Goal: Task Accomplishment & Management: Manage account settings

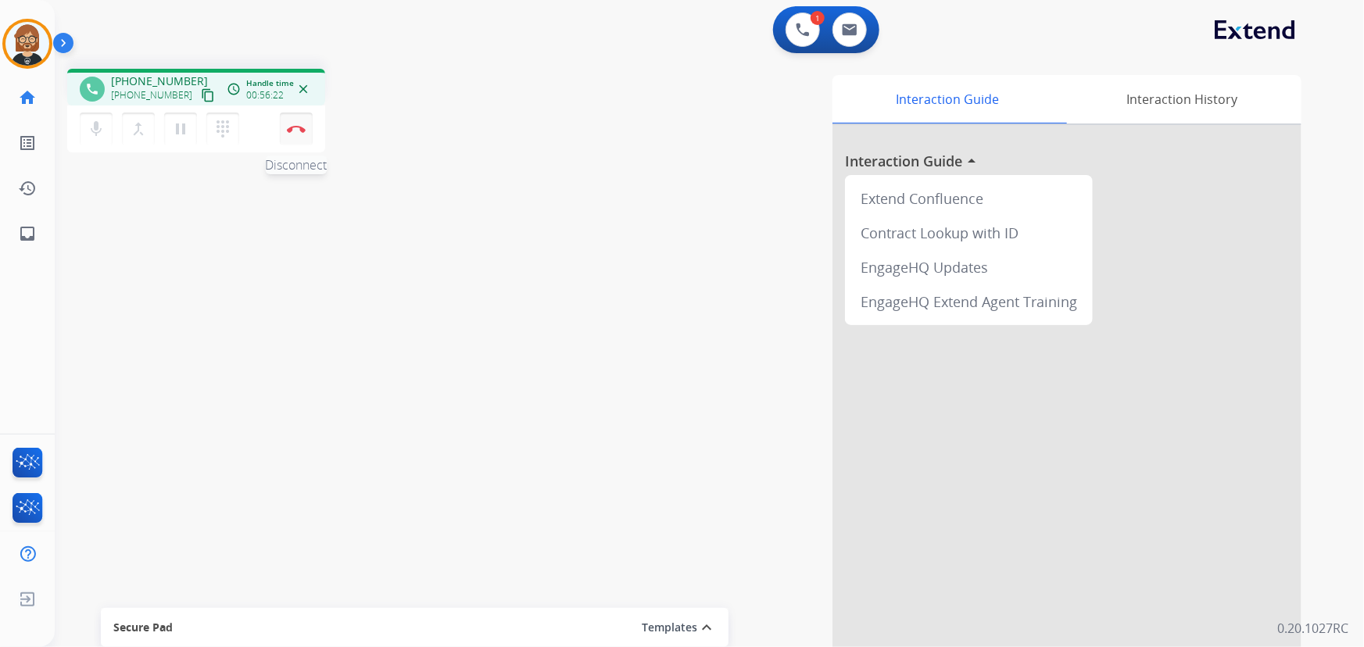
click at [295, 131] on img at bounding box center [296, 129] width 19 height 8
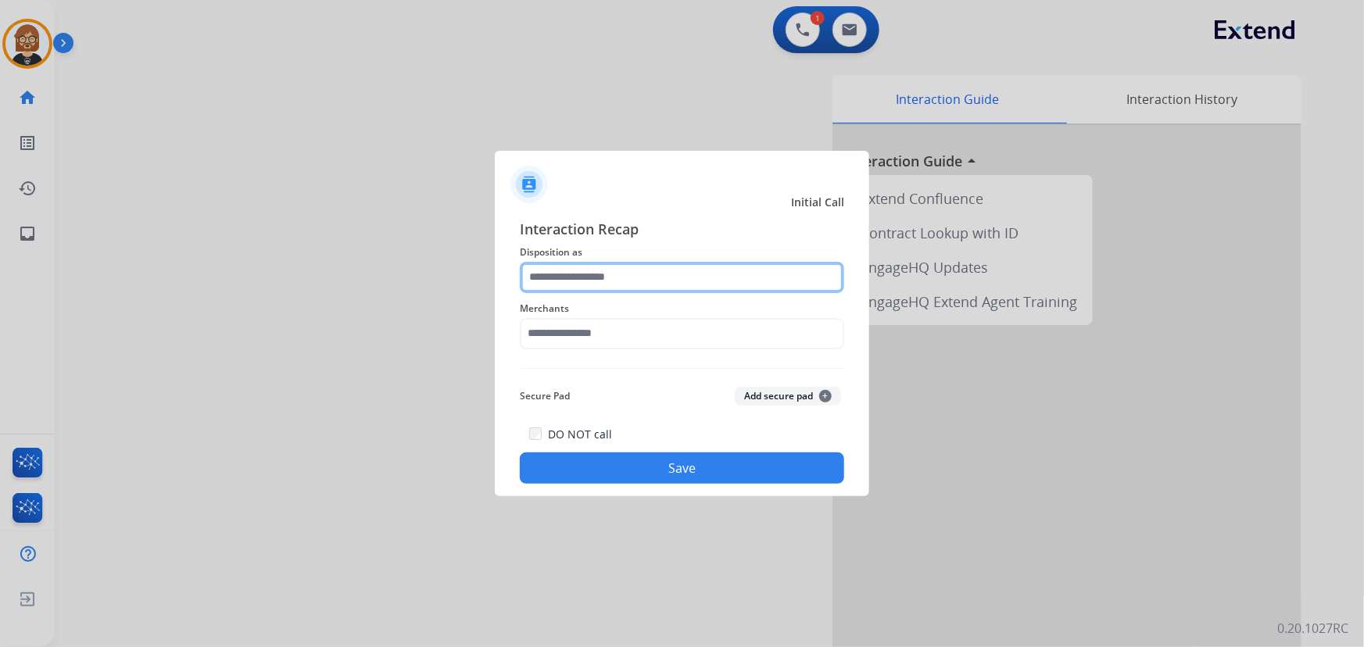
click at [710, 272] on input "text" at bounding box center [682, 277] width 324 height 31
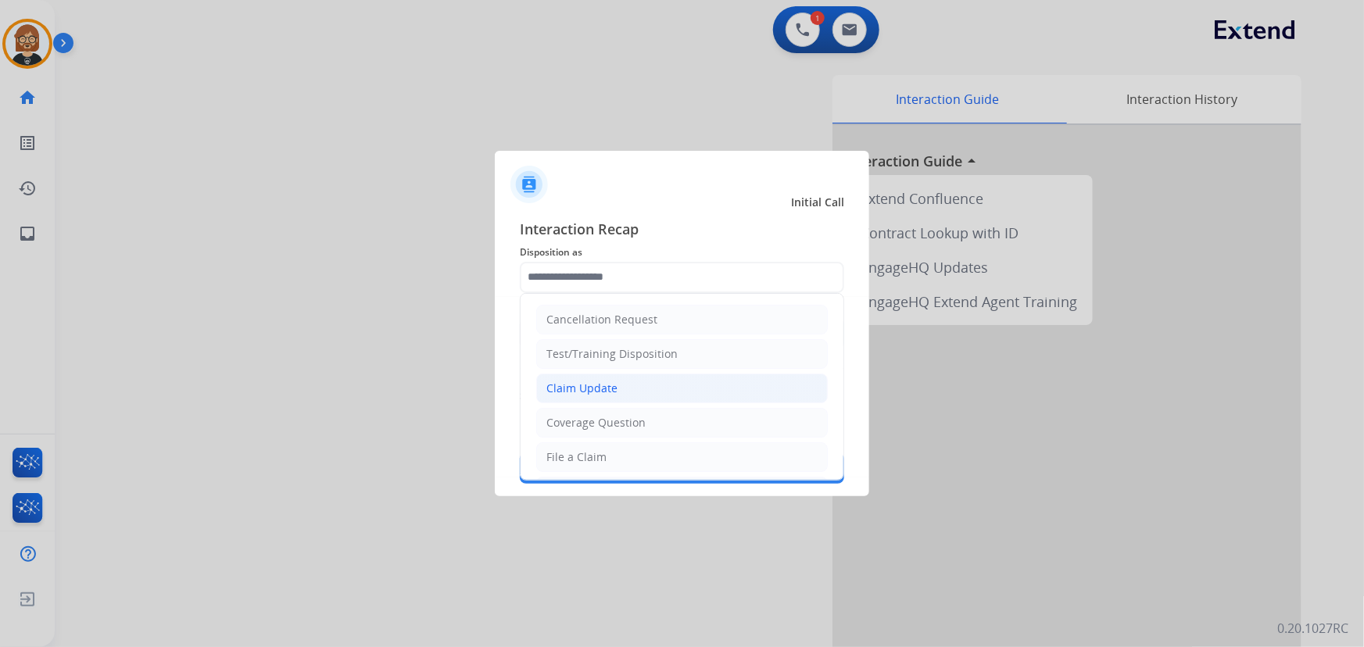
click at [671, 379] on li "Claim Update" at bounding box center [681, 389] width 291 height 30
type input "**********"
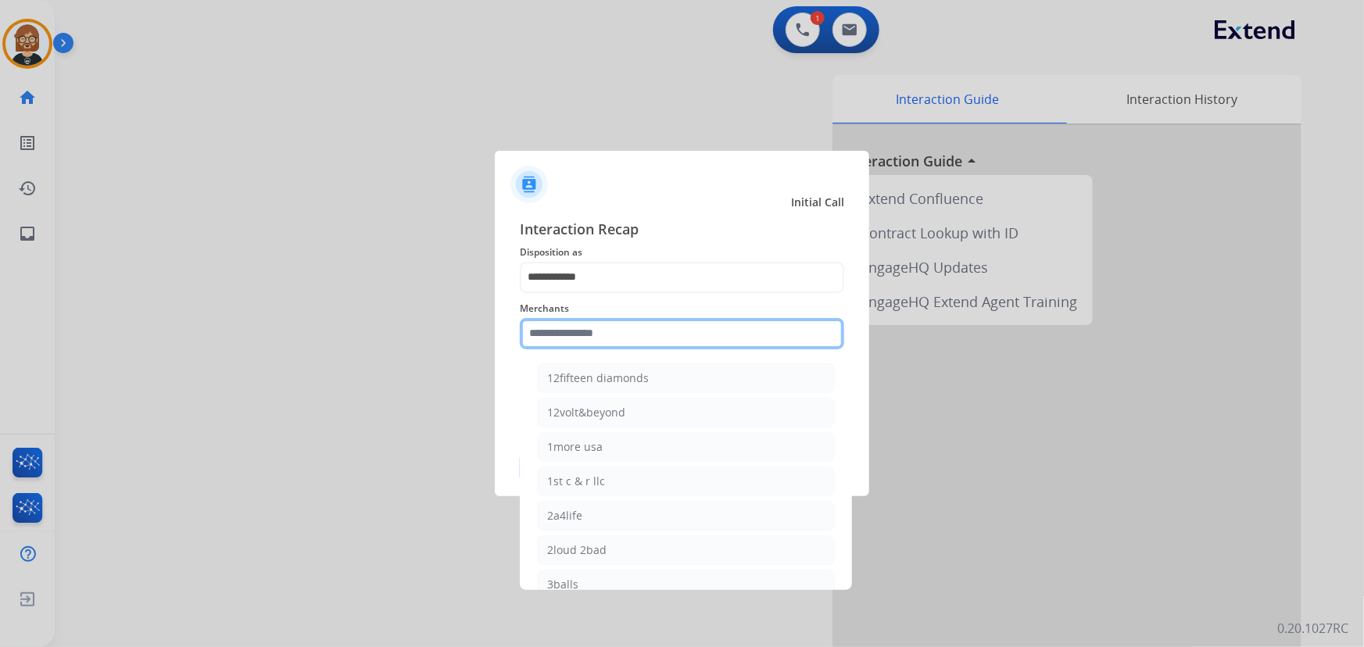
click at [695, 318] on input "text" at bounding box center [682, 333] width 324 height 31
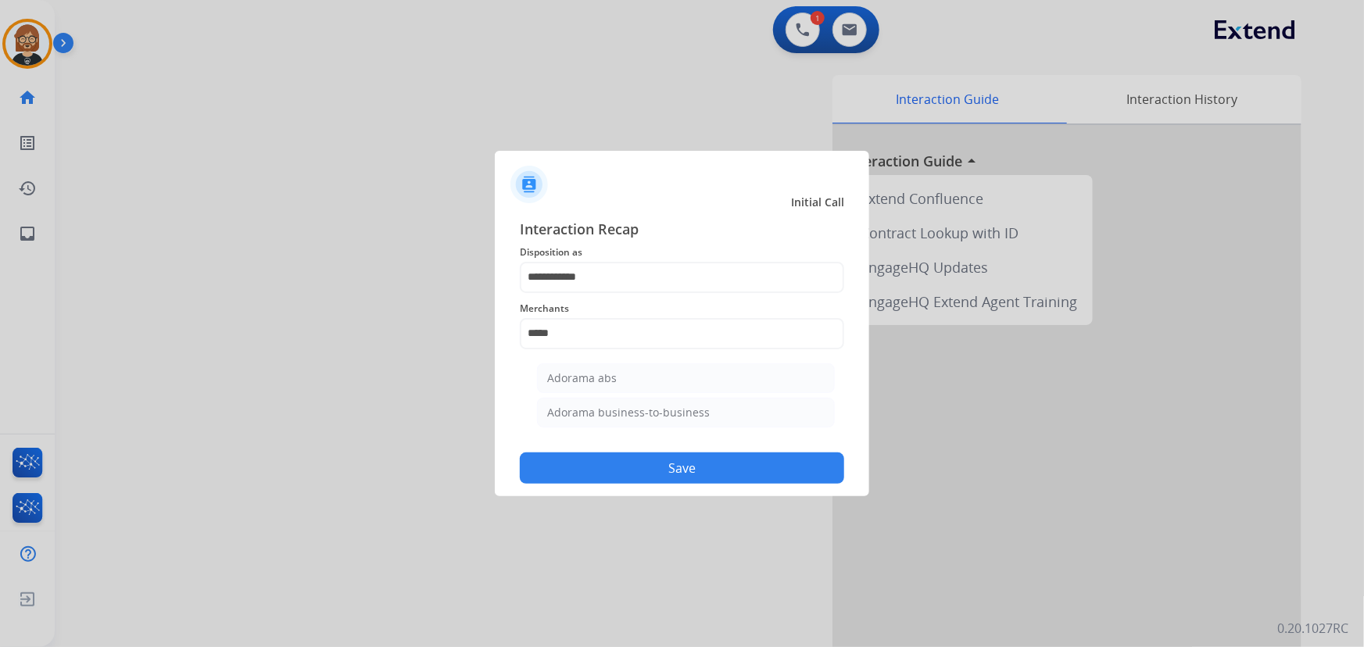
drag, startPoint x: 672, startPoint y: 378, endPoint x: 679, endPoint y: 384, distance: 8.9
click at [677, 383] on li "Adorama abs" at bounding box center [686, 378] width 298 height 30
type input "**********"
click at [700, 485] on div "**********" at bounding box center [682, 351] width 374 height 291
click at [704, 477] on button "Save" at bounding box center [682, 467] width 324 height 31
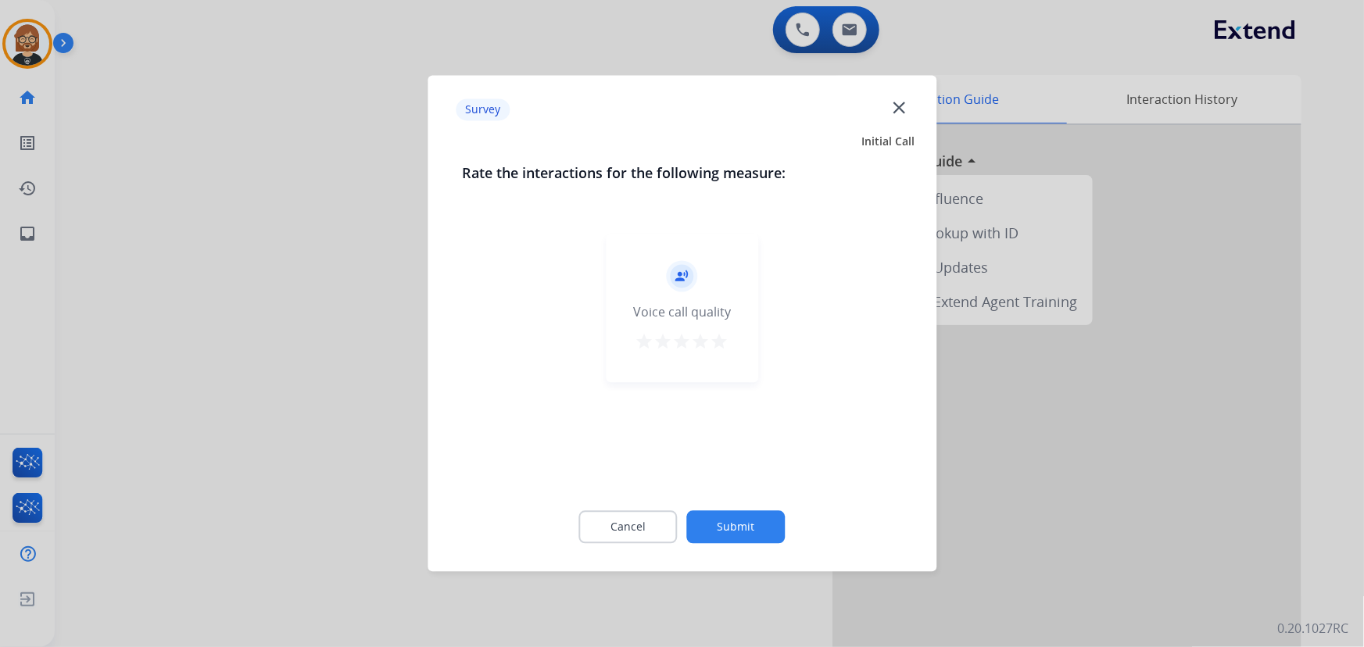
click at [748, 531] on button "Submit" at bounding box center [736, 527] width 98 height 33
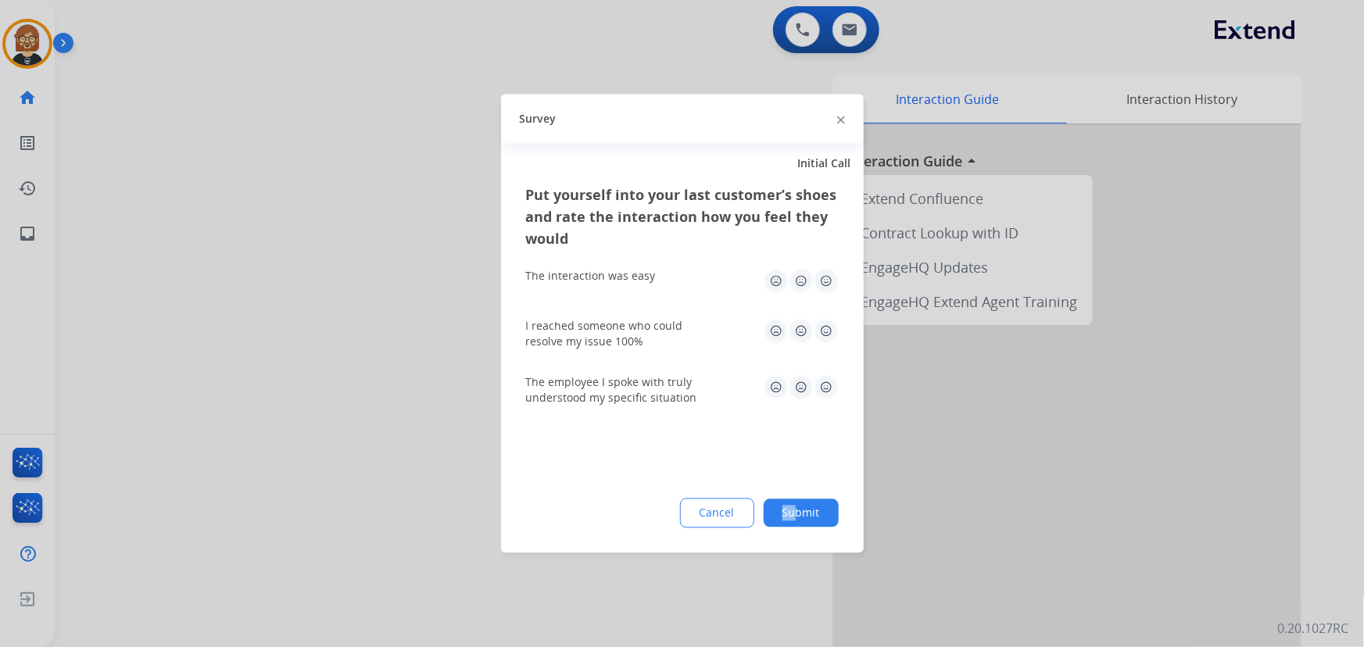
drag, startPoint x: 778, startPoint y: 529, endPoint x: 793, endPoint y: 524, distance: 15.8
click at [793, 524] on div "Put yourself into your last customer’s shoes and rate the interaction how you f…" at bounding box center [682, 368] width 363 height 369
click at [793, 524] on button "Submit" at bounding box center [801, 513] width 75 height 28
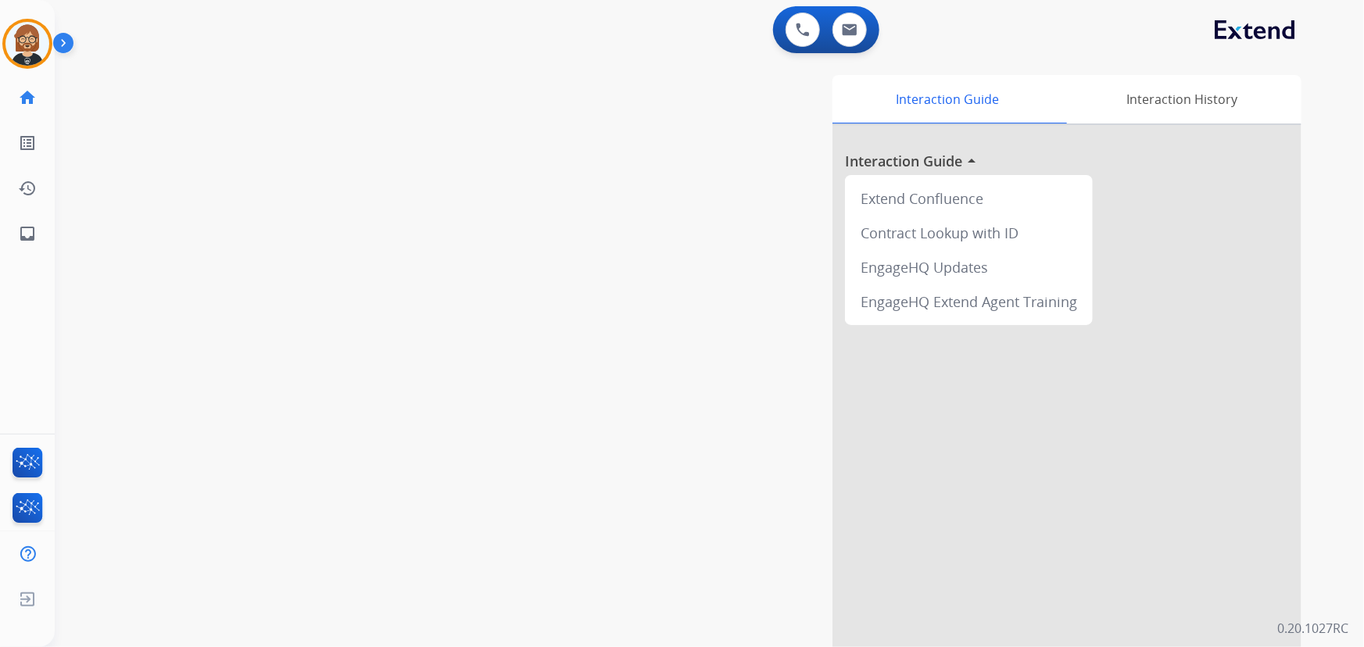
click at [206, 178] on div "swap_horiz Break voice bridge close_fullscreen Connect 3-Way Call merge_type Se…" at bounding box center [690, 382] width 1271 height 652
click at [27, 27] on img at bounding box center [27, 44] width 44 height 44
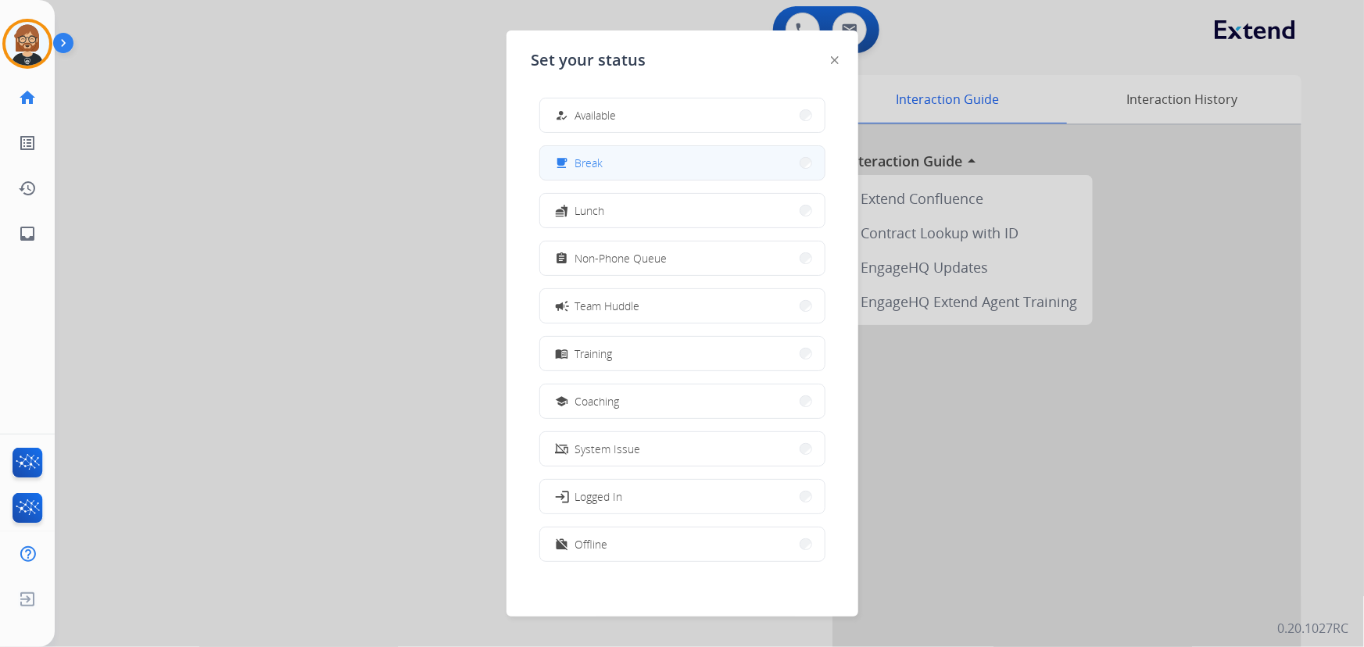
click at [718, 171] on button "free_breakfast Break" at bounding box center [682, 163] width 284 height 34
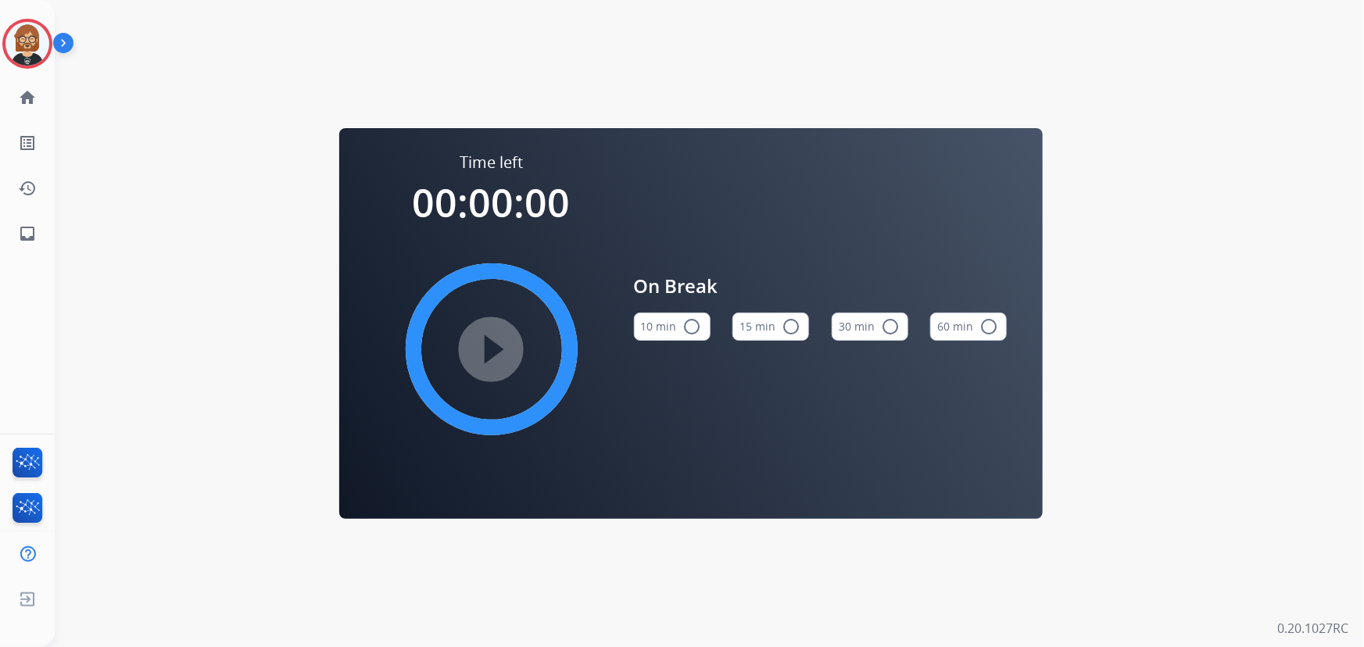
click at [656, 317] on button "10 min radio_button_unchecked" at bounding box center [672, 327] width 77 height 28
click at [492, 356] on mat-icon "play_circle_filled" at bounding box center [491, 349] width 19 height 19
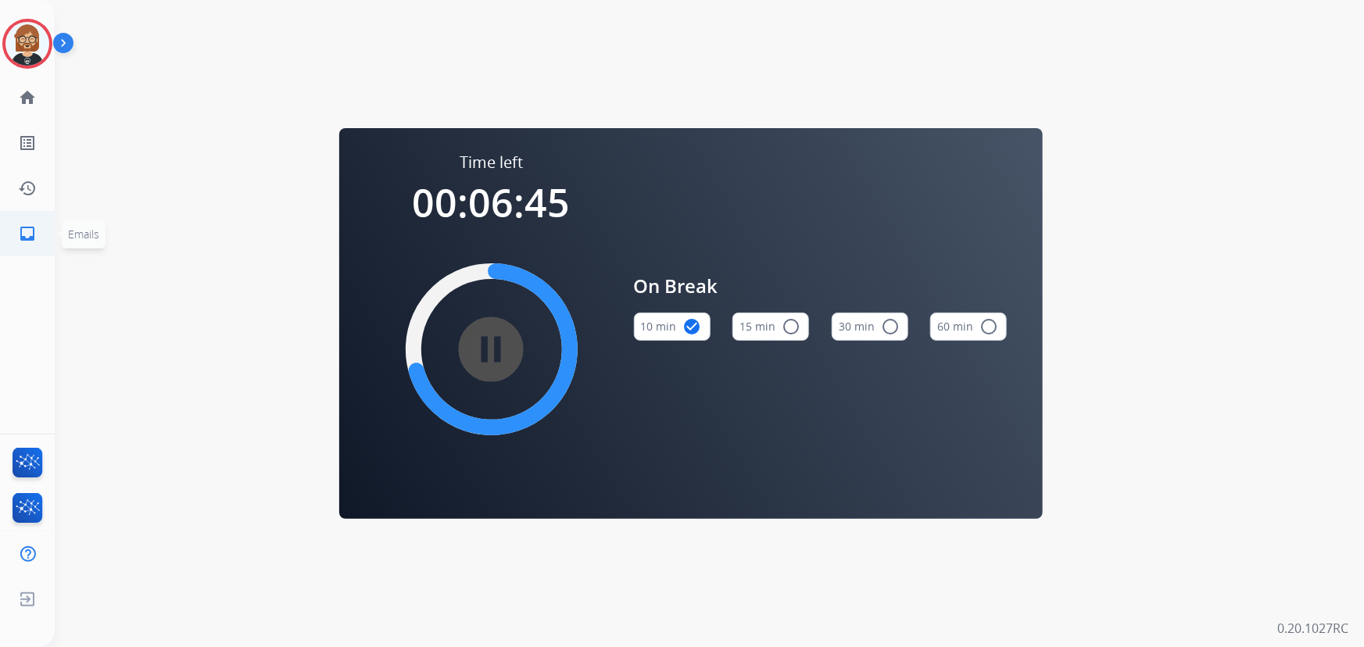
click at [29, 233] on mat-icon "inbox" at bounding box center [27, 233] width 19 height 19
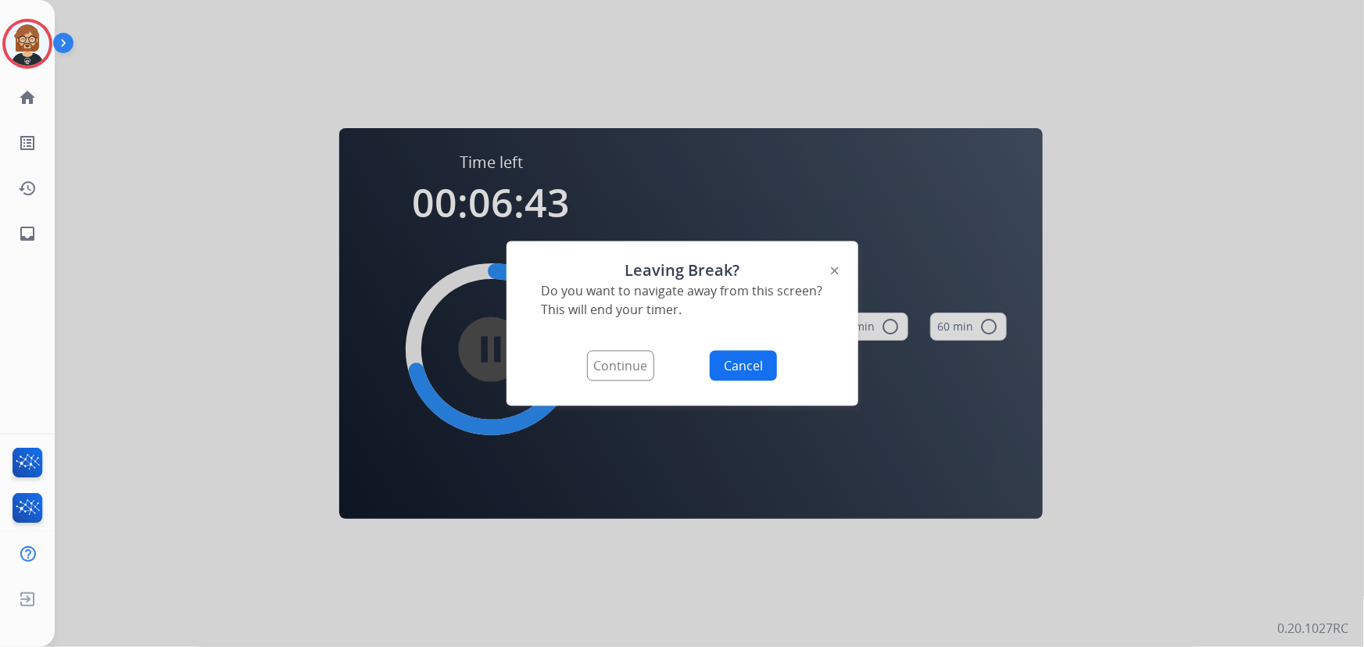
click at [606, 370] on button "Continue" at bounding box center [620, 366] width 67 height 30
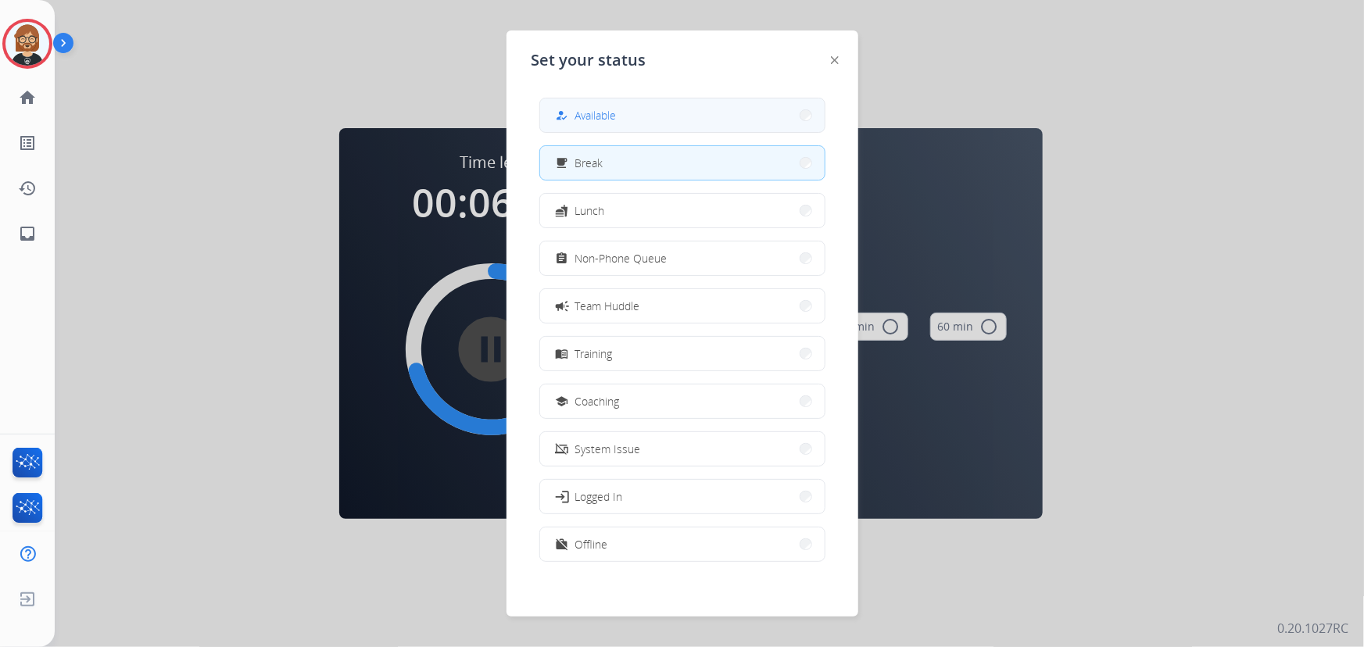
click at [614, 116] on span "Available" at bounding box center [595, 115] width 41 height 16
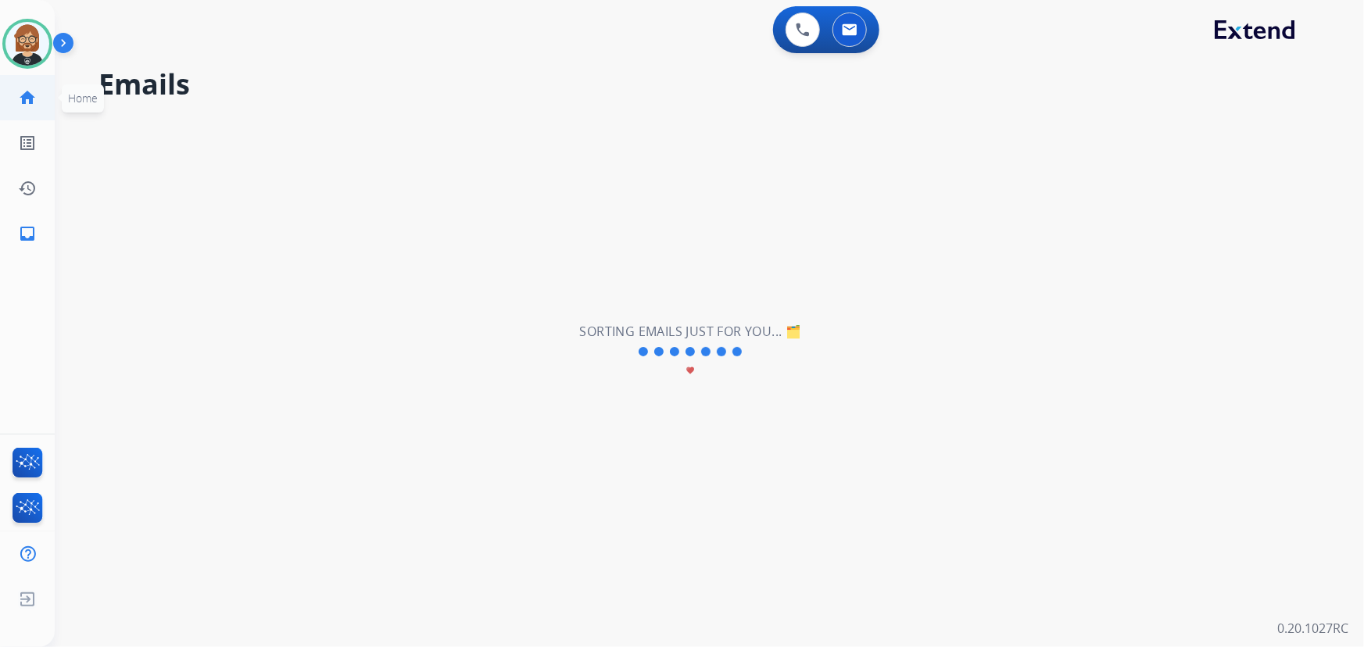
click at [16, 98] on link "home Home" at bounding box center [27, 98] width 44 height 44
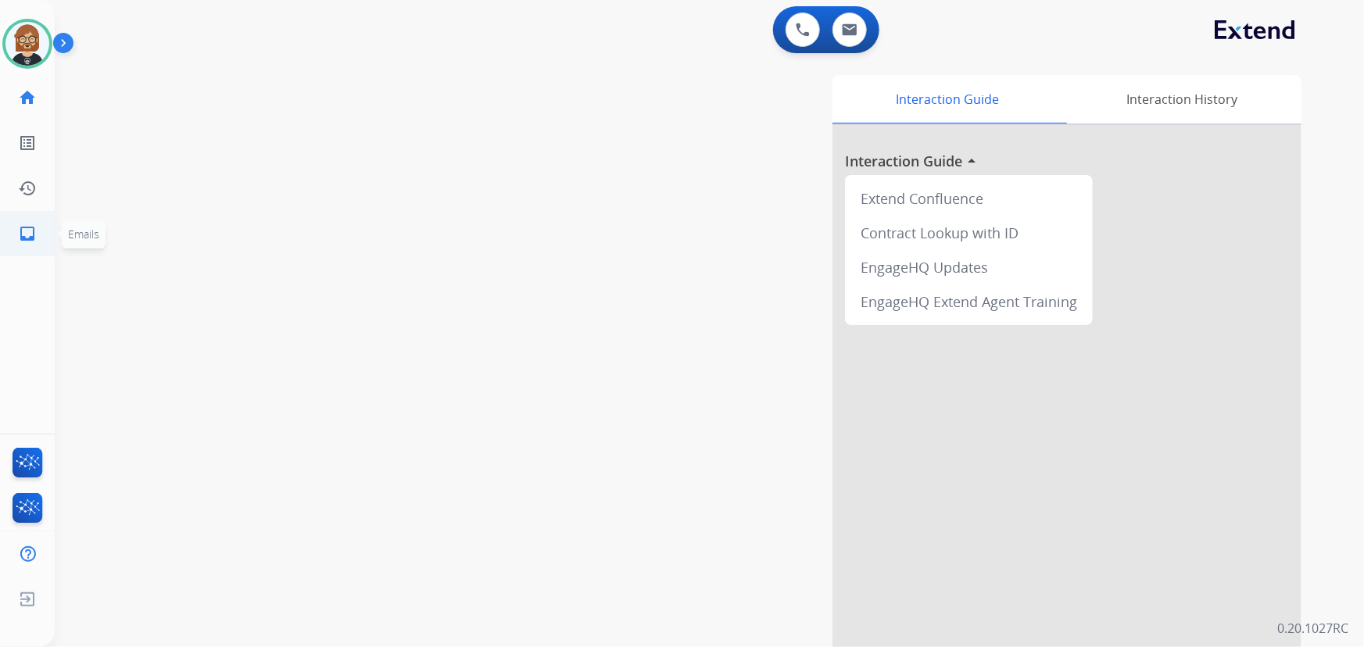
click at [23, 238] on mat-icon "inbox" at bounding box center [27, 233] width 19 height 19
select select "**********"
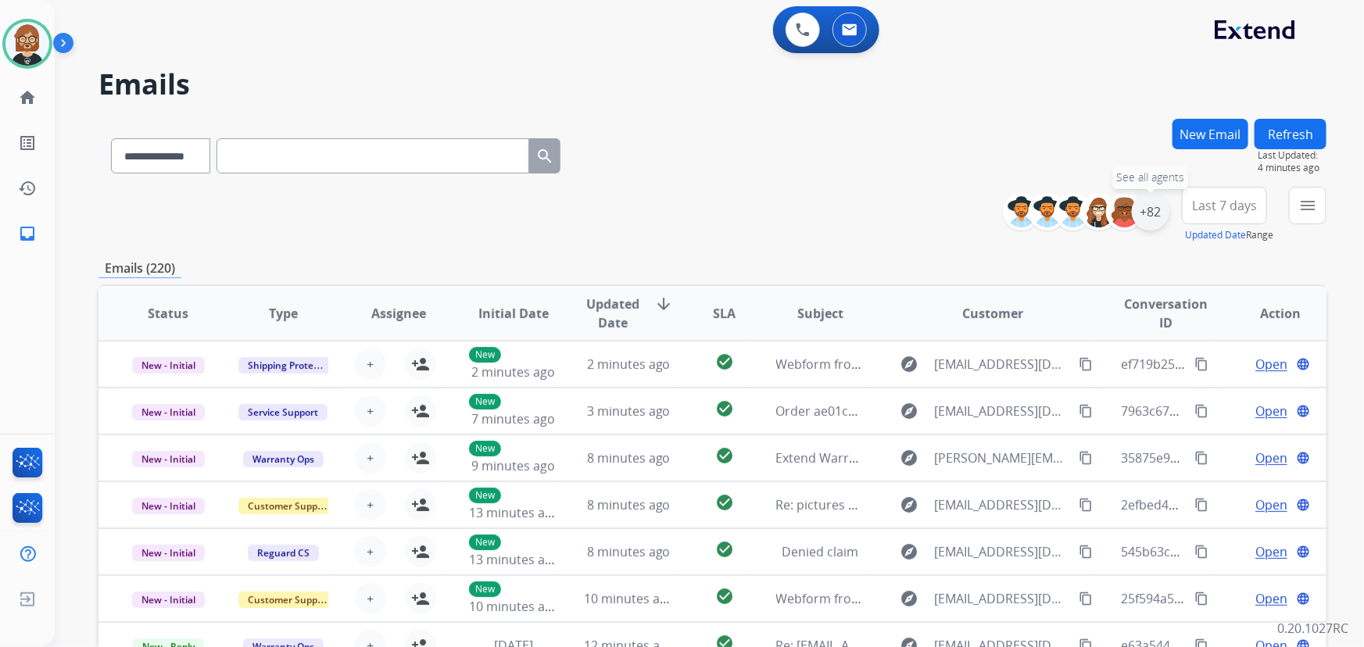
click at [1149, 211] on div "+82" at bounding box center [1151, 212] width 38 height 38
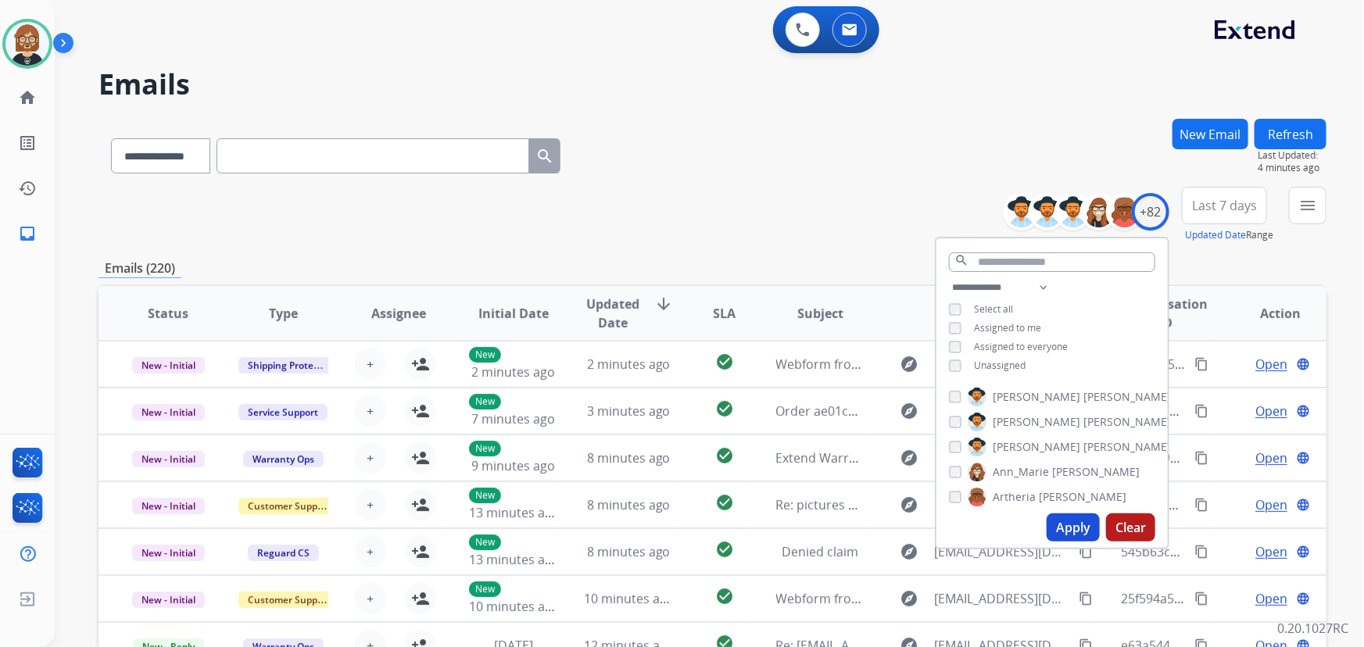
click at [978, 370] on div "**********" at bounding box center [1051, 328] width 231 height 100
click at [989, 364] on span "Unassigned" at bounding box center [1000, 365] width 52 height 13
click at [1084, 525] on button "Apply" at bounding box center [1072, 527] width 53 height 28
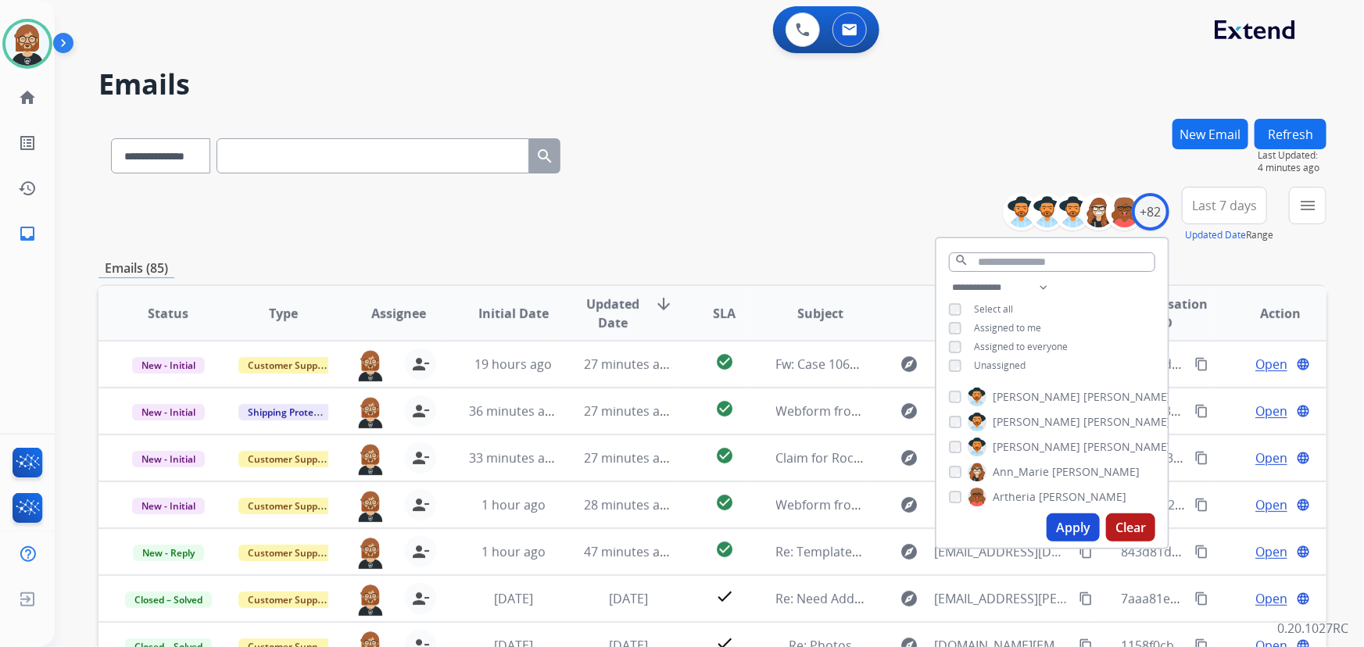
click at [822, 157] on div "**********" at bounding box center [712, 153] width 1228 height 68
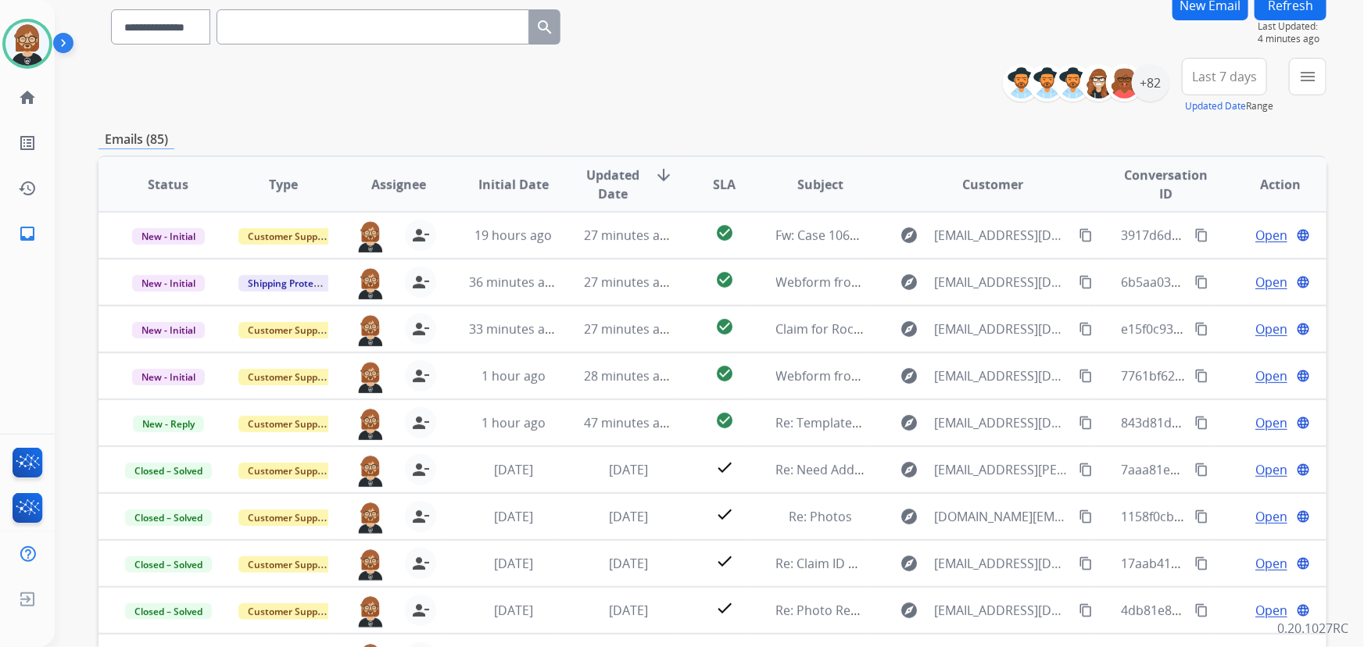
scroll to position [141, 0]
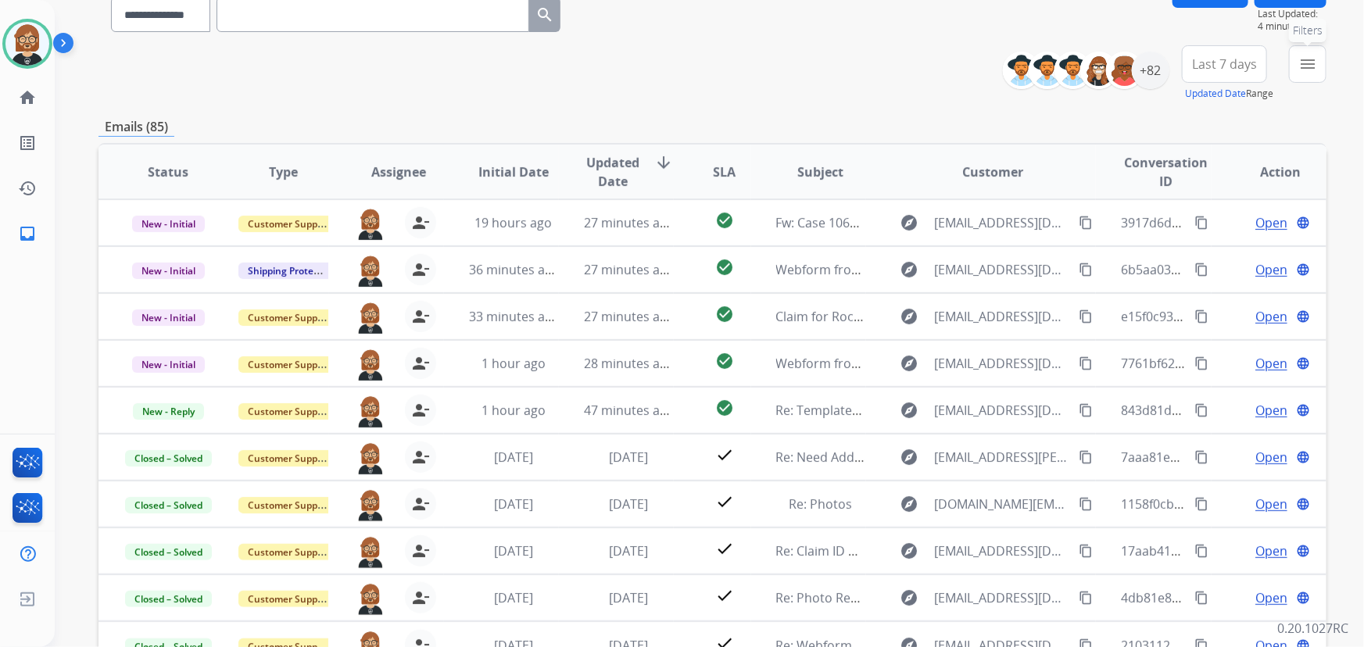
click at [1311, 63] on mat-icon "menu" at bounding box center [1307, 64] width 19 height 19
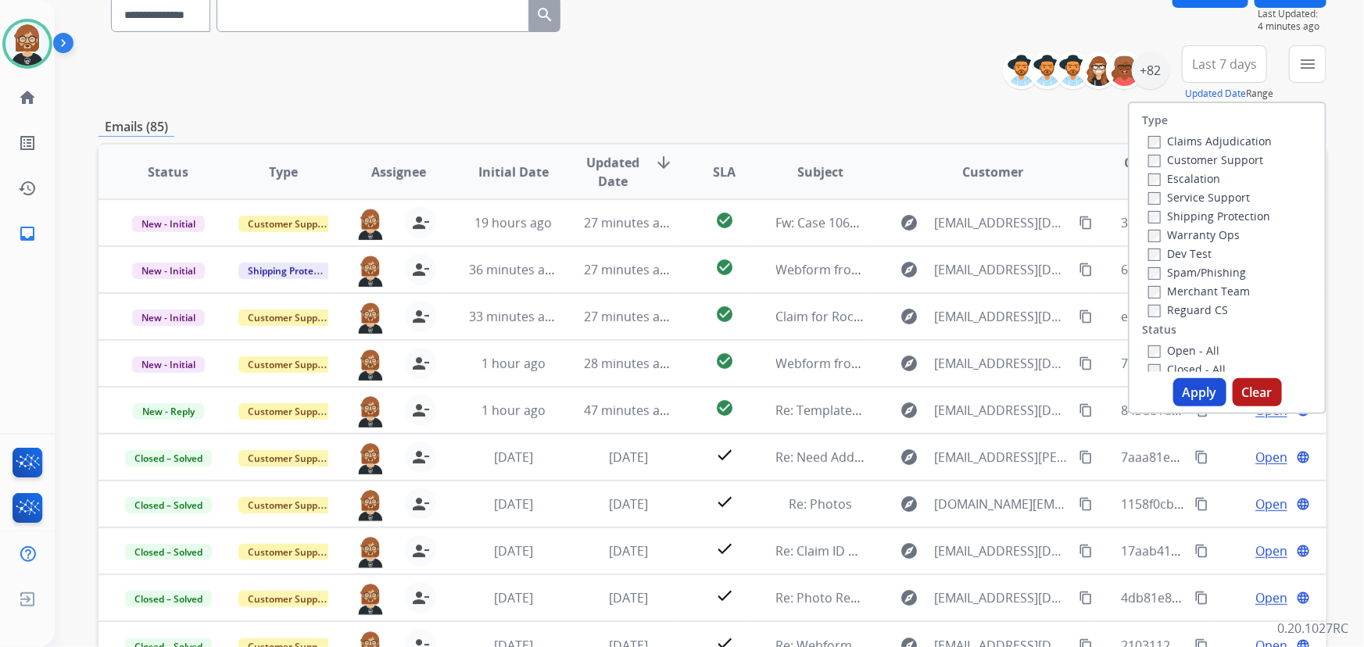
click at [1161, 342] on div "Open - All" at bounding box center [1230, 350] width 164 height 19
click at [1160, 352] on label "Open - All" at bounding box center [1183, 350] width 71 height 15
click at [1198, 390] on button "Apply" at bounding box center [1199, 392] width 53 height 28
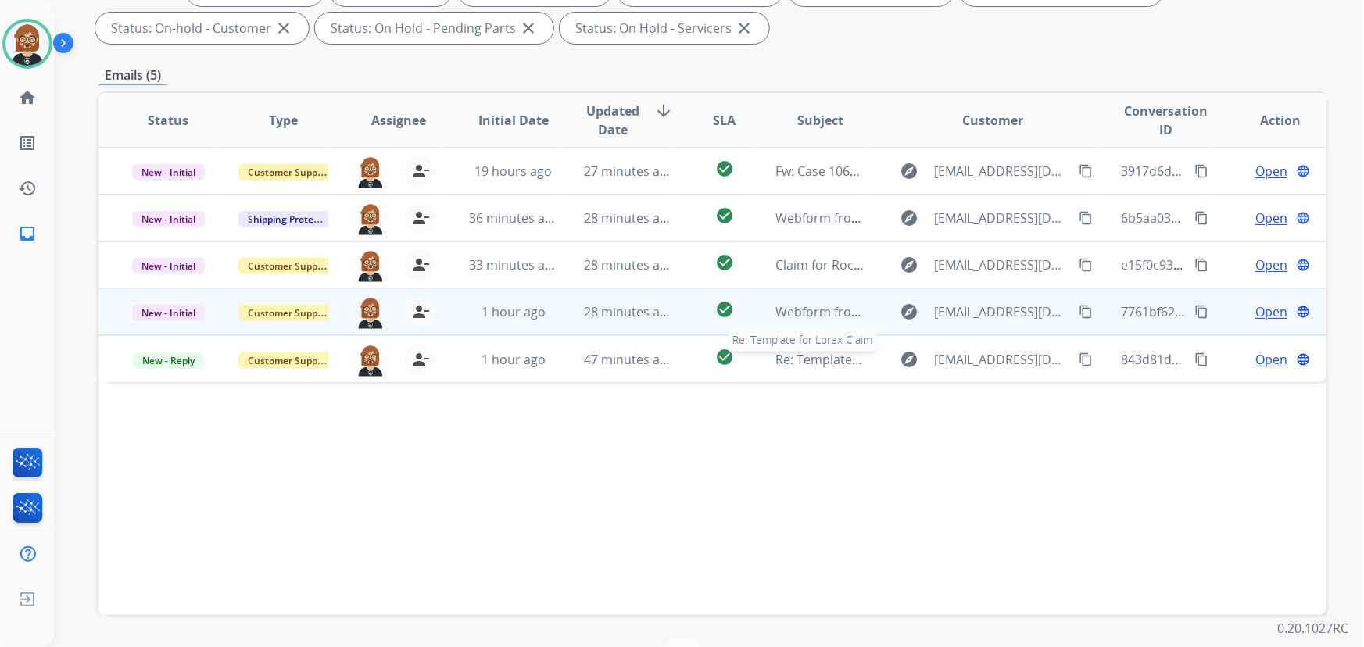
scroll to position [245, 0]
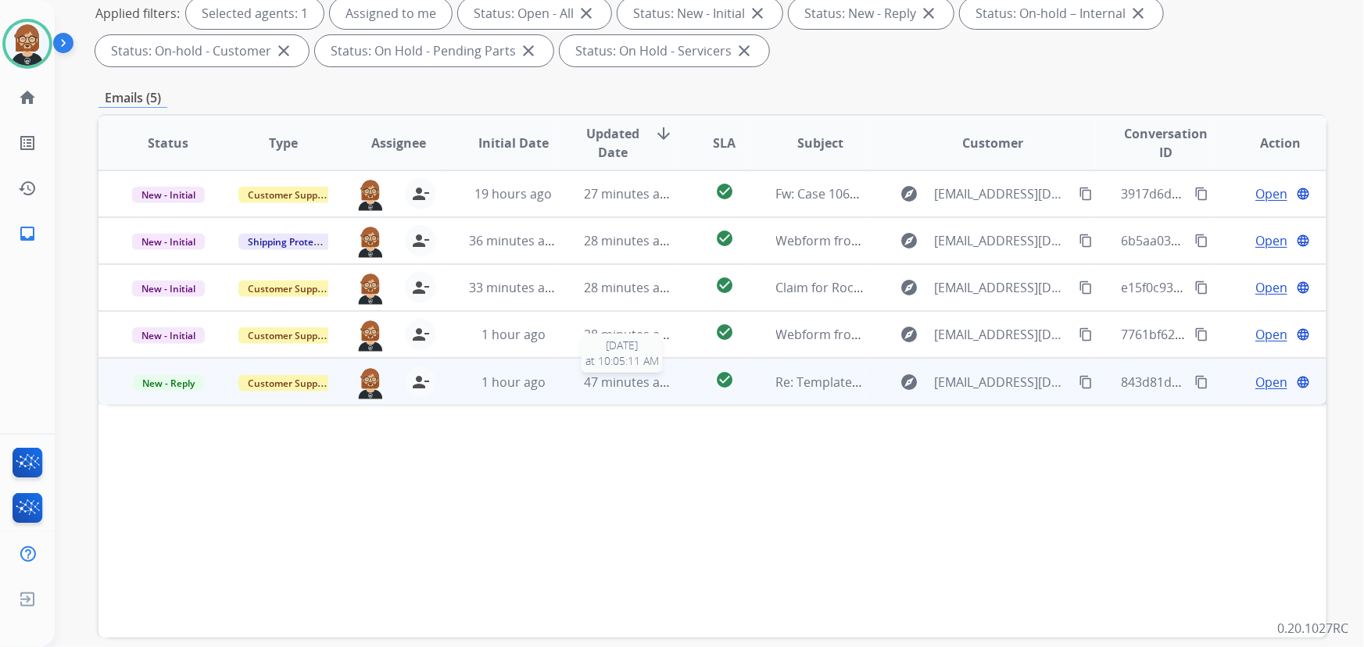
click at [634, 390] on div "47 minutes ago" at bounding box center [628, 382] width 89 height 19
click at [1274, 386] on span "Open" at bounding box center [1271, 381] width 32 height 19
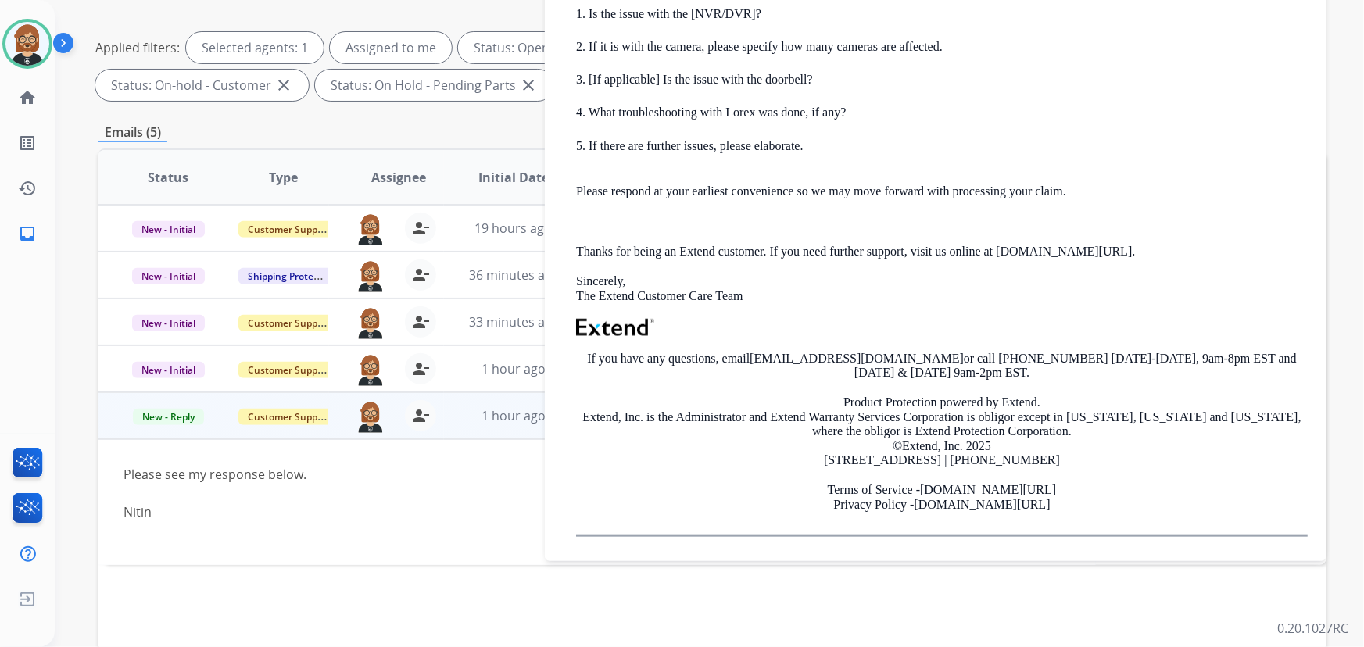
scroll to position [213, 0]
click at [443, 516] on div "Nitin" at bounding box center [596, 510] width 947 height 19
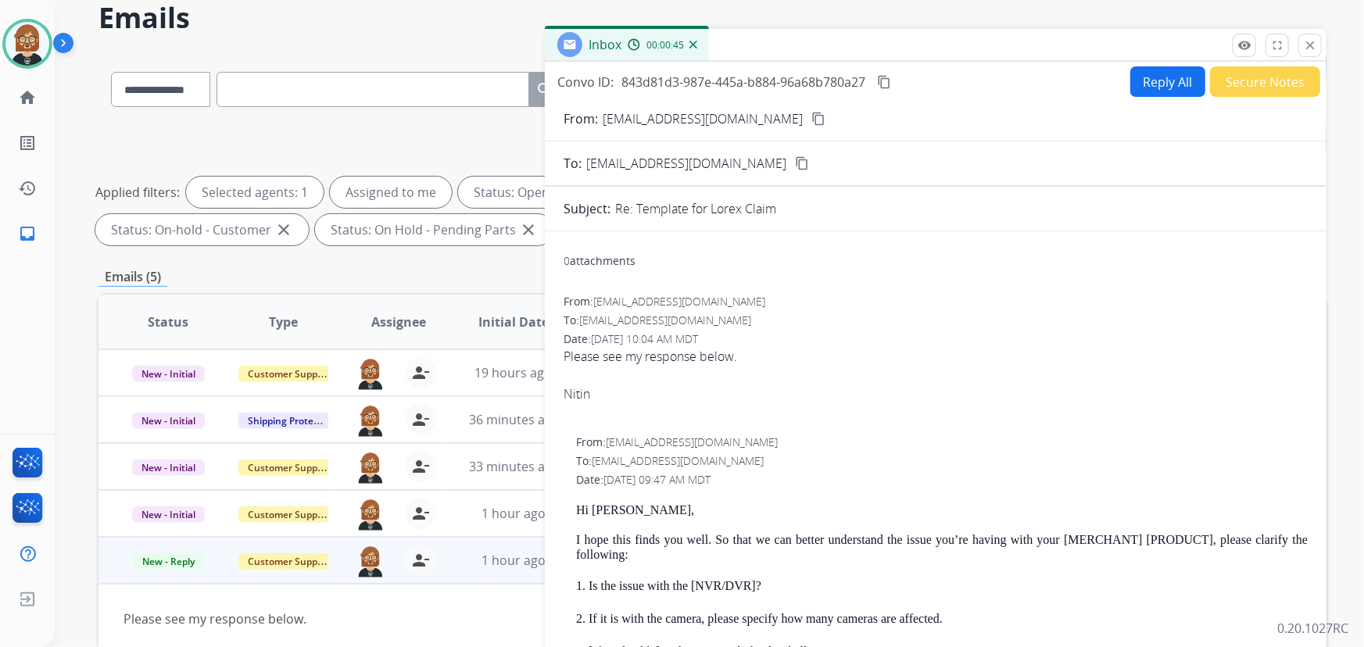
scroll to position [0, 0]
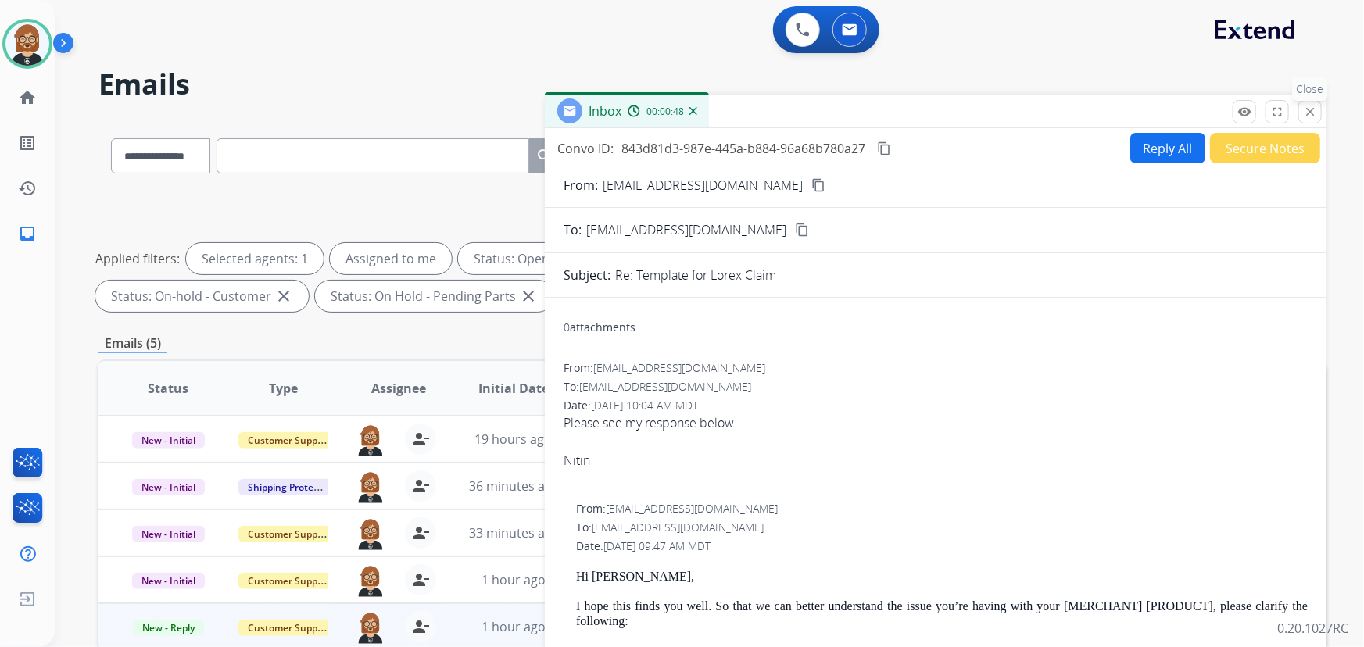
click at [1315, 110] on mat-icon "close" at bounding box center [1310, 112] width 14 height 14
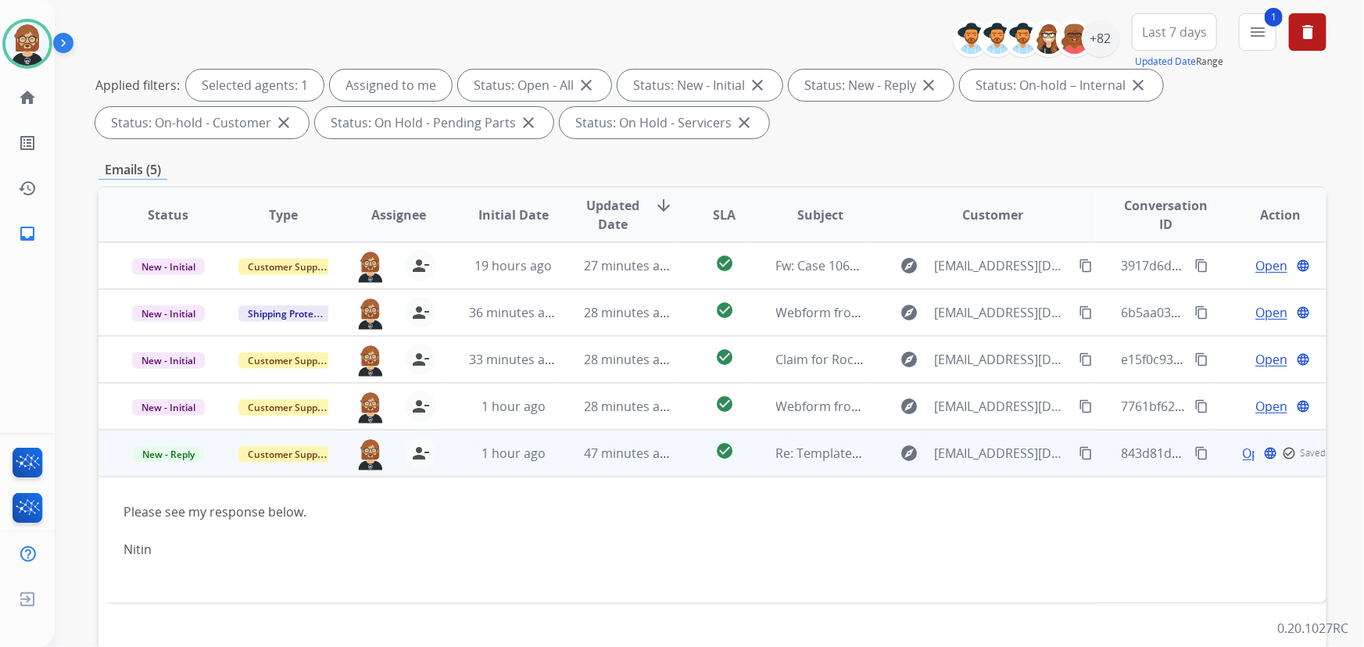
scroll to position [284, 0]
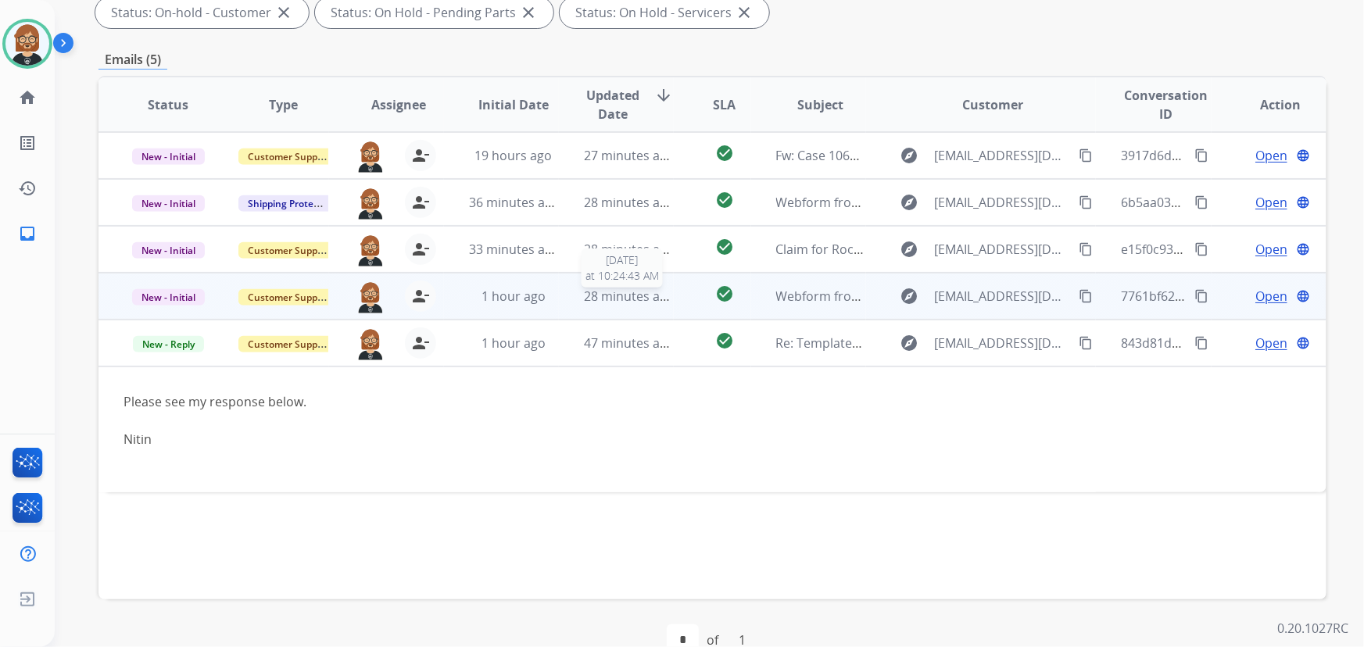
click at [638, 304] on div "28 minutes ago" at bounding box center [628, 296] width 89 height 19
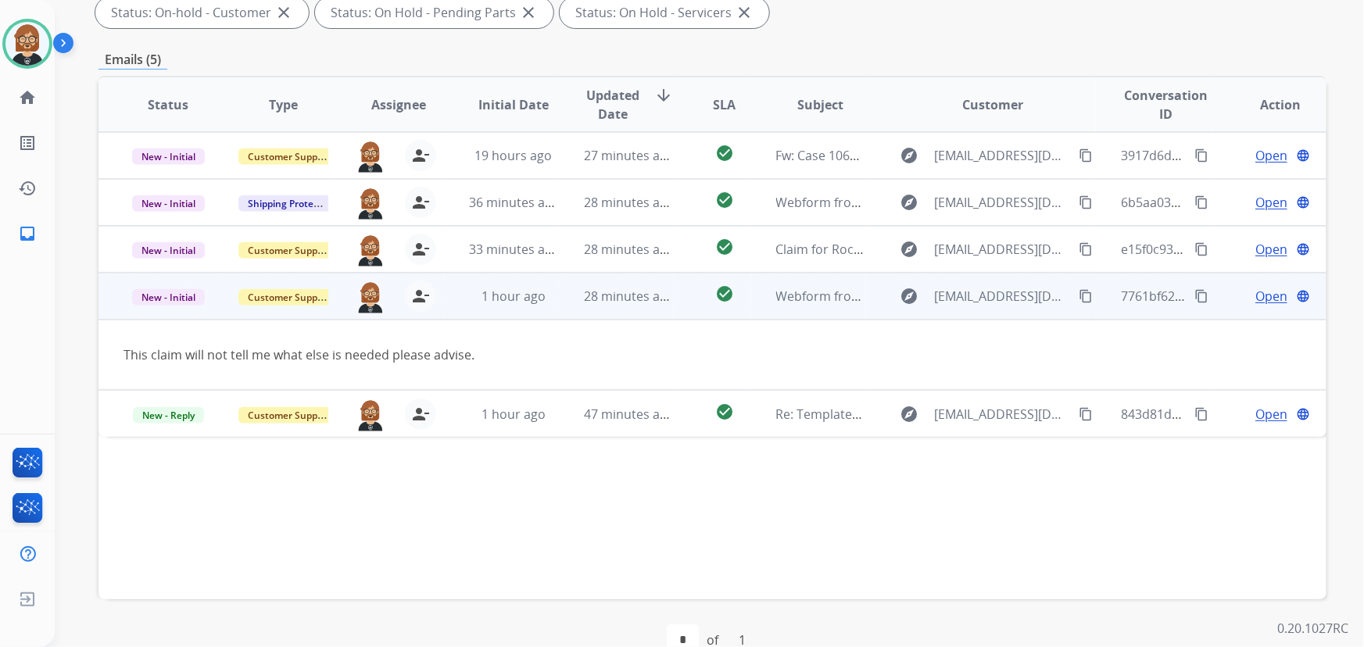
click at [1078, 295] on mat-icon "content_copy" at bounding box center [1085, 296] width 14 height 14
click at [1078, 299] on mat-icon "content_copy" at bounding box center [1085, 296] width 14 height 14
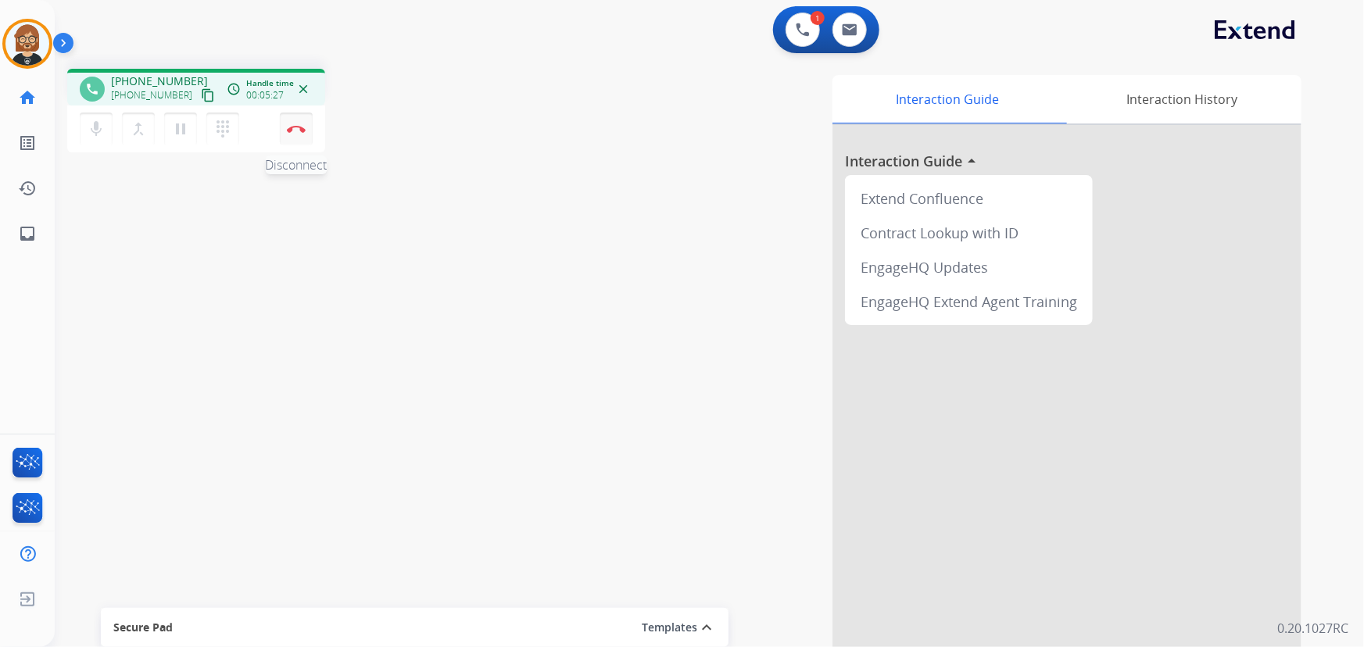
click at [299, 128] on img at bounding box center [296, 129] width 19 height 8
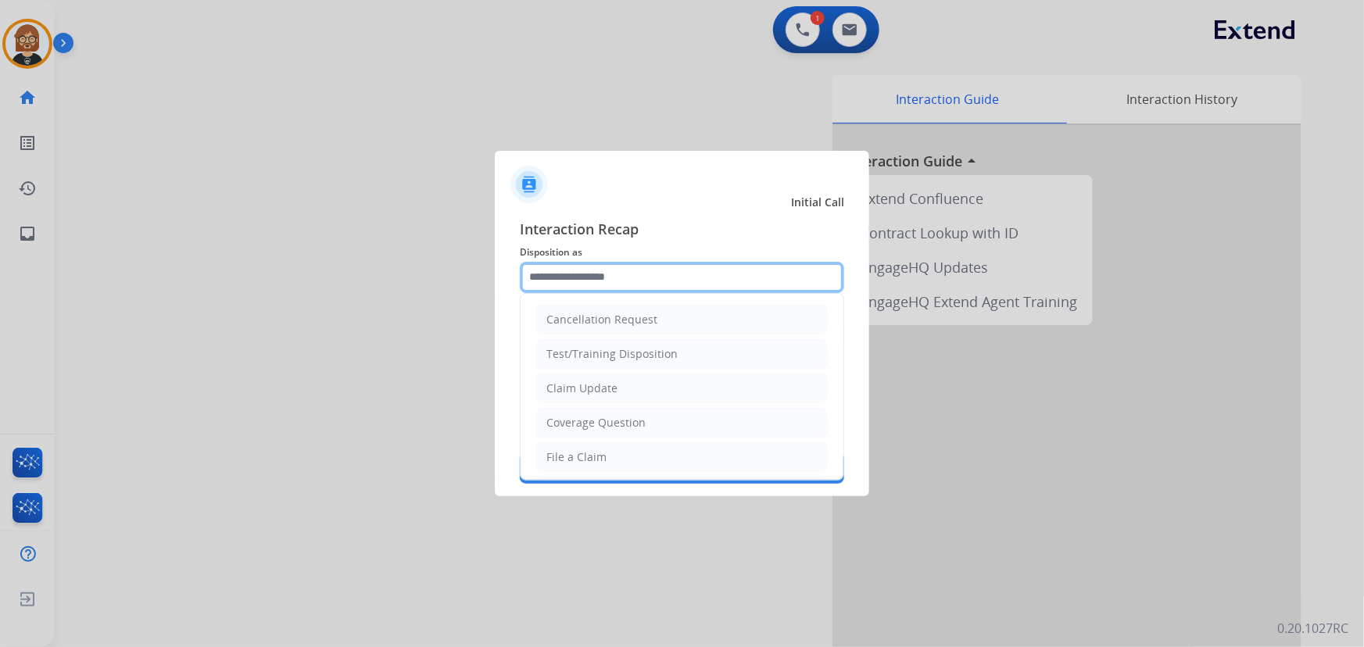
click at [626, 265] on input "text" at bounding box center [682, 277] width 324 height 31
click at [667, 398] on li "Claim Update" at bounding box center [681, 389] width 291 height 30
type input "**********"
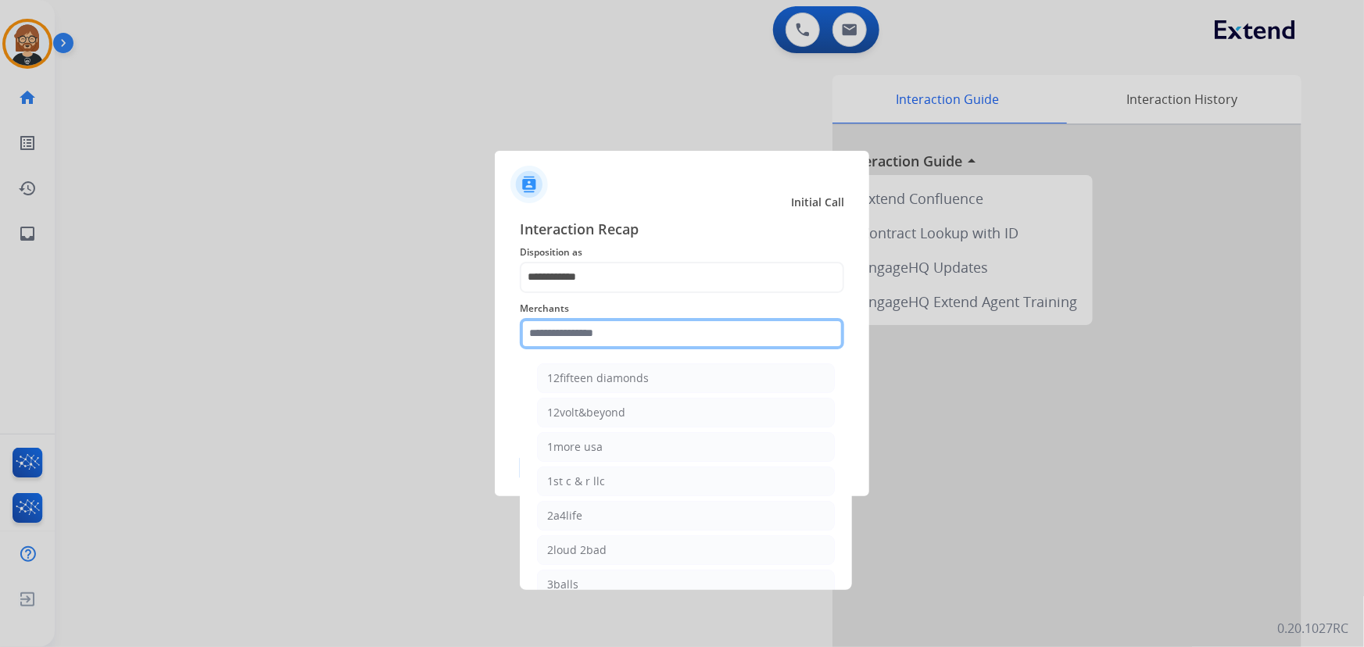
click at [658, 331] on input "text" at bounding box center [682, 333] width 324 height 31
type input "***"
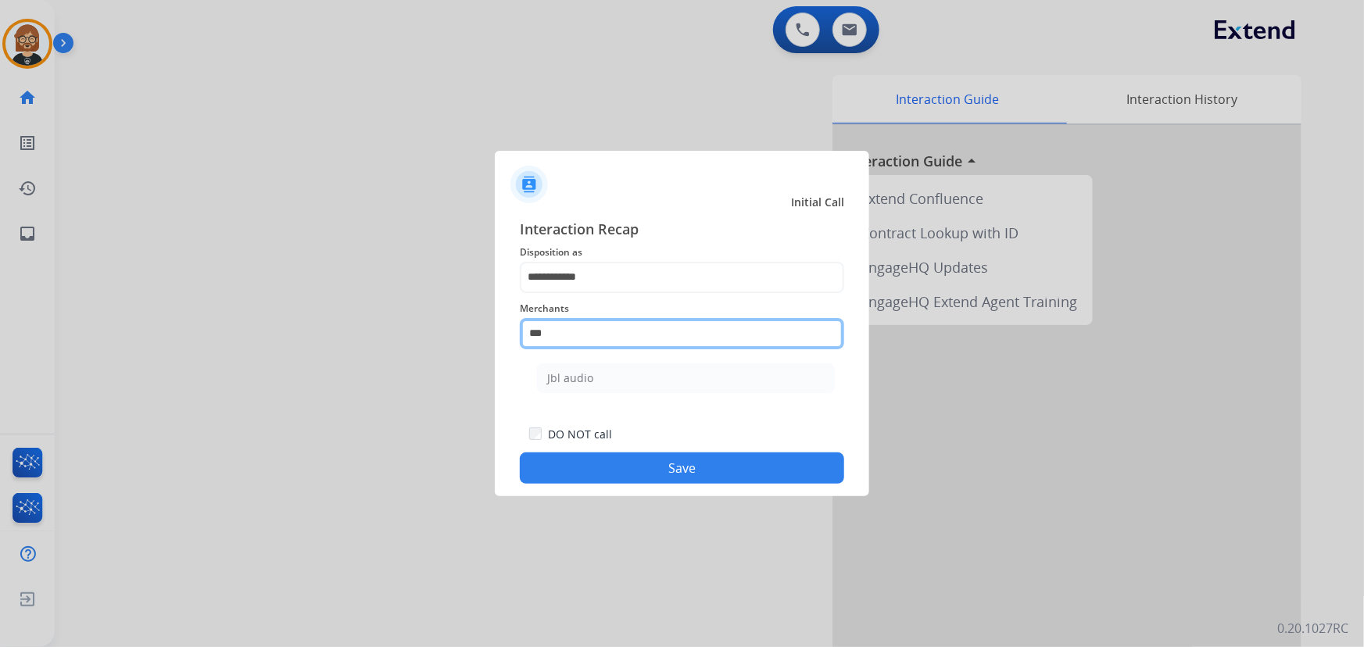
drag, startPoint x: 599, startPoint y: 333, endPoint x: 302, endPoint y: 311, distance: 297.8
click at [0, 311] on app-contact-recap-modal "**********" at bounding box center [0, 323] width 0 height 647
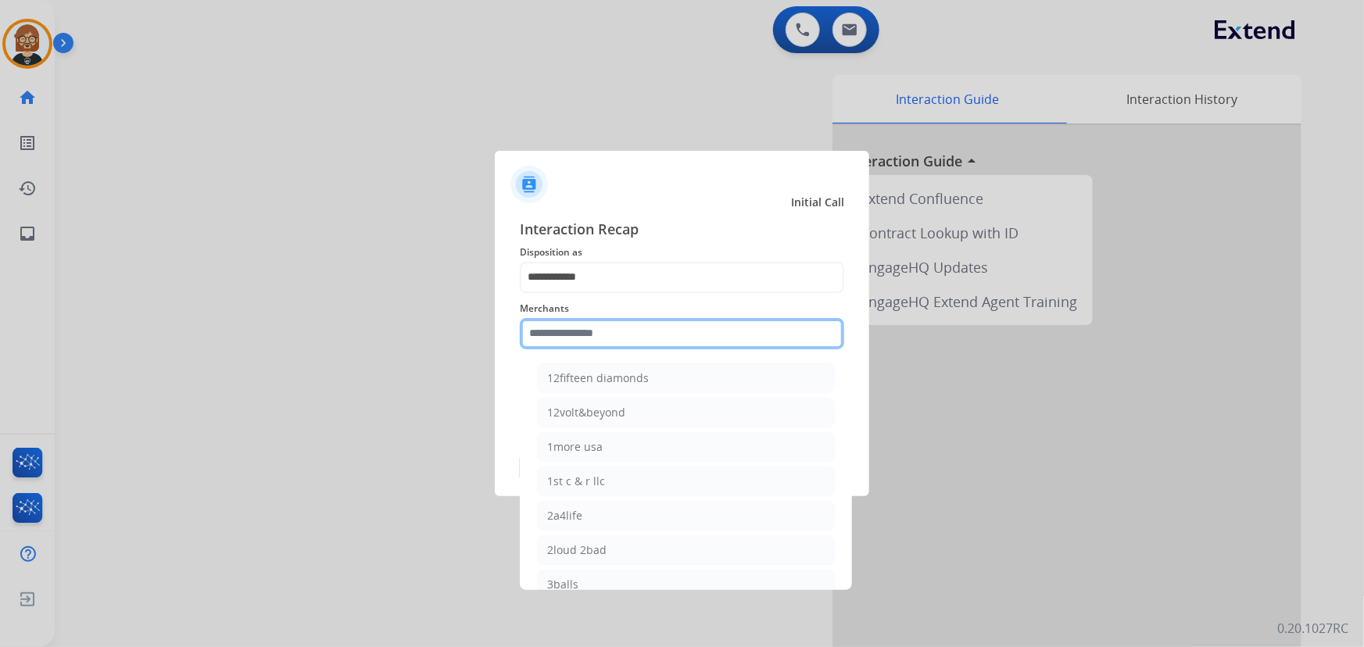
click at [610, 344] on input "text" at bounding box center [682, 333] width 324 height 31
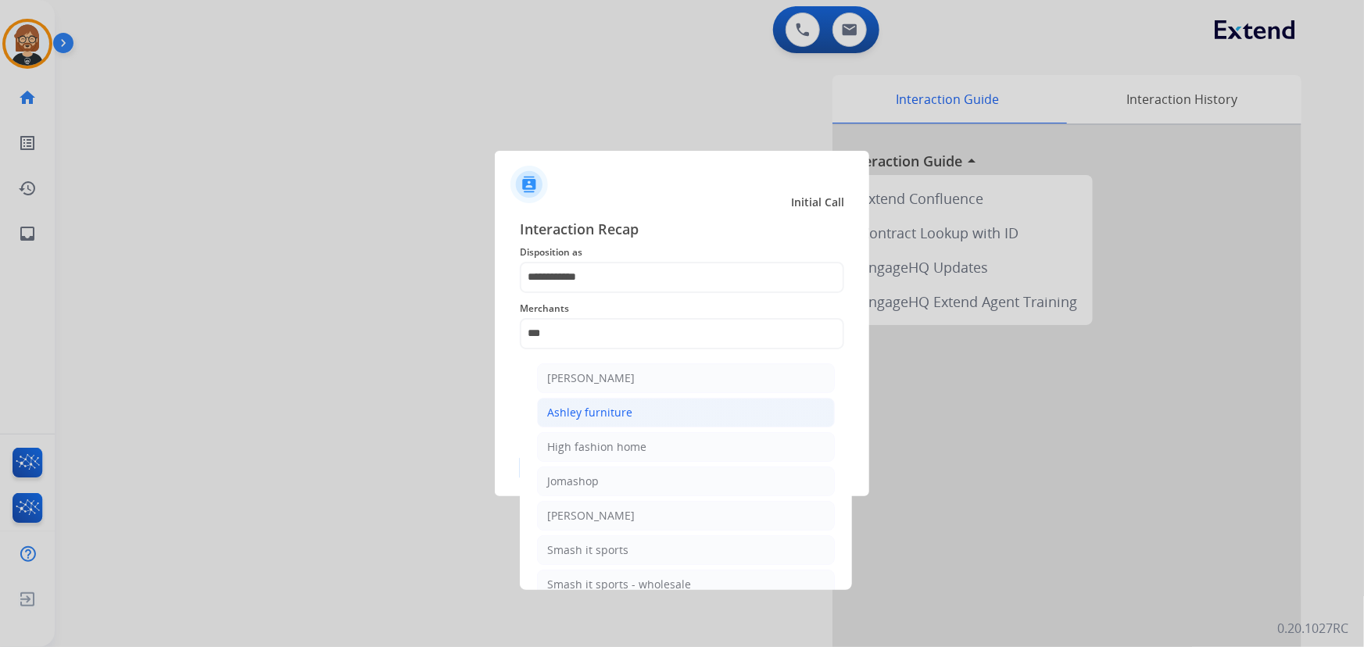
click at [679, 416] on li "Ashley furniture" at bounding box center [686, 413] width 298 height 30
type input "**********"
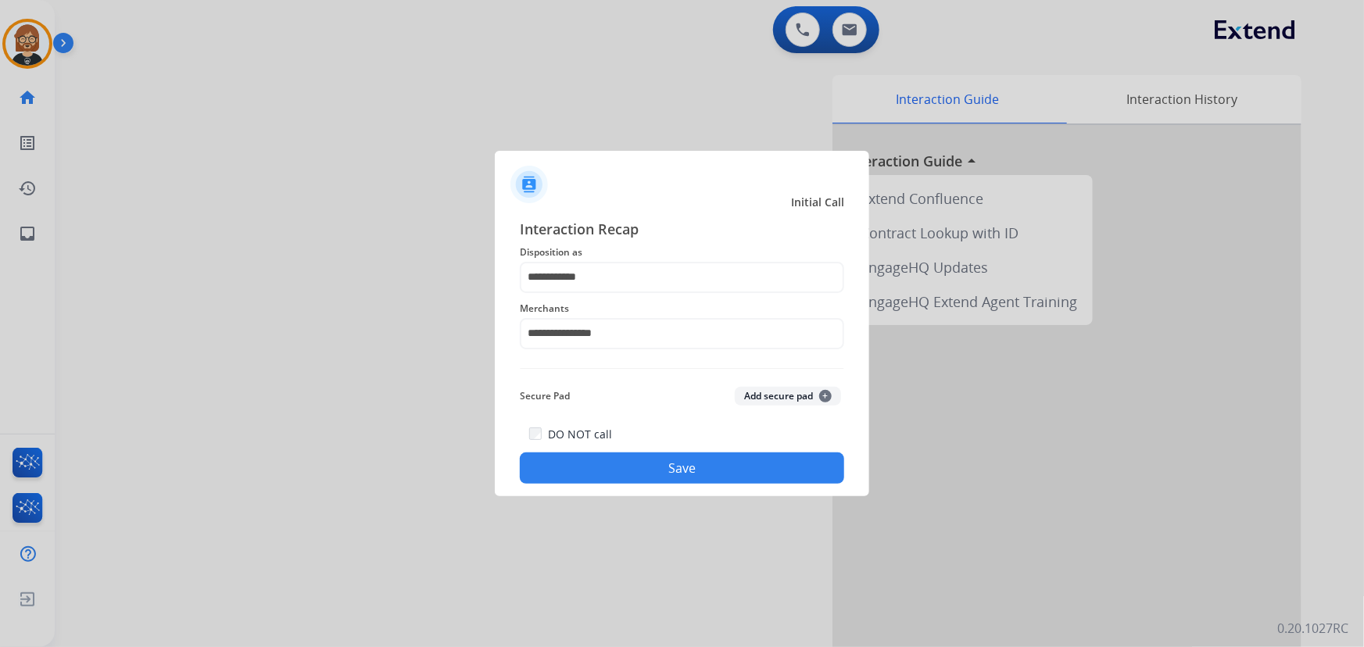
click at [718, 481] on button "Save" at bounding box center [682, 467] width 324 height 31
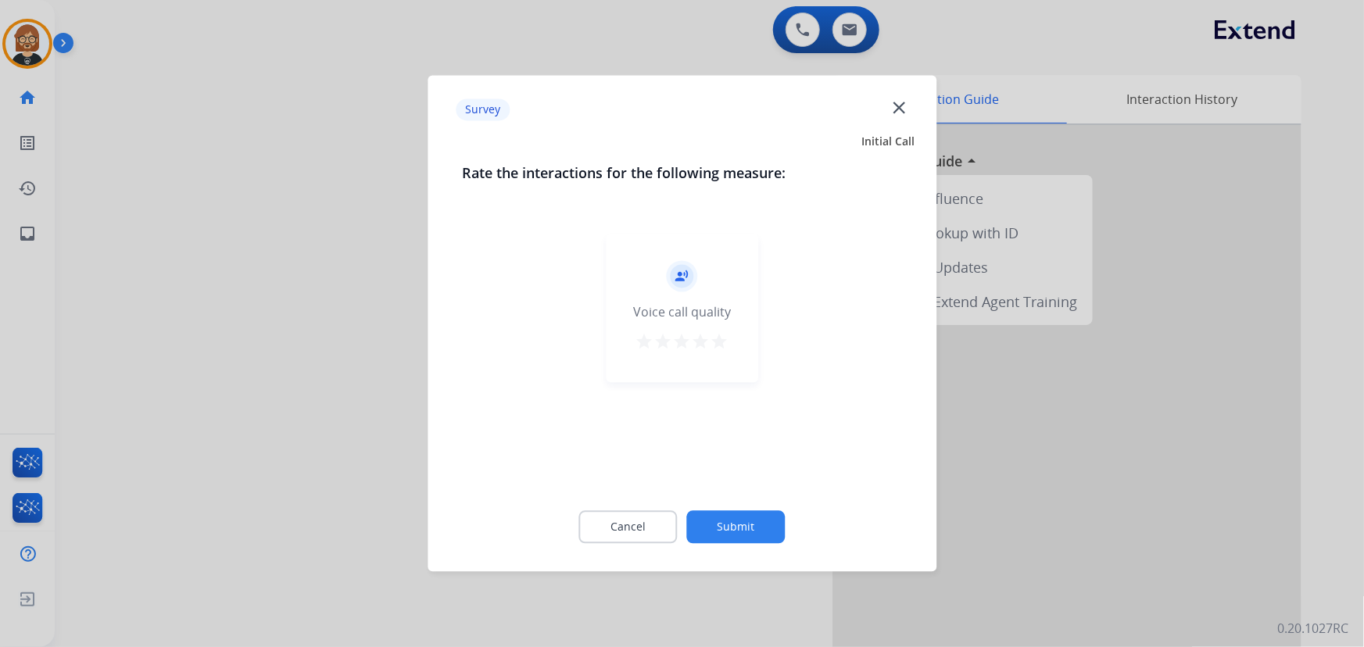
click at [767, 530] on button "Submit" at bounding box center [736, 527] width 98 height 33
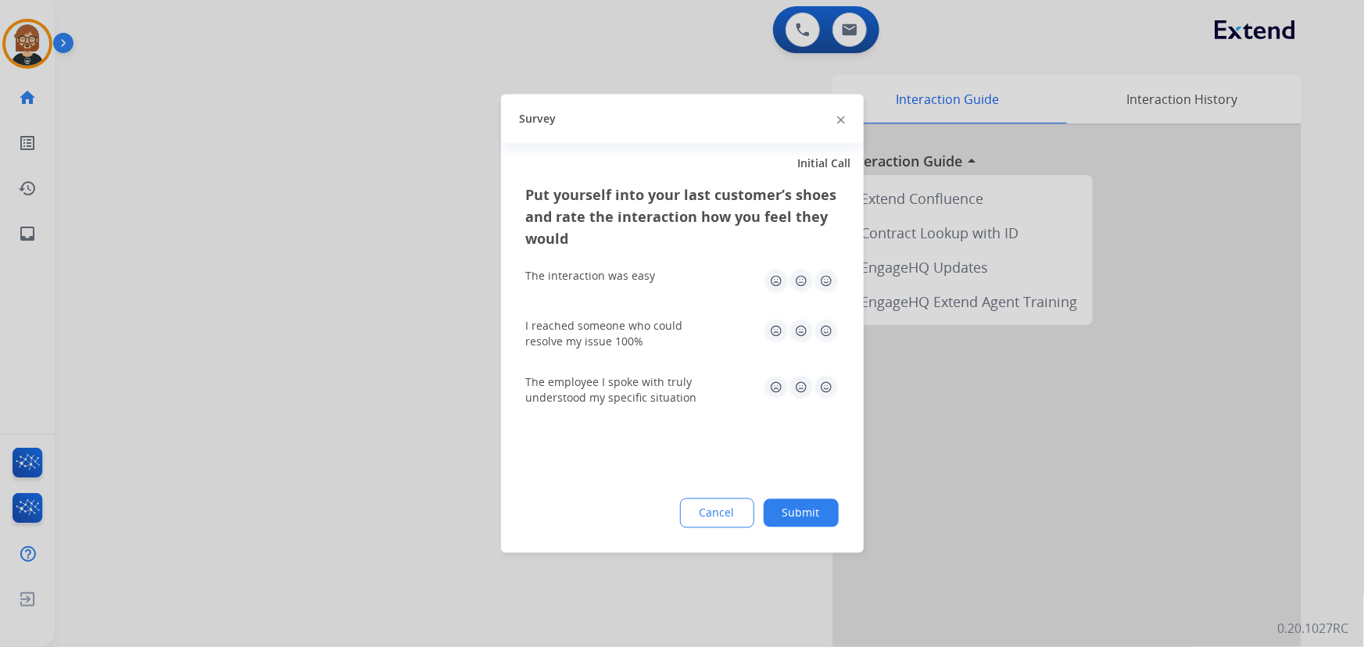
click at [809, 524] on button "Submit" at bounding box center [801, 513] width 75 height 28
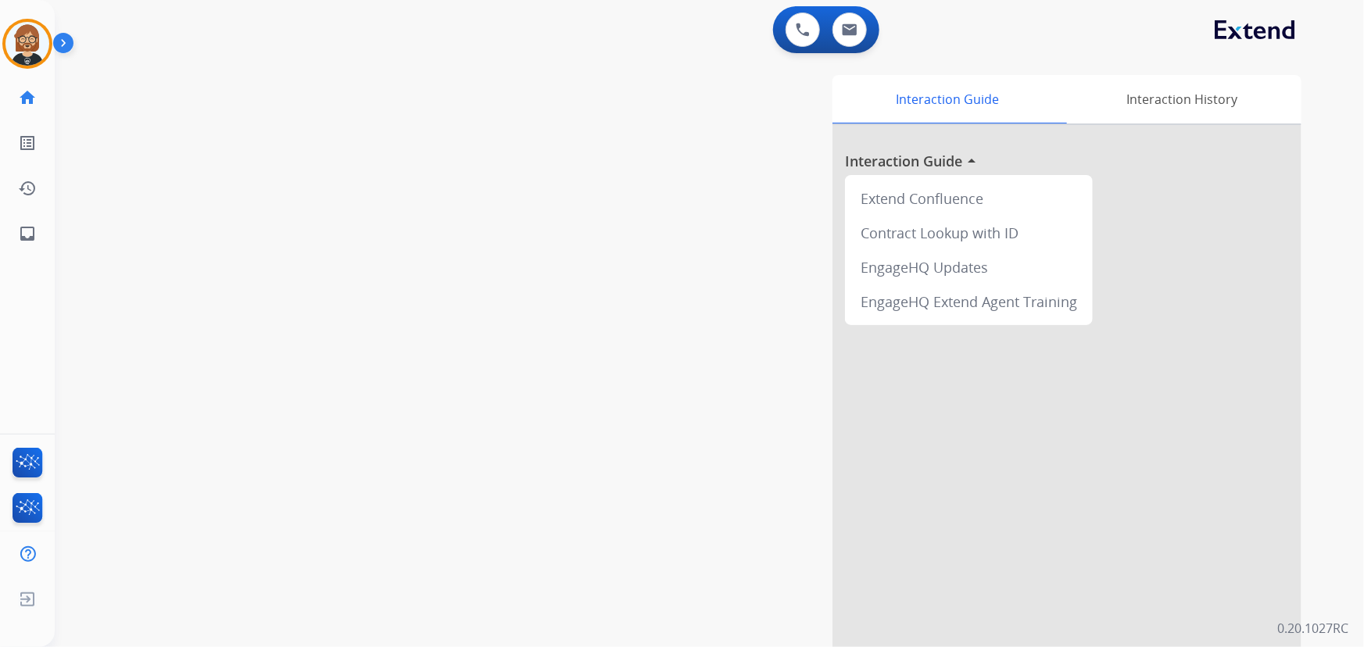
click at [272, 145] on div "swap_horiz Break voice bridge close_fullscreen Connect 3-Way Call merge_type Se…" at bounding box center [690, 382] width 1271 height 652
click at [1206, 241] on div at bounding box center [1066, 416] width 469 height 583
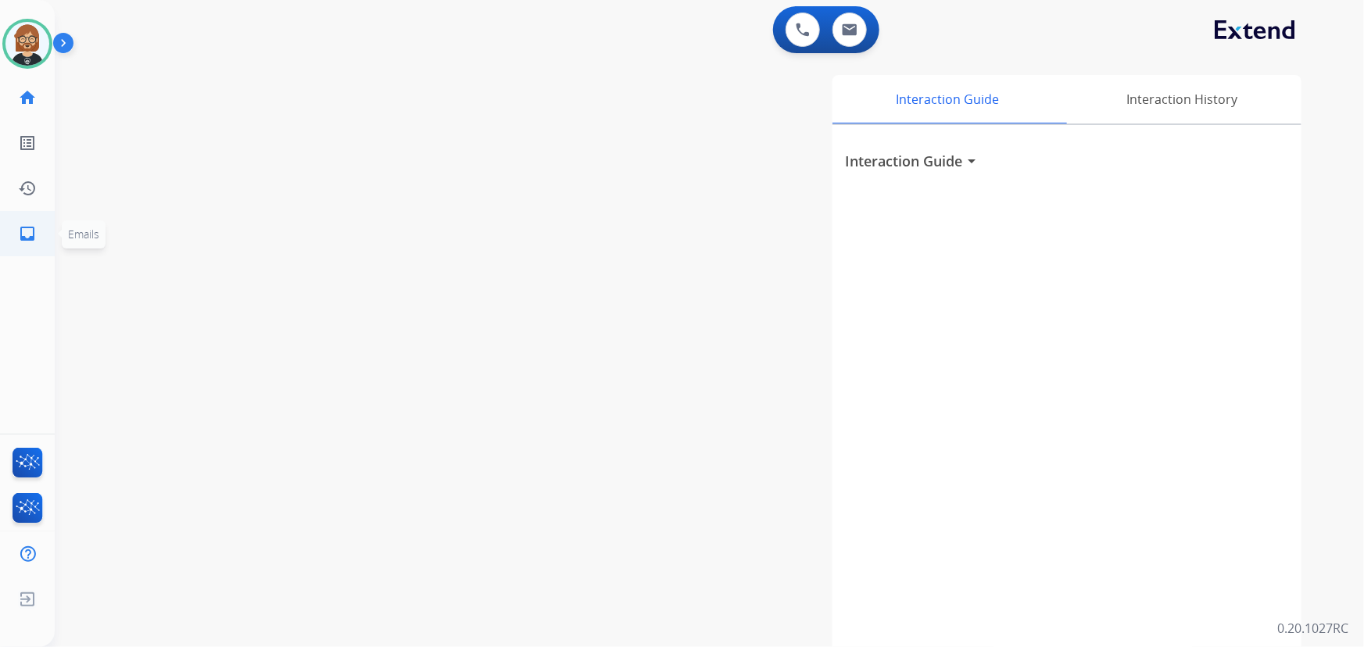
click at [32, 227] on mat-icon "inbox" at bounding box center [27, 233] width 19 height 19
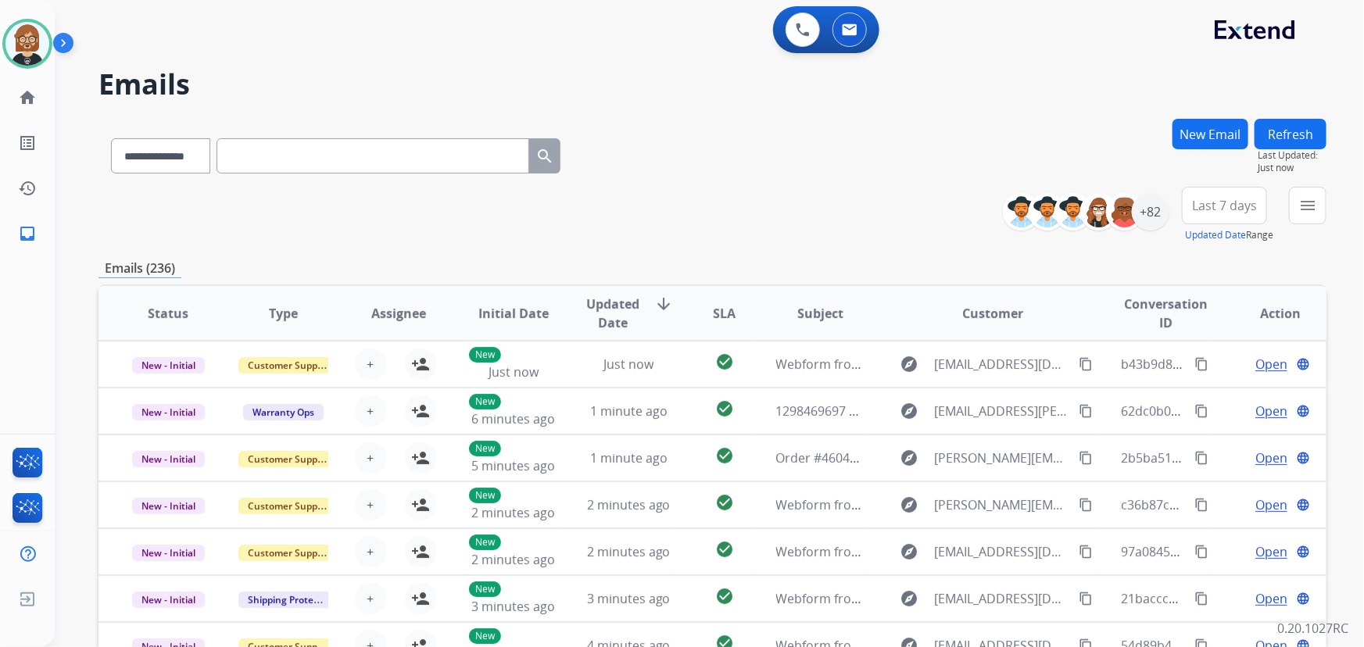
scroll to position [1, 0]
click at [1304, 202] on mat-icon "menu" at bounding box center [1307, 205] width 19 height 19
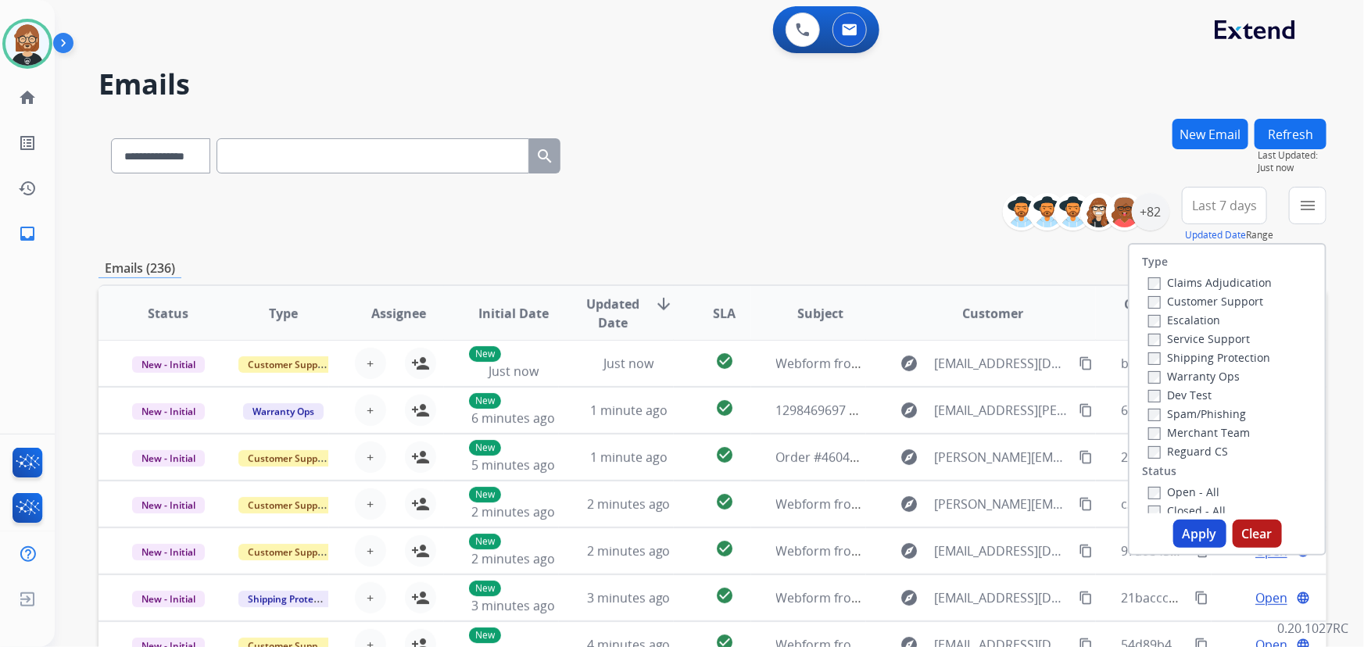
click at [1180, 498] on label "Open - All" at bounding box center [1183, 492] width 71 height 15
drag, startPoint x: 1194, startPoint y: 544, endPoint x: 1189, endPoint y: 535, distance: 10.9
click at [1193, 544] on button "Apply" at bounding box center [1199, 534] width 53 height 28
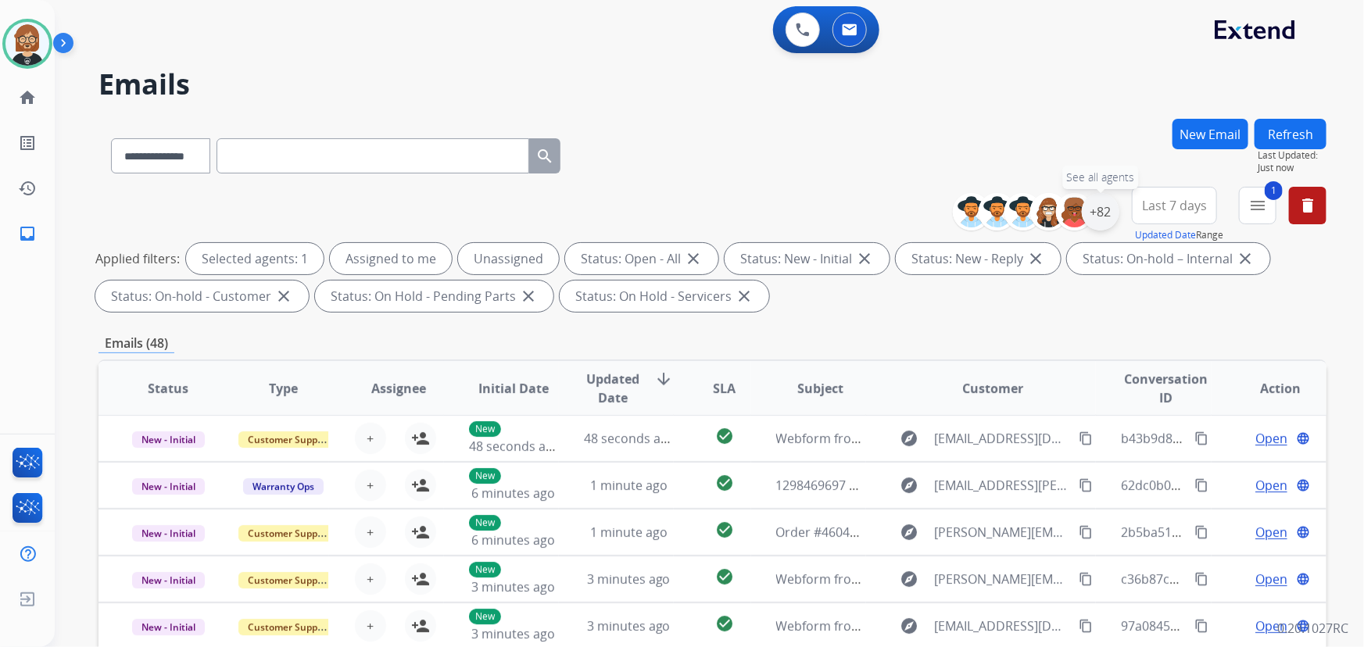
click at [1101, 204] on div "+82" at bounding box center [1101, 212] width 38 height 38
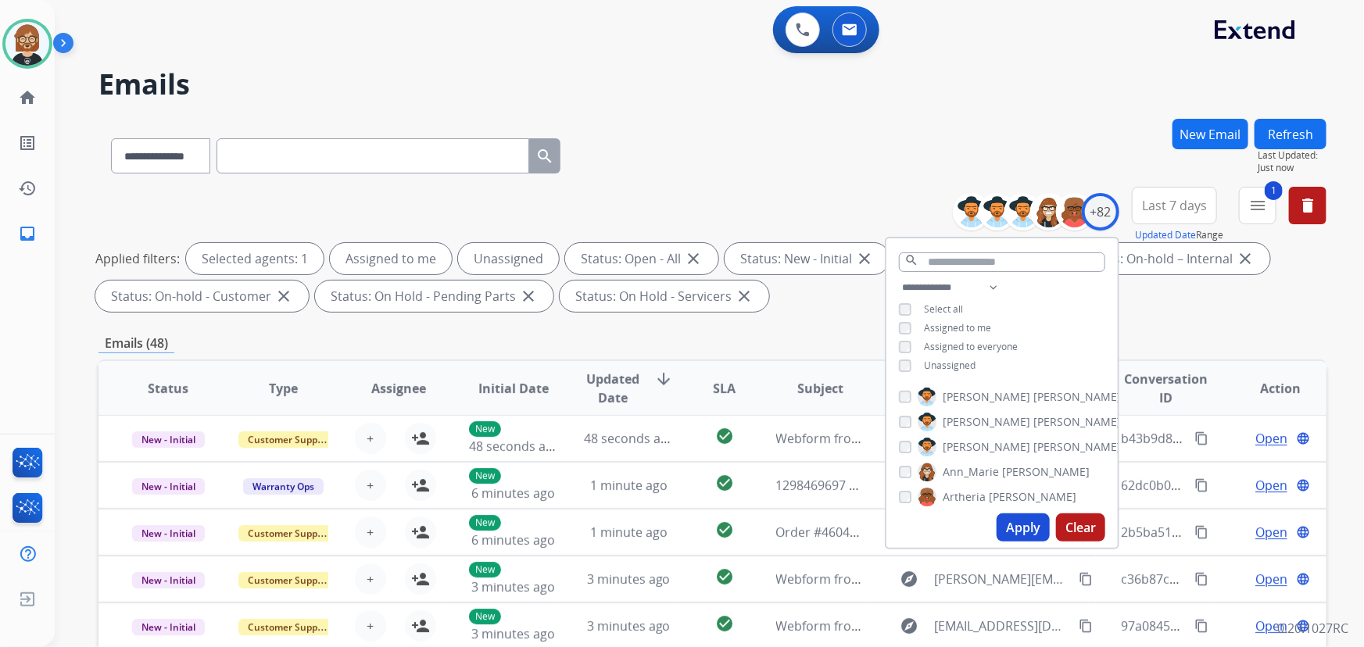
click at [945, 362] on span "Unassigned" at bounding box center [950, 365] width 52 height 13
click at [1022, 533] on button "Apply" at bounding box center [1022, 527] width 53 height 28
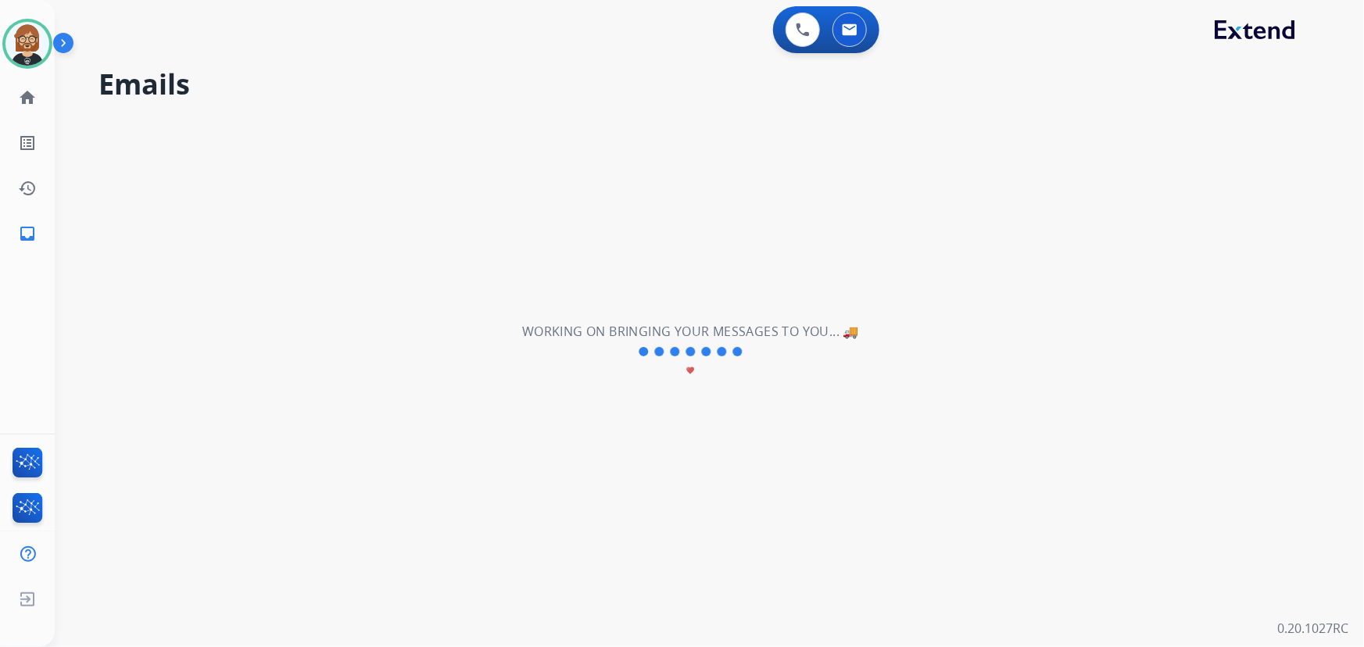
scroll to position [0, 0]
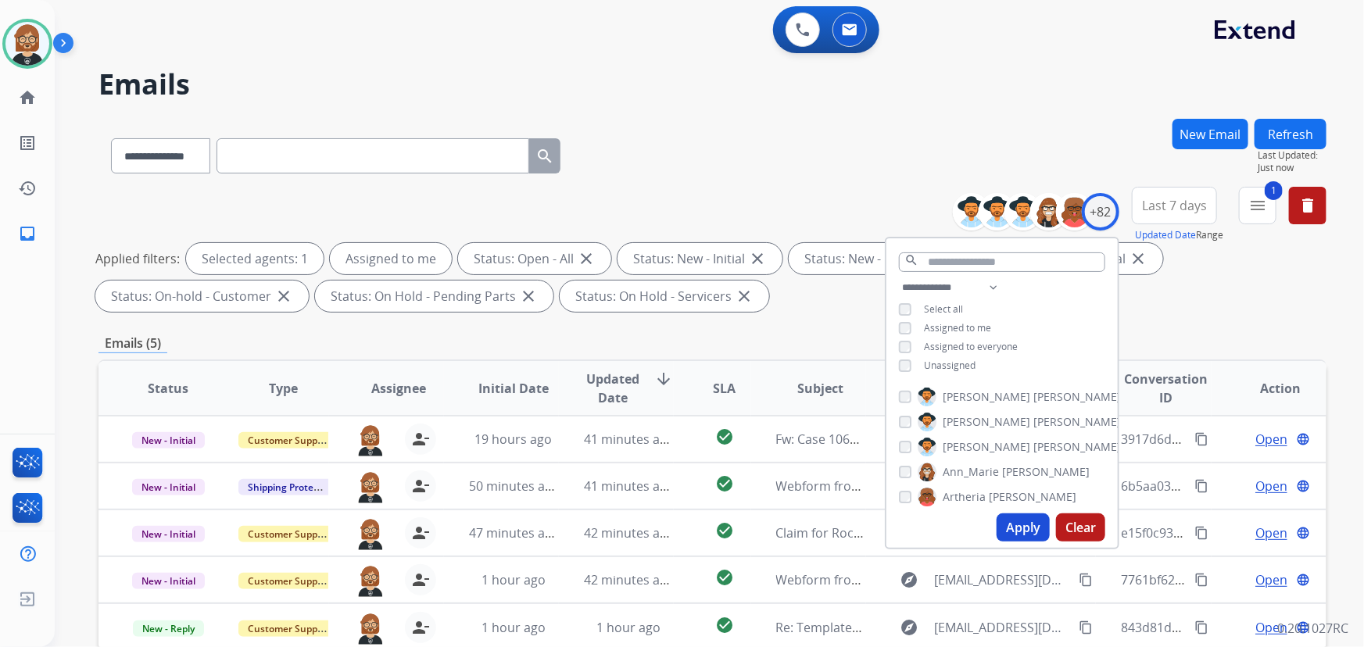
click at [807, 334] on div "Emails (5)" at bounding box center [712, 344] width 1228 height 20
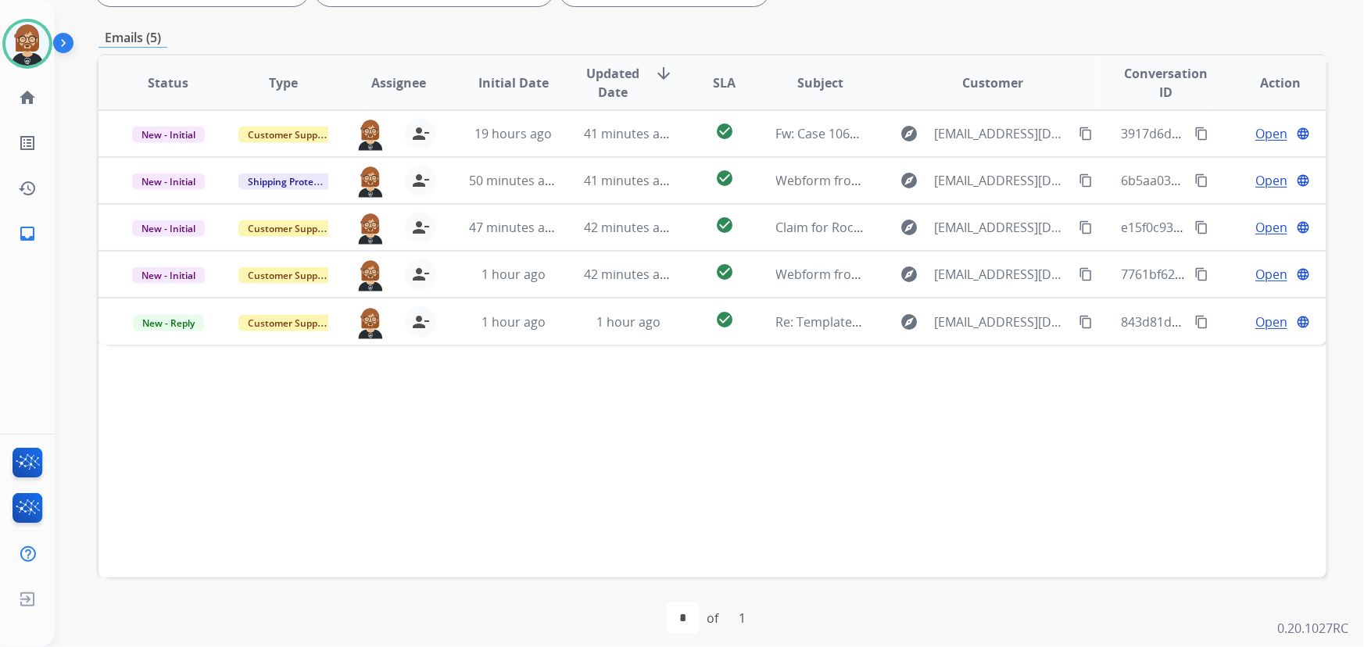
scroll to position [317, 0]
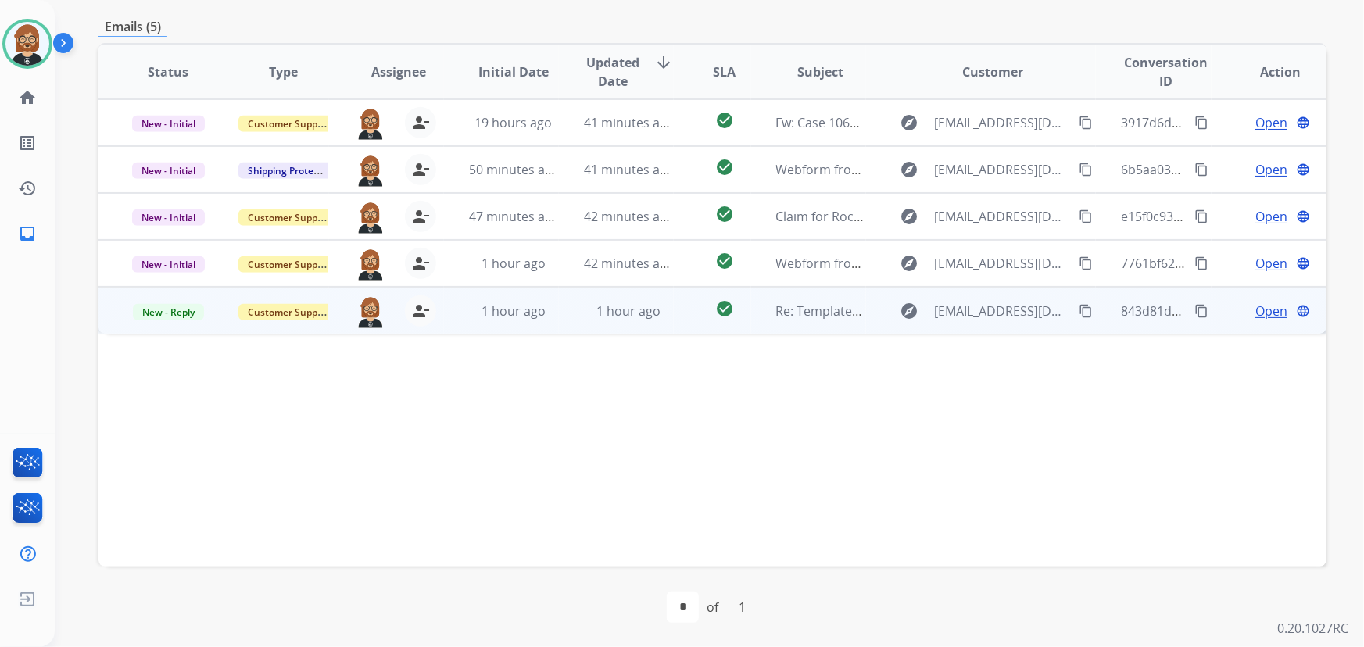
click at [663, 323] on td "1 hour ago" at bounding box center [616, 310] width 115 height 47
click at [1255, 313] on span "Open" at bounding box center [1271, 310] width 32 height 19
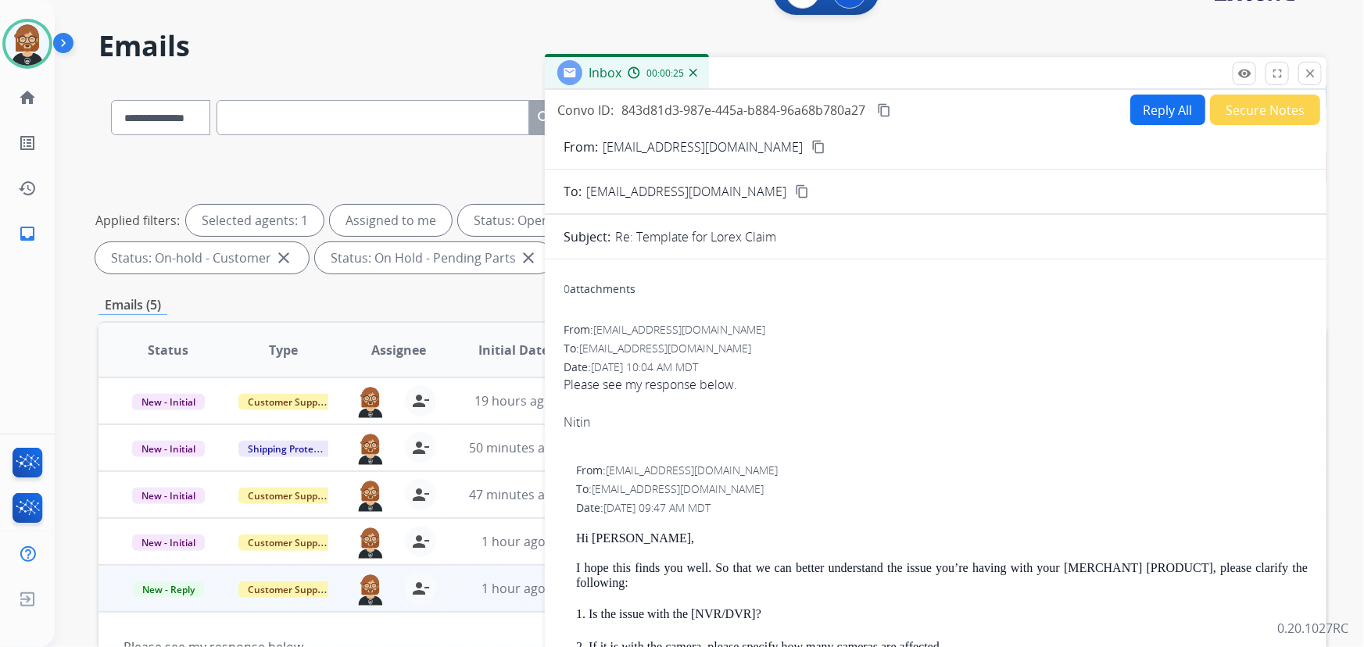
scroll to position [32, 0]
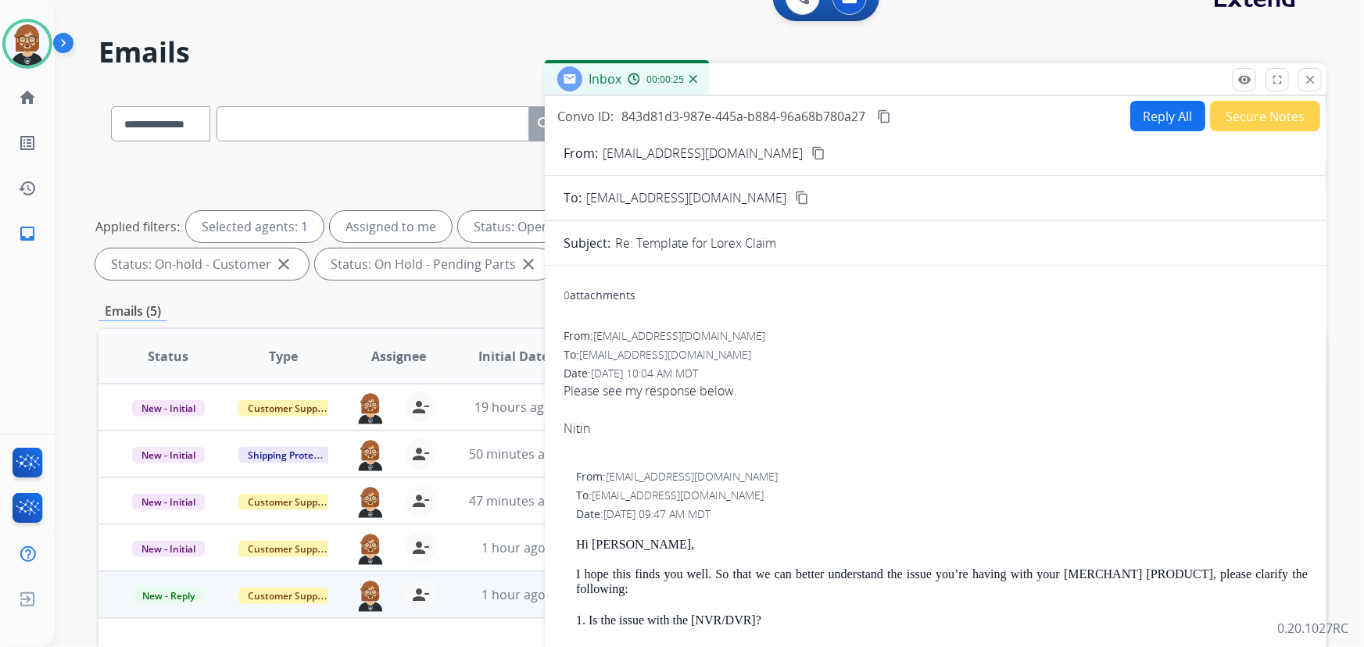
click at [1175, 111] on button "Reply All" at bounding box center [1167, 116] width 75 height 30
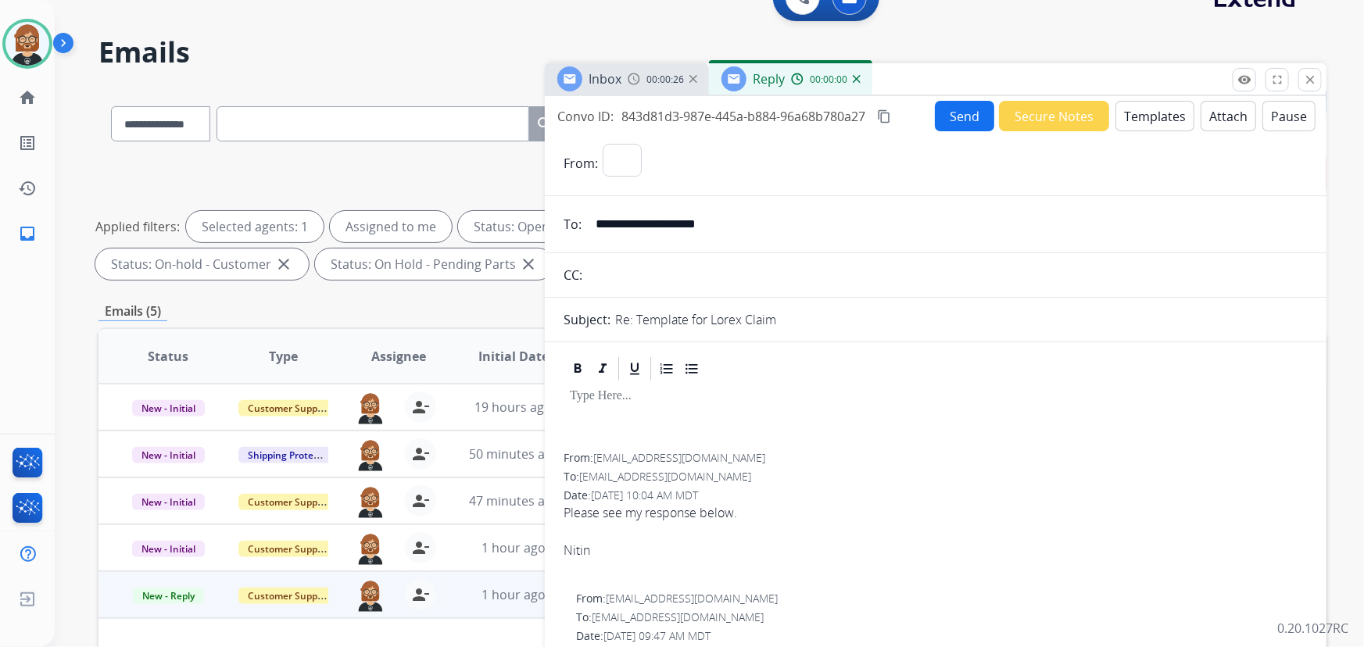
select select "**********"
click at [1156, 122] on button "Templates" at bounding box center [1154, 116] width 79 height 30
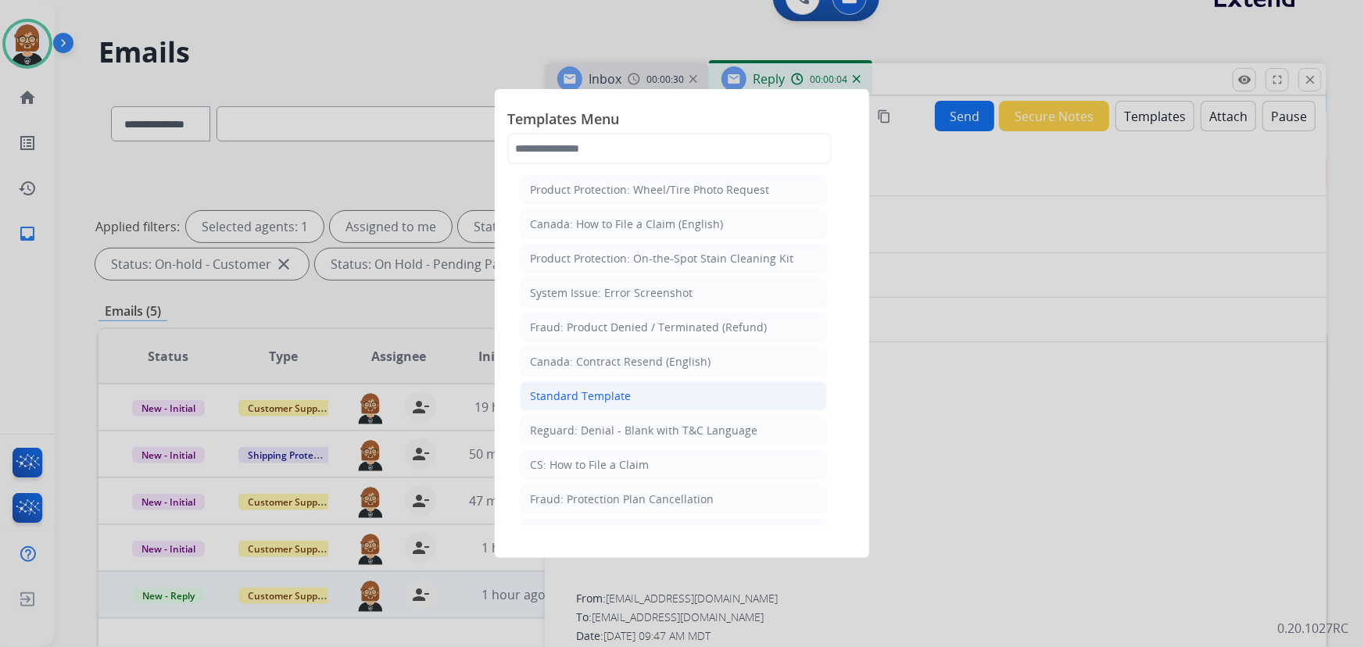
click at [616, 392] on div "Standard Template" at bounding box center [580, 396] width 101 height 16
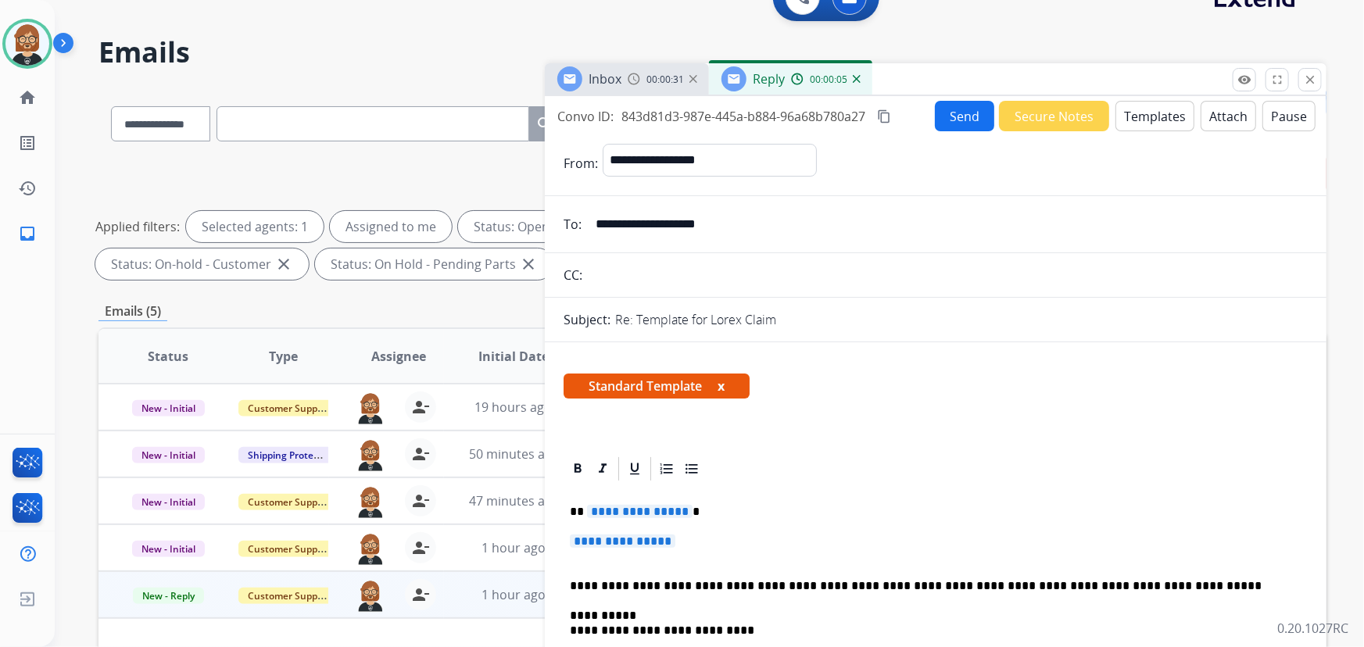
scroll to position [141, 0]
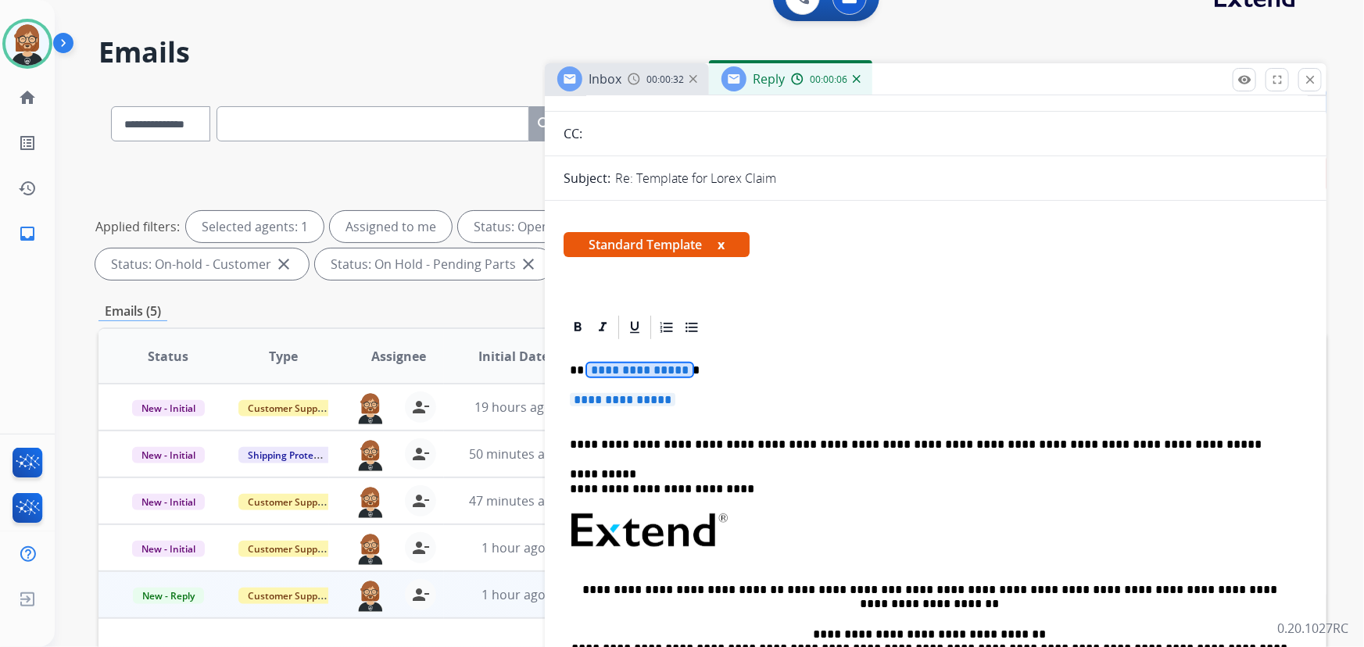
click at [632, 366] on span "**********" at bounding box center [640, 369] width 106 height 13
click at [618, 402] on span "**********" at bounding box center [623, 399] width 106 height 13
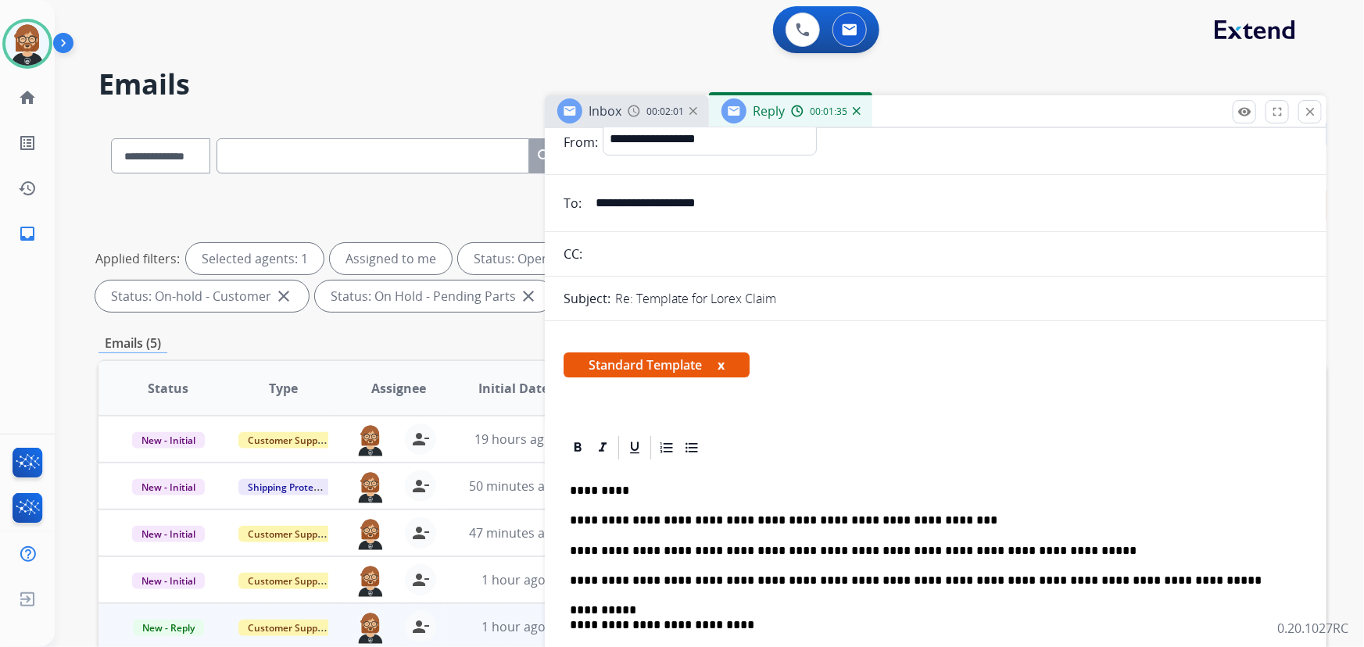
scroll to position [0, 0]
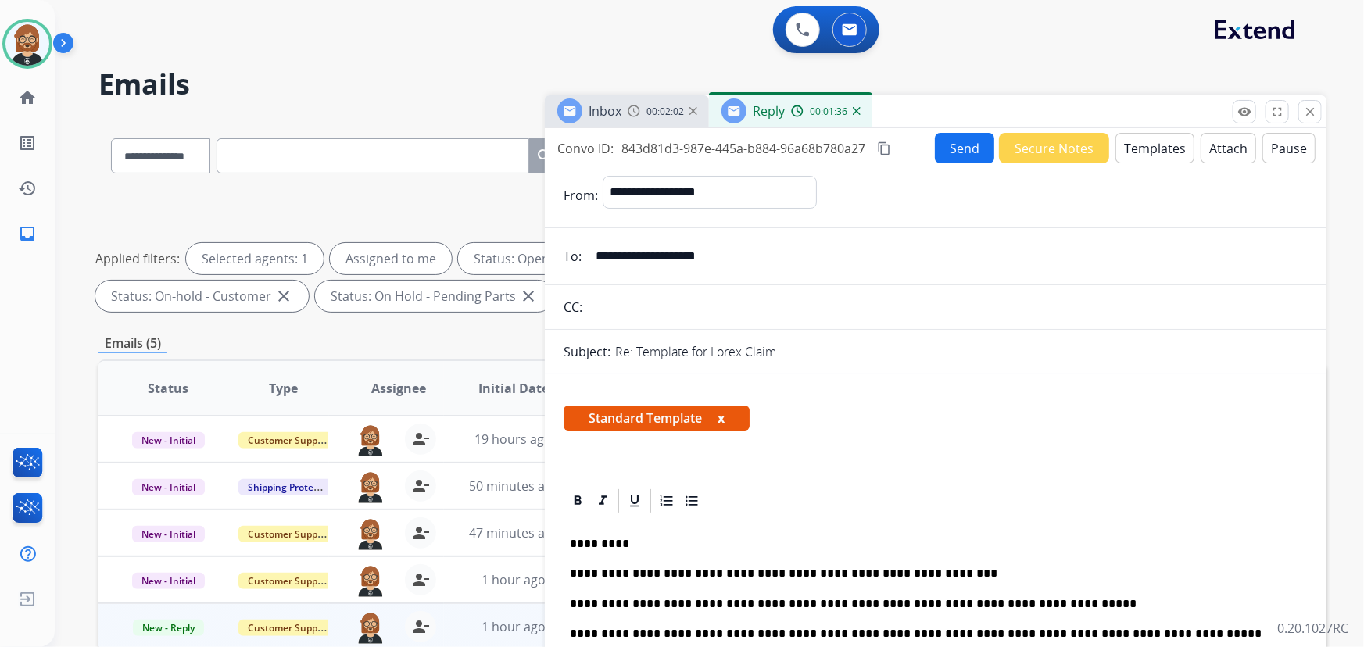
click at [956, 141] on button "Send" at bounding box center [964, 148] width 59 height 30
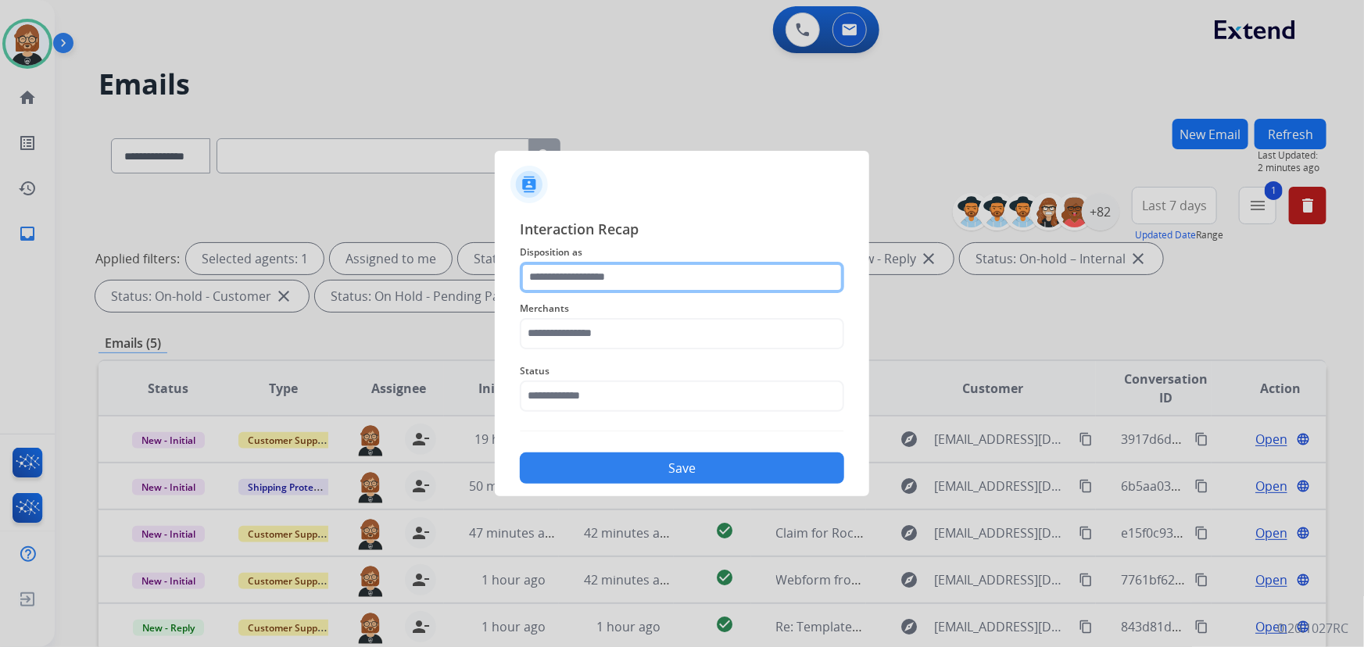
click at [657, 288] on input "text" at bounding box center [682, 277] width 324 height 31
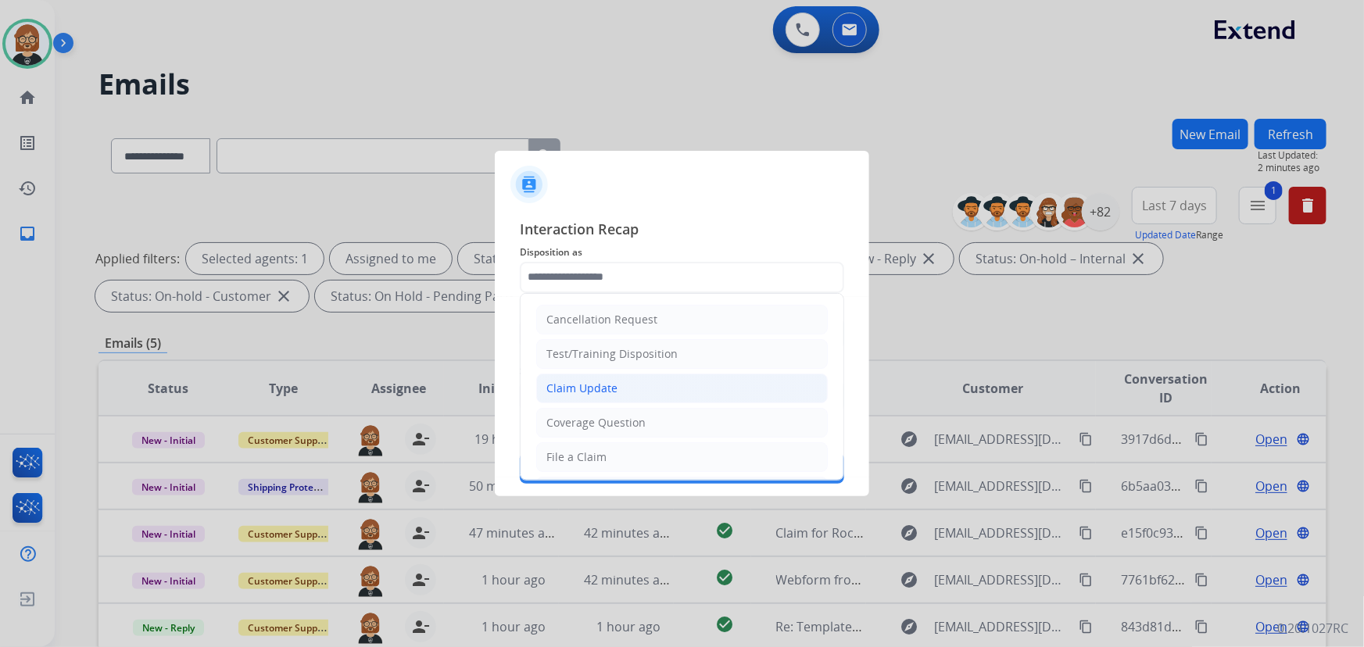
click at [647, 384] on li "Claim Update" at bounding box center [681, 389] width 291 height 30
type input "**********"
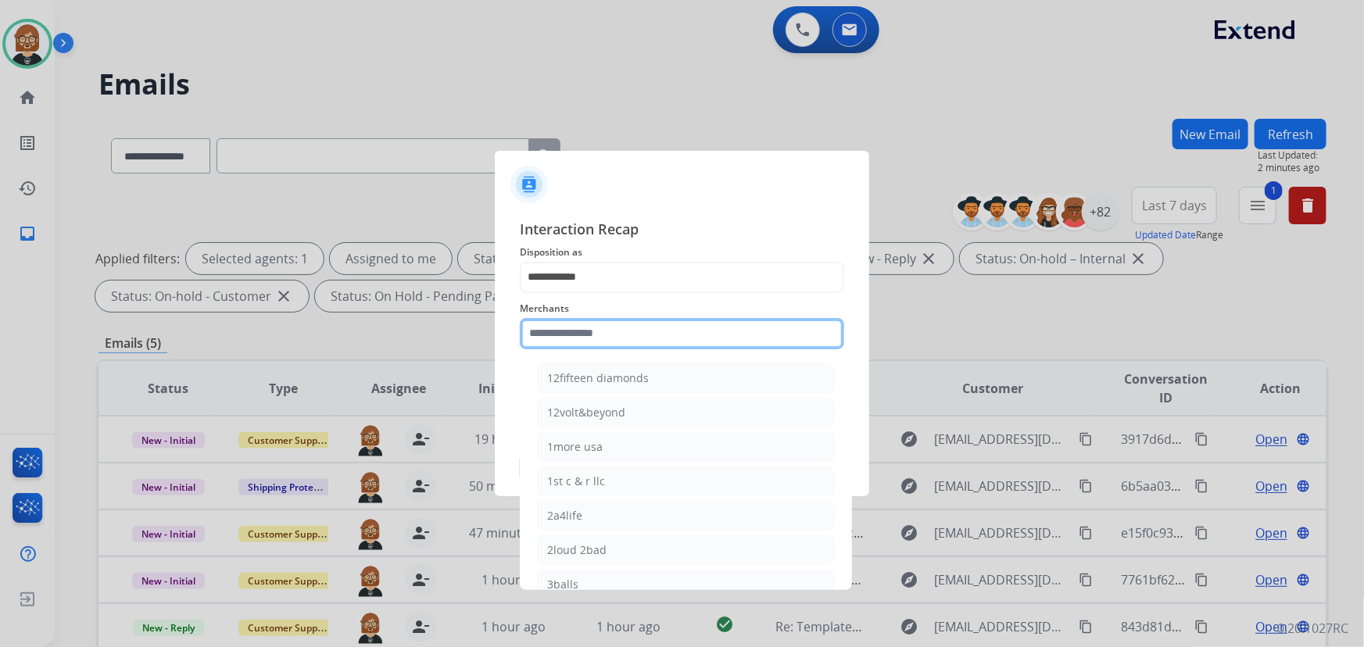
click at [635, 342] on input "text" at bounding box center [682, 333] width 324 height 31
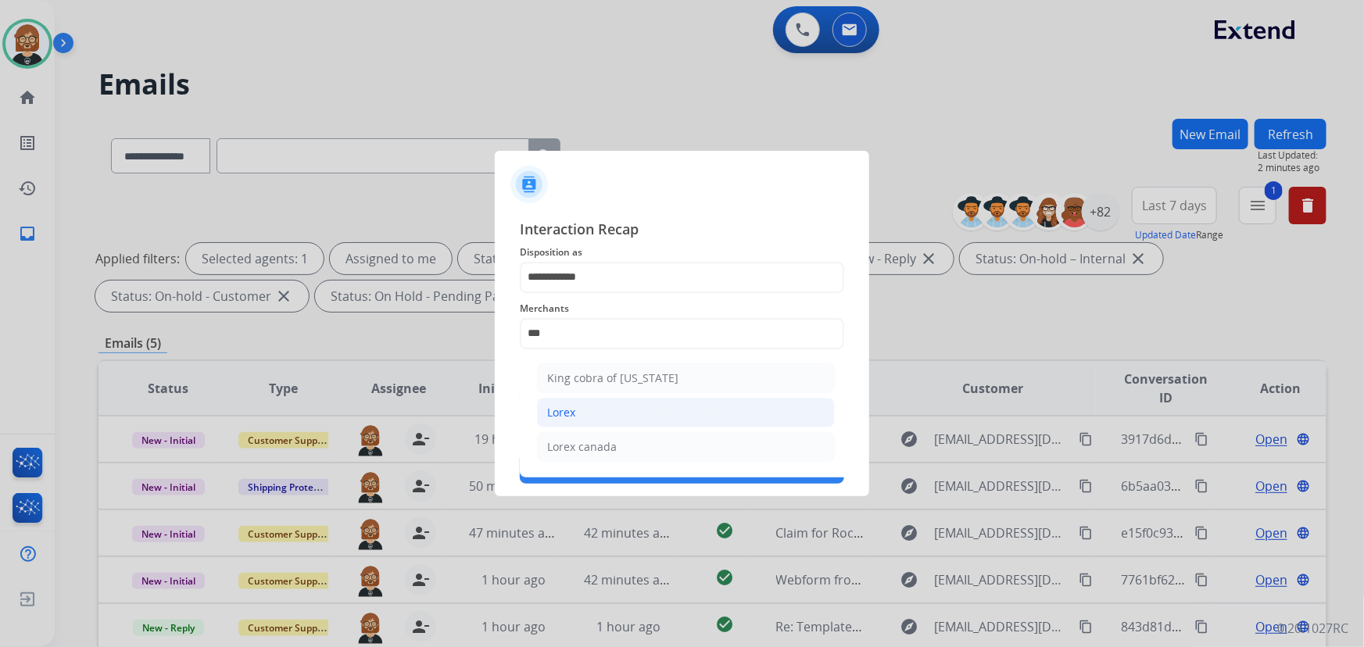
click at [618, 413] on li "Lorex" at bounding box center [686, 413] width 298 height 30
type input "*****"
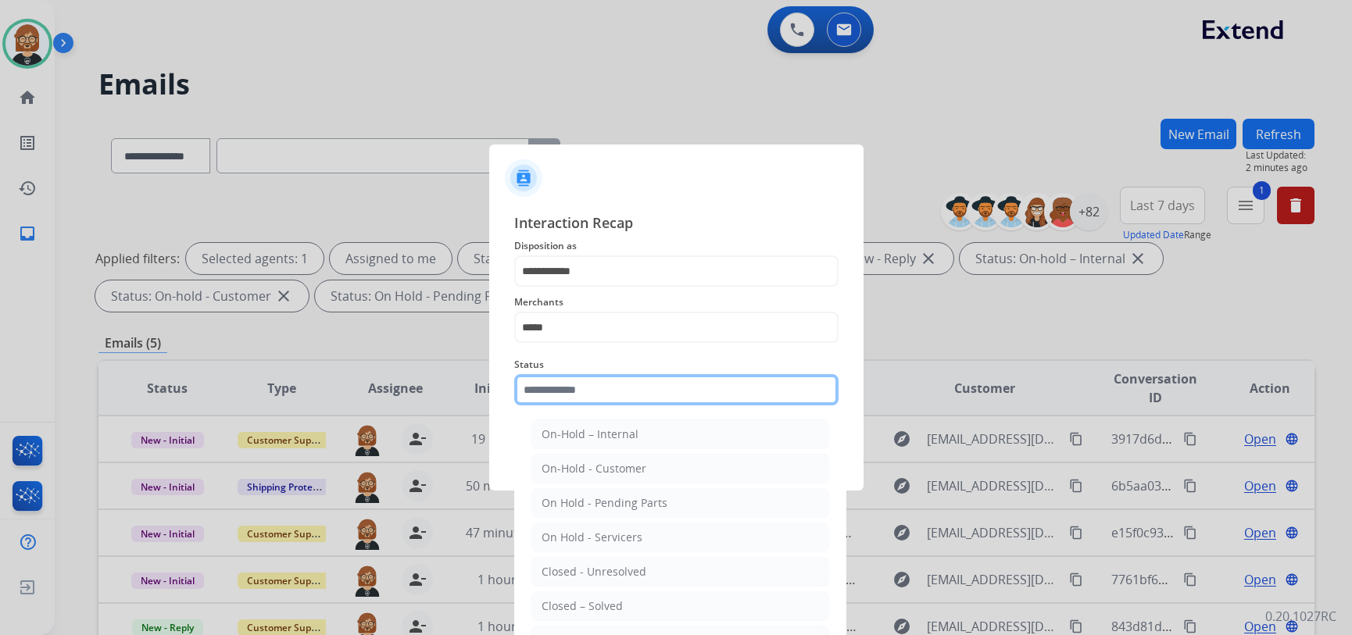
click at [649, 397] on input "text" at bounding box center [676, 389] width 324 height 31
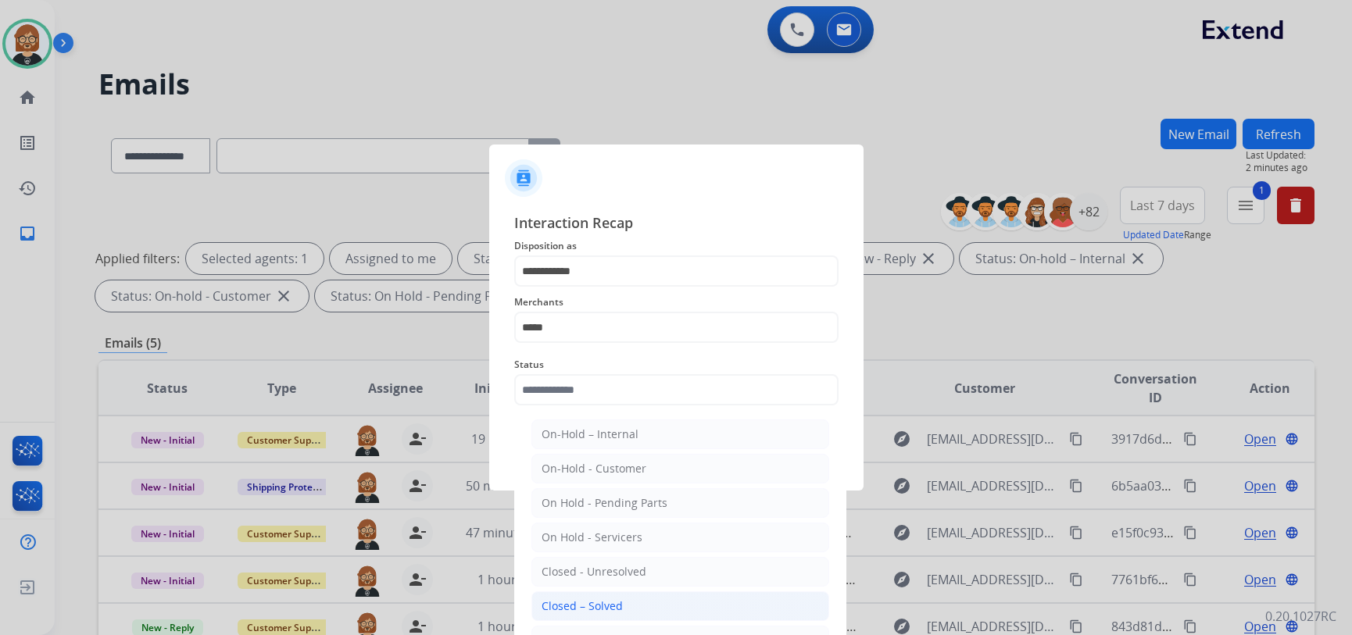
click at [648, 609] on li "Closed – Solved" at bounding box center [680, 607] width 298 height 30
type input "**********"
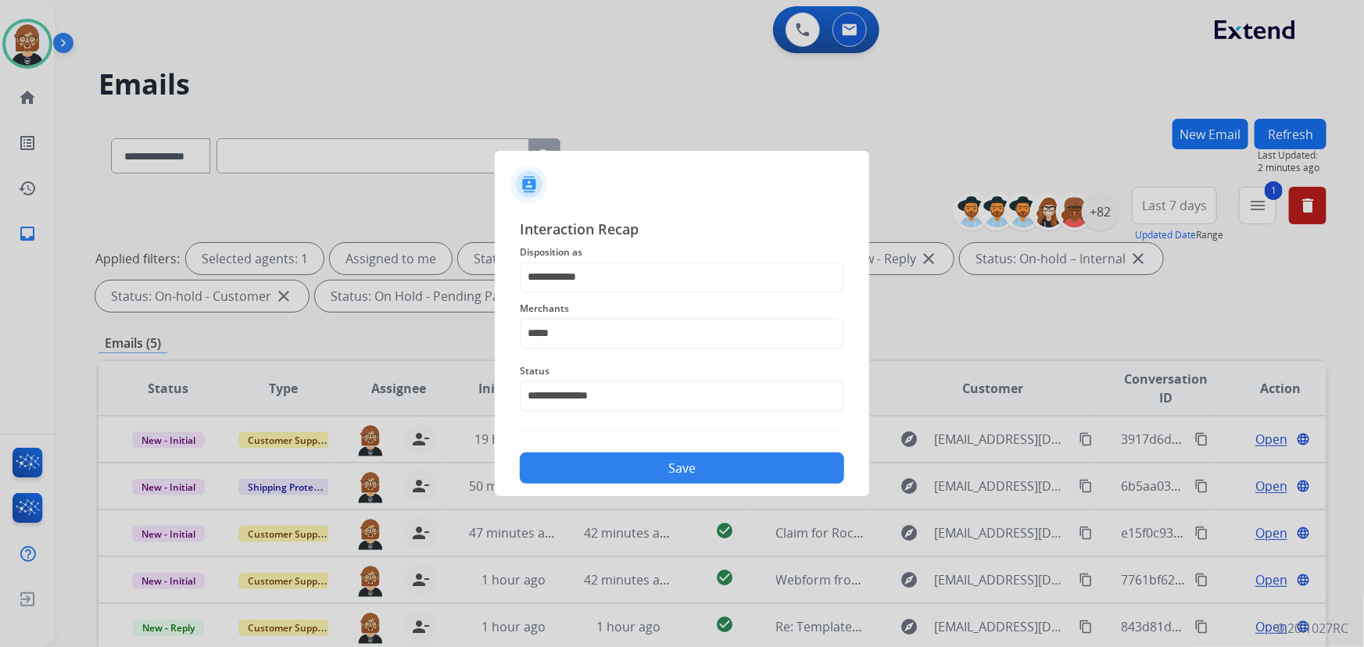
click at [677, 466] on button "Save" at bounding box center [682, 467] width 324 height 31
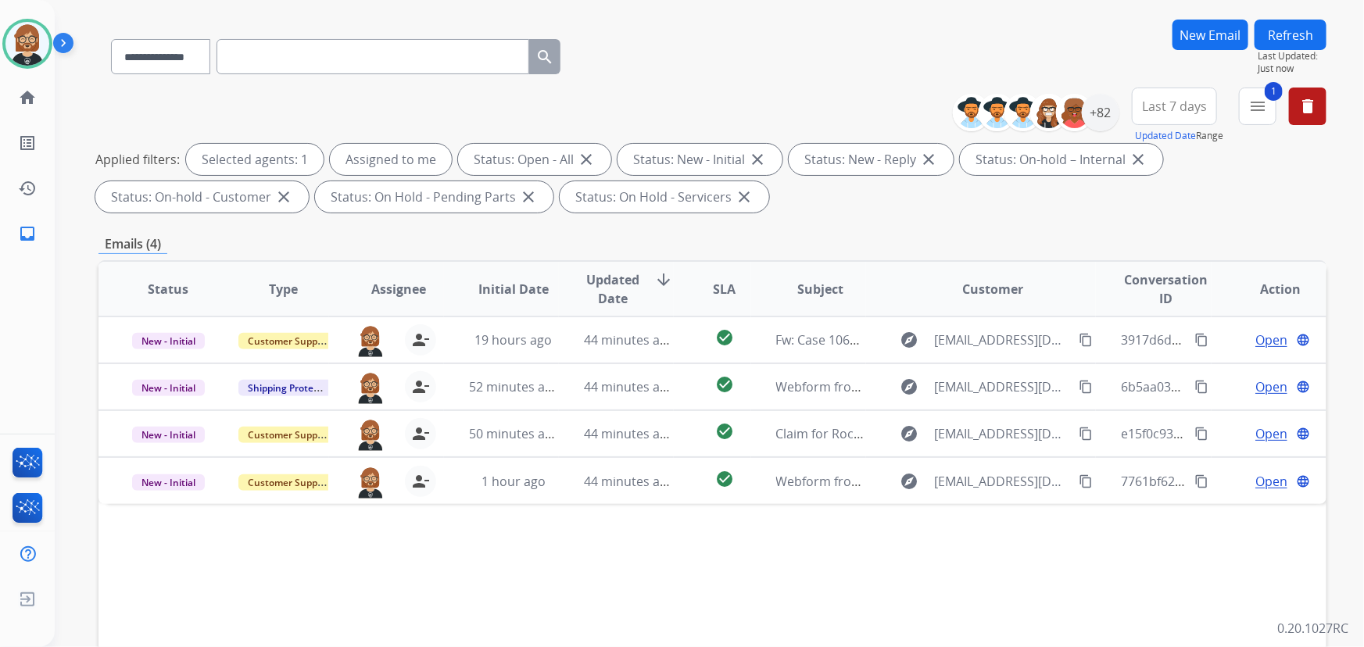
scroll to position [213, 0]
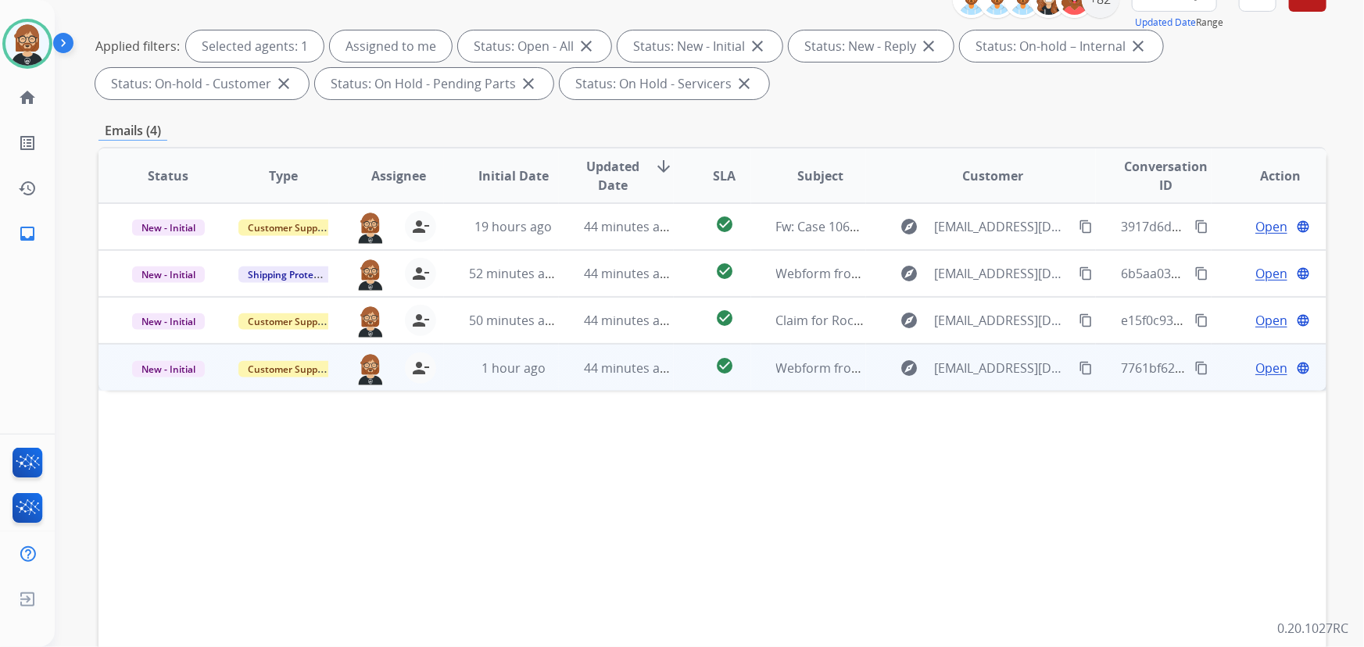
click at [644, 377] on td "44 minutes ago" at bounding box center [616, 367] width 115 height 47
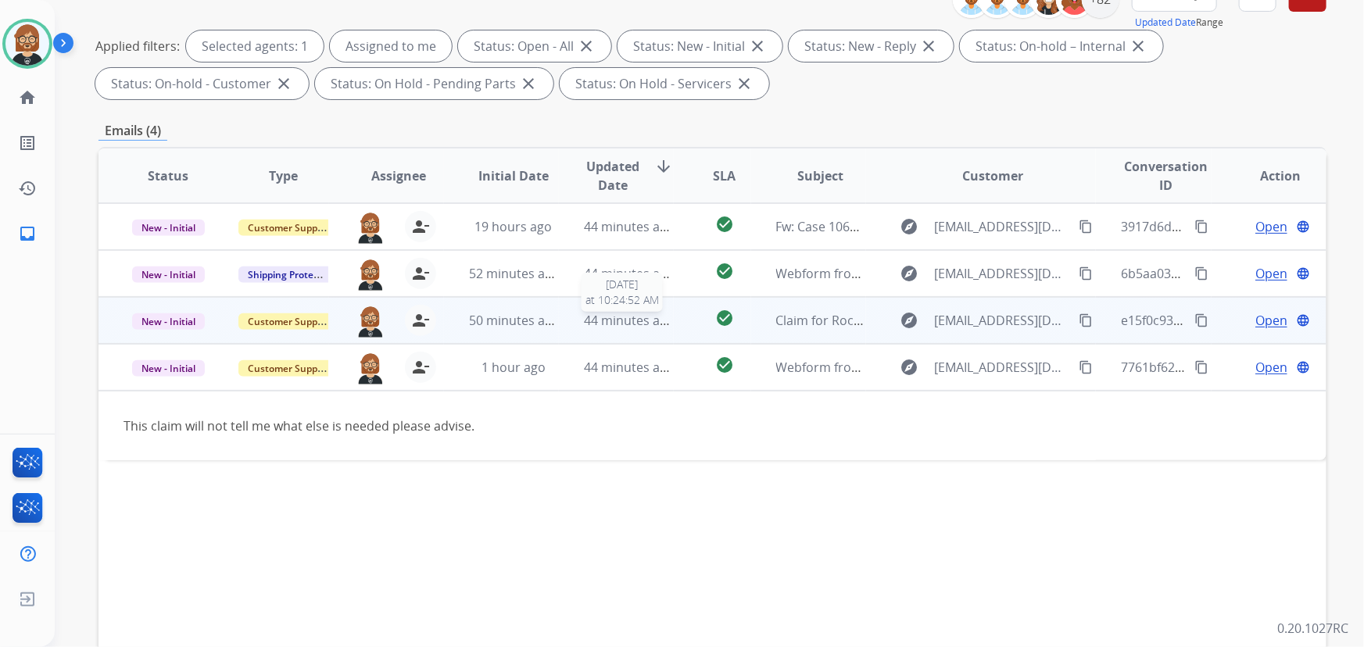
click at [627, 318] on span "44 minutes ago" at bounding box center [629, 320] width 91 height 17
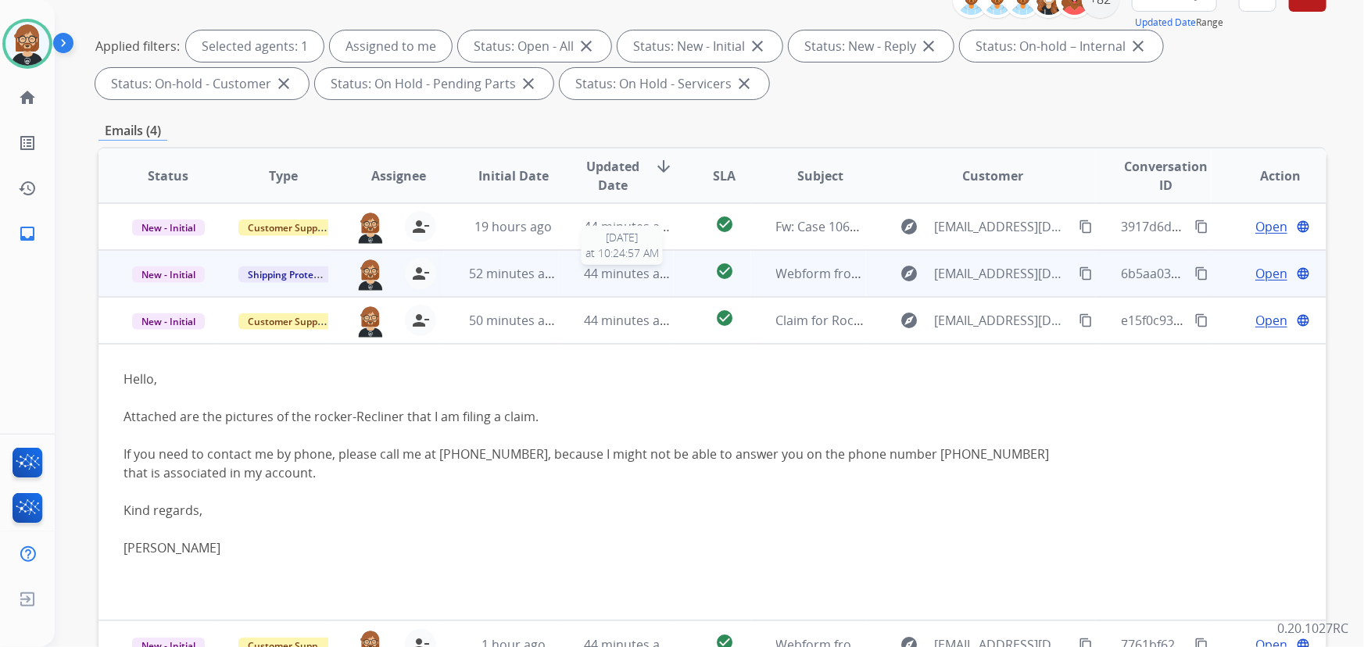
click at [594, 271] on span "44 minutes ago" at bounding box center [629, 273] width 91 height 17
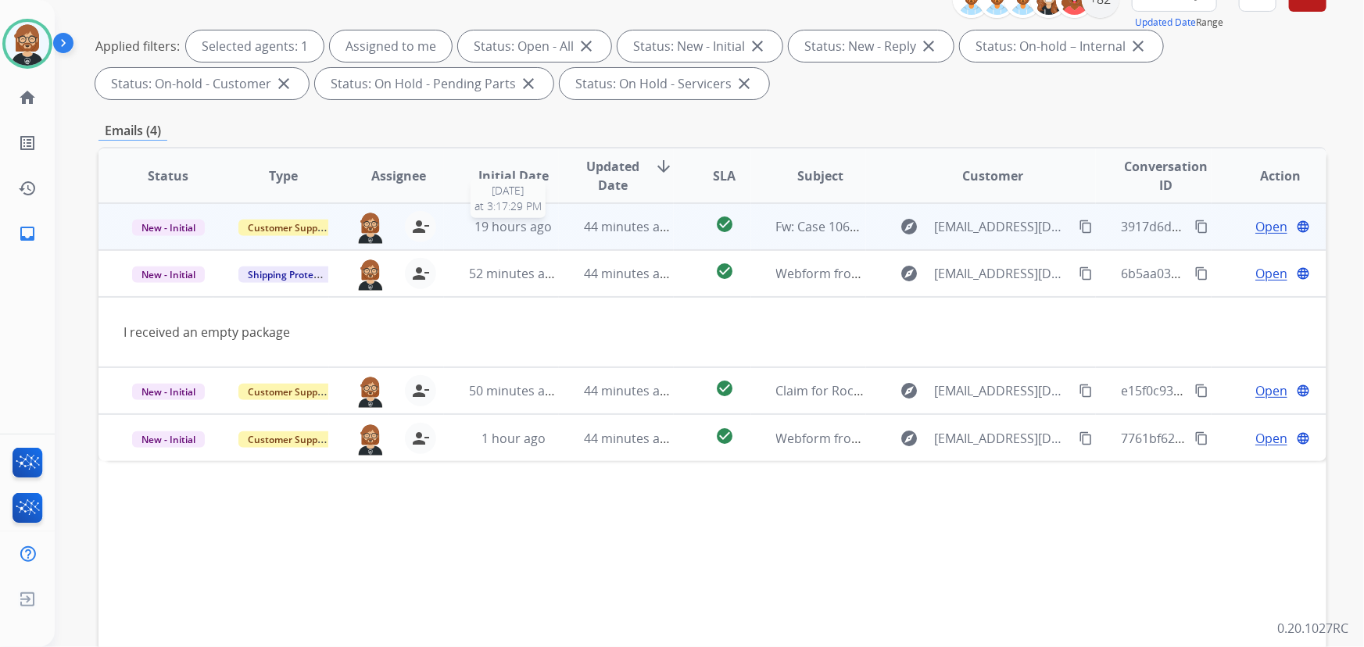
click at [539, 227] on span "19 hours ago" at bounding box center [512, 226] width 77 height 17
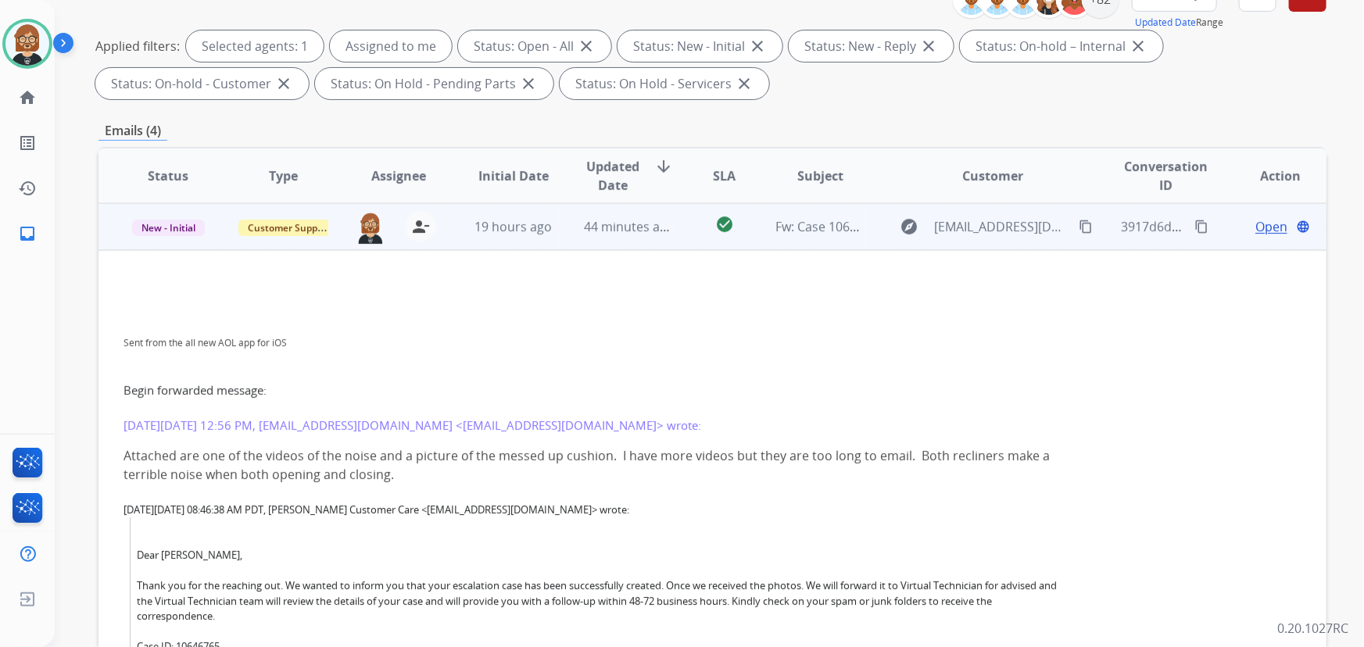
click at [1264, 219] on span "Open" at bounding box center [1271, 226] width 32 height 19
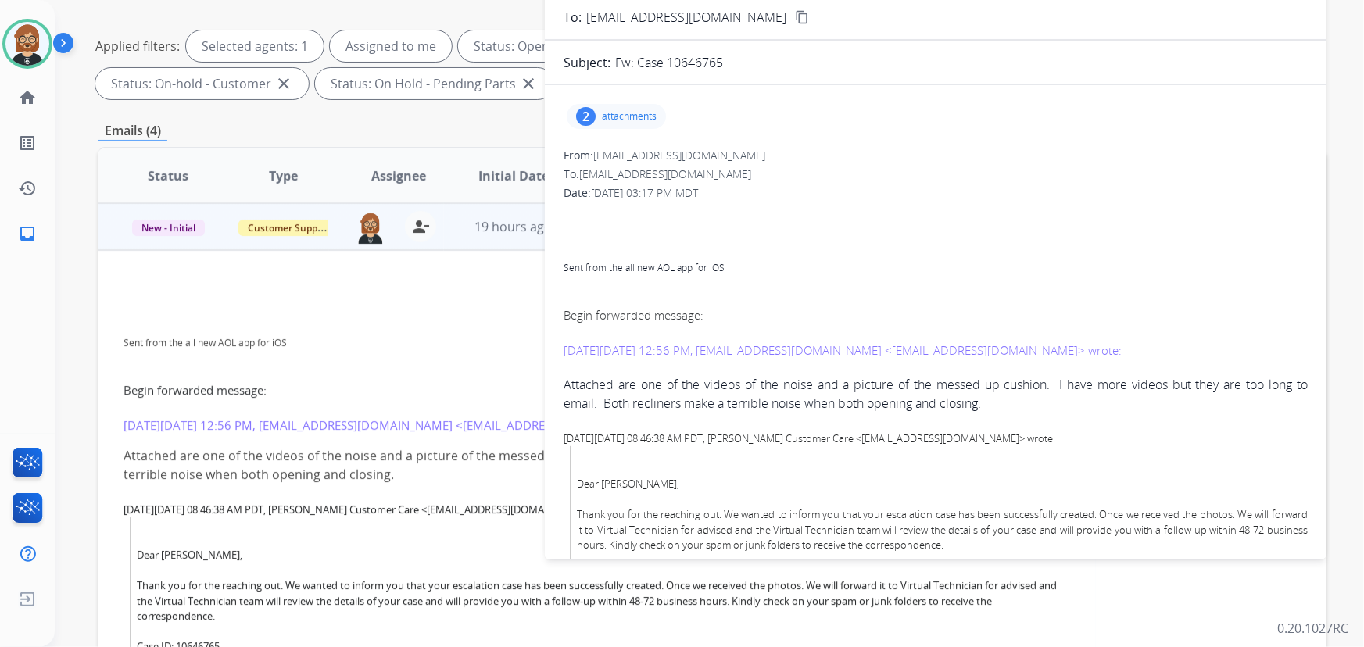
click at [644, 116] on p "attachments" at bounding box center [629, 116] width 55 height 13
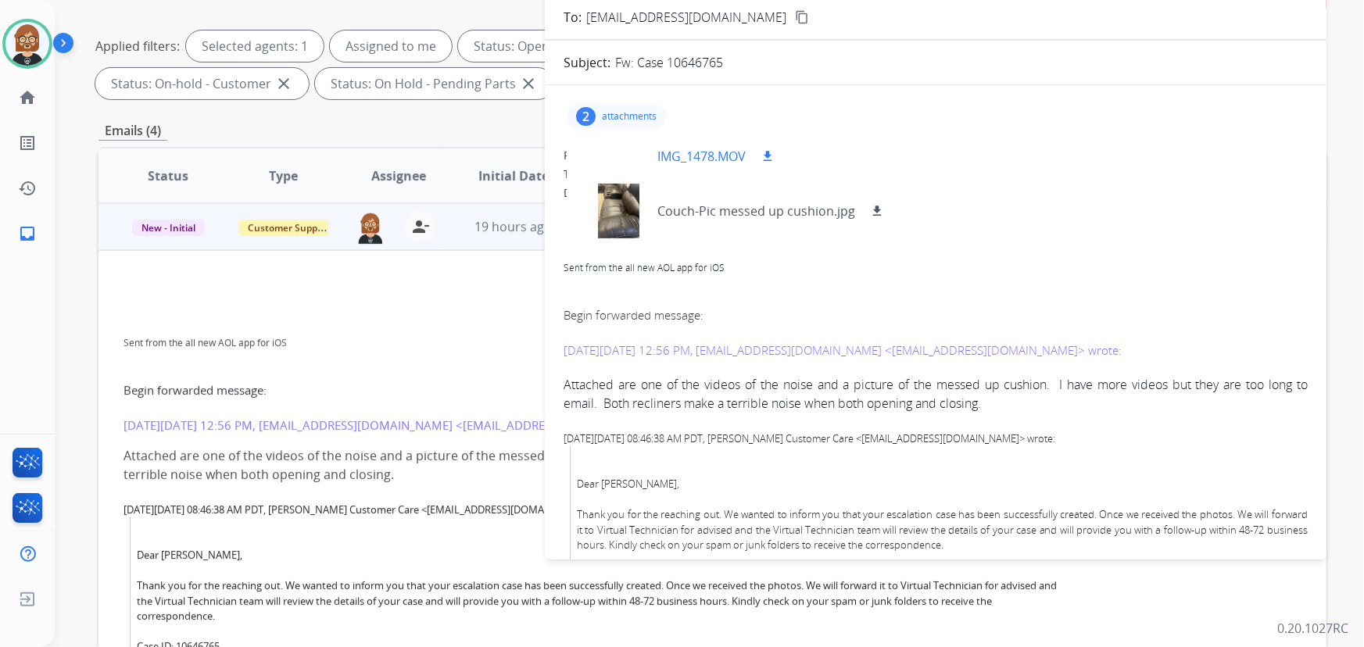
click at [764, 156] on mat-icon "download" at bounding box center [767, 156] width 14 height 14
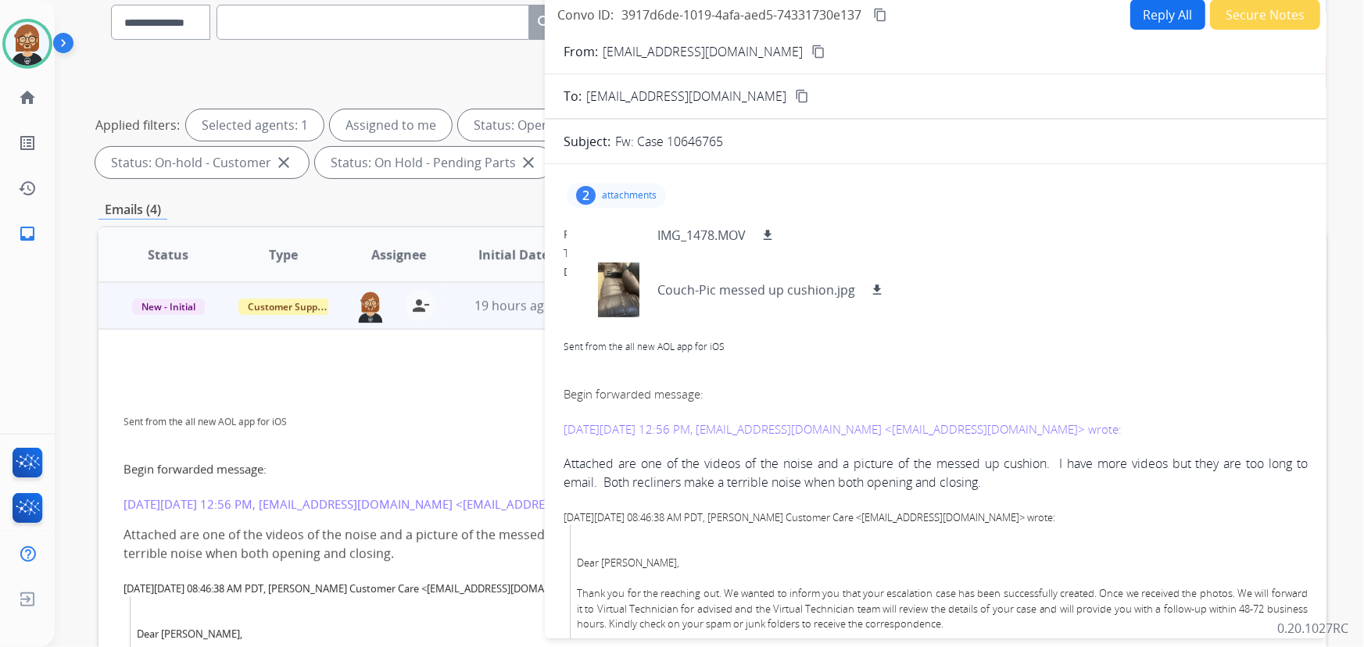
scroll to position [70, 0]
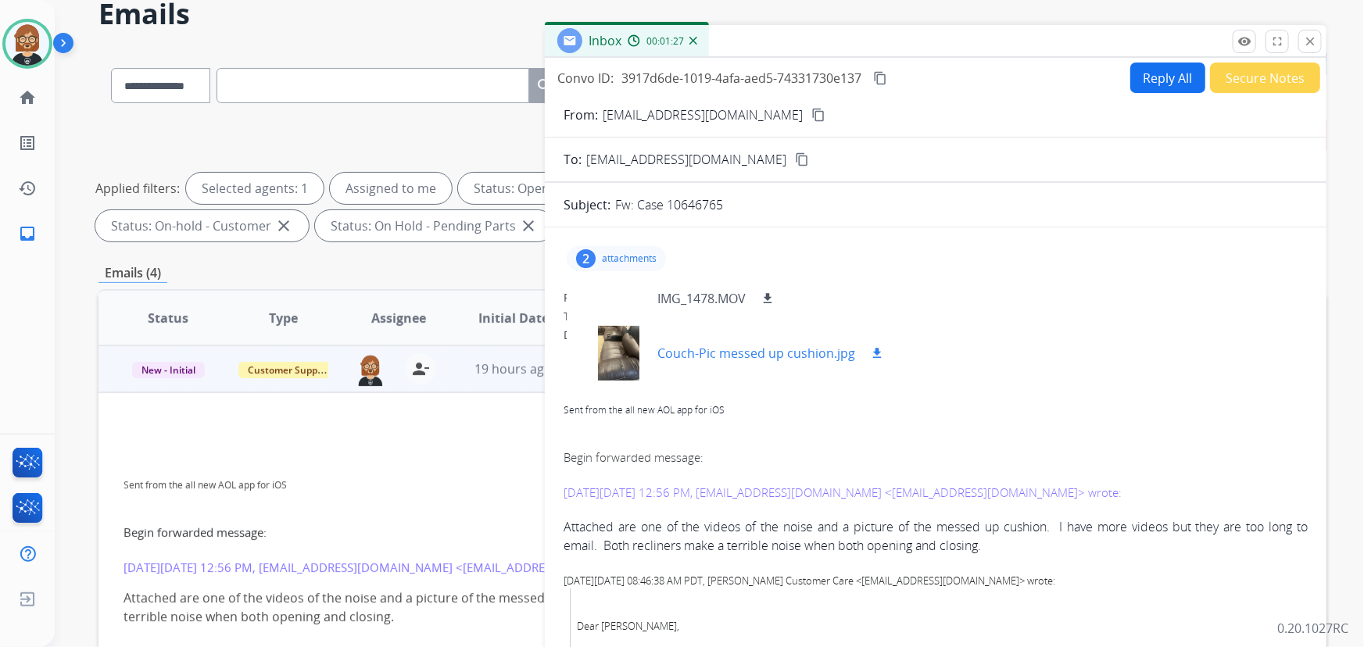
click at [607, 359] on div at bounding box center [618, 353] width 78 height 55
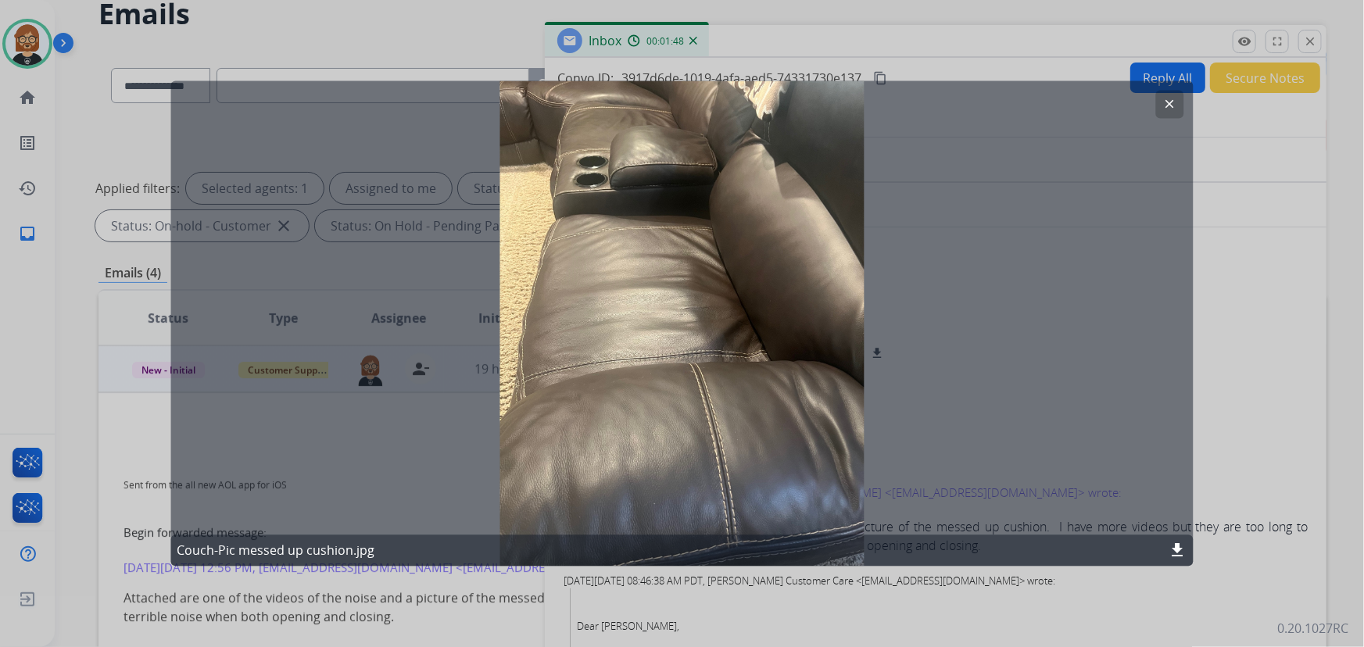
click at [1161, 104] on button "clear" at bounding box center [1170, 105] width 28 height 28
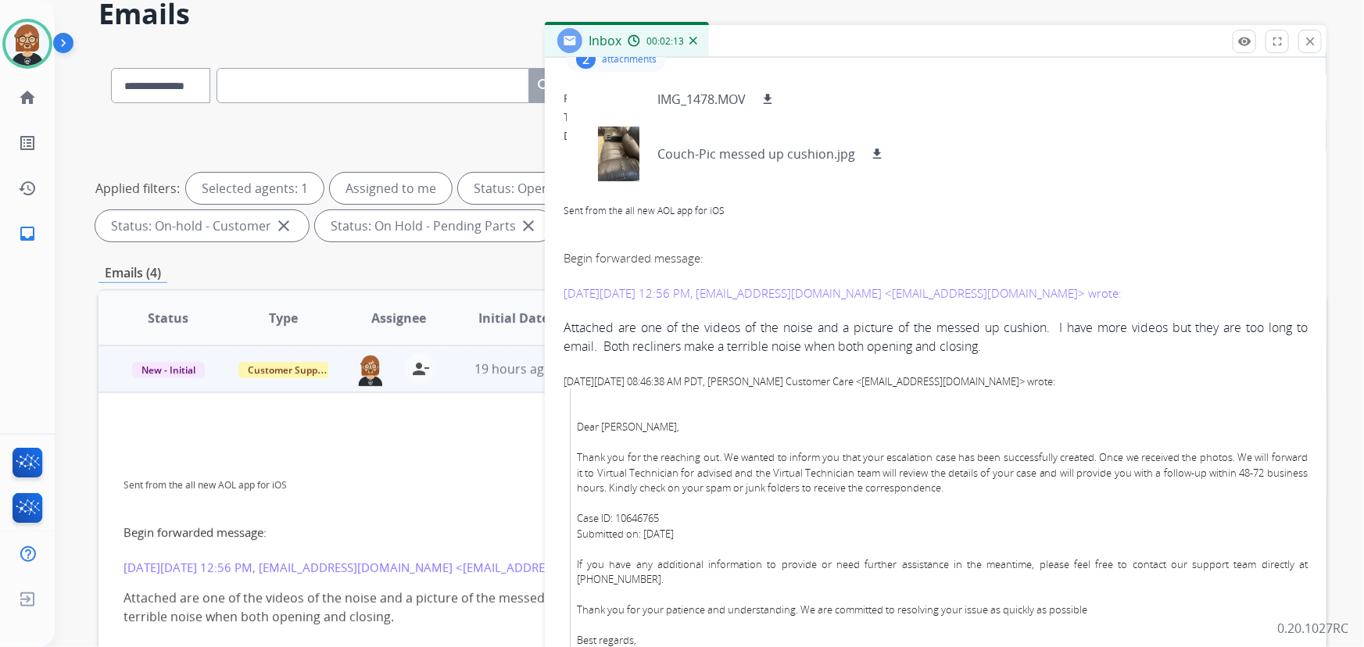
scroll to position [128, 0]
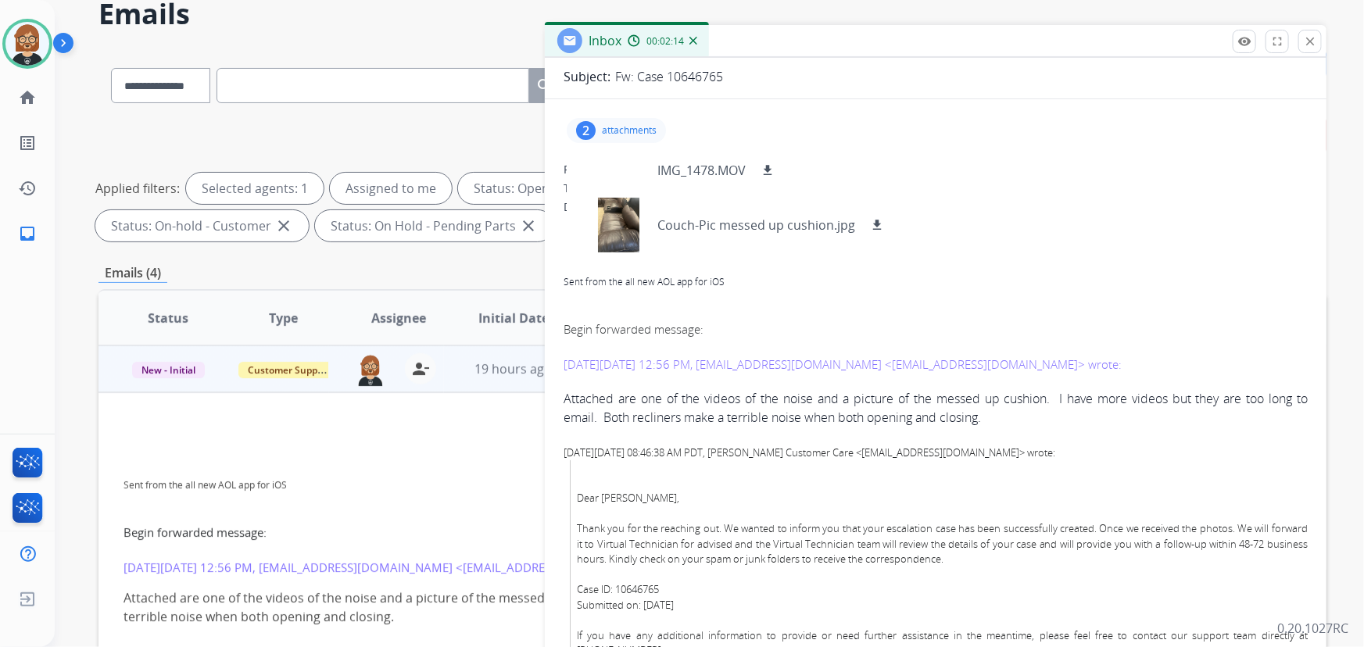
click at [993, 384] on span "Sent from the all new AOL app for iOS Begin forwarded message: On Wednesday, Au…" at bounding box center [935, 554] width 744 height 678
click at [1057, 263] on div "Sent from the all new AOL app for iOS Begin forwarded message: On Wednesday, Au…" at bounding box center [935, 294] width 744 height 159
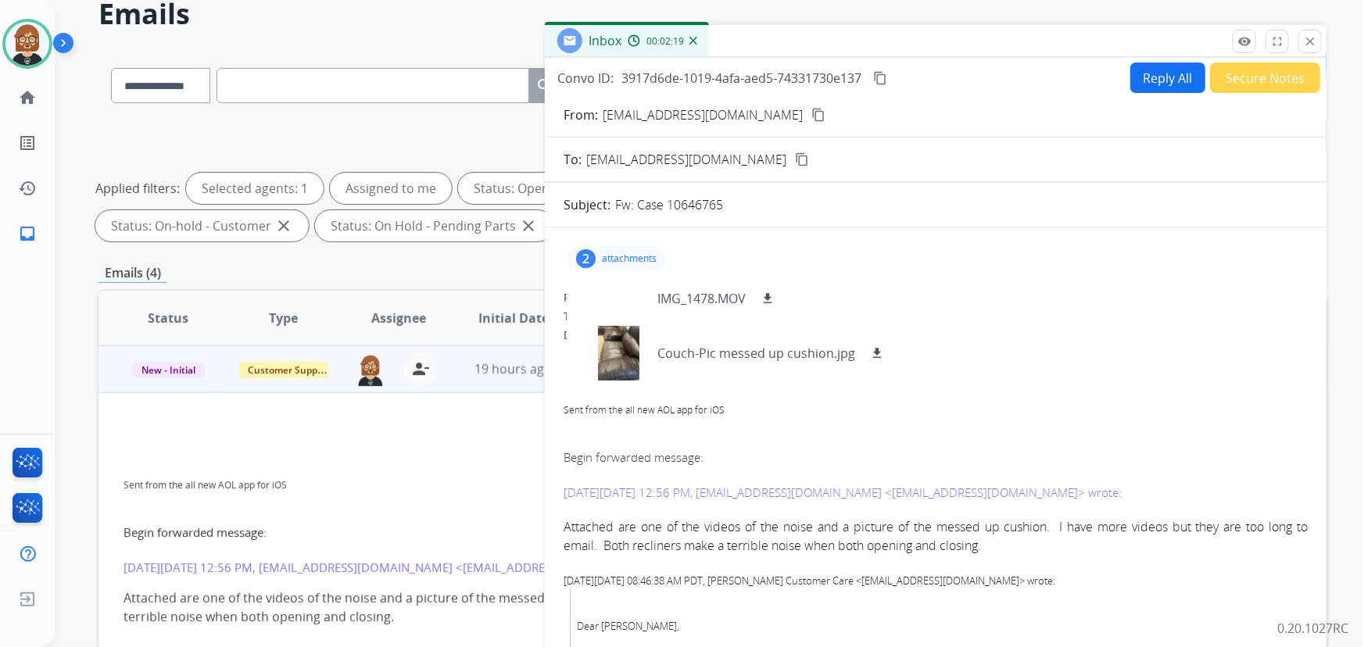
click at [811, 111] on mat-icon "content_copy" at bounding box center [818, 115] width 14 height 14
click at [1019, 291] on div "From: anthnshanna@verizon.net" at bounding box center [935, 298] width 744 height 16
click at [960, 362] on div "Sent from the all new AOL app for iOS Begin forwarded message: On Wednesday, Au…" at bounding box center [935, 422] width 744 height 159
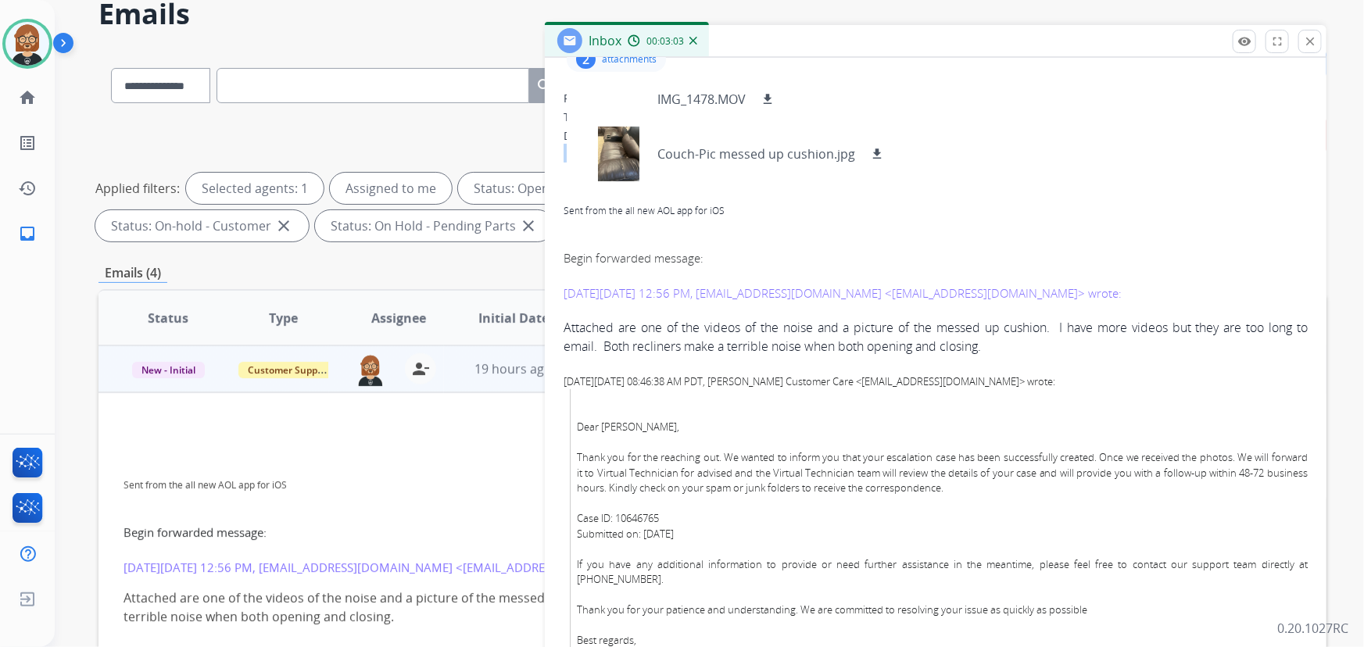
scroll to position [128, 0]
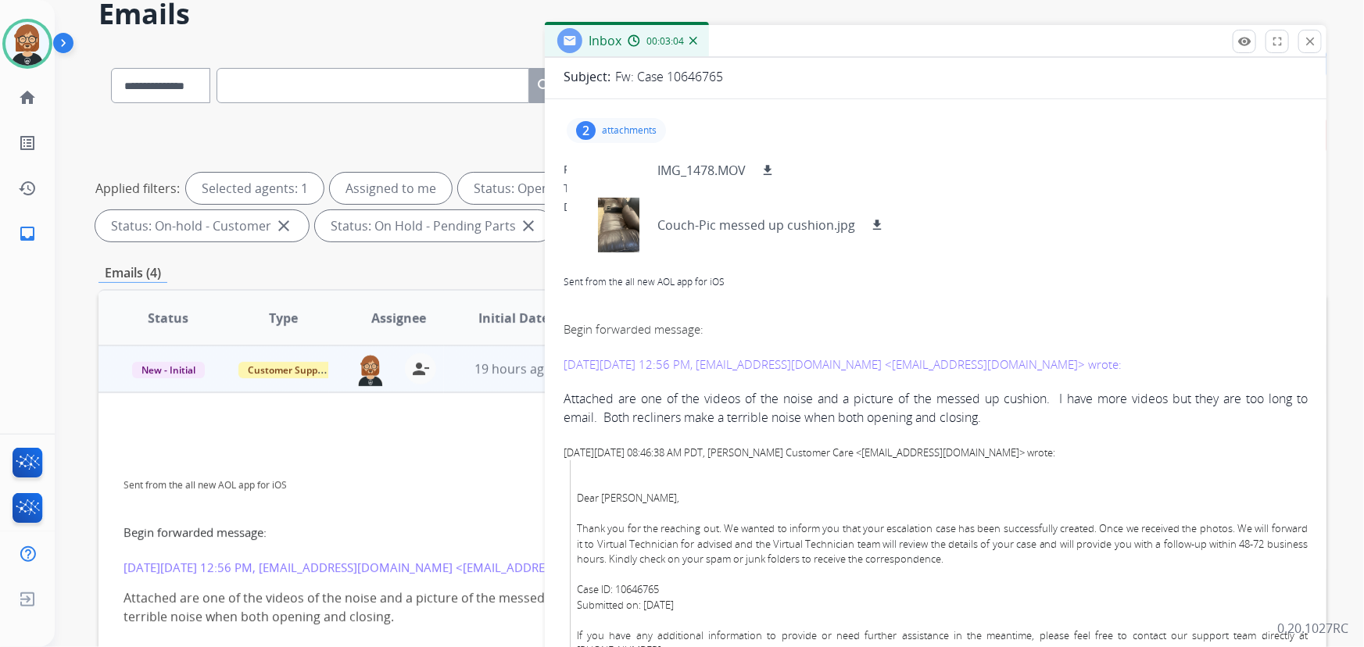
click at [1034, 203] on div "Date: 09/09/2025 - 03:17 PM MDT" at bounding box center [935, 207] width 744 height 16
click at [627, 133] on p "attachments" at bounding box center [629, 130] width 55 height 13
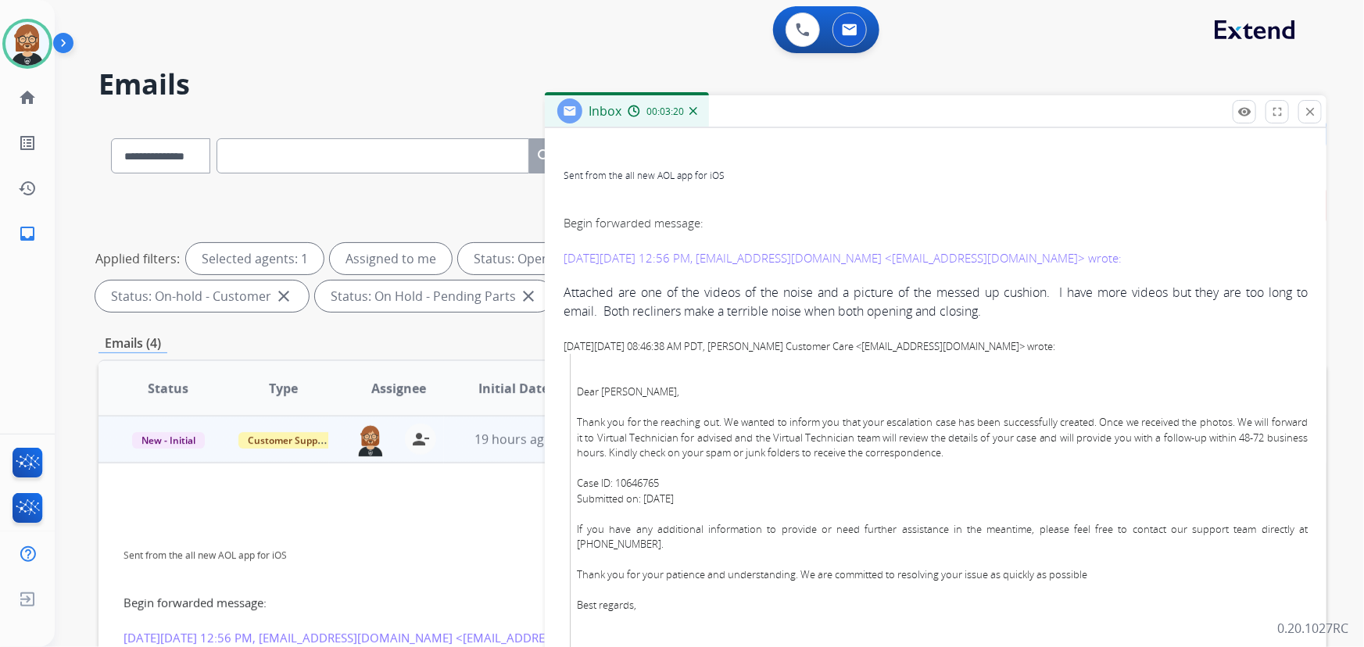
scroll to position [270, 0]
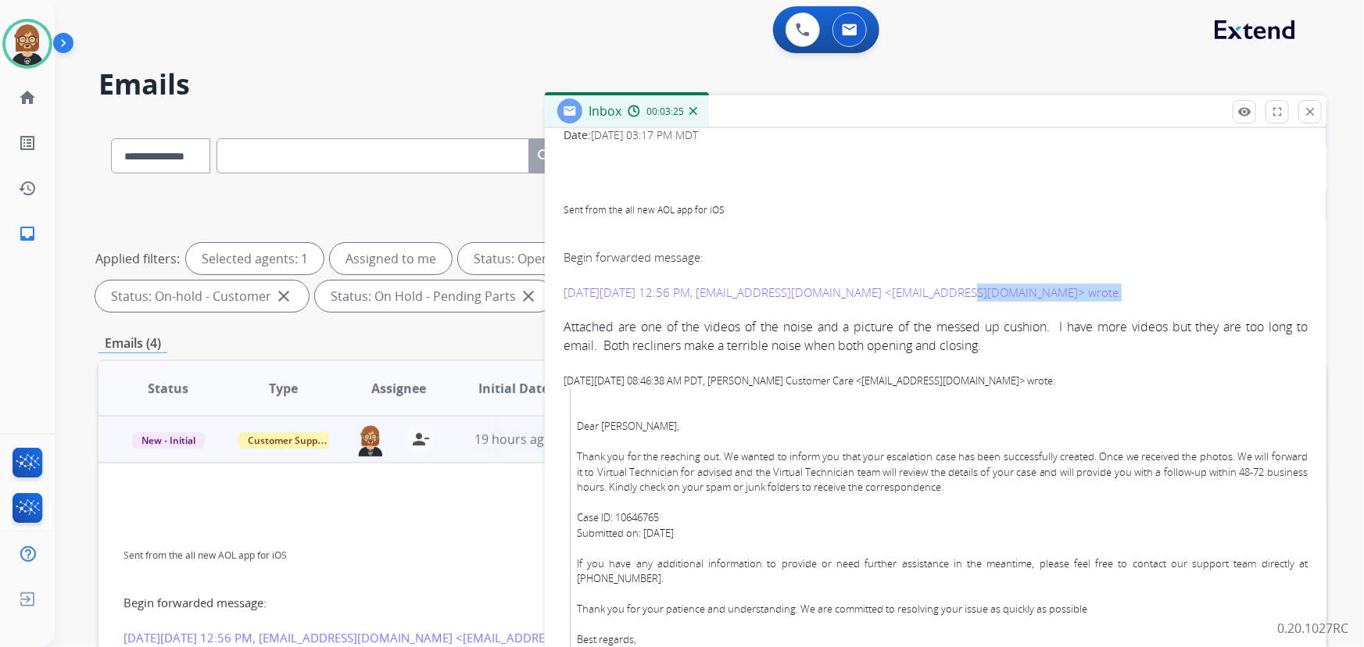
drag, startPoint x: 1082, startPoint y: 291, endPoint x: 946, endPoint y: 289, distance: 136.8
click at [946, 289] on p "Begin forwarded message: On Wednesday, August 27, 2025, 12:56 PM, anthnshanna@v…" at bounding box center [935, 269] width 744 height 65
drag, startPoint x: 938, startPoint y: 289, endPoint x: 935, endPoint y: 209, distance: 79.8
click at [935, 209] on div "Sent from the all new AOL app for iOS" at bounding box center [935, 208] width 744 height 19
drag, startPoint x: 942, startPoint y: 283, endPoint x: 1079, endPoint y: 293, distance: 137.1
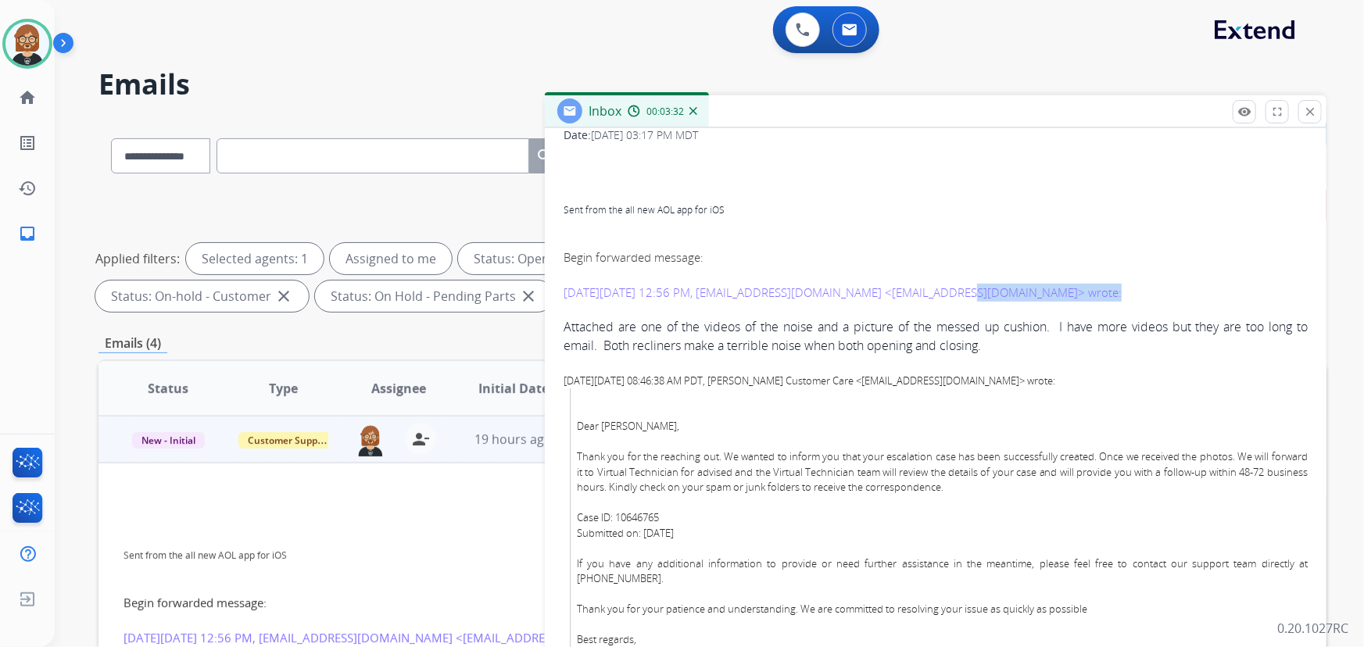
click at [1079, 293] on p "Begin forwarded message: On Wednesday, August 27, 2025, 12:56 PM, anthnshanna@v…" at bounding box center [935, 269] width 744 height 65
copy p "anthnshanna@verizon.net"
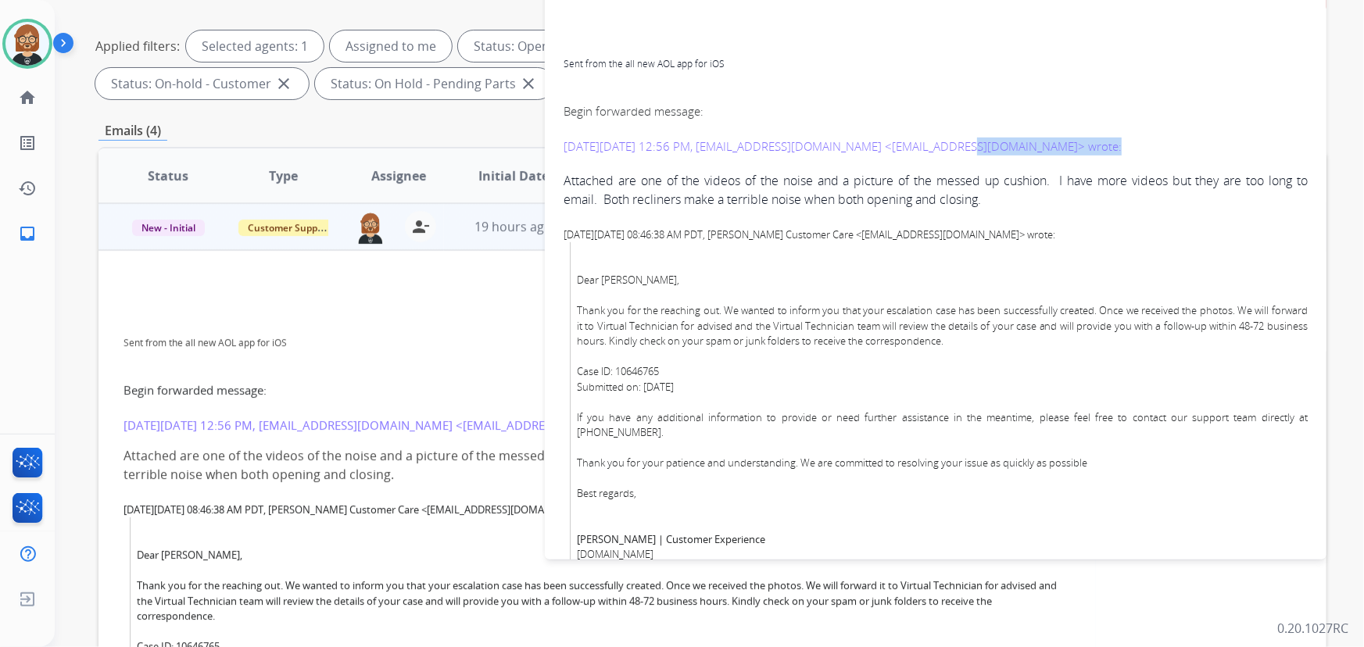
scroll to position [128, 0]
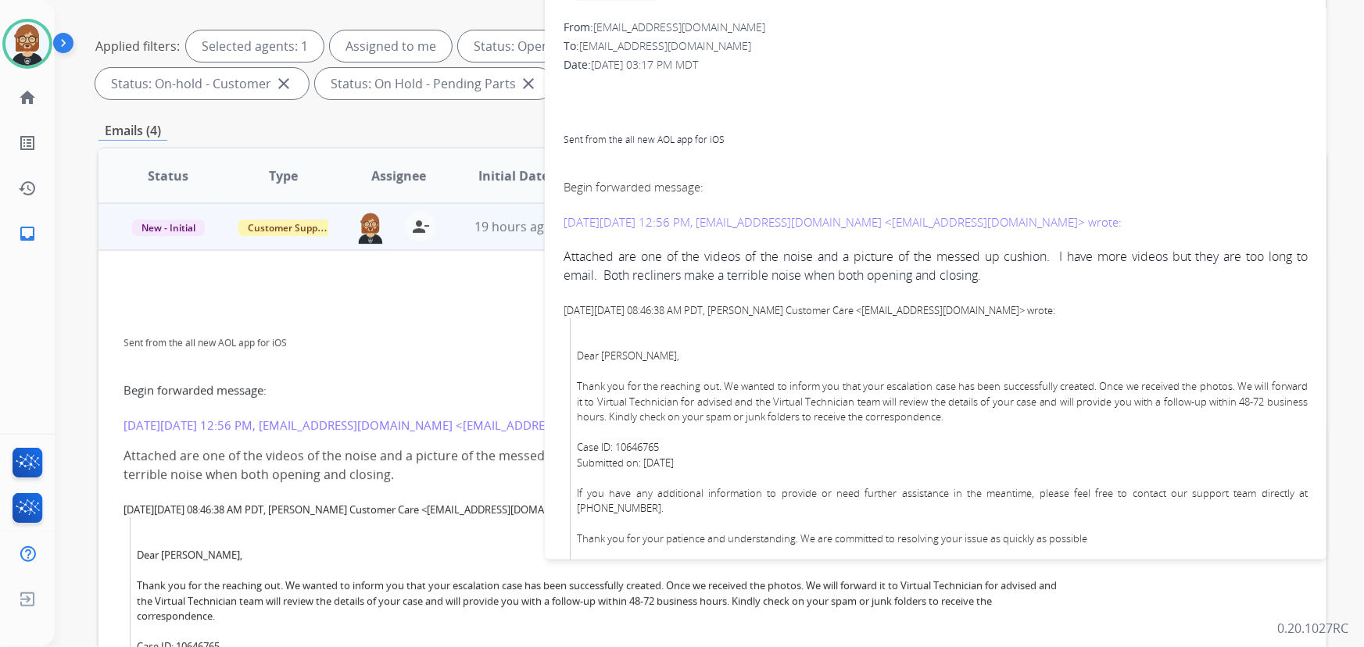
click at [495, 348] on div "Sent from the all new AOL app for iOS" at bounding box center [596, 341] width 947 height 19
click at [480, 231] on span "19 hours ago" at bounding box center [512, 226] width 77 height 17
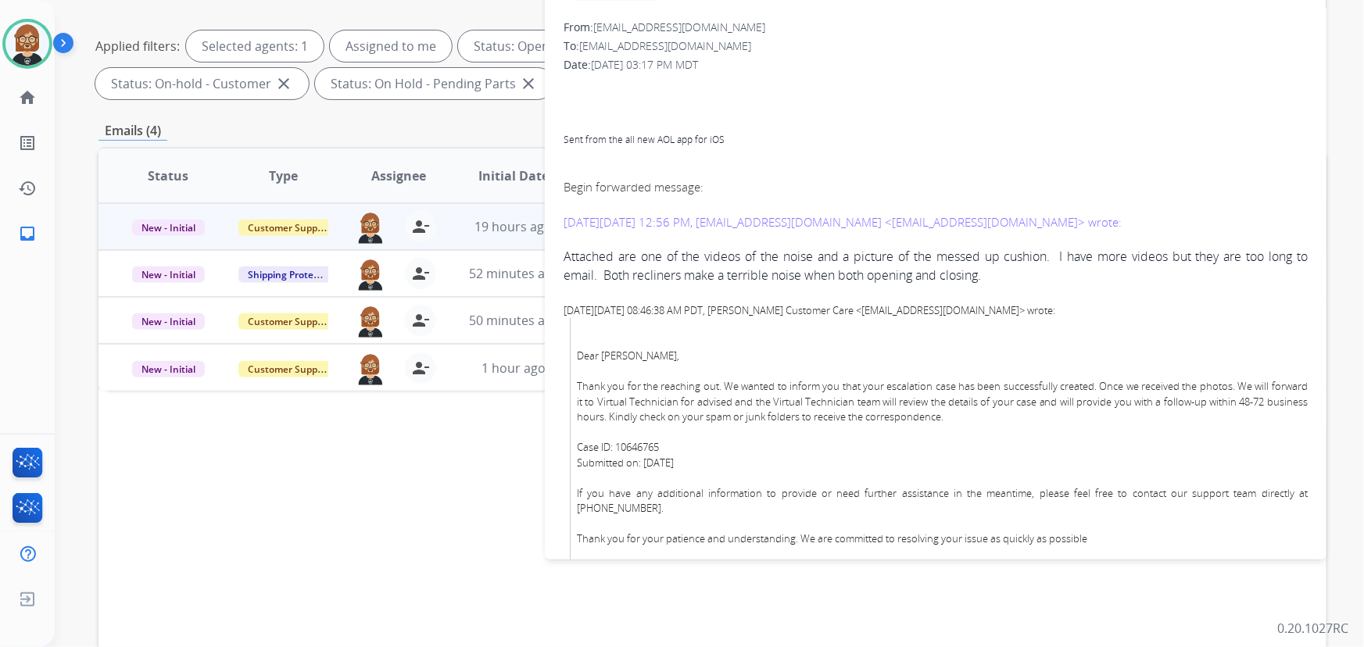
click at [468, 430] on div "Status Type Assignee Initial Date Updated Date arrow_downward SLA Subject Custo…" at bounding box center [712, 409] width 1228 height 524
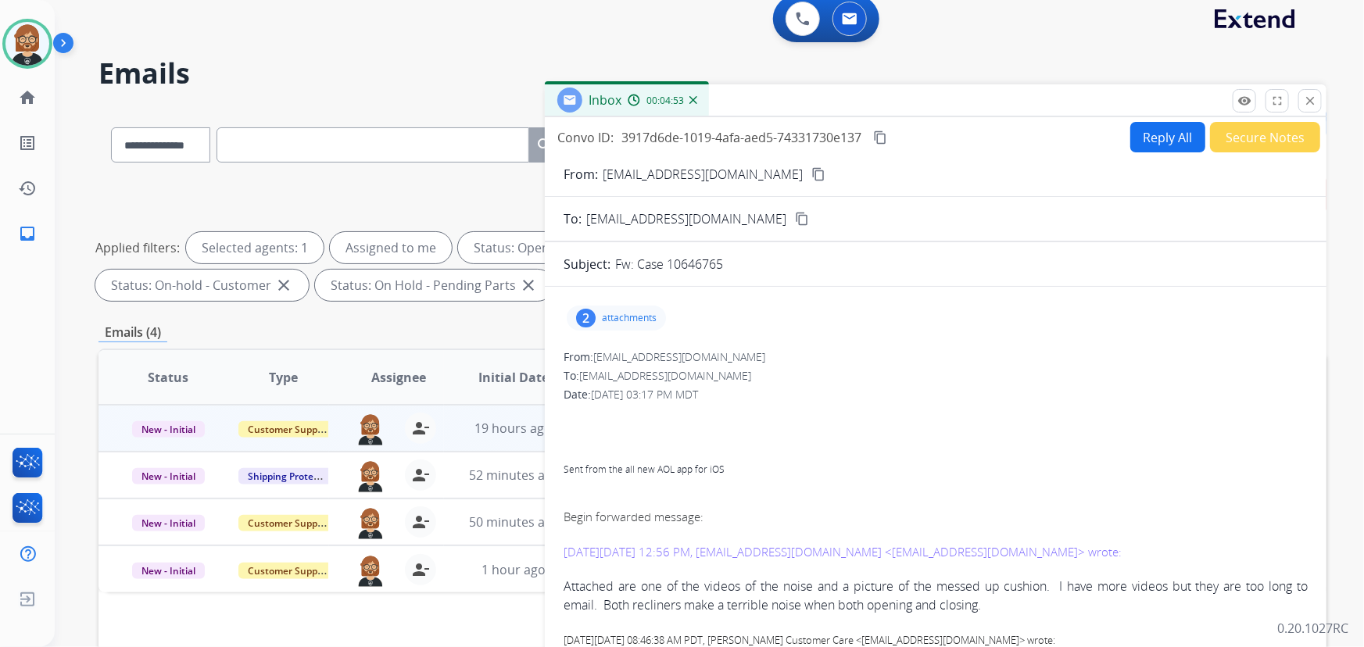
scroll to position [0, 0]
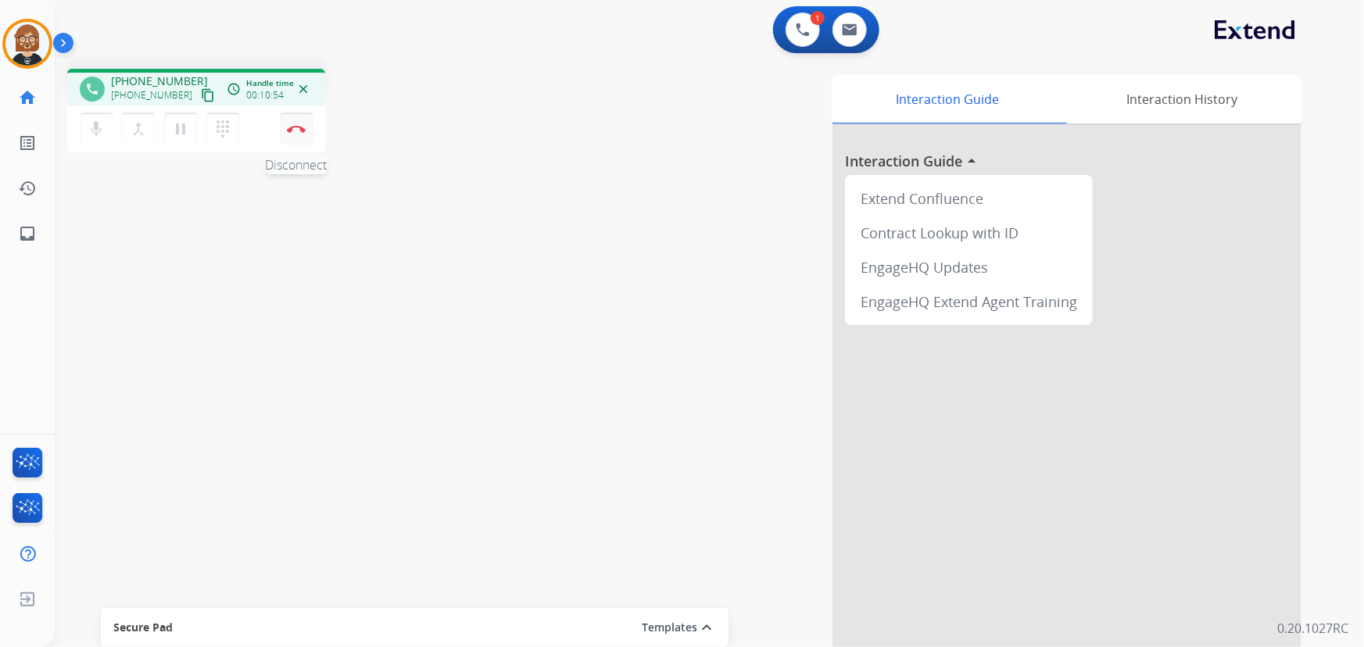
click at [306, 127] on button "Disconnect" at bounding box center [296, 129] width 33 height 33
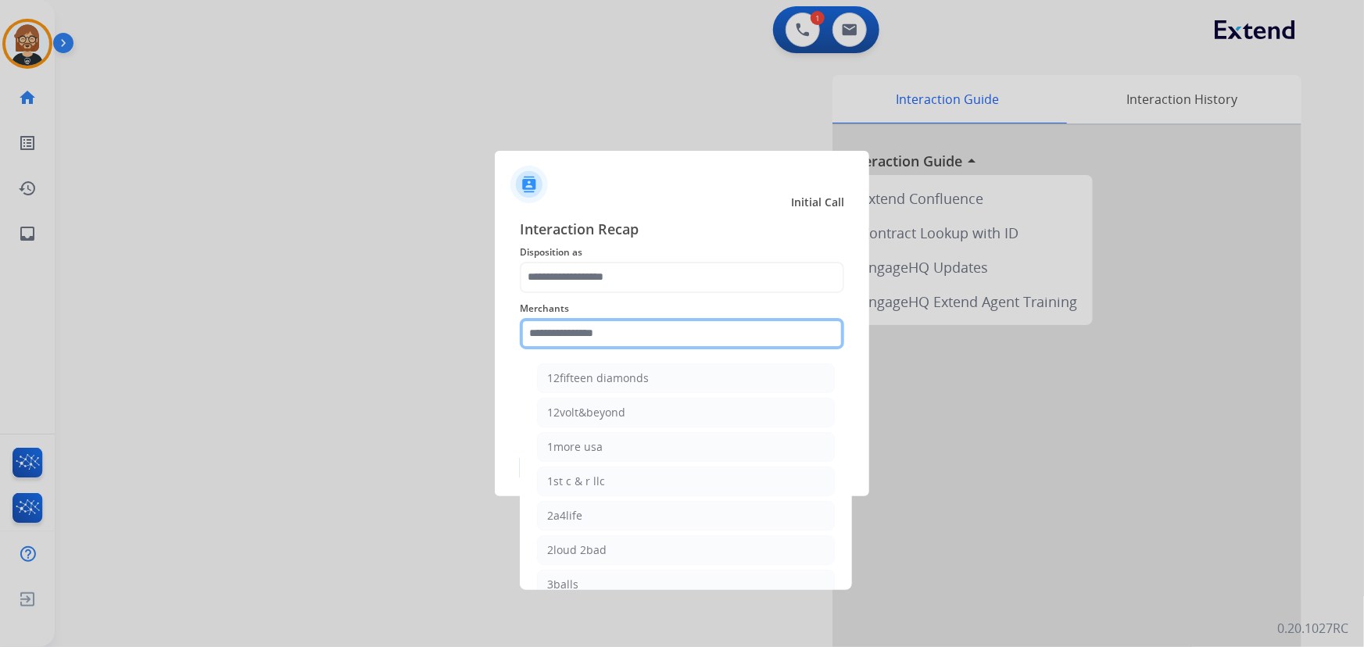
click at [664, 337] on input "text" at bounding box center [682, 333] width 324 height 31
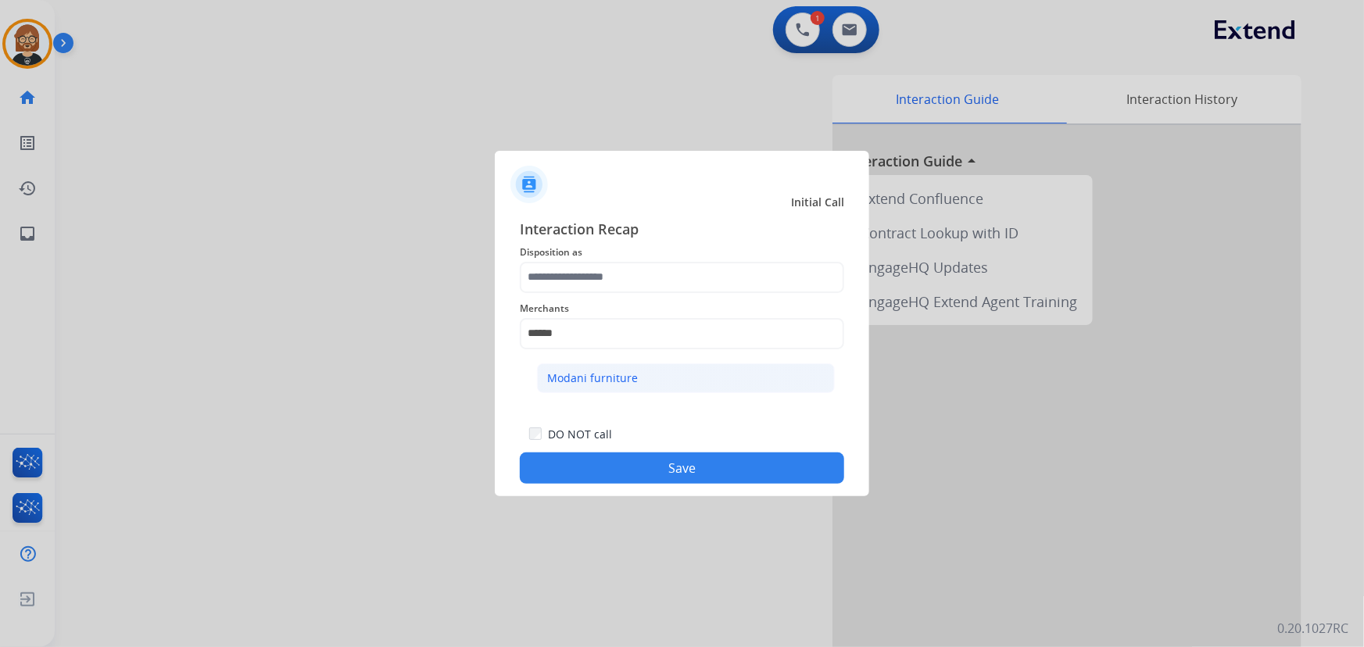
click at [666, 386] on li "Modani furniture" at bounding box center [686, 378] width 298 height 30
type input "**********"
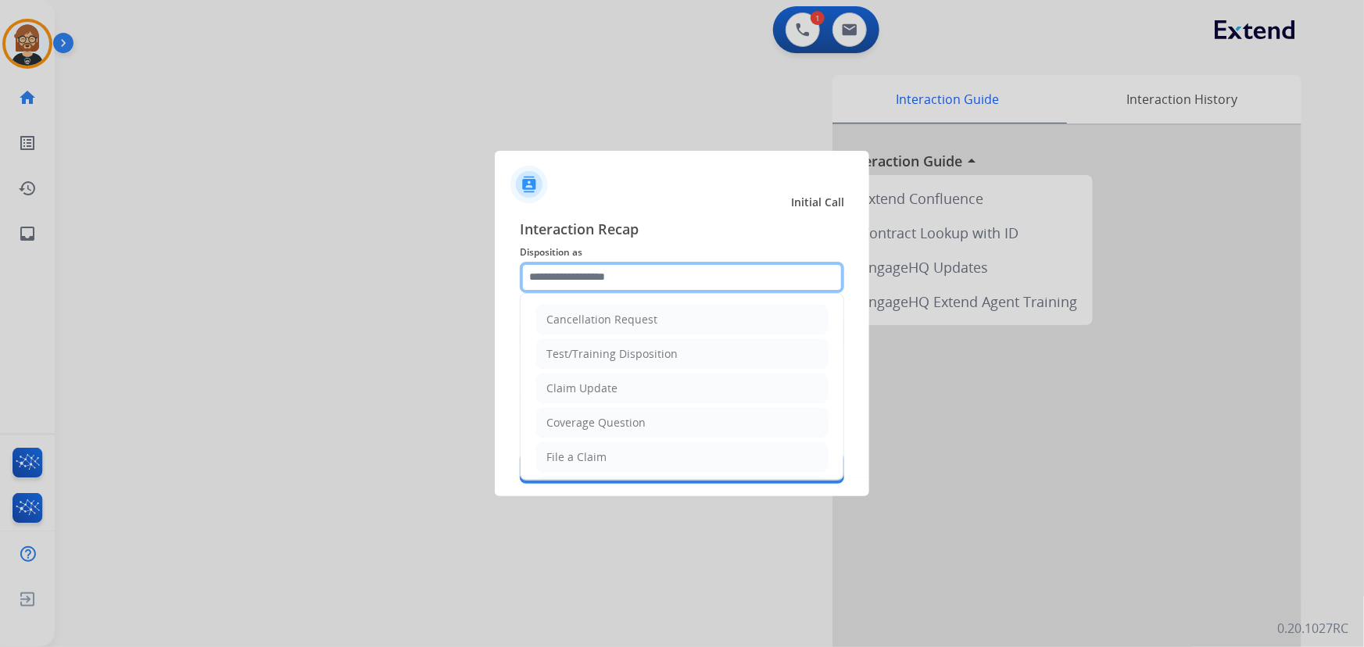
click at [689, 262] on input "text" at bounding box center [682, 277] width 324 height 31
click at [688, 403] on ul "Cancellation Request Test/Training Disposition Claim Update Coverage Question F…" at bounding box center [681, 509] width 323 height 430
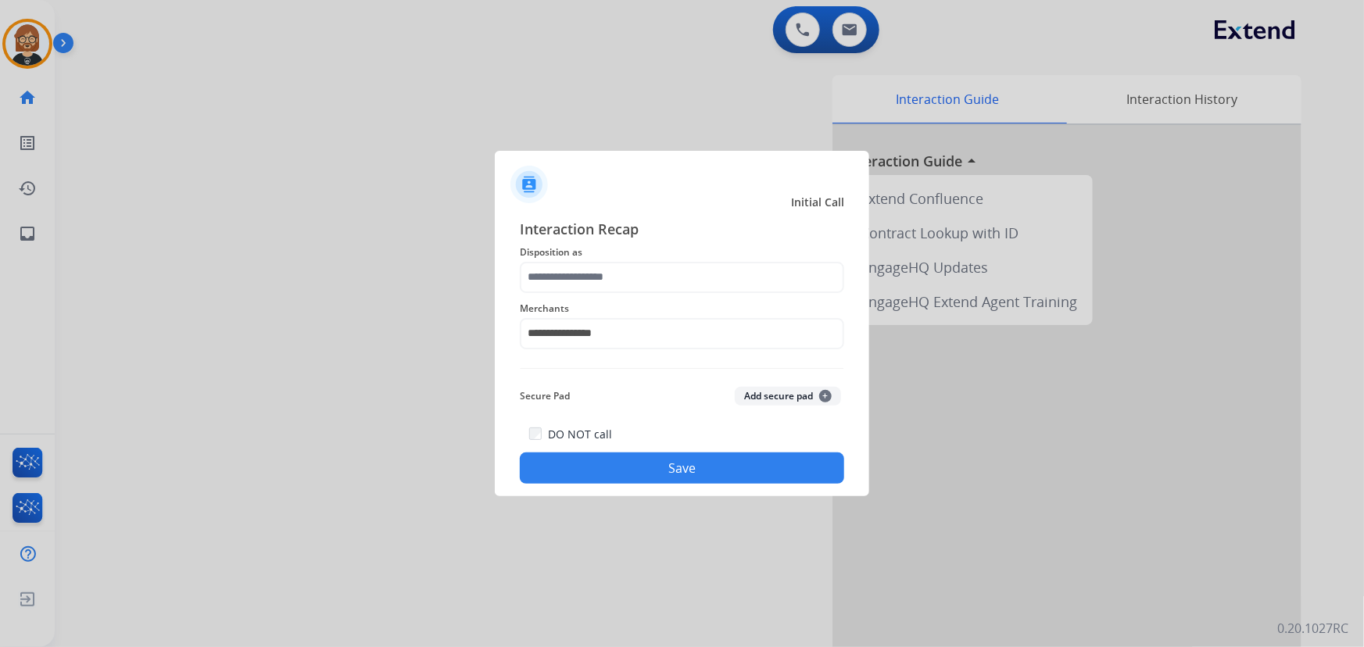
click at [709, 463] on button "Save" at bounding box center [682, 467] width 324 height 31
click at [636, 283] on input "text" at bounding box center [682, 277] width 324 height 31
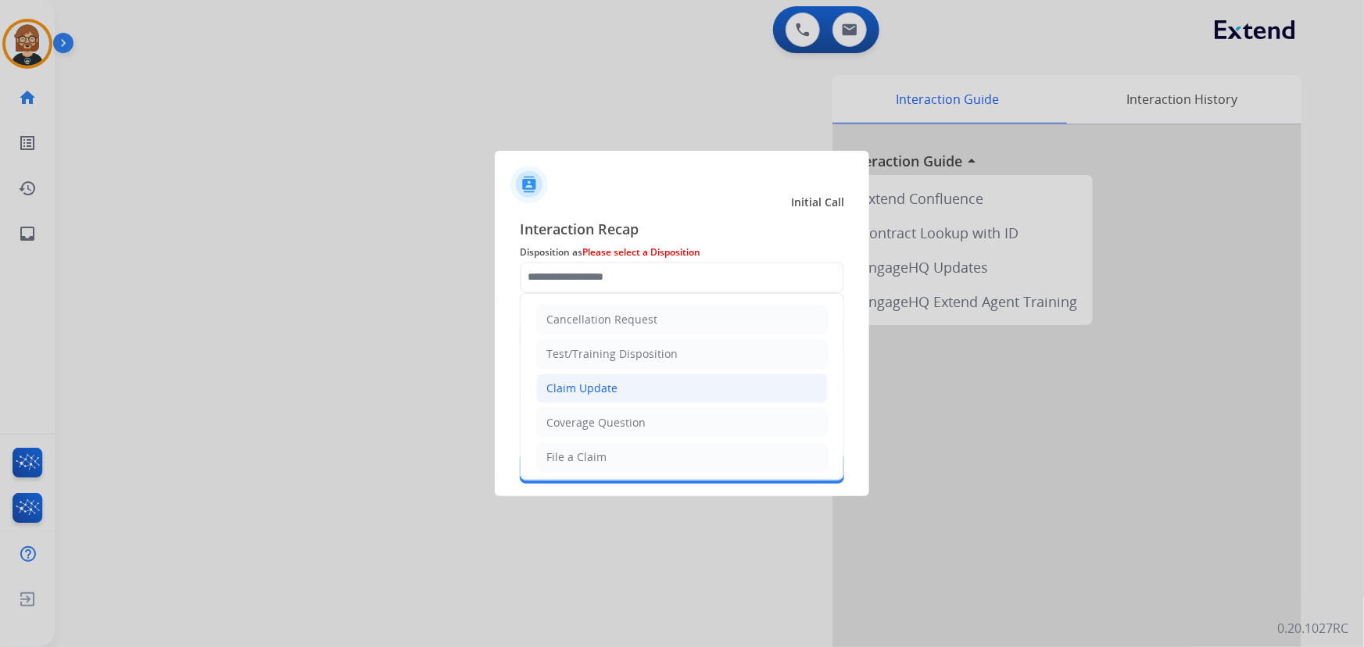
click at [646, 387] on li "Claim Update" at bounding box center [681, 389] width 291 height 30
type input "**********"
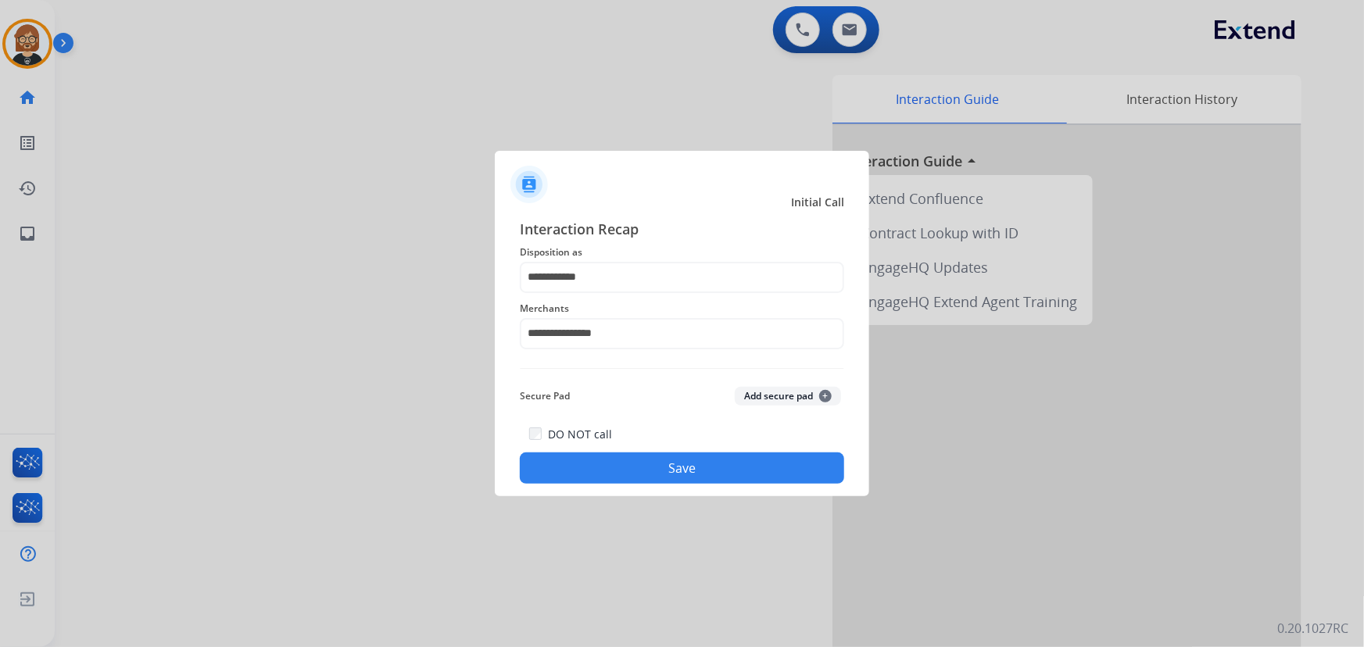
click at [707, 470] on button "Save" at bounding box center [682, 467] width 324 height 31
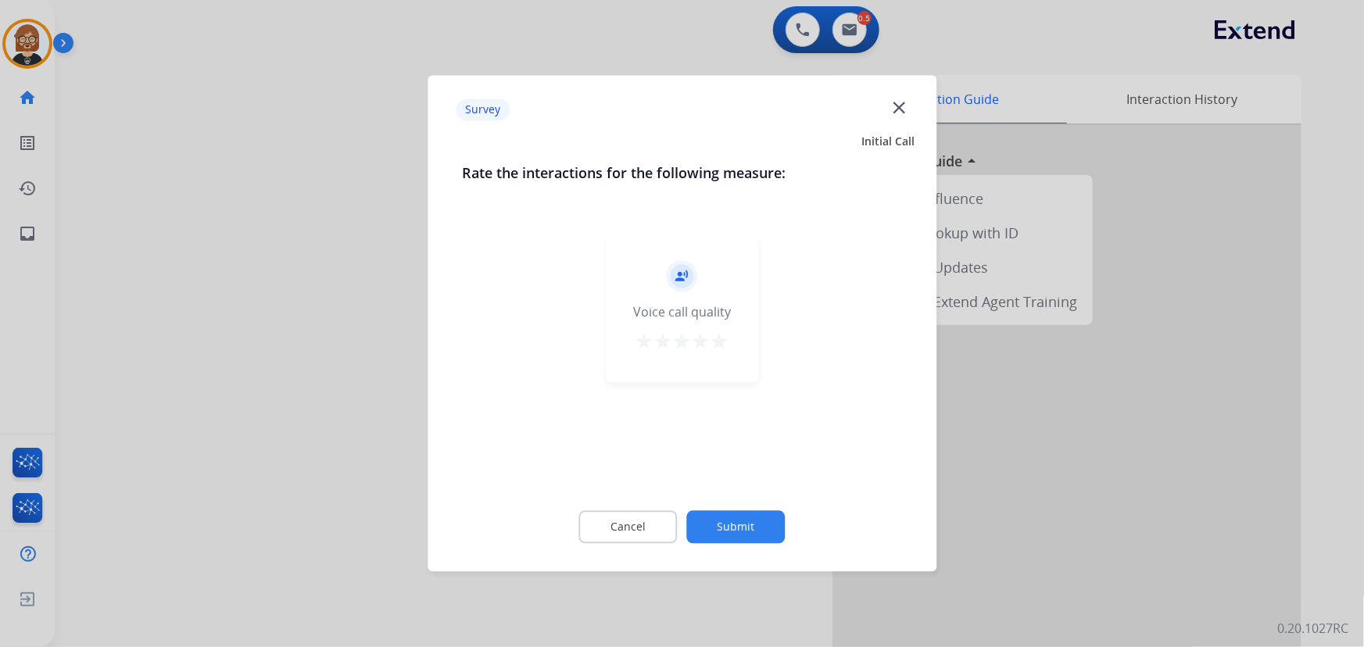
click at [754, 526] on button "Submit" at bounding box center [736, 527] width 98 height 33
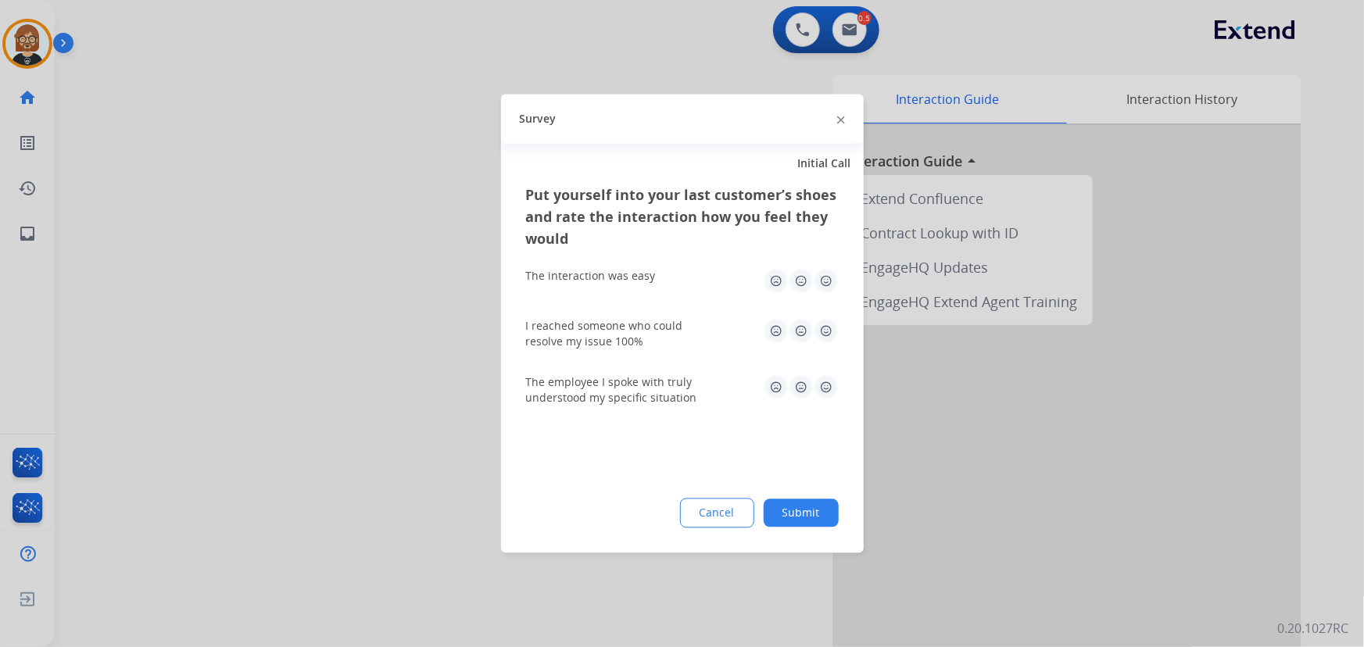
click at [773, 513] on button "Submit" at bounding box center [801, 513] width 75 height 28
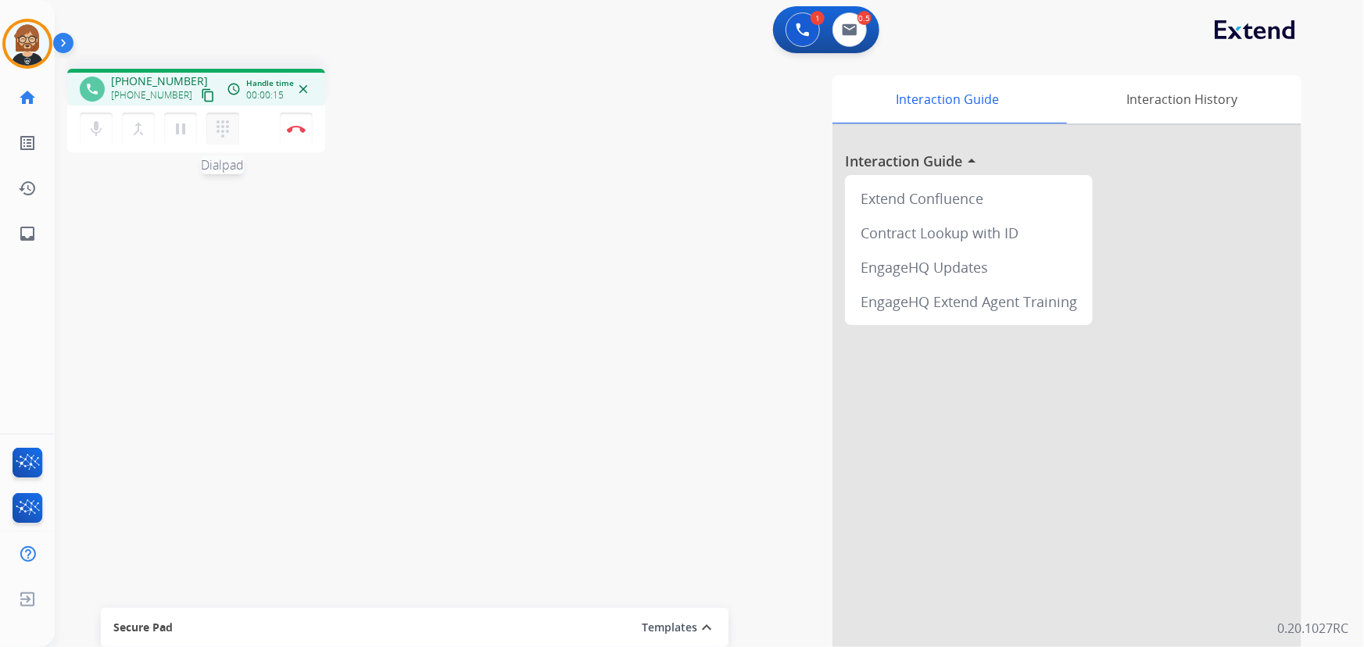
click at [224, 131] on mat-icon "dialpad" at bounding box center [222, 129] width 19 height 19
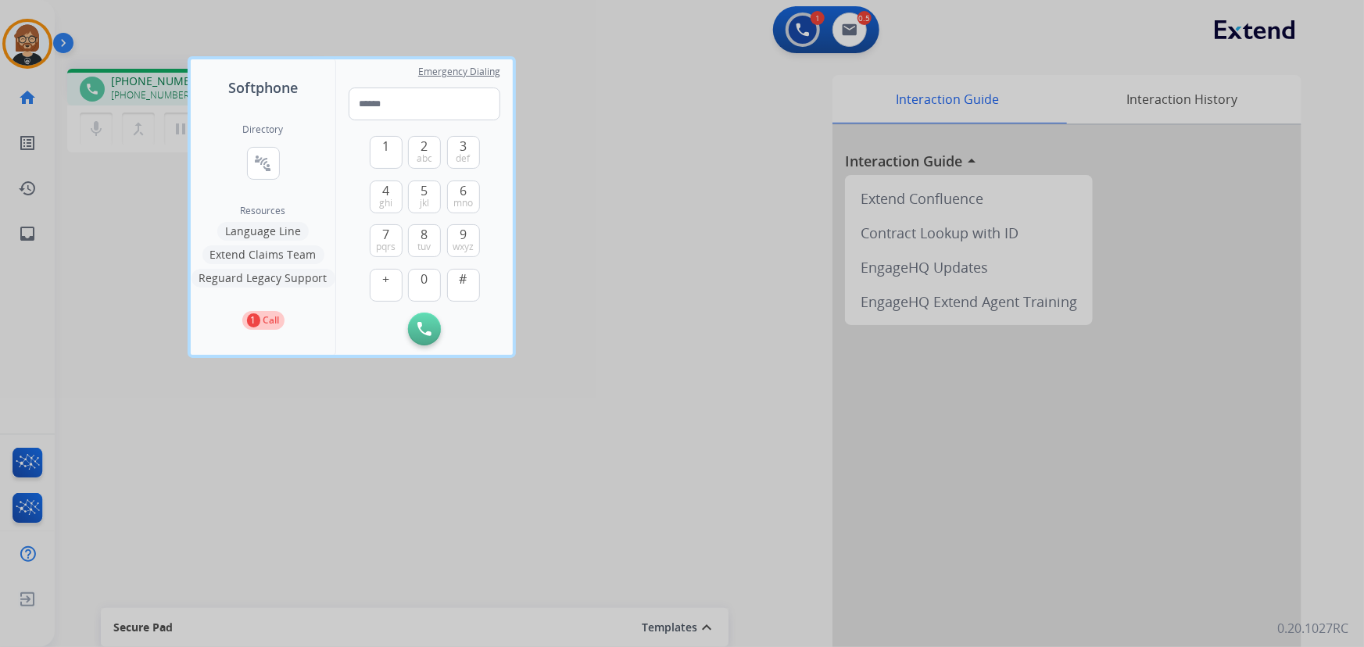
click at [281, 231] on button "Language Line" at bounding box center [262, 231] width 91 height 19
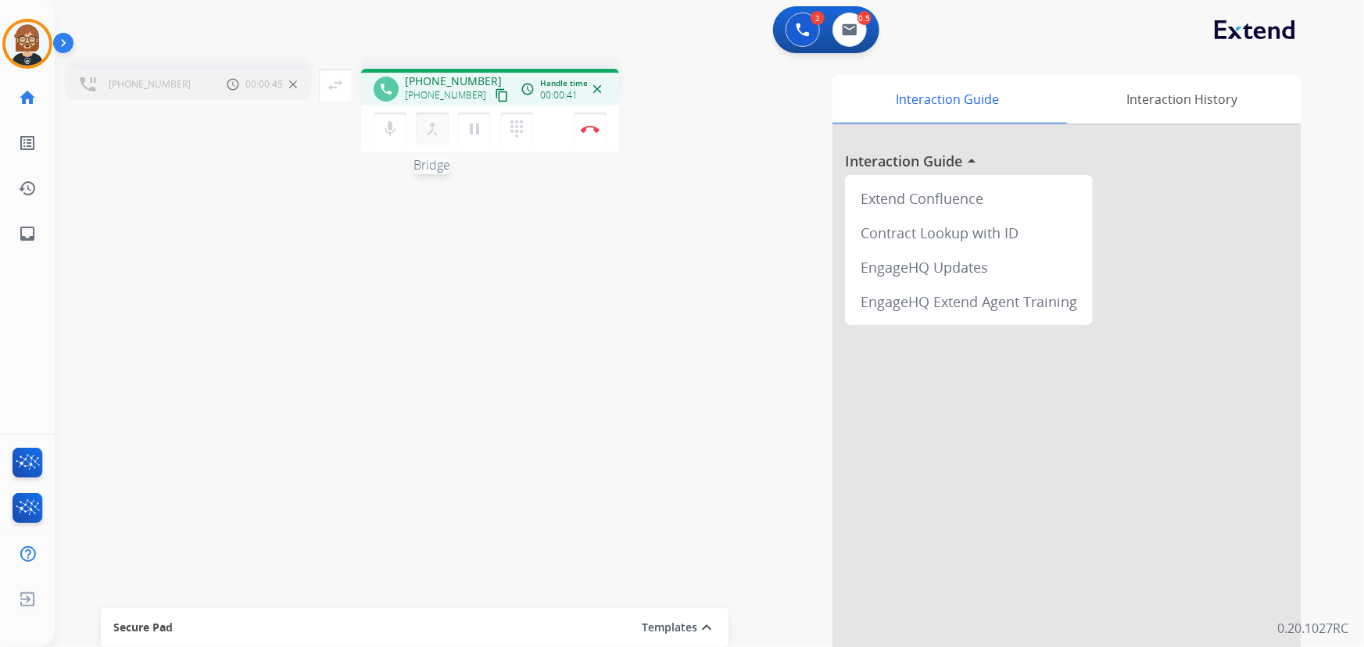
click at [433, 129] on mat-icon "merge_type" at bounding box center [432, 129] width 19 height 19
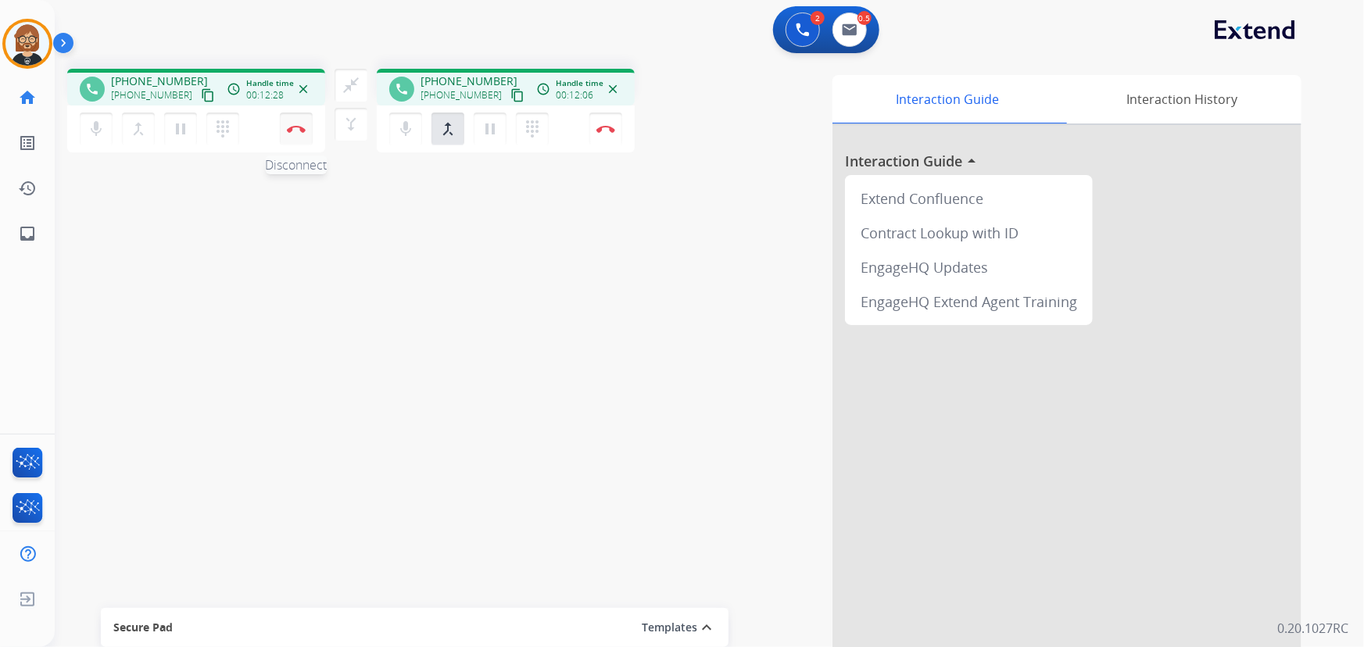
click at [297, 131] on img at bounding box center [296, 129] width 19 height 8
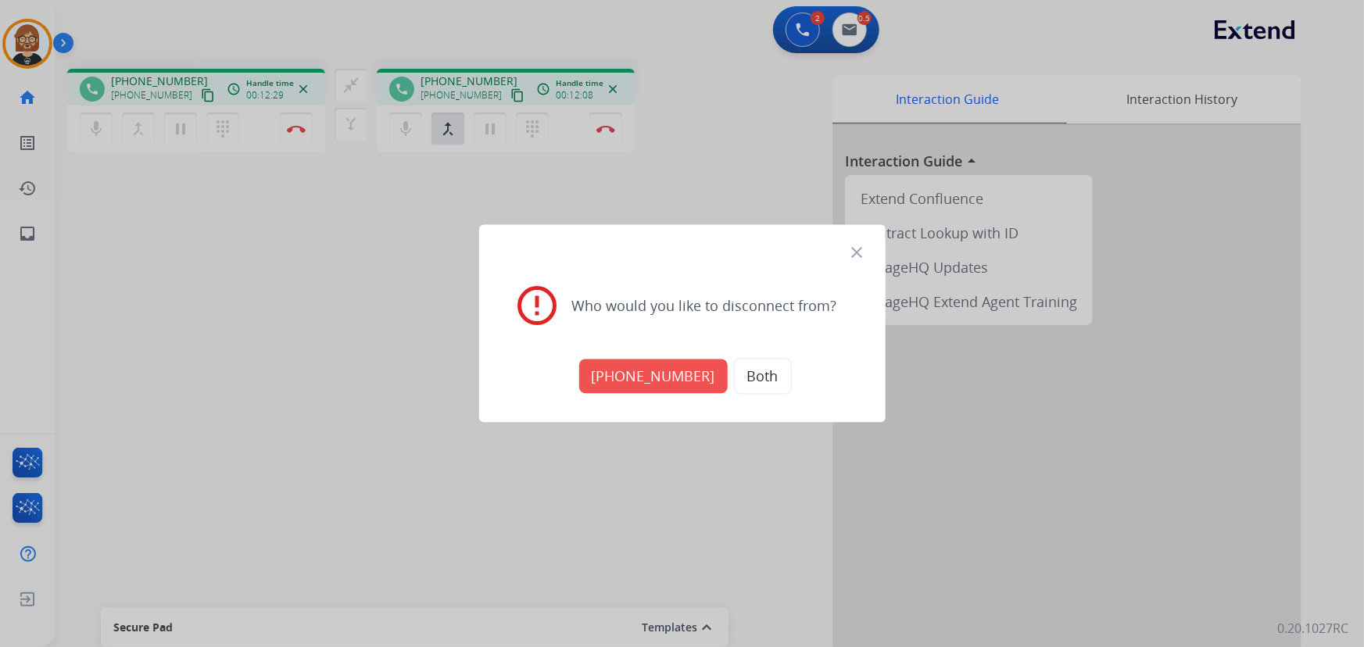
click at [649, 385] on button "+17868812291" at bounding box center [653, 376] width 148 height 34
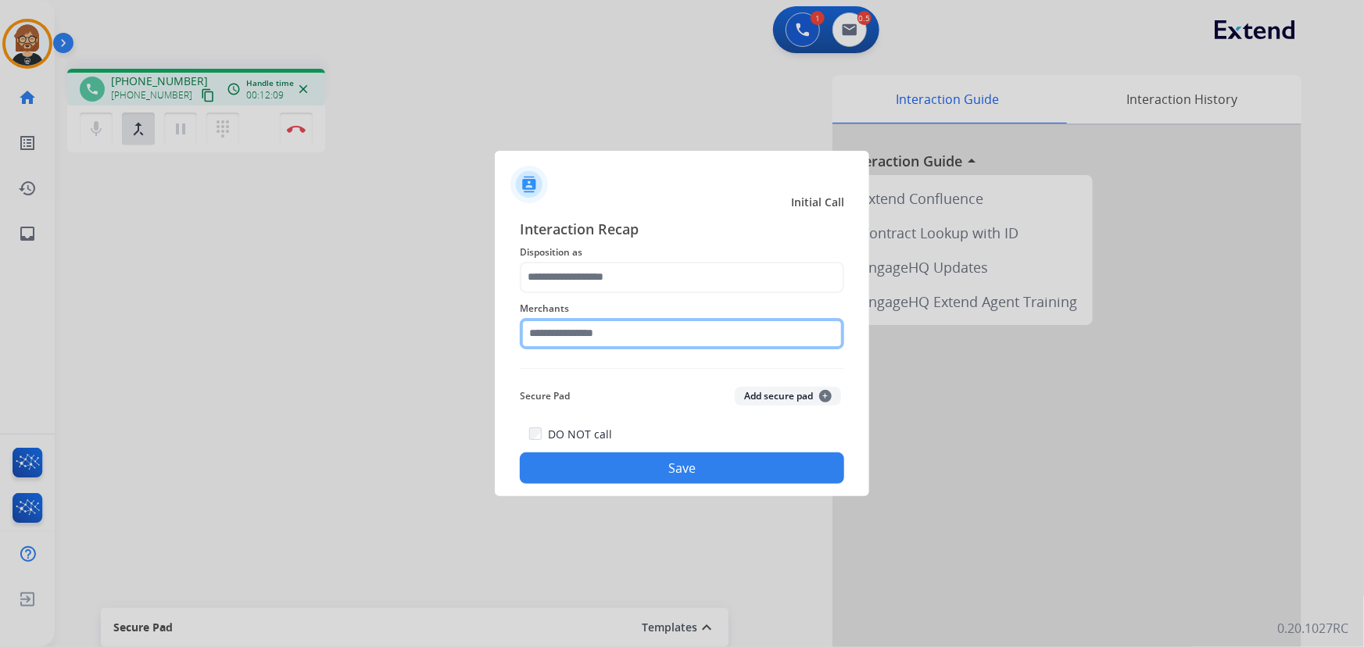
click at [607, 335] on input "text" at bounding box center [682, 333] width 324 height 31
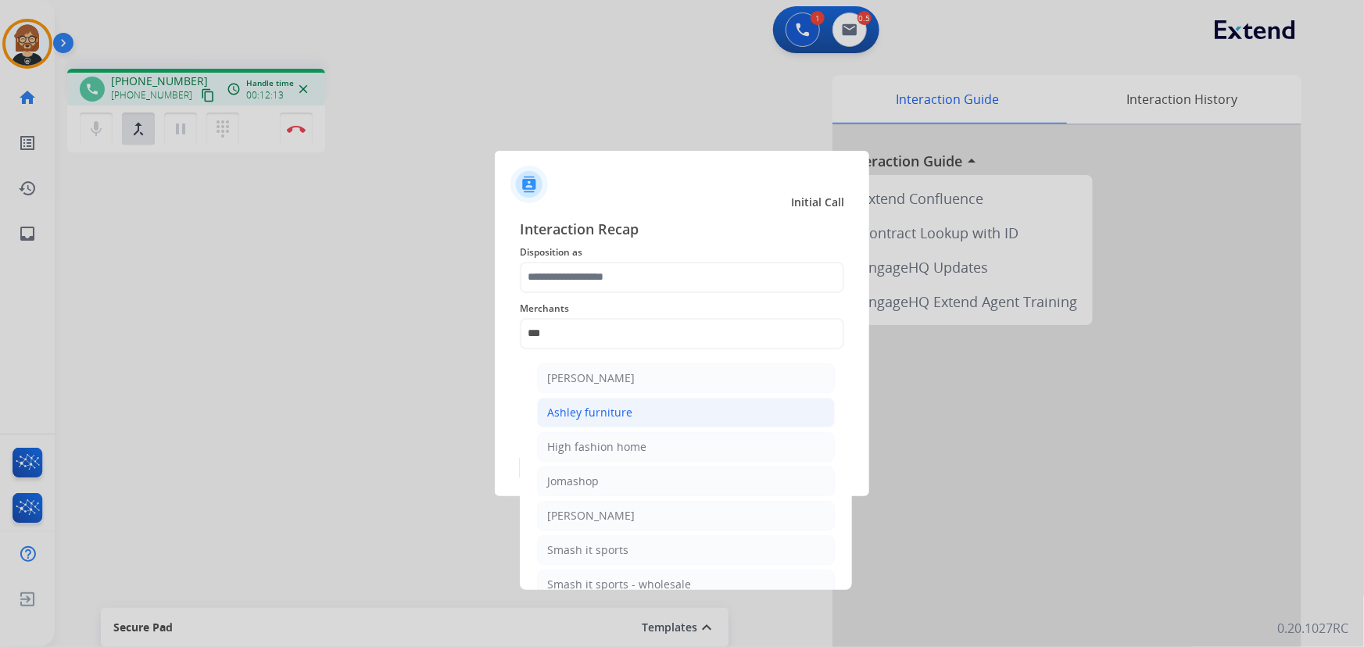
click at [656, 418] on li "Ashley furniture" at bounding box center [686, 413] width 298 height 30
type input "**********"
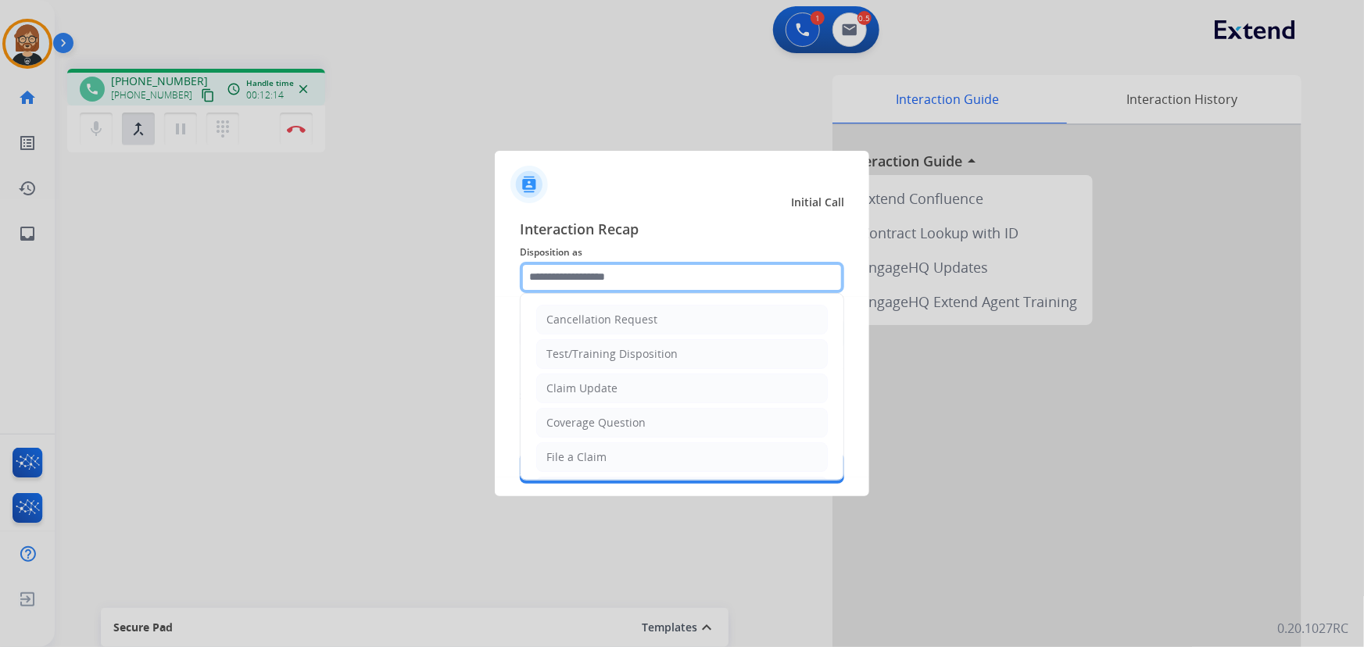
click at [661, 279] on input "text" at bounding box center [682, 277] width 324 height 31
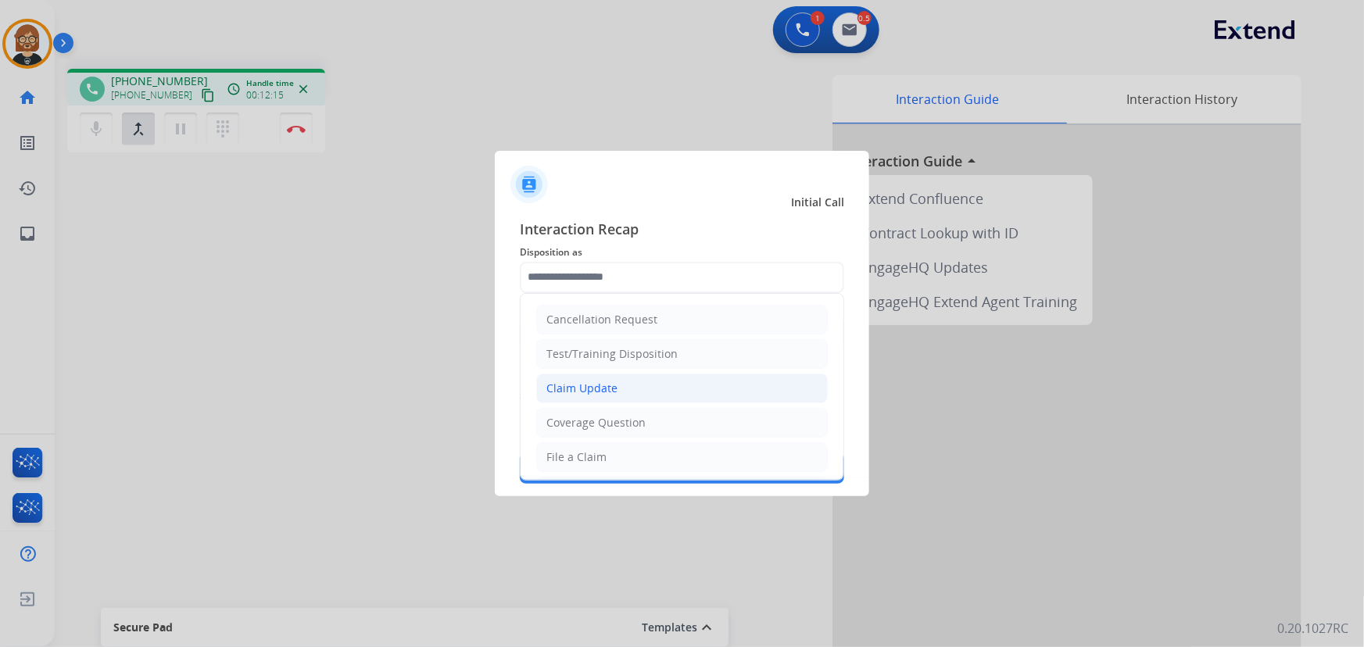
click at [652, 380] on li "Claim Update" at bounding box center [681, 389] width 291 height 30
type input "**********"
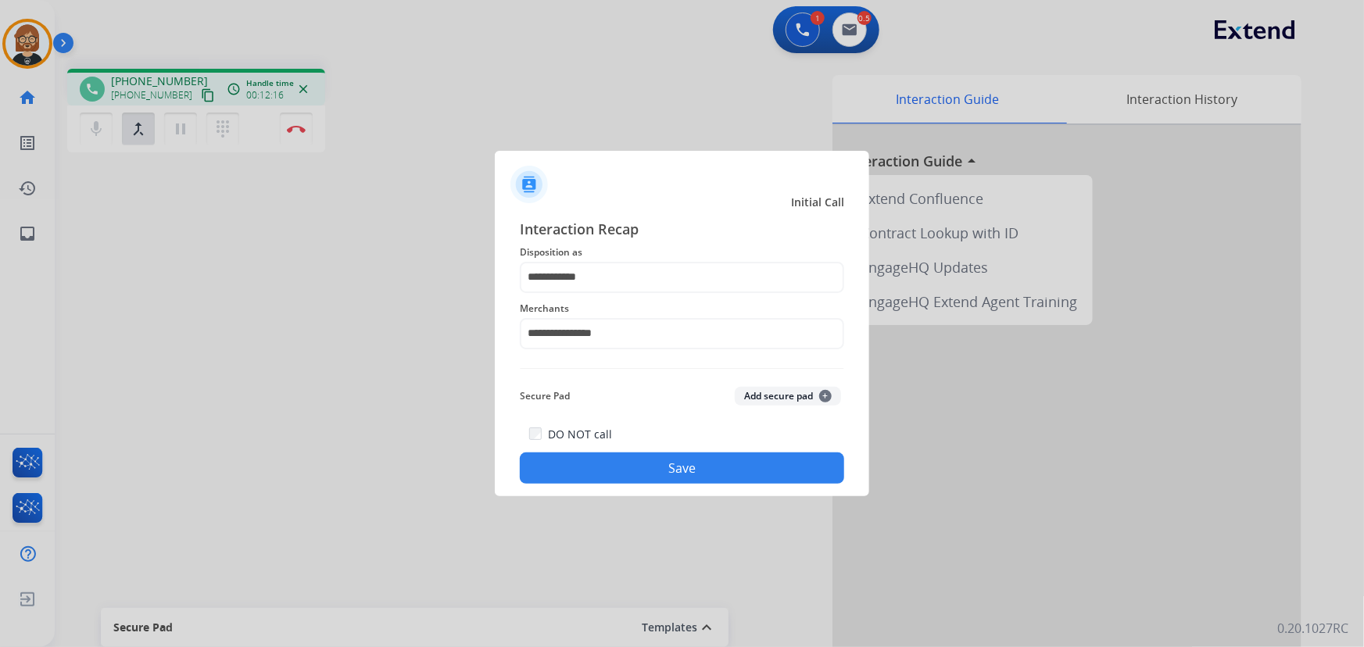
click at [761, 467] on button "Save" at bounding box center [682, 467] width 324 height 31
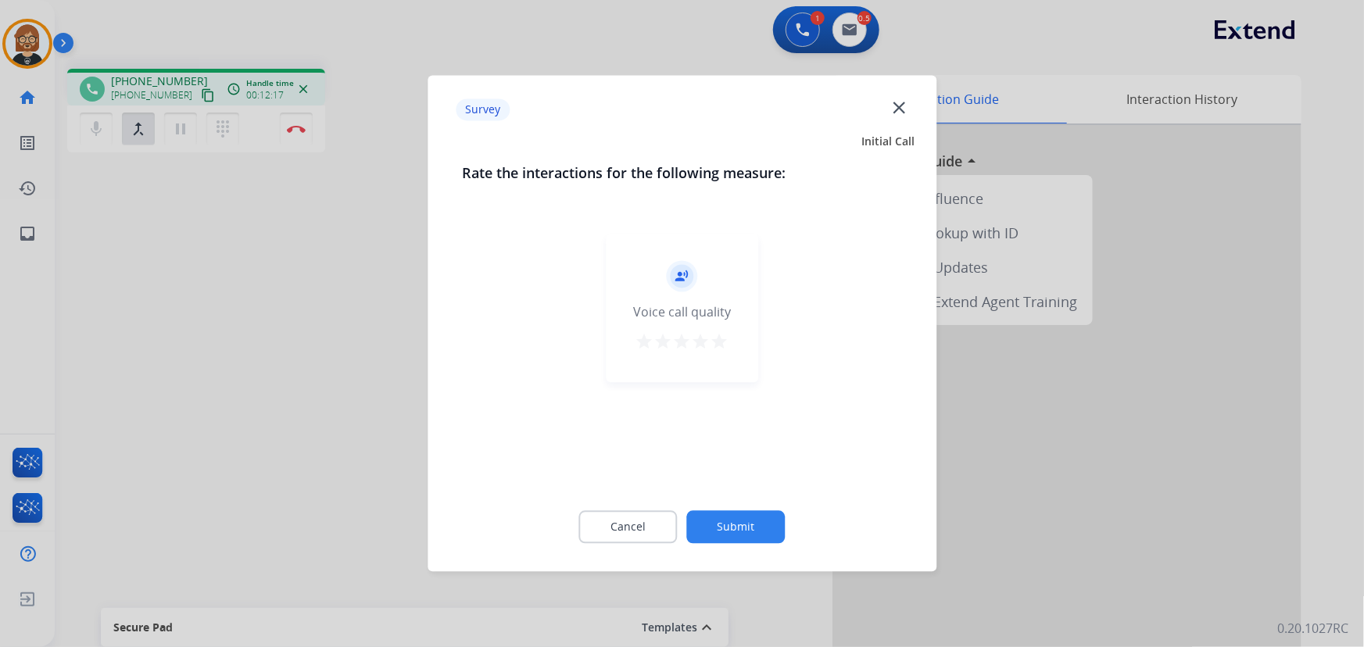
click at [746, 536] on button "Submit" at bounding box center [736, 527] width 98 height 33
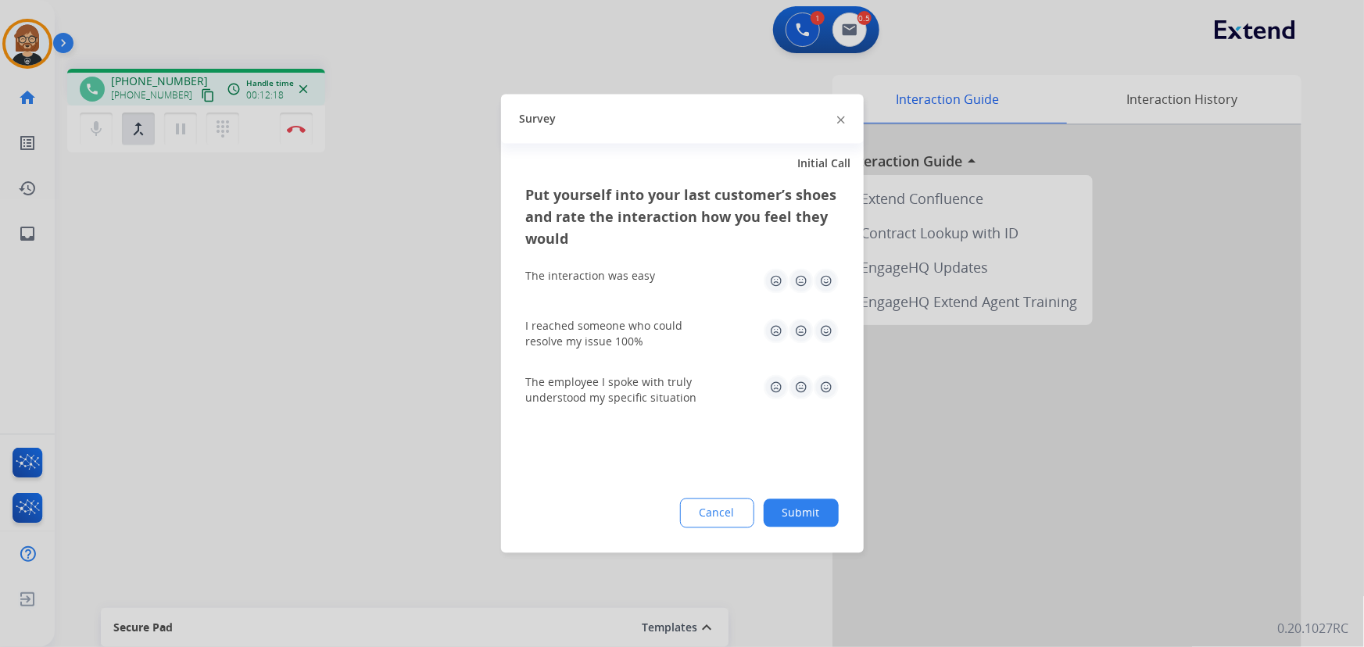
click at [785, 516] on button "Submit" at bounding box center [801, 513] width 75 height 28
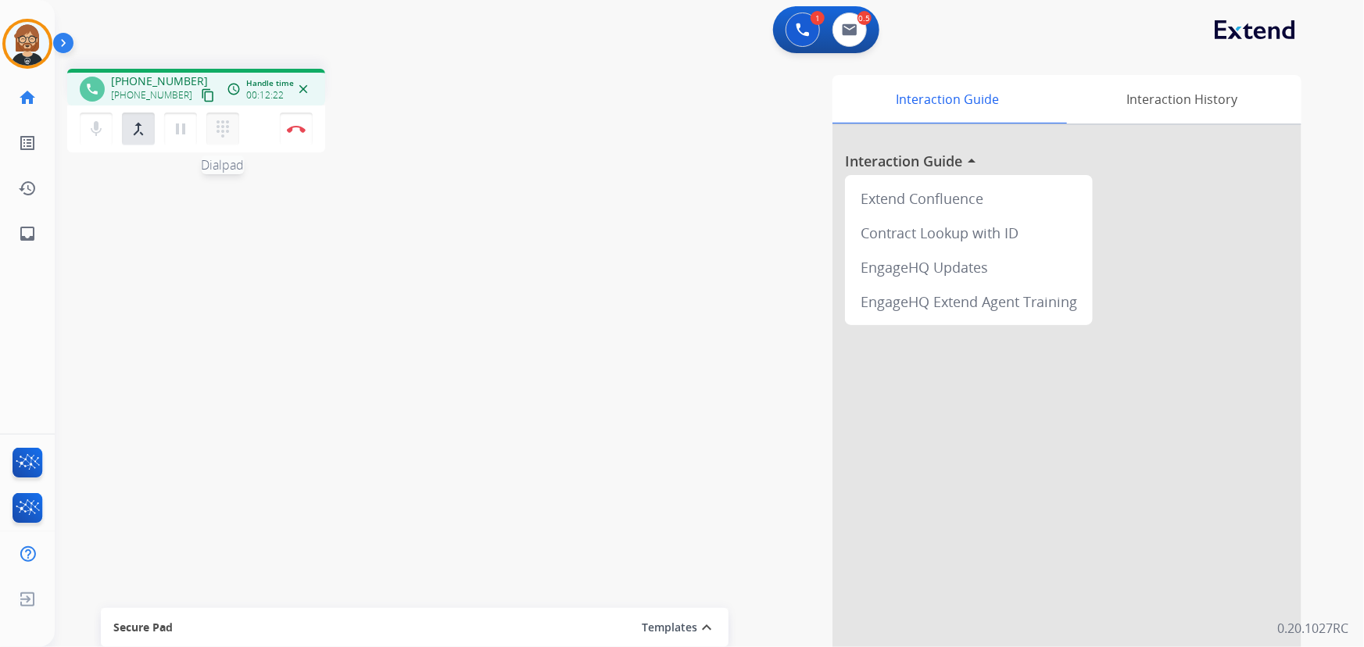
click at [225, 132] on mat-icon "dialpad" at bounding box center [222, 129] width 19 height 19
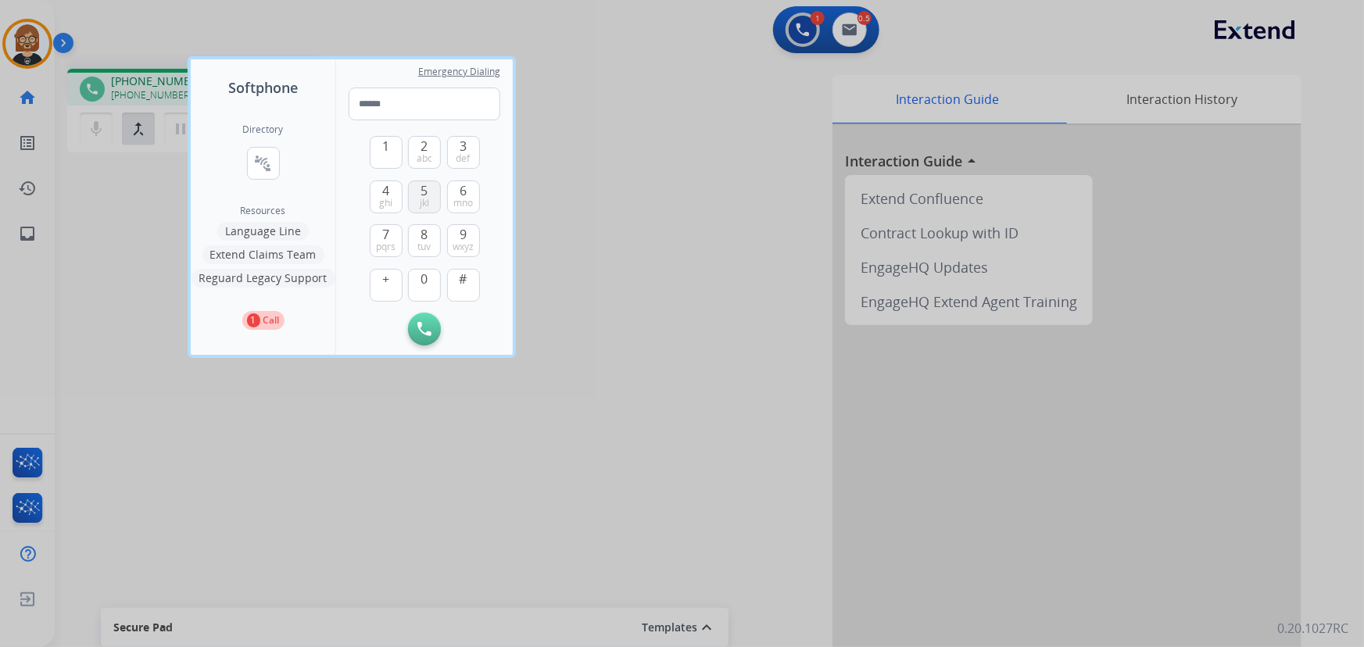
click at [424, 199] on span "jkl" at bounding box center [424, 203] width 9 height 13
type input "*"
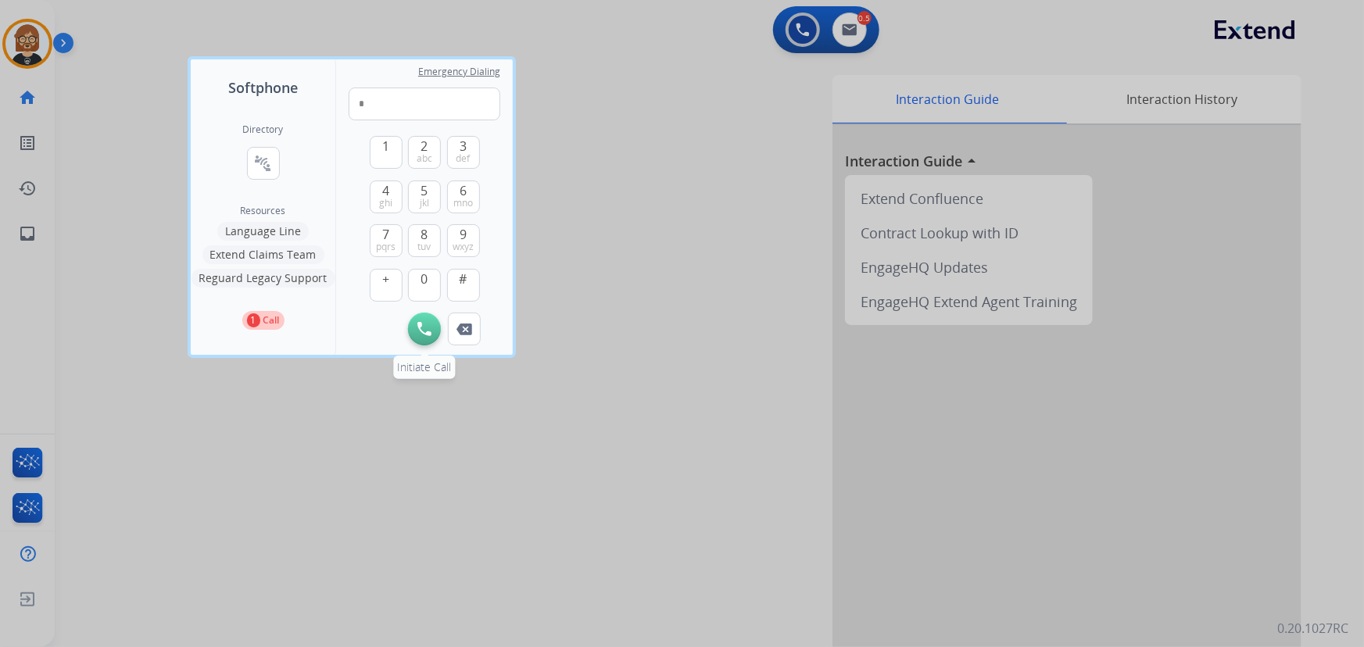
click at [422, 334] on img at bounding box center [424, 329] width 14 height 14
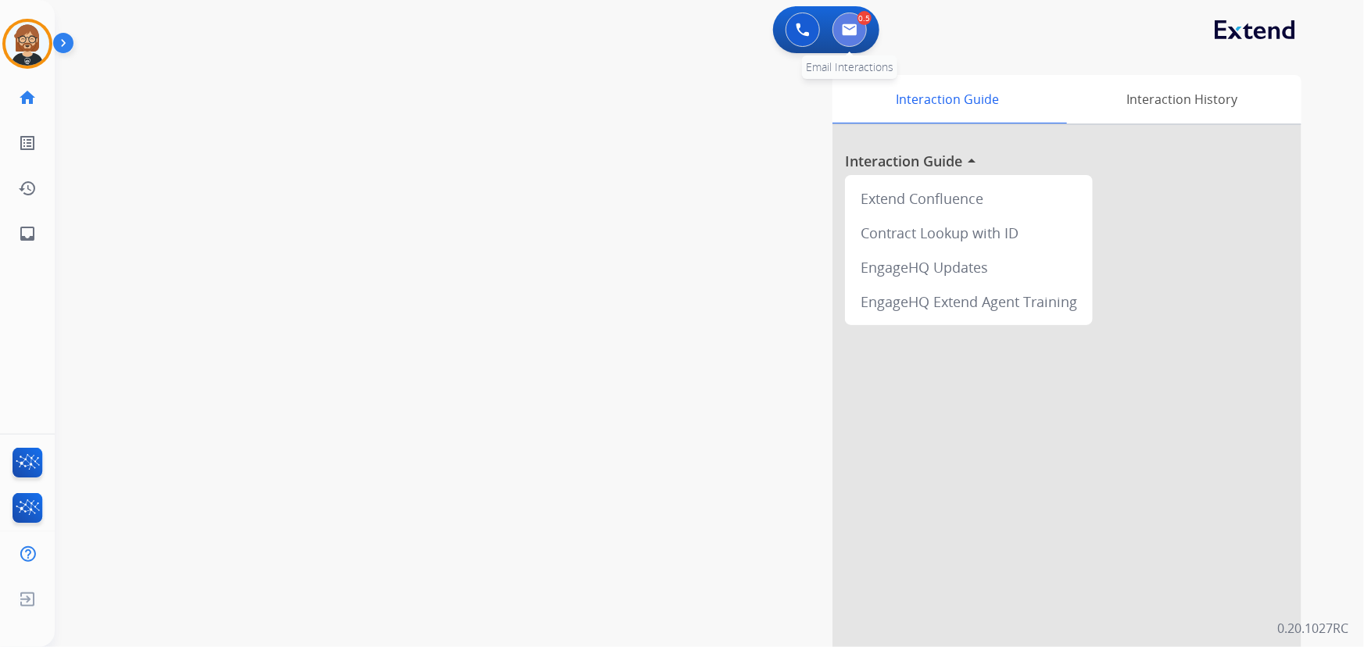
click at [852, 27] on img at bounding box center [850, 29] width 16 height 13
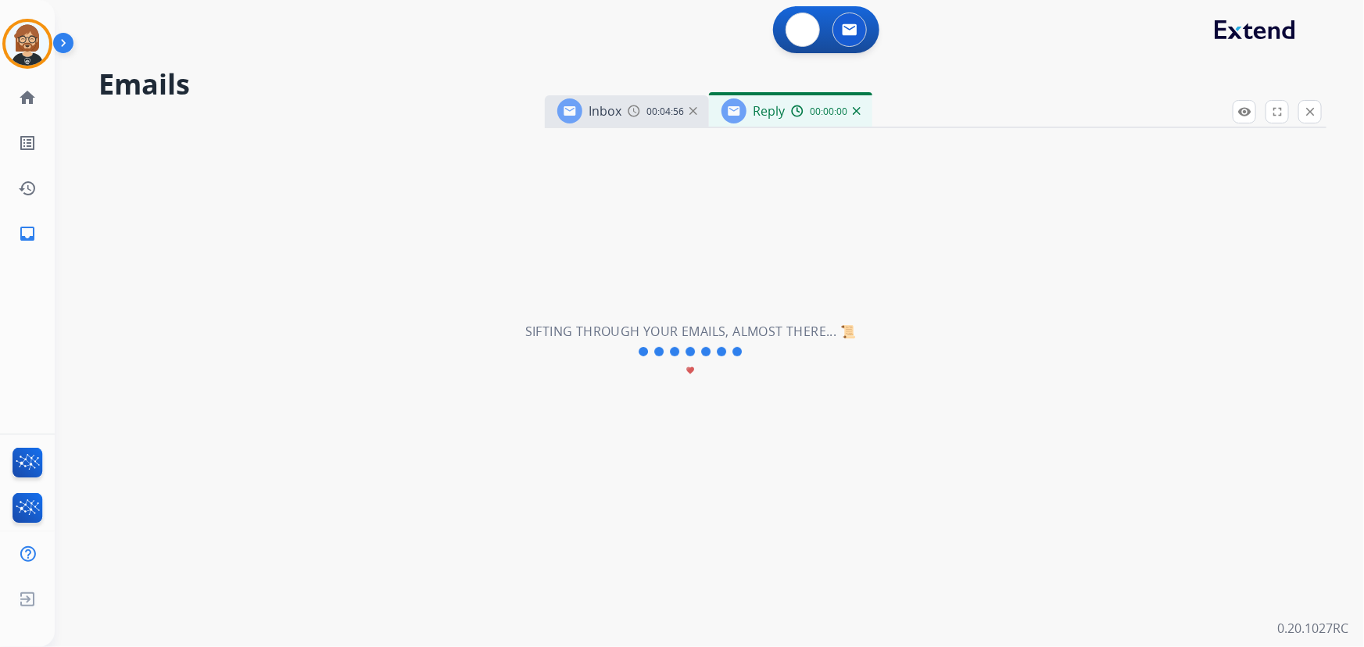
select select "**********"
click at [97, 267] on div "**********" at bounding box center [690, 351] width 1271 height 591
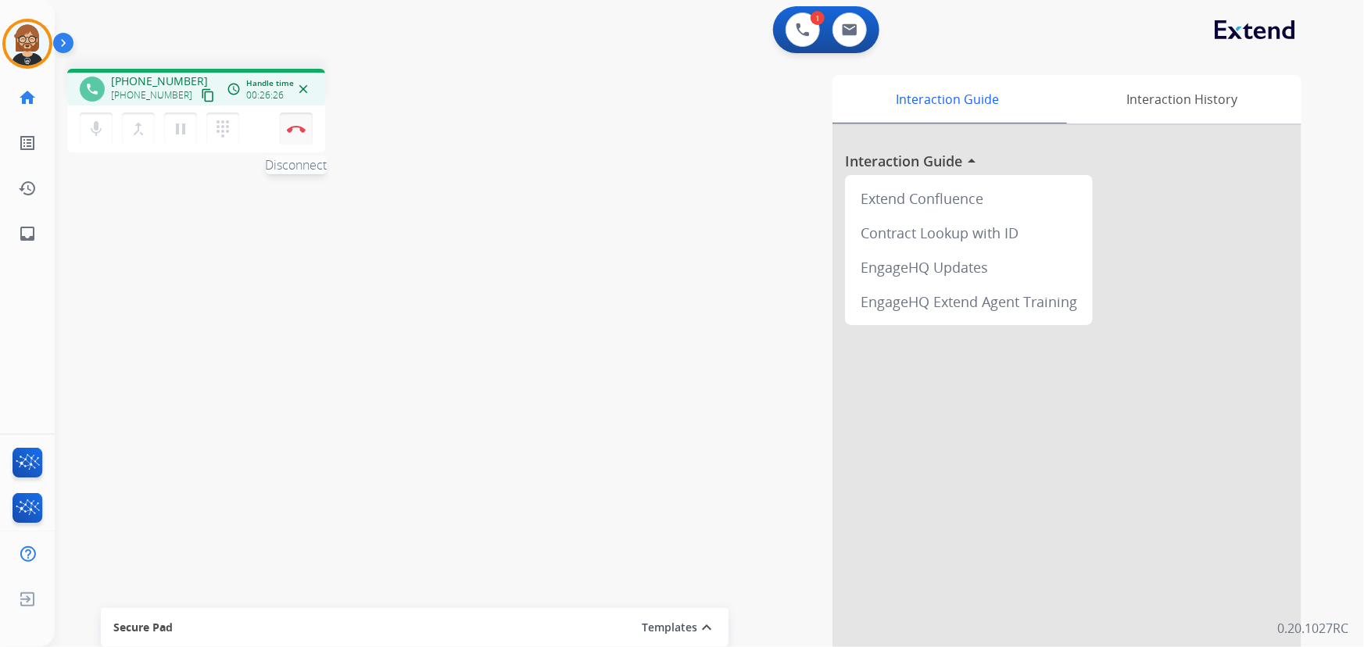
click at [297, 127] on img at bounding box center [296, 129] width 19 height 8
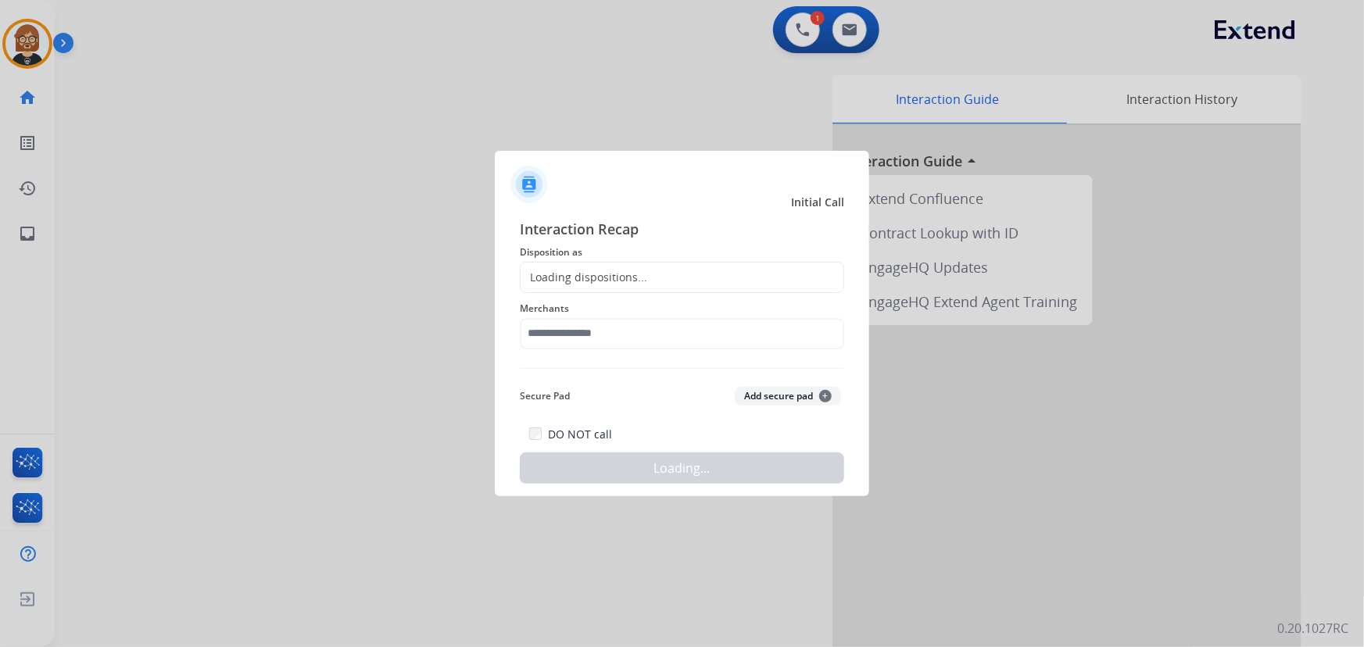
click at [764, 270] on div "Loading dispositions..." at bounding box center [682, 277] width 324 height 31
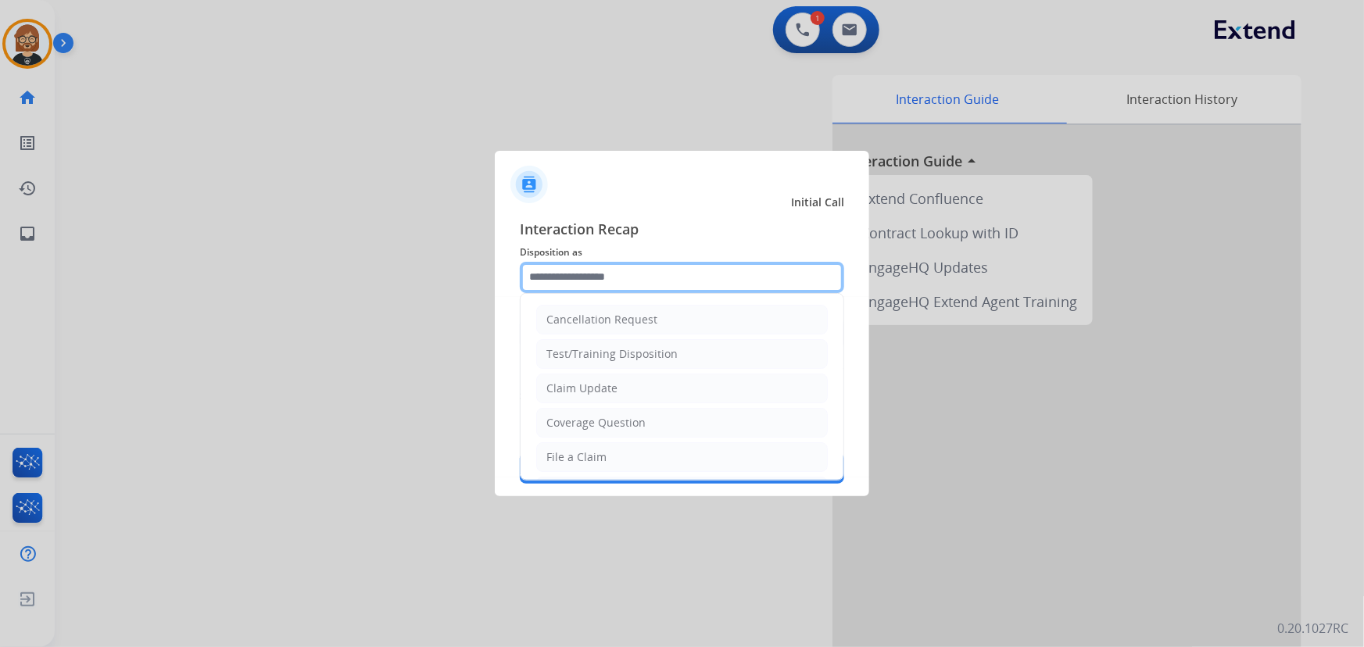
click at [744, 281] on input "text" at bounding box center [682, 277] width 324 height 31
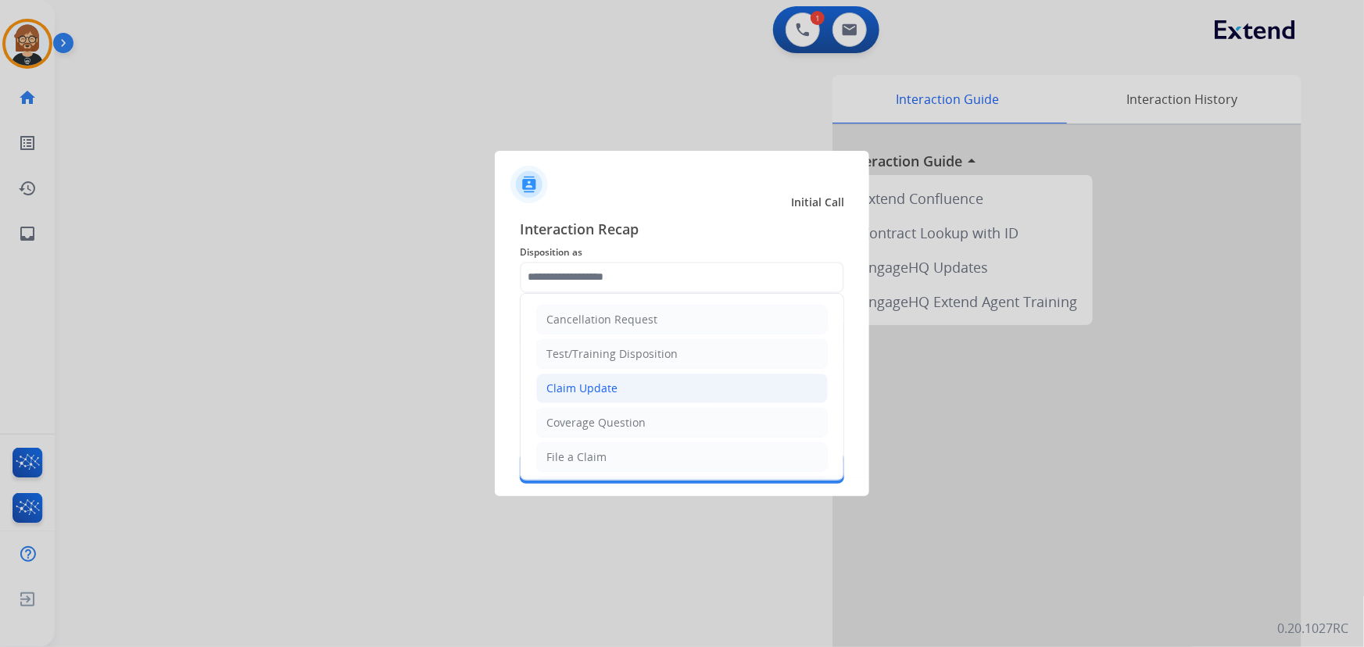
click at [716, 390] on li "Claim Update" at bounding box center [681, 389] width 291 height 30
type input "**********"
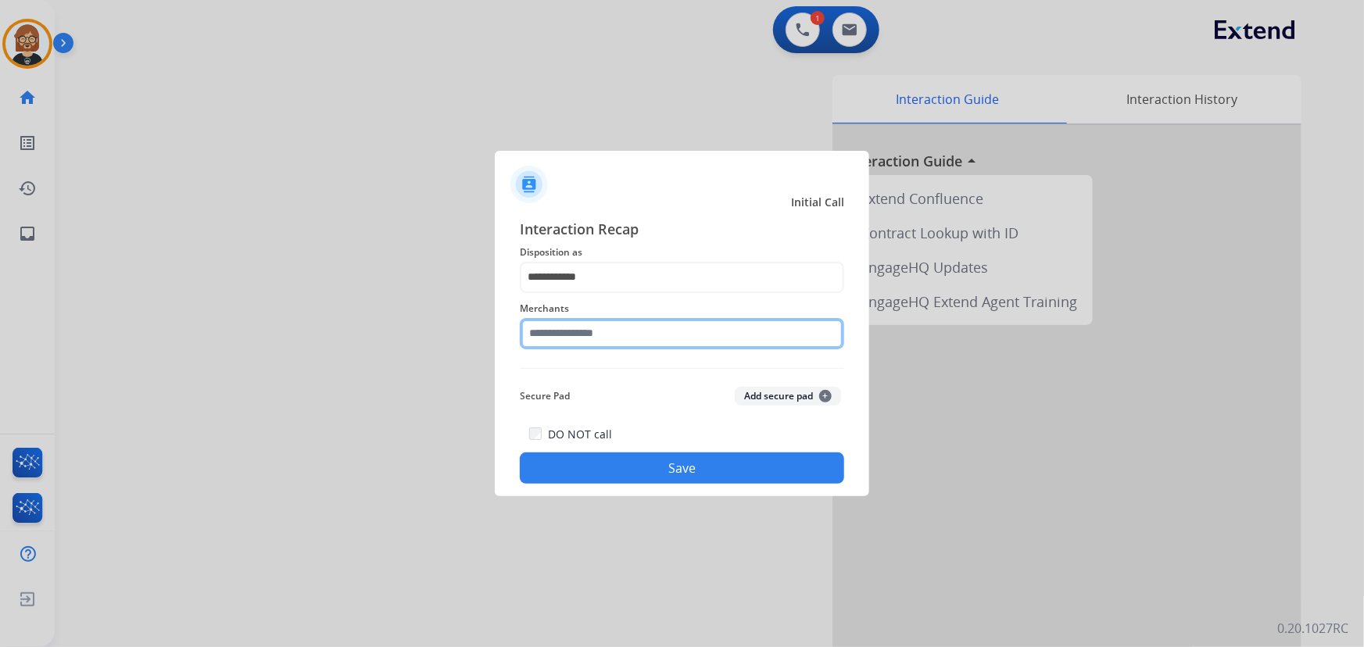
click at [714, 344] on input "text" at bounding box center [682, 333] width 324 height 31
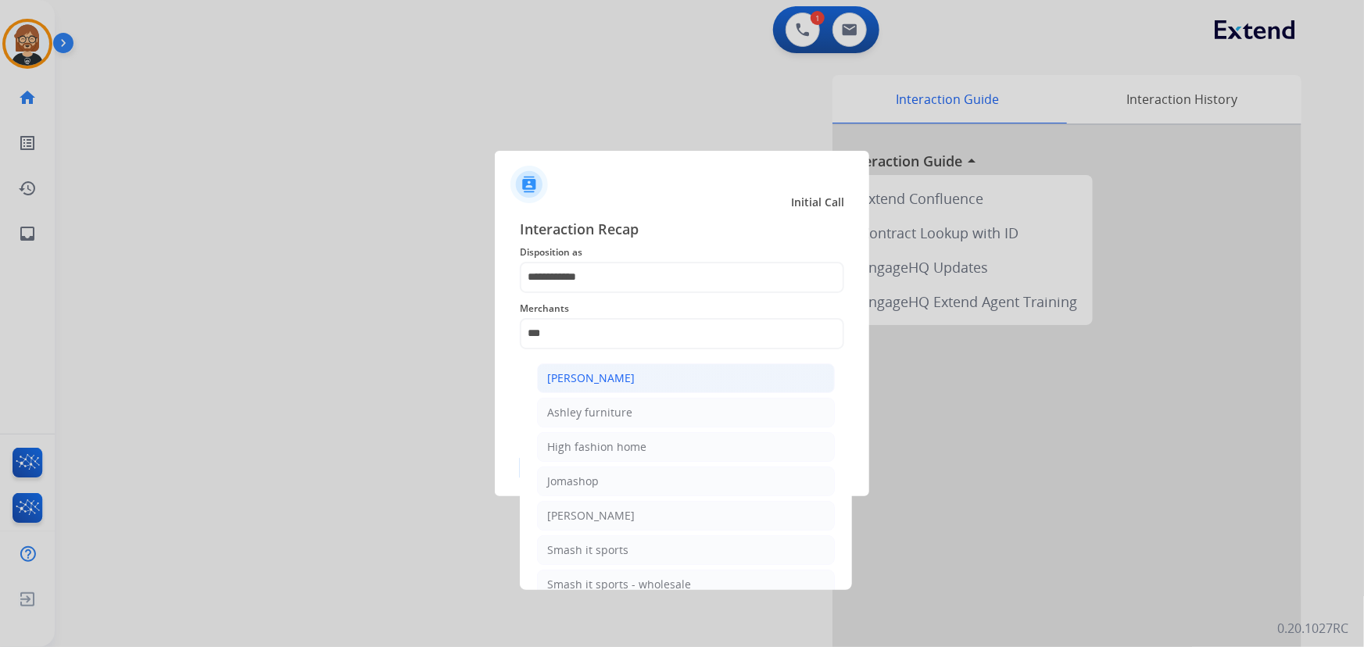
click at [676, 382] on li "Ashley - Reguard" at bounding box center [686, 378] width 298 height 30
type input "**********"
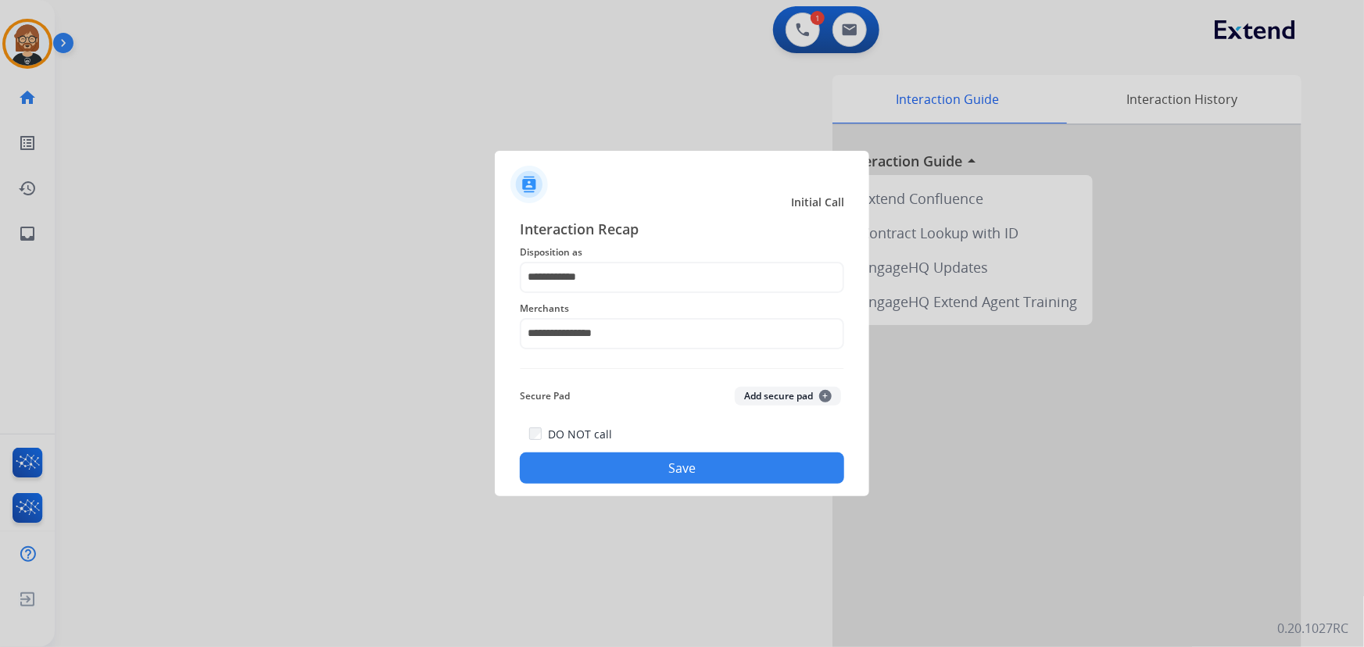
click at [687, 460] on button "Save" at bounding box center [682, 467] width 324 height 31
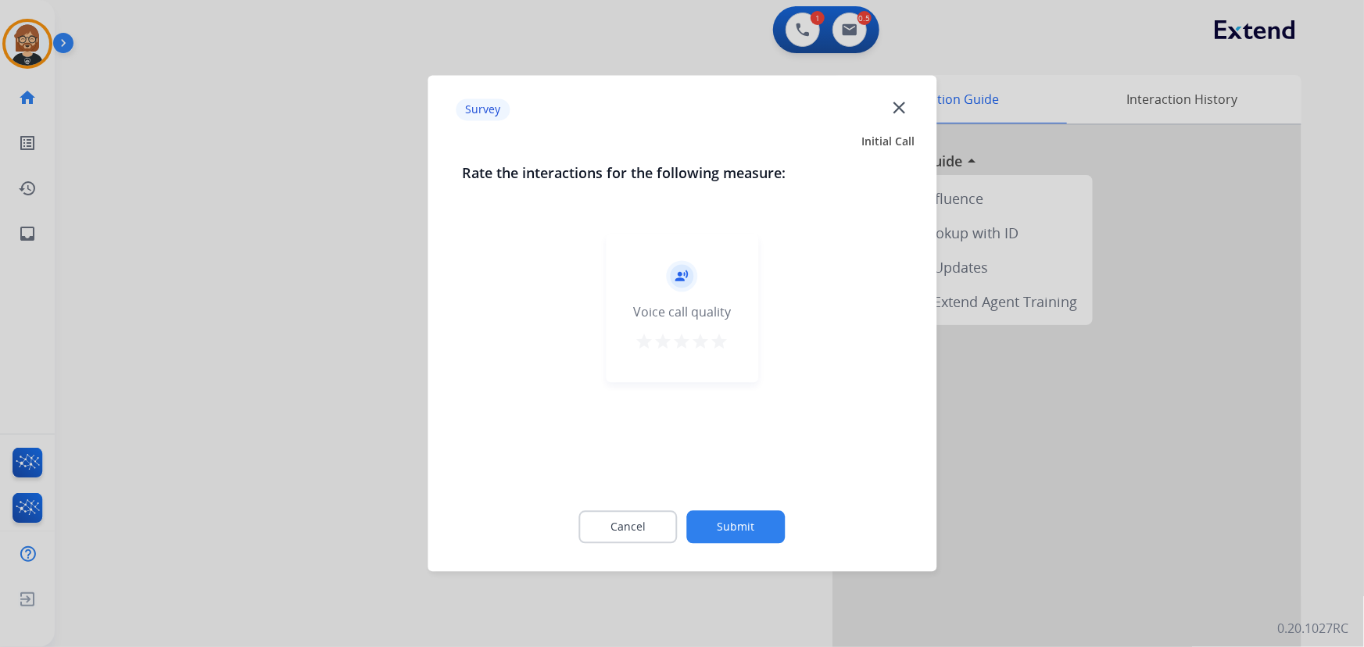
click at [732, 525] on button "Submit" at bounding box center [736, 527] width 98 height 33
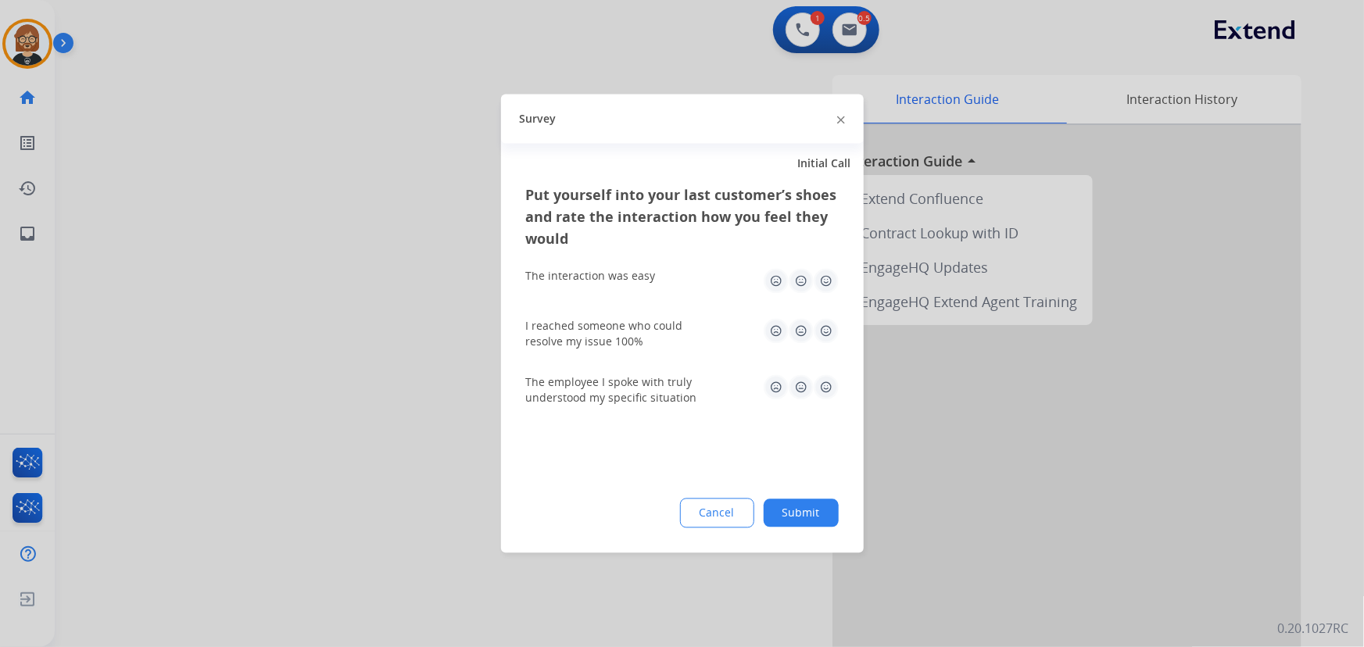
click at [821, 511] on button "Submit" at bounding box center [801, 513] width 75 height 28
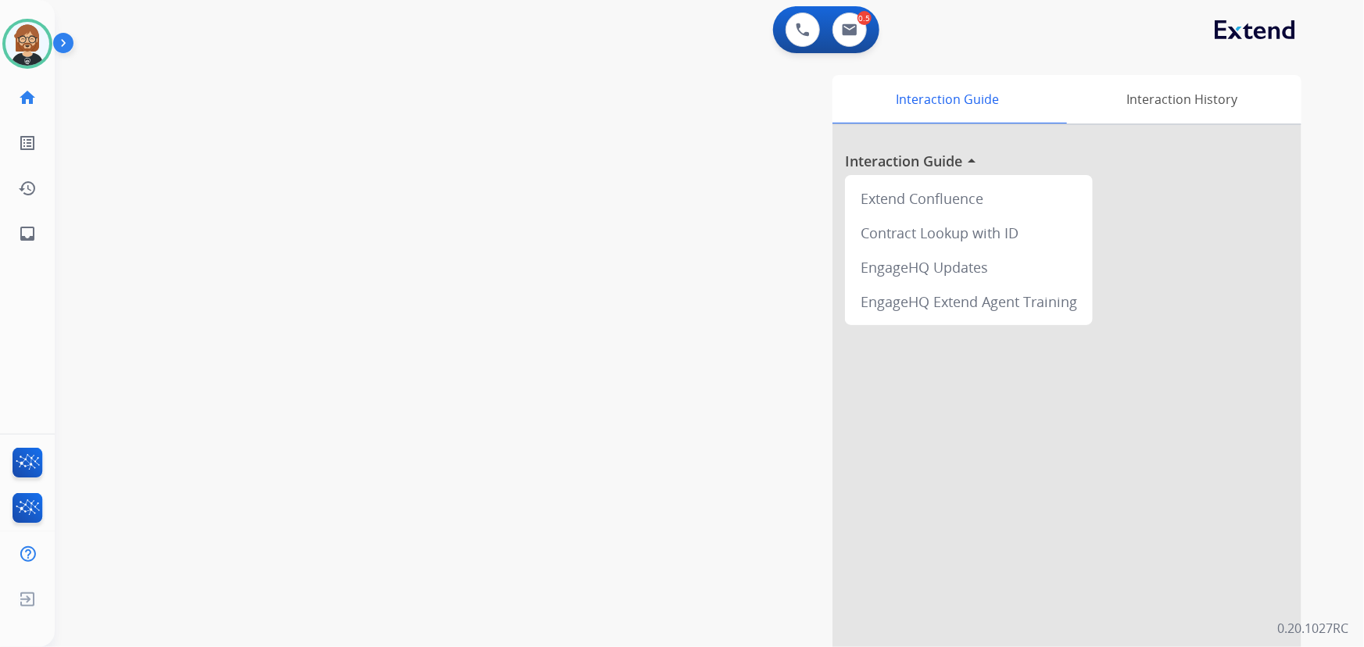
click at [1266, 327] on div at bounding box center [1066, 416] width 469 height 583
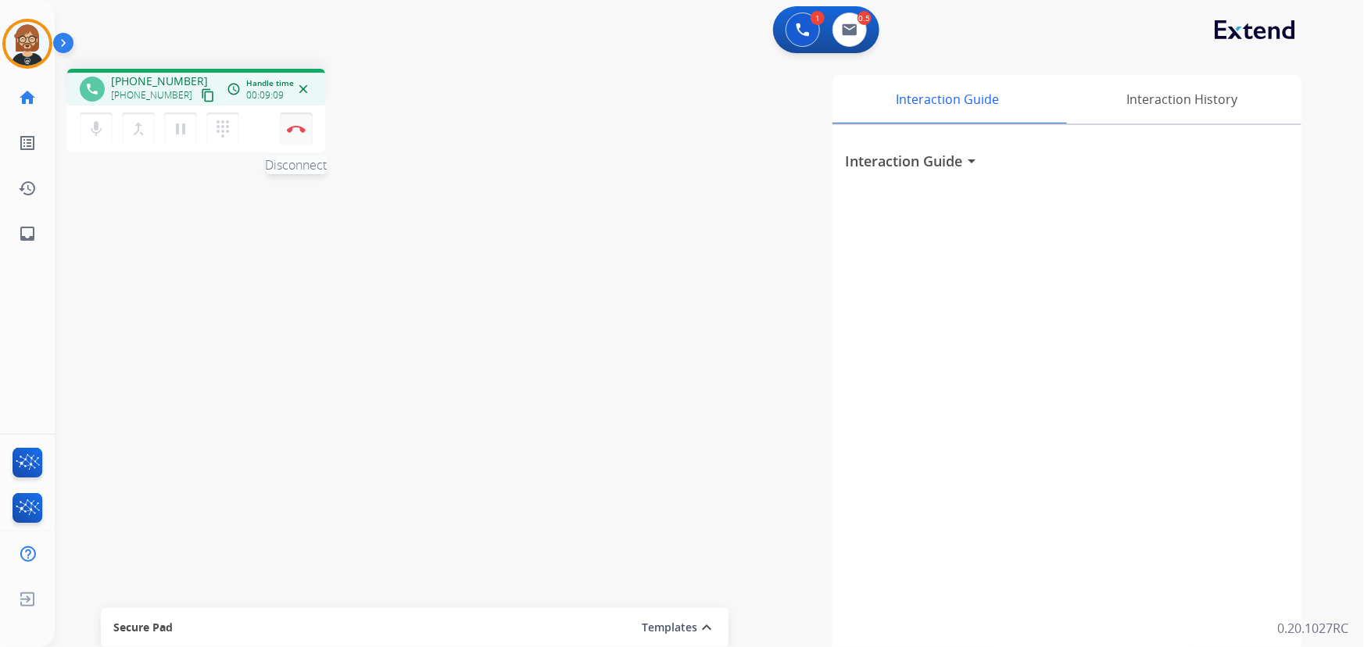
click at [294, 125] on img at bounding box center [296, 129] width 19 height 8
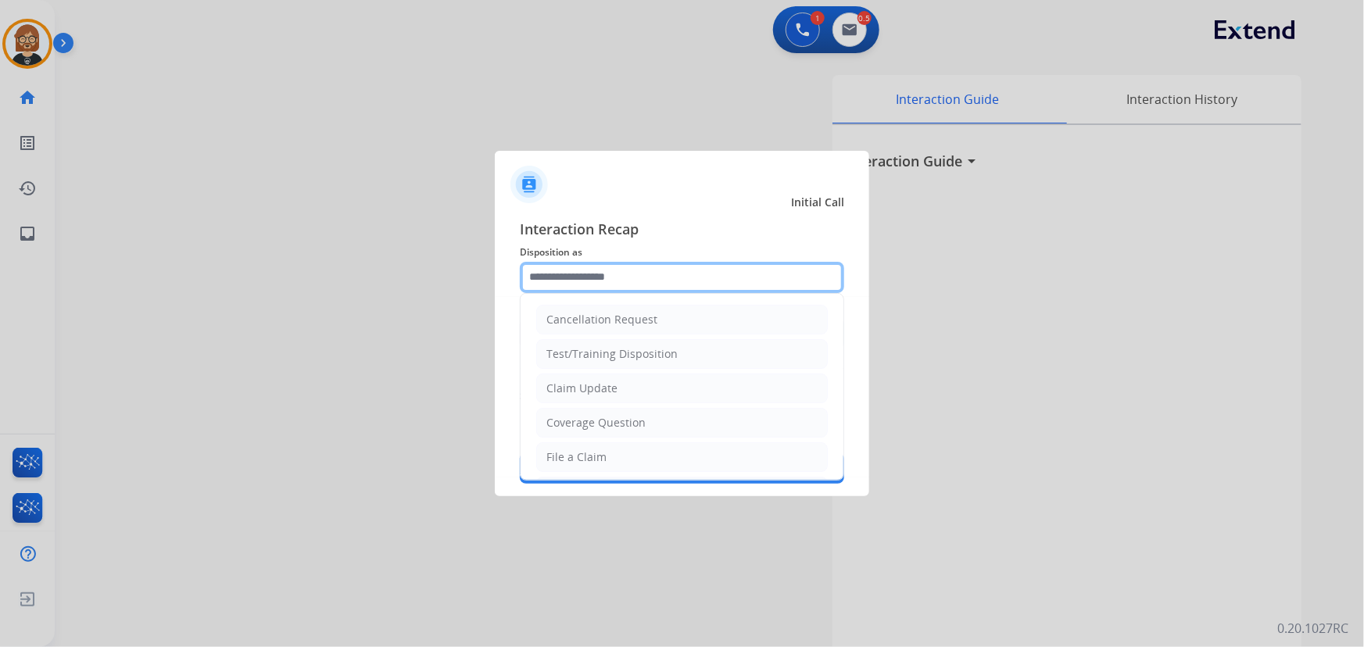
click at [631, 281] on input "text" at bounding box center [682, 277] width 324 height 31
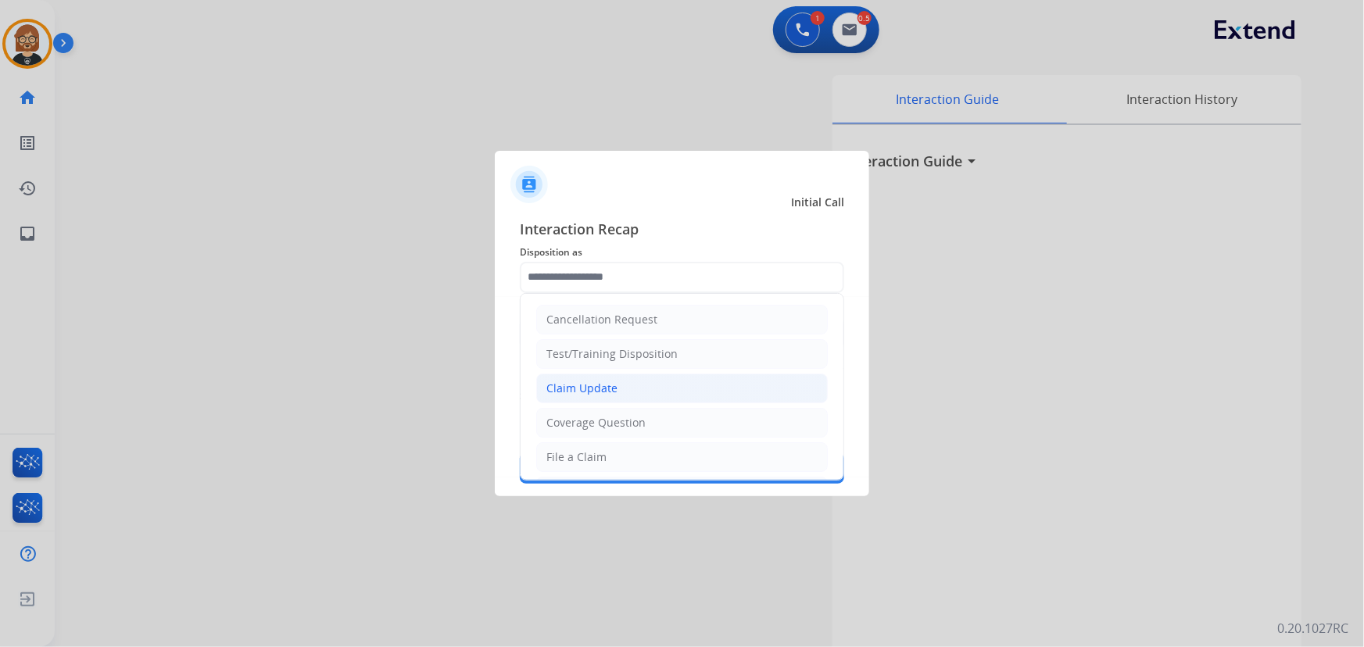
click at [646, 379] on li "Claim Update" at bounding box center [681, 389] width 291 height 30
type input "**********"
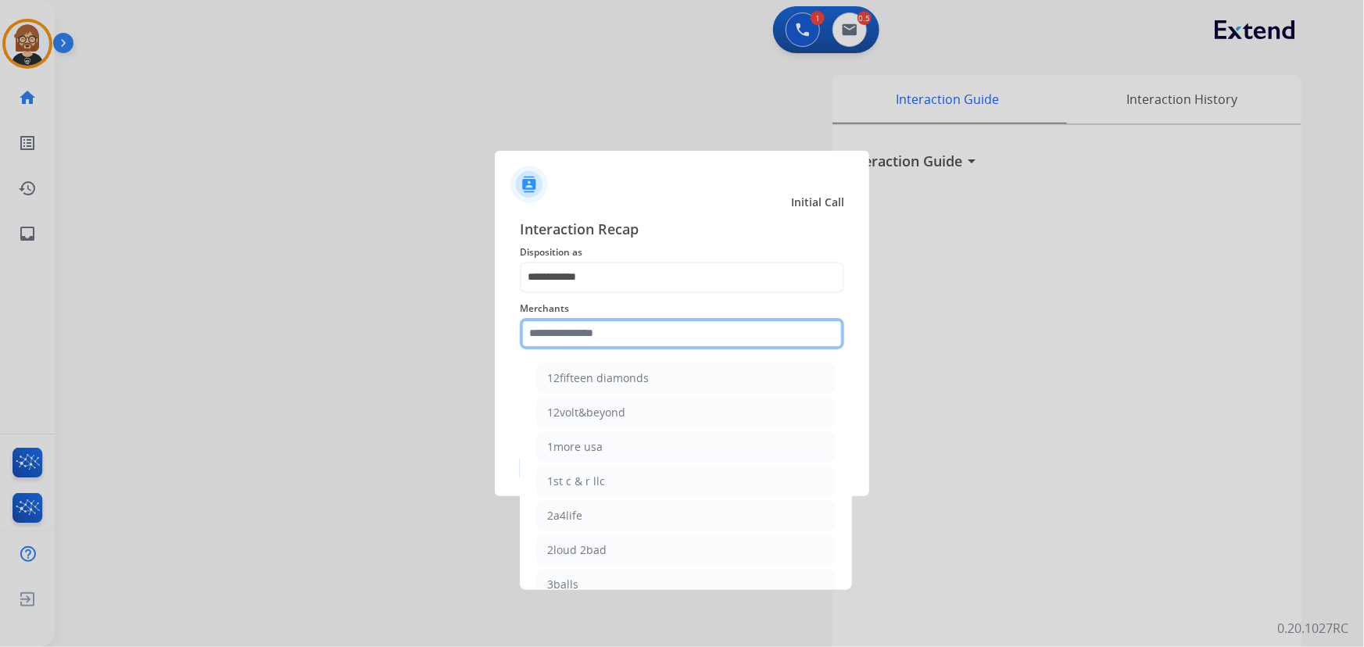
click at [671, 335] on input "text" at bounding box center [682, 333] width 324 height 31
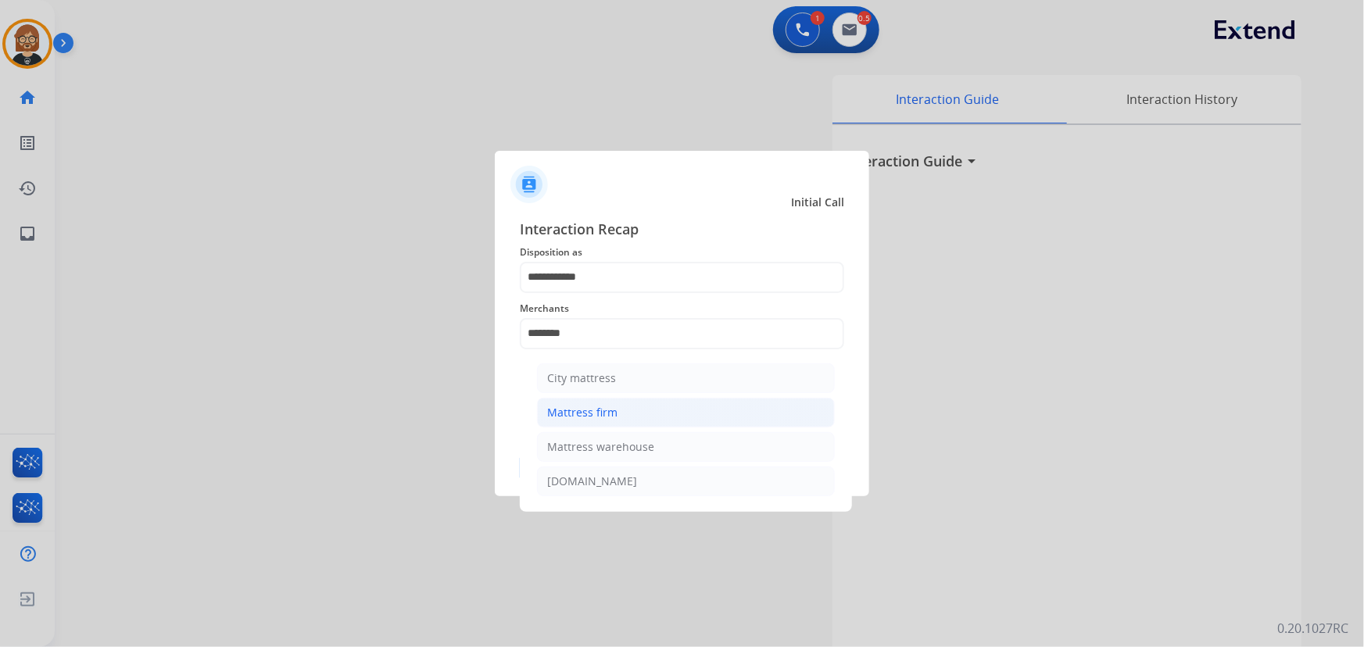
click at [642, 418] on li "Mattress firm" at bounding box center [686, 413] width 298 height 30
type input "**********"
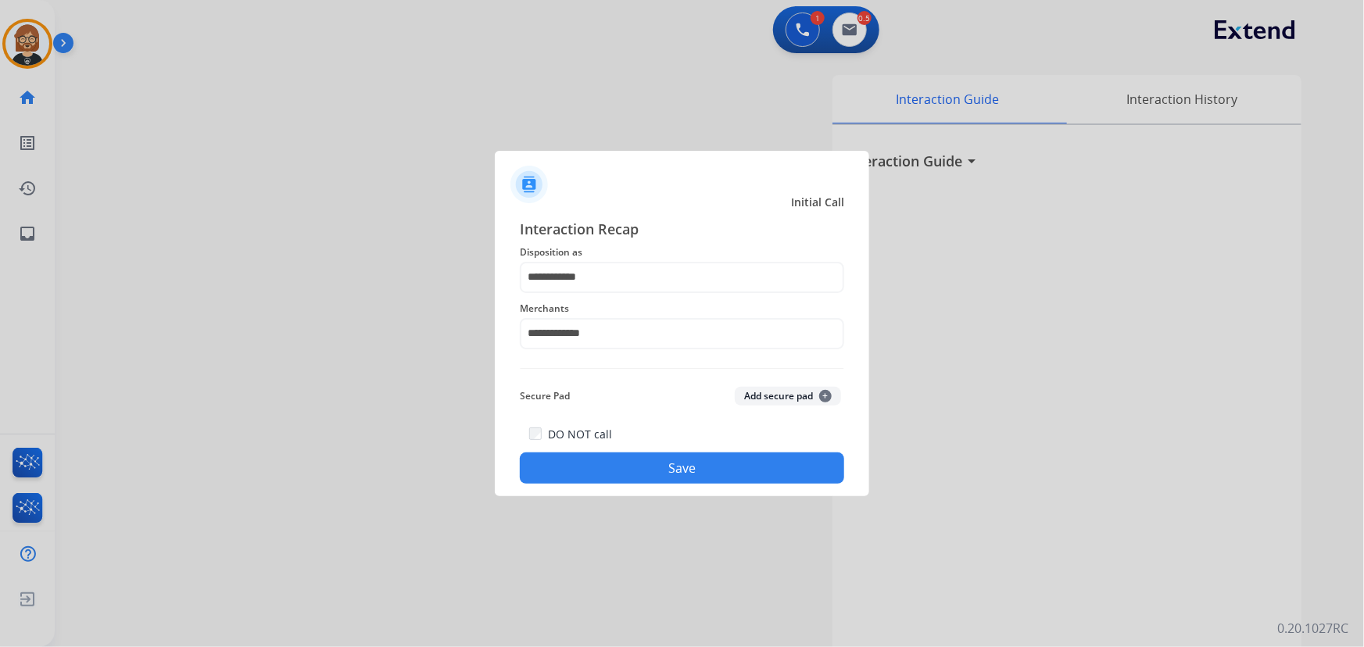
click at [659, 455] on button "Save" at bounding box center [682, 467] width 324 height 31
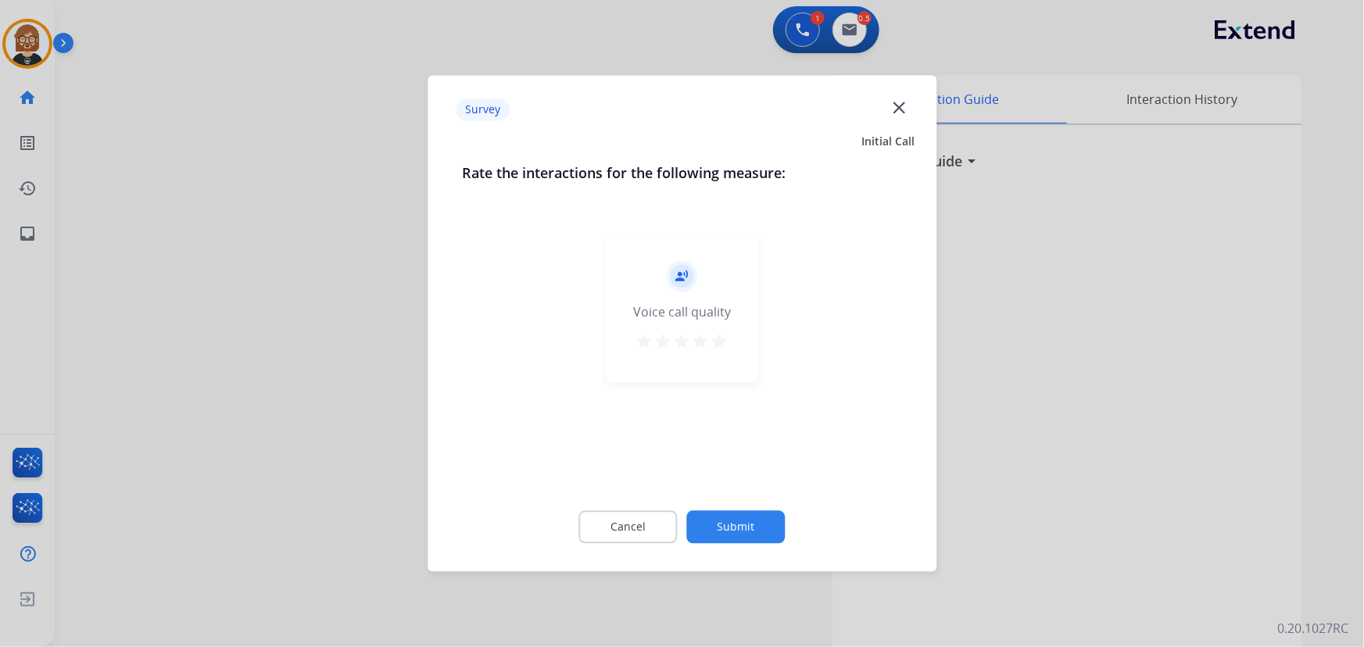
click at [736, 527] on button "Submit" at bounding box center [736, 527] width 98 height 33
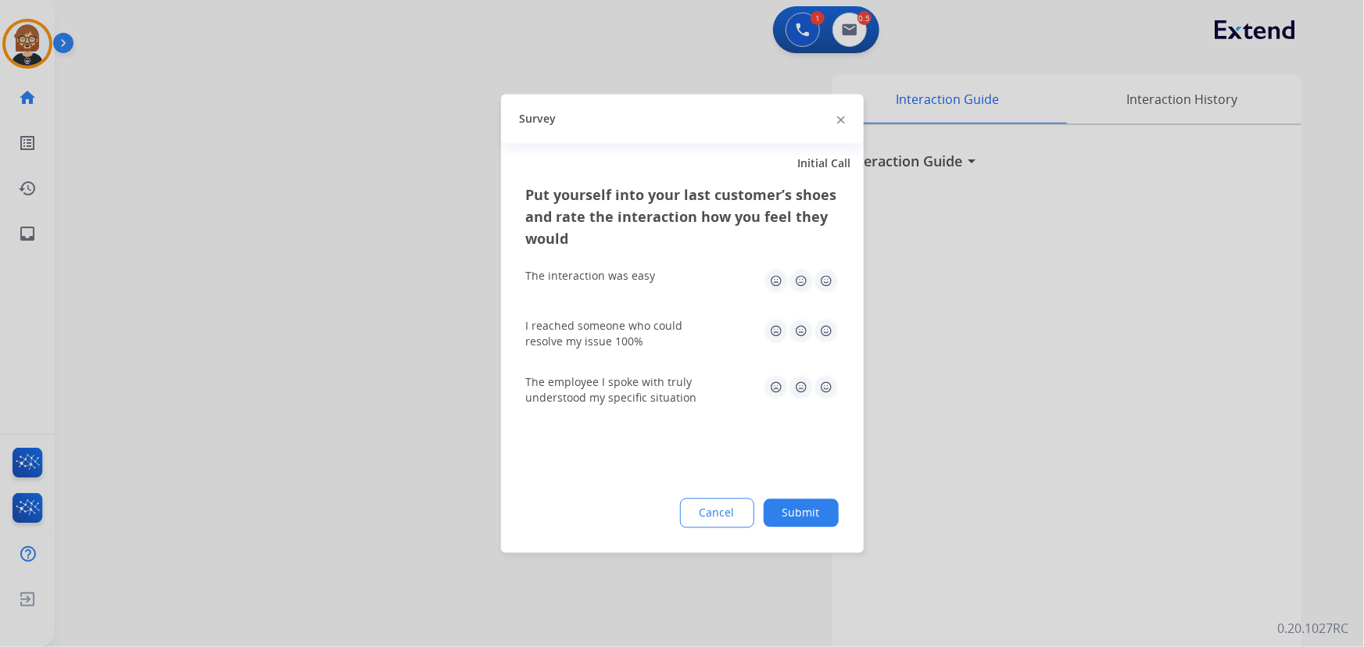
click at [789, 510] on button "Submit" at bounding box center [801, 513] width 75 height 28
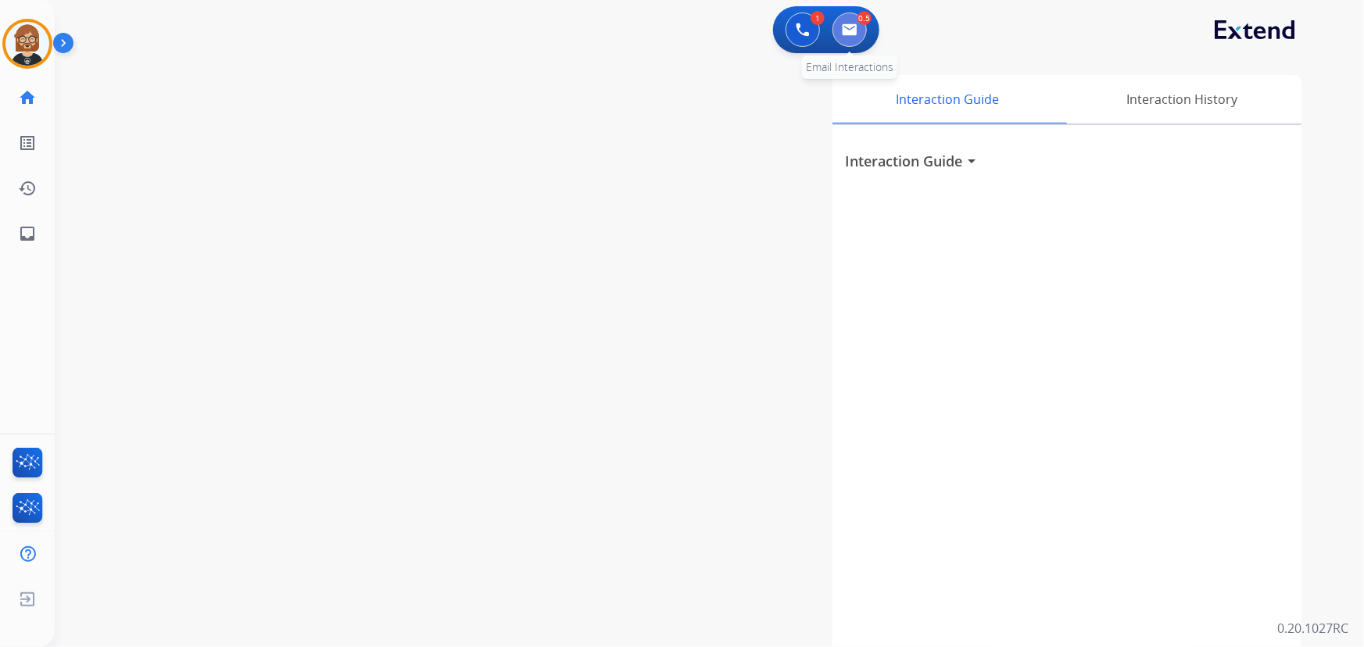
click at [844, 27] on img at bounding box center [850, 29] width 16 height 13
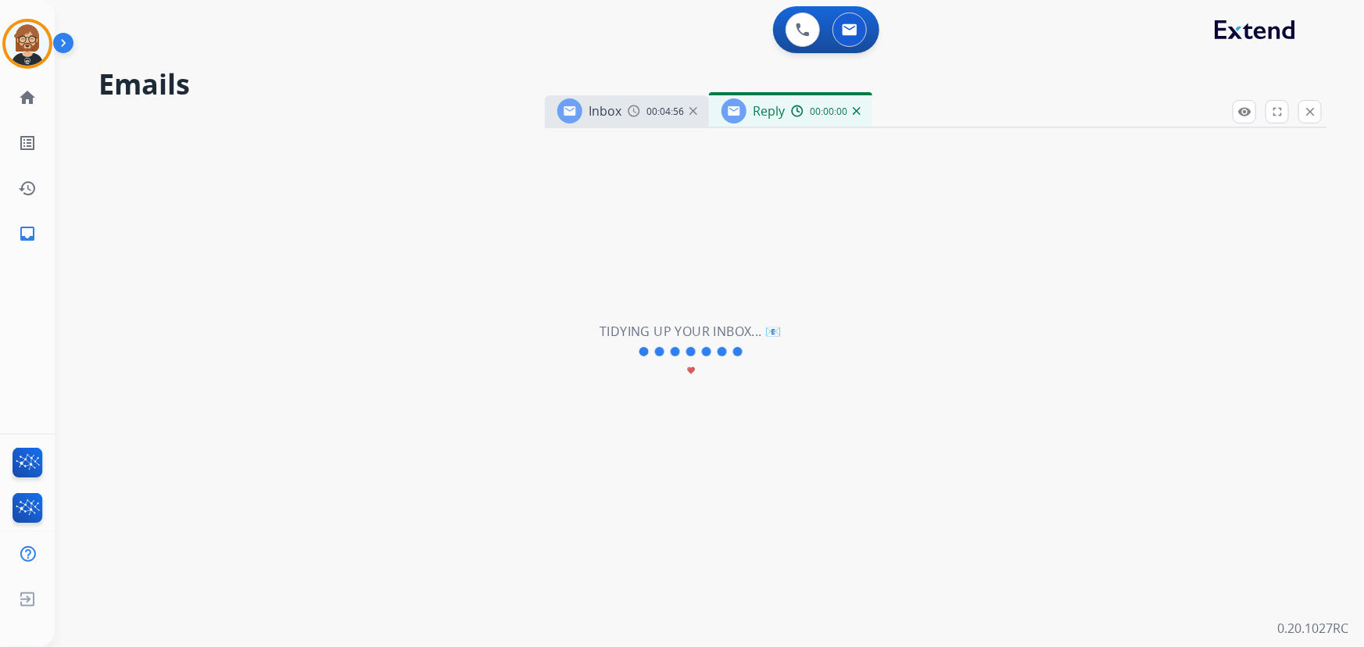
select select "**********"
click at [1316, 99] on p "Close" at bounding box center [1310, 88] width 35 height 23
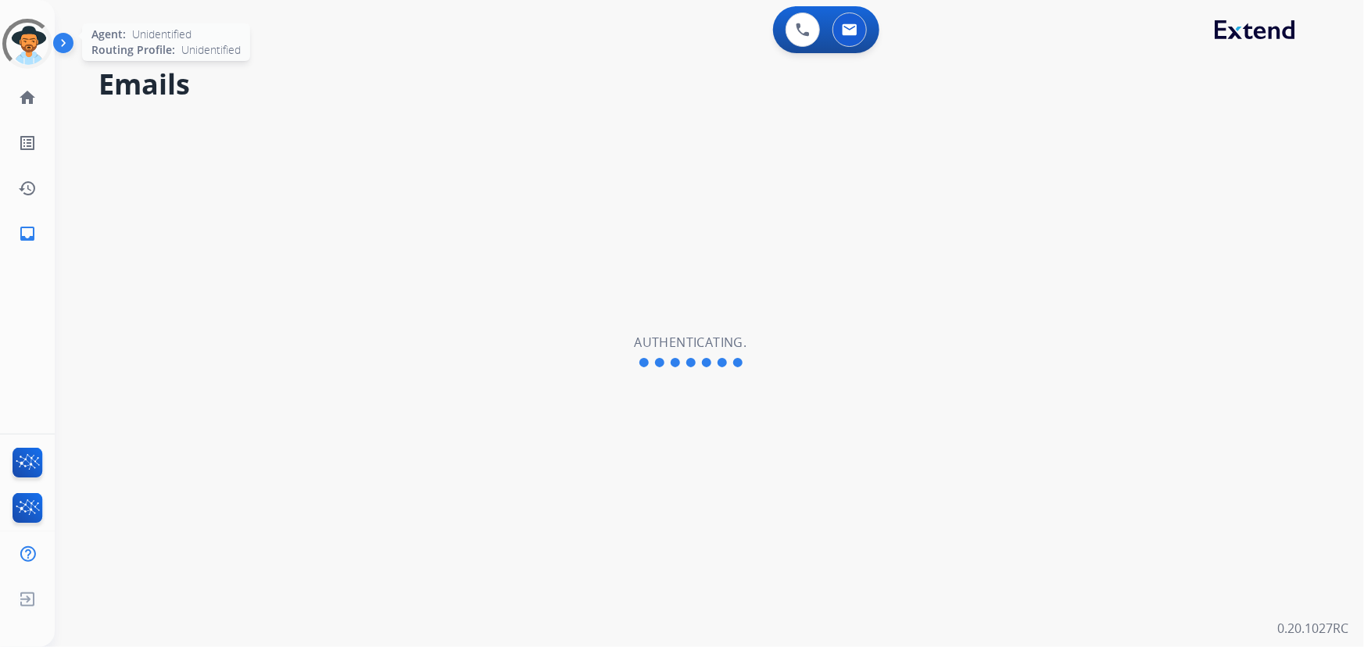
select select "**********"
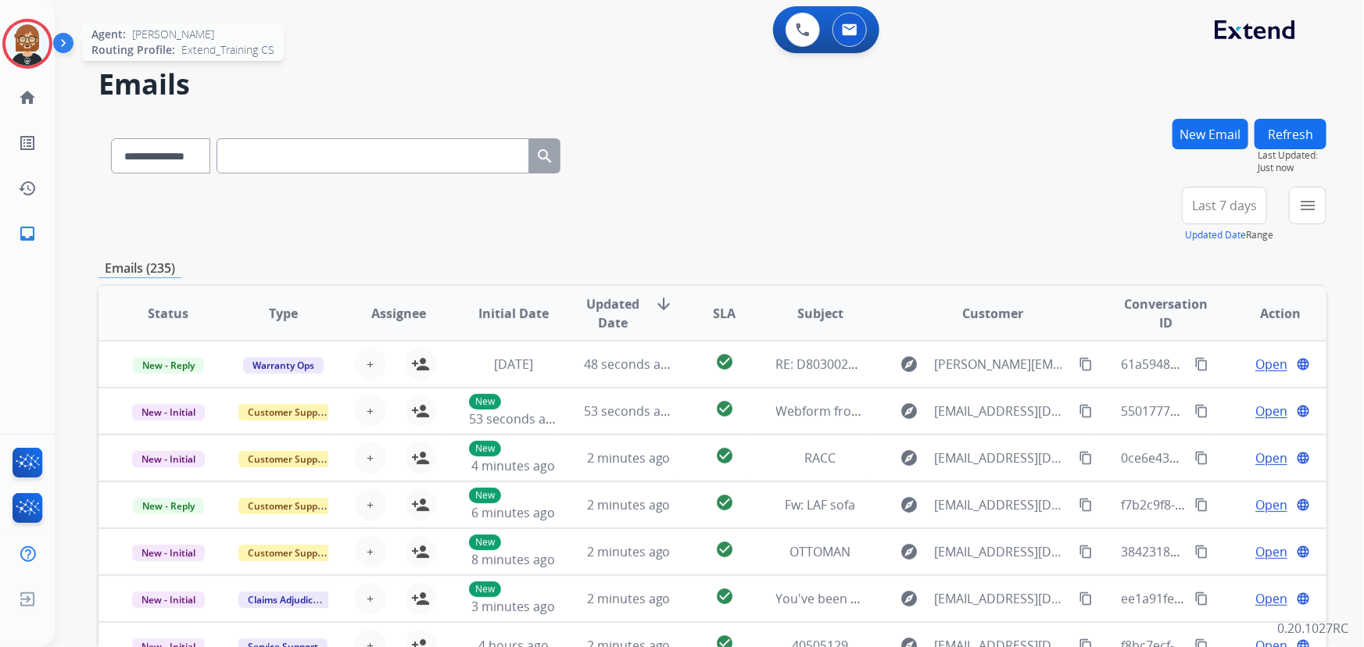
click at [30, 45] on img at bounding box center [27, 44] width 44 height 44
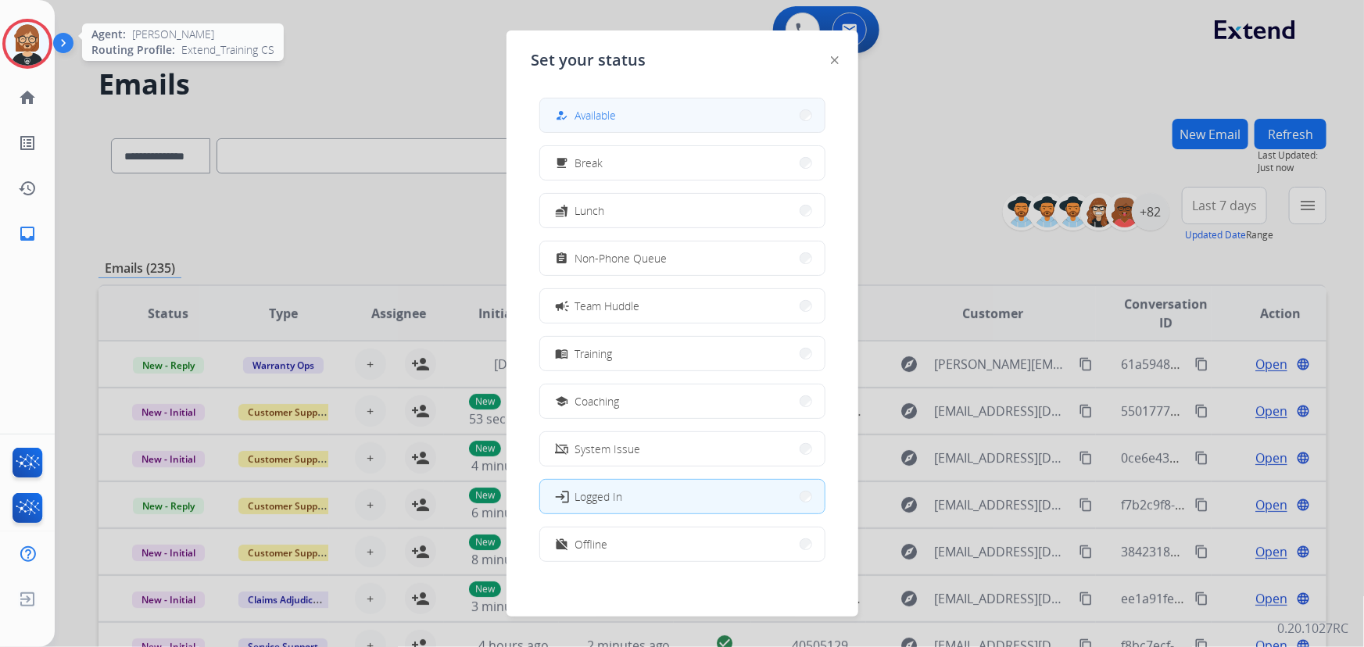
click at [661, 118] on button "how_to_reg Available" at bounding box center [682, 115] width 284 height 34
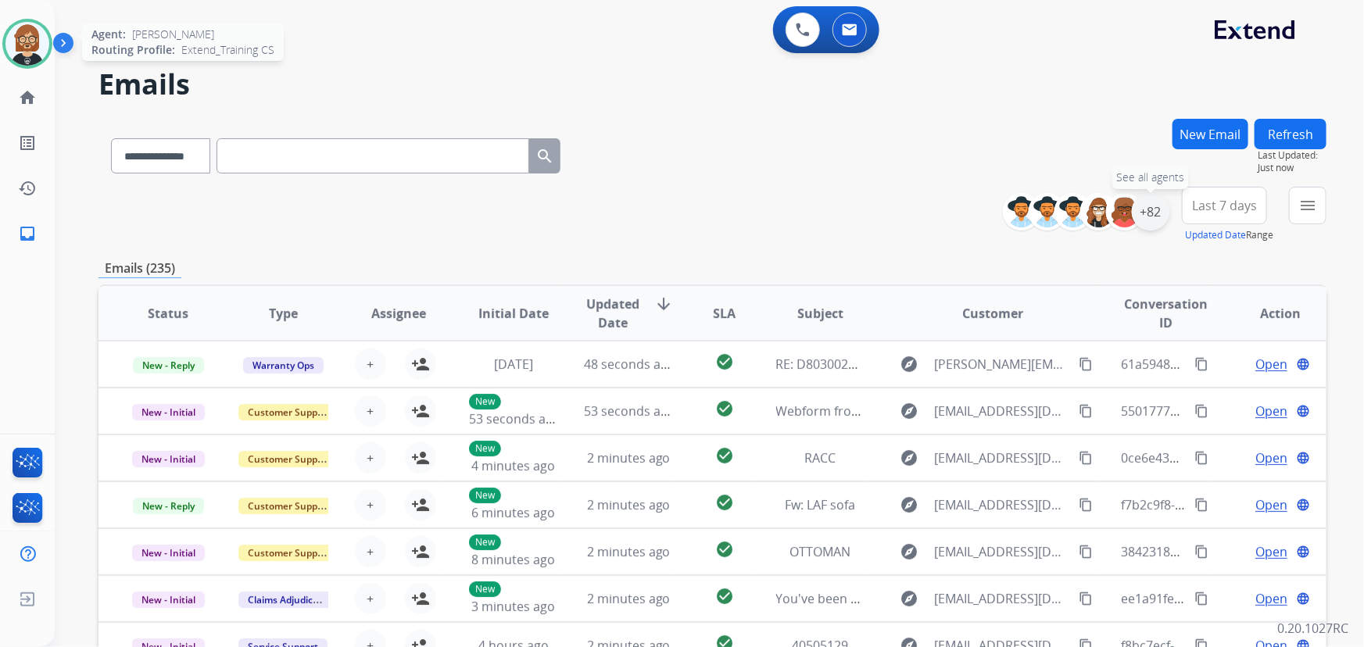
click at [1164, 208] on div "+82" at bounding box center [1151, 212] width 38 height 38
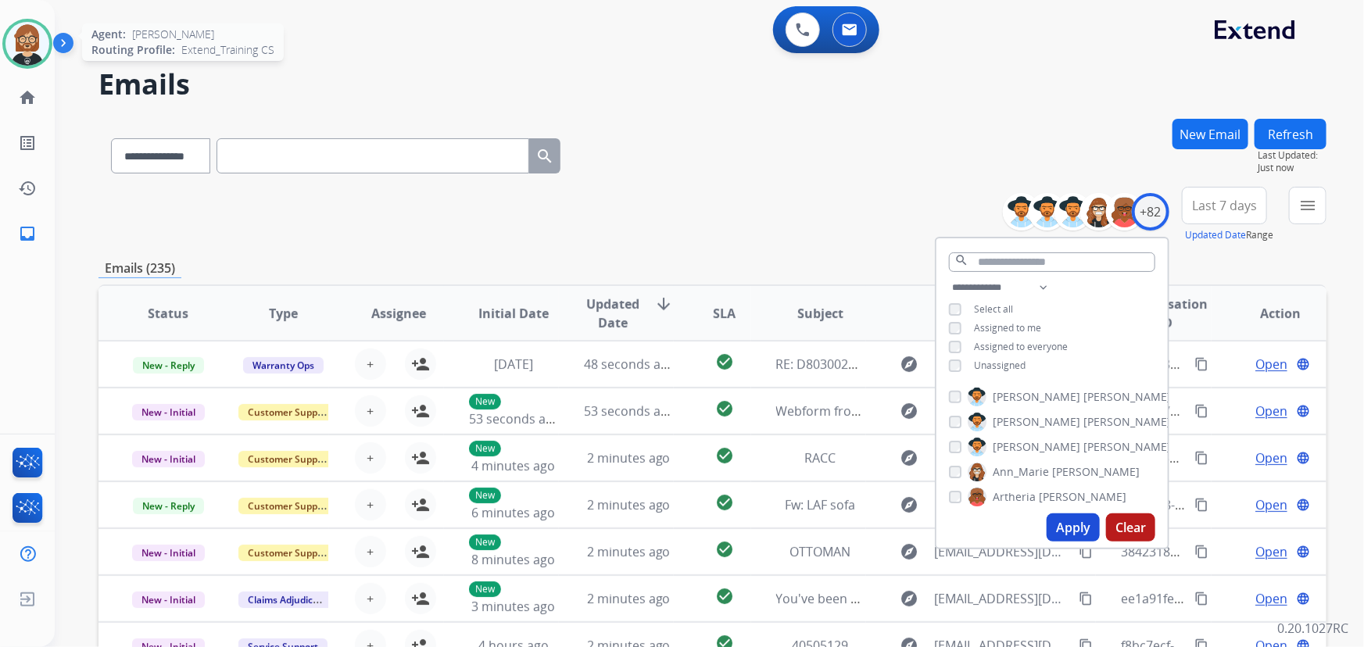
click at [1000, 362] on span "Unassigned" at bounding box center [1000, 365] width 52 height 13
click at [1125, 533] on button "Clear" at bounding box center [1130, 527] width 49 height 28
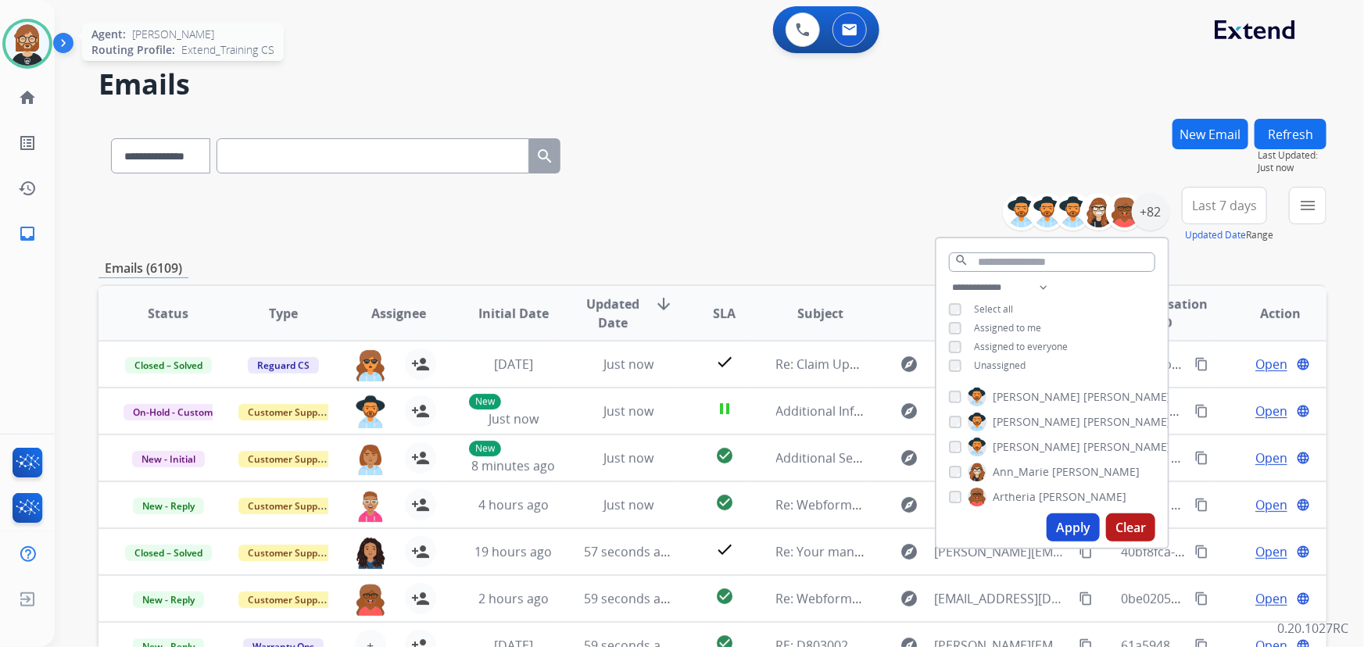
click at [974, 327] on span "Assigned to me" at bounding box center [1007, 327] width 67 height 13
click at [1089, 532] on button "Apply" at bounding box center [1072, 527] width 53 height 28
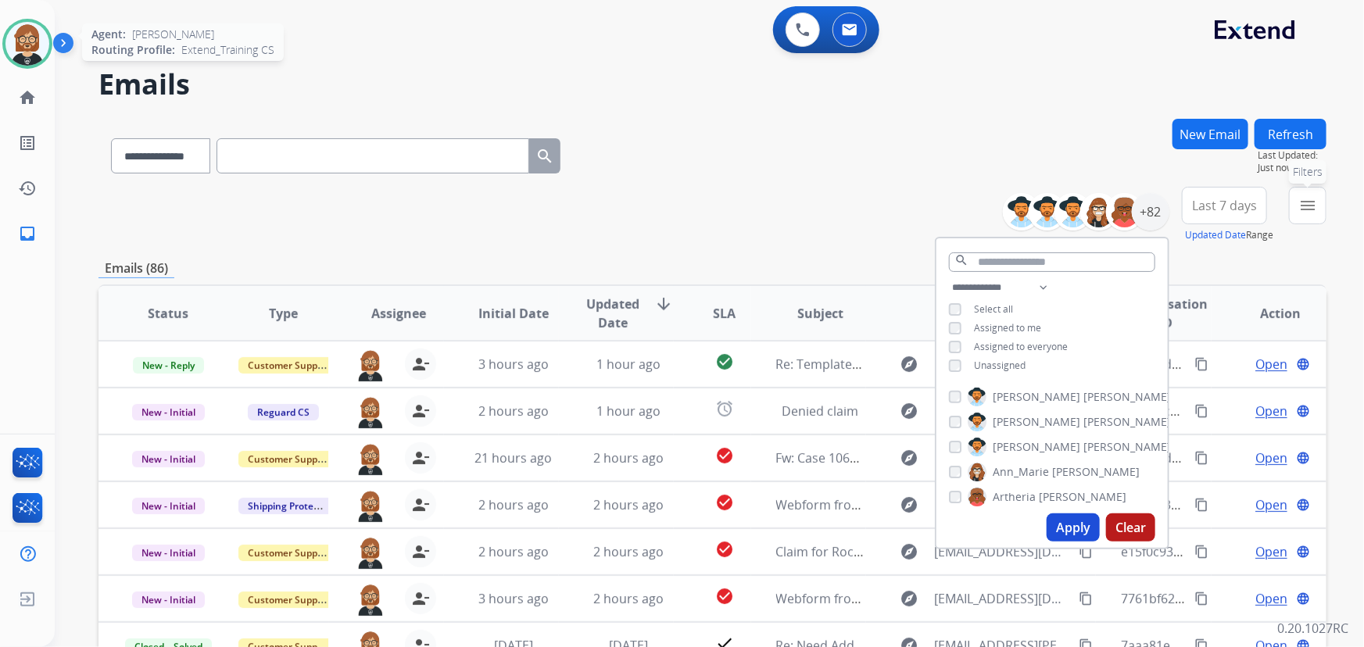
click at [1304, 215] on button "menu Filters" at bounding box center [1308, 206] width 38 height 38
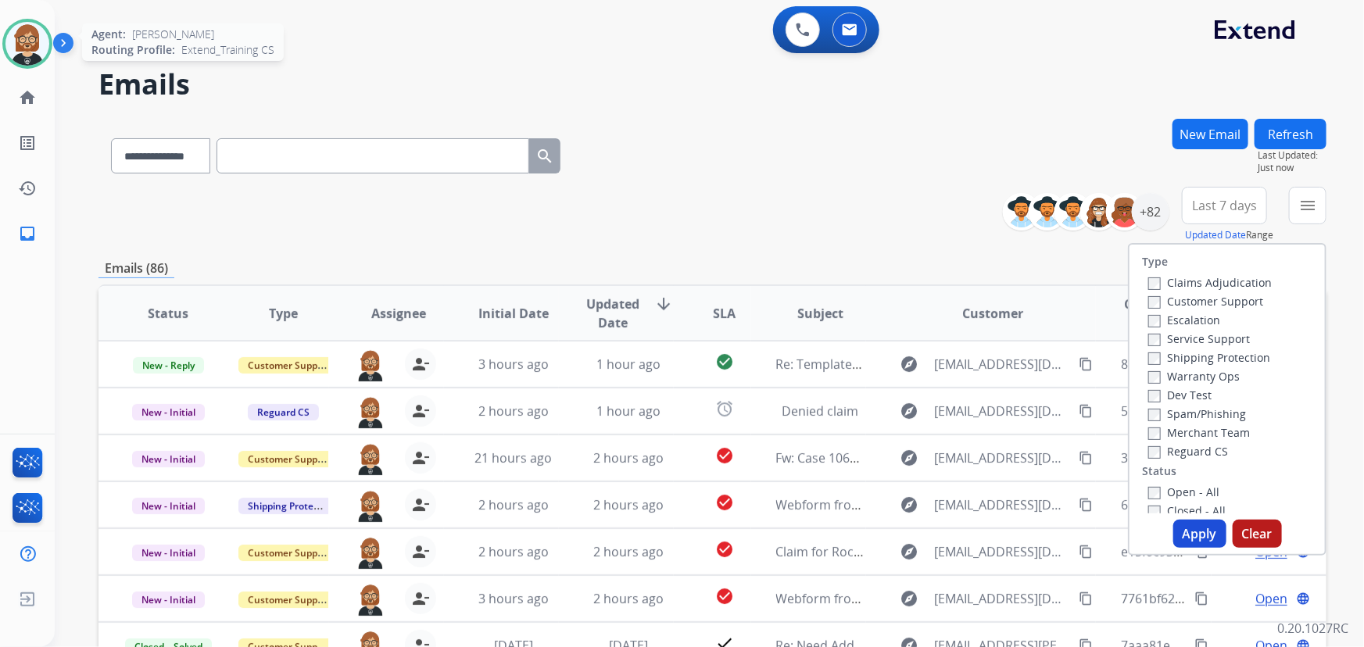
click at [1174, 491] on label "Open - All" at bounding box center [1183, 492] width 71 height 15
click at [1183, 539] on button "Apply" at bounding box center [1199, 534] width 53 height 28
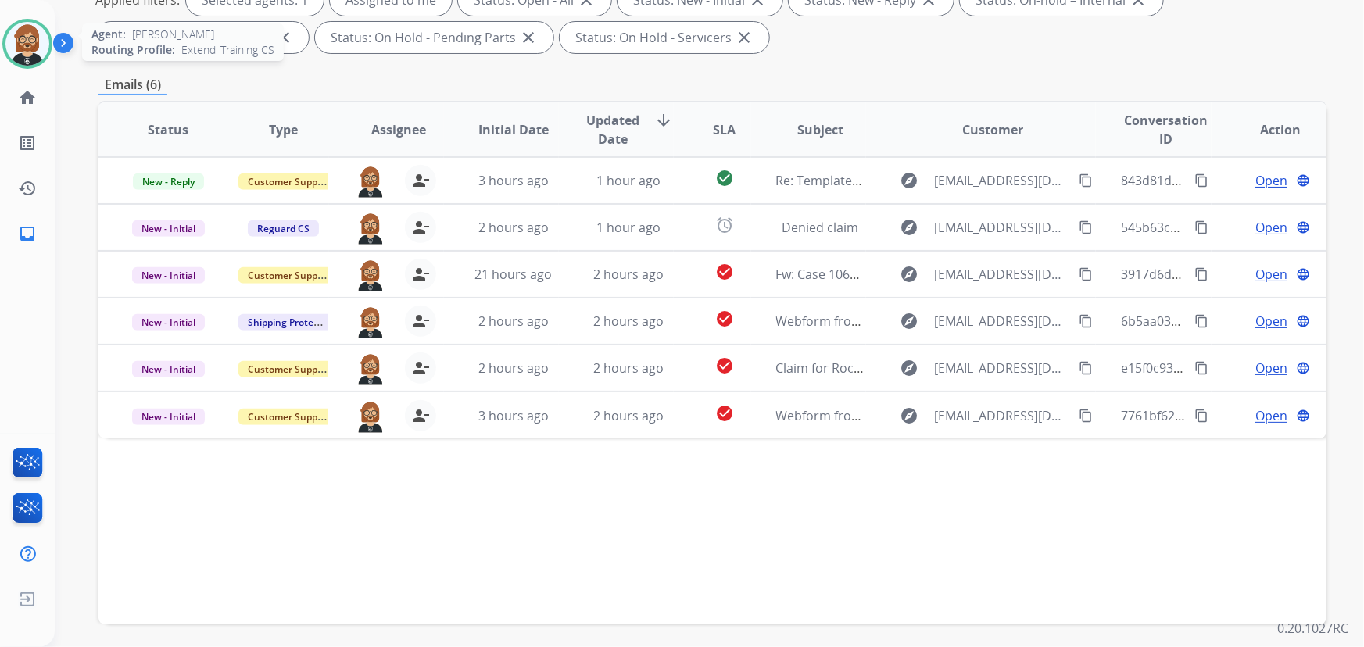
scroll to position [245, 0]
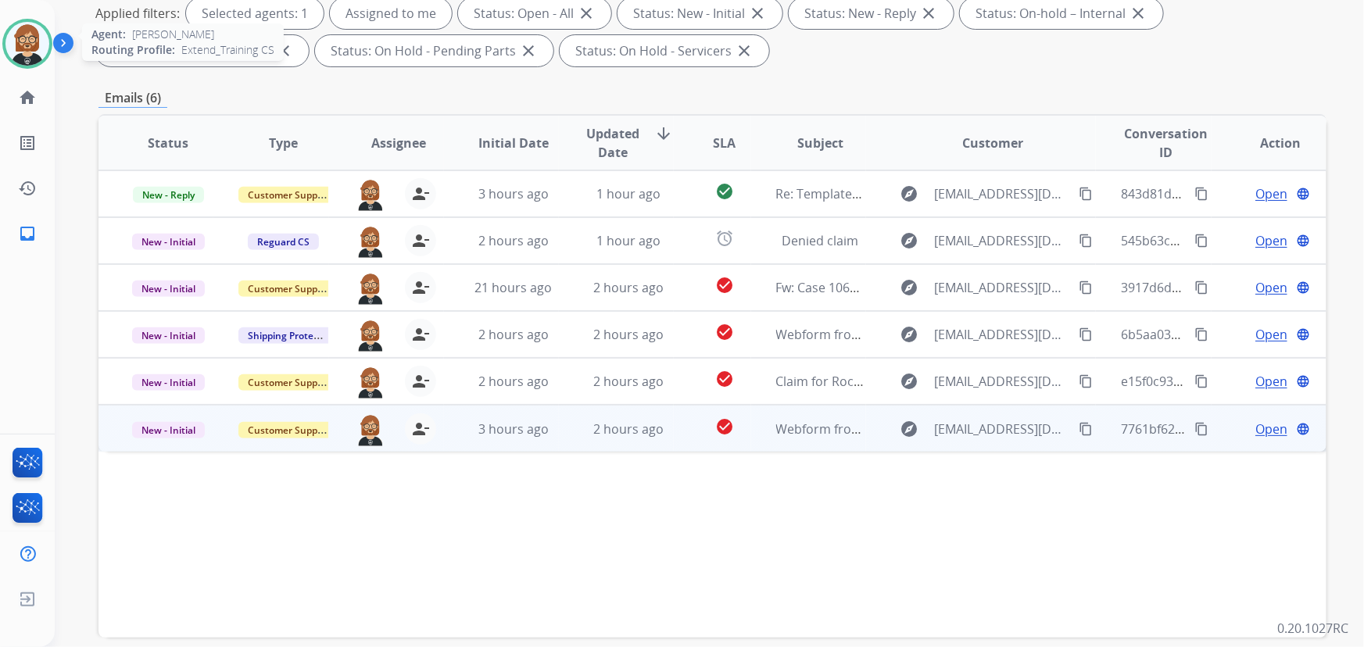
click at [776, 440] on td "Webform from [EMAIL_ADDRESS][DOMAIN_NAME] on [DATE]" at bounding box center [808, 428] width 115 height 47
click at [1078, 426] on mat-icon "content_copy" at bounding box center [1085, 428] width 14 height 14
click at [1078, 427] on mat-icon "content_copy" at bounding box center [1085, 428] width 14 height 14
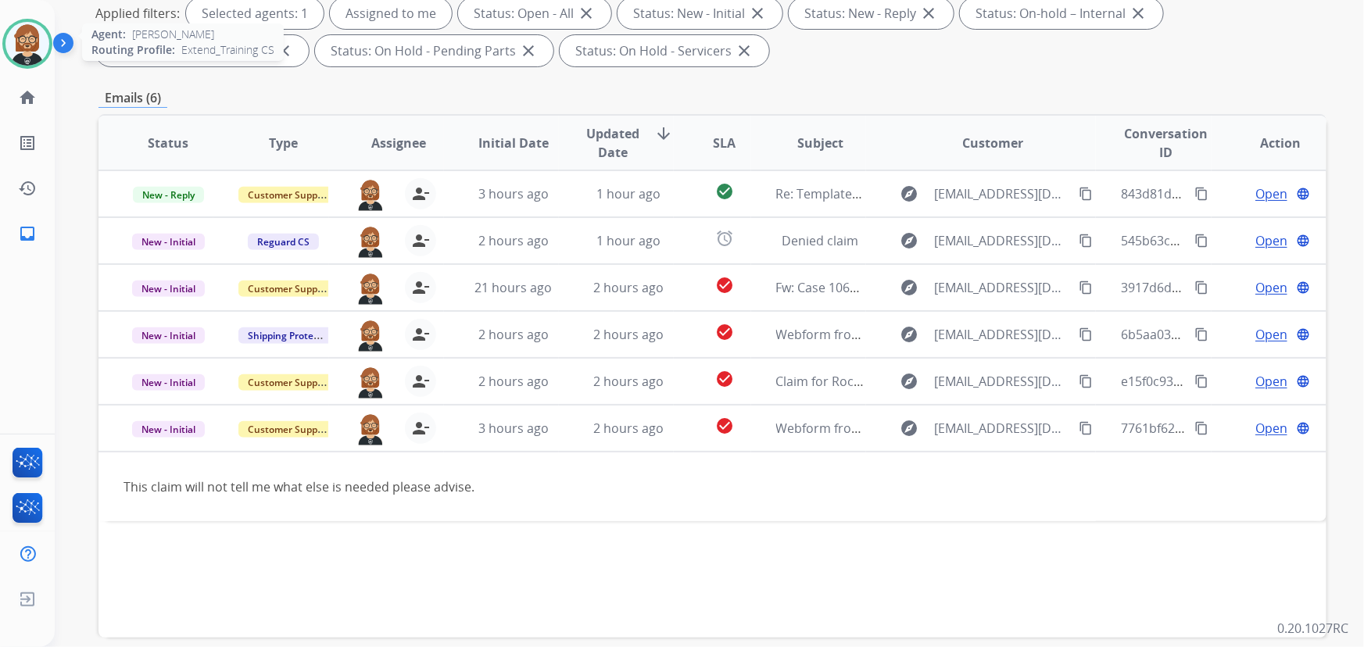
click at [1146, 544] on div "Status Type Assignee Initial Date Updated Date arrow_downward SLA Subject Custo…" at bounding box center [712, 376] width 1228 height 524
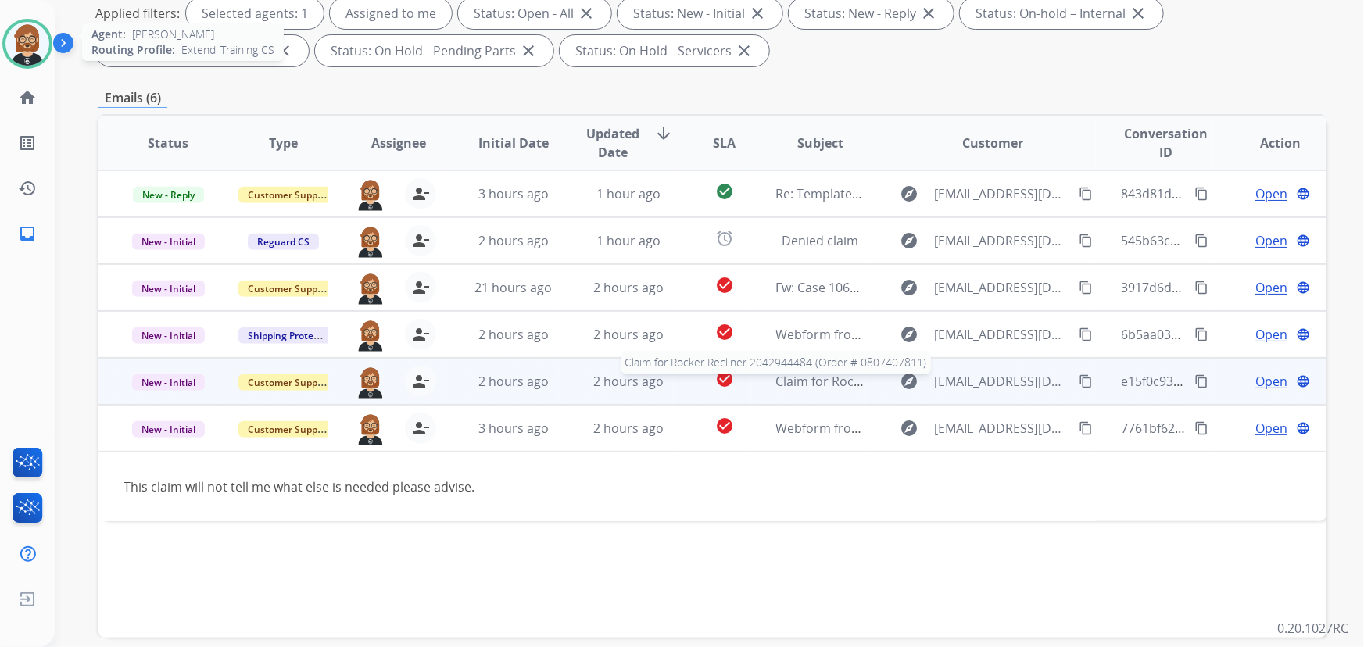
click at [798, 386] on span "Claim for Rocker Recliner 2042944484 (Order # 0807407811)" at bounding box center [952, 381] width 352 height 17
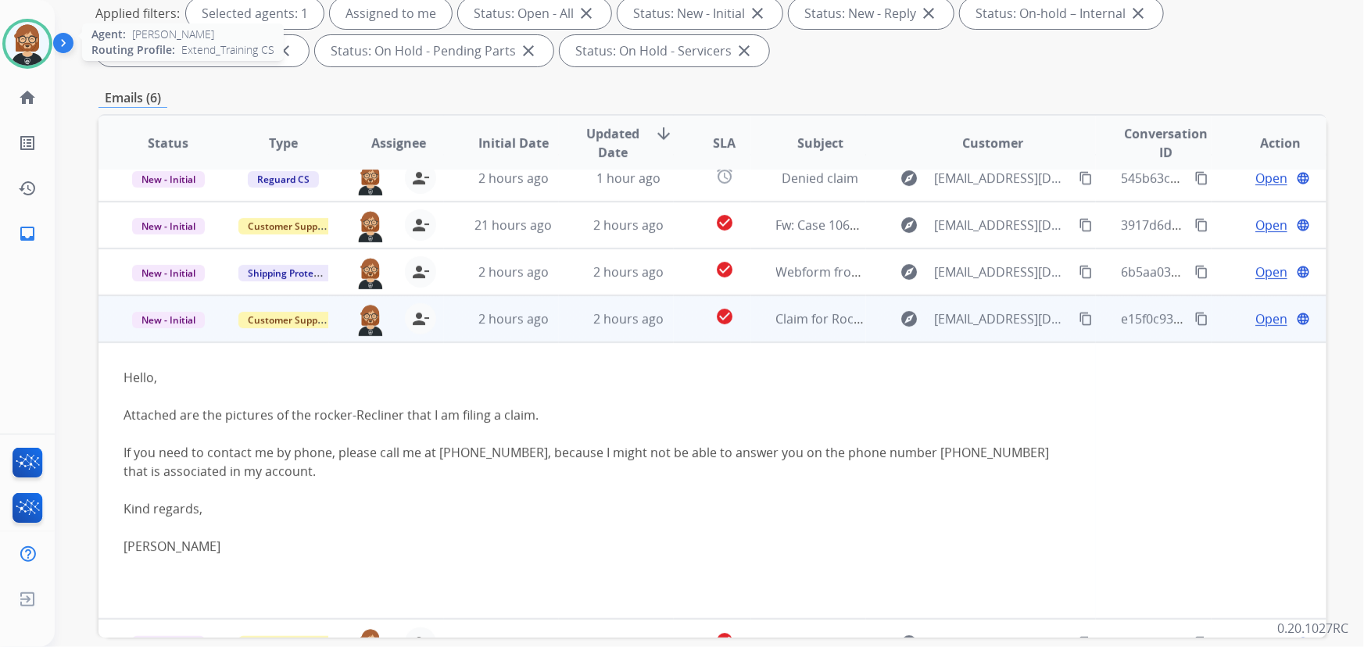
scroll to position [90, 0]
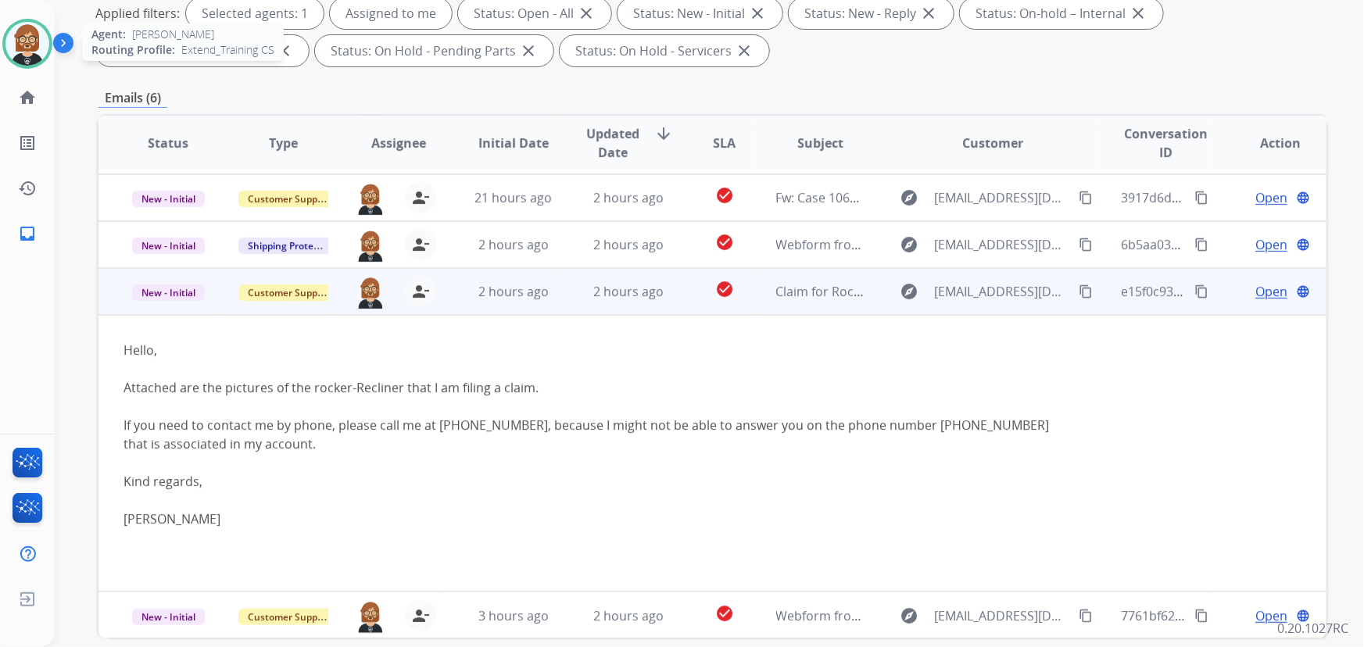
click at [1078, 291] on mat-icon "content_copy" at bounding box center [1085, 291] width 14 height 14
click at [1253, 300] on td "Open language" at bounding box center [1268, 291] width 115 height 47
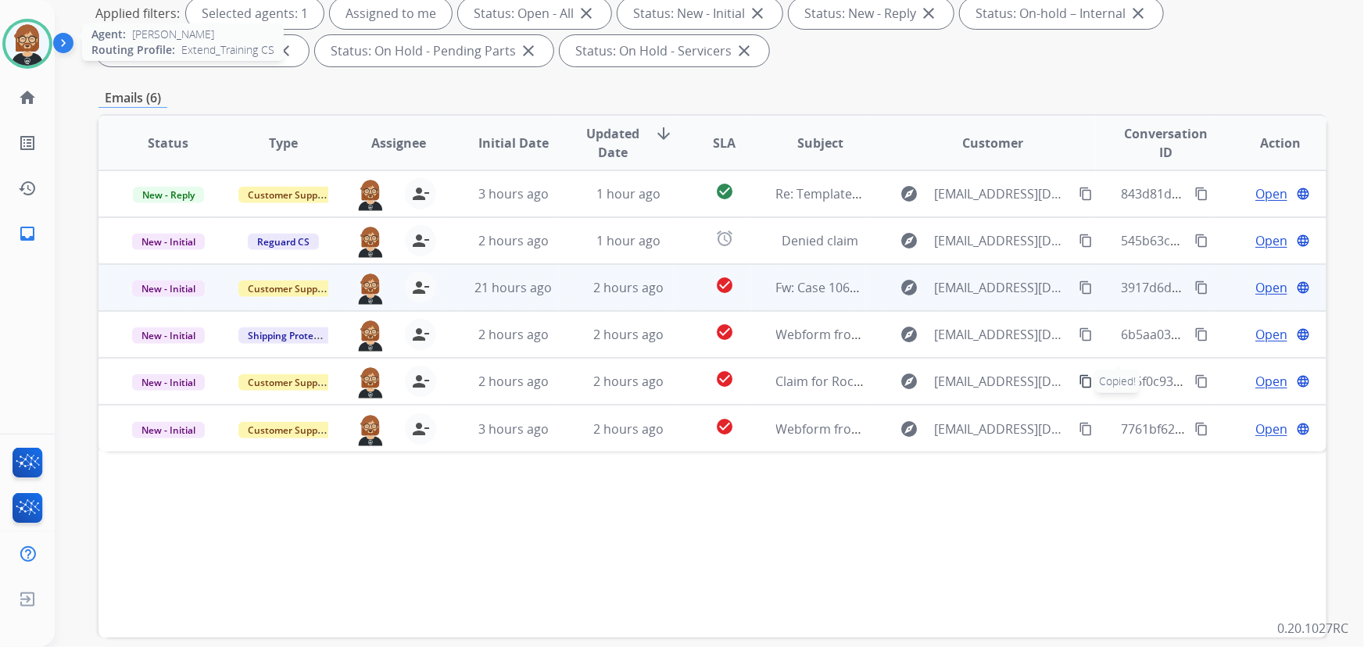
scroll to position [0, 0]
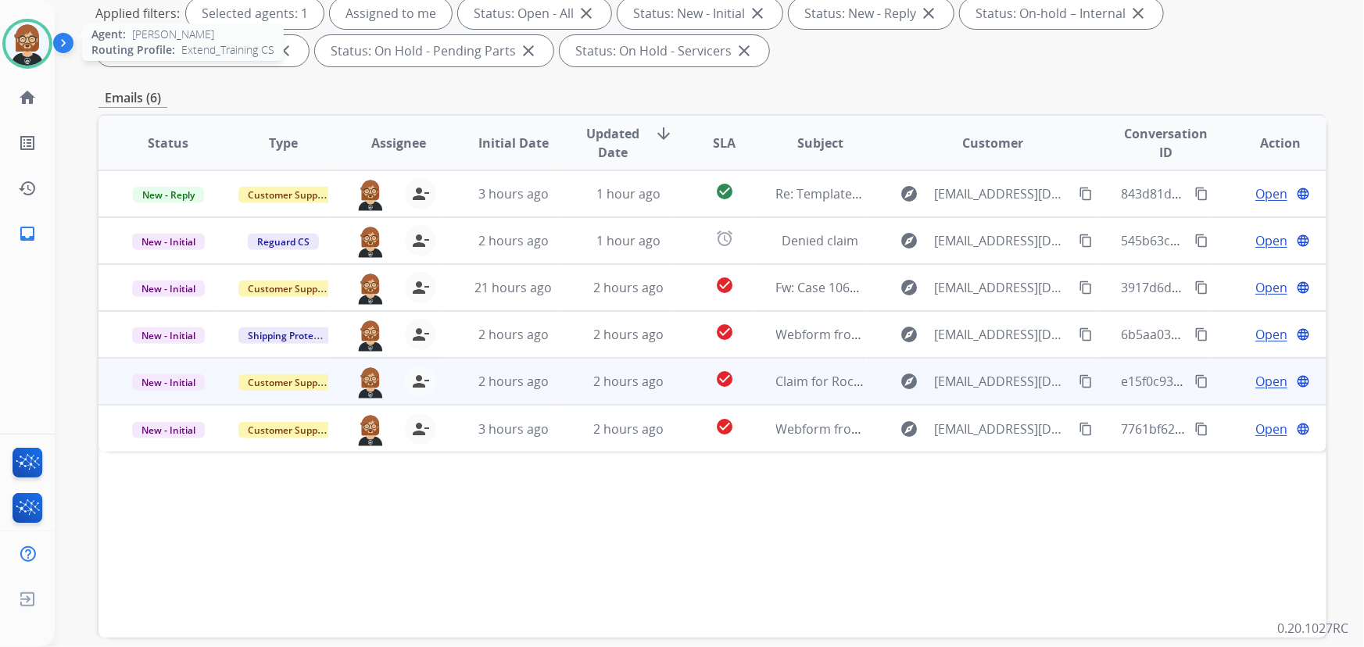
click at [778, 393] on td "Claim for Rocker Recliner 2042944484 (Order # 0807407811)" at bounding box center [808, 381] width 115 height 47
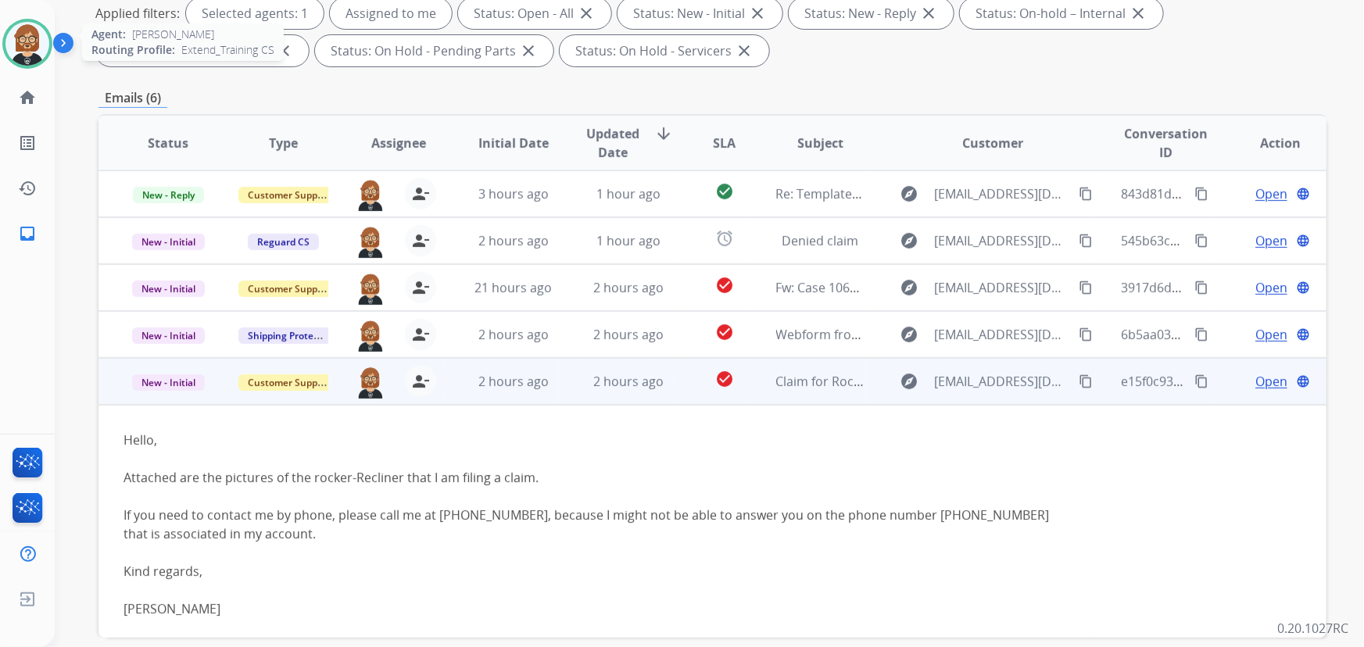
scroll to position [90, 0]
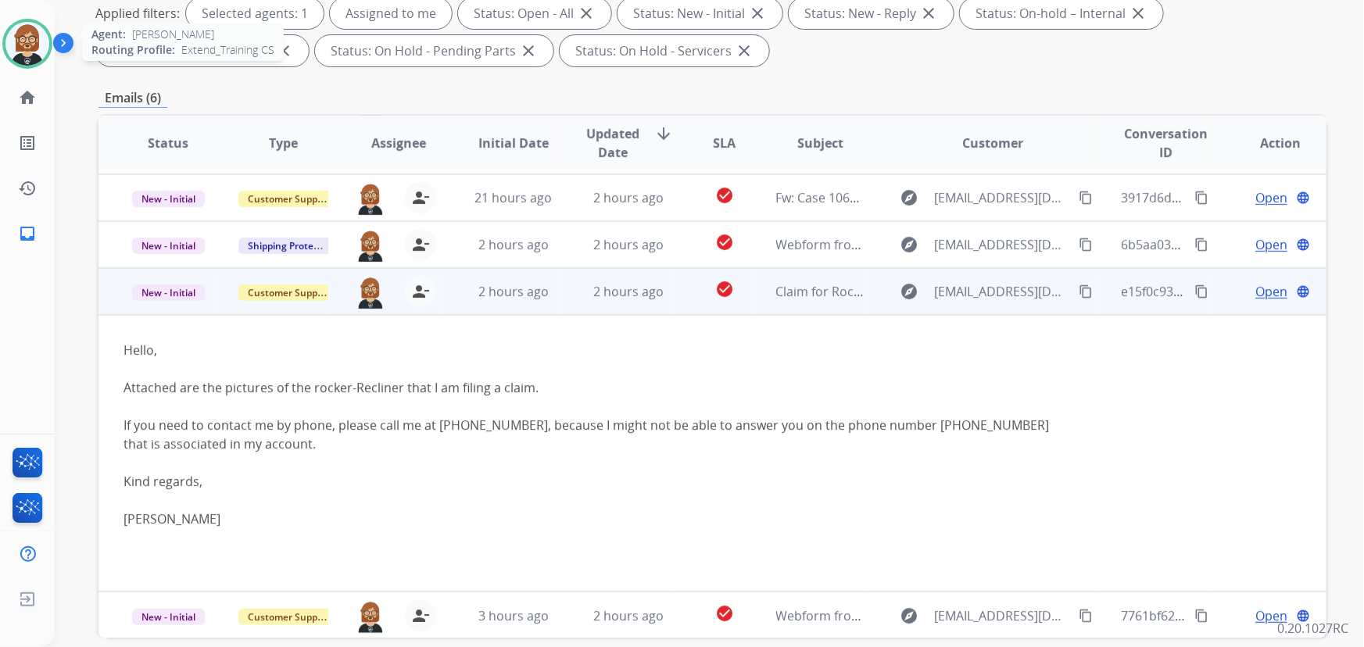
click at [1259, 291] on span "Open" at bounding box center [1271, 291] width 32 height 19
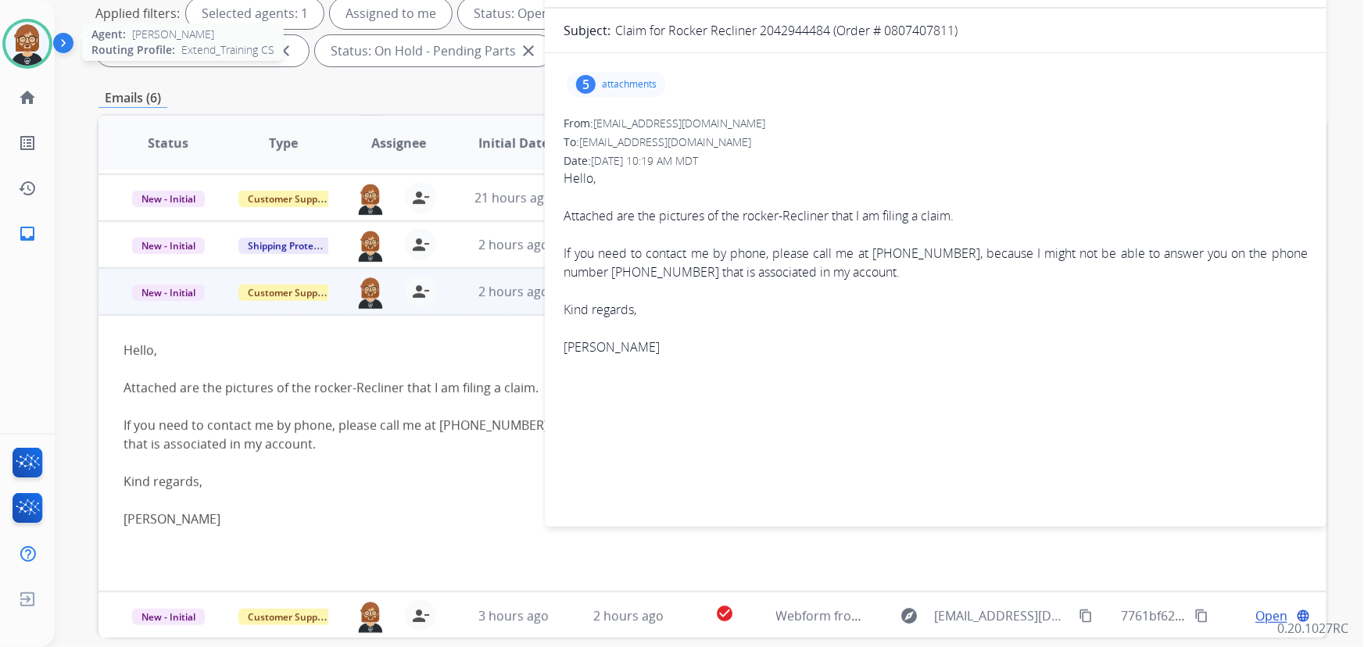
click at [625, 68] on div "5 attachments" at bounding box center [935, 85] width 744 height 38
click at [613, 78] on p "attachments" at bounding box center [629, 84] width 55 height 13
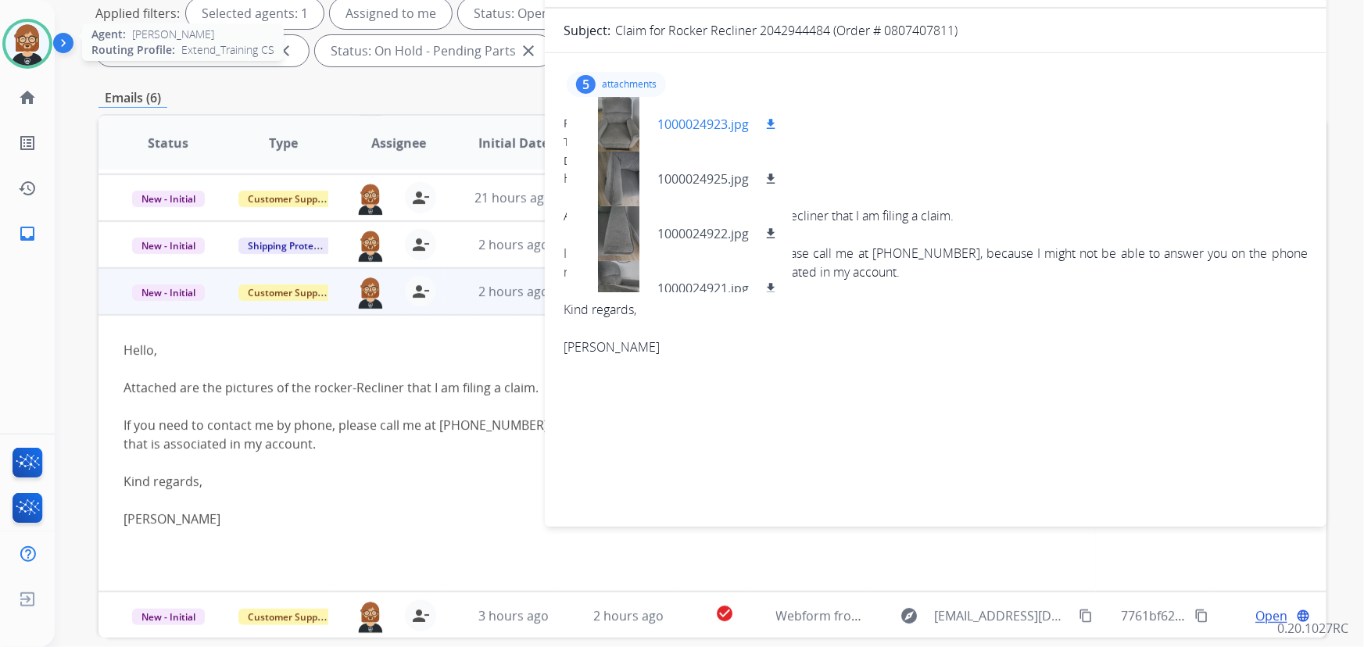
click at [772, 121] on mat-icon "download" at bounding box center [771, 124] width 14 height 14
click at [769, 177] on mat-icon "download" at bounding box center [771, 179] width 14 height 14
click at [768, 231] on mat-icon "download" at bounding box center [771, 234] width 14 height 14
click at [773, 281] on mat-icon "download" at bounding box center [771, 288] width 14 height 14
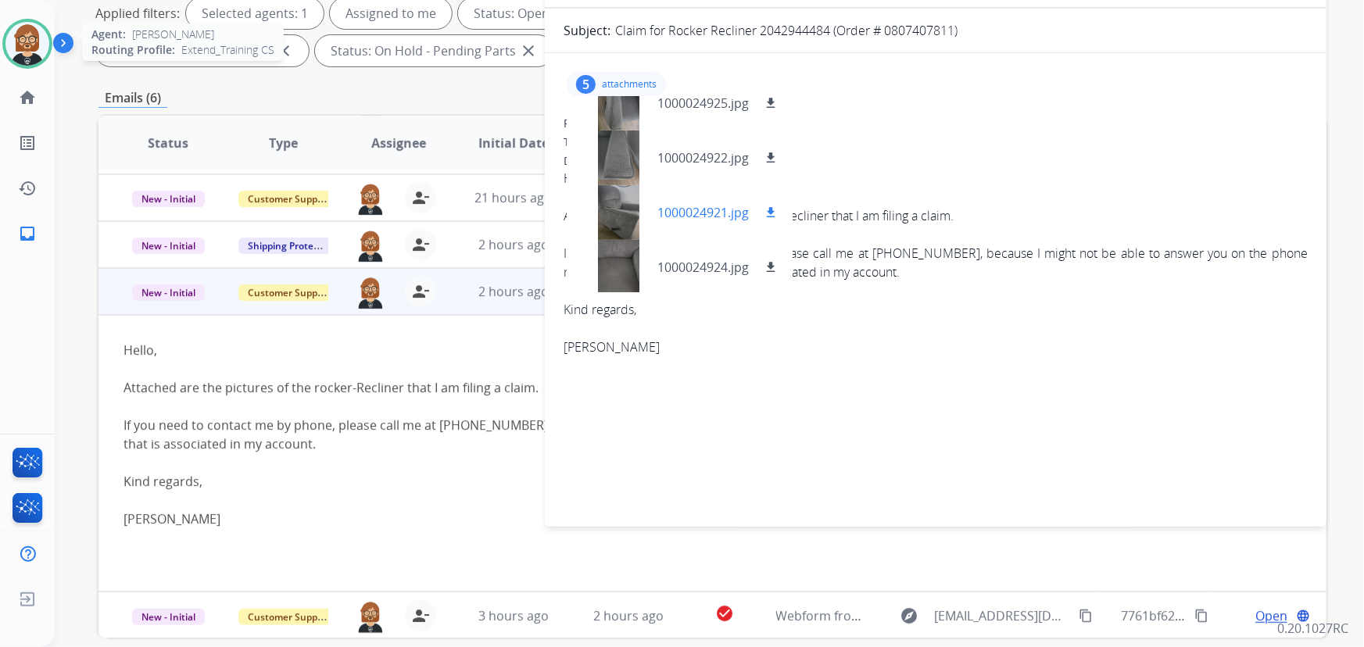
scroll to position [78, 0]
click at [767, 262] on mat-icon "download" at bounding box center [771, 265] width 14 height 14
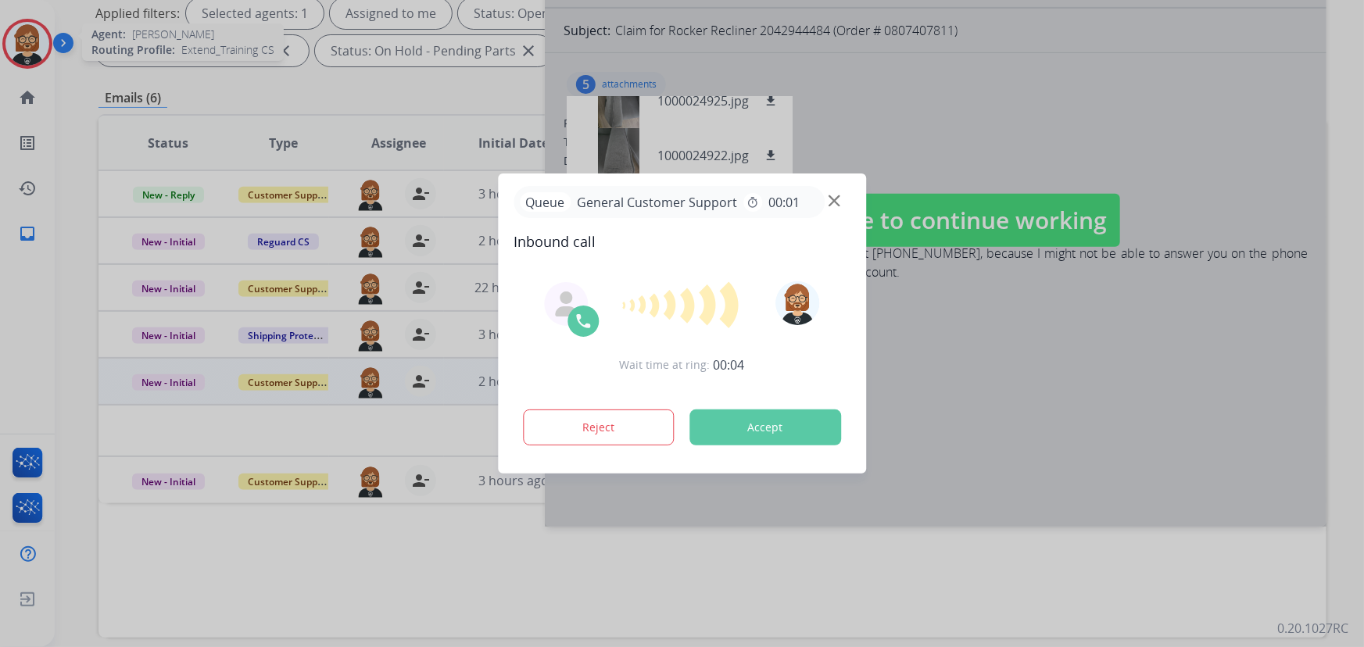
scroll to position [0, 0]
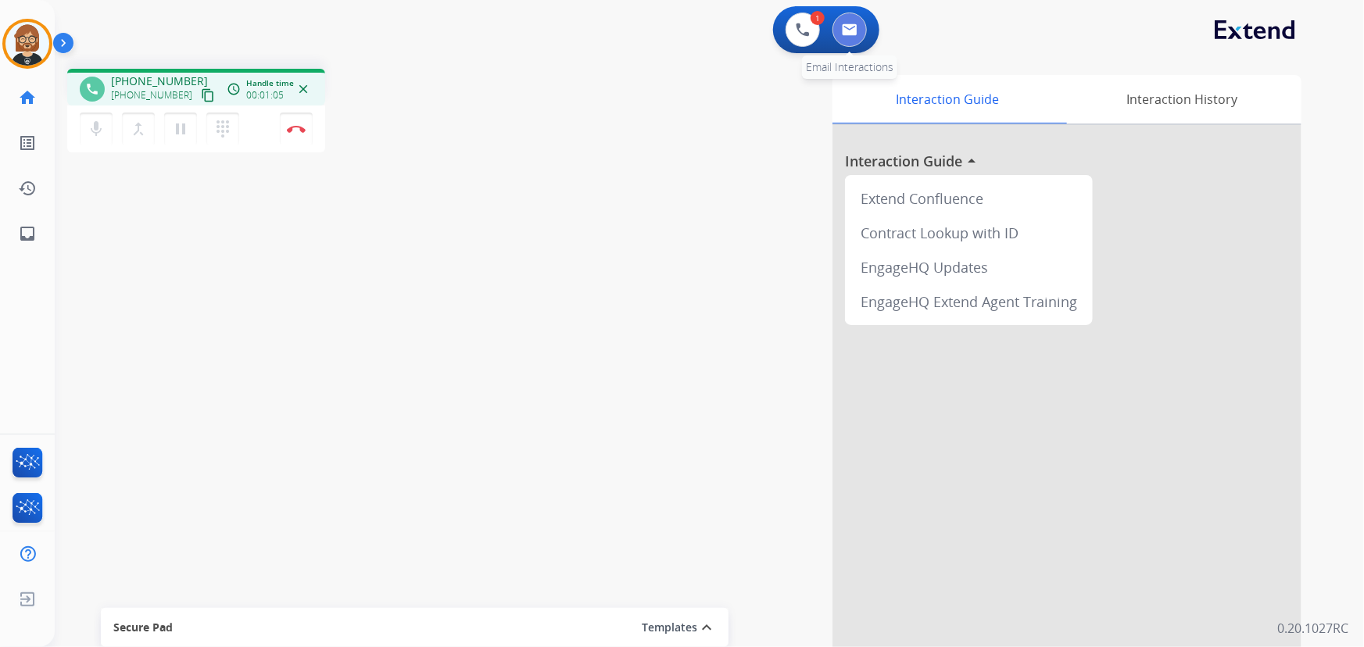
click at [843, 30] on img at bounding box center [850, 29] width 16 height 13
select select "**********"
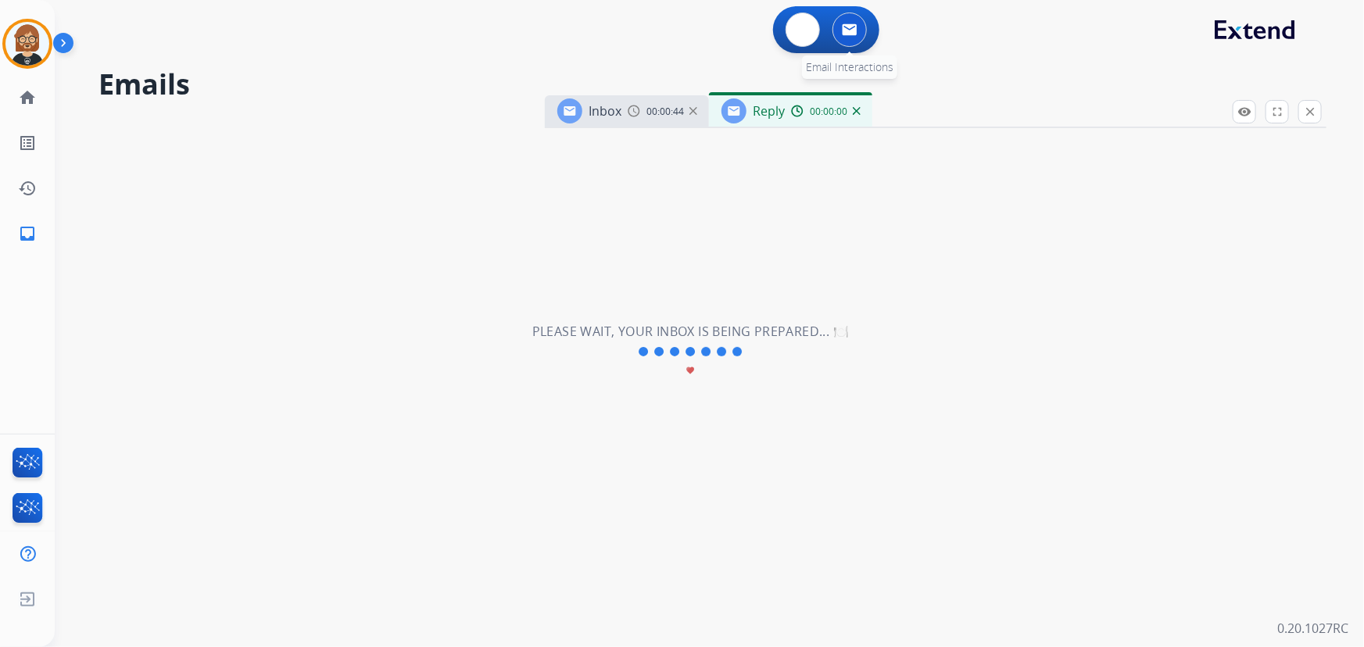
select select "**********"
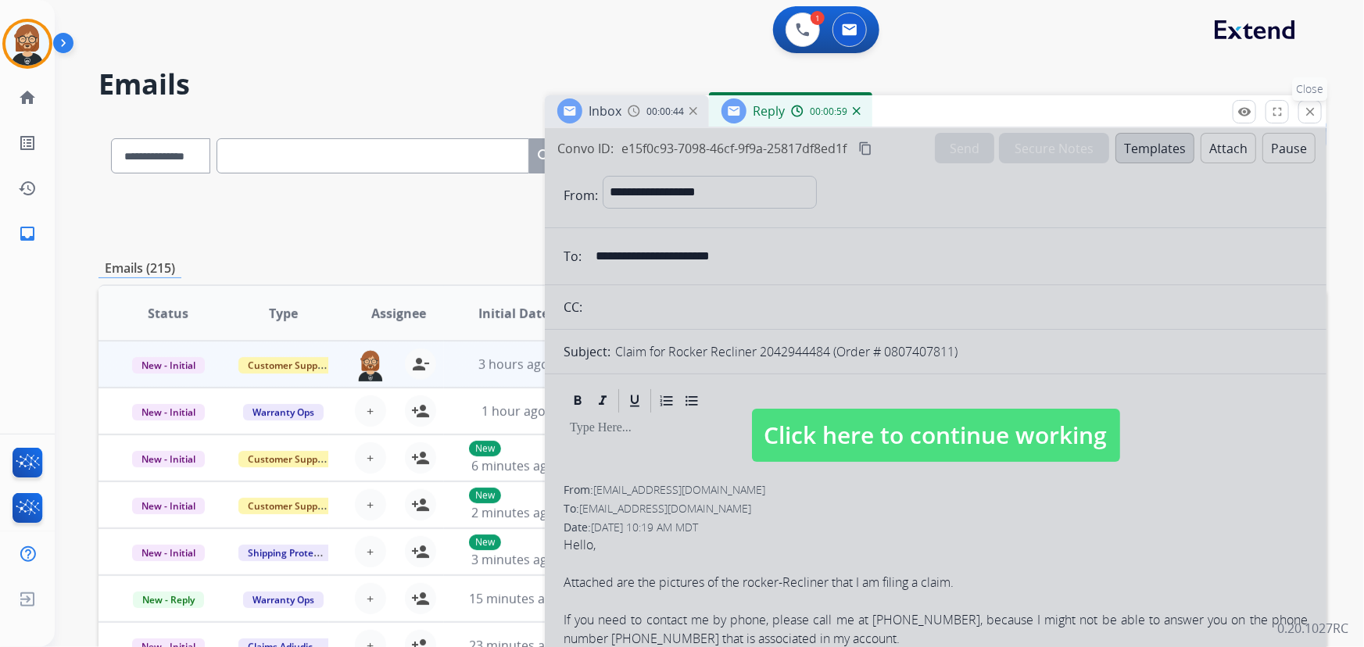
click at [1315, 115] on mat-icon "close" at bounding box center [1310, 112] width 14 height 14
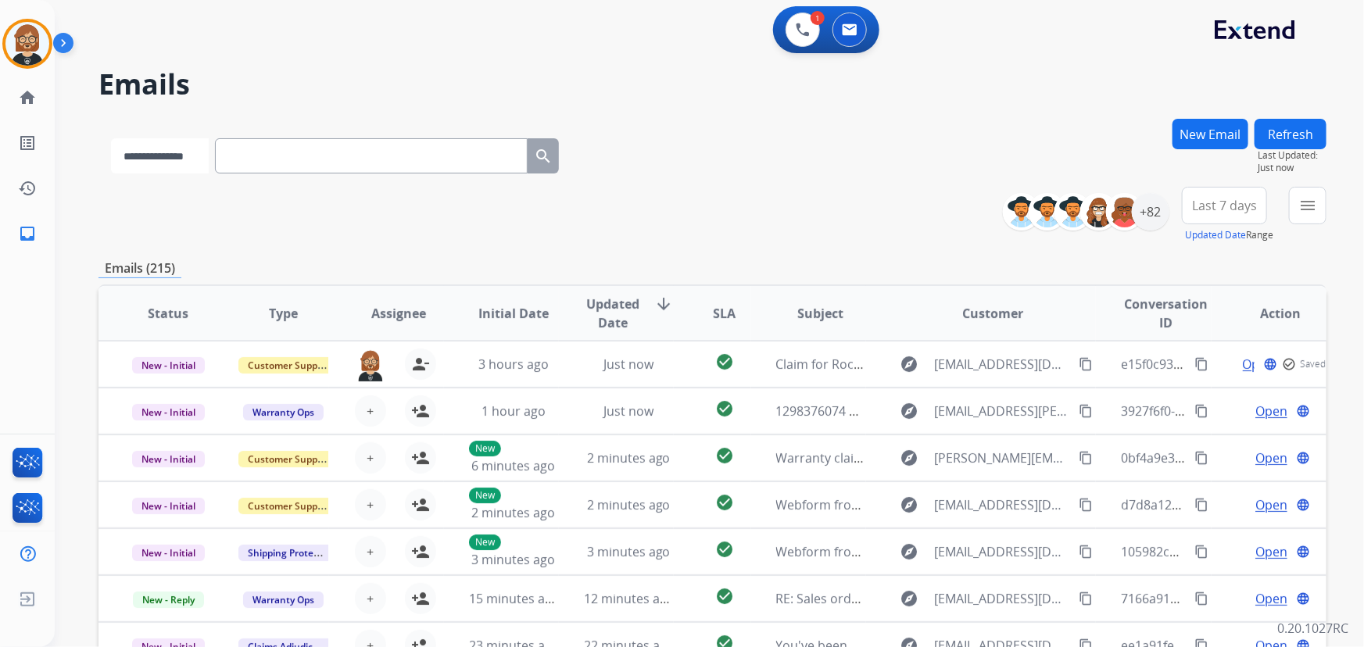
click at [209, 156] on select "**********" at bounding box center [160, 155] width 98 height 35
select select "**********"
click at [111, 138] on select "**********" at bounding box center [160, 155] width 98 height 35
click at [313, 156] on input "text" at bounding box center [372, 155] width 313 height 35
paste input "**********"
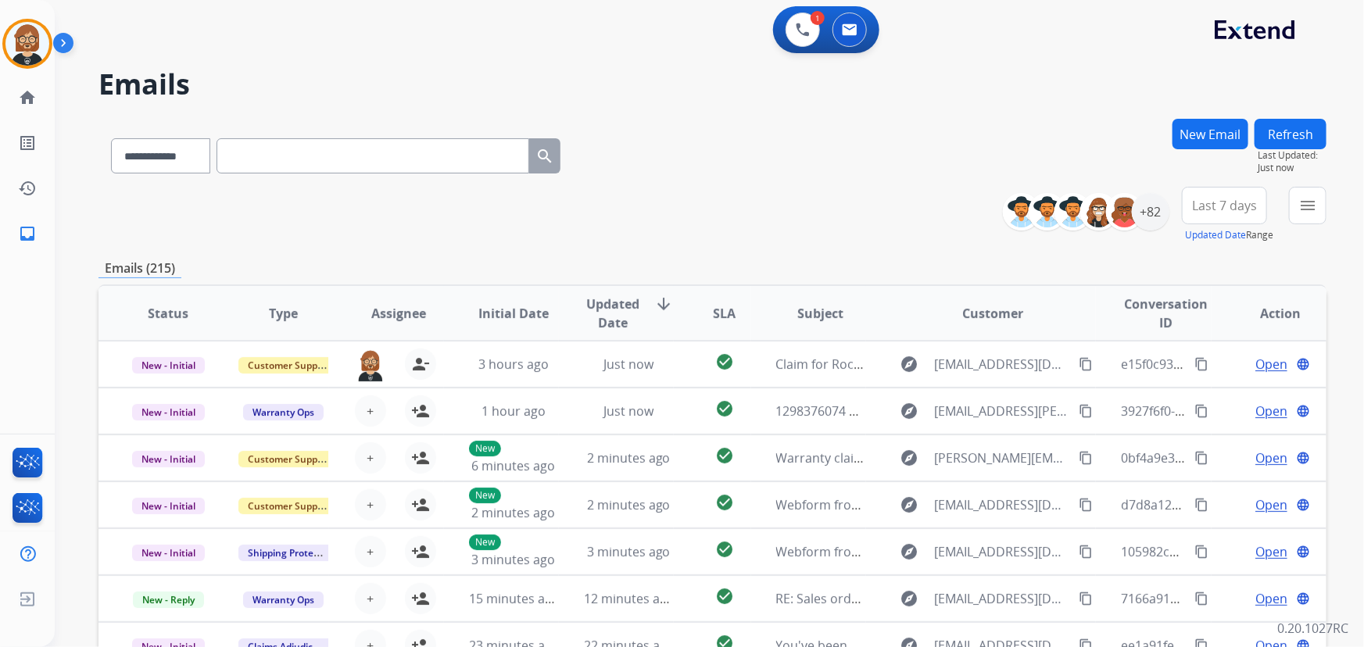
type input "**********"
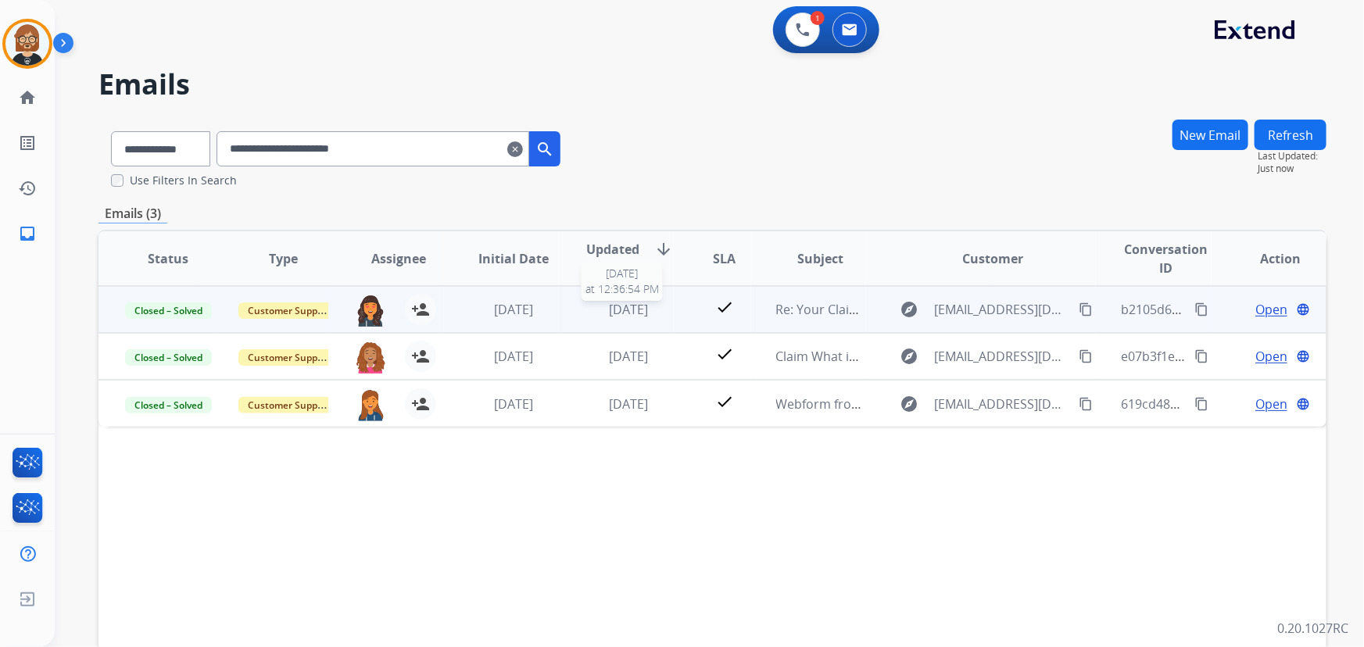
click at [631, 304] on span "2 days ago" at bounding box center [628, 309] width 39 height 17
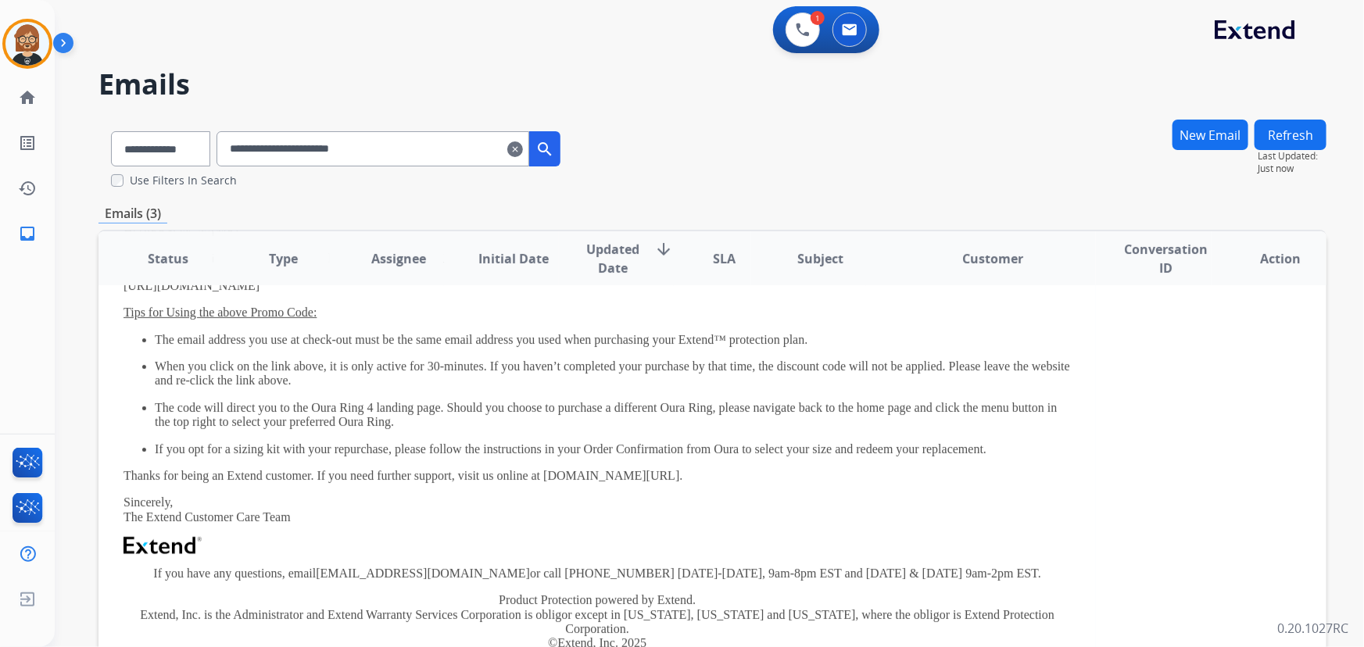
scroll to position [70, 0]
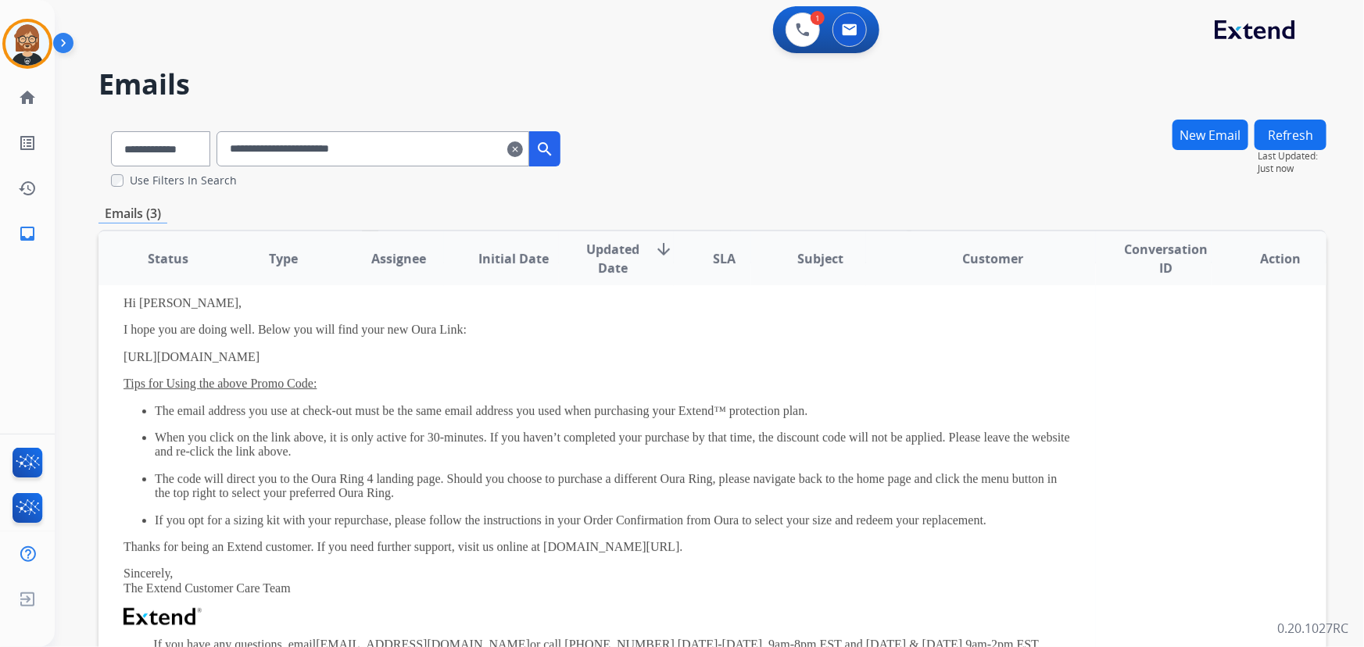
drag, startPoint x: 374, startPoint y: 356, endPoint x: 123, endPoint y: 354, distance: 251.7
click at [123, 354] on p "https://ouraring.com/replacement/c02a88924d" at bounding box center [596, 357] width 947 height 14
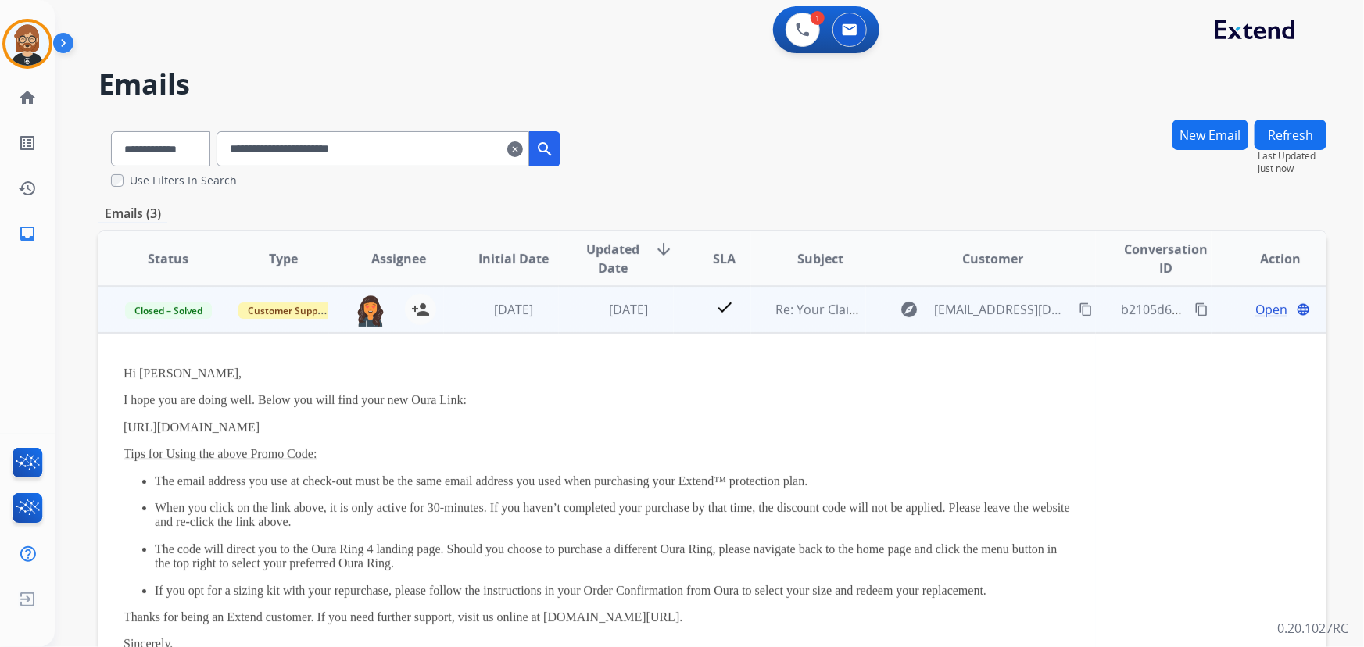
copy link "https://ouraring.com/replacement/c02a88924d"
click at [319, 463] on div "Hi Steven, I hope you are doing well. Below you will find your new Oura Link: h…" at bounding box center [596, 618] width 947 height 503
drag, startPoint x: 363, startPoint y: 422, endPoint x: 109, endPoint y: 429, distance: 254.1
click at [109, 429] on td "Hi Steven, I hope you are doing well. Below you will find your new Oura Link: h…" at bounding box center [596, 618] width 997 height 570
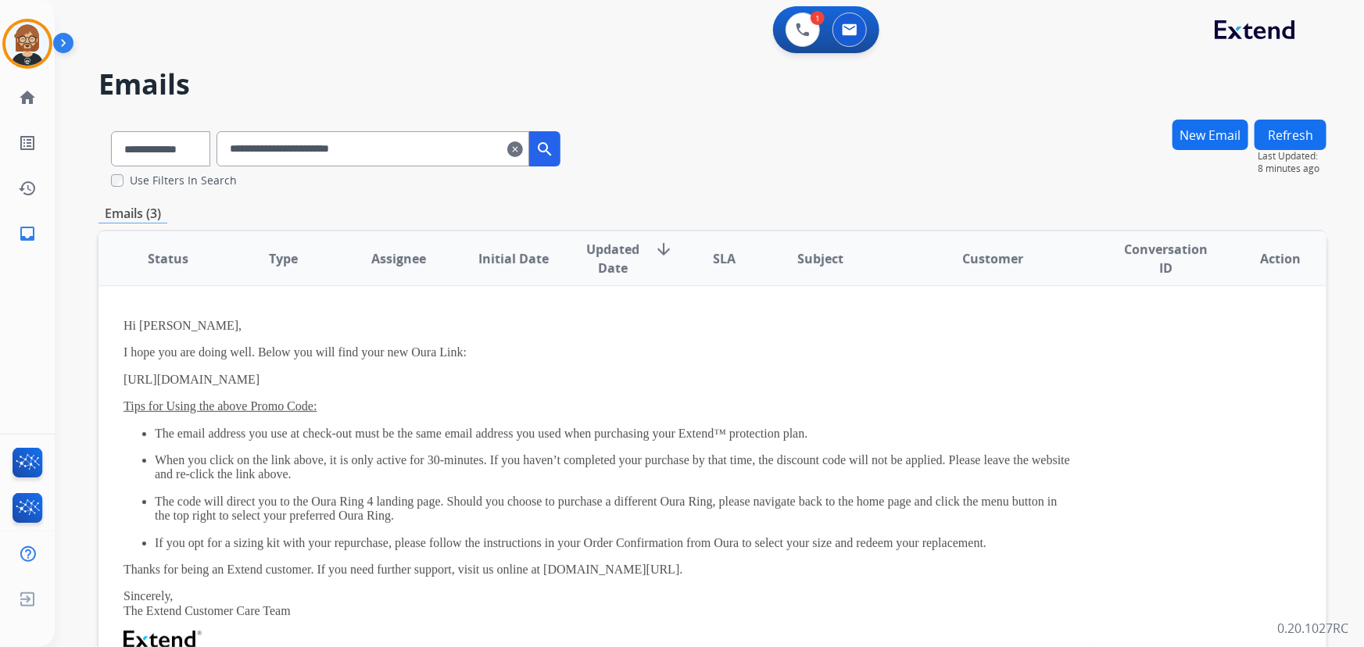
scroll to position [70, 0]
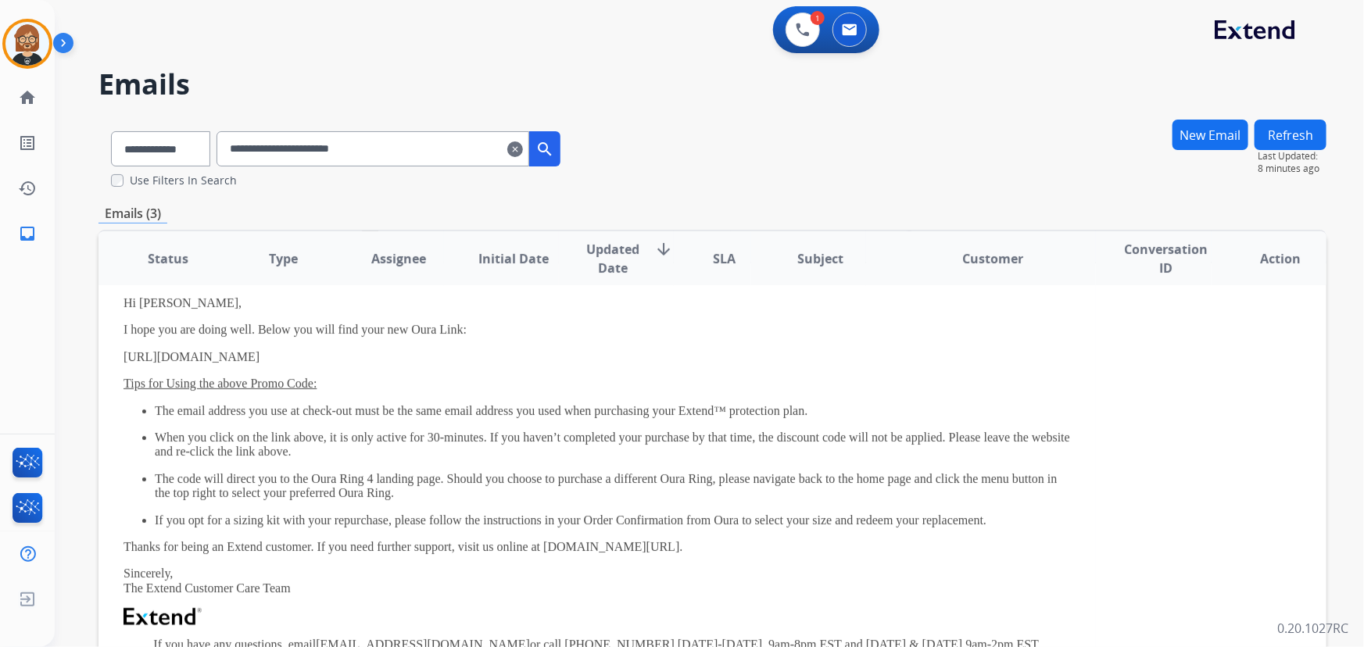
click at [405, 347] on div "Hi Steven, I hope you are doing well. Below you will find your new Oura Link: h…" at bounding box center [596, 547] width 947 height 503
click at [368, 346] on div "Hi Steven, I hope you are doing well. Below you will find your new Oura Link: h…" at bounding box center [596, 547] width 947 height 503
drag, startPoint x: 377, startPoint y: 354, endPoint x: 109, endPoint y: 353, distance: 268.1
click at [109, 353] on td "Hi Steven, I hope you are doing well. Below you will find your new Oura Link: h…" at bounding box center [596, 548] width 997 height 570
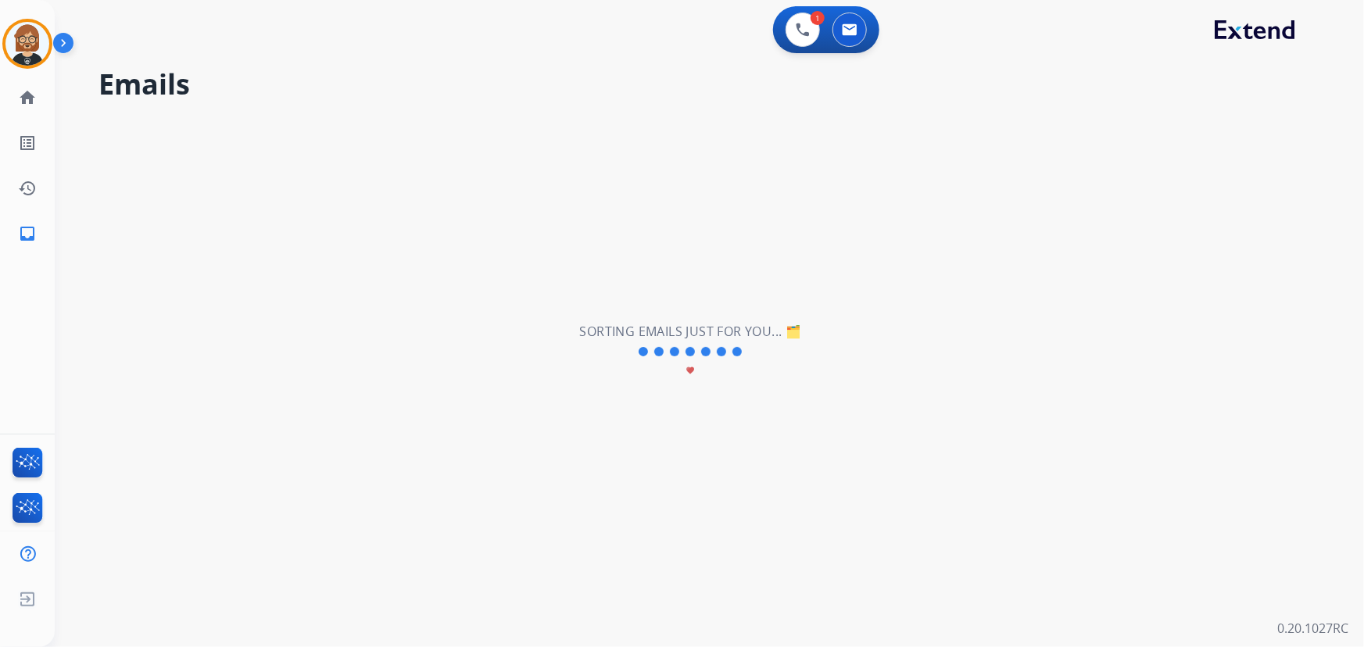
scroll to position [0, 0]
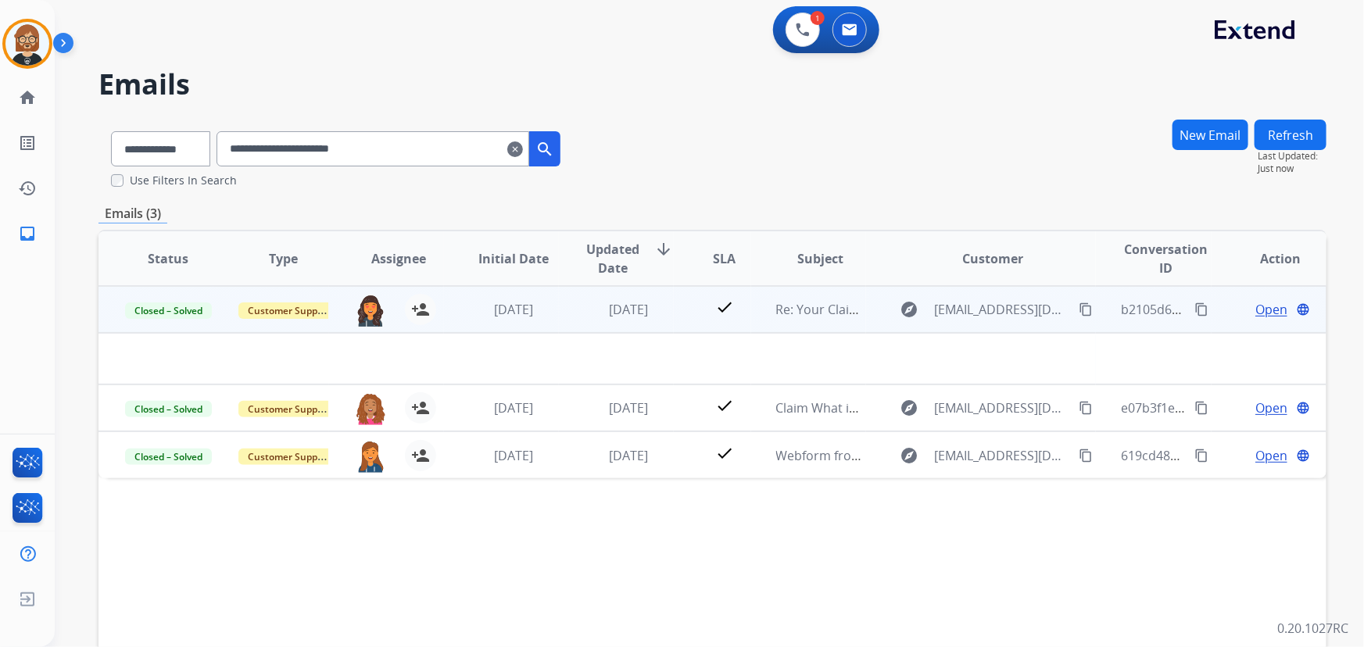
click at [646, 327] on td "2 days ago" at bounding box center [616, 309] width 115 height 47
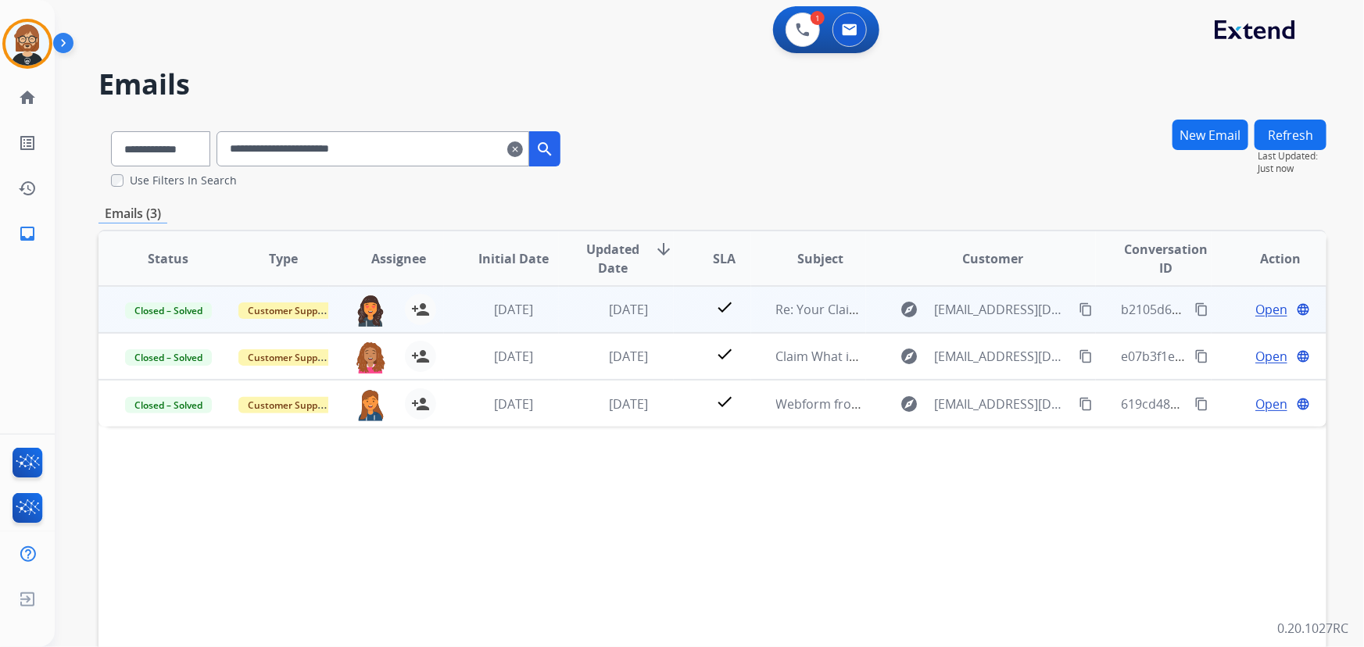
click at [646, 327] on td "2 days ago" at bounding box center [616, 309] width 115 height 47
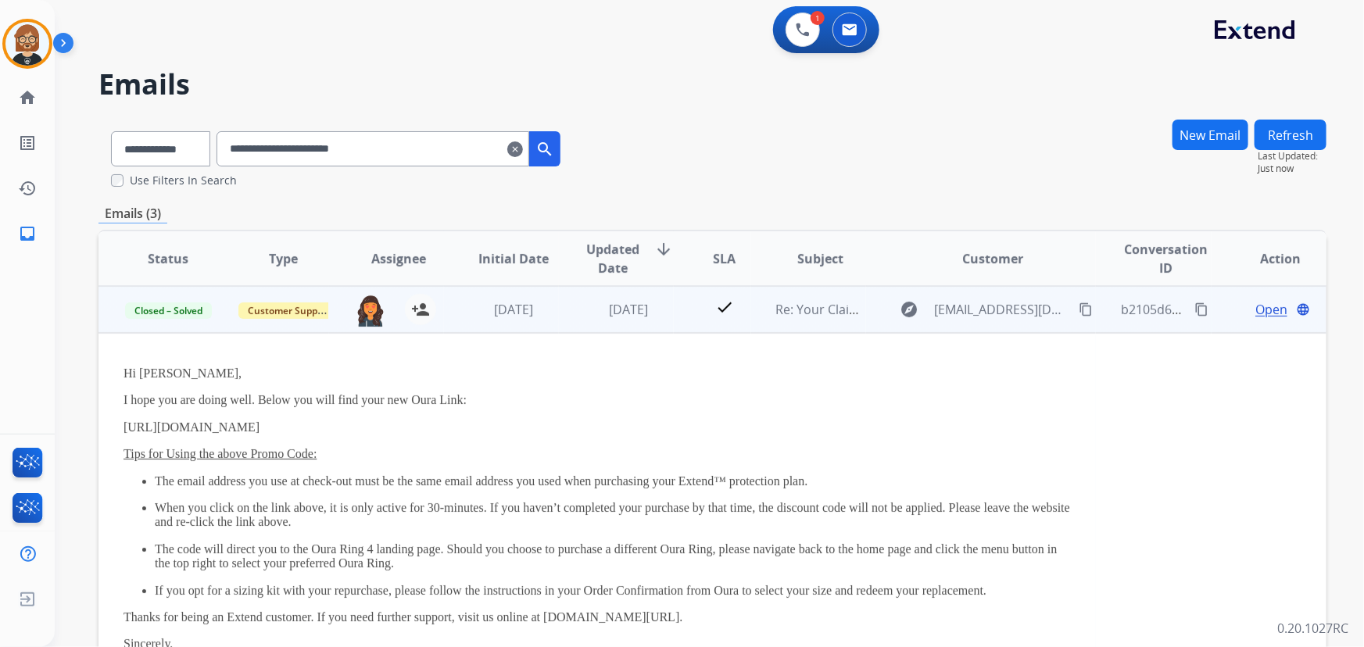
drag, startPoint x: 121, startPoint y: 428, endPoint x: 288, endPoint y: 430, distance: 166.5
click at [294, 430] on td "Hi Steven, I hope you are doing well. Below you will find your new Oura Link: h…" at bounding box center [596, 618] width 997 height 570
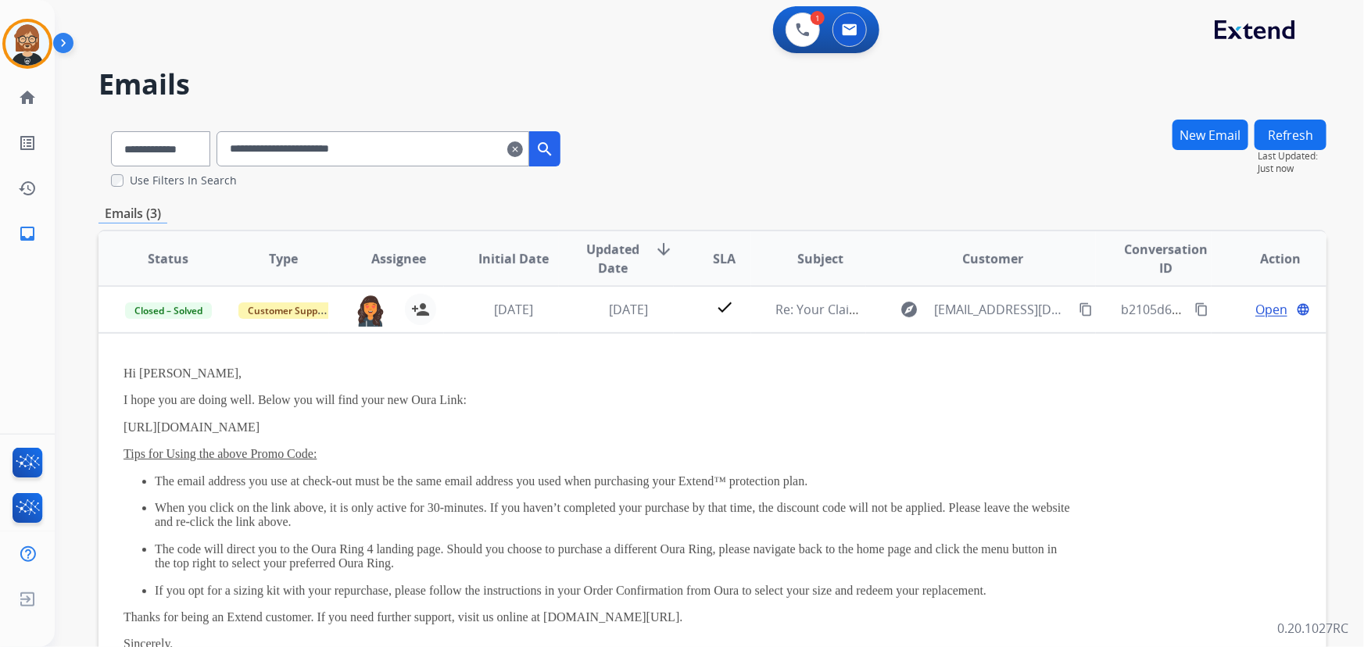
copy link "https://ouraring.com/replacement/"
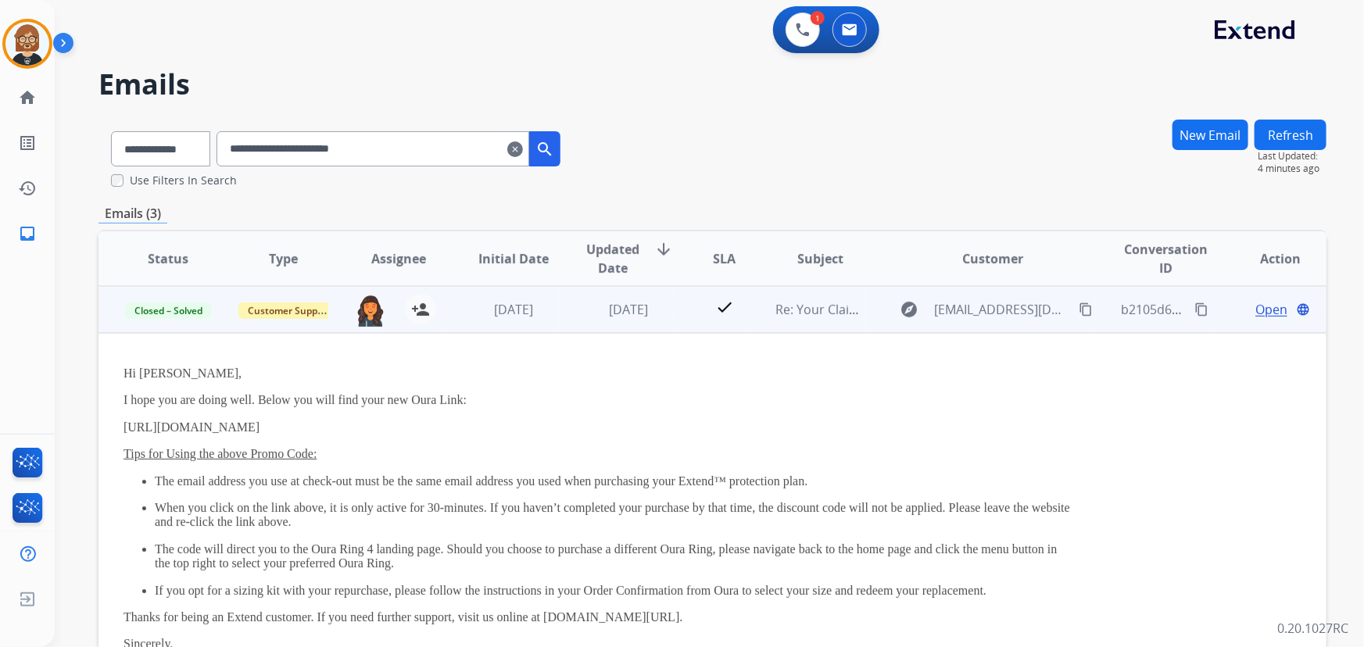
click at [327, 415] on div "Hi Steven, I hope you are doing well. Below you will find your new Oura Link: h…" at bounding box center [596, 618] width 947 height 503
click at [284, 435] on div "Hi Steven, I hope you are doing well. Below you will find your new Oura Link: h…" at bounding box center [596, 618] width 947 height 503
click at [259, 430] on link "https://ouraring.com/replacement/c02a88924d" at bounding box center [191, 426] width 136 height 13
drag, startPoint x: 381, startPoint y: 425, endPoint x: 122, endPoint y: 431, distance: 259.5
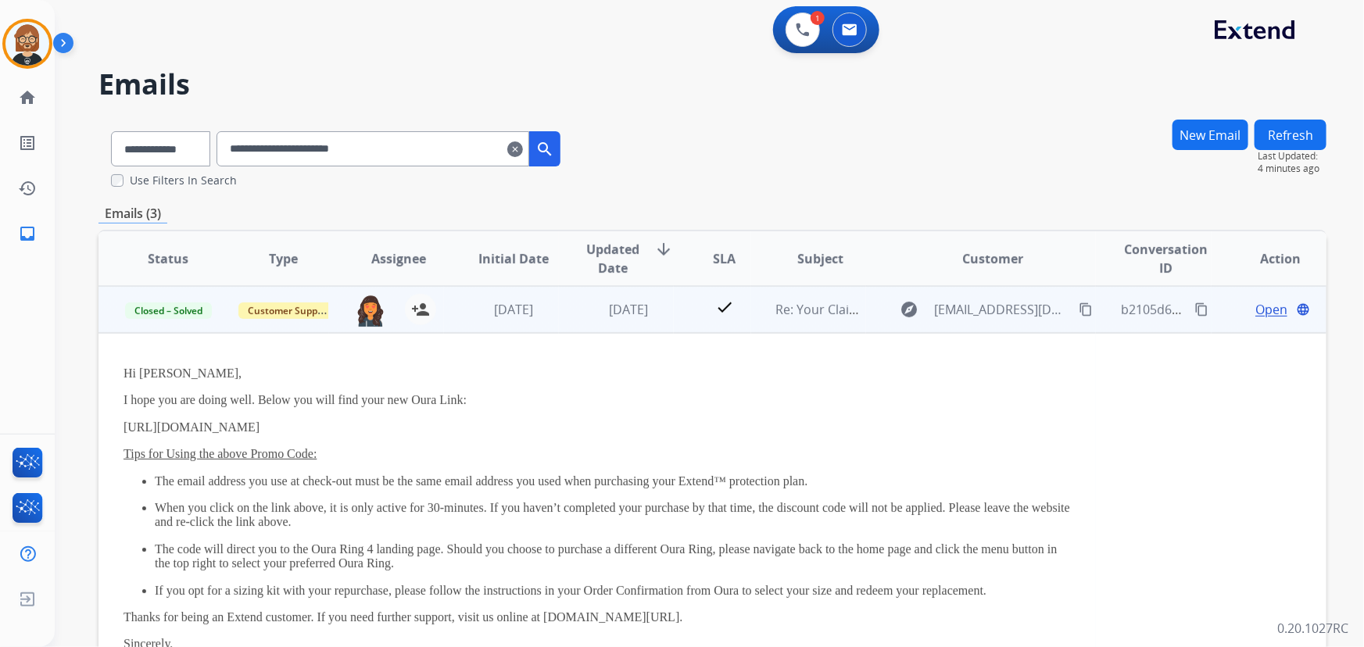
click at [122, 431] on td "Hi Steven, I hope you are doing well. Below you will find your new Oura Link: h…" at bounding box center [596, 618] width 997 height 570
copy link "https://ouraring.com/replacement/c02a88924d"
click at [421, 458] on p "Tips for Using the above Promo Code:" at bounding box center [596, 454] width 947 height 14
drag, startPoint x: 371, startPoint y: 422, endPoint x: 107, endPoint y: 428, distance: 264.2
click at [107, 428] on td "Hi Steven, I hope you are doing well. Below you will find your new Oura Link: h…" at bounding box center [596, 618] width 997 height 570
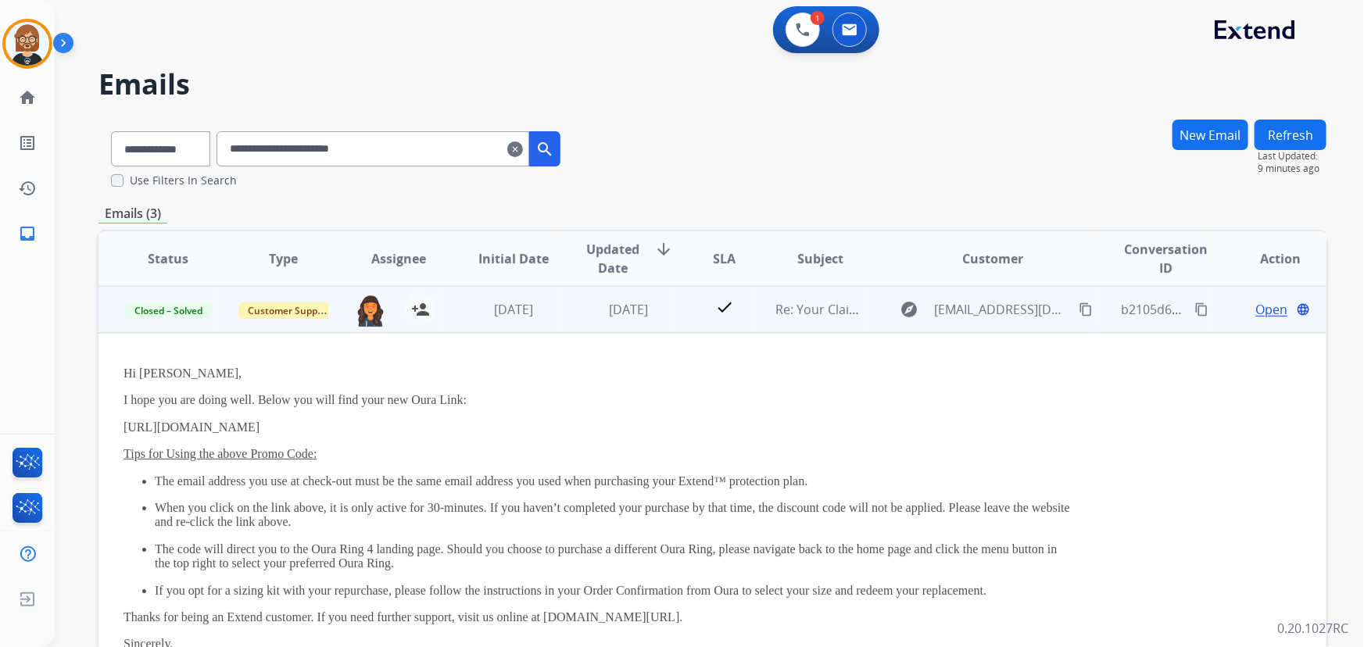
click at [423, 437] on div "Hi Steven, I hope you are doing well. Below you will find your new Oura Link: h…" at bounding box center [596, 618] width 947 height 503
drag, startPoint x: 375, startPoint y: 424, endPoint x: 112, endPoint y: 418, distance: 263.4
click at [112, 418] on td "Hi Steven, I hope you are doing well. Below you will find your new Oura Link: h…" at bounding box center [596, 618] width 997 height 570
copy link "https://ouraring.com/replacement/c02a88924d"
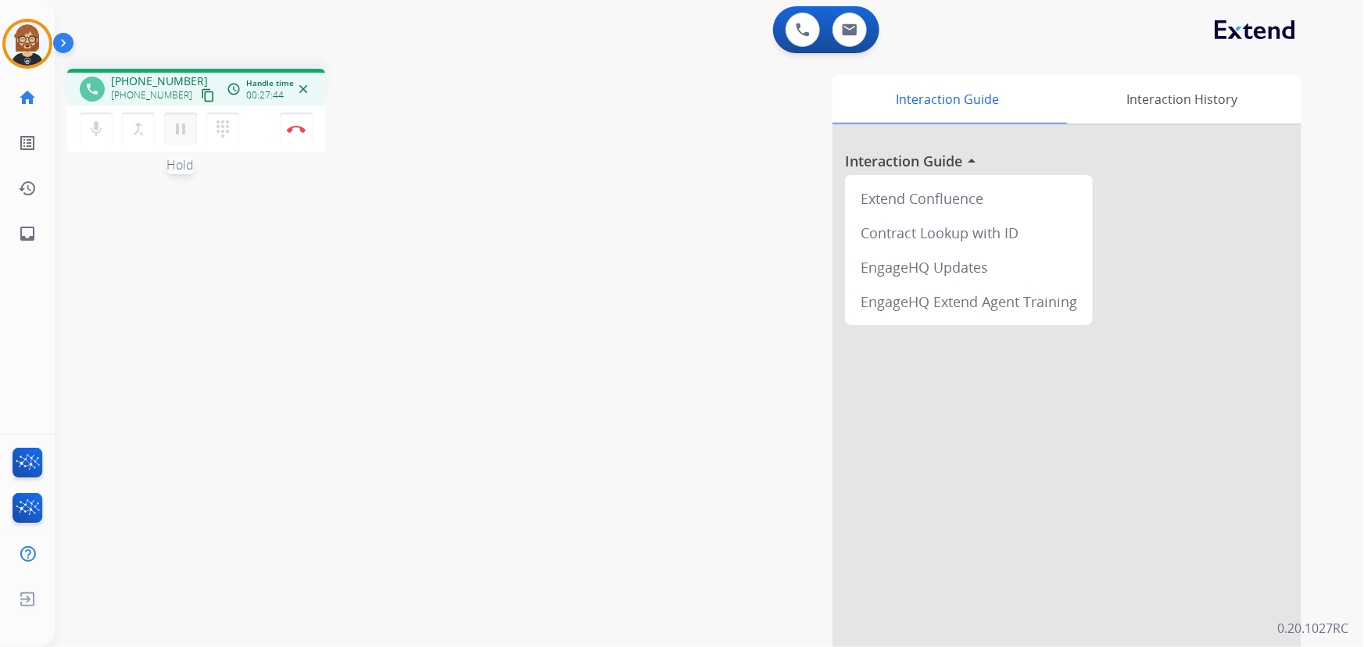
click at [183, 133] on mat-icon "pause" at bounding box center [180, 129] width 19 height 19
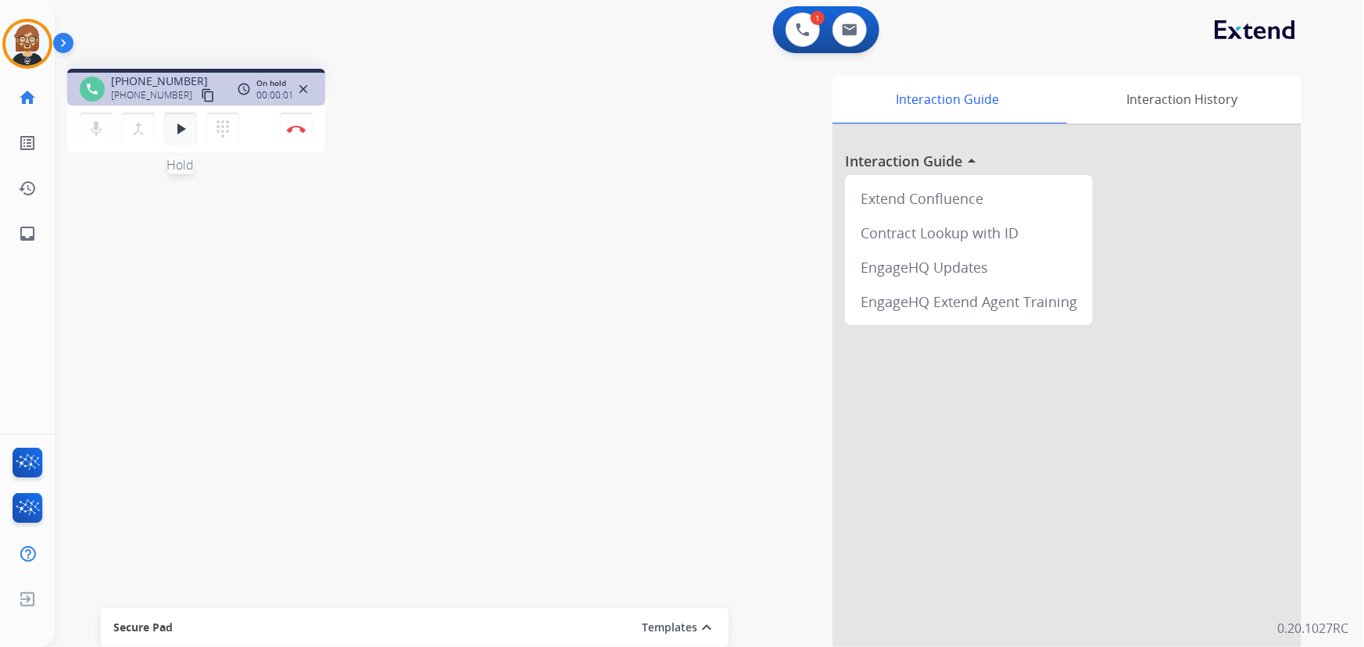
click at [183, 133] on mat-icon "play_arrow" at bounding box center [180, 129] width 19 height 19
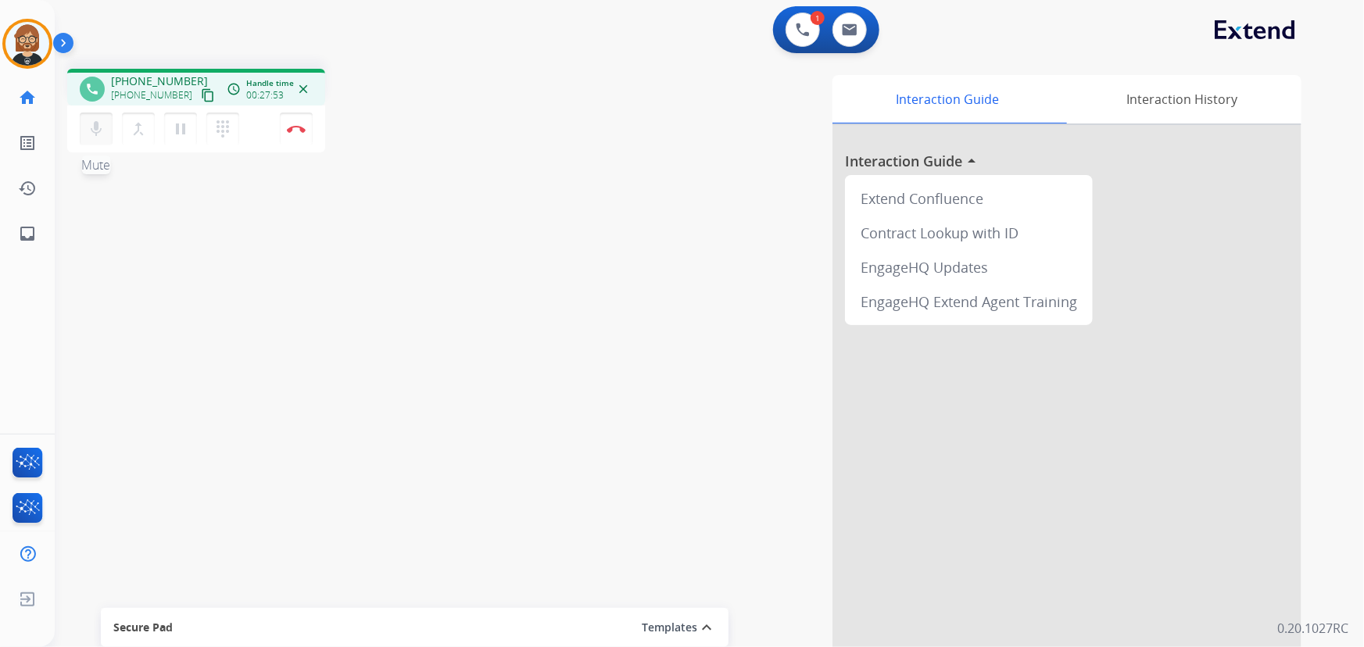
click at [91, 131] on mat-icon "mic" at bounding box center [96, 129] width 19 height 19
click at [520, 148] on div "Interaction Guide Interaction History Interaction Guide arrow_drop_up Extend Co…" at bounding box center [901, 391] width 799 height 633
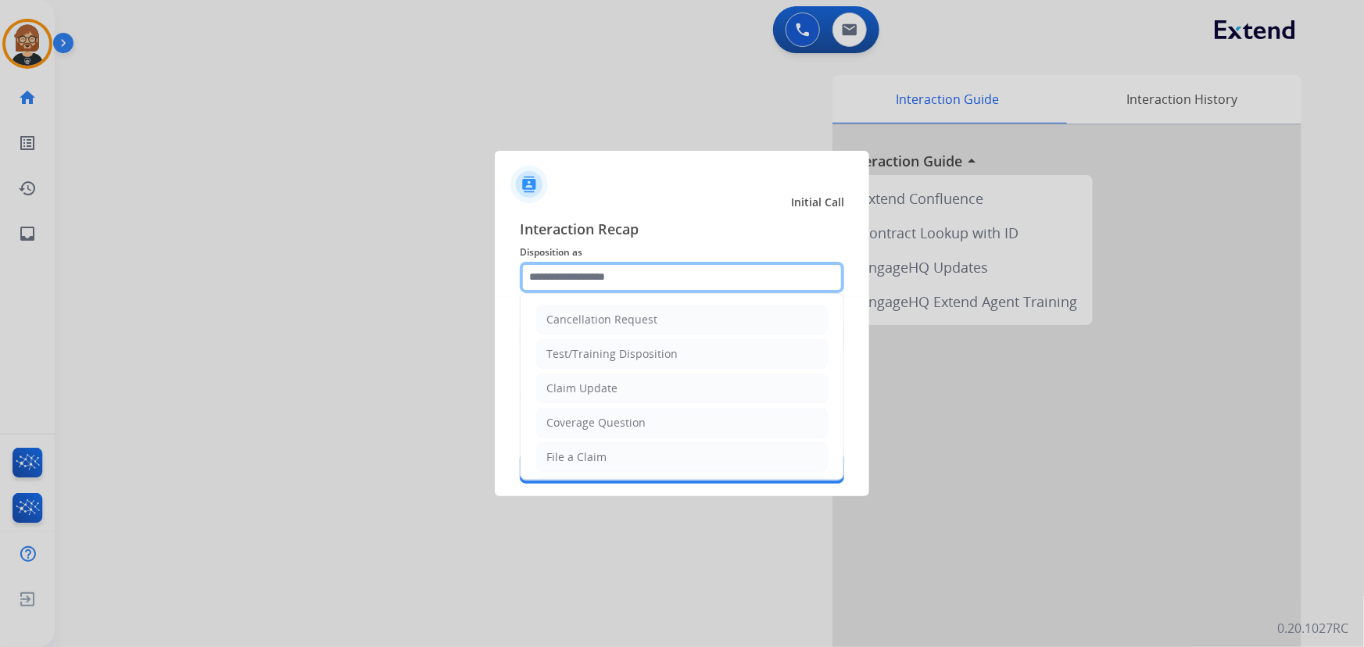
click at [687, 280] on input "text" at bounding box center [682, 277] width 324 height 31
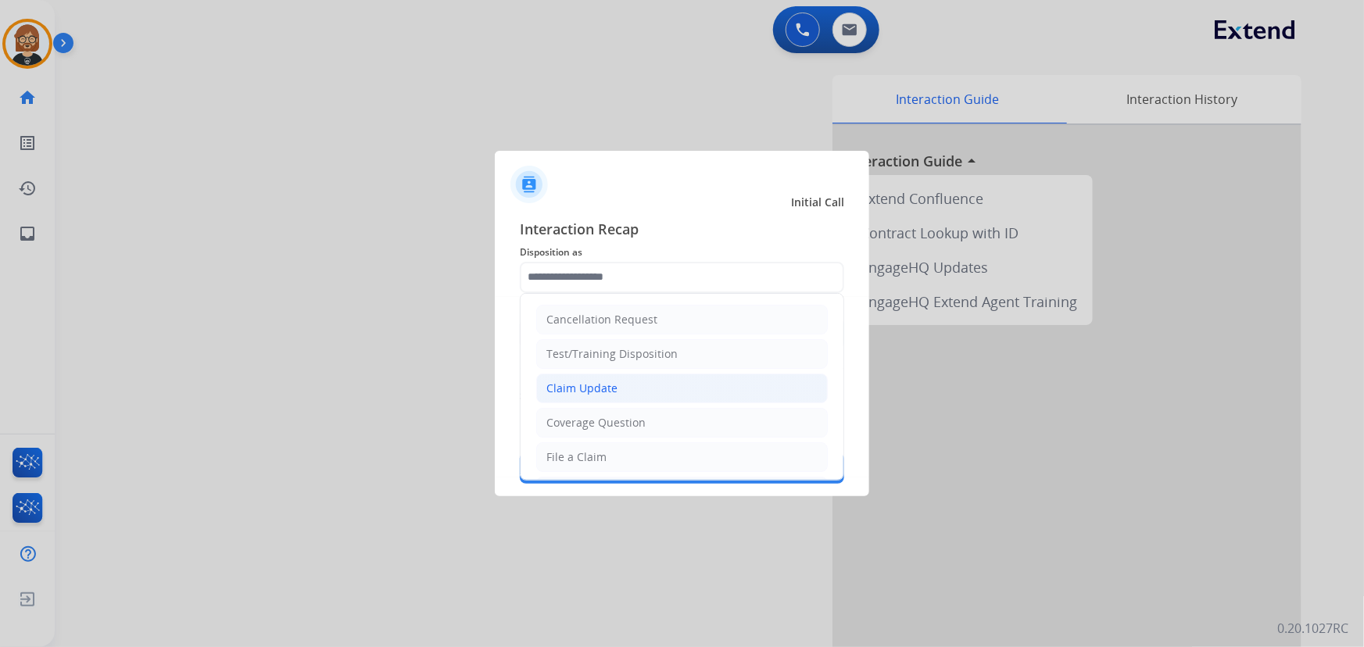
click at [694, 393] on li "Claim Update" at bounding box center [681, 389] width 291 height 30
type input "**********"
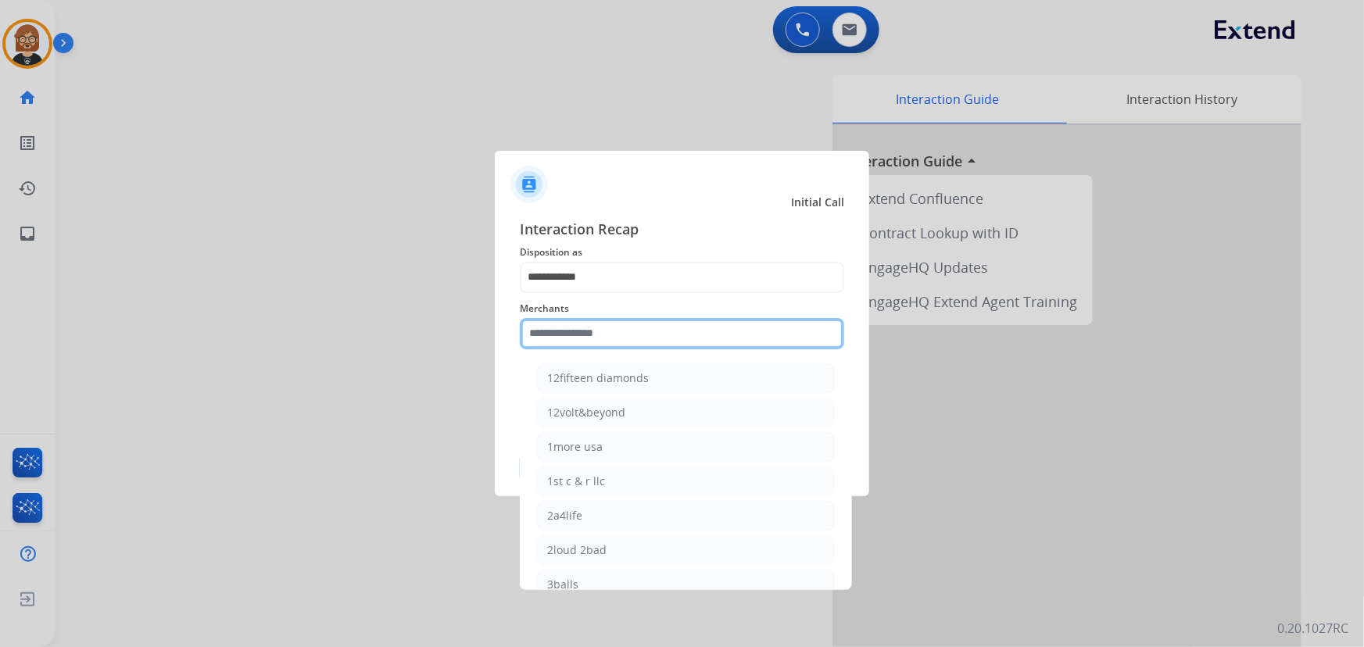
click at [664, 328] on input "text" at bounding box center [682, 333] width 324 height 31
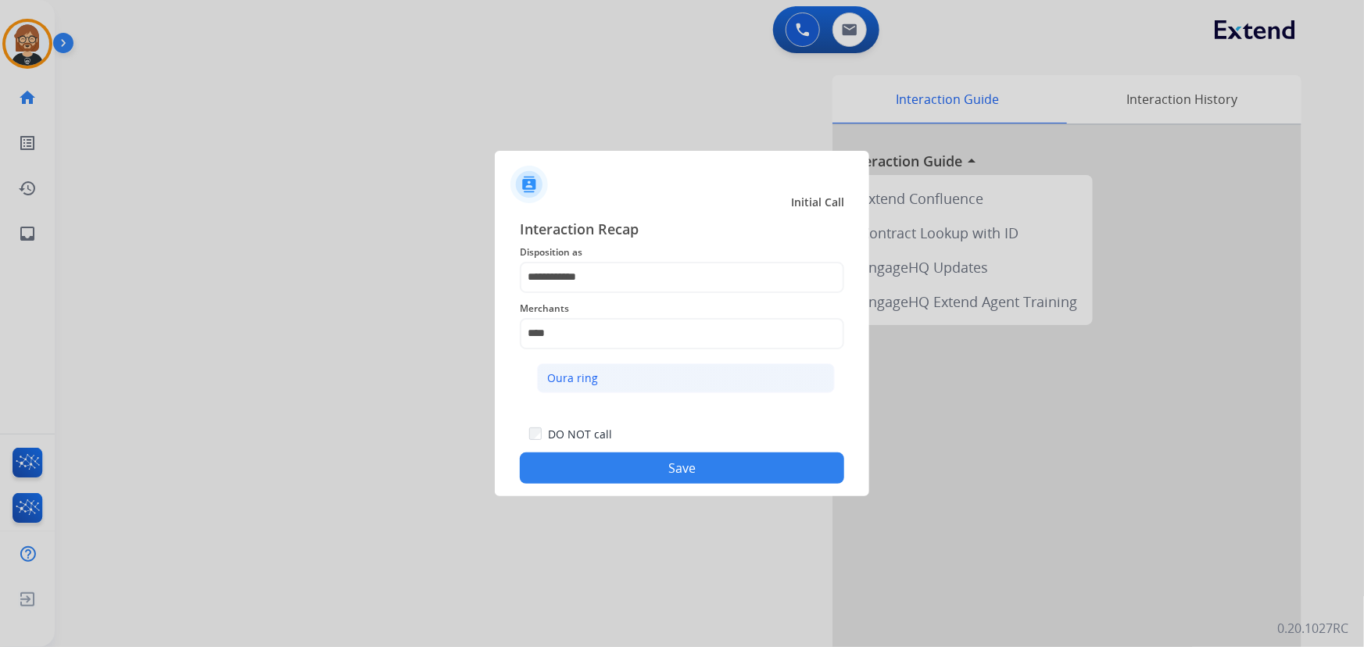
click at [567, 371] on div "Oura ring" at bounding box center [572, 378] width 51 height 16
type input "*********"
click at [672, 460] on button "Save" at bounding box center [682, 467] width 324 height 31
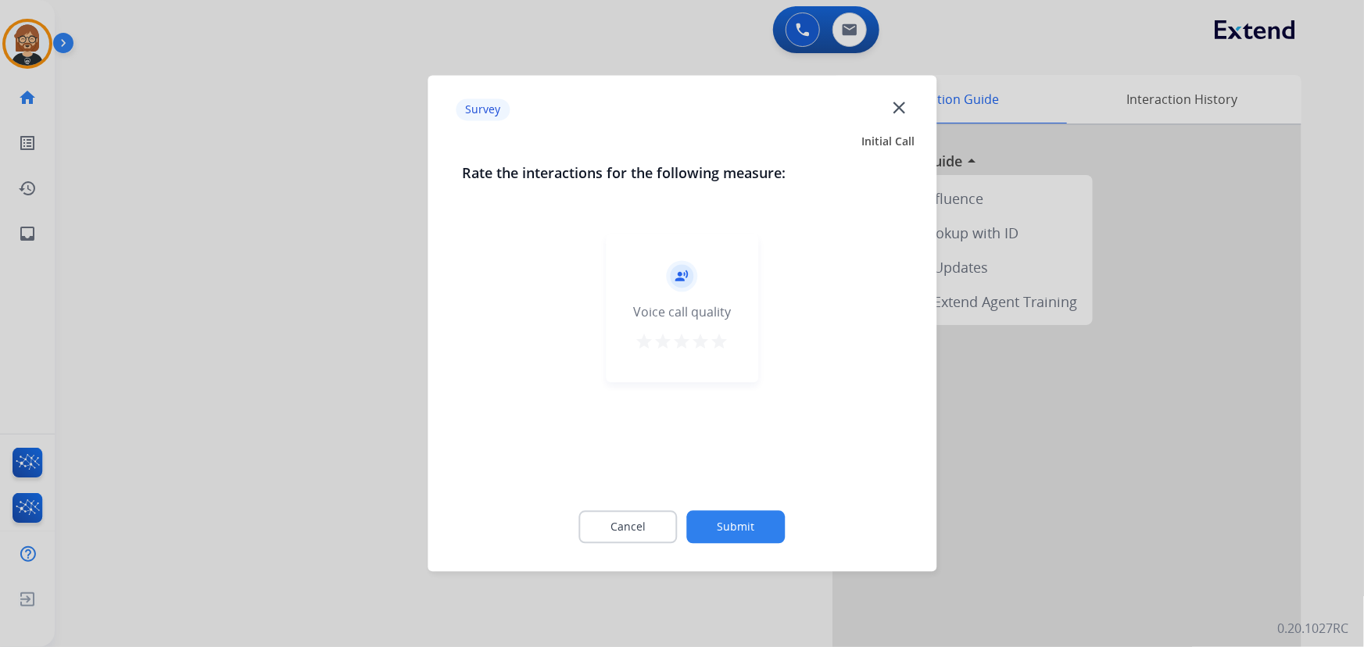
click at [737, 518] on button "Submit" at bounding box center [736, 527] width 98 height 33
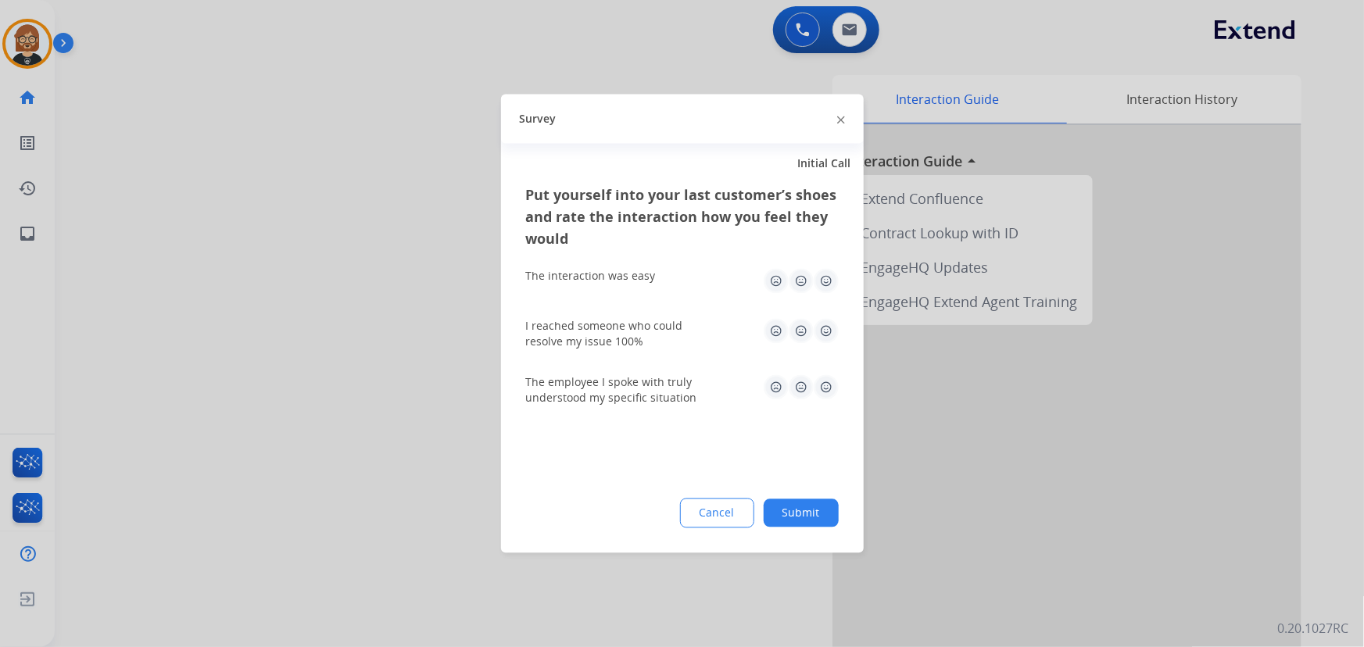
click at [813, 512] on button "Submit" at bounding box center [801, 513] width 75 height 28
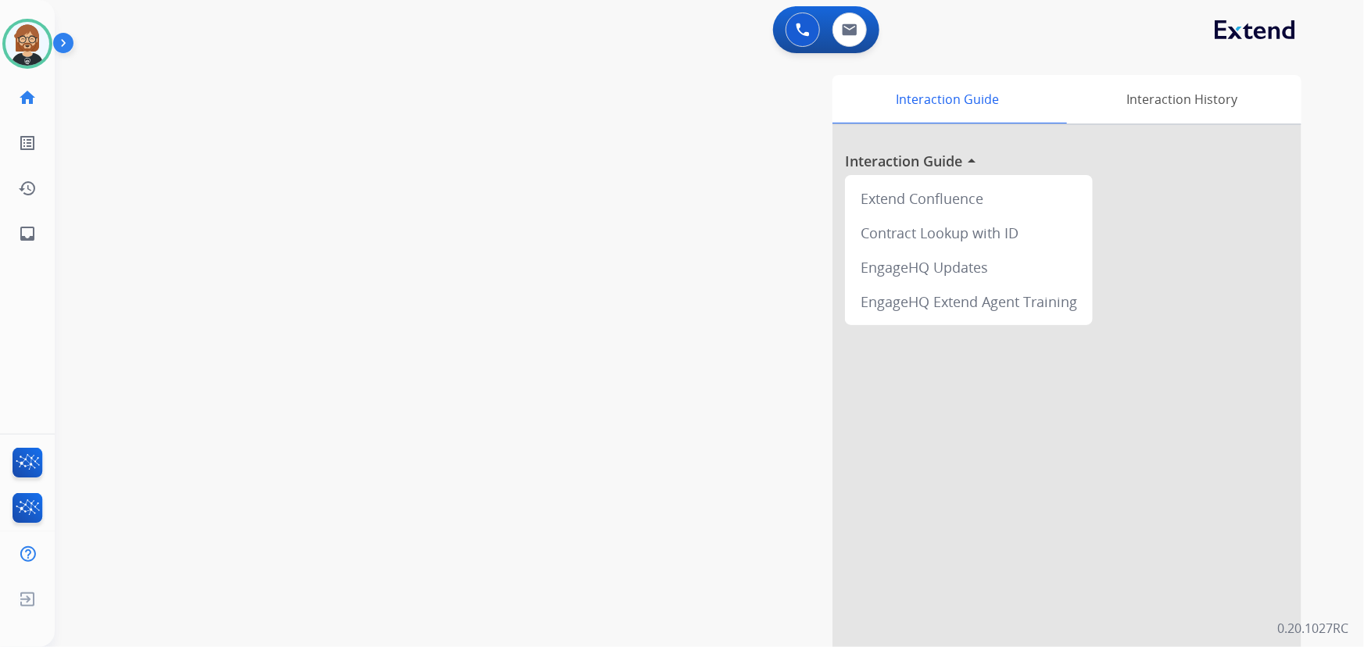
click at [177, 64] on div "swap_horiz Break voice bridge close_fullscreen Connect 3-Way Call merge_type Se…" at bounding box center [690, 382] width 1271 height 652
click at [31, 47] on img at bounding box center [27, 44] width 44 height 44
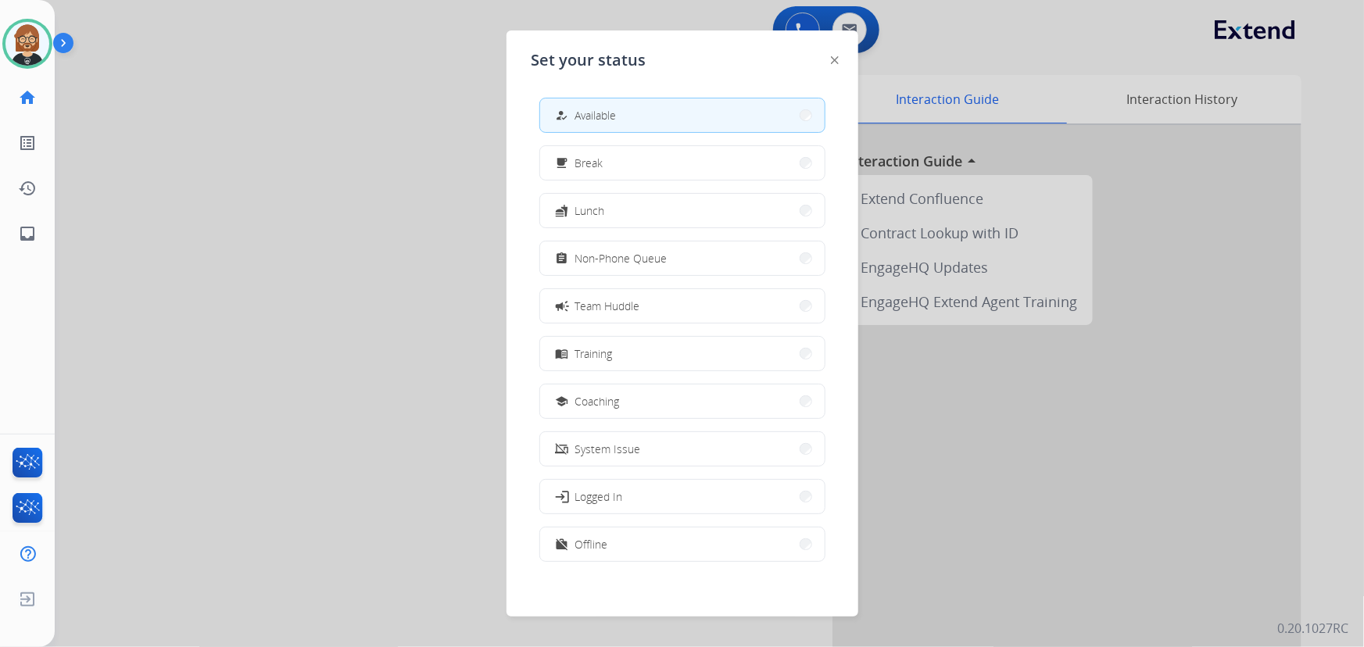
click at [679, 142] on div "how_to_reg Available free_breakfast Break fastfood Lunch assignment Non-Phone Q…" at bounding box center [682, 331] width 302 height 492
click at [678, 160] on button "free_breakfast Break" at bounding box center [682, 163] width 284 height 34
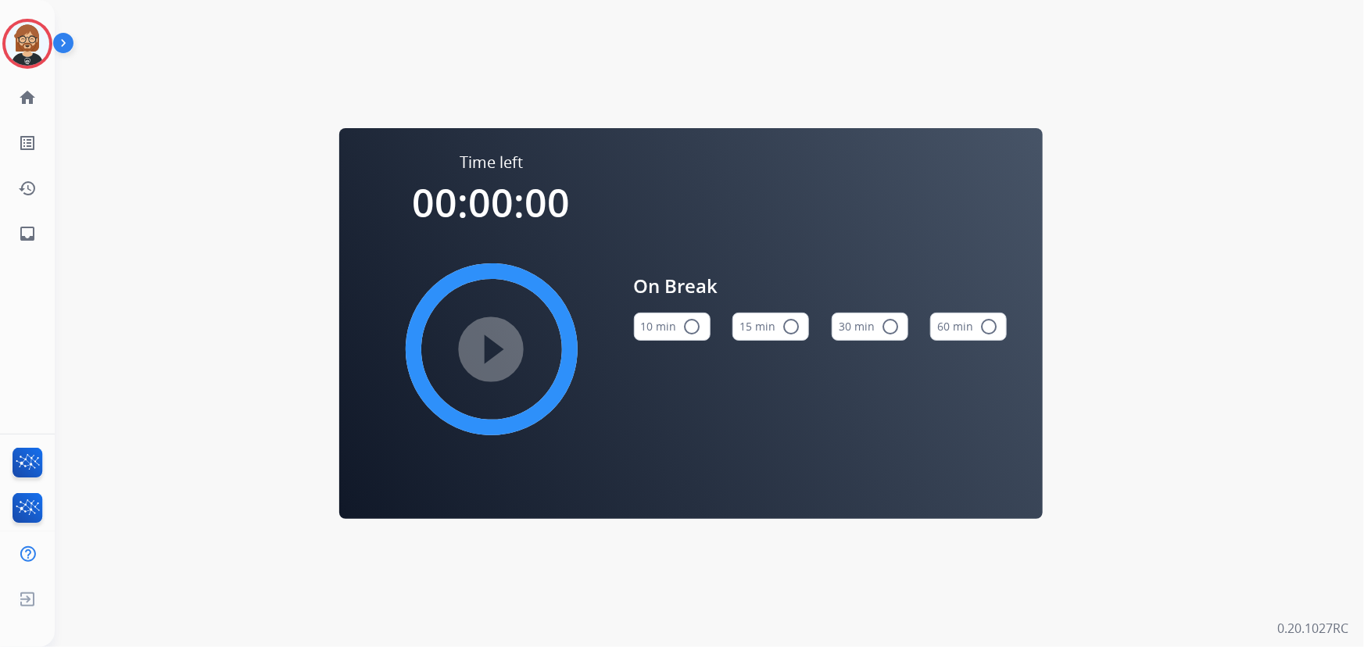
click at [662, 327] on button "10 min radio_button_unchecked" at bounding box center [672, 327] width 77 height 28
click at [482, 351] on mat-icon "play_circle_filled" at bounding box center [491, 349] width 19 height 19
click at [20, 227] on mat-icon "inbox" at bounding box center [27, 233] width 19 height 19
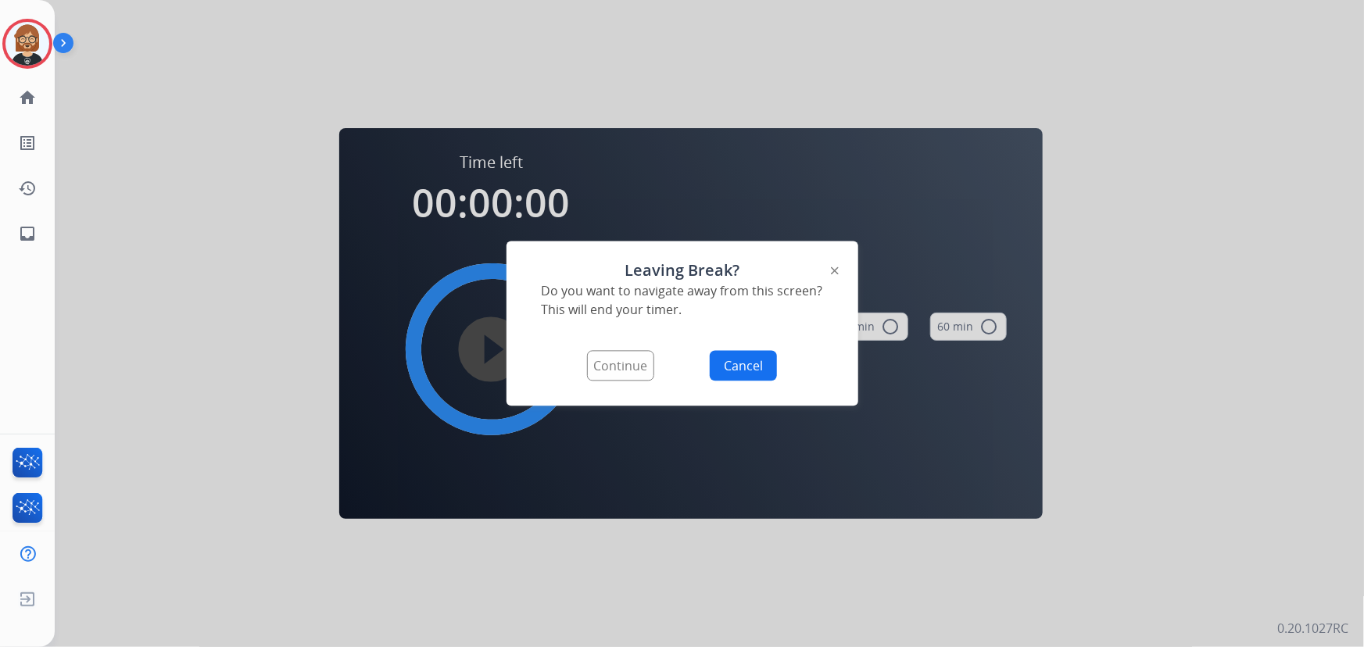
click at [618, 377] on button "Continue" at bounding box center [620, 366] width 67 height 30
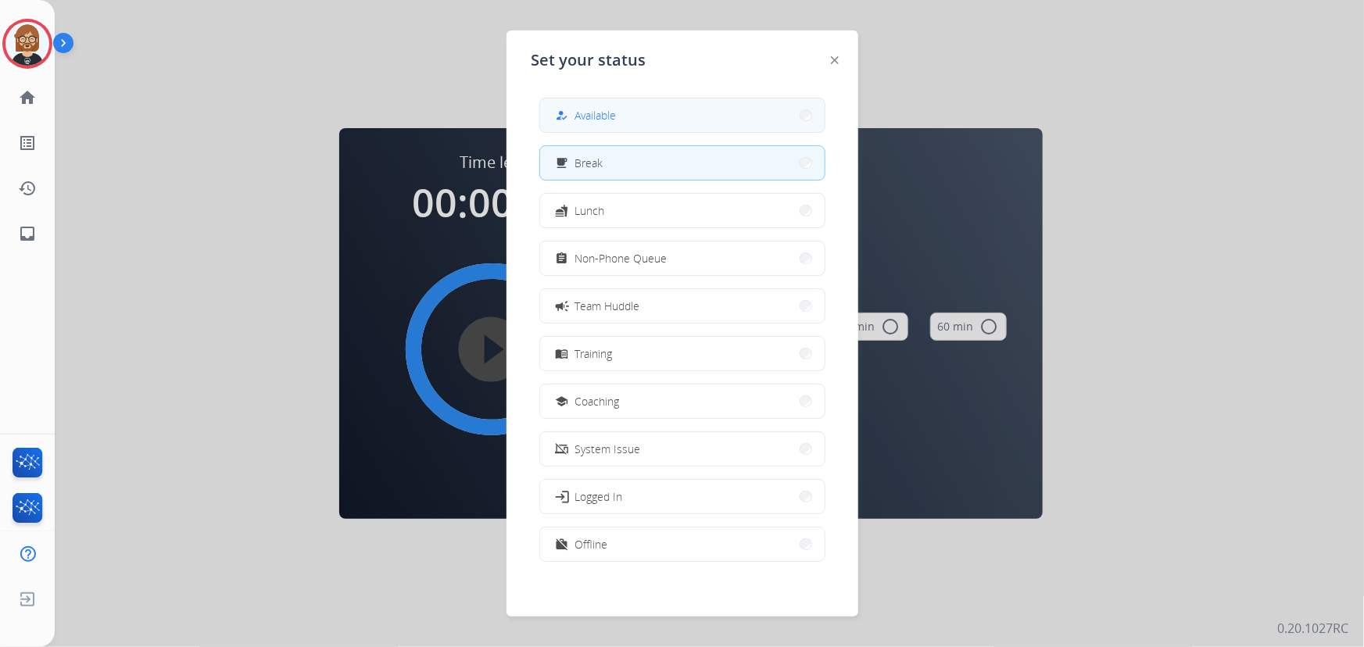
click at [633, 123] on button "how_to_reg Available" at bounding box center [682, 115] width 284 height 34
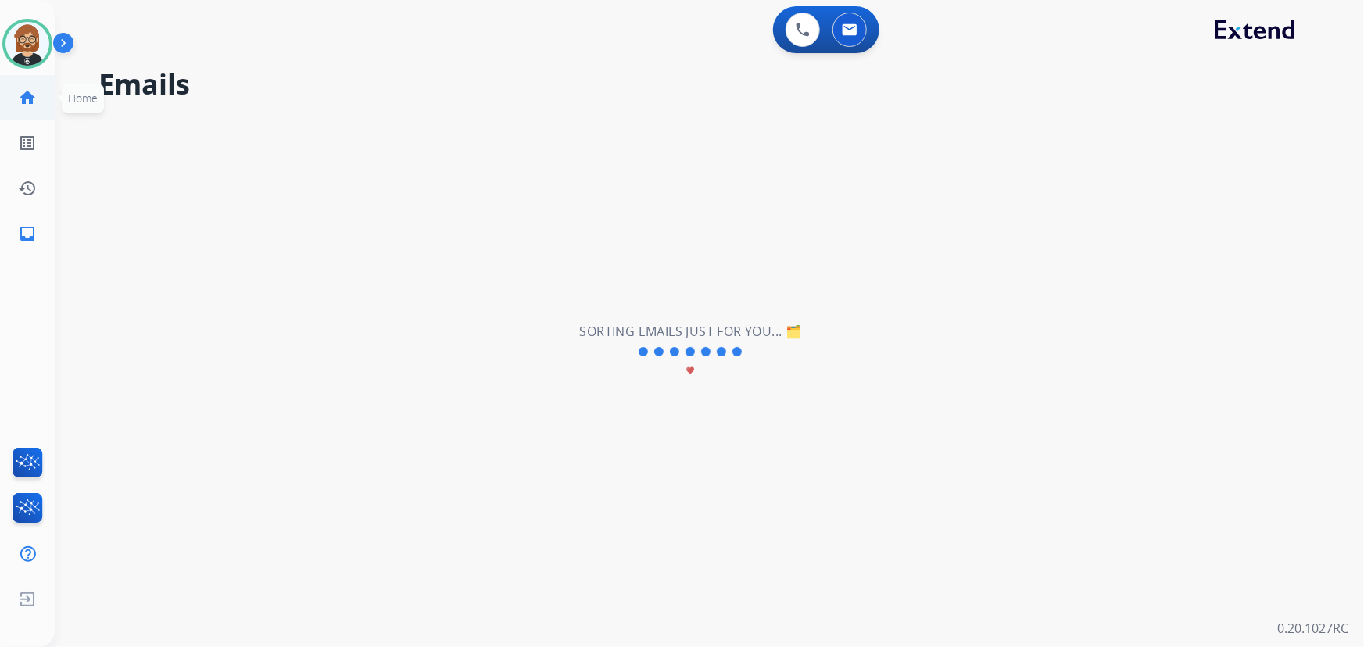
click at [27, 91] on mat-icon "home" at bounding box center [27, 97] width 19 height 19
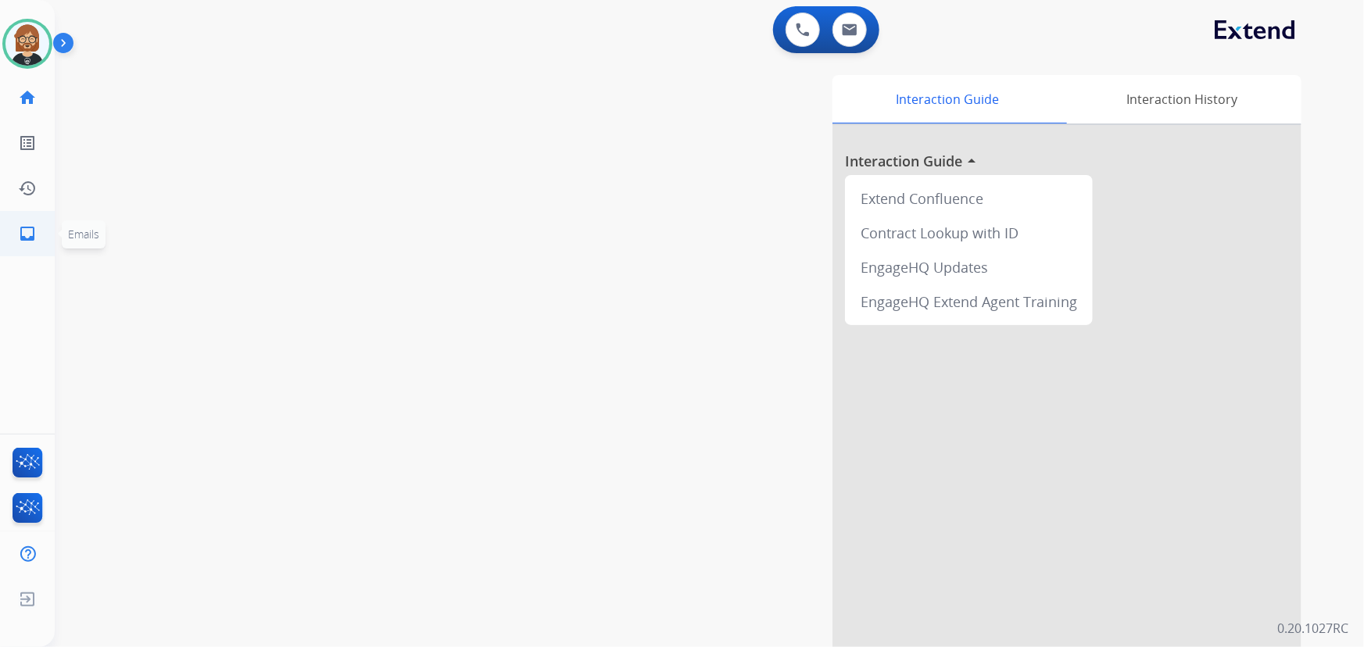
click at [34, 231] on mat-icon "inbox" at bounding box center [27, 233] width 19 height 19
select select "**********"
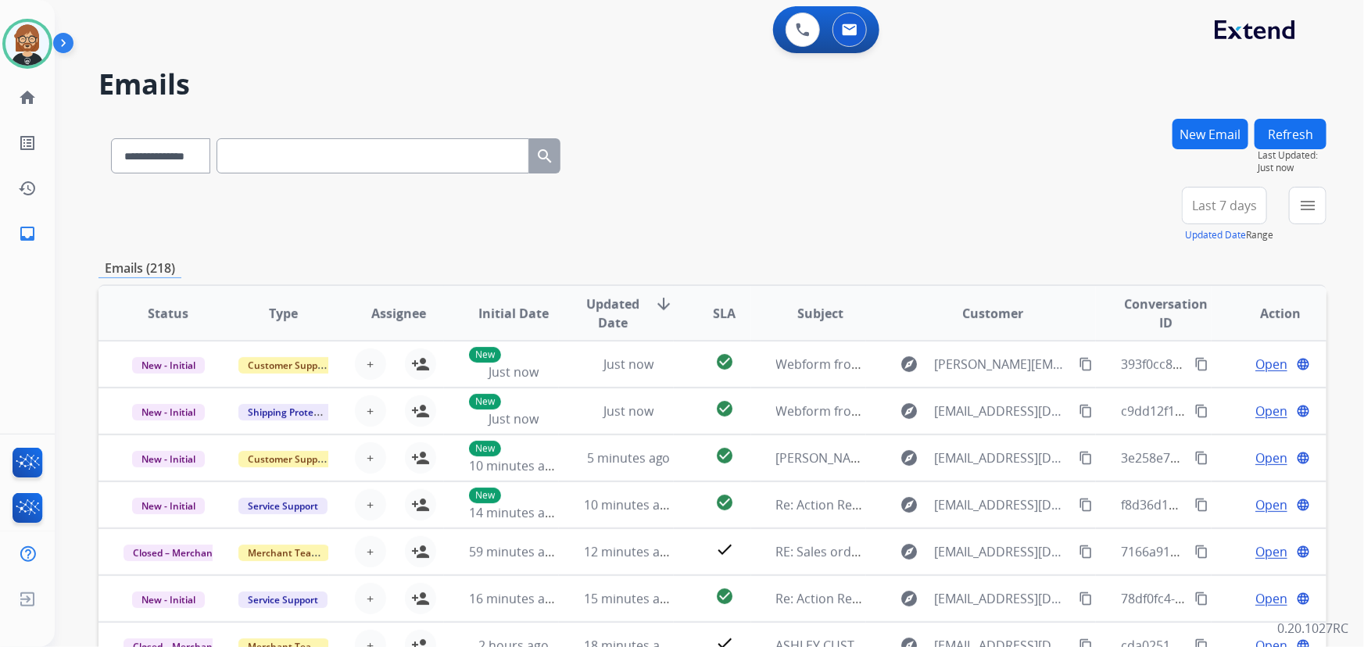
scroll to position [1, 0]
click at [1304, 202] on mat-icon "menu" at bounding box center [1307, 205] width 19 height 19
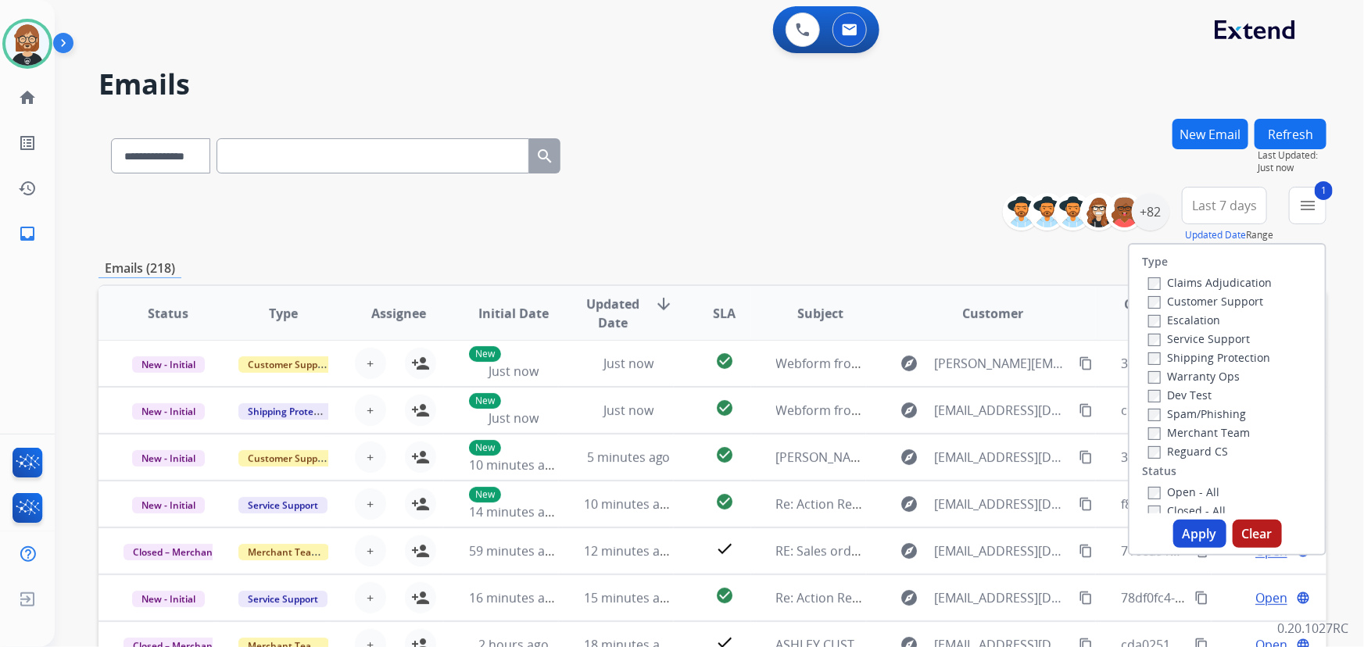
click at [1204, 542] on button "Apply" at bounding box center [1199, 534] width 53 height 28
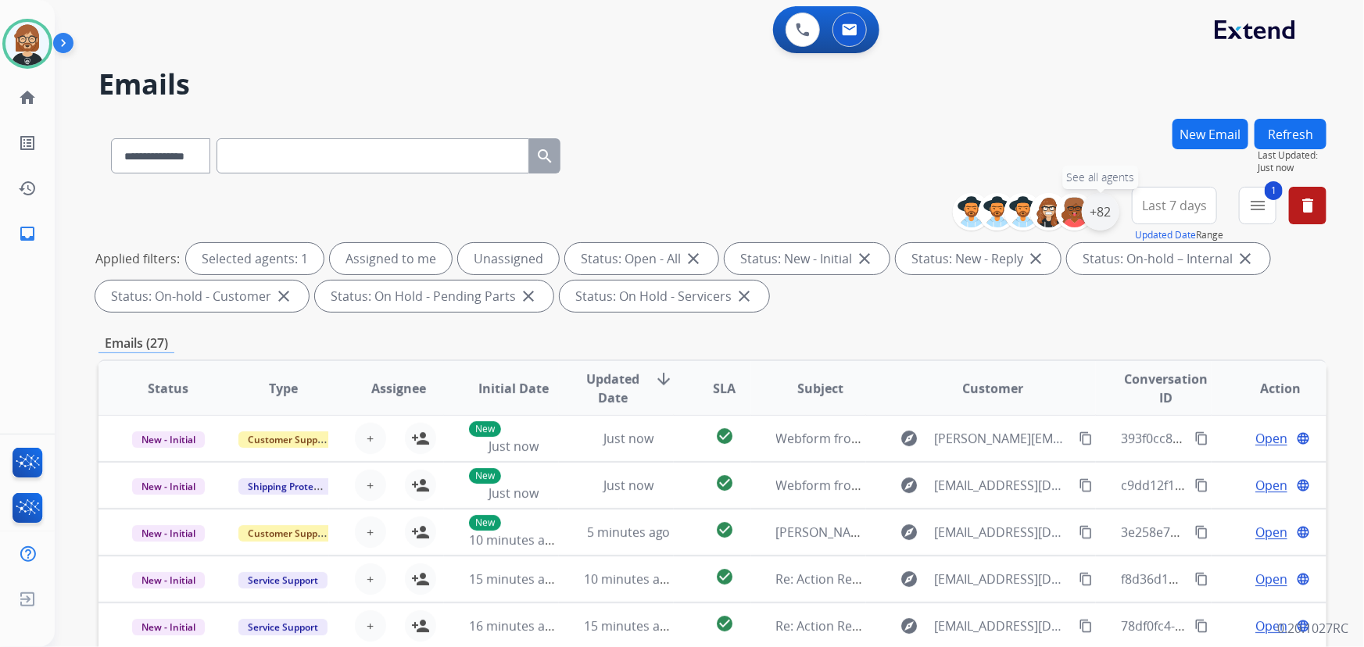
click at [1102, 208] on div "+82" at bounding box center [1101, 212] width 38 height 38
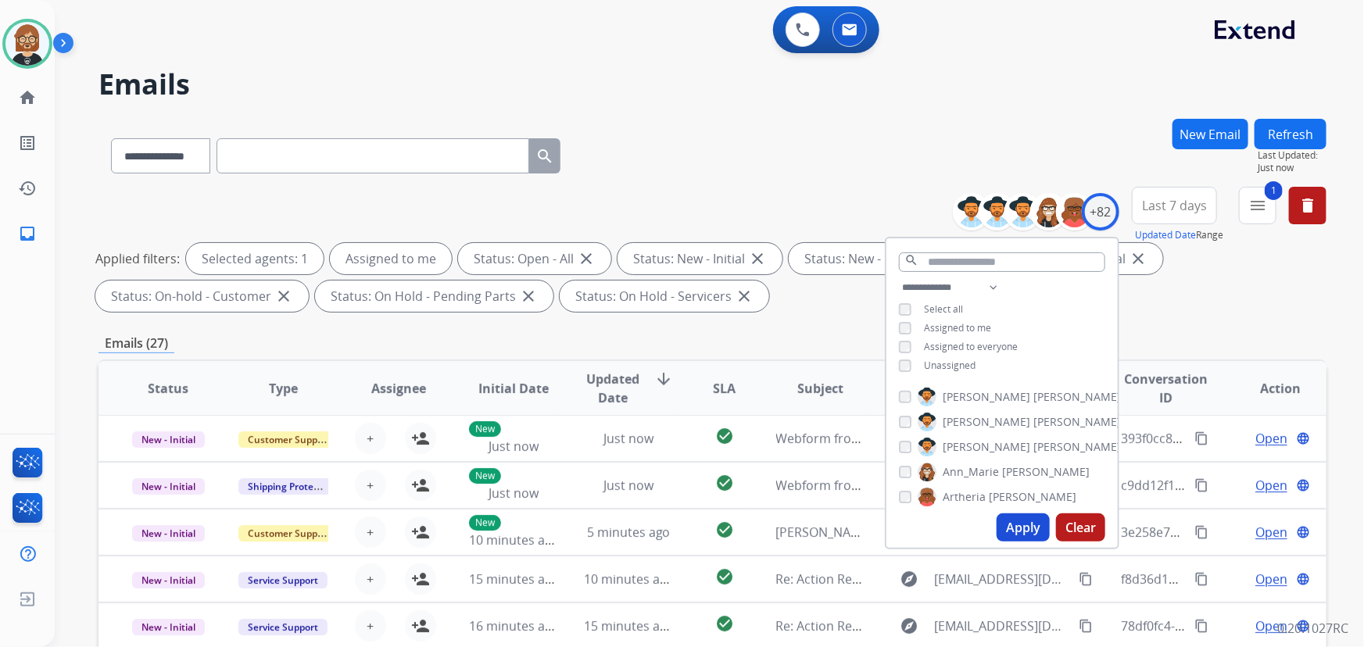
click at [1010, 528] on button "Apply" at bounding box center [1022, 527] width 53 height 28
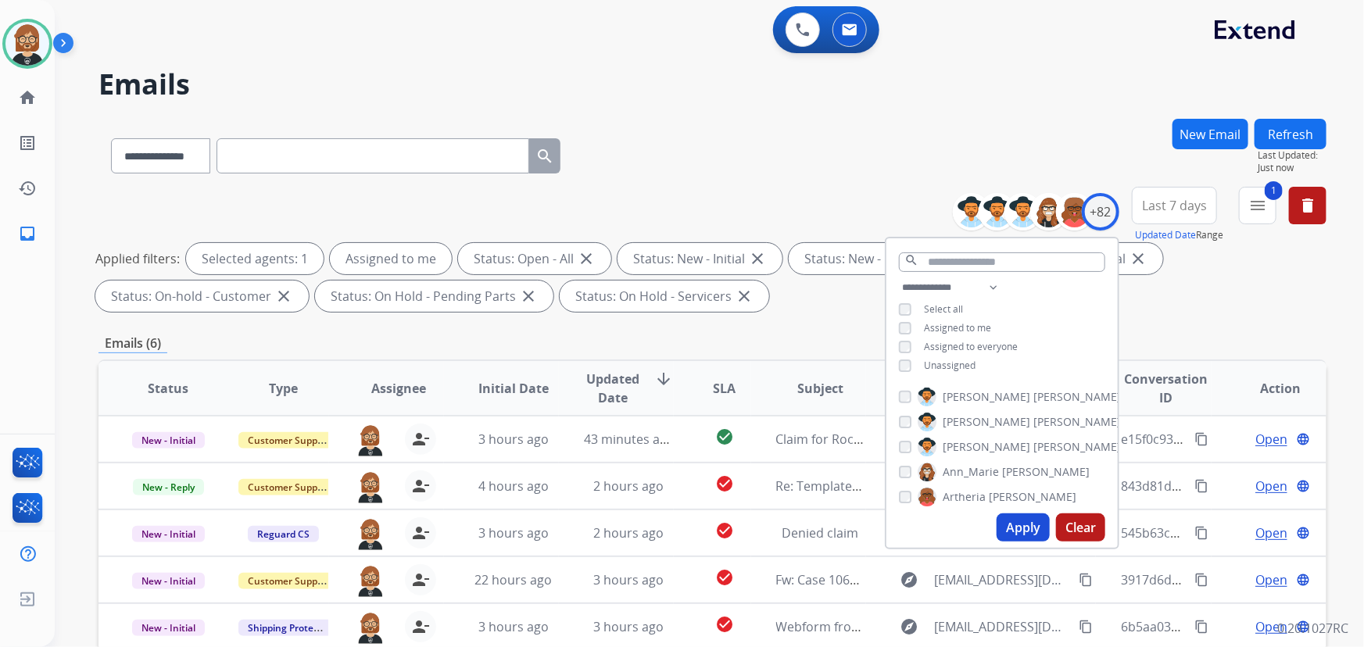
scroll to position [0, 0]
click at [590, 339] on div "Emails (6)" at bounding box center [712, 344] width 1228 height 20
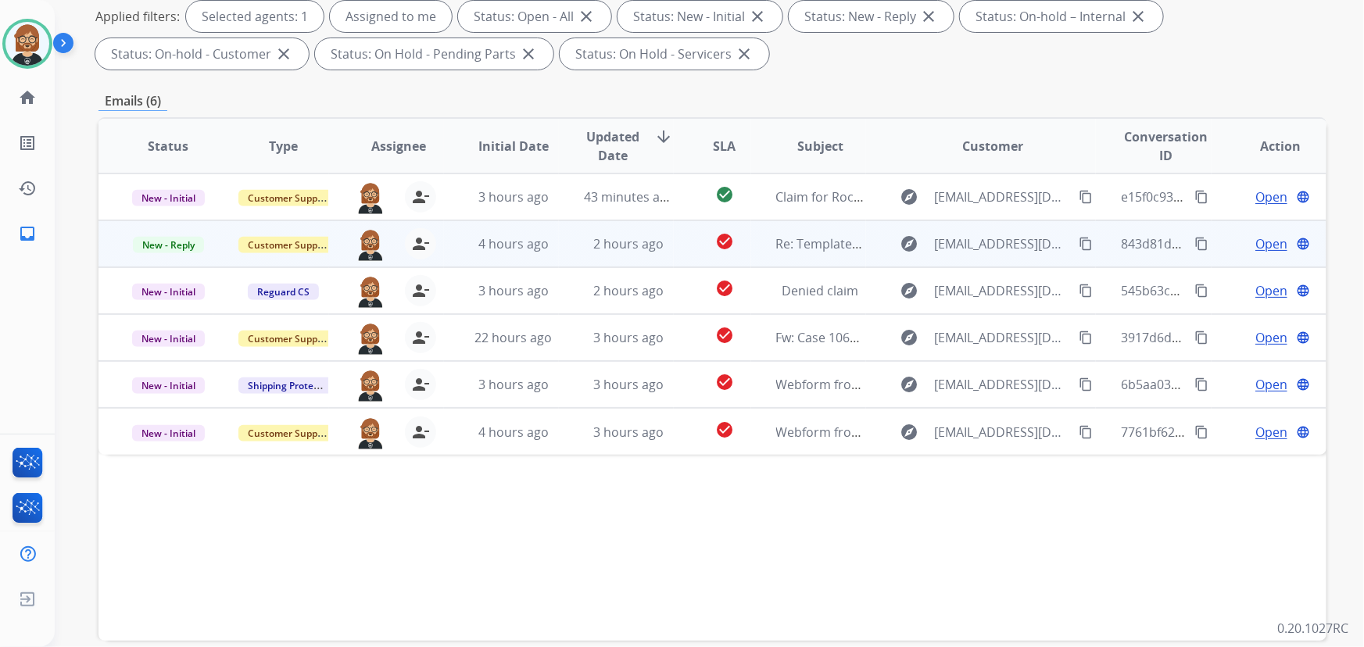
scroll to position [284, 0]
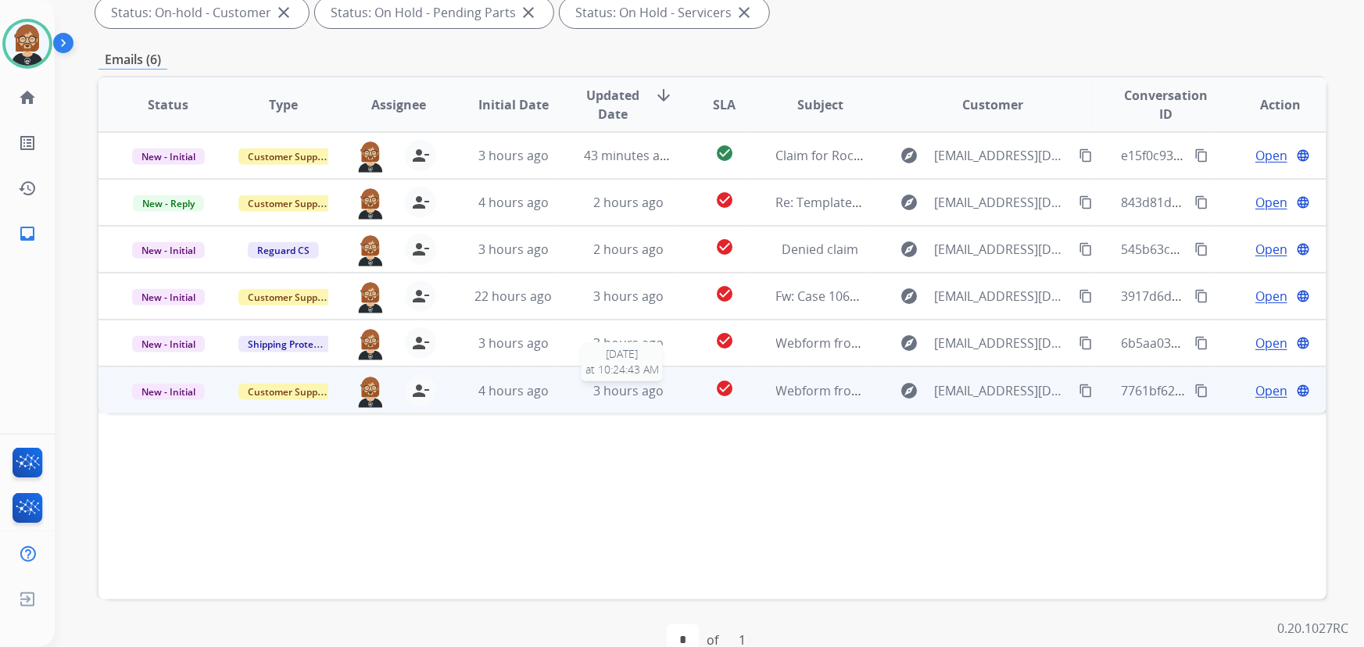
click at [642, 392] on span "3 hours ago" at bounding box center [628, 390] width 70 height 17
click at [1266, 392] on span "Open" at bounding box center [1271, 390] width 32 height 19
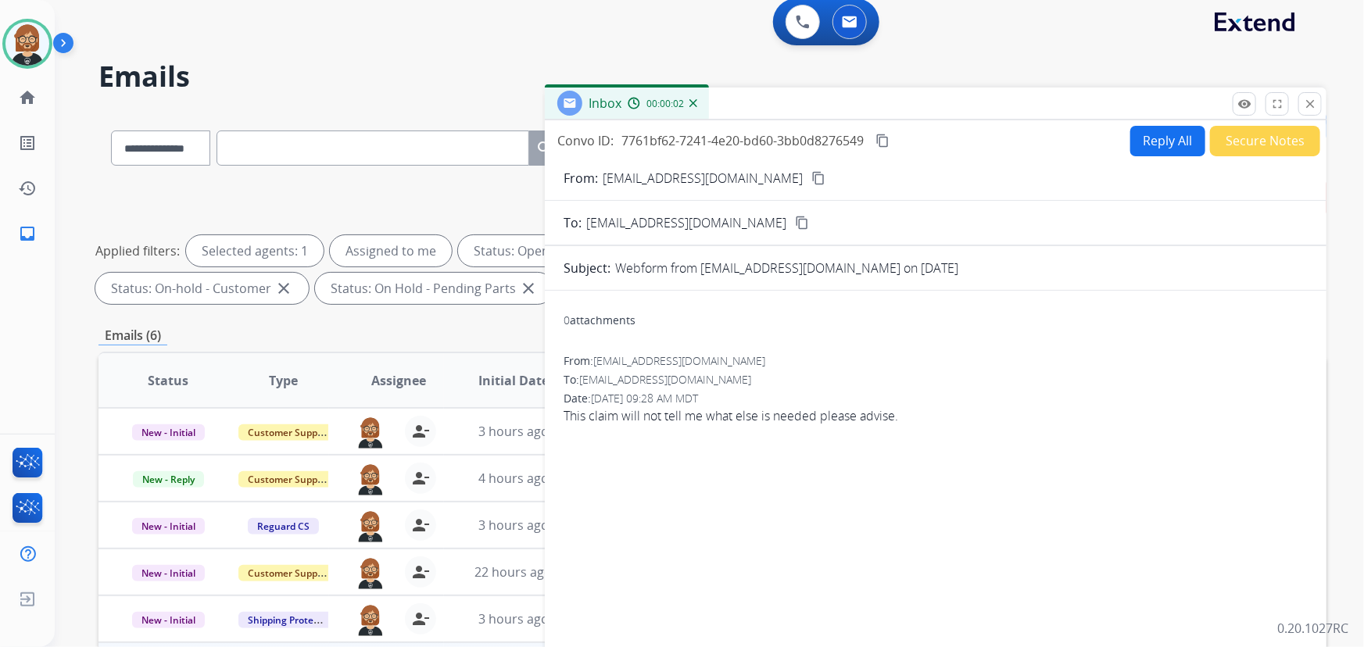
scroll to position [0, 0]
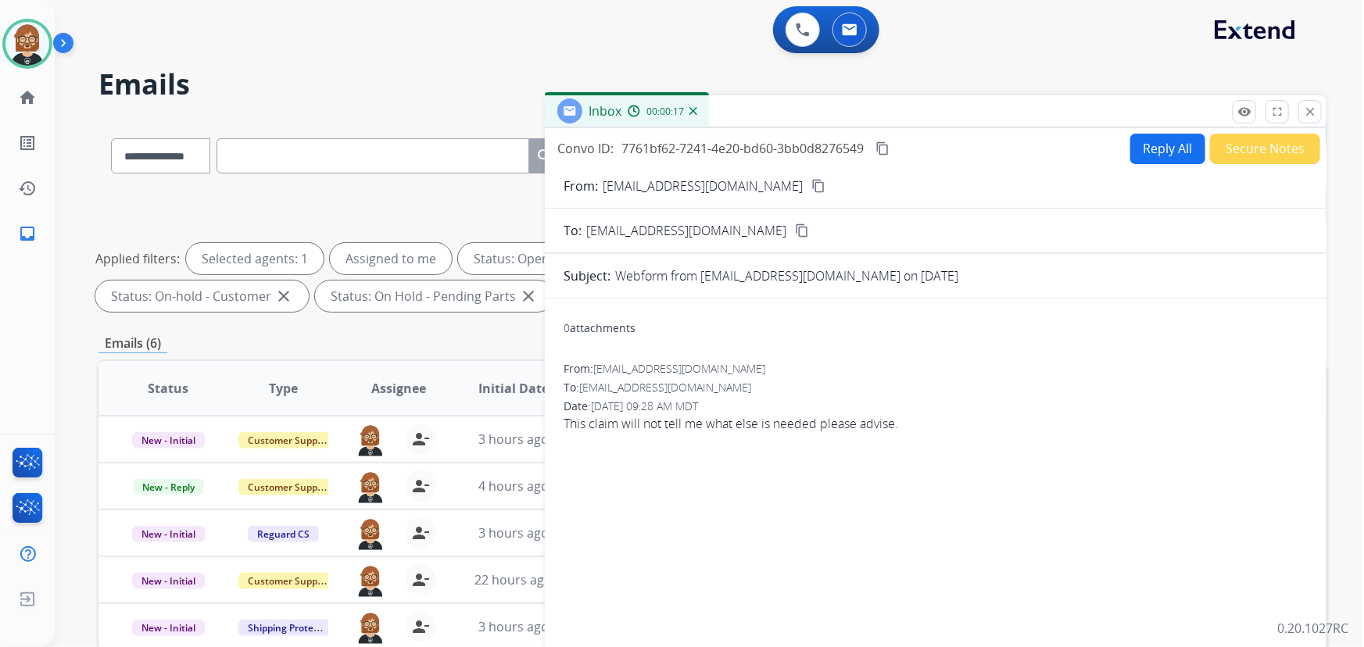
click at [811, 187] on mat-icon "content_copy" at bounding box center [818, 186] width 14 height 14
click at [1140, 137] on button "Reply All" at bounding box center [1167, 149] width 75 height 30
select select "**********"
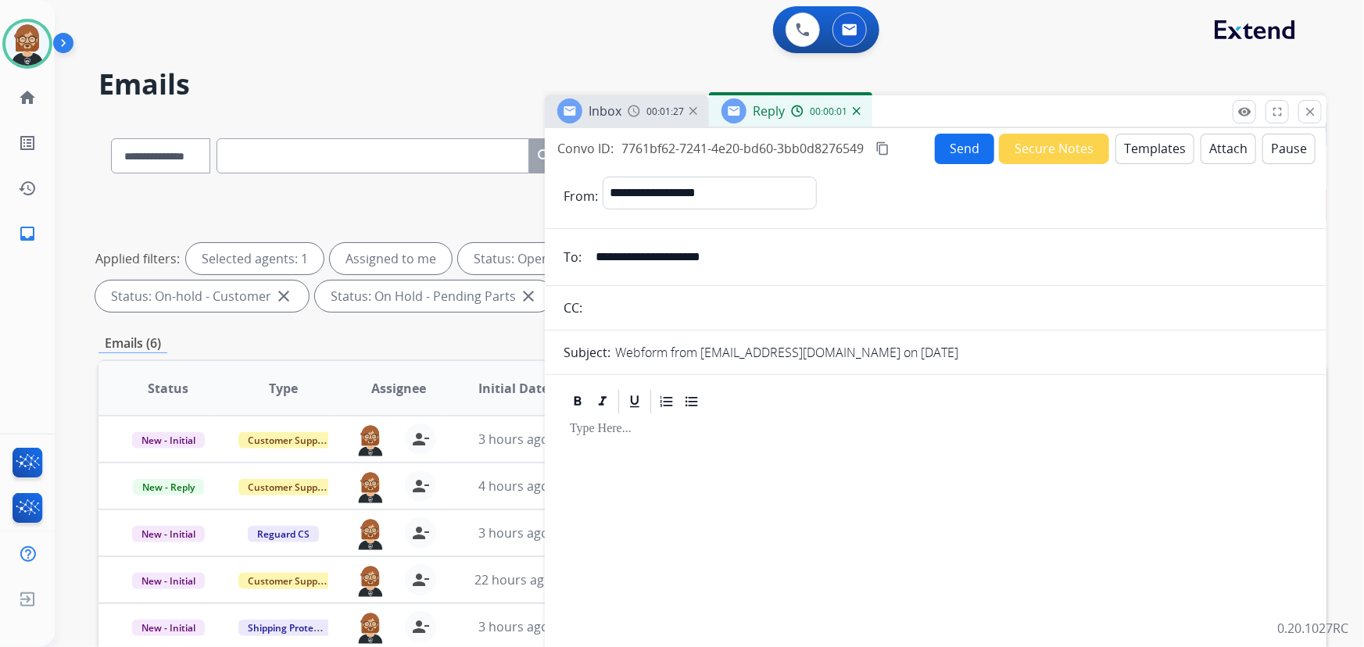
click at [1137, 147] on button "Templates" at bounding box center [1154, 149] width 79 height 30
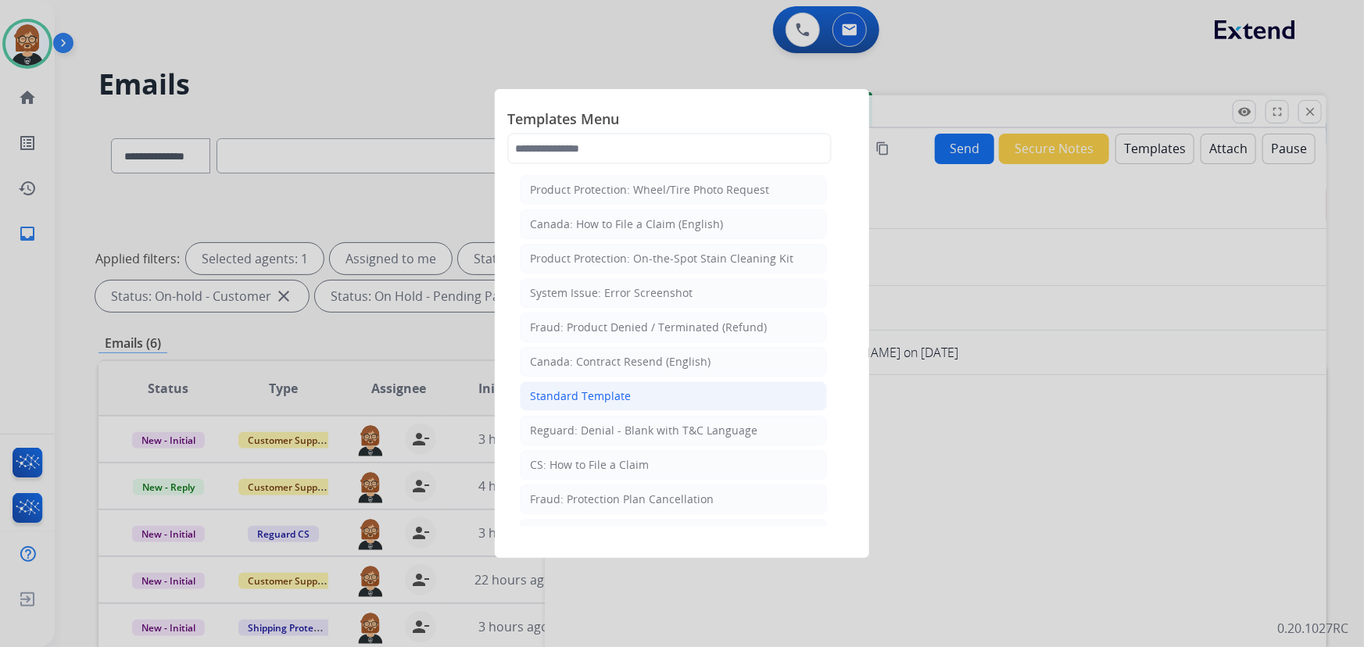
click at [645, 398] on li "Standard Template" at bounding box center [673, 396] width 307 height 30
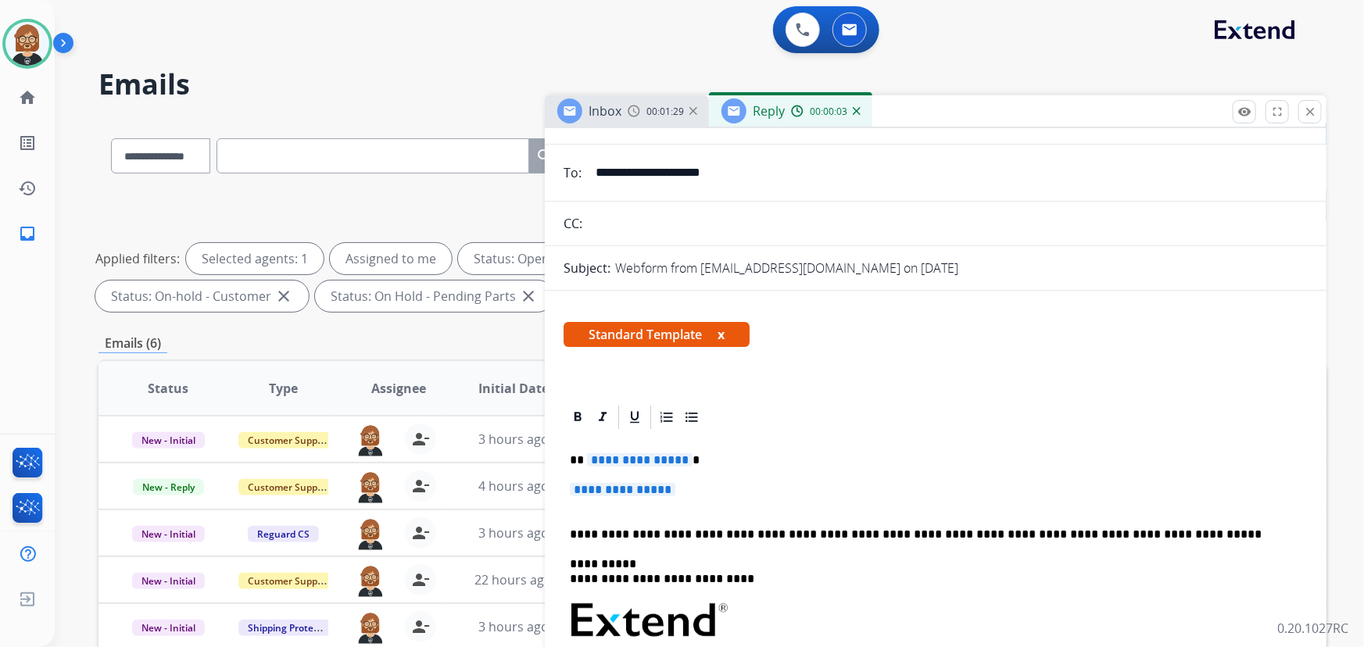
scroll to position [213, 0]
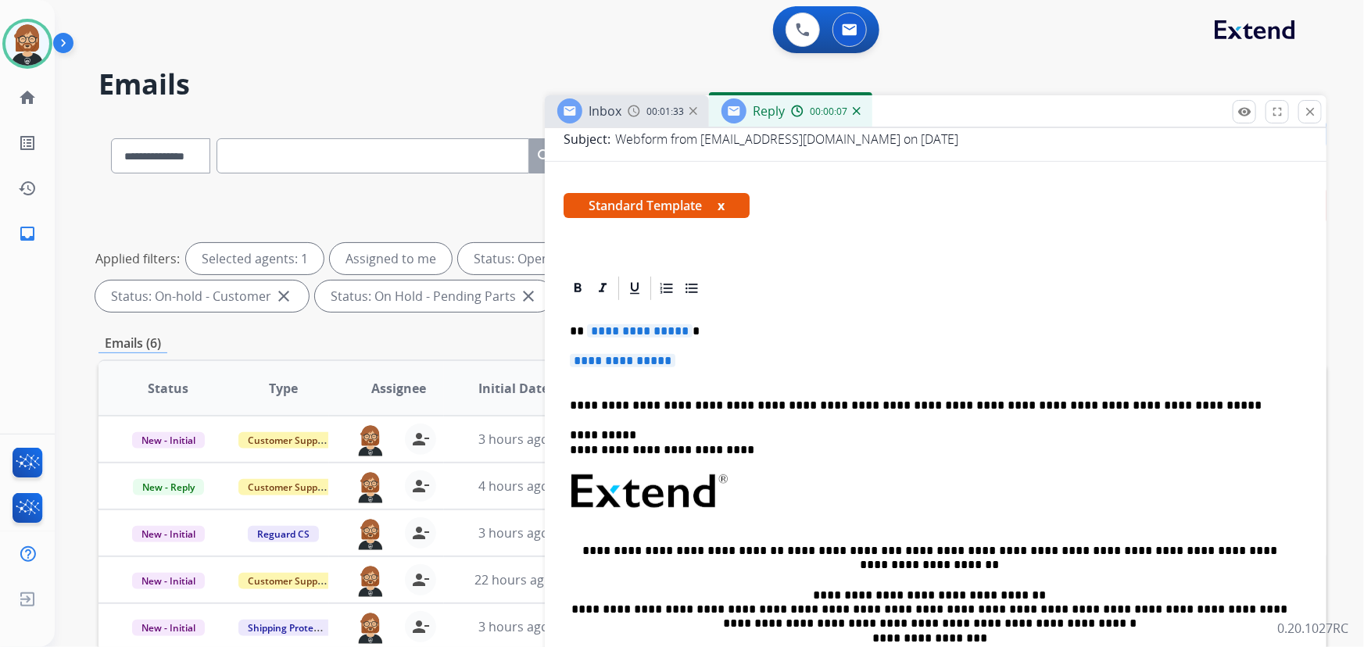
click at [637, 359] on span "**********" at bounding box center [623, 360] width 106 height 13
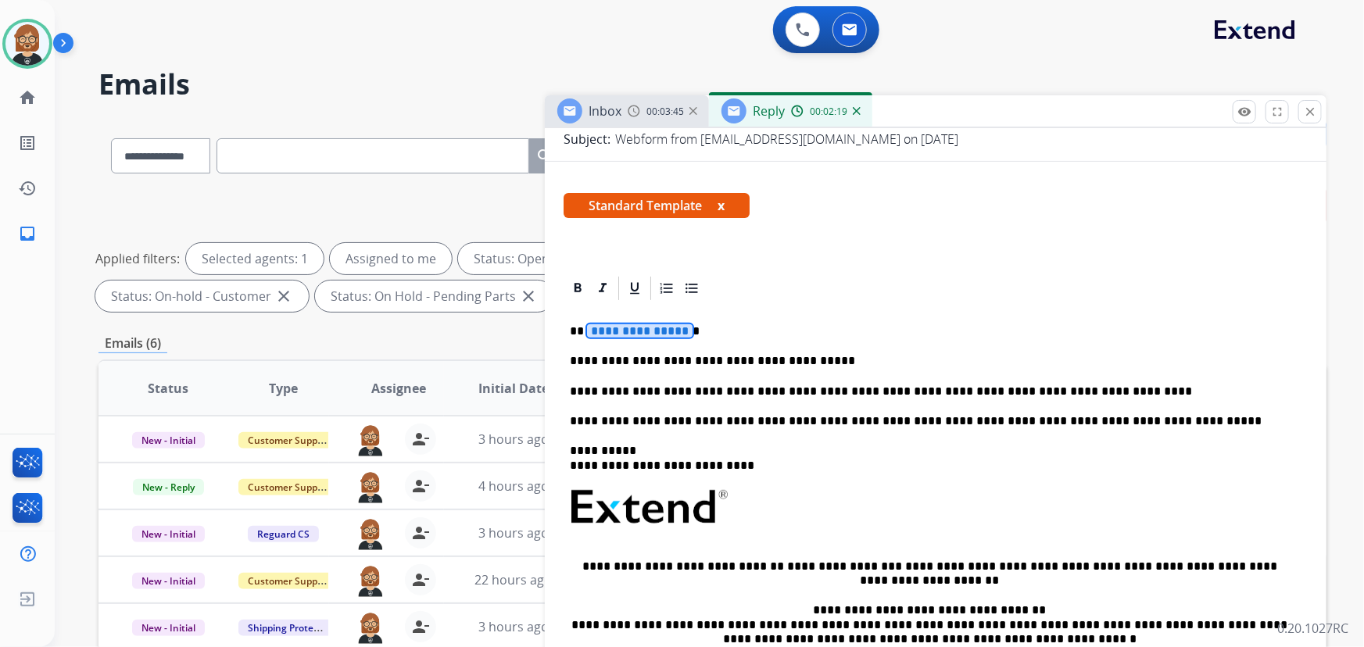
click at [636, 328] on span "**********" at bounding box center [640, 330] width 106 height 13
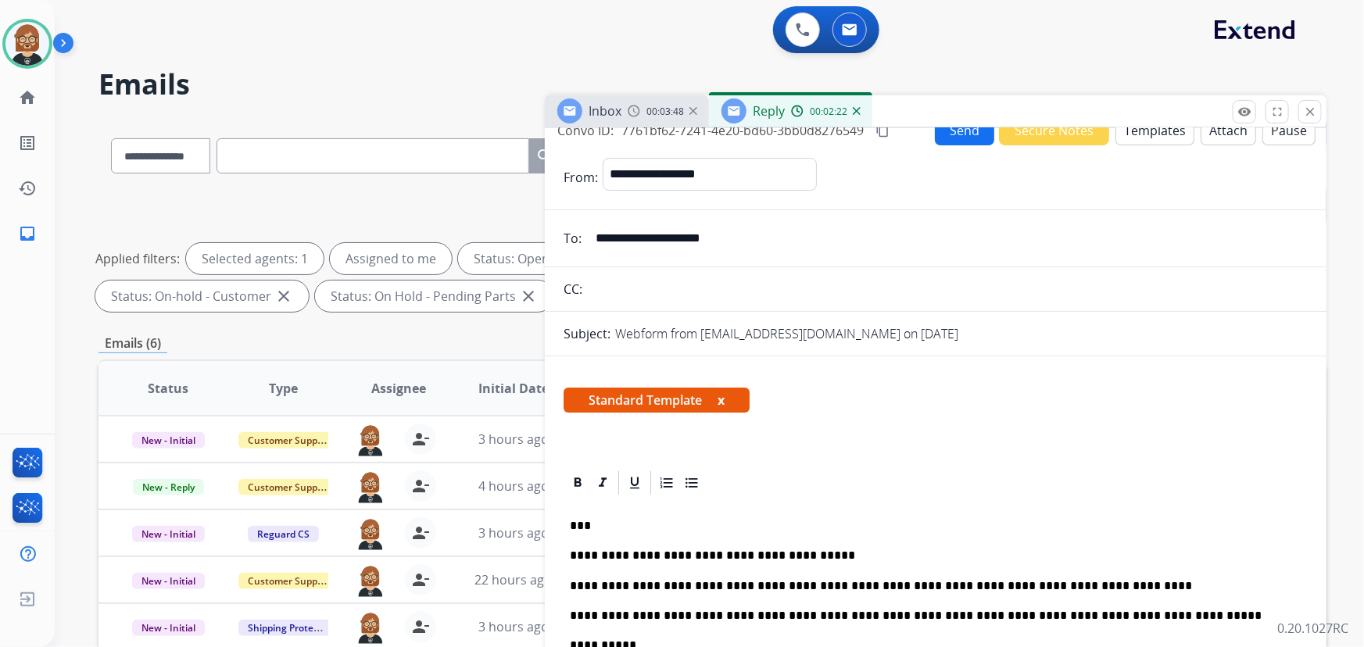
scroll to position [0, 0]
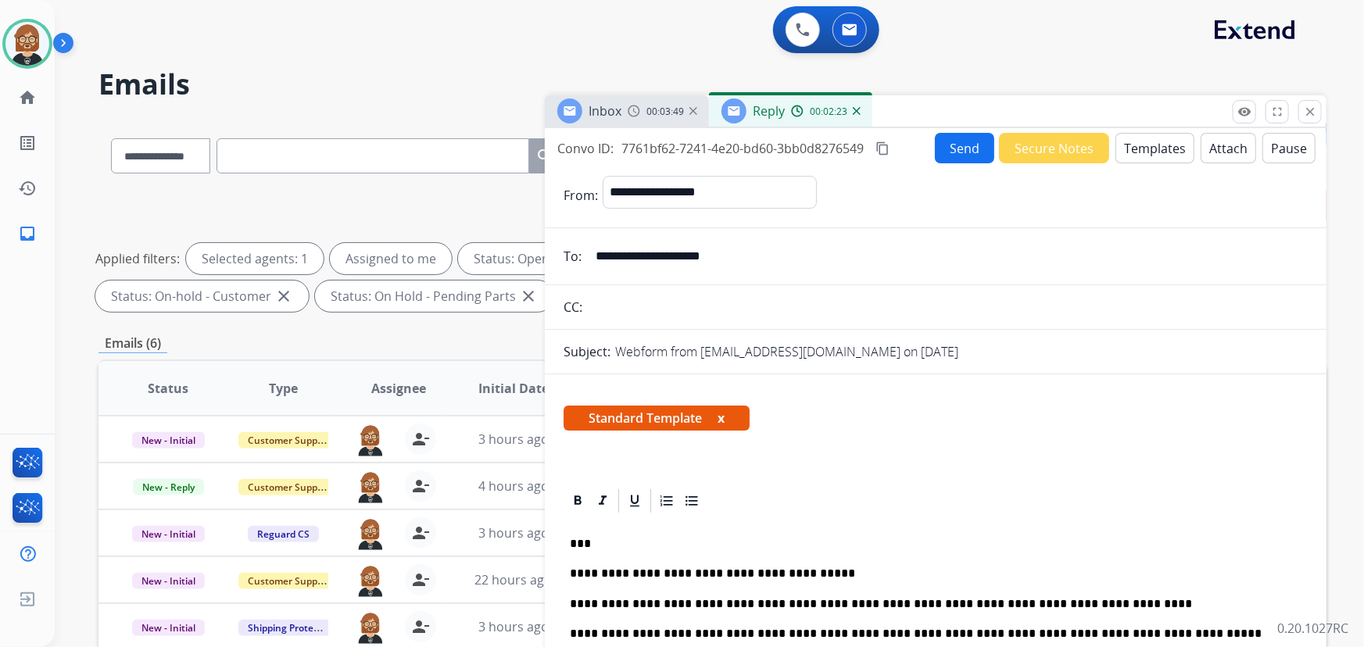
click at [953, 155] on button "Send" at bounding box center [964, 148] width 59 height 30
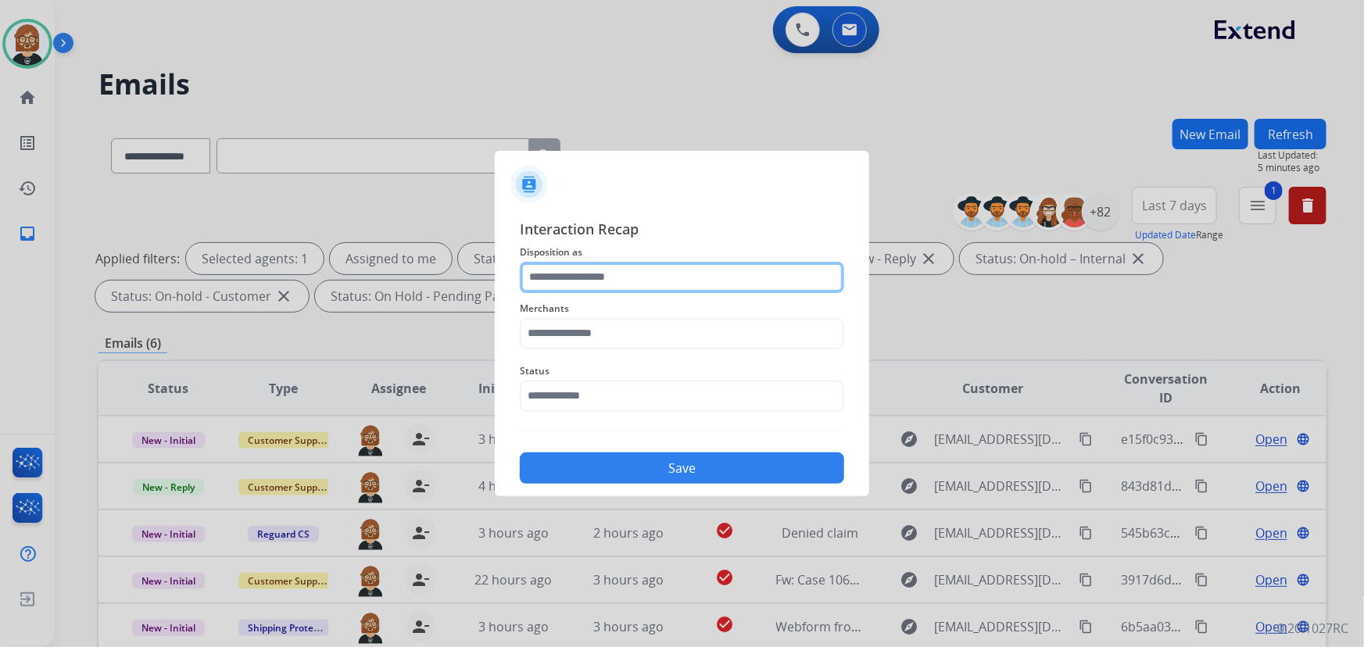
click at [710, 277] on input "text" at bounding box center [682, 277] width 324 height 31
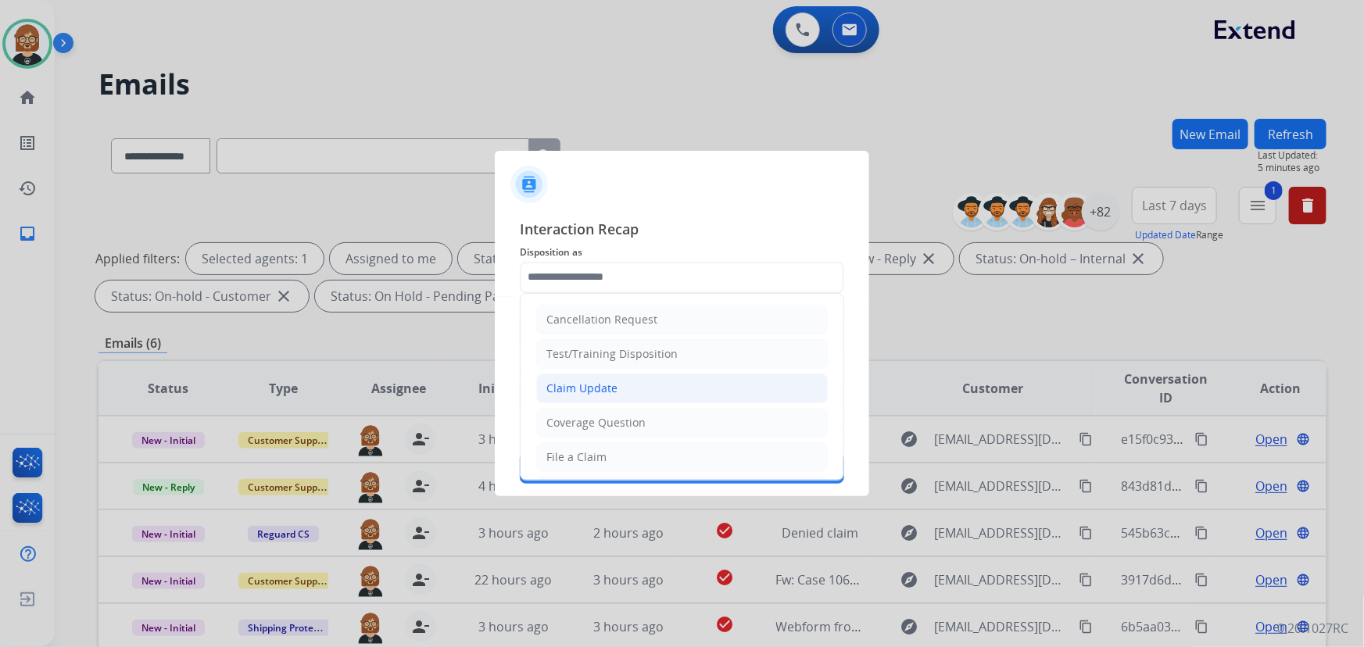
click at [696, 390] on li "Claim Update" at bounding box center [681, 389] width 291 height 30
type input "**********"
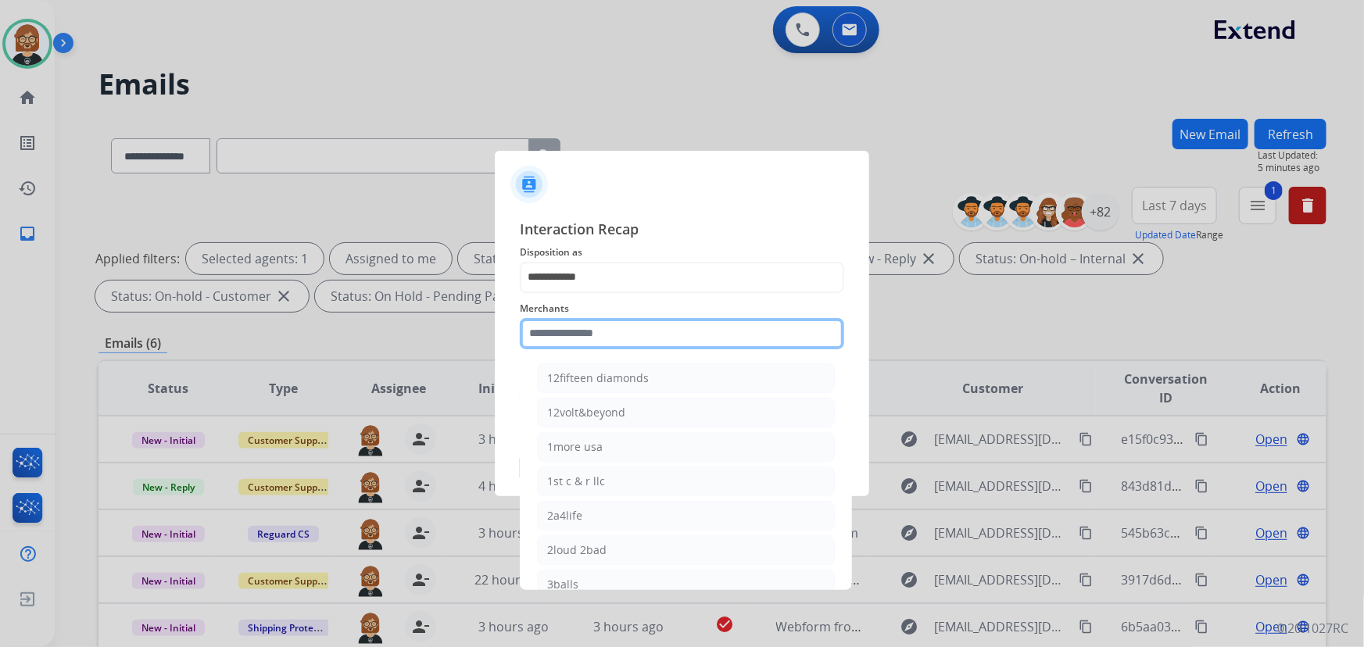
click at [714, 334] on input "text" at bounding box center [682, 333] width 324 height 31
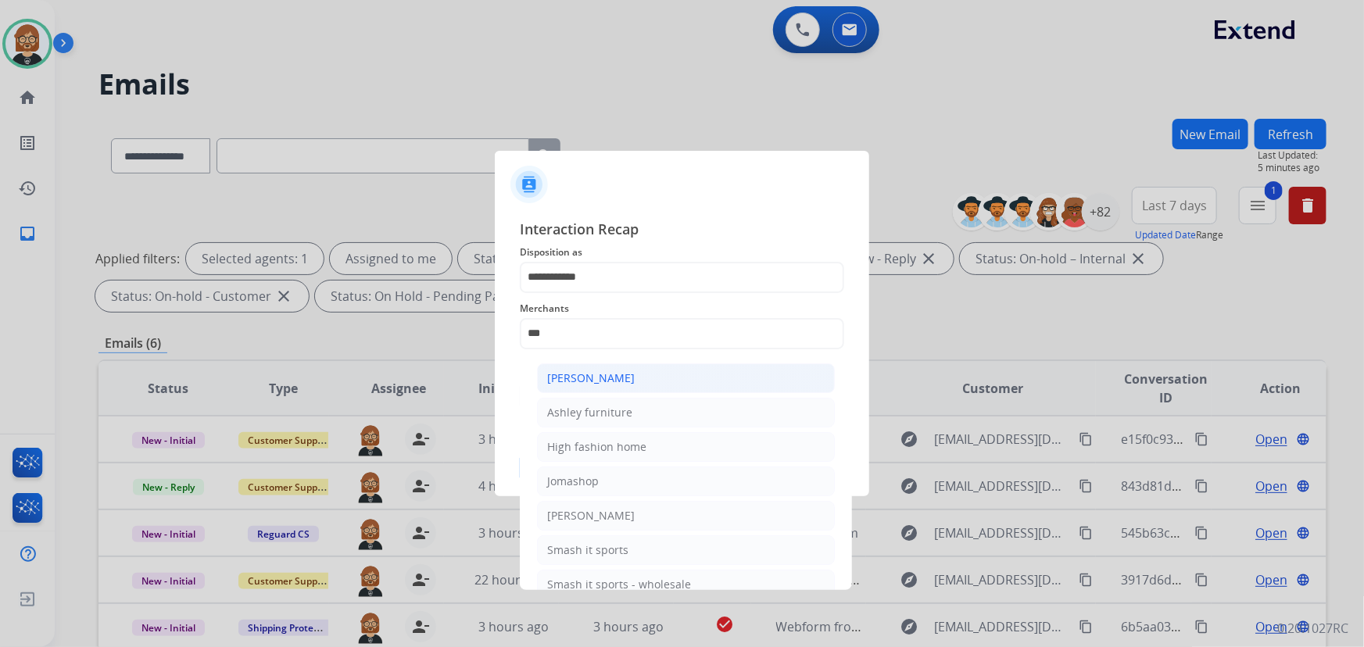
click at [704, 375] on li "[PERSON_NAME]" at bounding box center [686, 378] width 298 height 30
type input "**********"
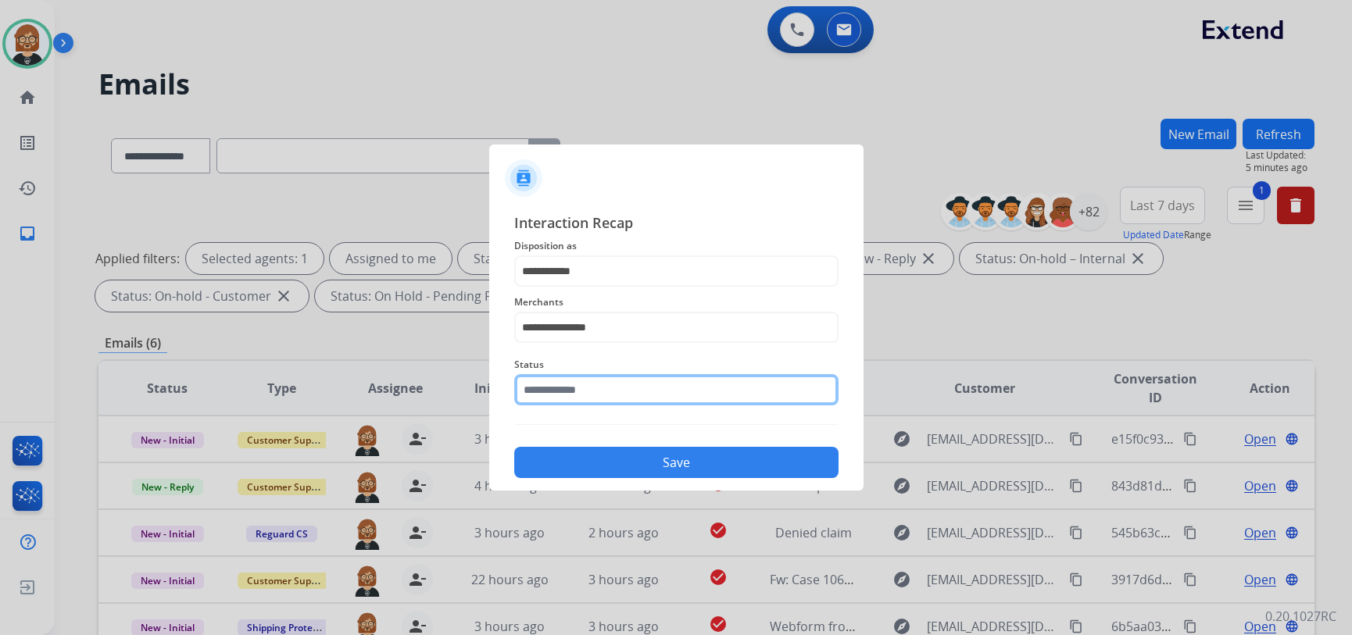
click at [679, 395] on input "text" at bounding box center [676, 389] width 324 height 31
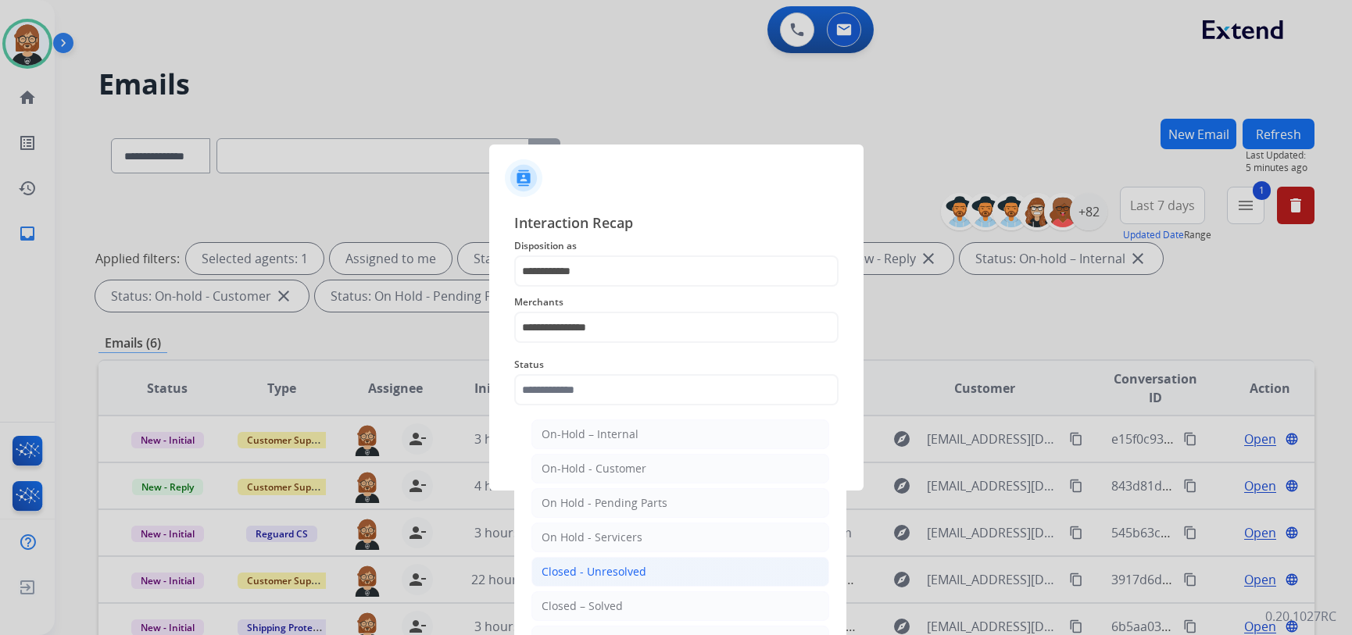
click at [654, 570] on li "Closed - Unresolved" at bounding box center [680, 572] width 298 height 30
type input "**********"
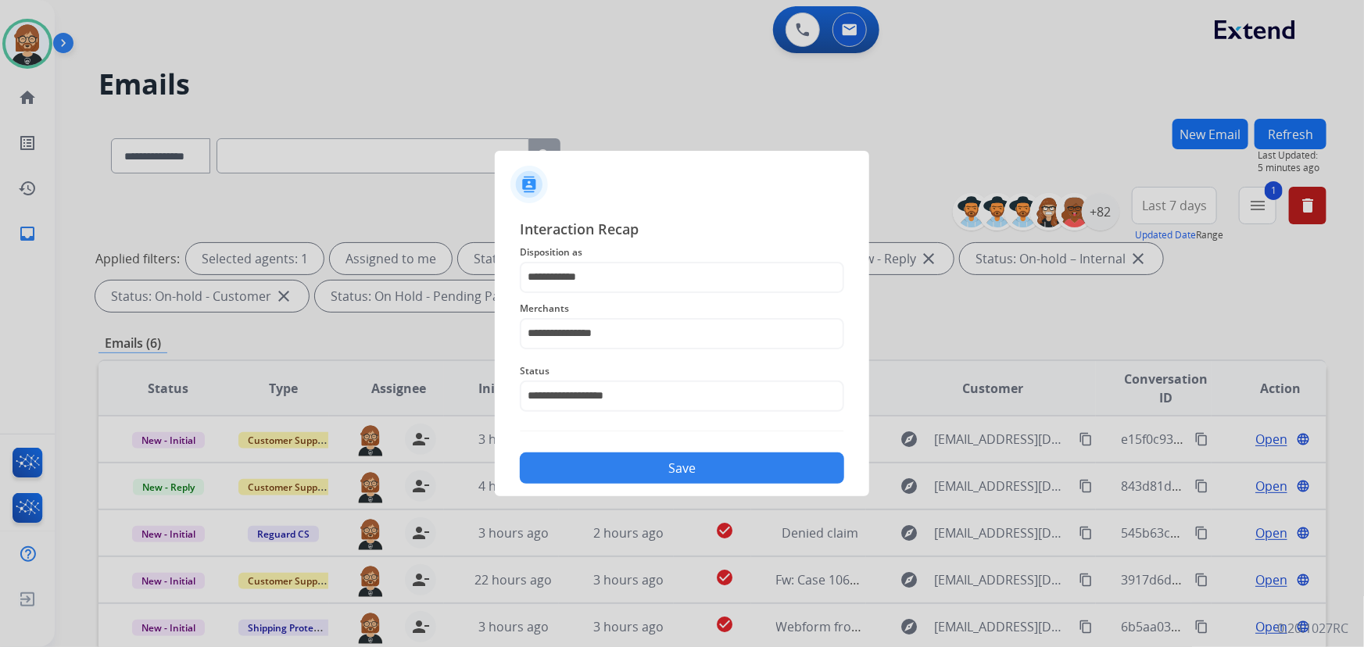
click at [674, 467] on button "Save" at bounding box center [682, 467] width 324 height 31
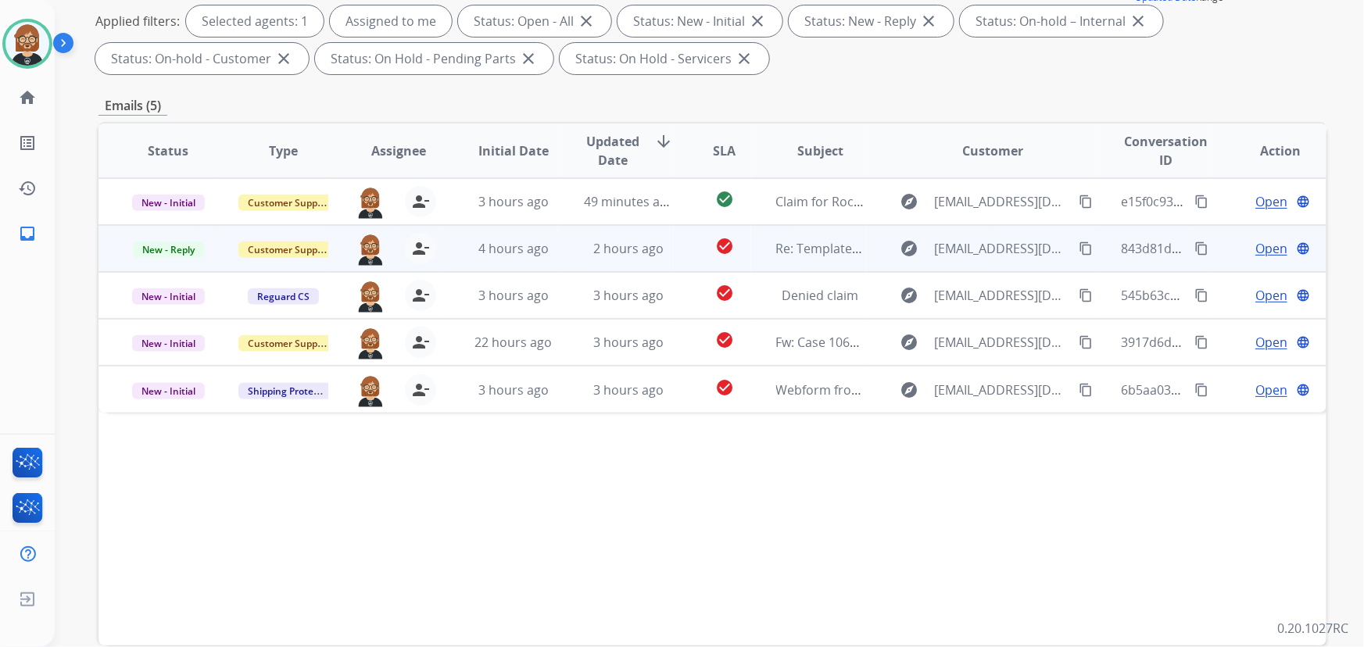
scroll to position [317, 0]
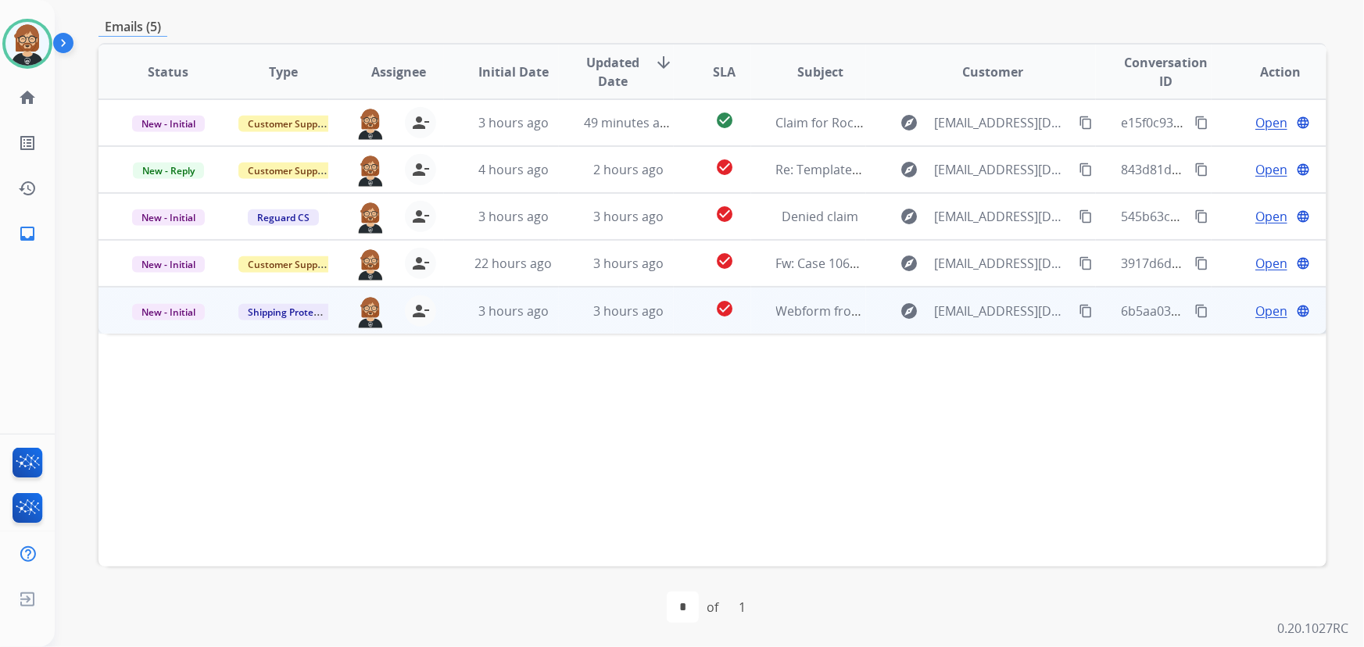
click at [655, 322] on td "3 hours ago" at bounding box center [616, 310] width 115 height 47
click at [1257, 316] on span "Open" at bounding box center [1271, 310] width 32 height 19
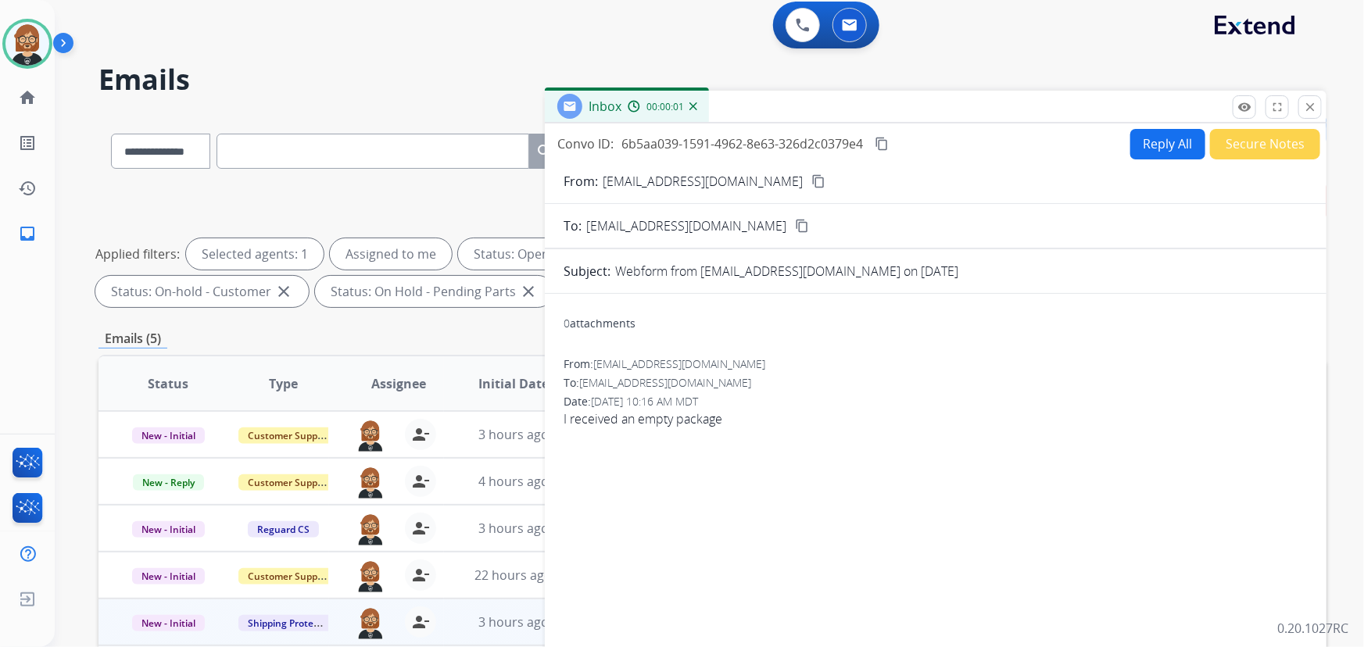
scroll to position [0, 0]
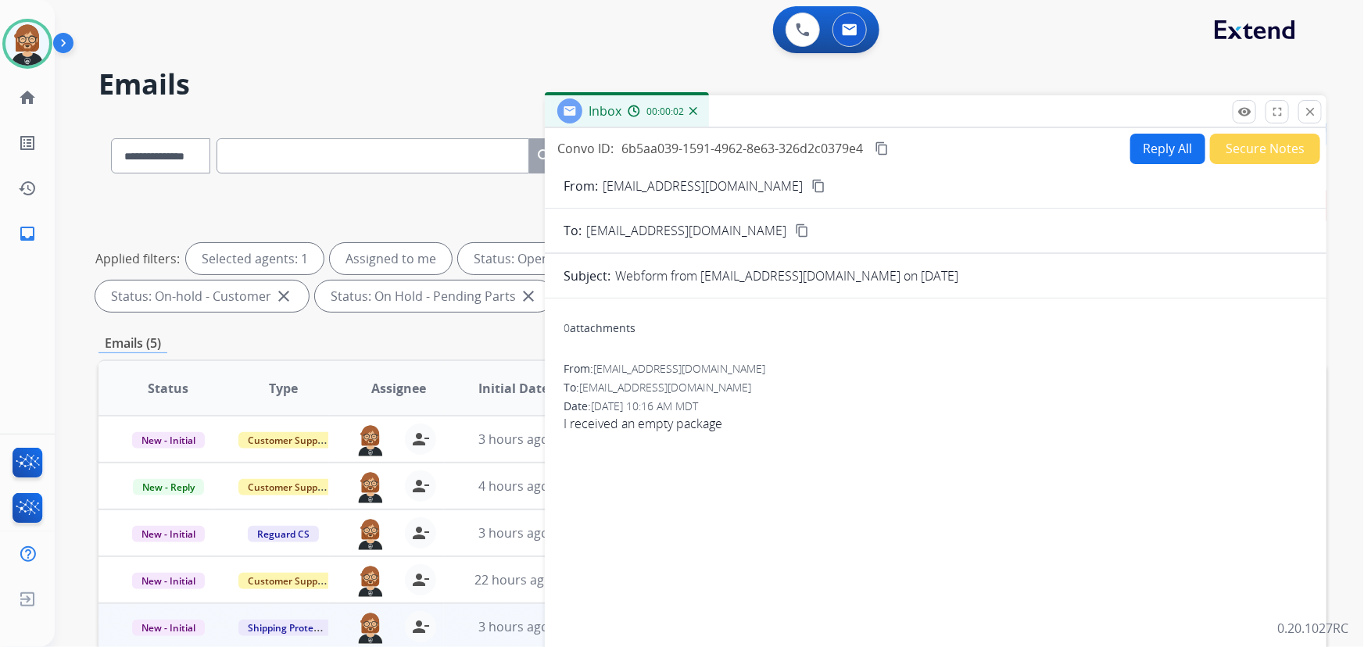
click at [811, 185] on mat-icon "content_copy" at bounding box center [818, 186] width 14 height 14
click at [1136, 142] on button "Reply All" at bounding box center [1167, 149] width 75 height 30
select select "**********"
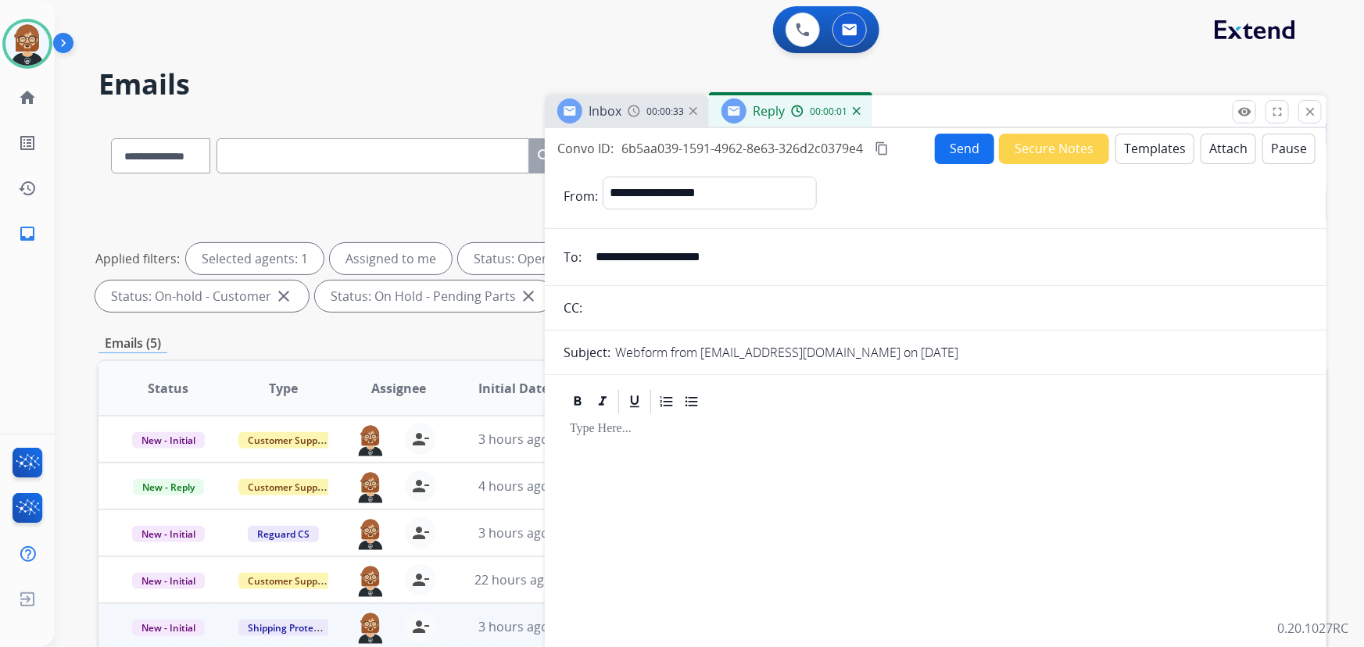
click at [1134, 150] on button "Templates" at bounding box center [1154, 149] width 79 height 30
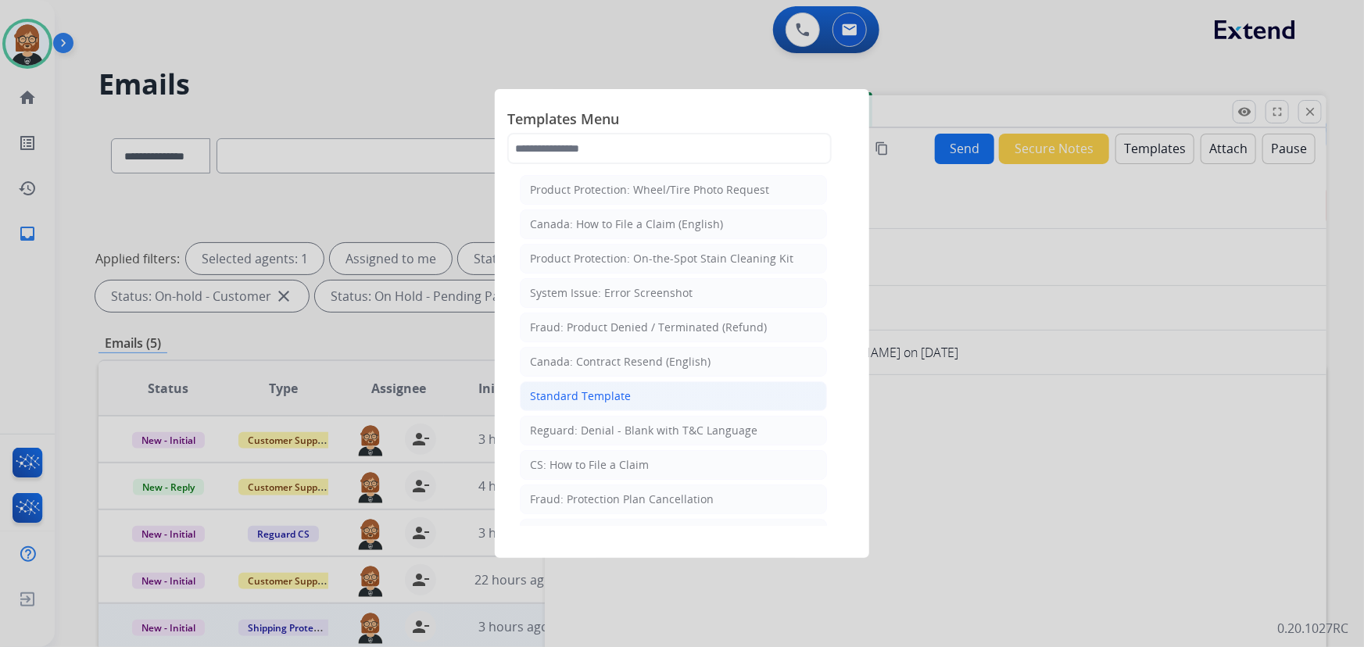
click at [675, 392] on li "Standard Template" at bounding box center [673, 396] width 307 height 30
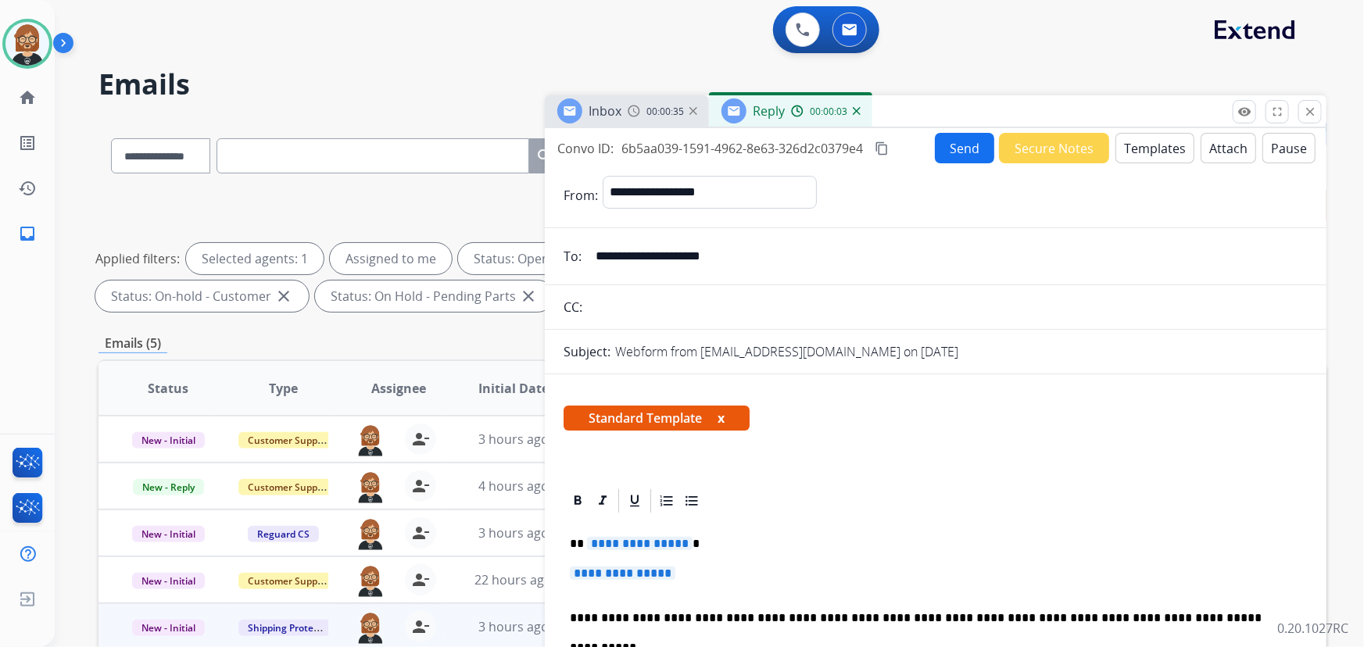
scroll to position [213, 0]
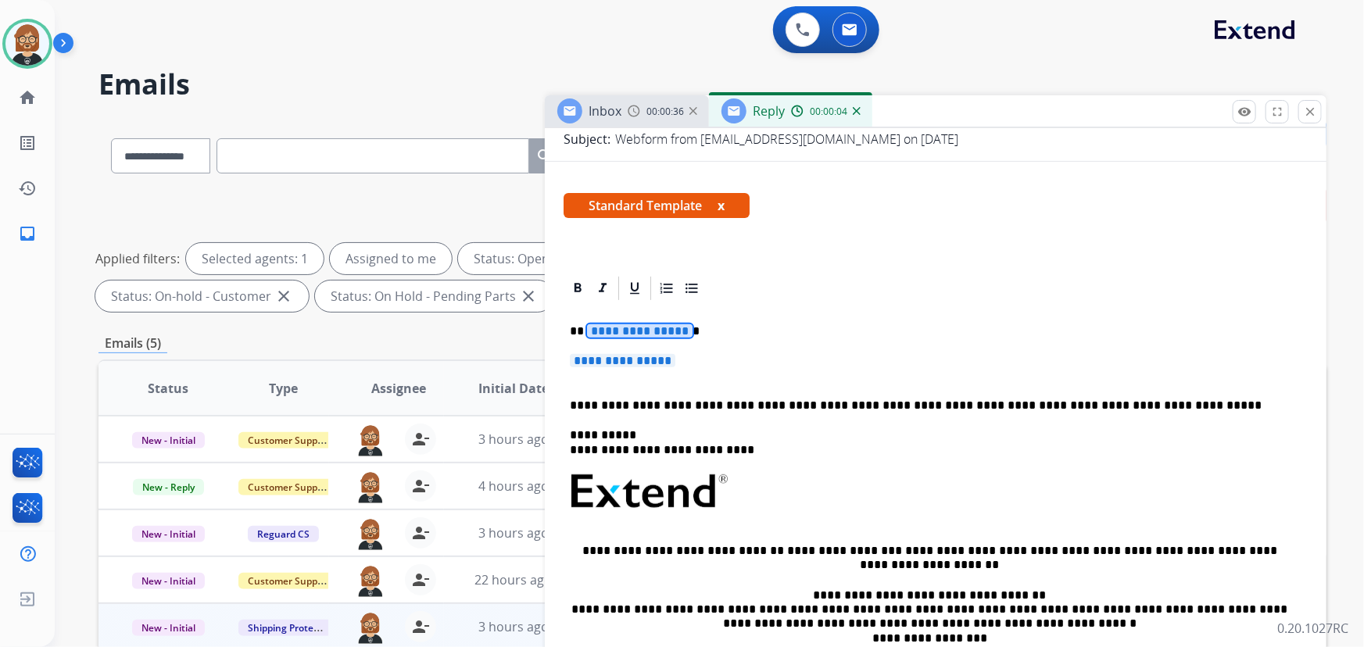
click at [605, 327] on span "**********" at bounding box center [640, 330] width 106 height 13
click at [630, 356] on span "**********" at bounding box center [623, 360] width 106 height 13
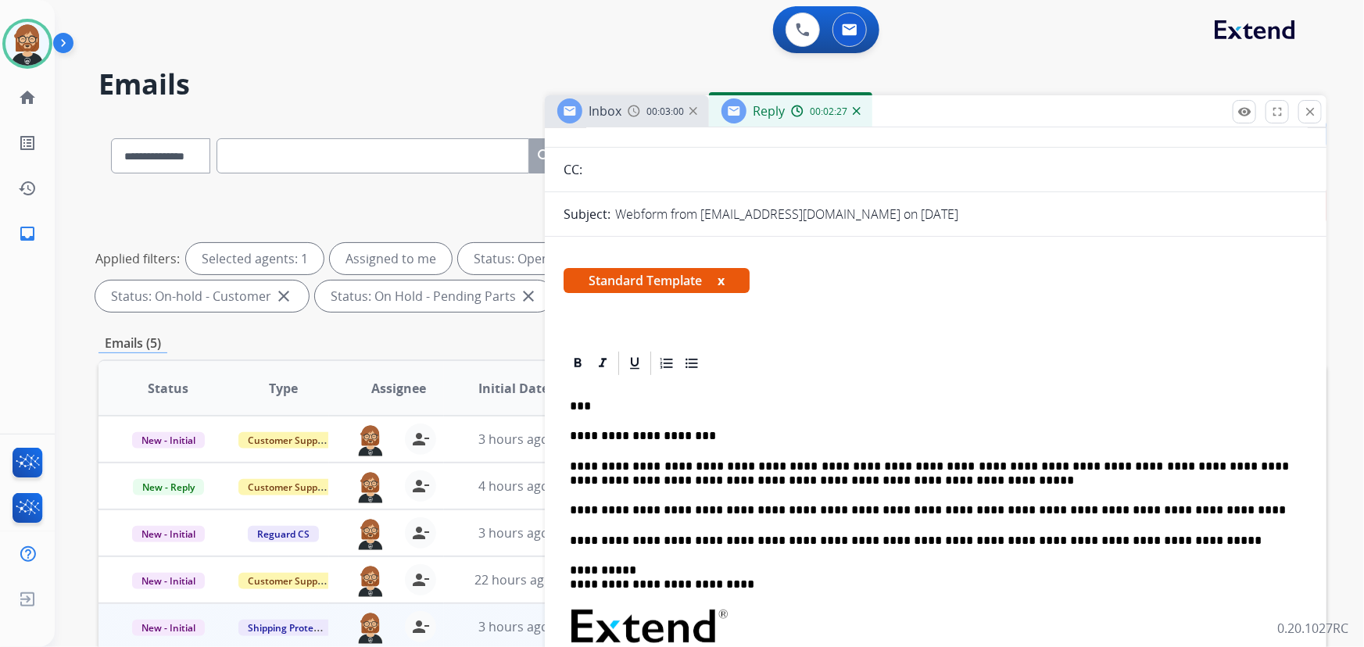
scroll to position [0, 0]
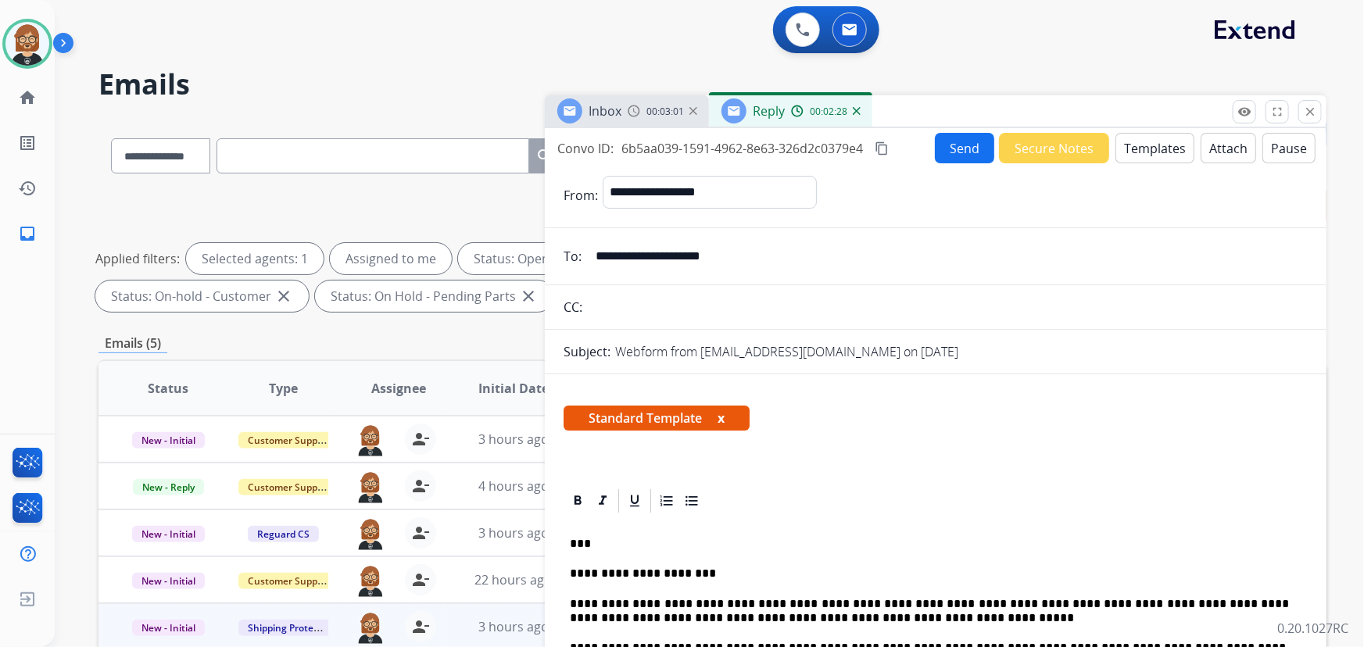
click at [970, 148] on button "Send" at bounding box center [964, 148] width 59 height 30
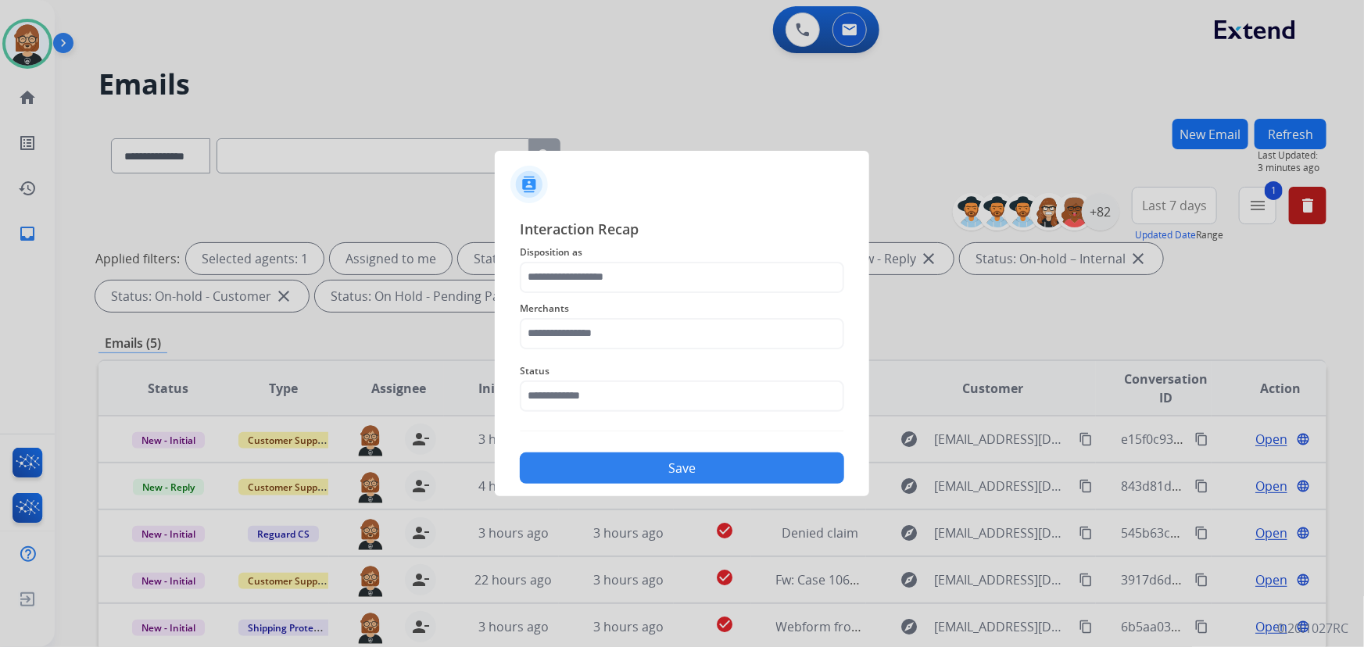
drag, startPoint x: 652, startPoint y: 257, endPoint x: 651, endPoint y: 266, distance: 9.4
click at [651, 266] on div "Interaction Recap Disposition as Merchants Status Save" at bounding box center [682, 351] width 324 height 266
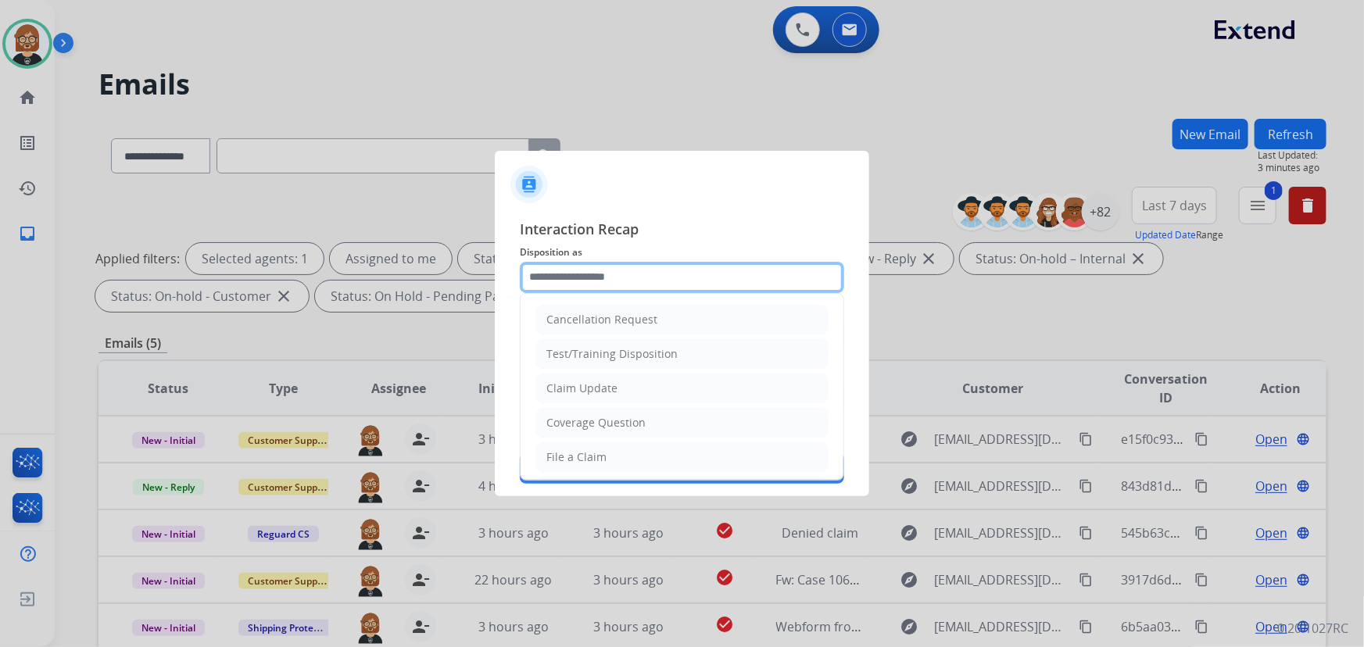
click at [650, 292] on div "Cancellation Request Test/Training Disposition Claim Update Coverage Question F…" at bounding box center [682, 277] width 324 height 31
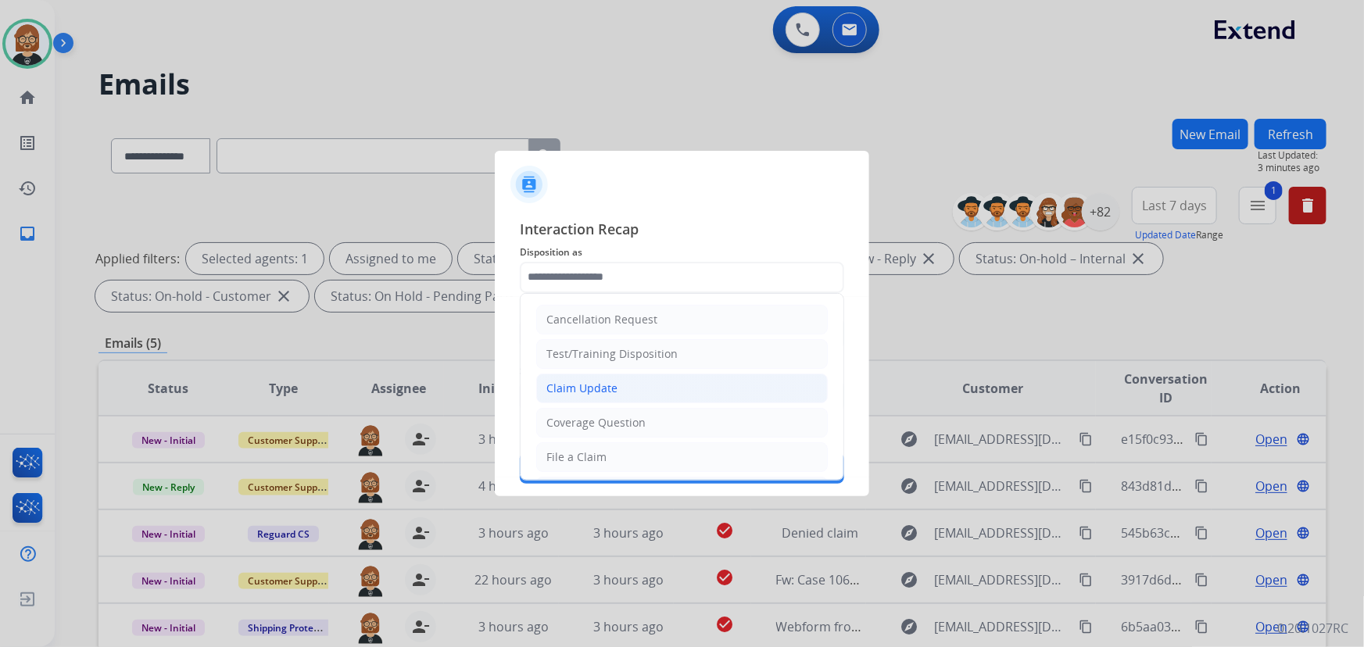
click at [636, 388] on li "Claim Update" at bounding box center [681, 389] width 291 height 30
type input "**********"
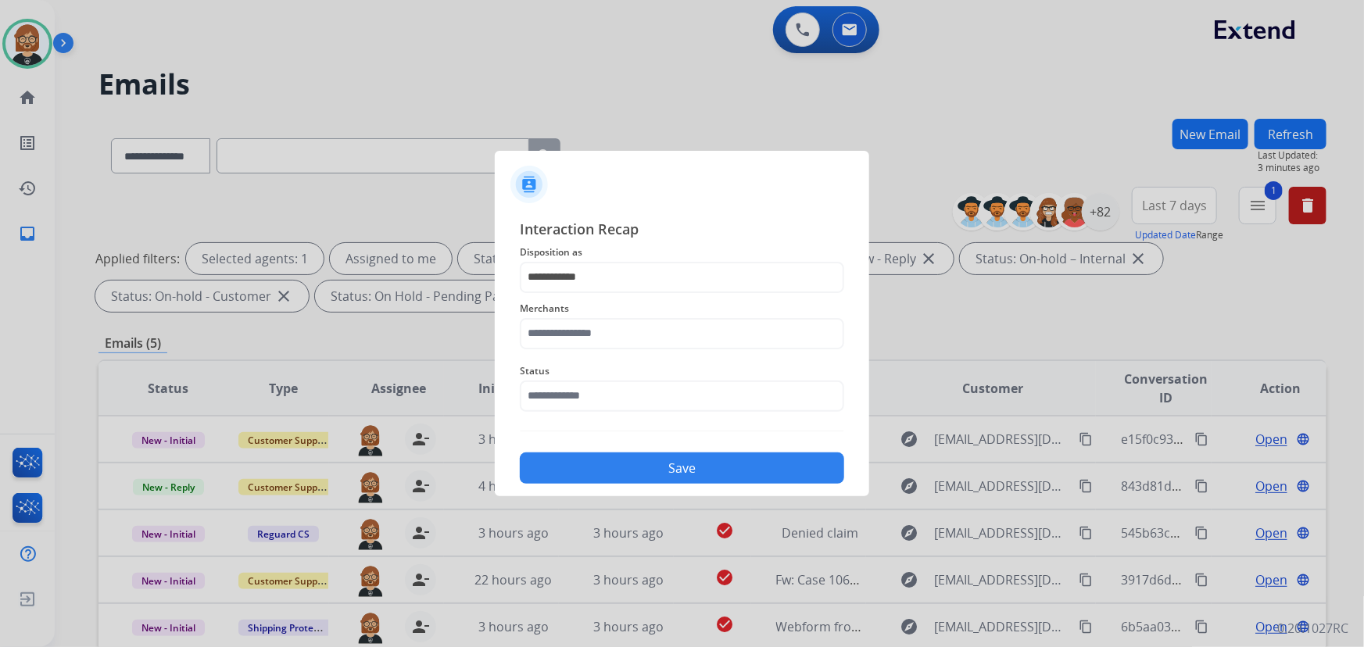
click at [663, 310] on span "Merchants" at bounding box center [682, 308] width 324 height 19
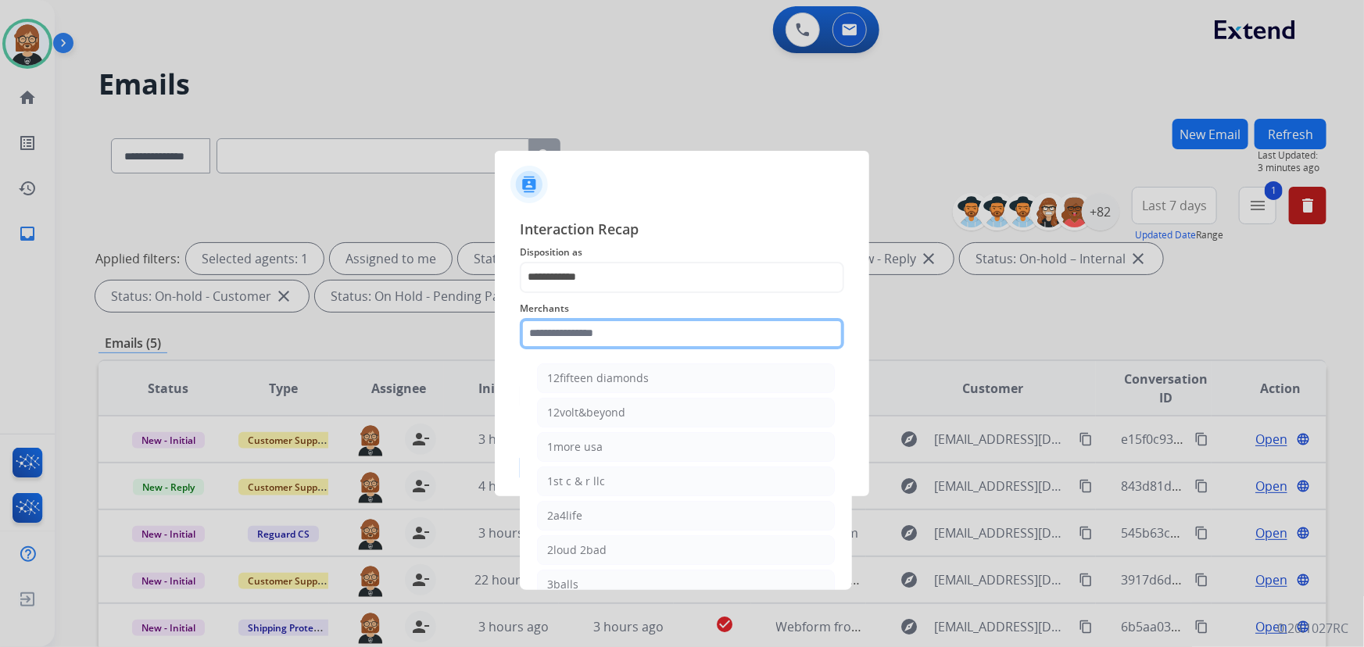
click at [647, 338] on input "text" at bounding box center [682, 333] width 324 height 31
drag, startPoint x: 603, startPoint y: 329, endPoint x: 406, endPoint y: 306, distance: 197.6
click at [0, 306] on app-contact-recap-modal "**********" at bounding box center [0, 323] width 0 height 647
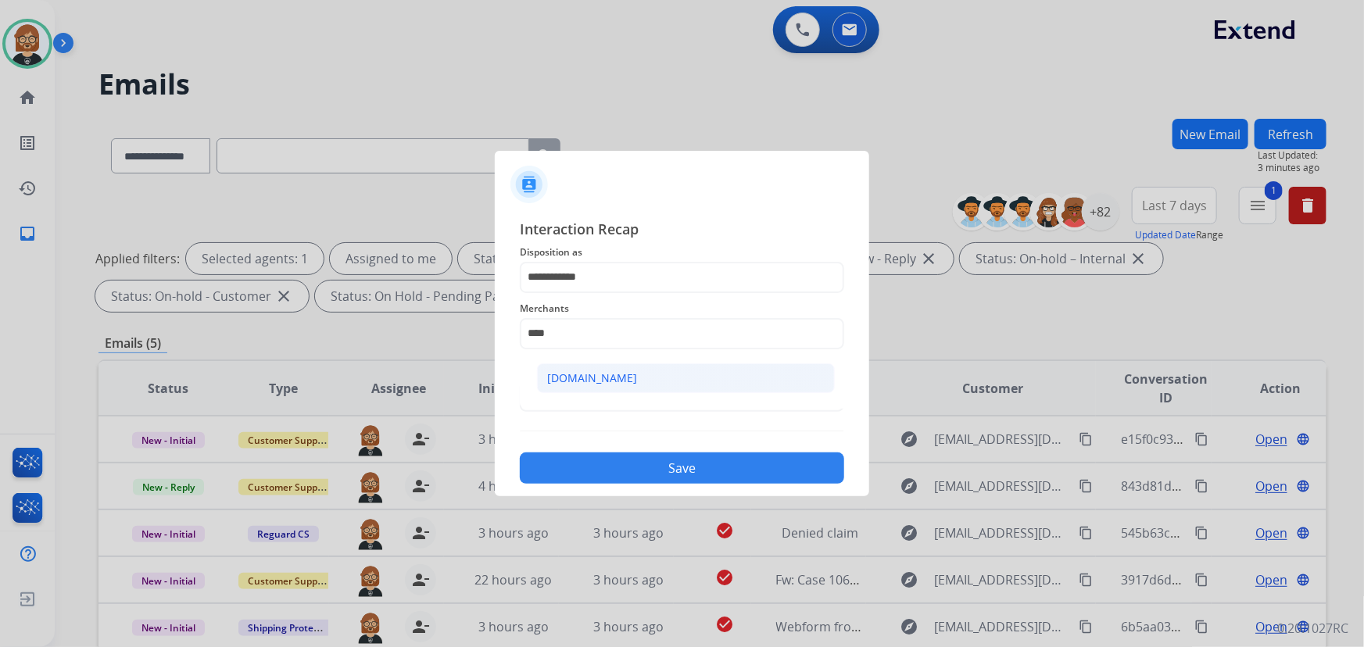
click at [598, 388] on li "[DOMAIN_NAME]" at bounding box center [686, 378] width 298 height 30
type input "**********"
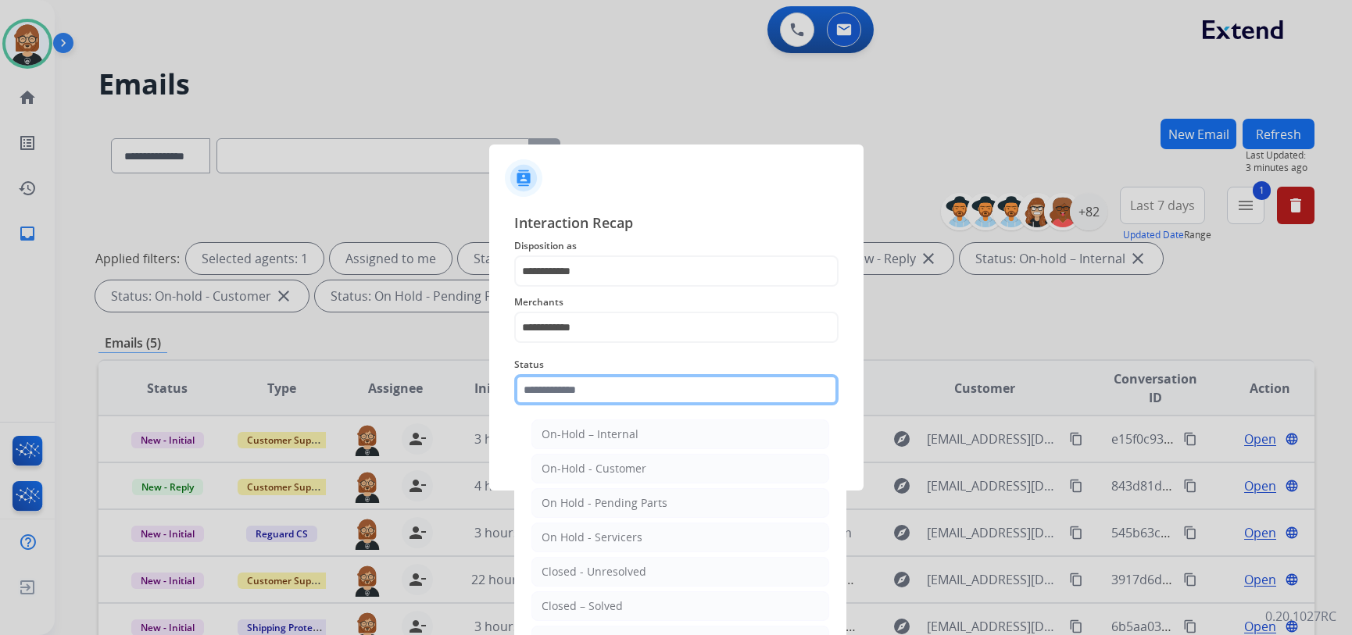
click at [624, 398] on input "text" at bounding box center [676, 389] width 324 height 31
click at [649, 589] on ul "On-Hold – Internal On-Hold - Customer On Hold - Pending Parts On Hold - Service…" at bounding box center [680, 576] width 307 height 328
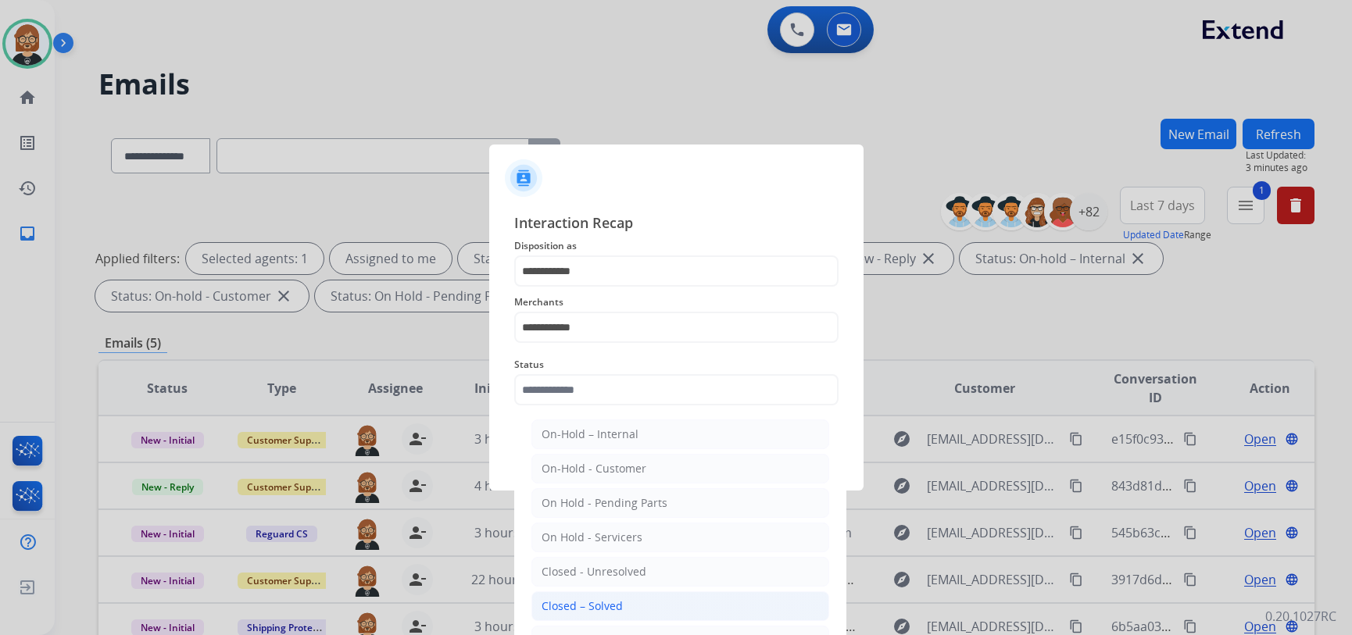
click at [649, 594] on li "Closed – Solved" at bounding box center [680, 607] width 298 height 30
type input "**********"
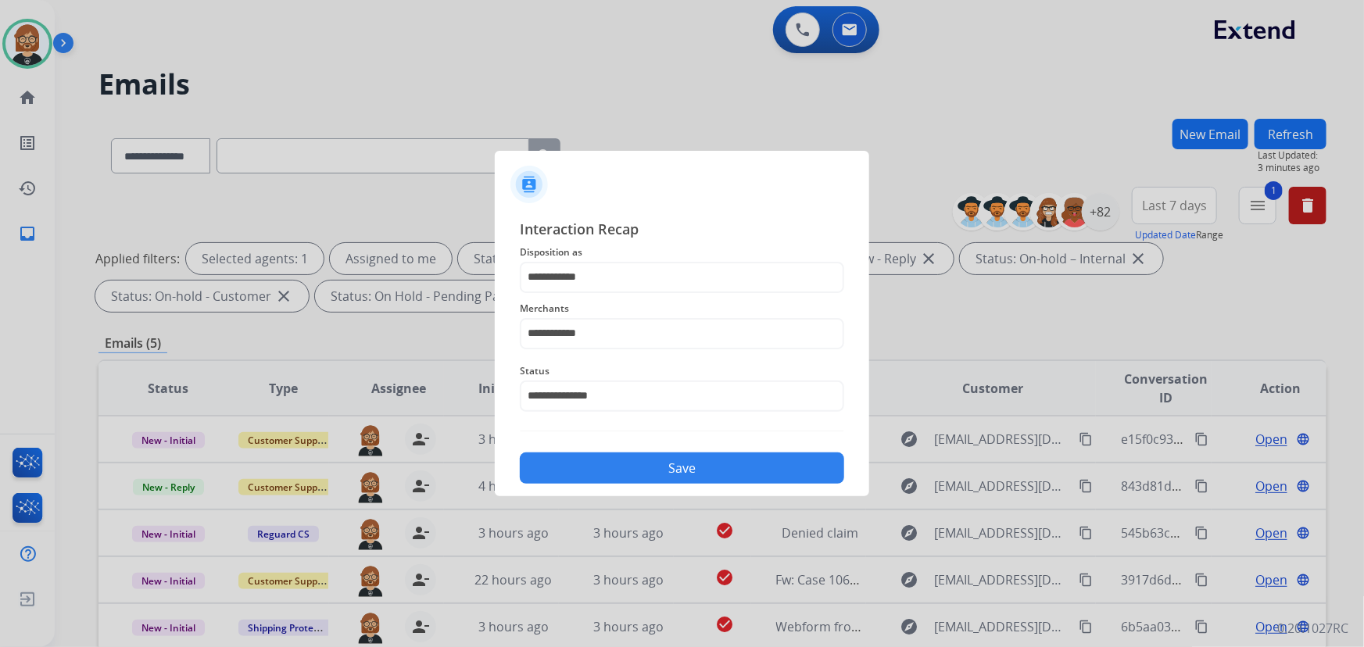
click at [646, 470] on button "Save" at bounding box center [682, 467] width 324 height 31
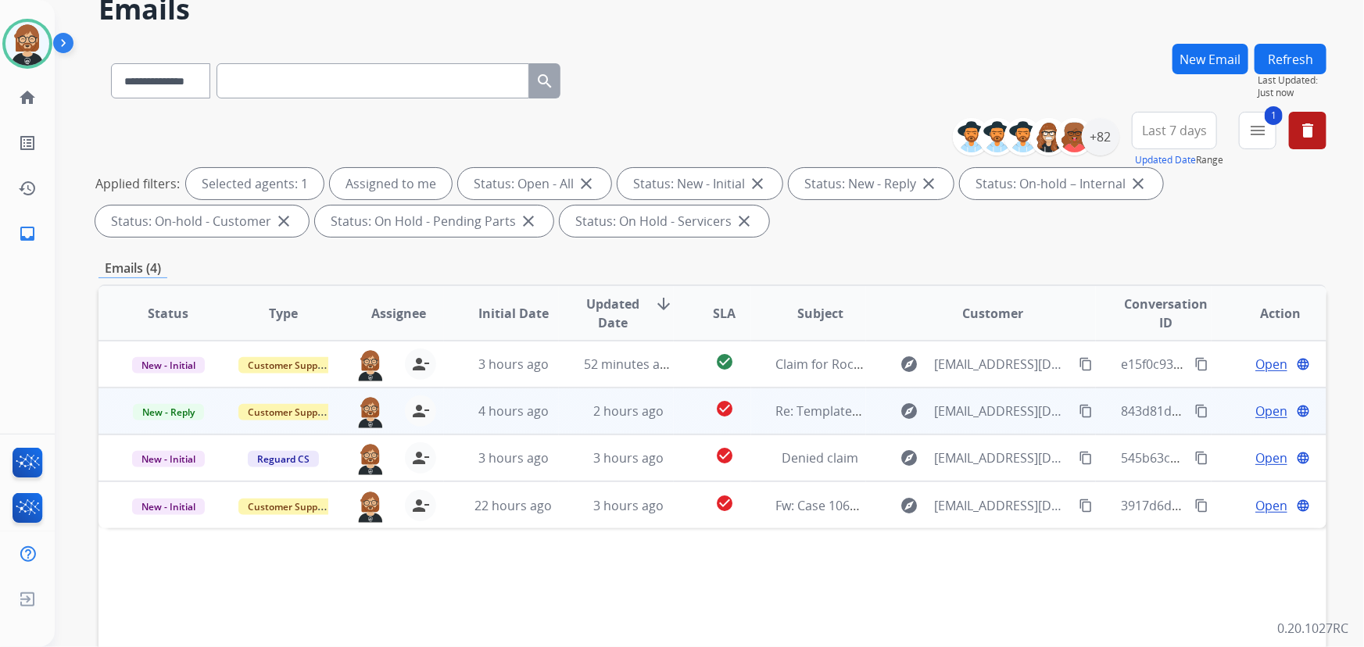
scroll to position [213, 0]
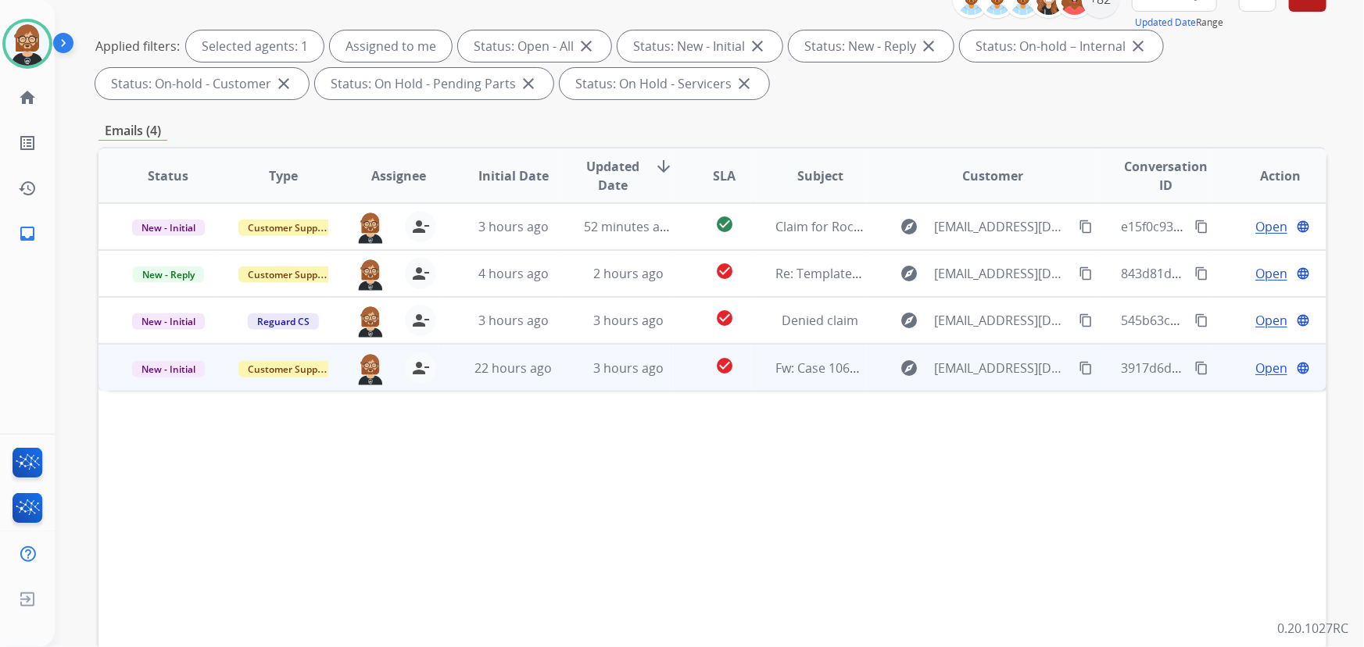
click at [660, 382] on td "3 hours ago" at bounding box center [616, 367] width 115 height 47
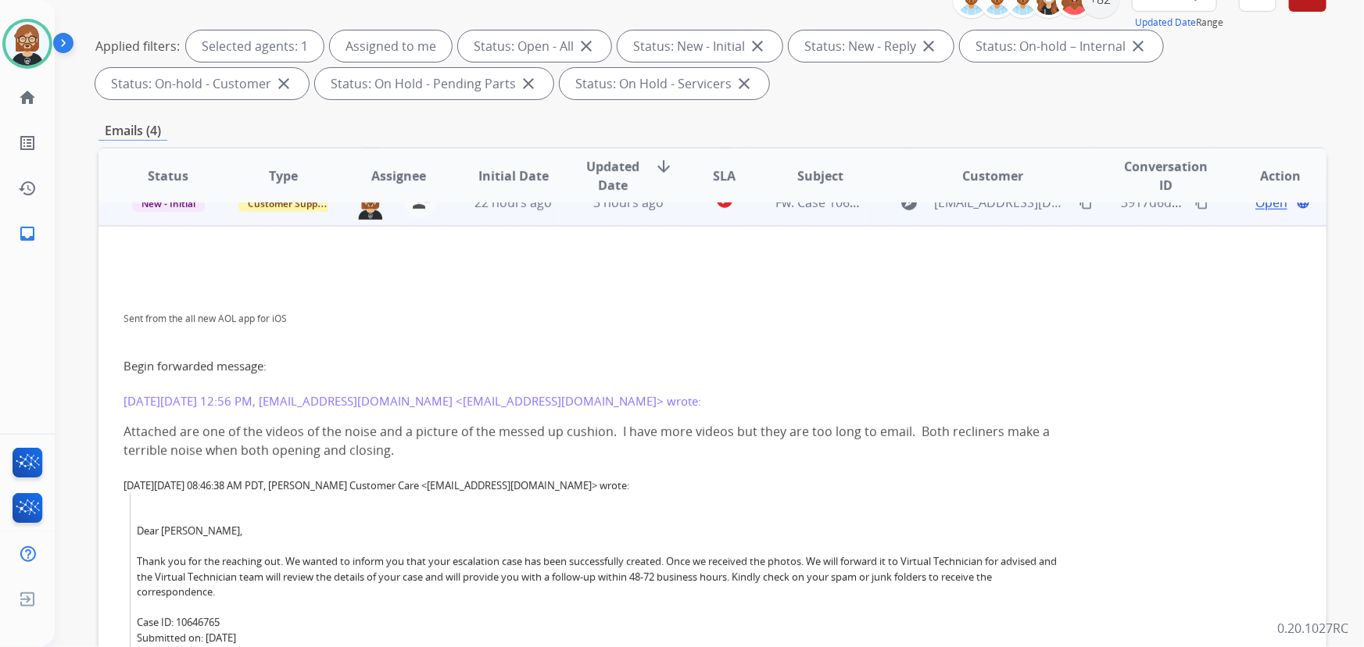
scroll to position [141, 0]
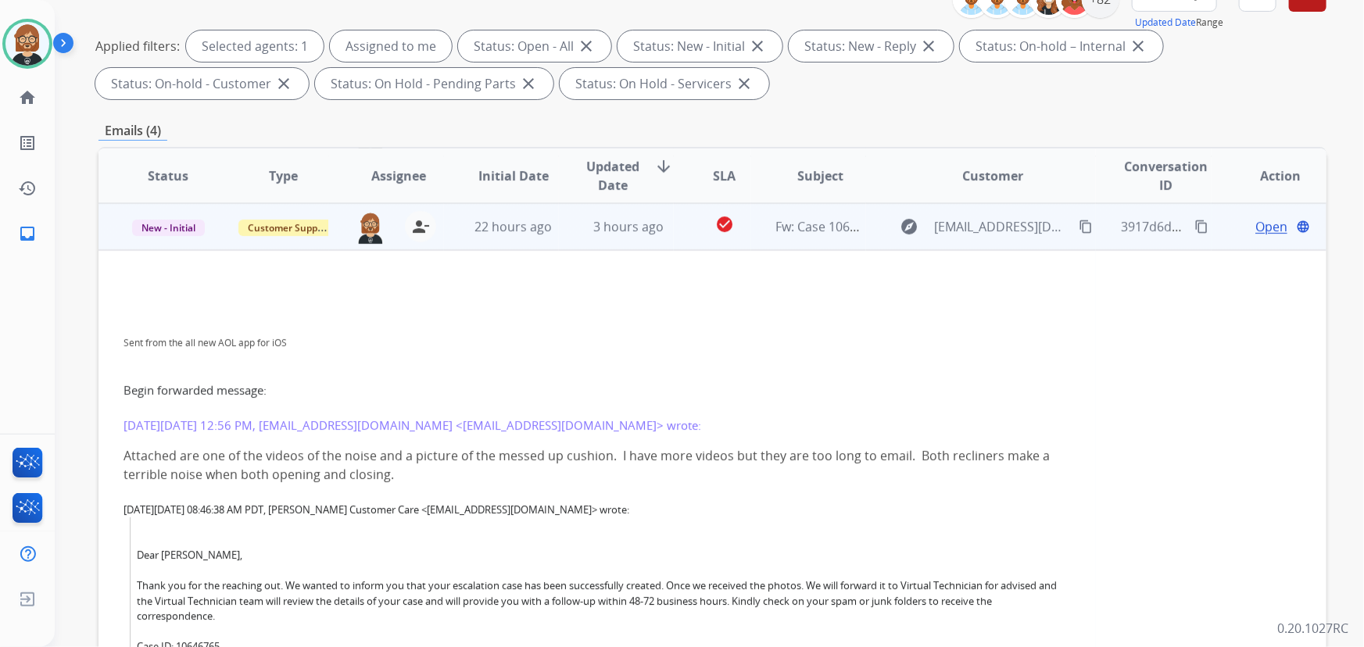
click at [1261, 225] on span "Open" at bounding box center [1271, 226] width 32 height 19
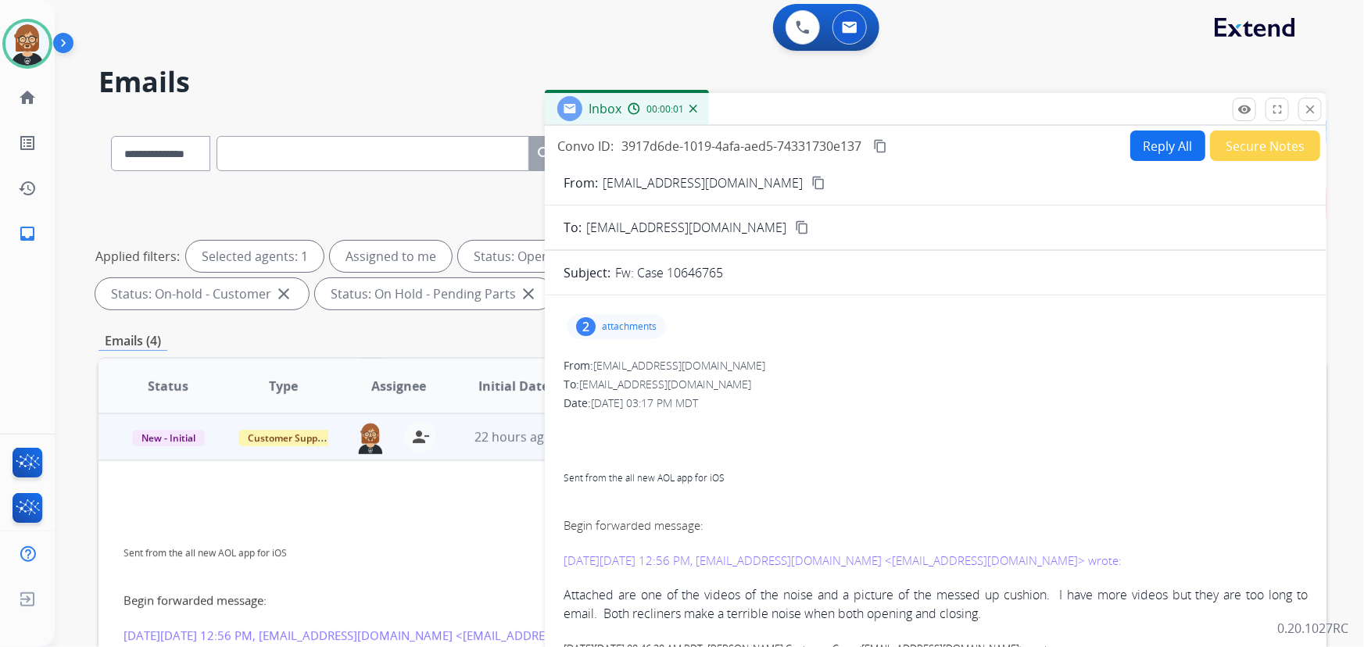
scroll to position [0, 0]
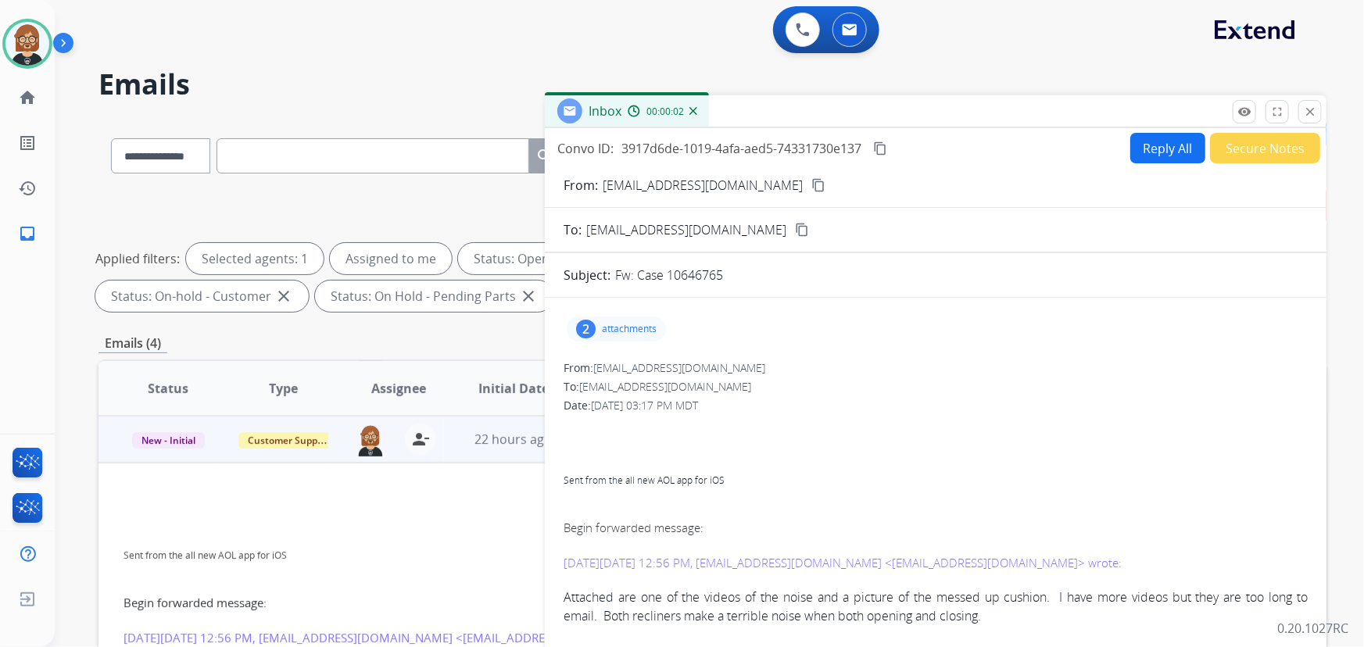
click at [1146, 148] on button "Reply All" at bounding box center [1167, 148] width 75 height 30
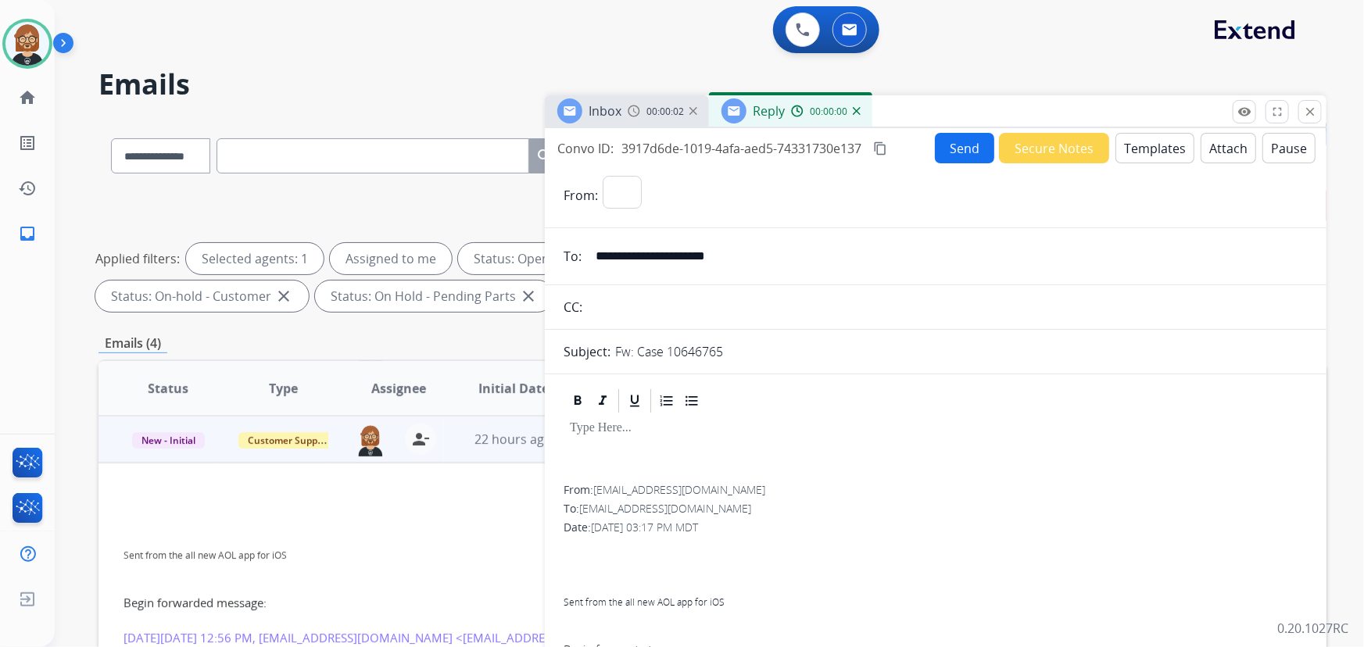
select select "**********"
click at [1156, 152] on button "Templates" at bounding box center [1154, 148] width 79 height 30
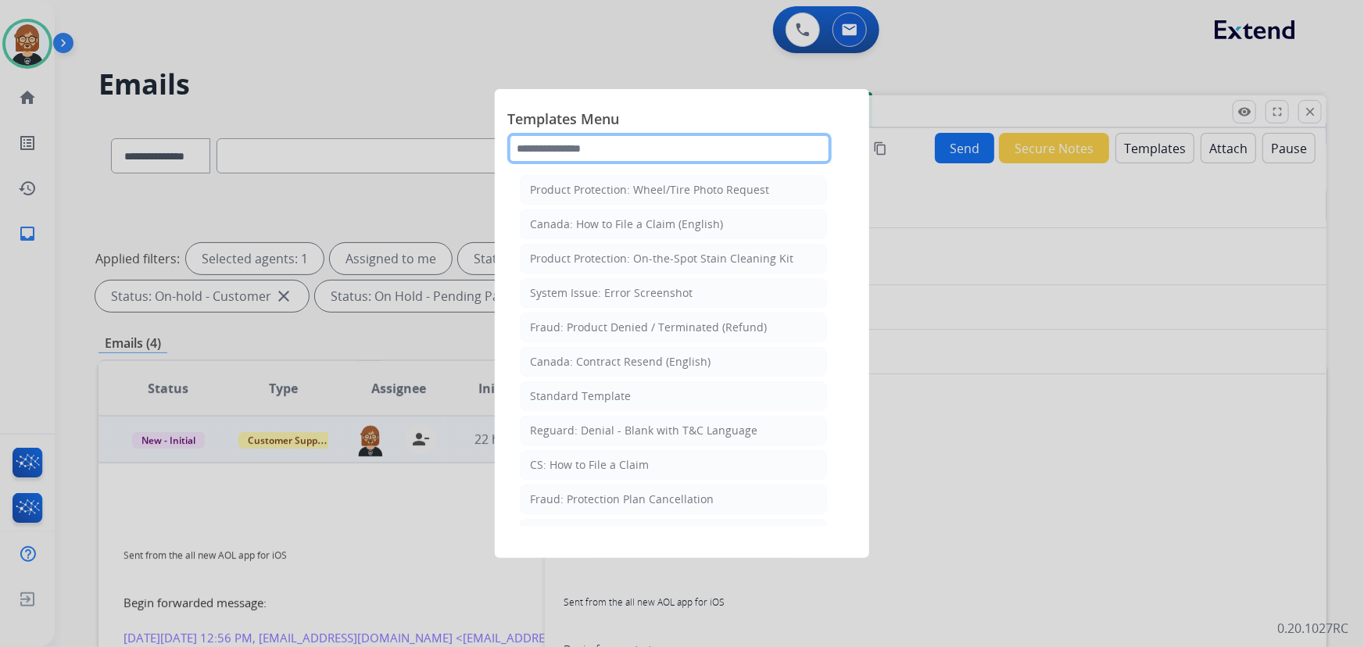
click at [651, 145] on input "text" at bounding box center [669, 148] width 324 height 31
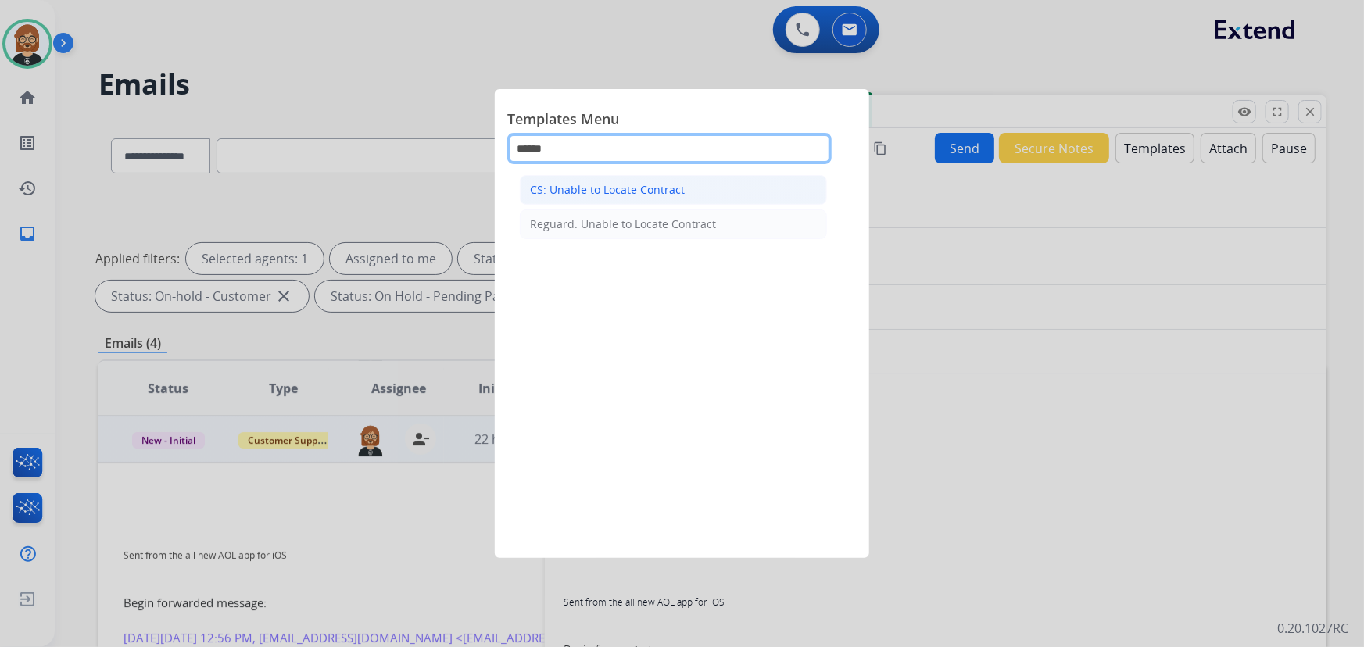
type input "******"
click at [659, 188] on div "CS: Unable to Locate Contract" at bounding box center [607, 190] width 155 height 16
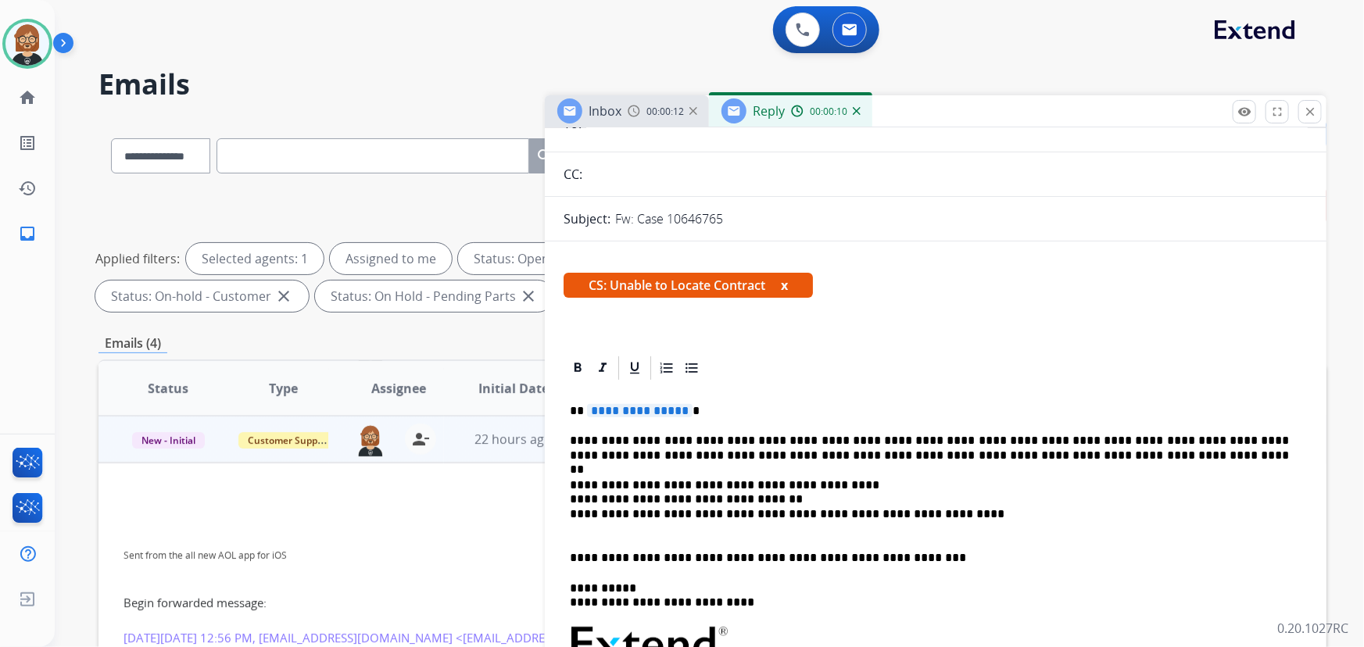
scroll to position [141, 0]
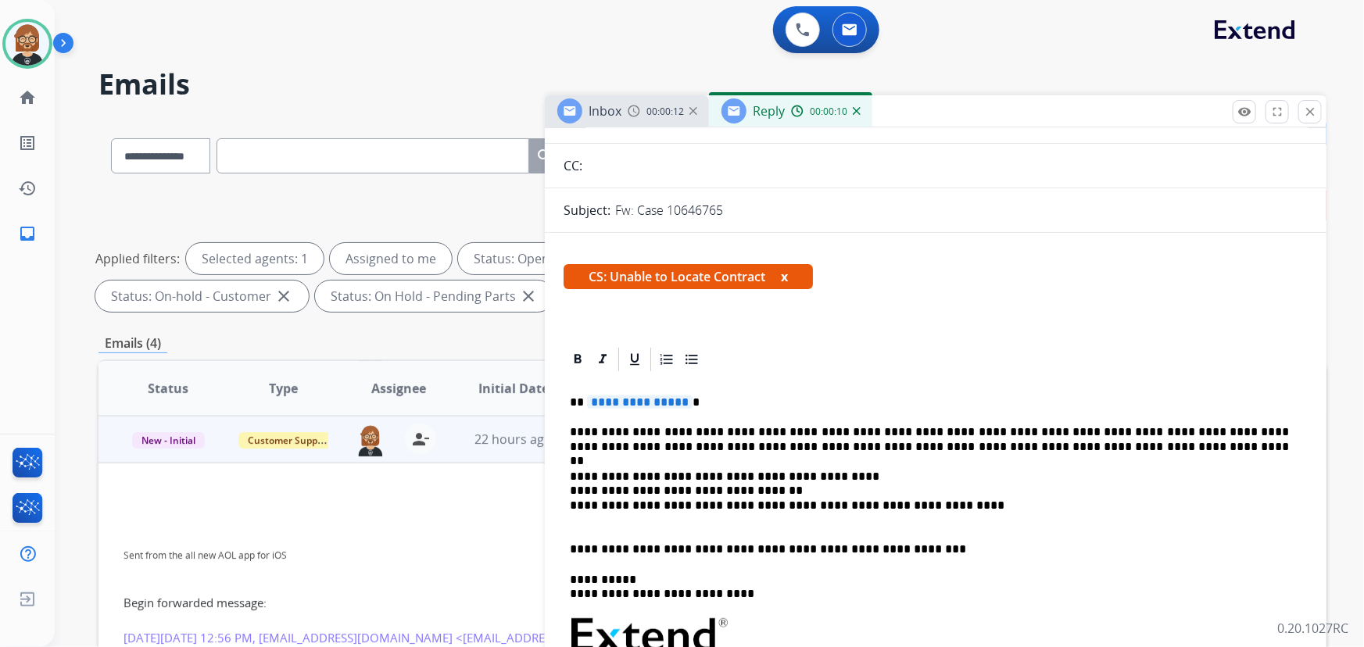
click at [647, 398] on span "**********" at bounding box center [640, 401] width 106 height 13
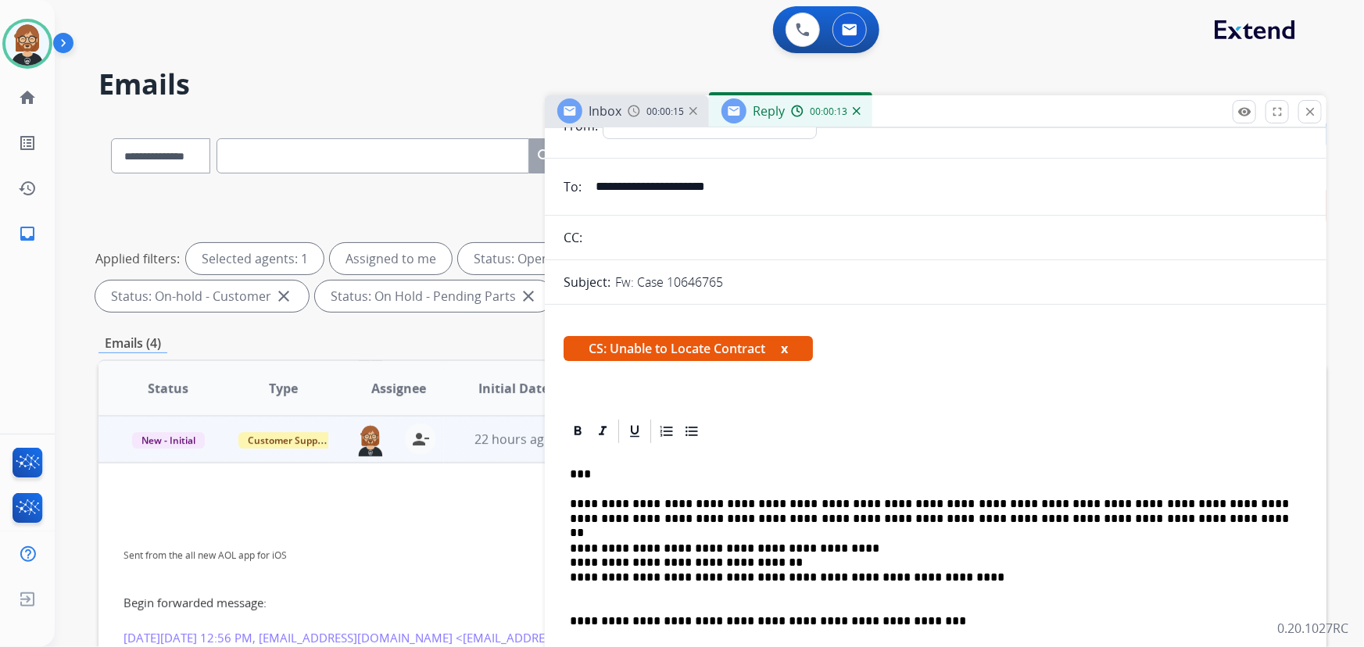
scroll to position [0, 0]
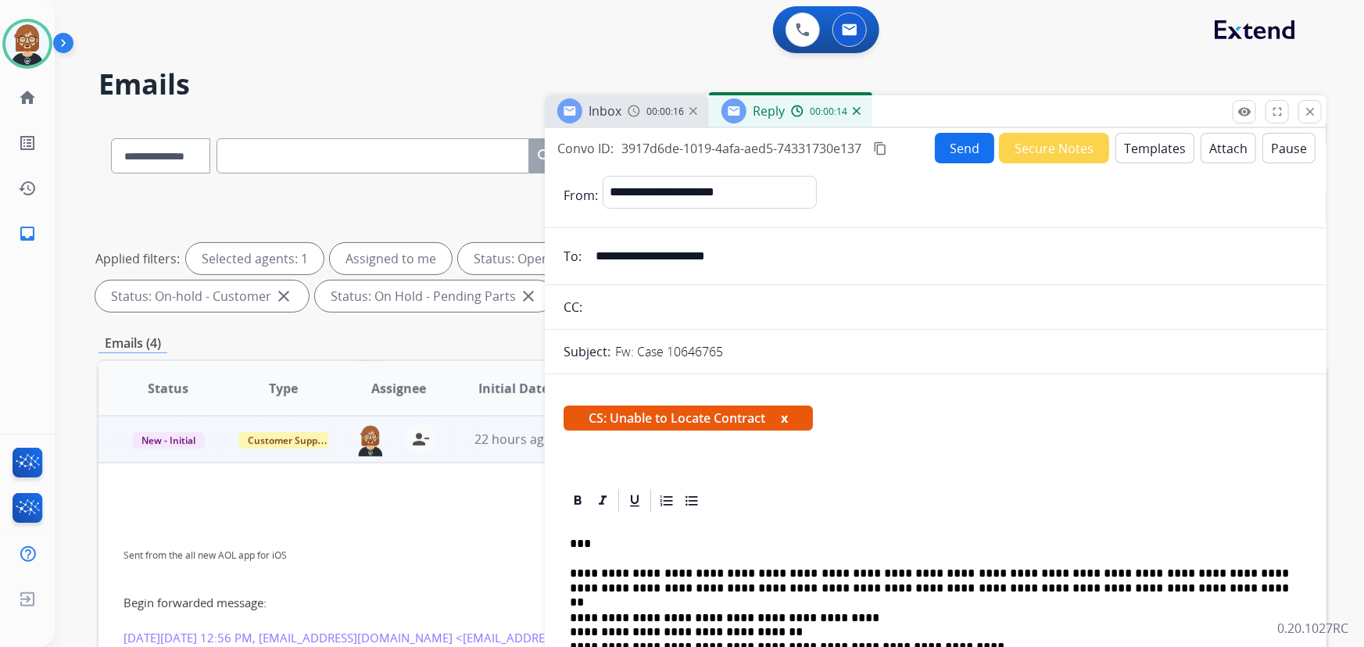
click at [958, 152] on button "Send" at bounding box center [964, 148] width 59 height 30
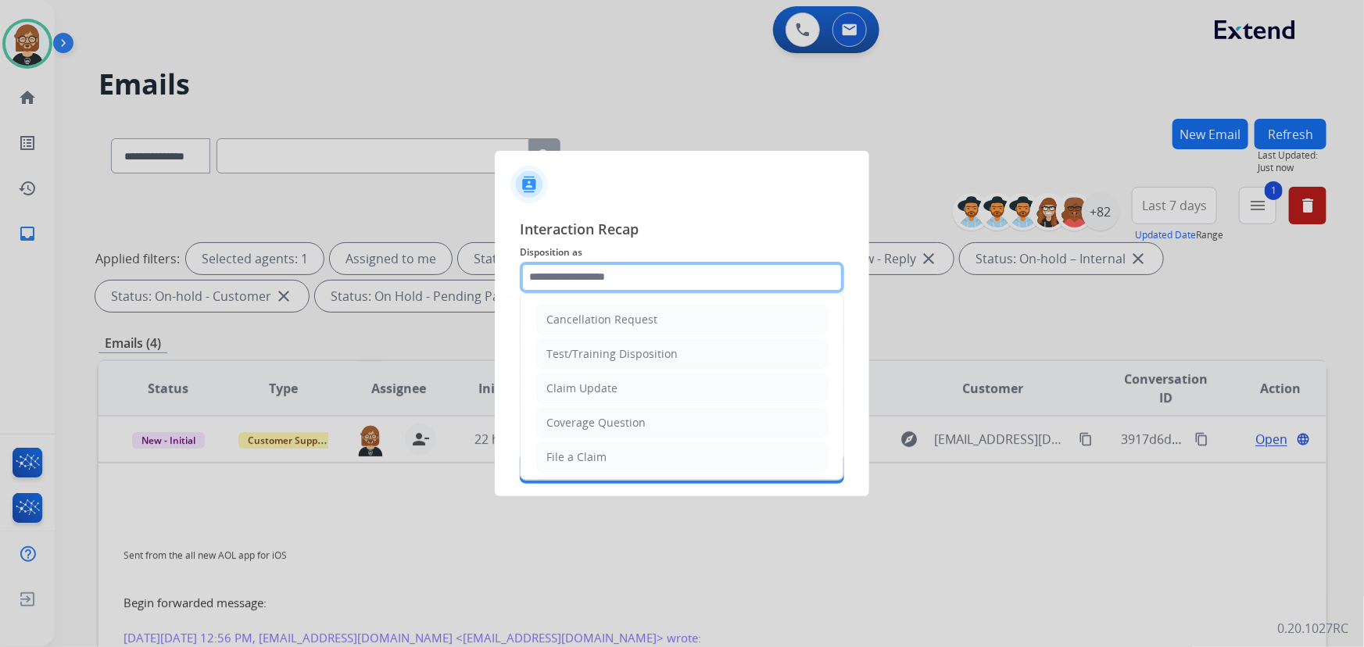
click at [667, 269] on input "text" at bounding box center [682, 277] width 324 height 31
click at [676, 374] on li "Claim Update" at bounding box center [681, 389] width 291 height 30
type input "**********"
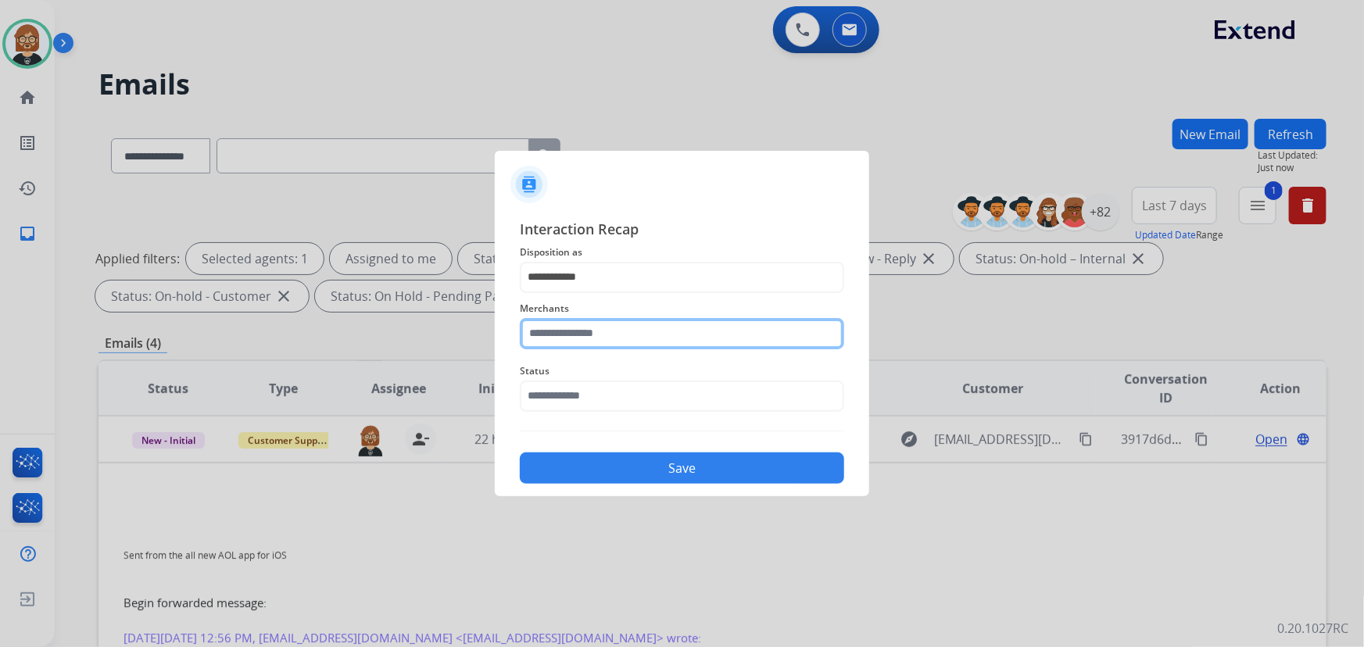
click at [684, 340] on input "text" at bounding box center [682, 333] width 324 height 31
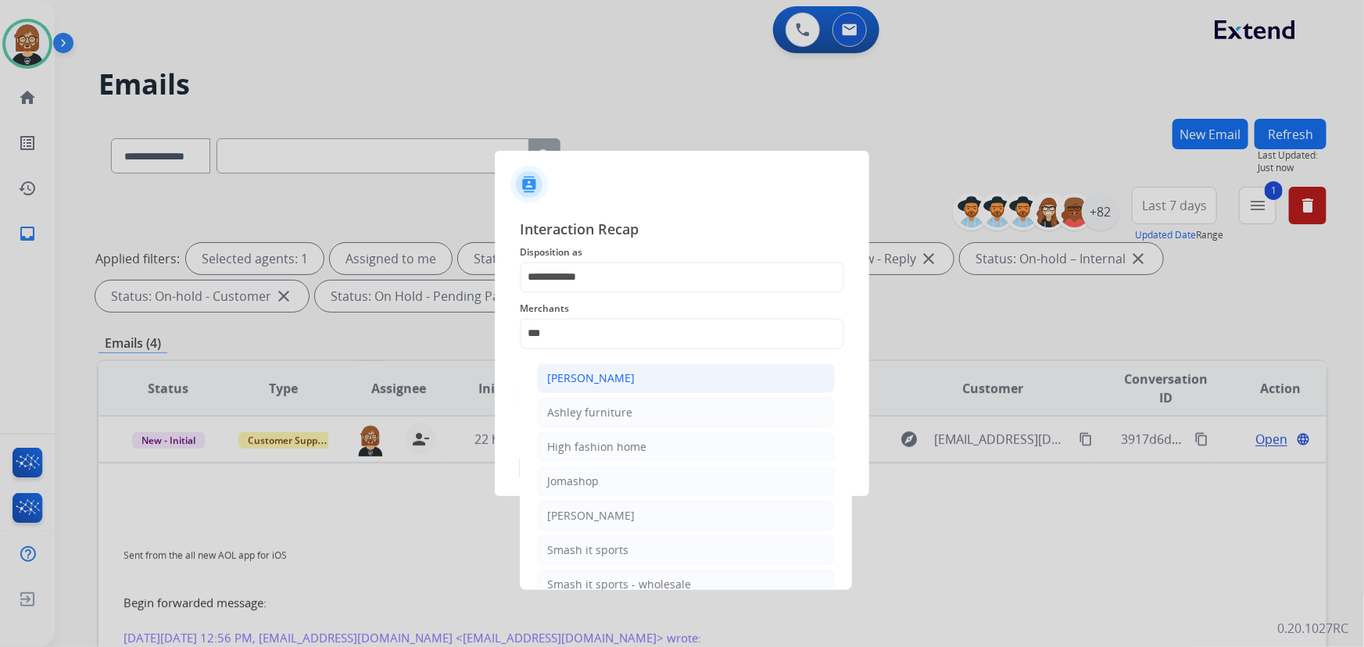
click at [656, 377] on li "[PERSON_NAME]" at bounding box center [686, 378] width 298 height 30
type input "**********"
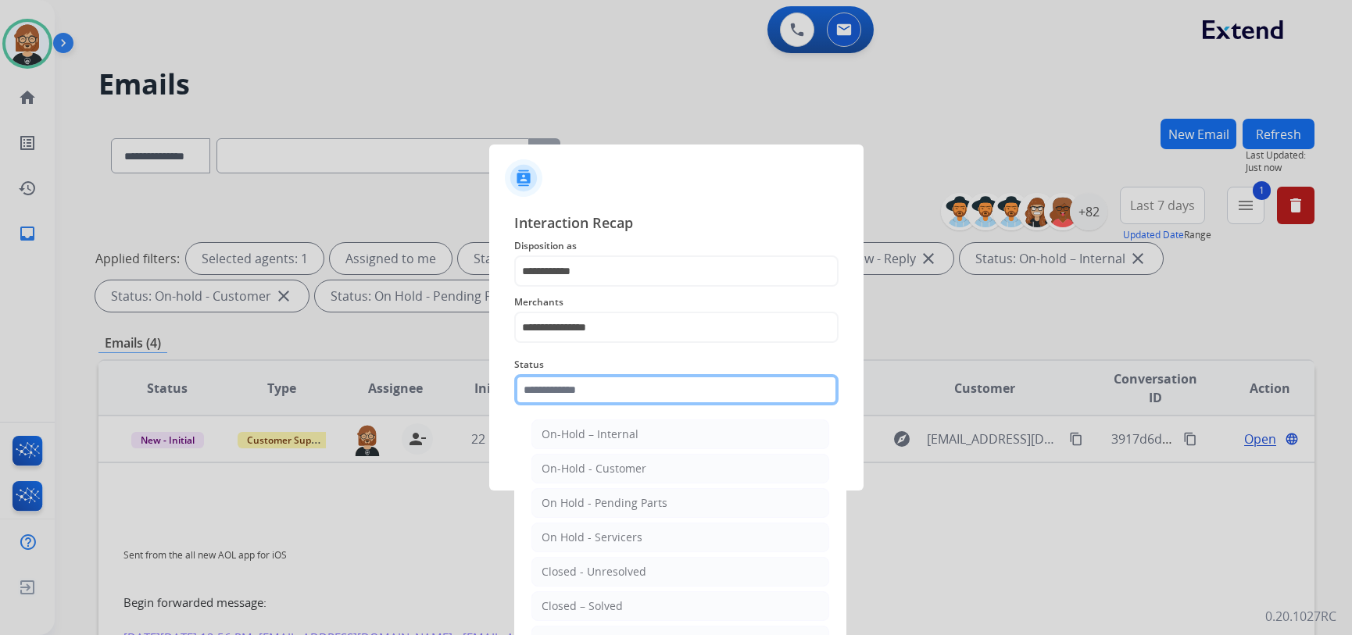
click at [648, 383] on input "text" at bounding box center [676, 389] width 324 height 31
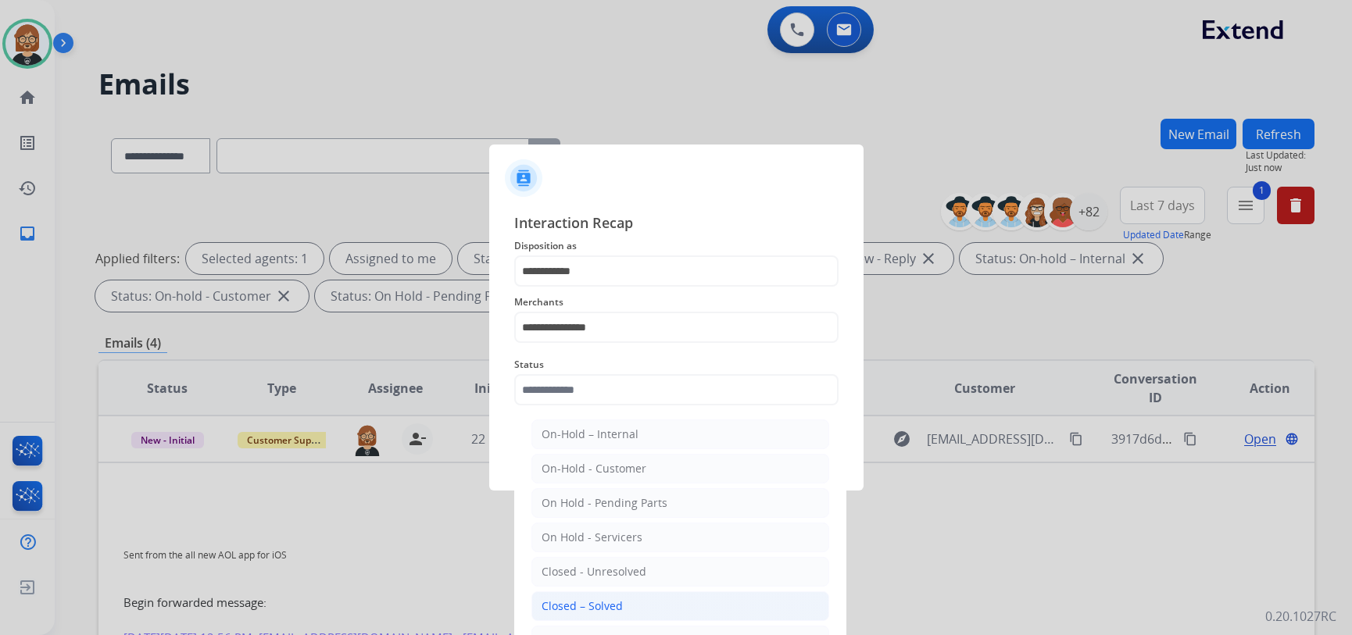
click at [631, 605] on li "Closed – Solved" at bounding box center [680, 607] width 298 height 30
type input "**********"
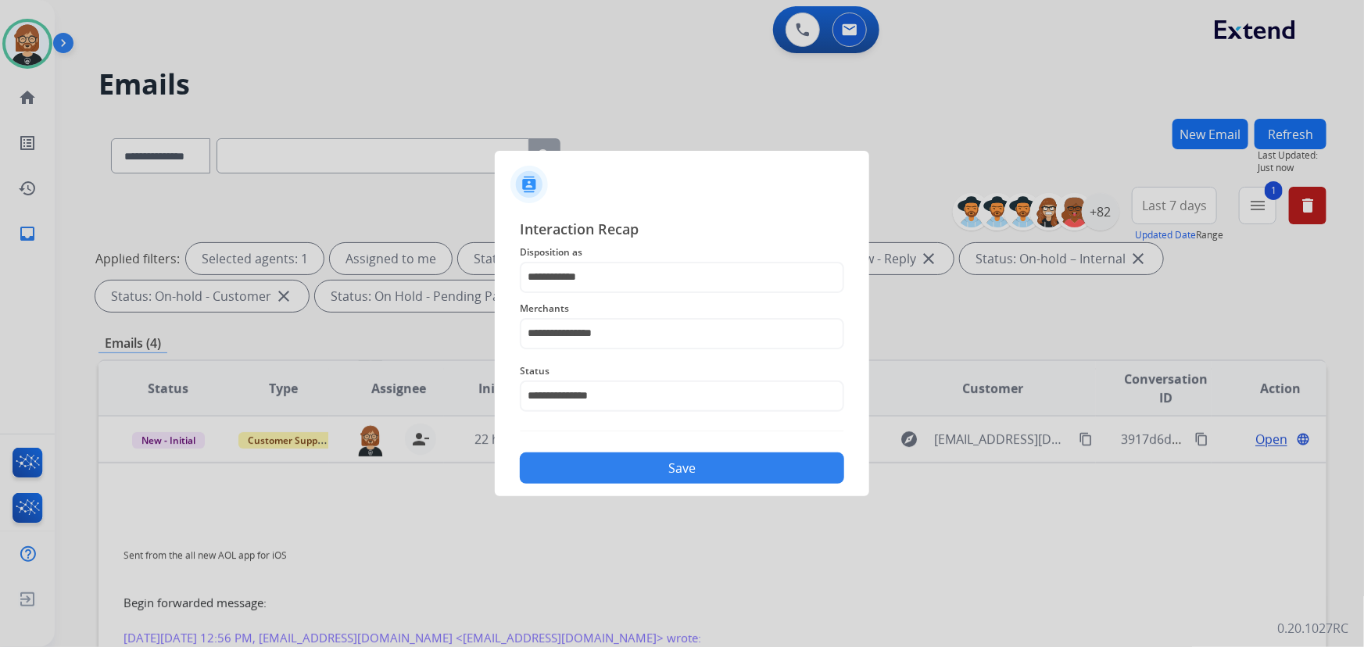
click at [671, 470] on button "Save" at bounding box center [682, 467] width 324 height 31
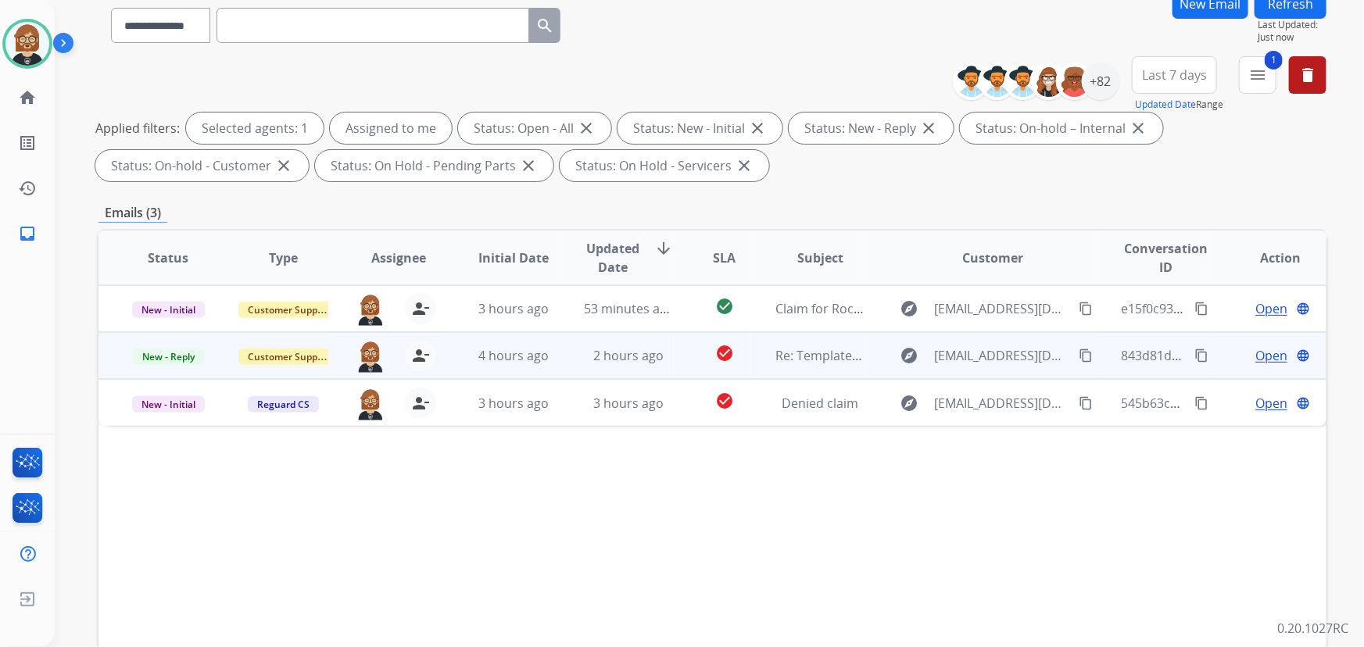
scroll to position [141, 0]
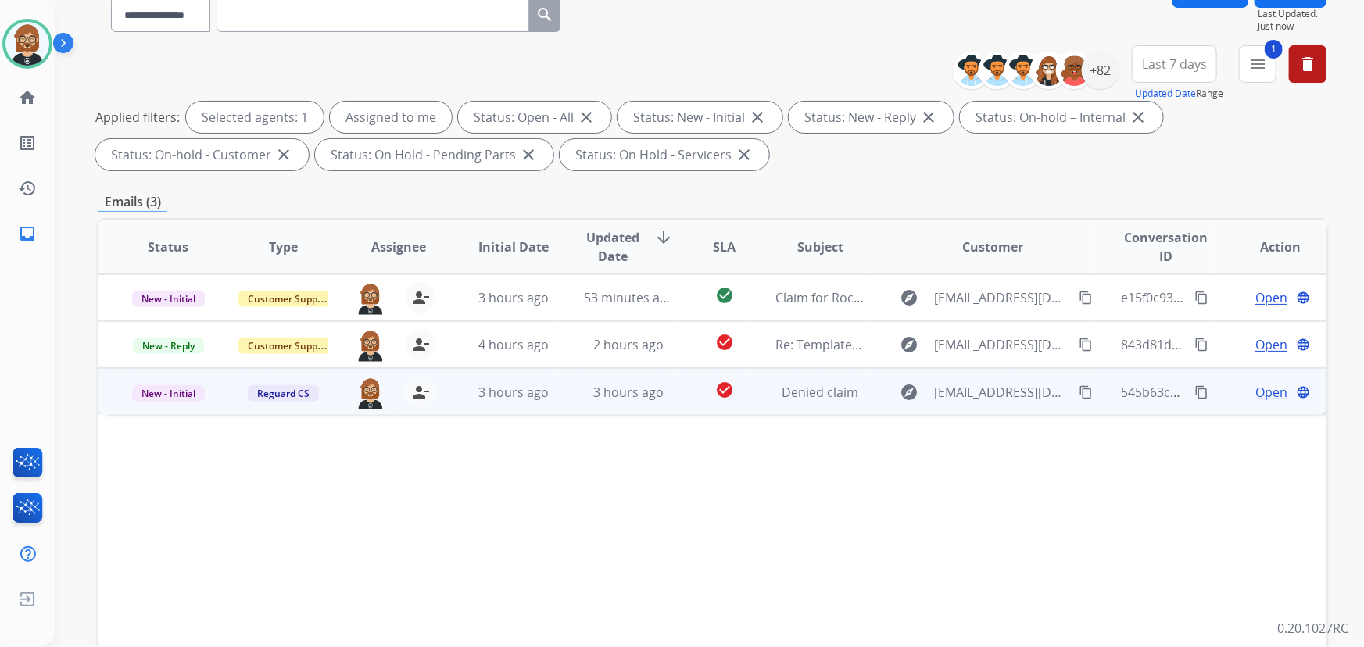
click at [679, 401] on td "check_circle" at bounding box center [712, 391] width 77 height 47
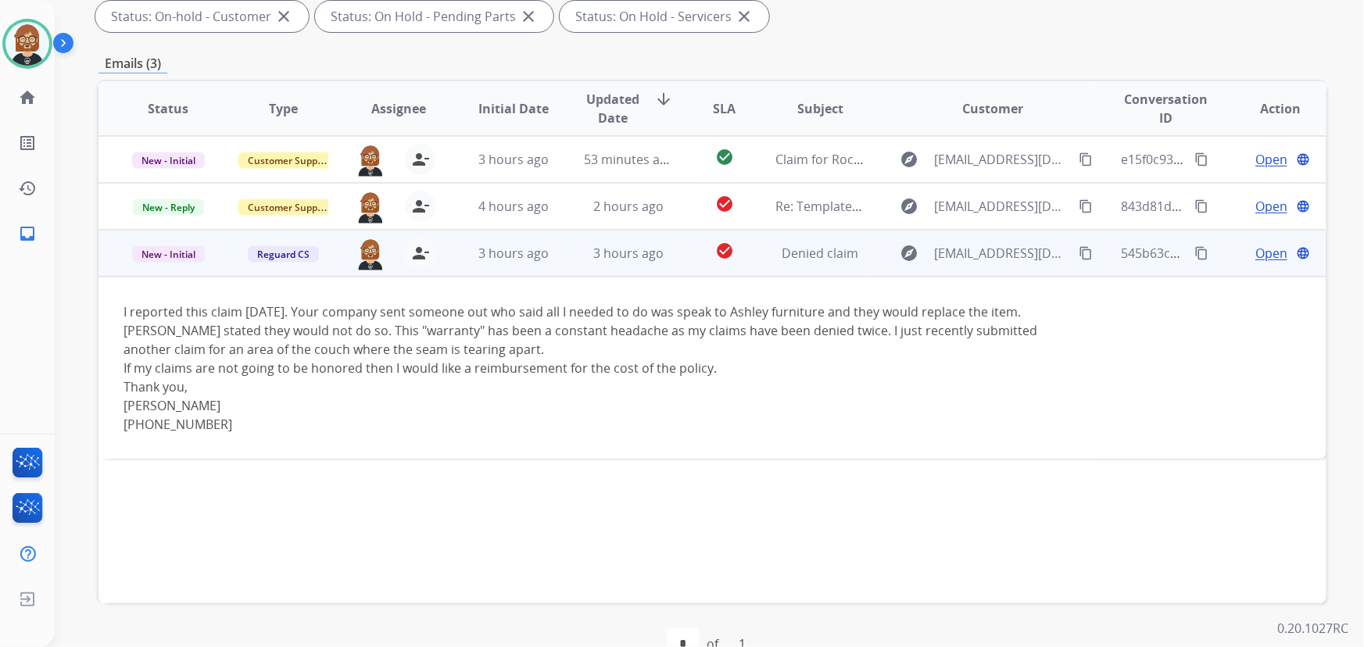
scroll to position [284, 0]
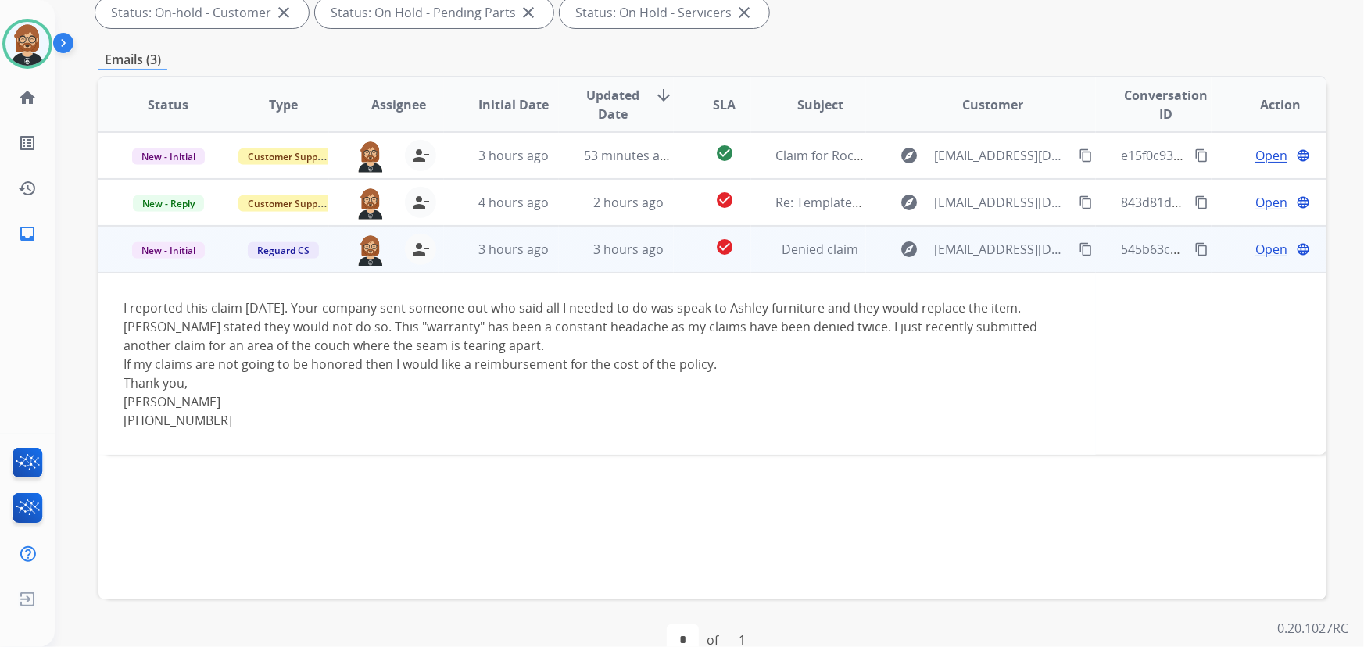
click at [1078, 244] on mat-icon "content_copy" at bounding box center [1085, 249] width 14 height 14
click at [1259, 243] on span "Open" at bounding box center [1271, 249] width 32 height 19
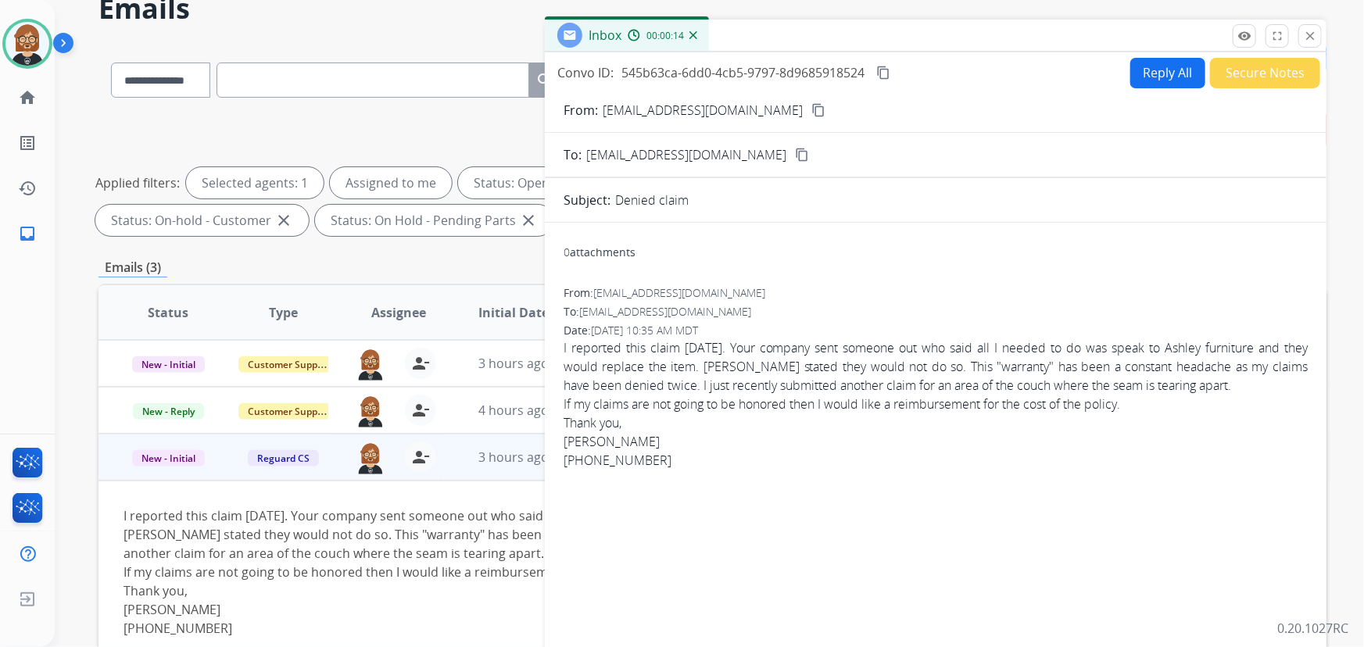
scroll to position [32, 0]
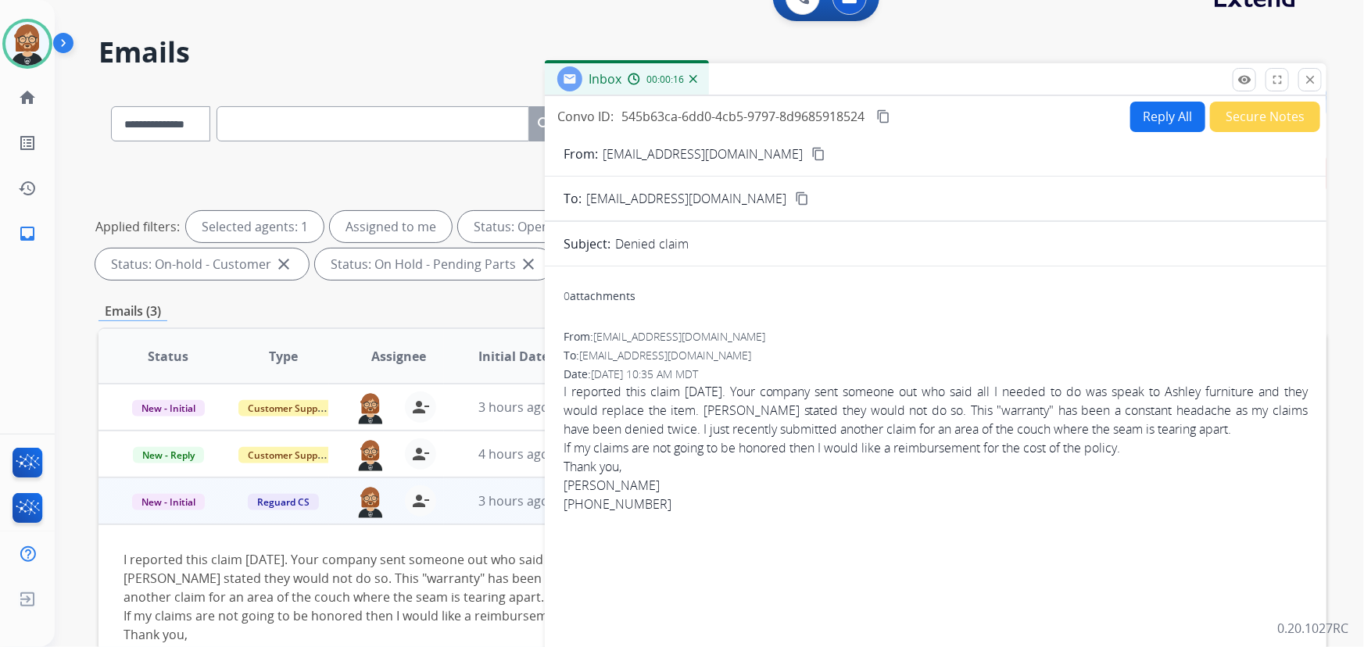
click at [811, 148] on mat-icon "content_copy" at bounding box center [818, 154] width 14 height 14
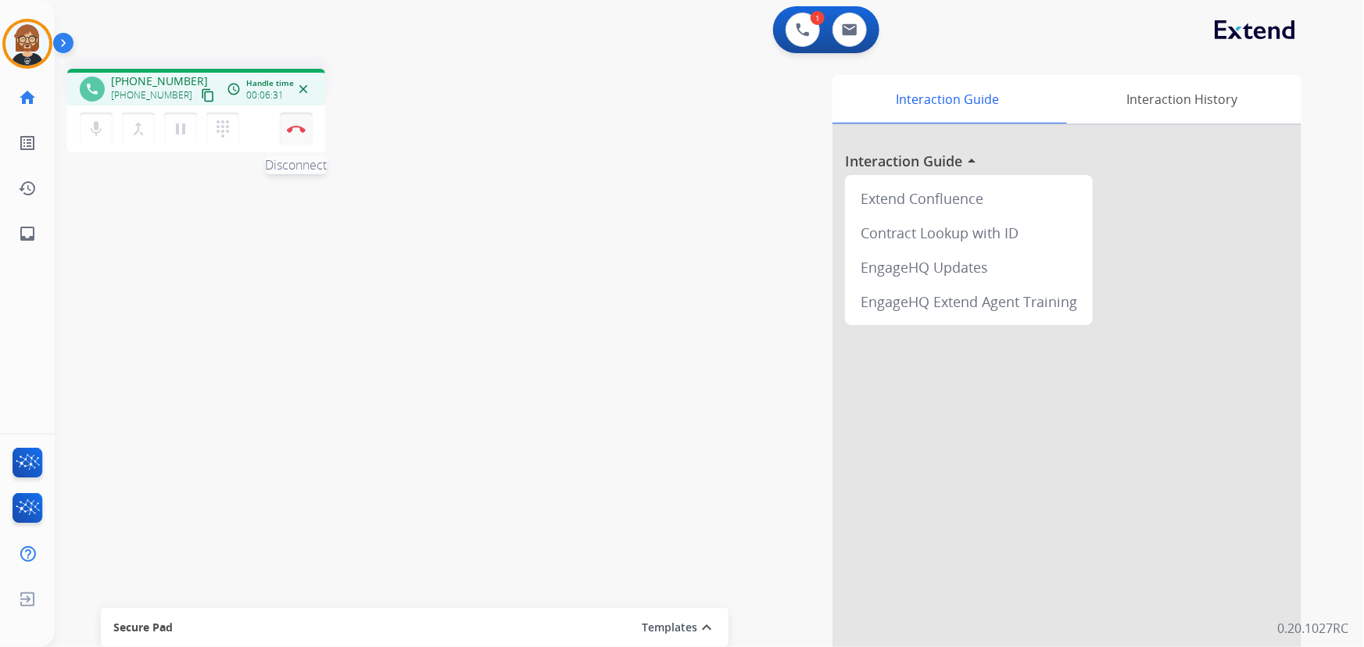
click at [299, 126] on img at bounding box center [296, 129] width 19 height 8
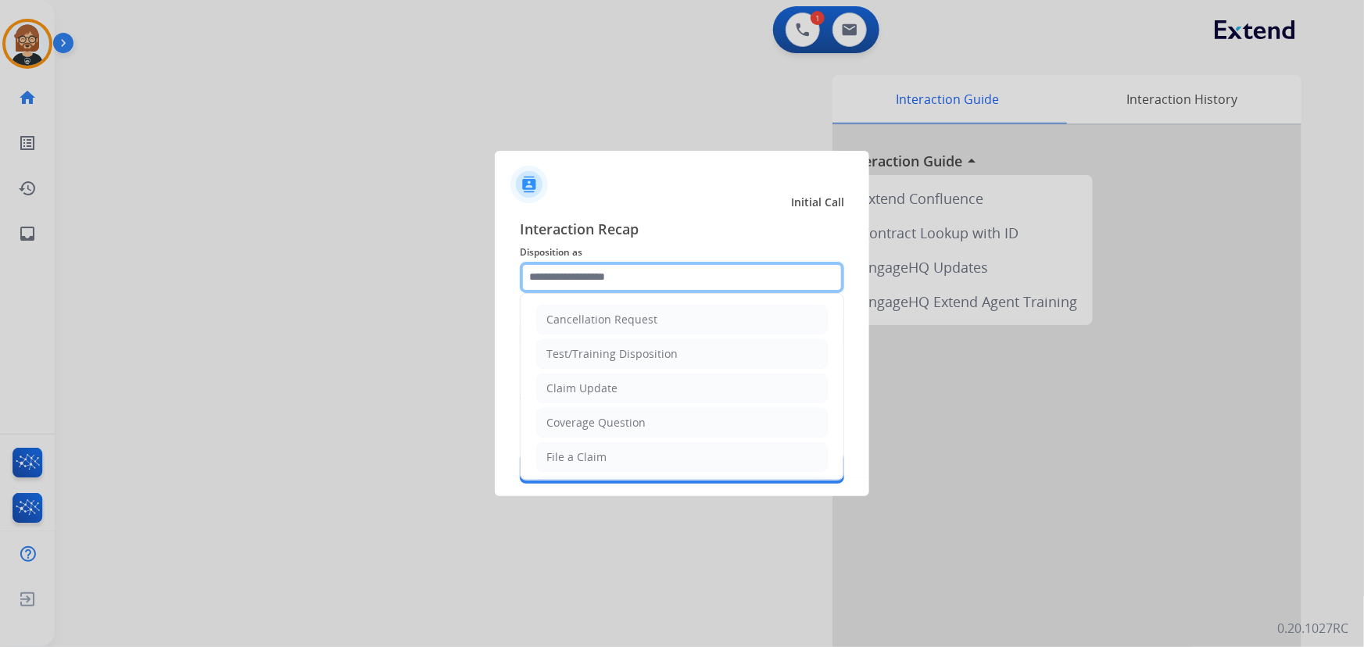
click at [693, 274] on input "text" at bounding box center [682, 277] width 324 height 31
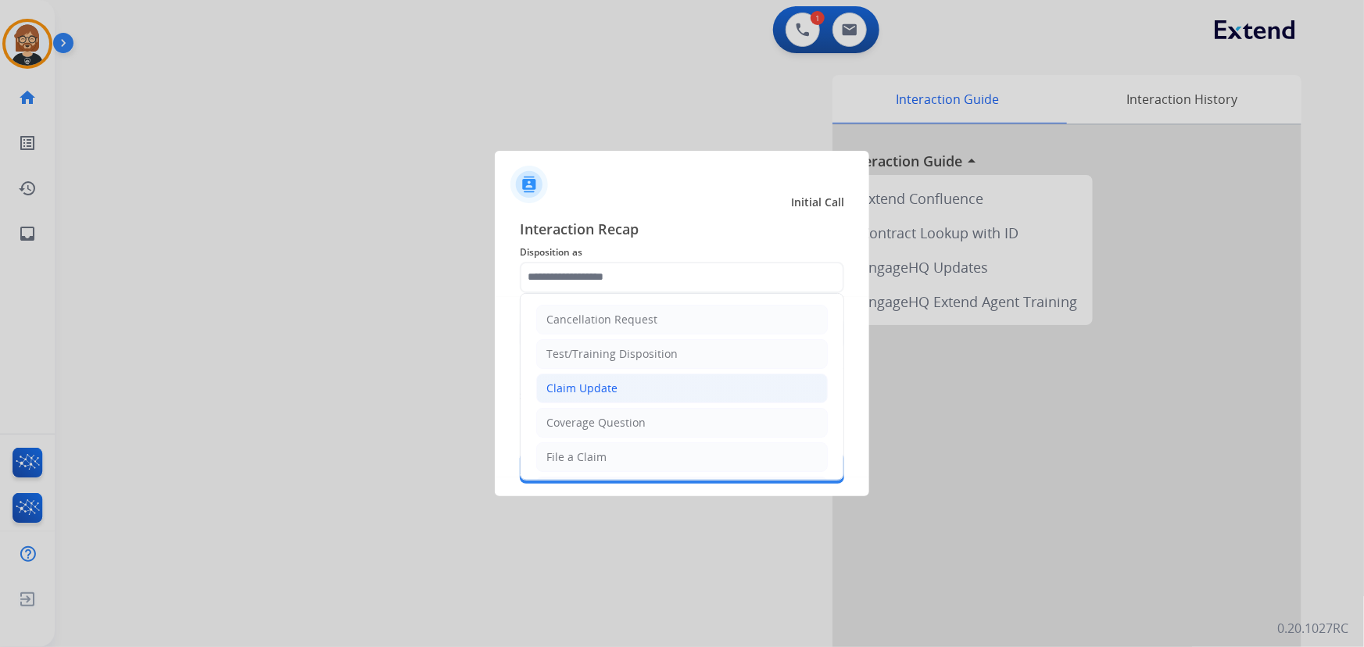
click at [706, 384] on li "Claim Update" at bounding box center [681, 389] width 291 height 30
type input "**********"
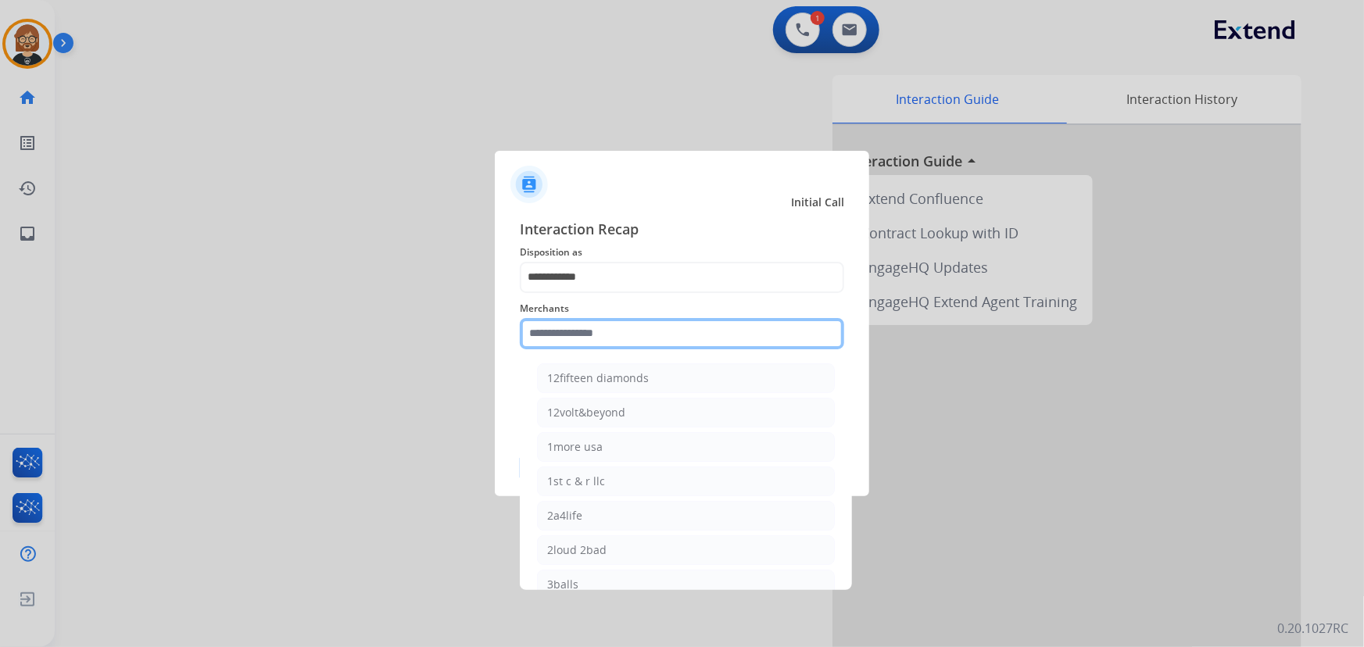
click at [690, 324] on input "text" at bounding box center [682, 333] width 324 height 31
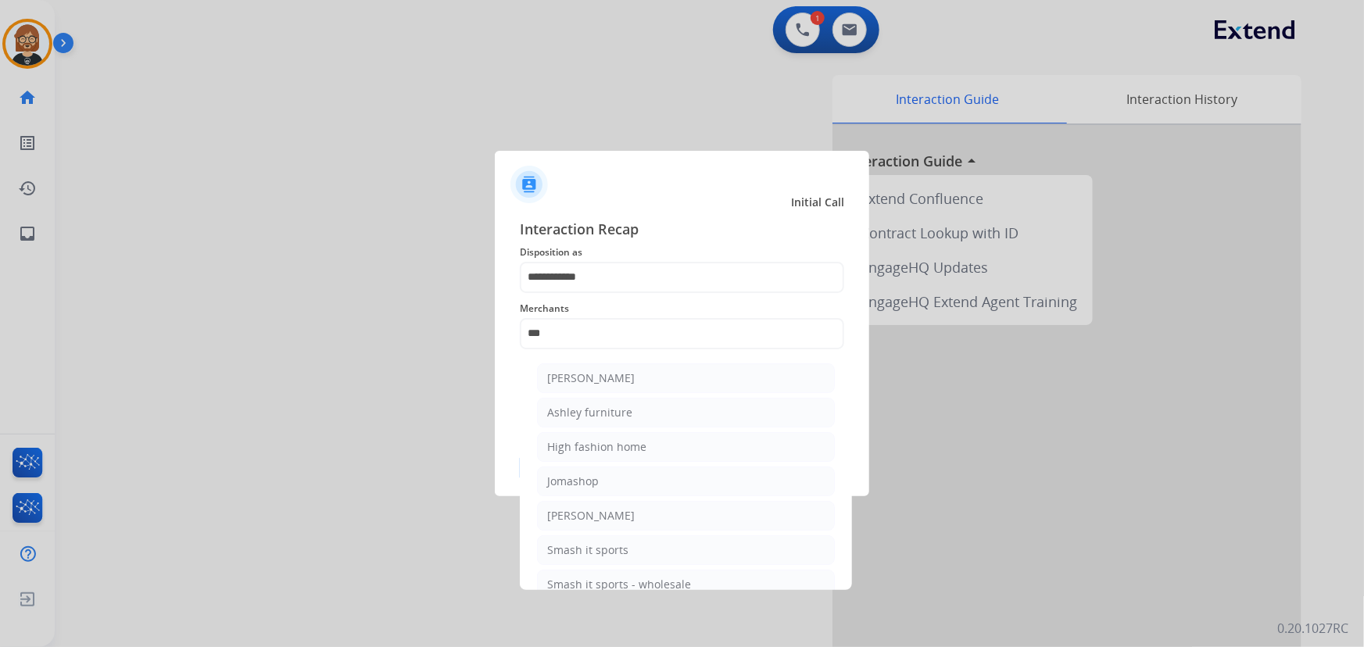
click at [650, 382] on li "[PERSON_NAME]" at bounding box center [686, 378] width 298 height 30
type input "**********"
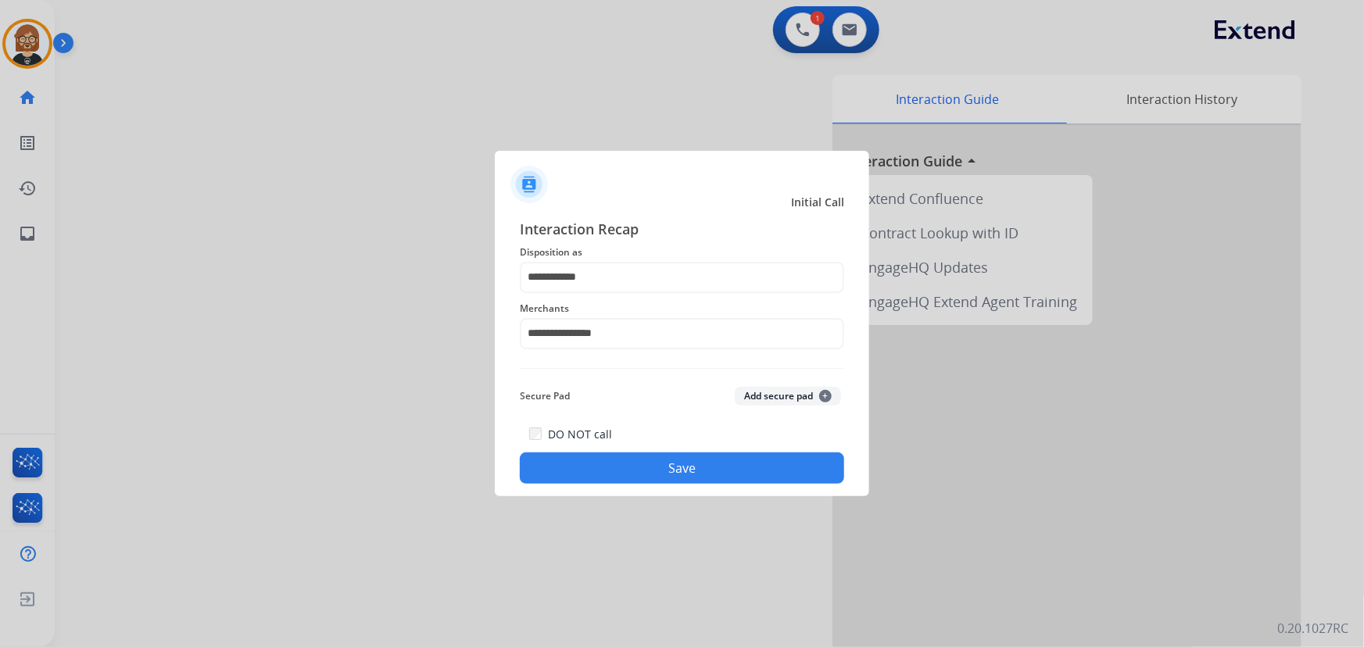
click at [677, 467] on button "Save" at bounding box center [682, 467] width 324 height 31
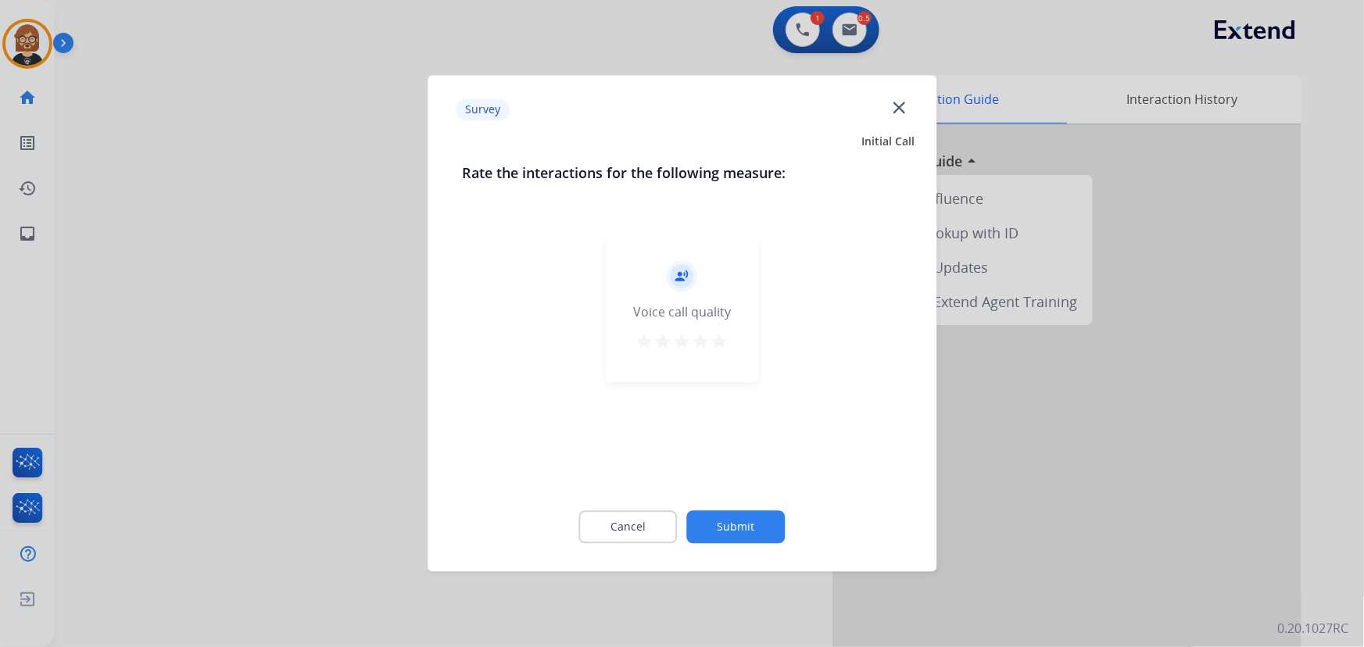
click at [728, 527] on button "Submit" at bounding box center [736, 527] width 98 height 33
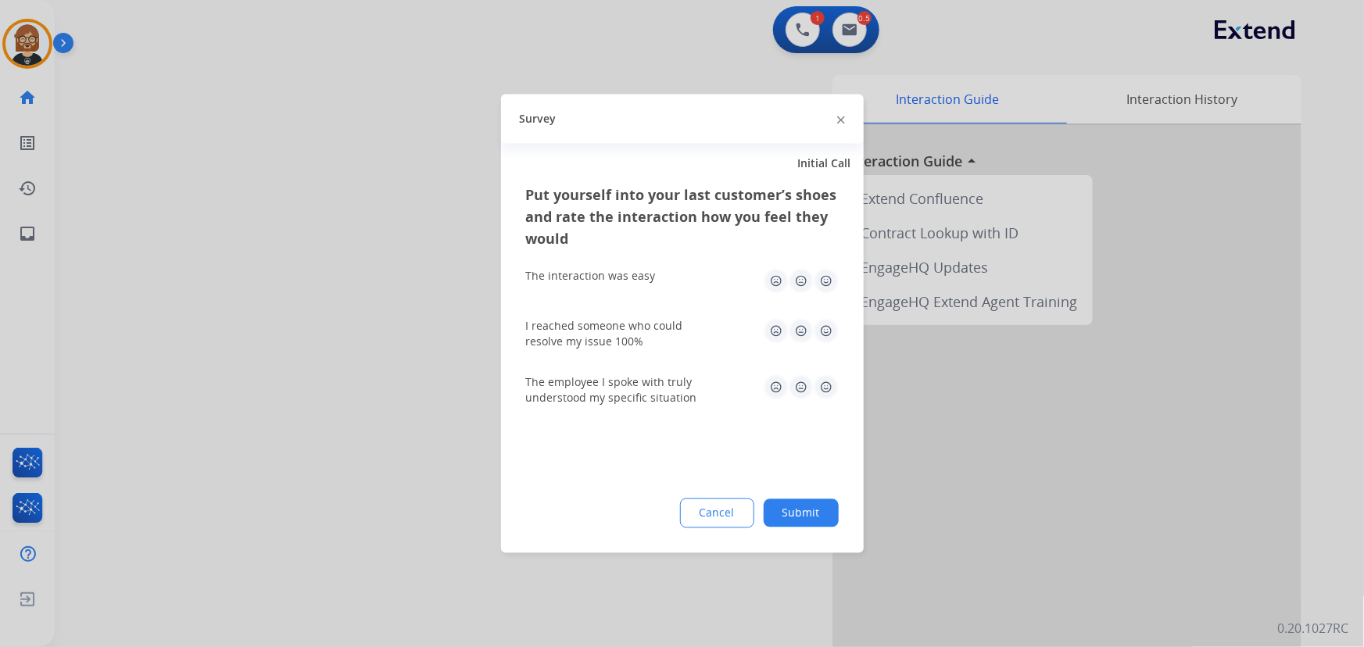
click at [774, 515] on button "Submit" at bounding box center [801, 513] width 75 height 28
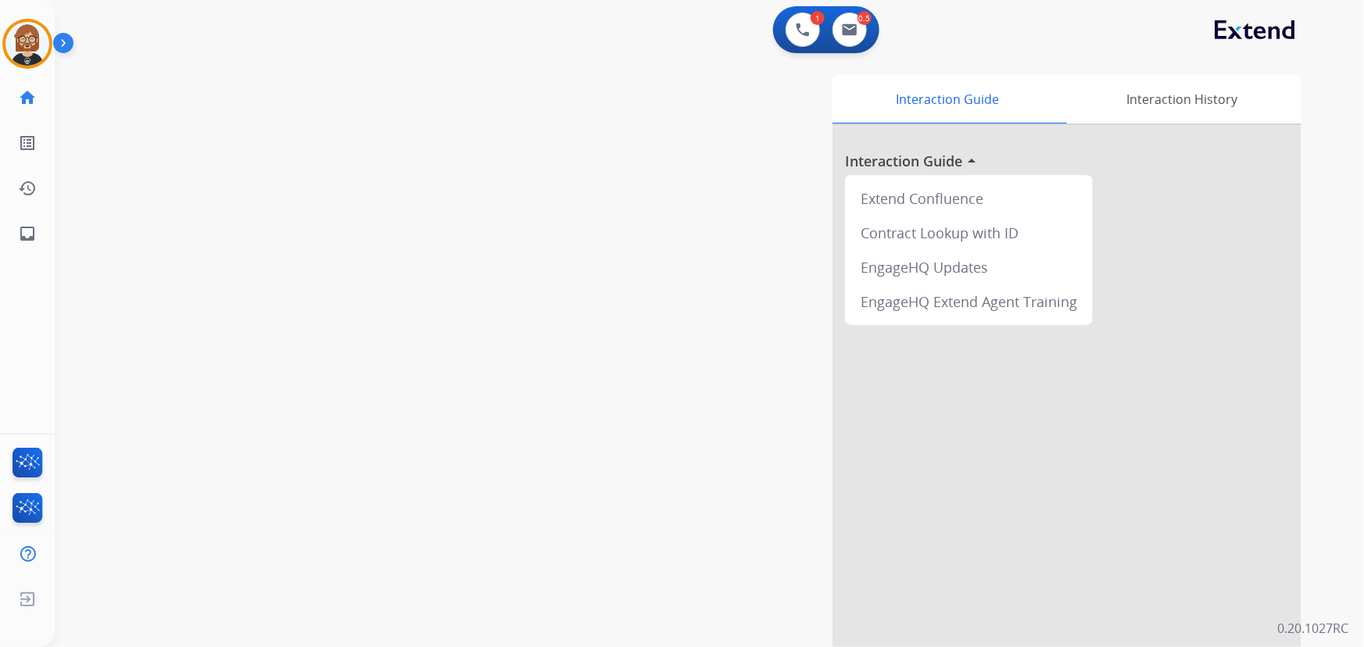
click at [191, 250] on div "swap_horiz Break voice bridge close_fullscreen Connect 3-Way Call merge_type Se…" at bounding box center [690, 382] width 1271 height 652
click at [844, 29] on img at bounding box center [850, 29] width 16 height 13
select select "**********"
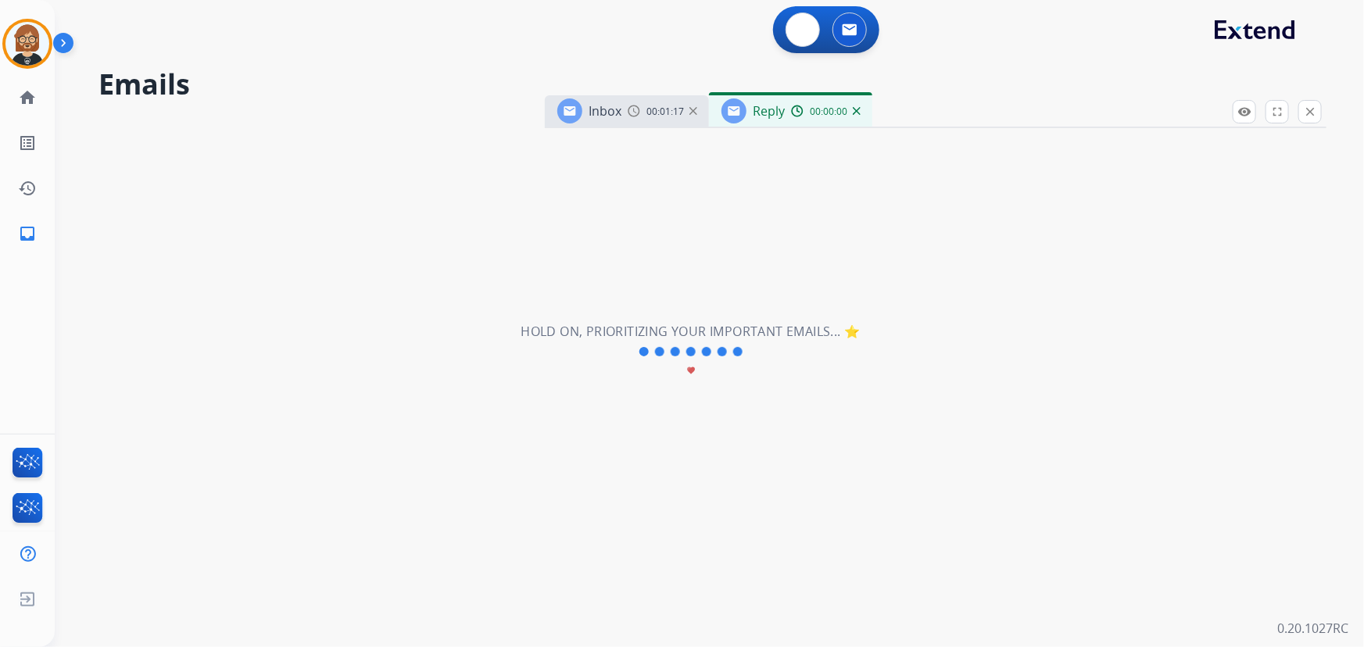
select select "**********"
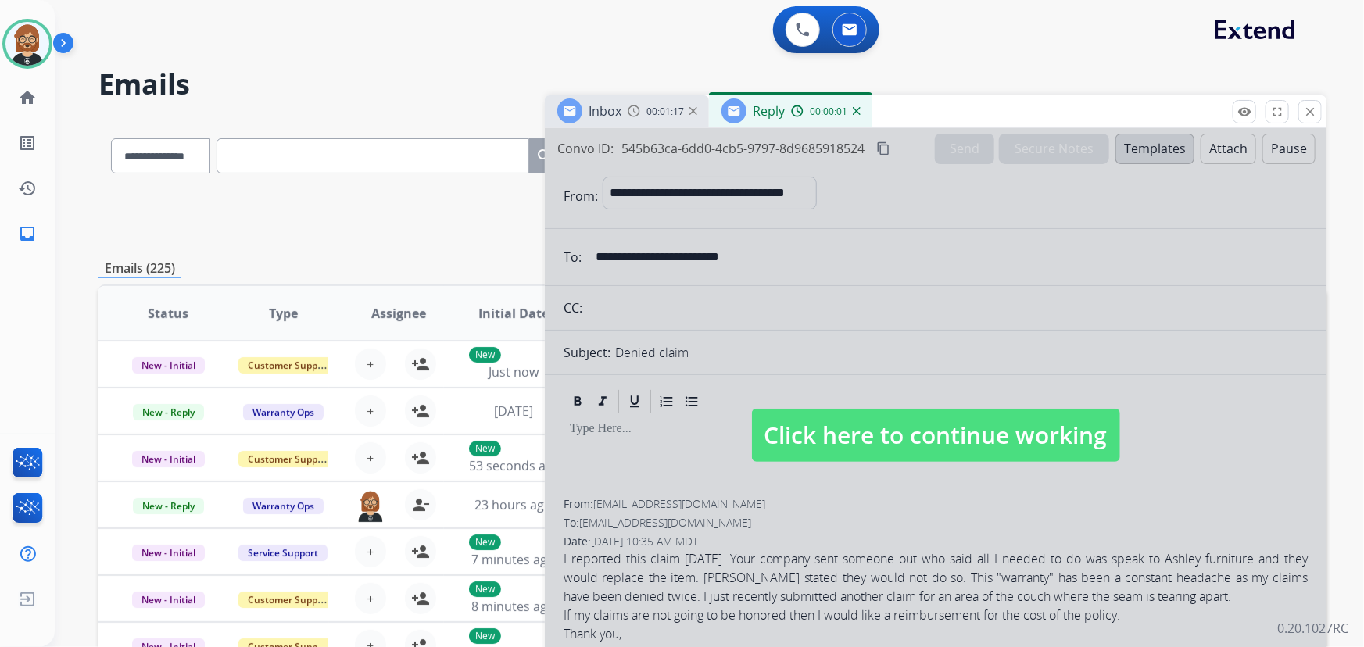
click at [939, 426] on span "Click here to continue working" at bounding box center [936, 435] width 368 height 53
select select
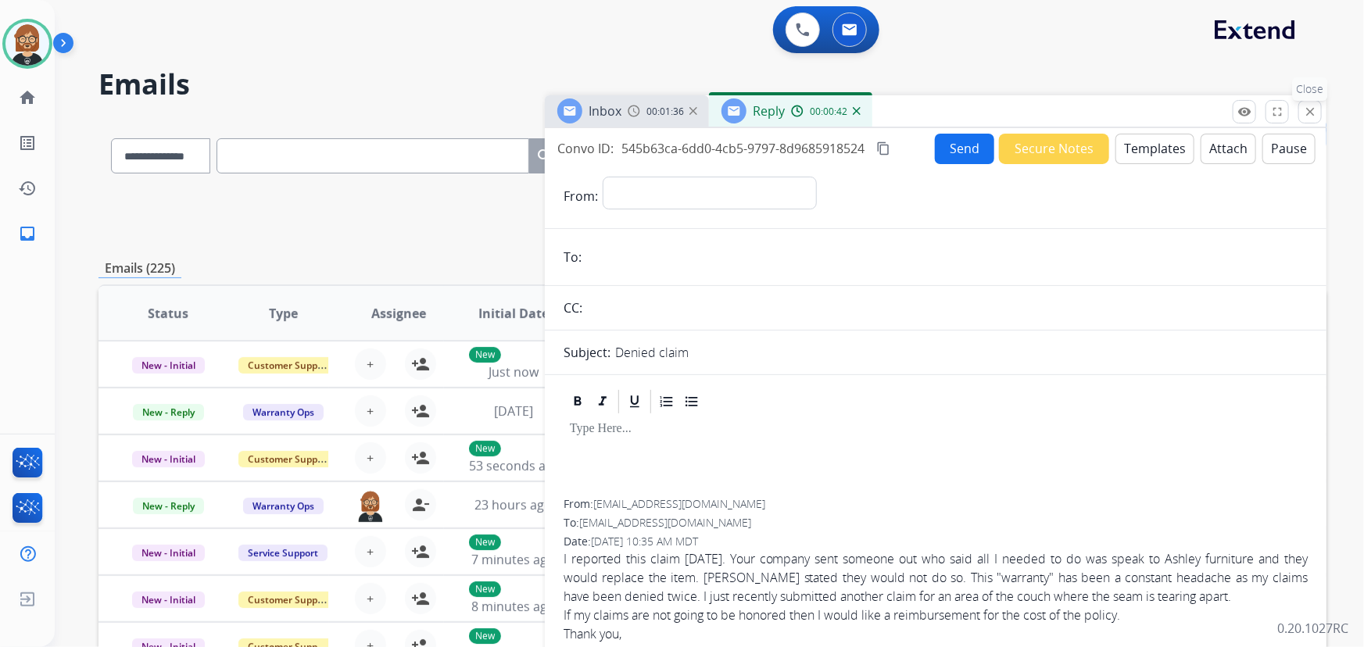
click at [1311, 122] on button "close Close" at bounding box center [1309, 111] width 23 height 23
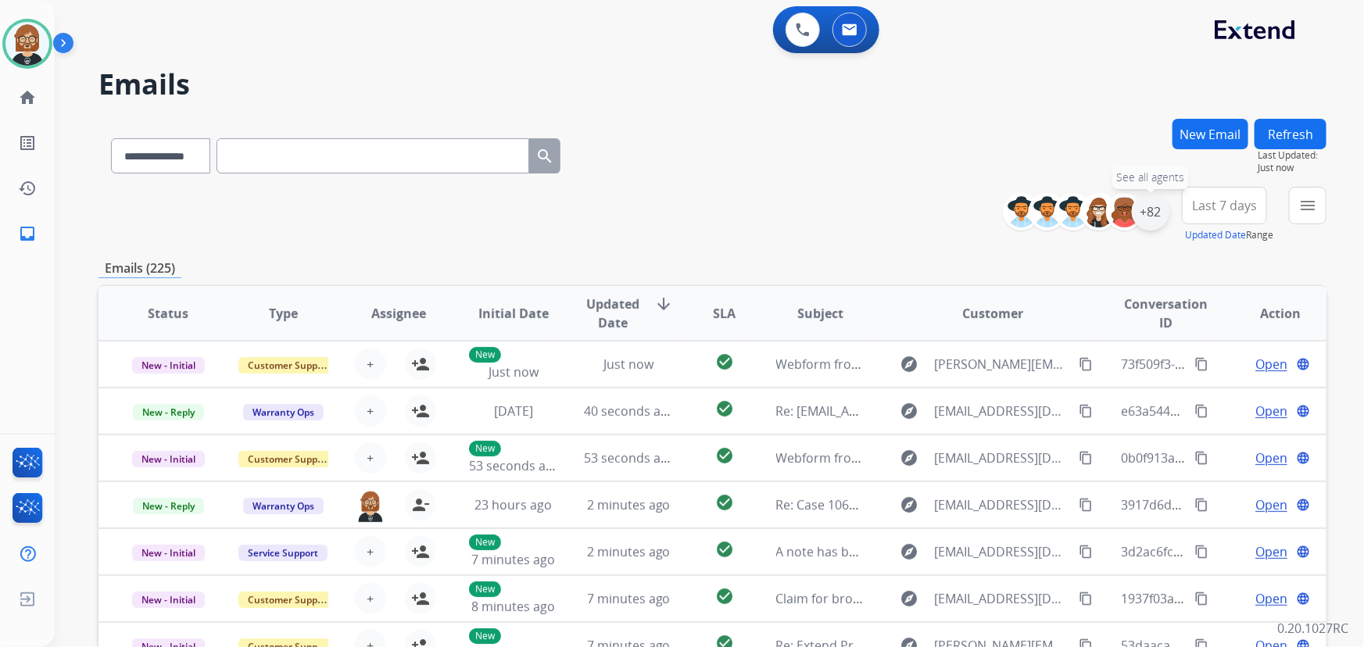
click at [1151, 216] on div "+82" at bounding box center [1151, 212] width 38 height 38
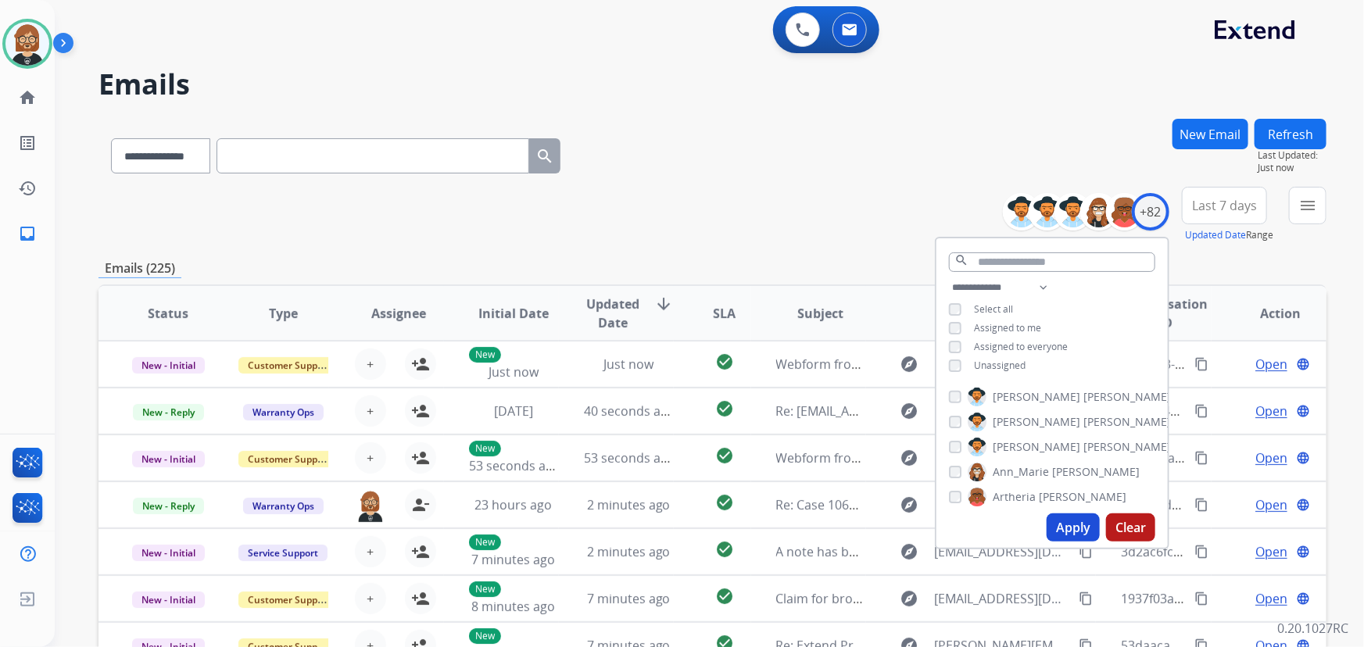
click at [993, 371] on div "**********" at bounding box center [1051, 328] width 231 height 100
click at [995, 364] on span "Unassigned" at bounding box center [1000, 365] width 52 height 13
click at [1053, 538] on button "Apply" at bounding box center [1072, 527] width 53 height 28
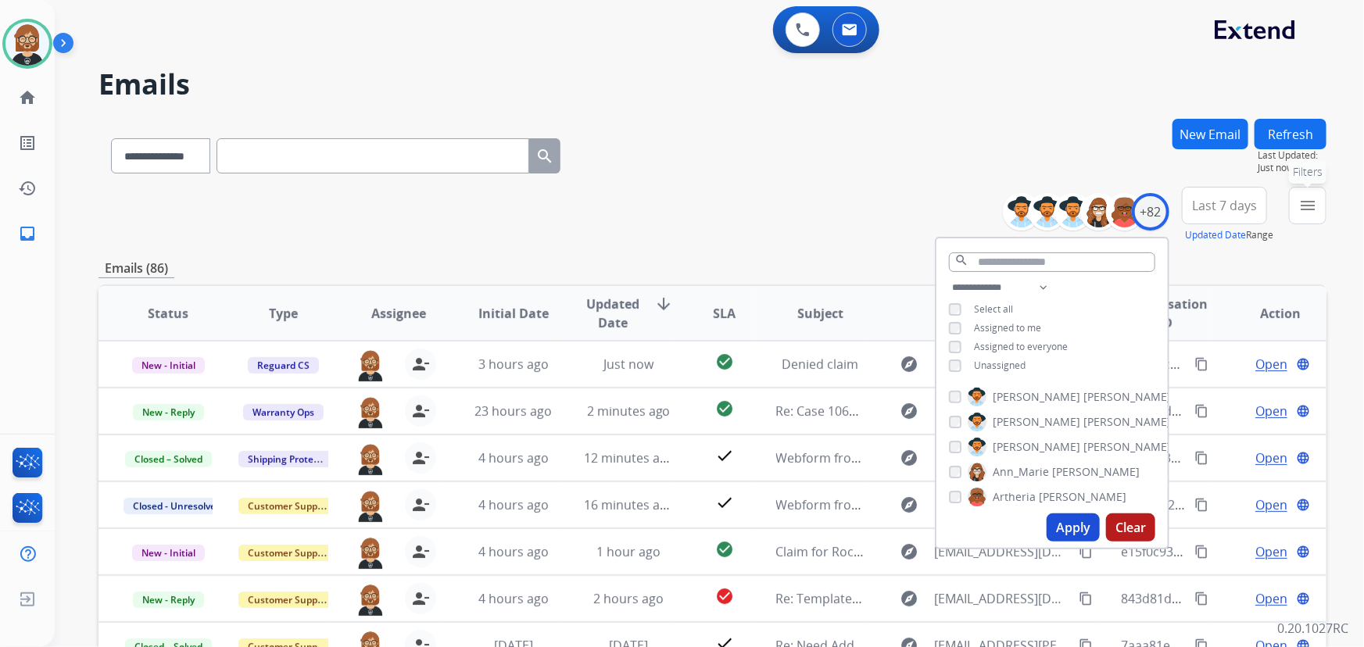
click at [1313, 209] on mat-icon "menu" at bounding box center [1307, 205] width 19 height 19
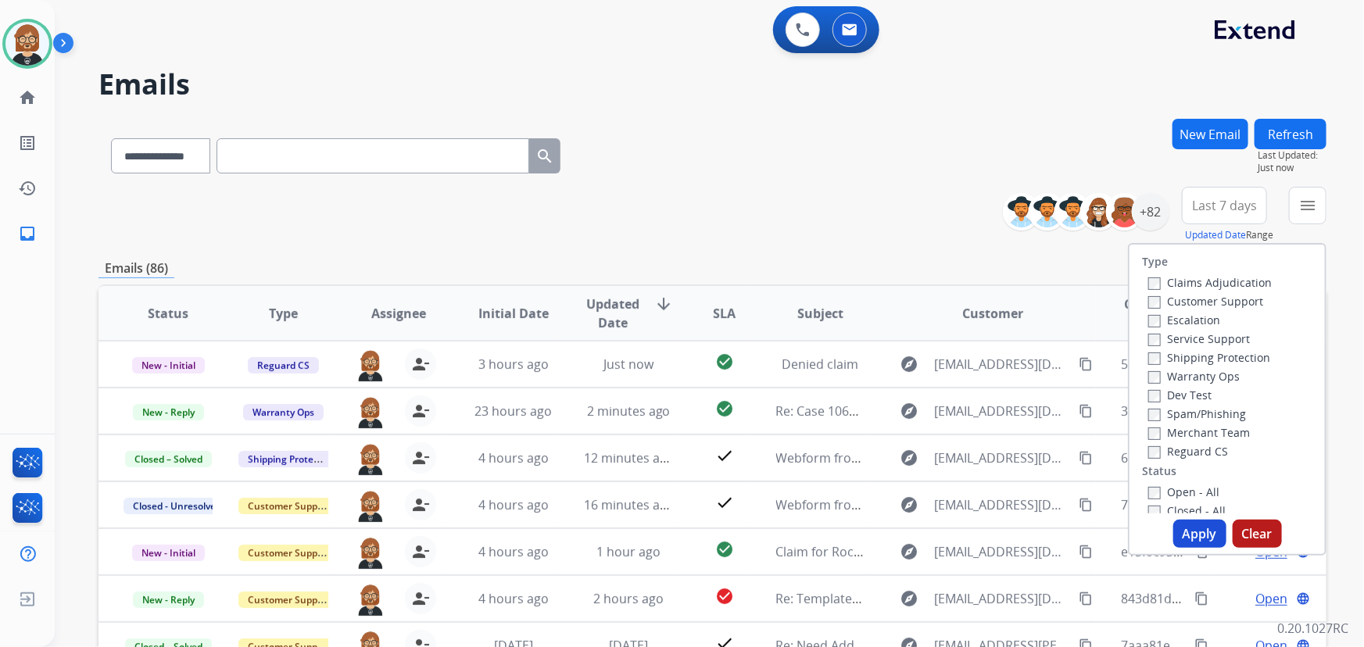
click at [1179, 492] on label "Open - All" at bounding box center [1183, 492] width 71 height 15
click at [1188, 527] on button "Apply" at bounding box center [1199, 534] width 53 height 28
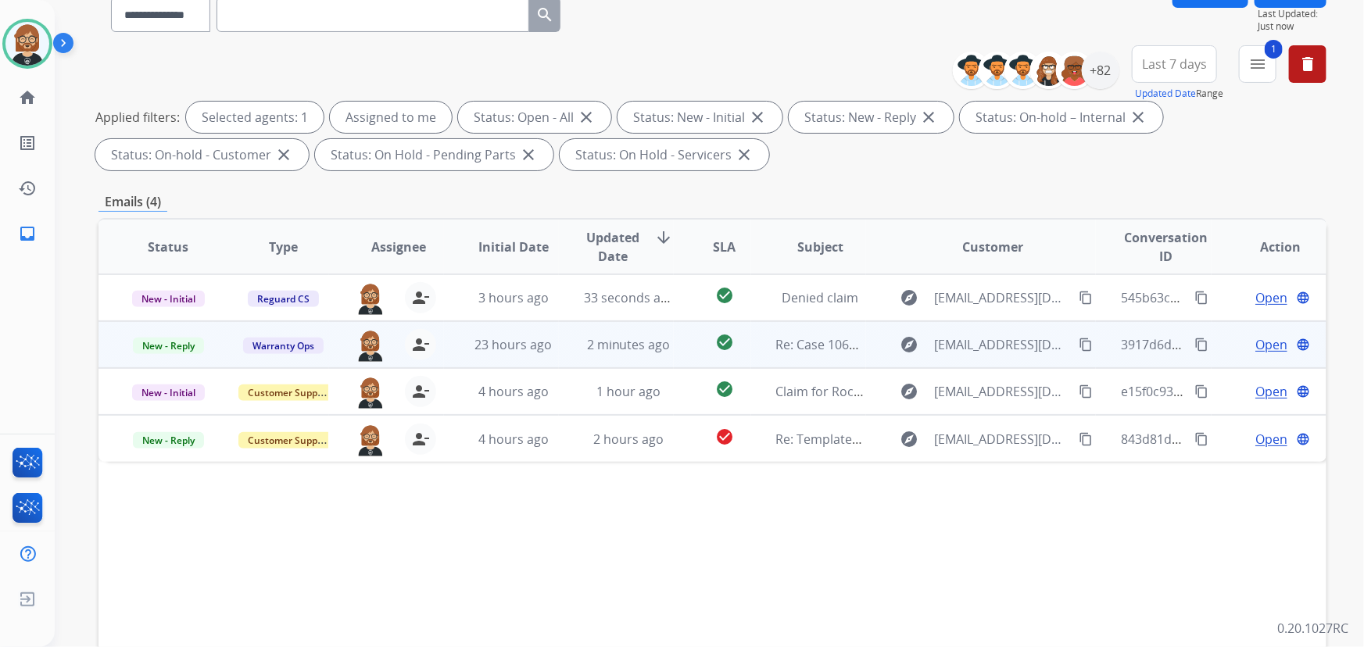
scroll to position [213, 0]
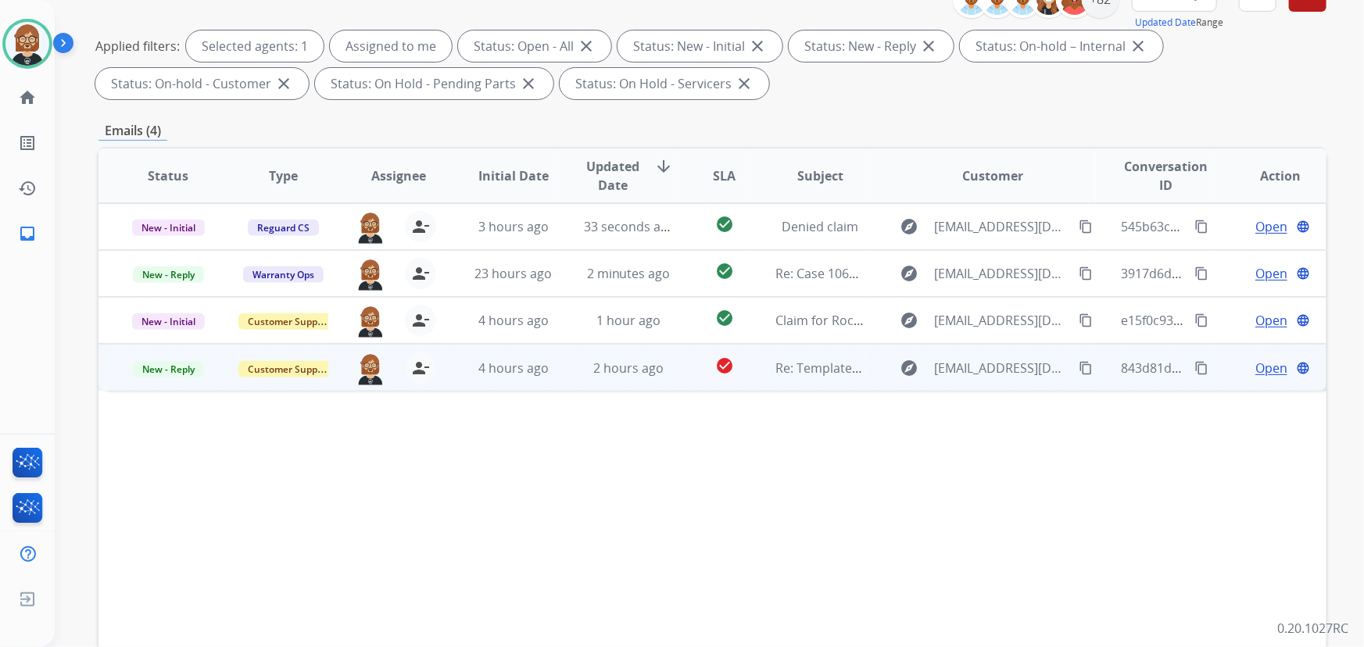
click at [692, 383] on td "check_circle" at bounding box center [712, 367] width 77 height 47
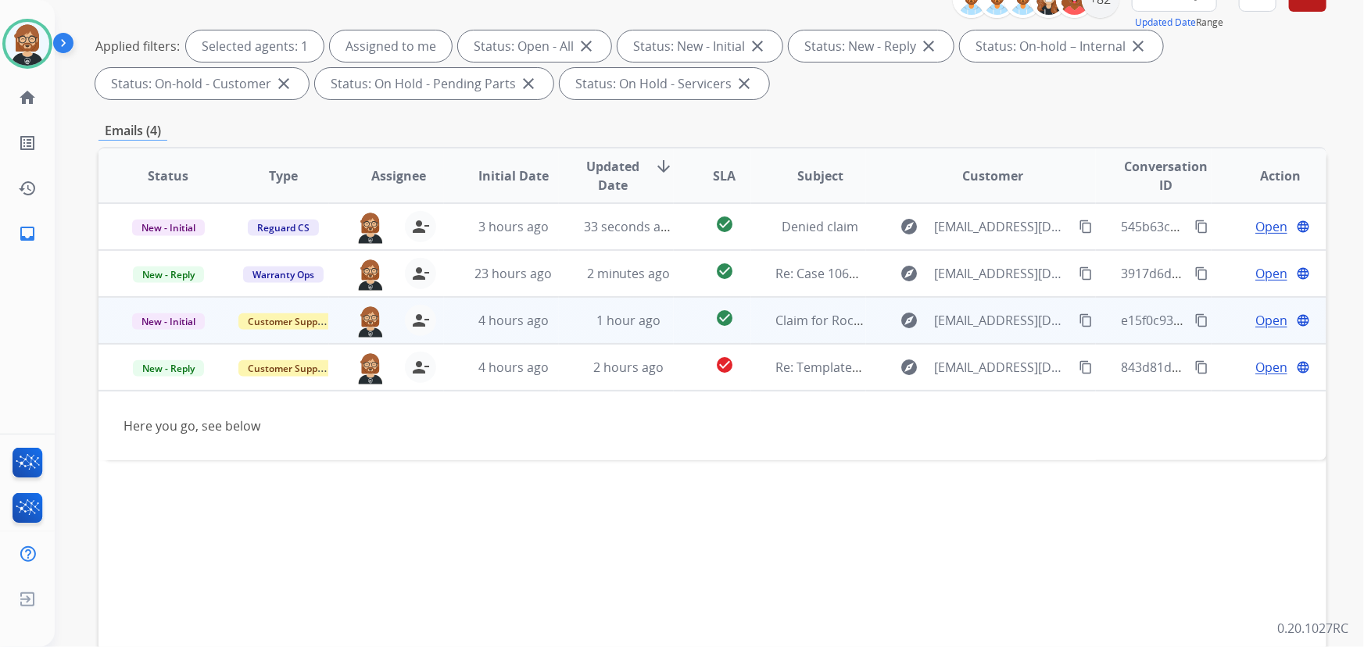
click at [753, 323] on td "Claim for Rocker Recliner 2042944484 (Order # 0807407811)" at bounding box center [808, 320] width 115 height 47
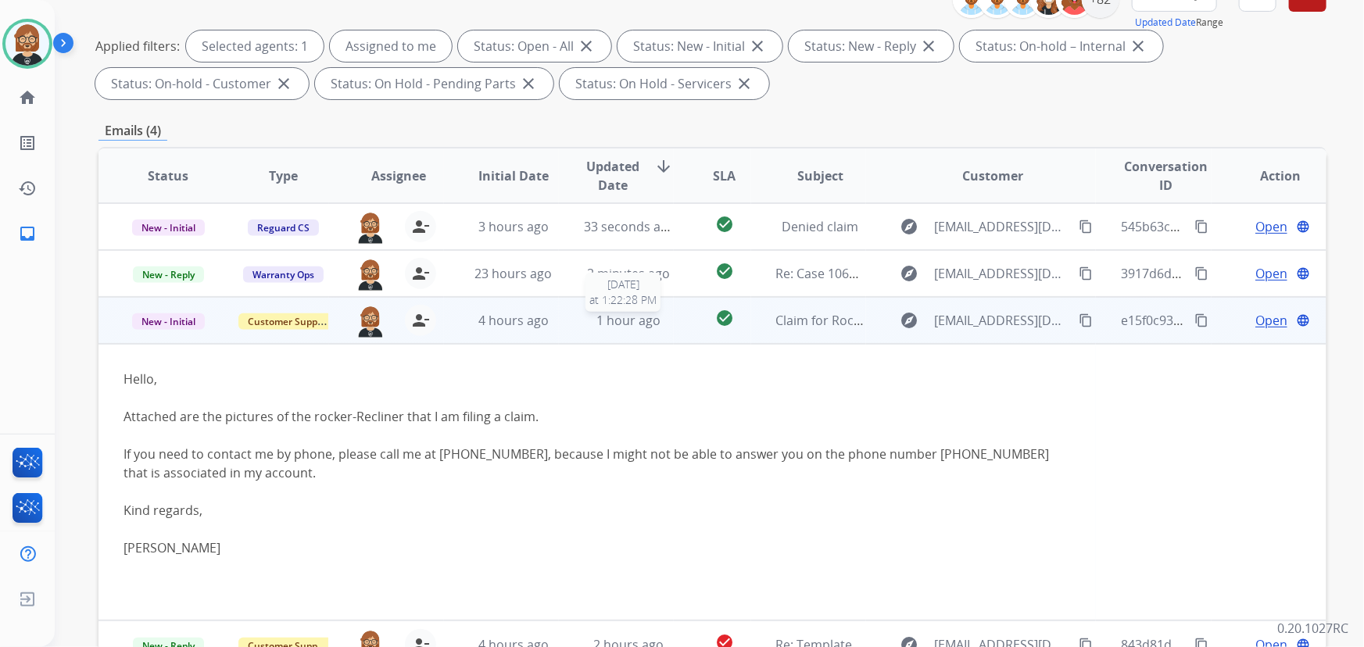
click at [584, 324] on div "1 hour ago" at bounding box center [628, 320] width 89 height 19
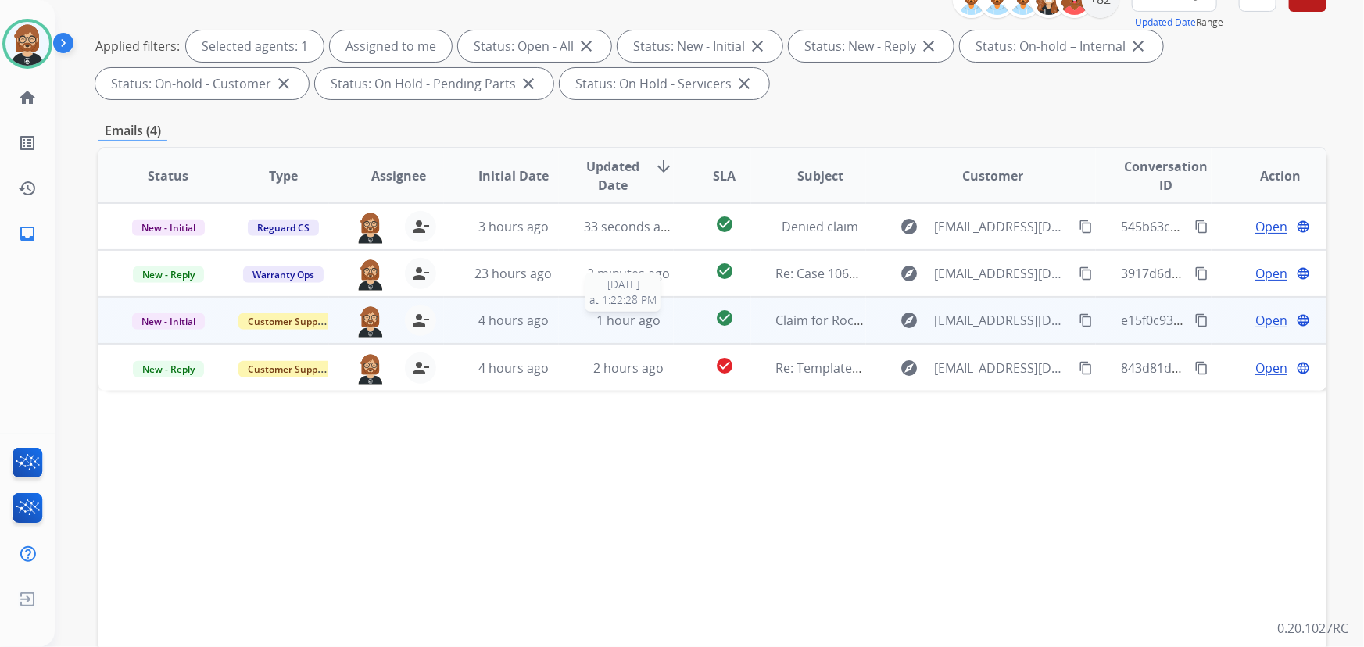
click at [584, 324] on div "1 hour ago" at bounding box center [628, 320] width 89 height 19
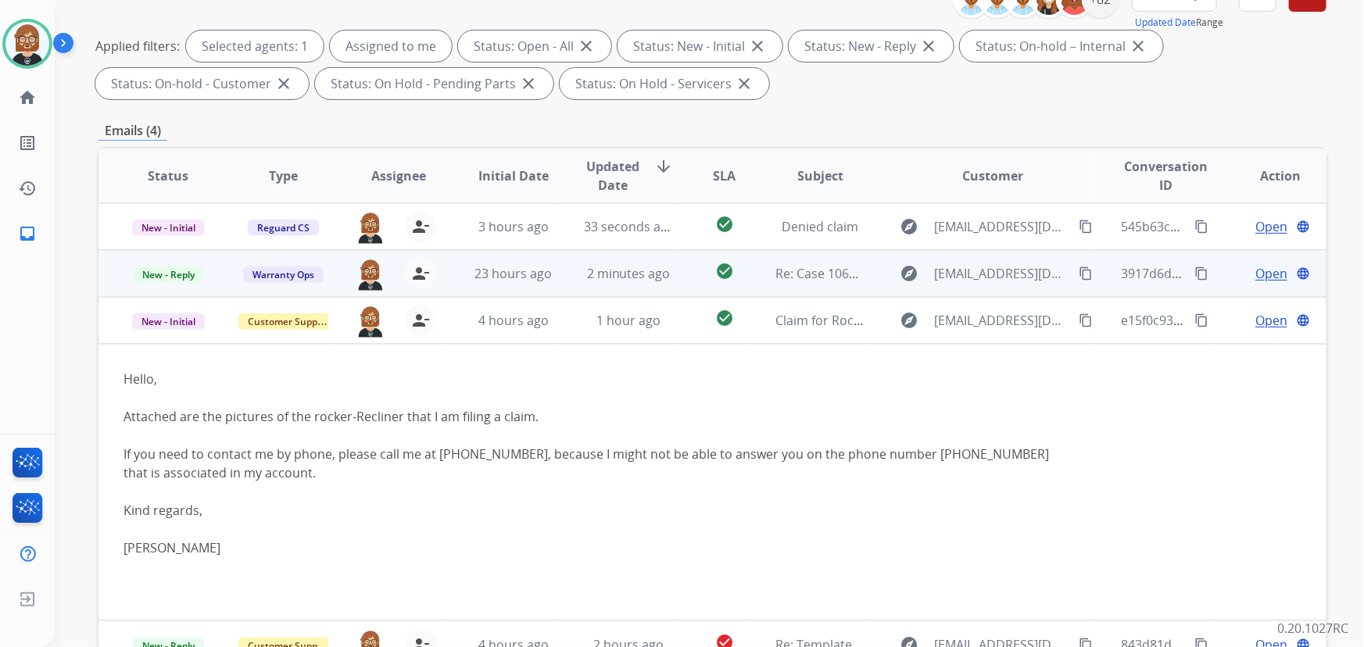
click at [559, 275] on td "2 minutes ago" at bounding box center [616, 273] width 115 height 47
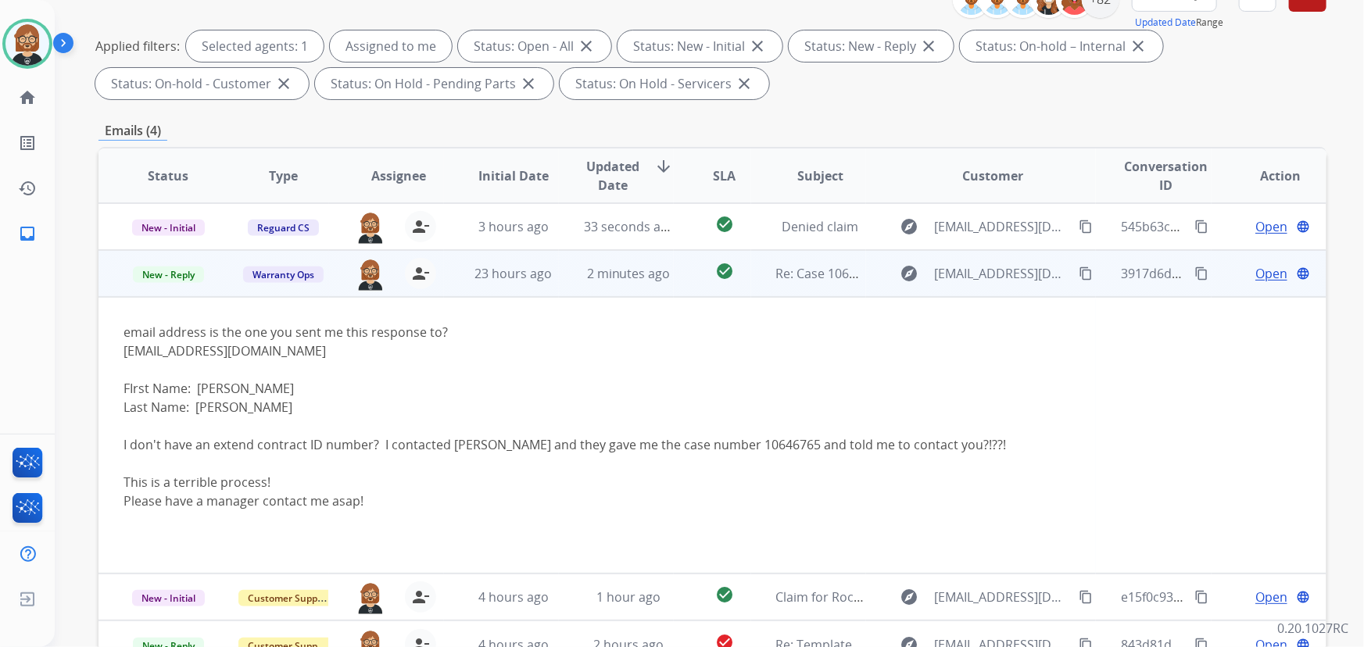
click at [208, 351] on div "anthnshanna@verizon.net" at bounding box center [596, 351] width 947 height 19
copy div "anthnshanna@verizon.net"
click at [415, 278] on mat-icon "person_remove" at bounding box center [420, 273] width 19 height 19
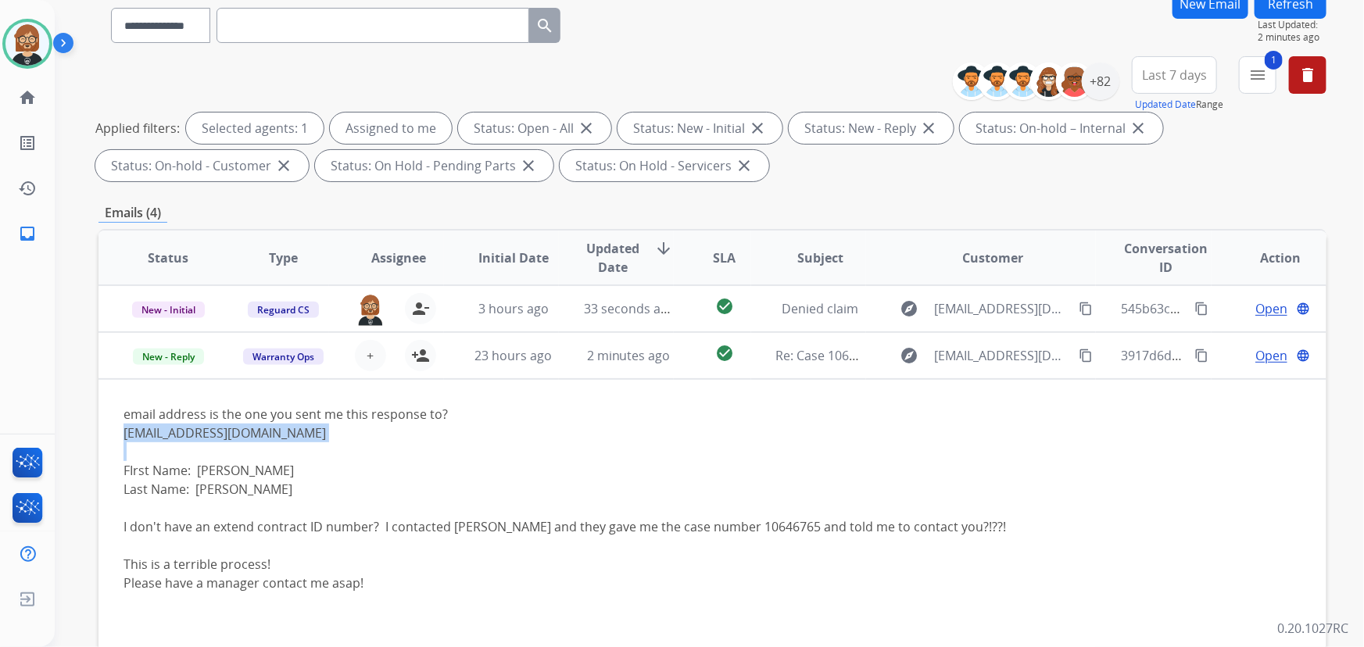
scroll to position [0, 0]
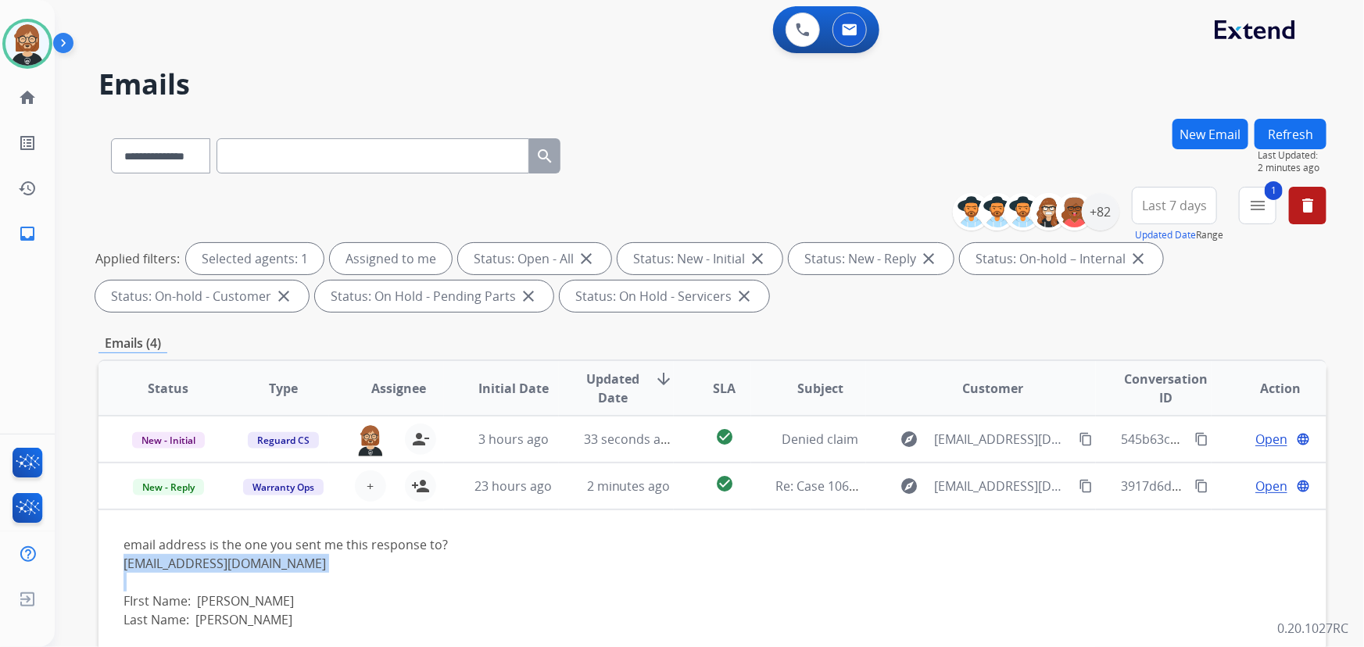
click at [1297, 120] on button "Refresh" at bounding box center [1290, 134] width 72 height 30
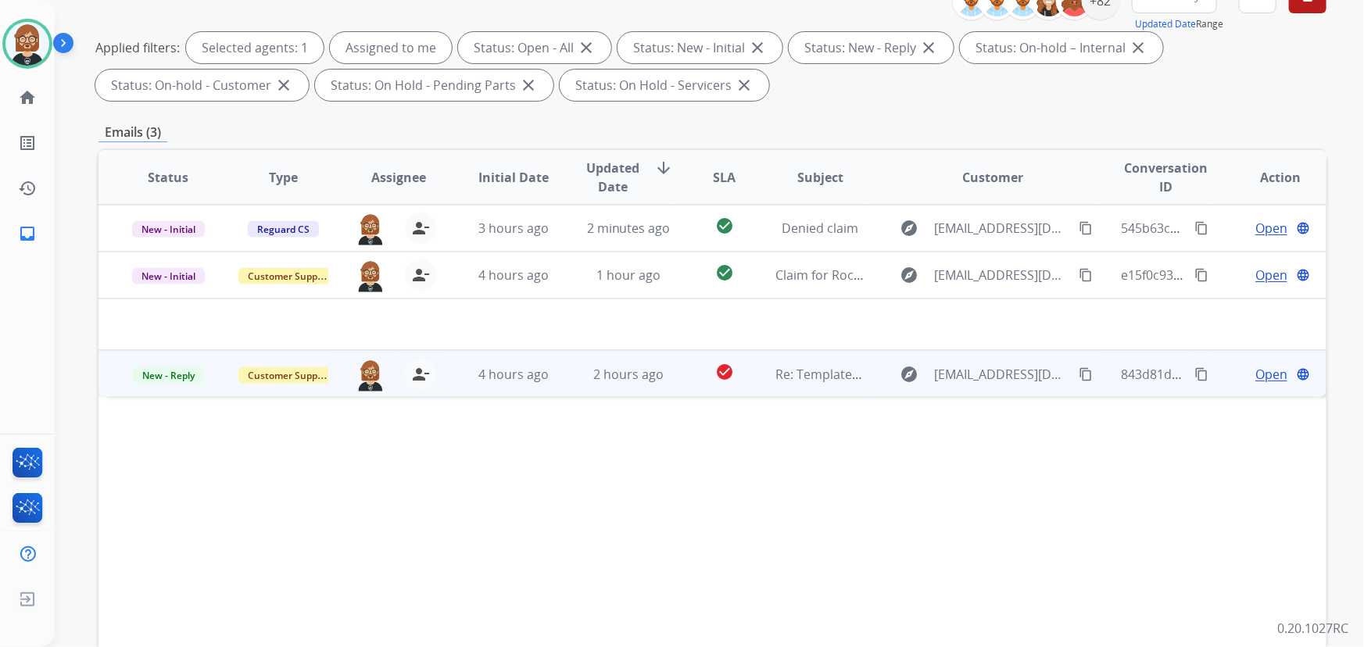
scroll to position [213, 0]
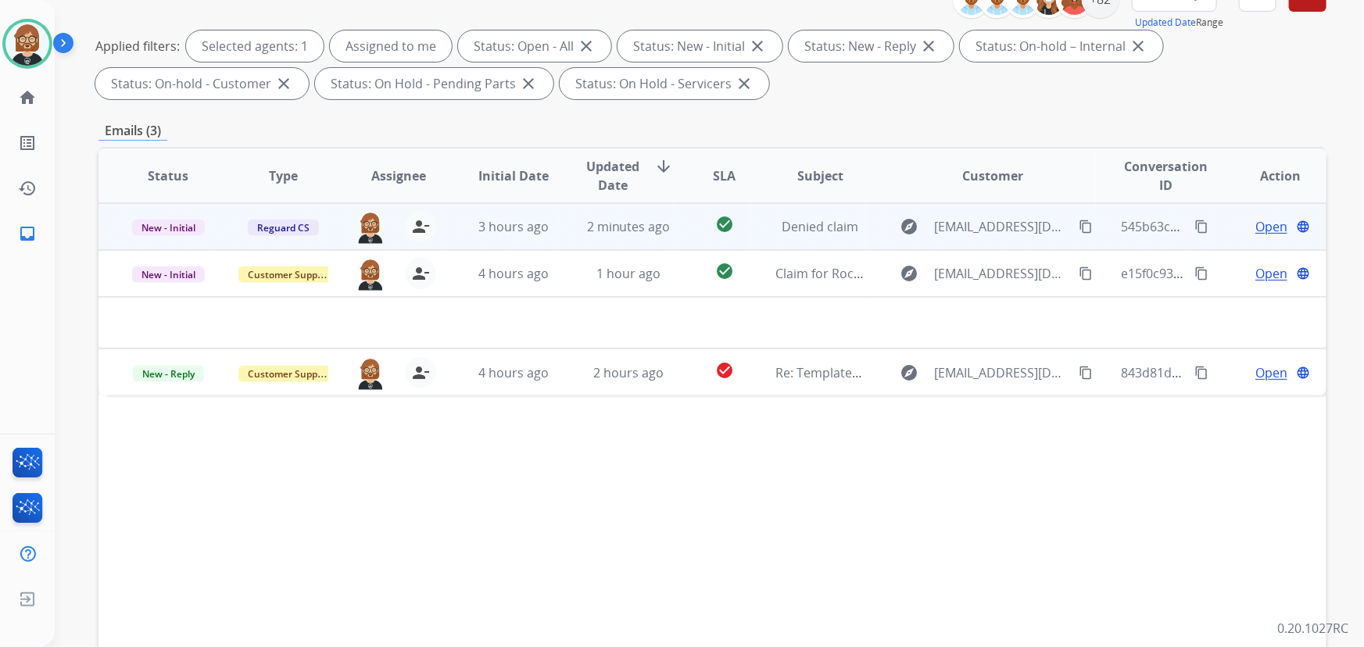
click at [574, 236] on td "2 minutes ago" at bounding box center [616, 226] width 115 height 47
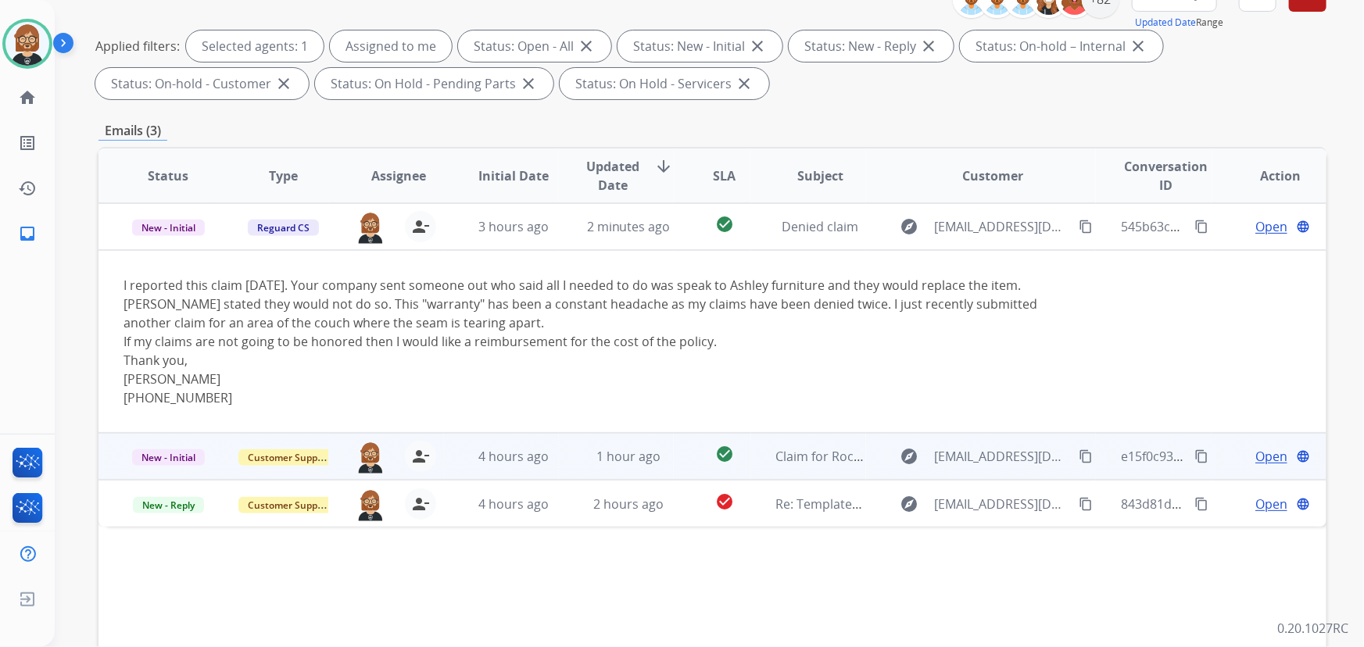
click at [444, 455] on td "4 hours ago" at bounding box center [501, 456] width 115 height 47
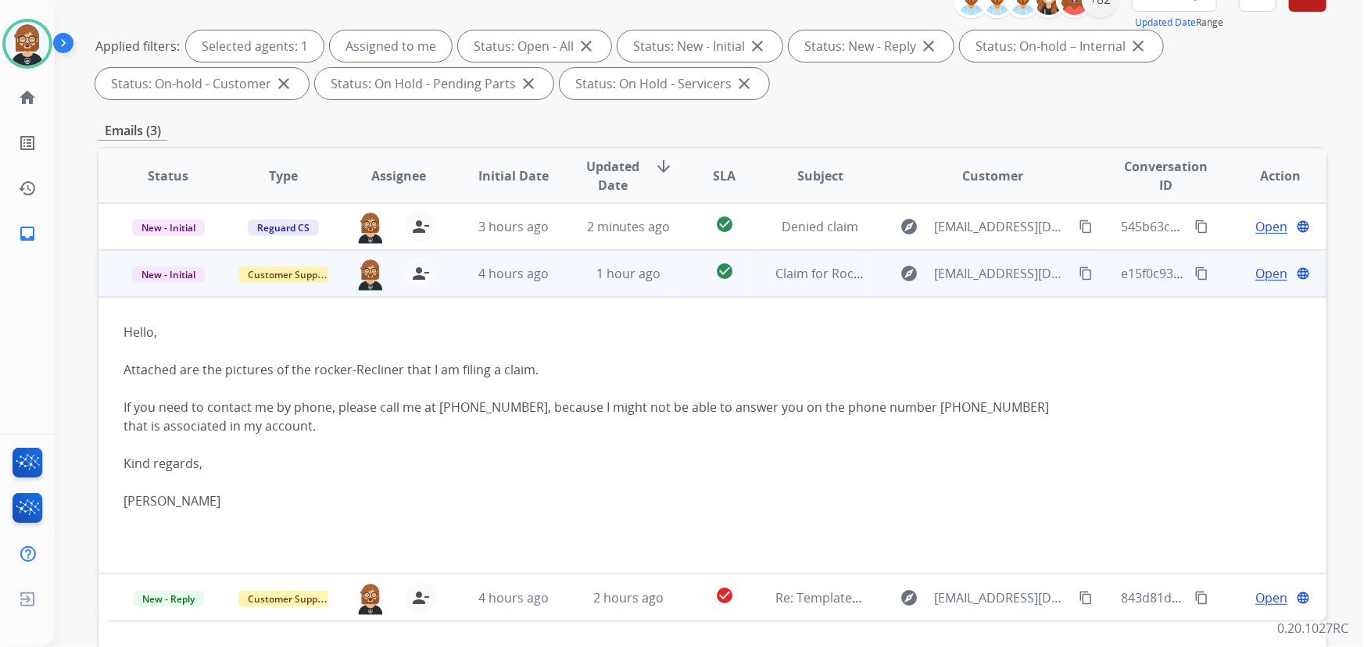
click at [1078, 273] on mat-icon "content_copy" at bounding box center [1085, 273] width 14 height 14
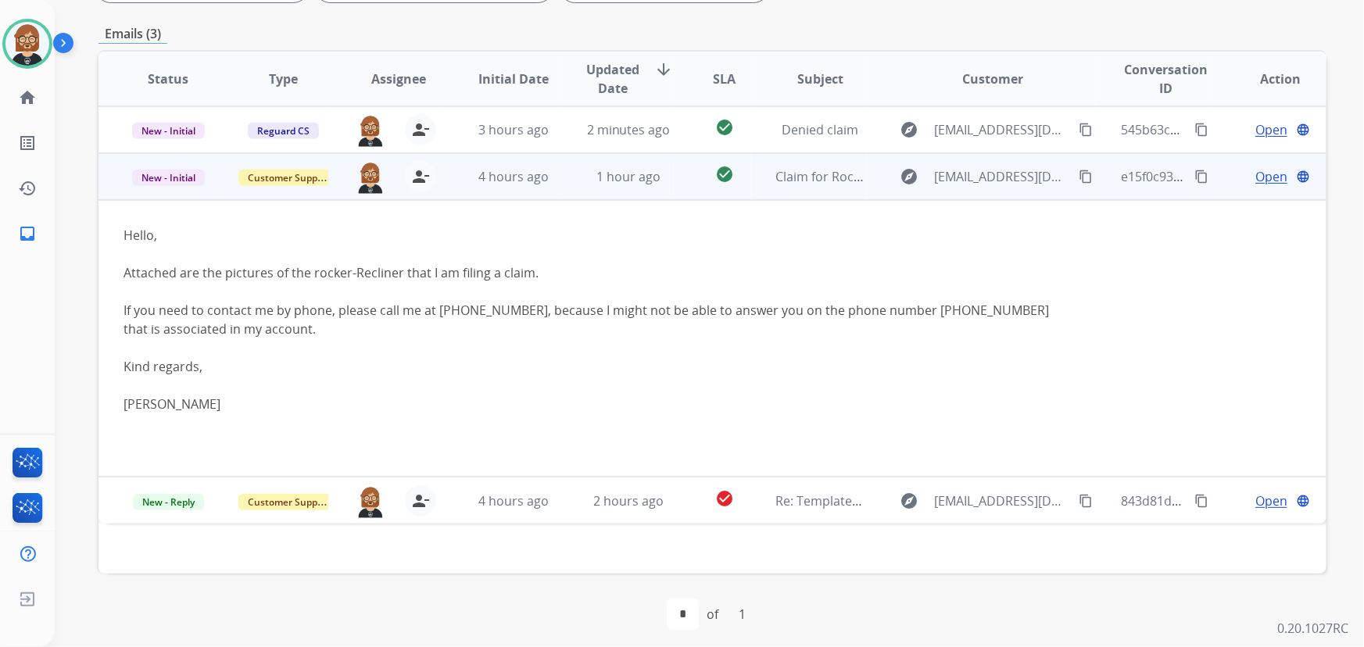
scroll to position [317, 0]
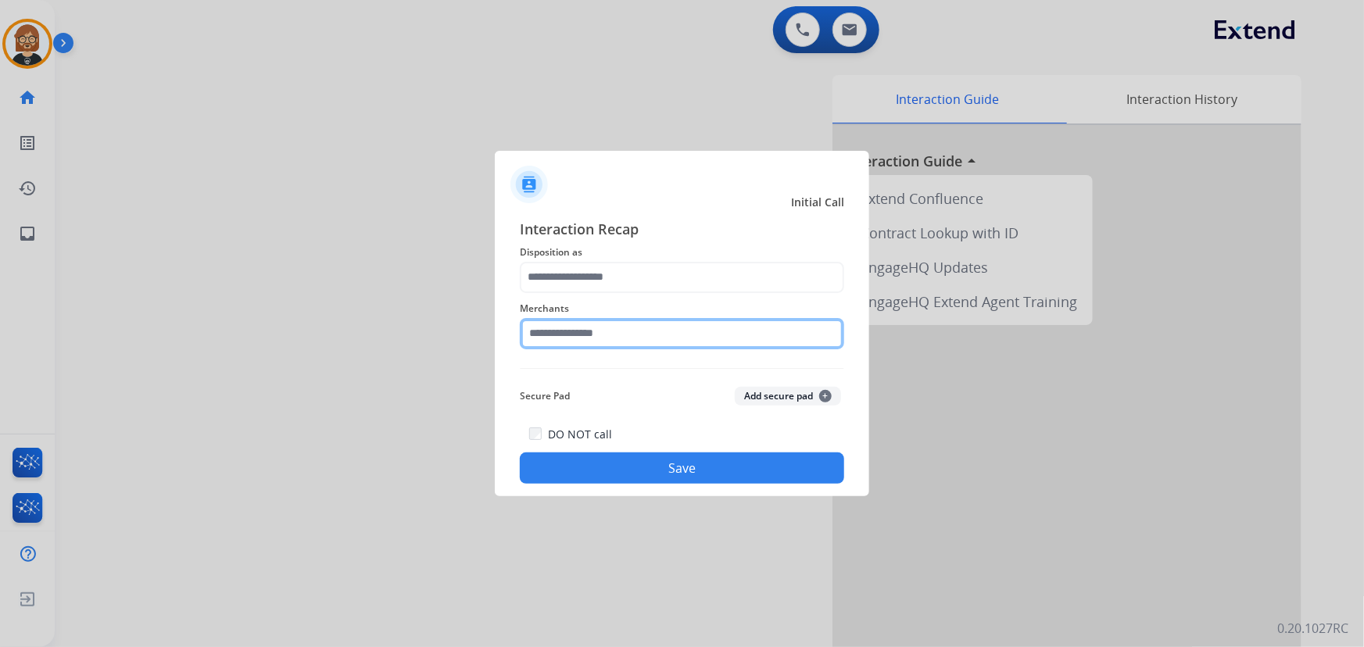
click at [618, 337] on input "text" at bounding box center [682, 333] width 324 height 31
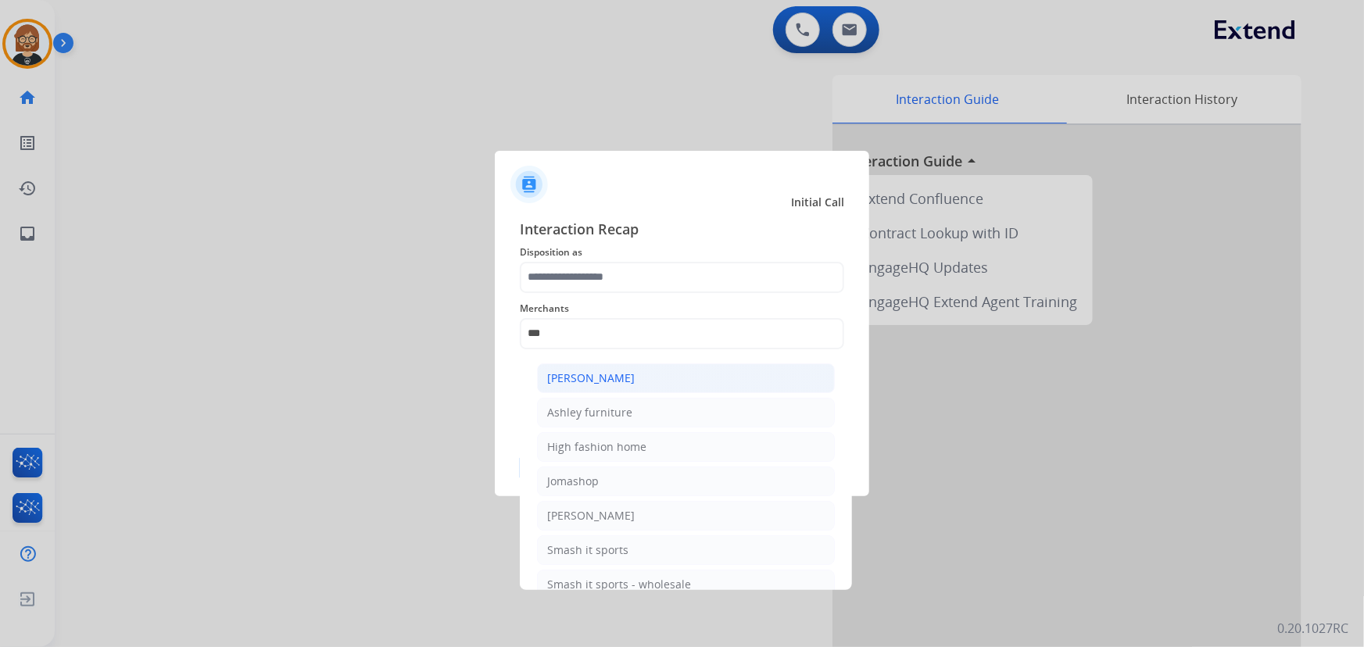
click at [614, 384] on div "[PERSON_NAME]" at bounding box center [591, 378] width 88 height 16
type input "**********"
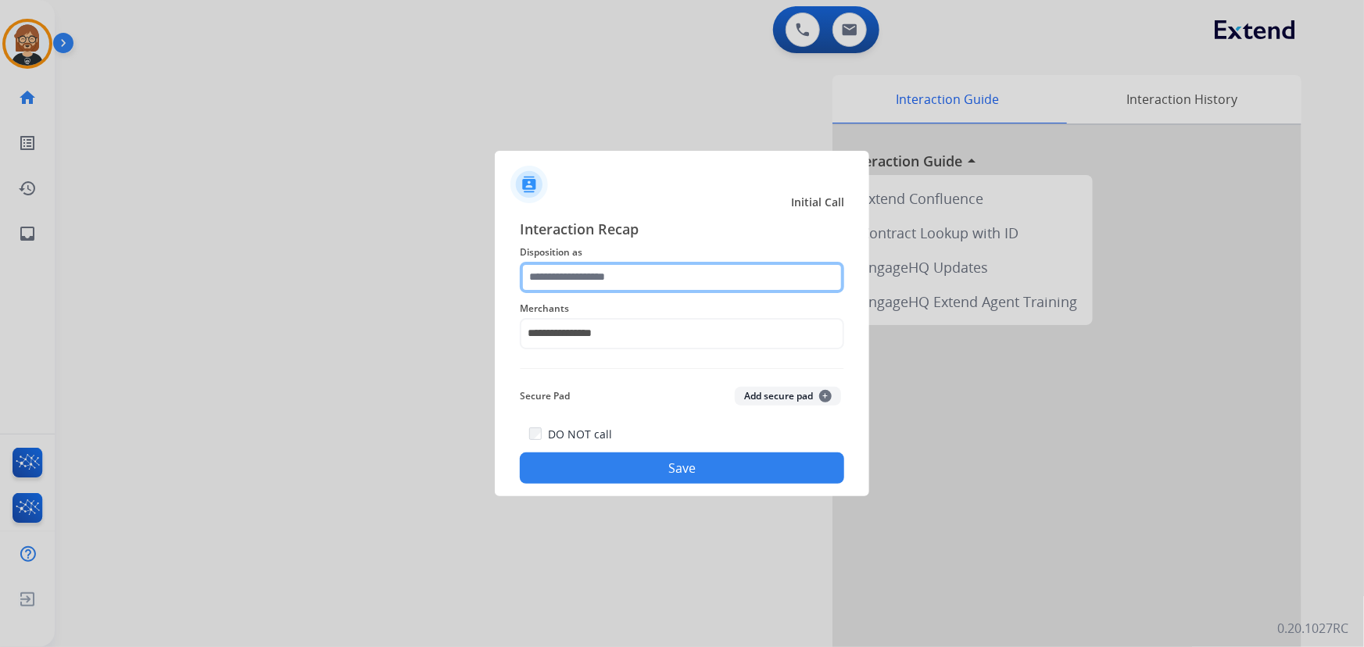
click at [650, 277] on input "text" at bounding box center [682, 277] width 324 height 31
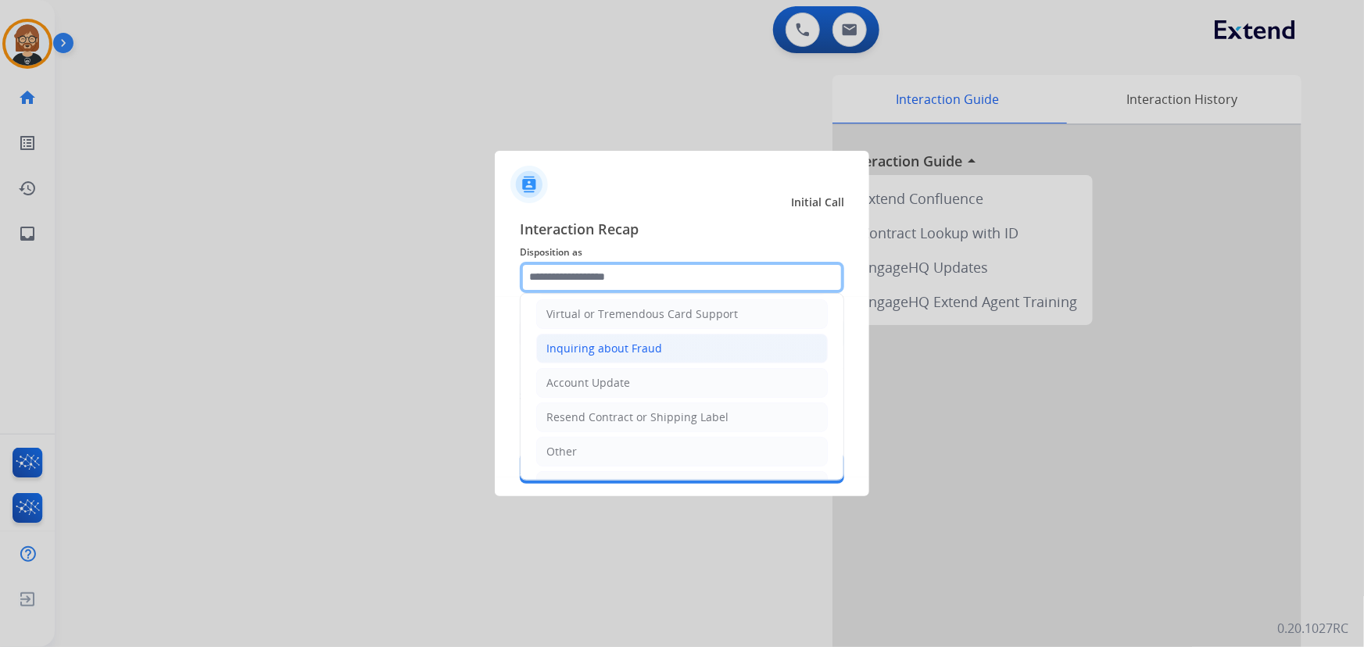
scroll to position [213, 0]
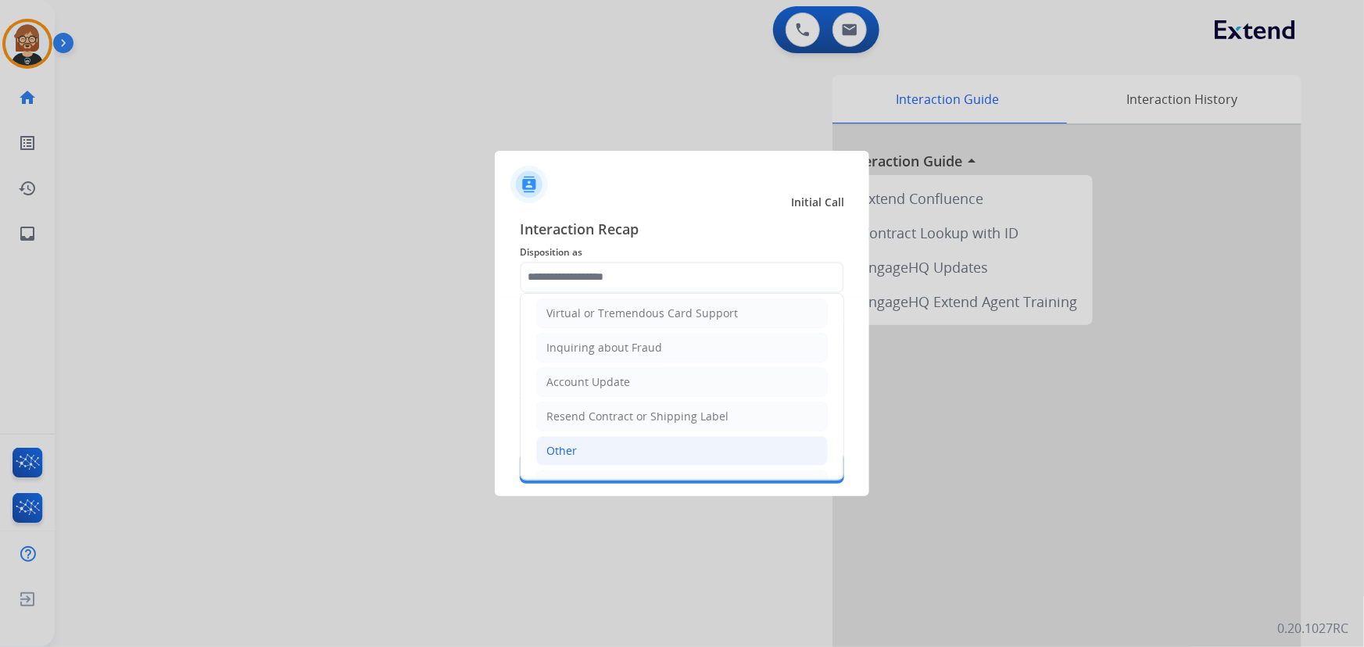
click at [646, 446] on li "Other" at bounding box center [681, 451] width 291 height 30
type input "*****"
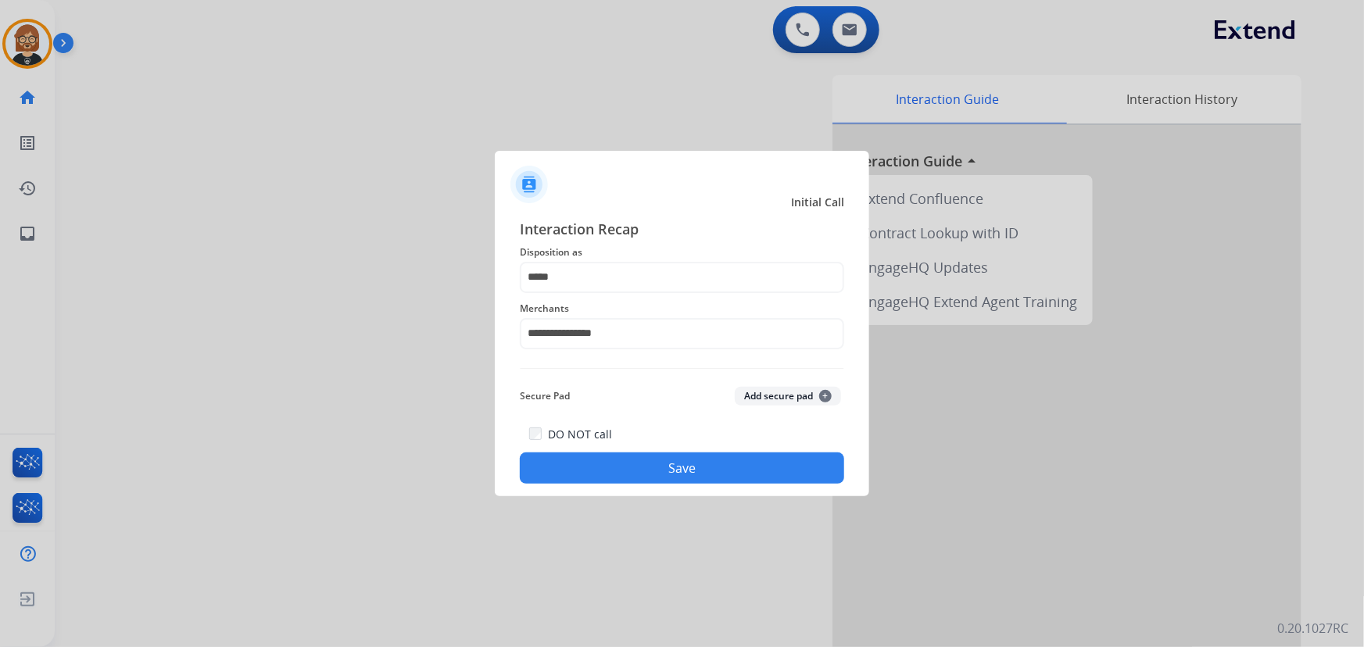
click at [658, 477] on button "Save" at bounding box center [682, 467] width 324 height 31
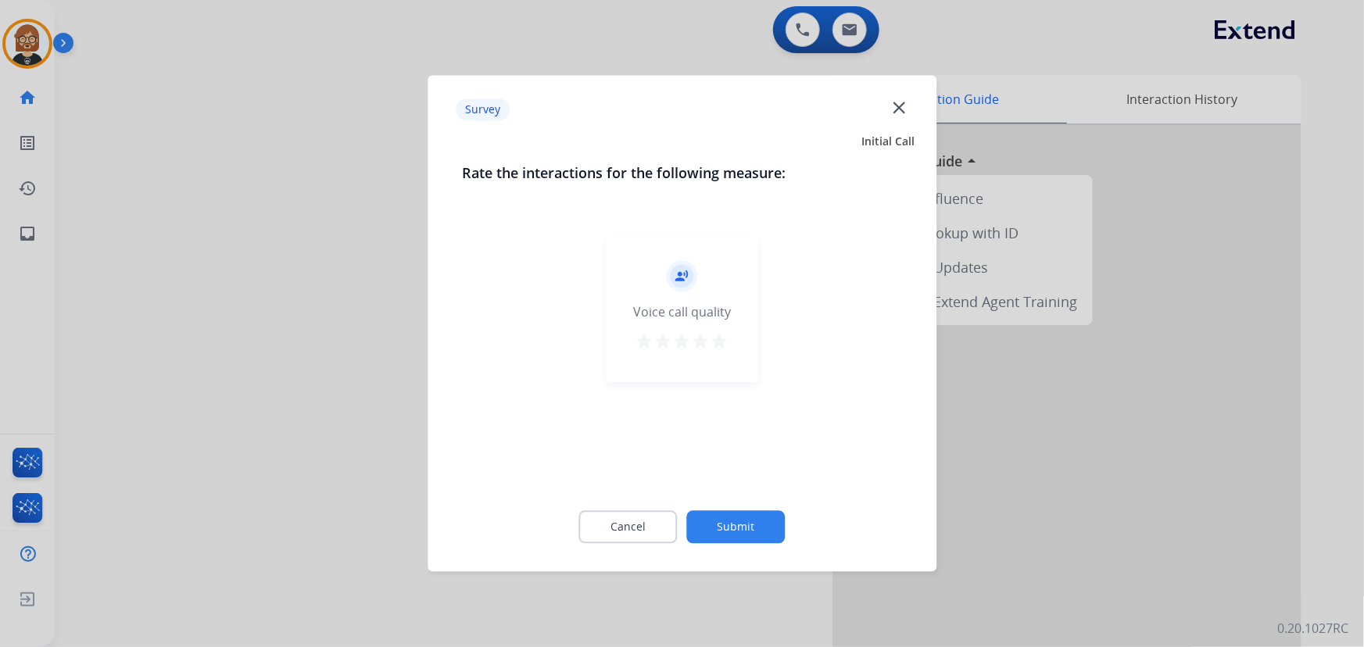
click at [746, 525] on button "Submit" at bounding box center [736, 527] width 98 height 33
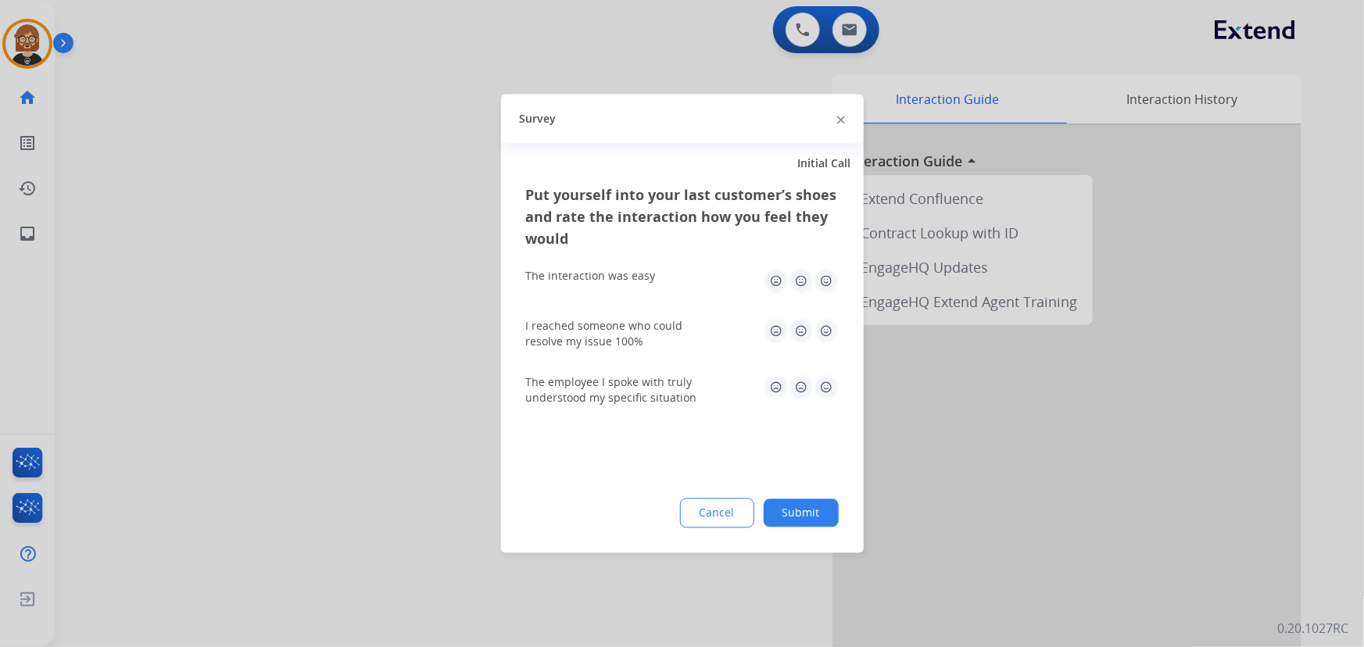
click at [796, 517] on button "Submit" at bounding box center [801, 513] width 75 height 28
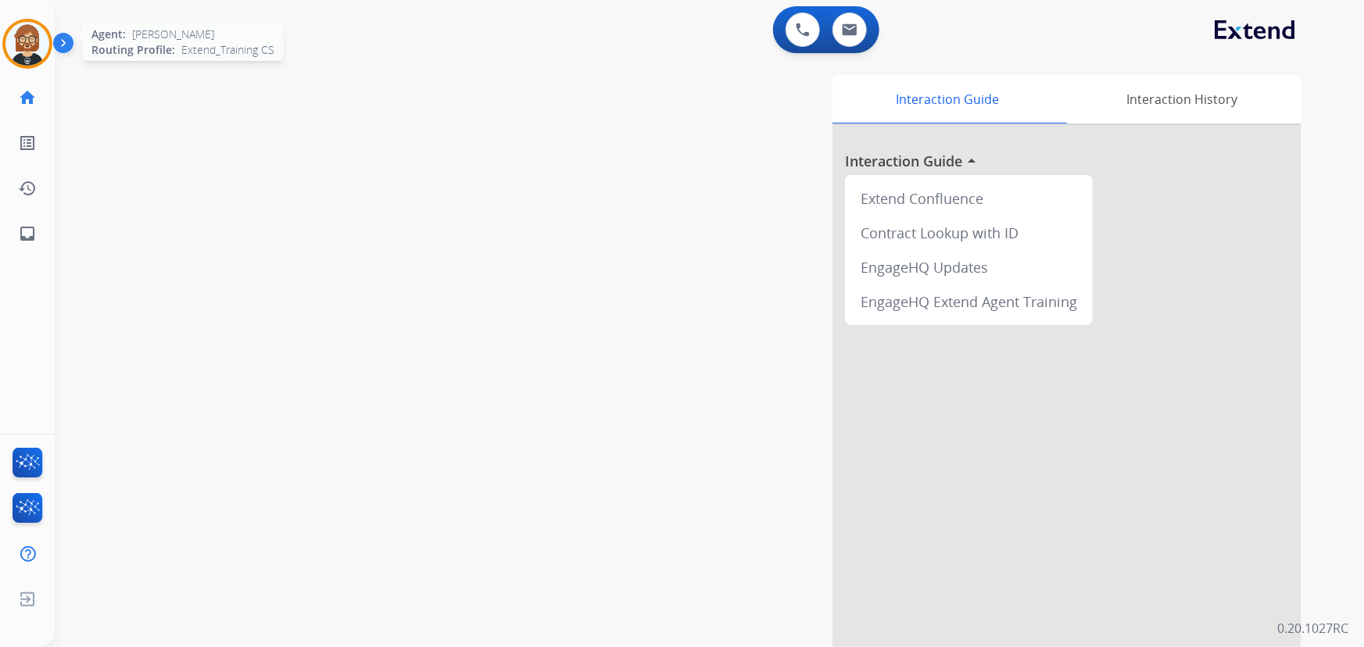
click at [26, 39] on img at bounding box center [27, 44] width 44 height 44
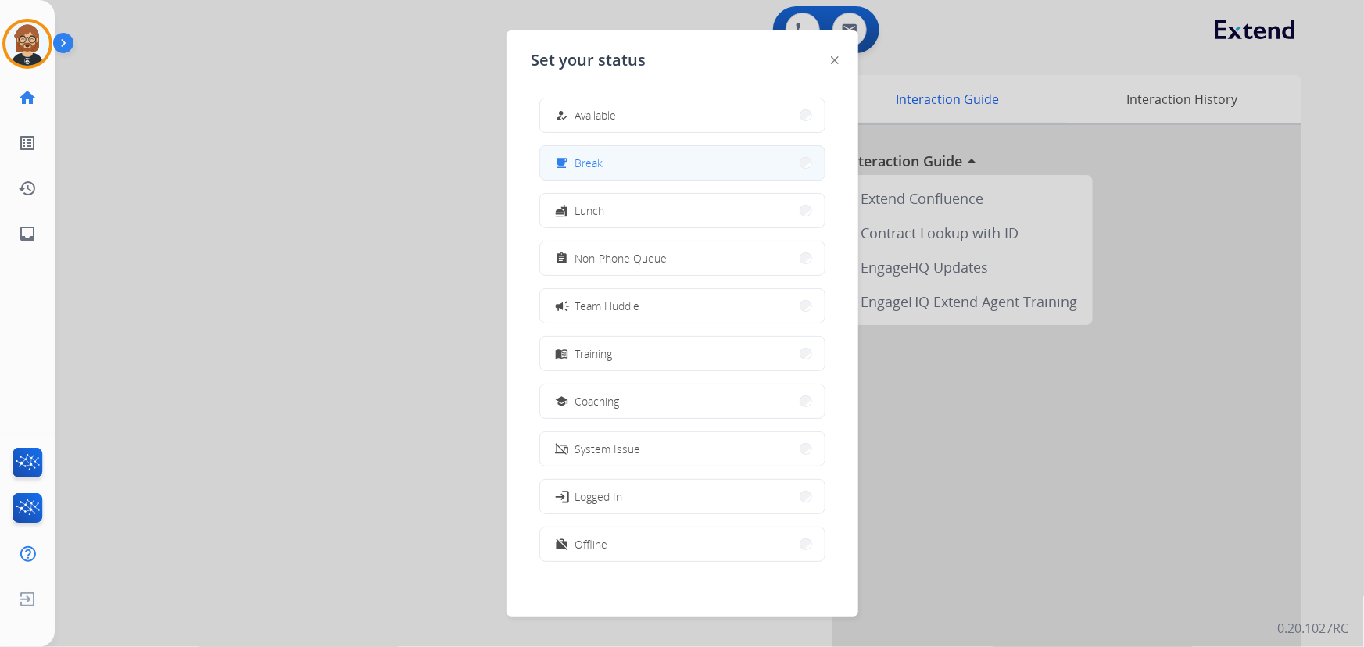
click at [607, 163] on button "free_breakfast Break" at bounding box center [682, 163] width 284 height 34
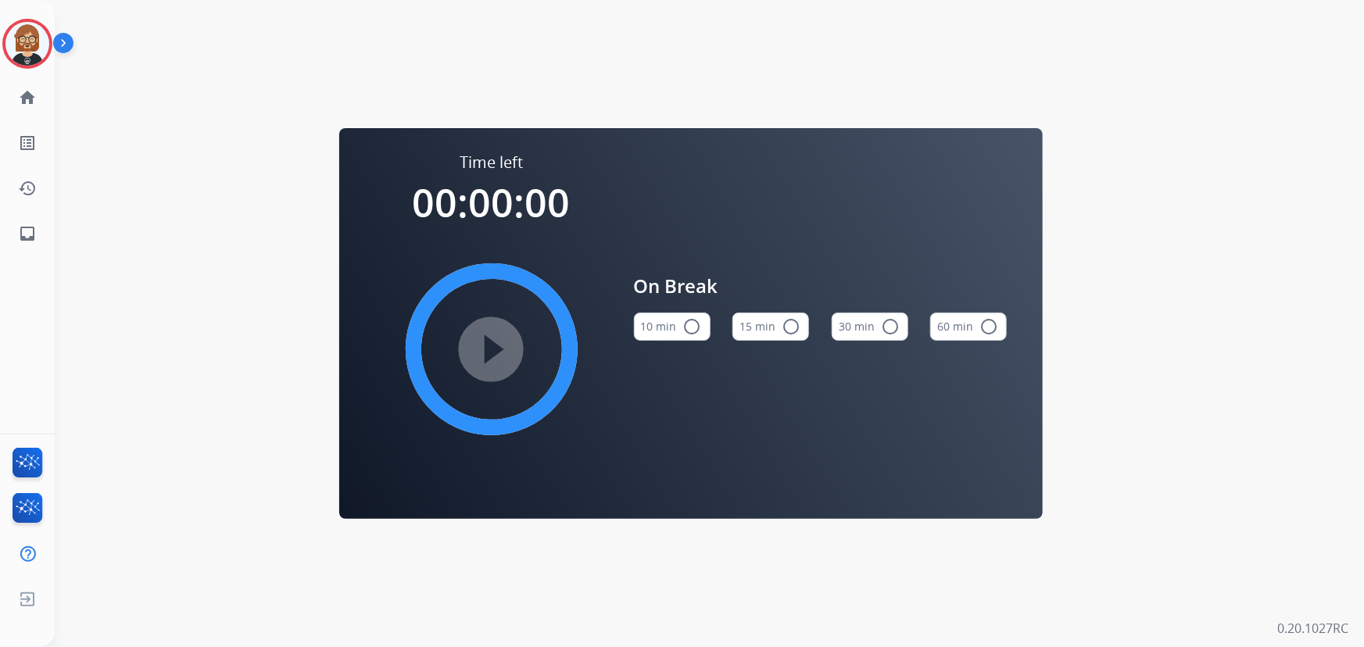
click at [663, 326] on button "10 min radio_button_unchecked" at bounding box center [672, 327] width 77 height 28
click at [482, 352] on mat-icon "play_circle_filled" at bounding box center [491, 349] width 19 height 19
click at [24, 233] on mat-icon "inbox" at bounding box center [27, 233] width 19 height 19
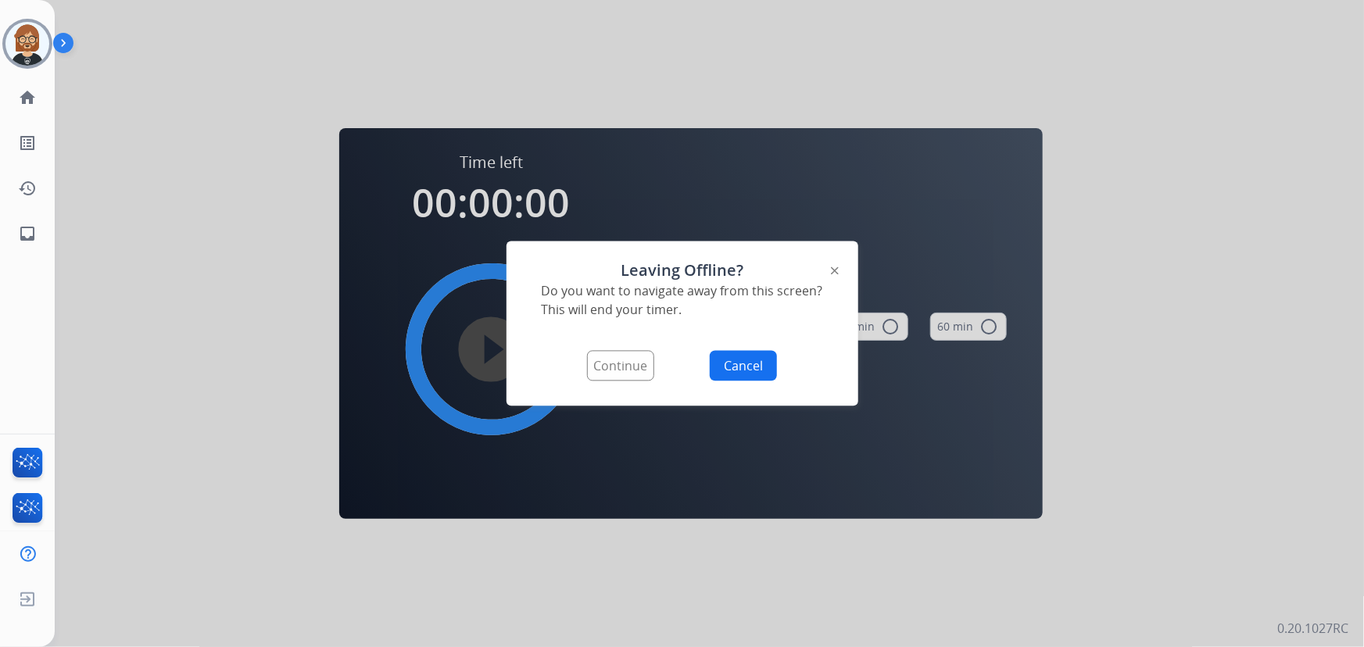
click at [648, 370] on button "Continue" at bounding box center [620, 366] width 67 height 30
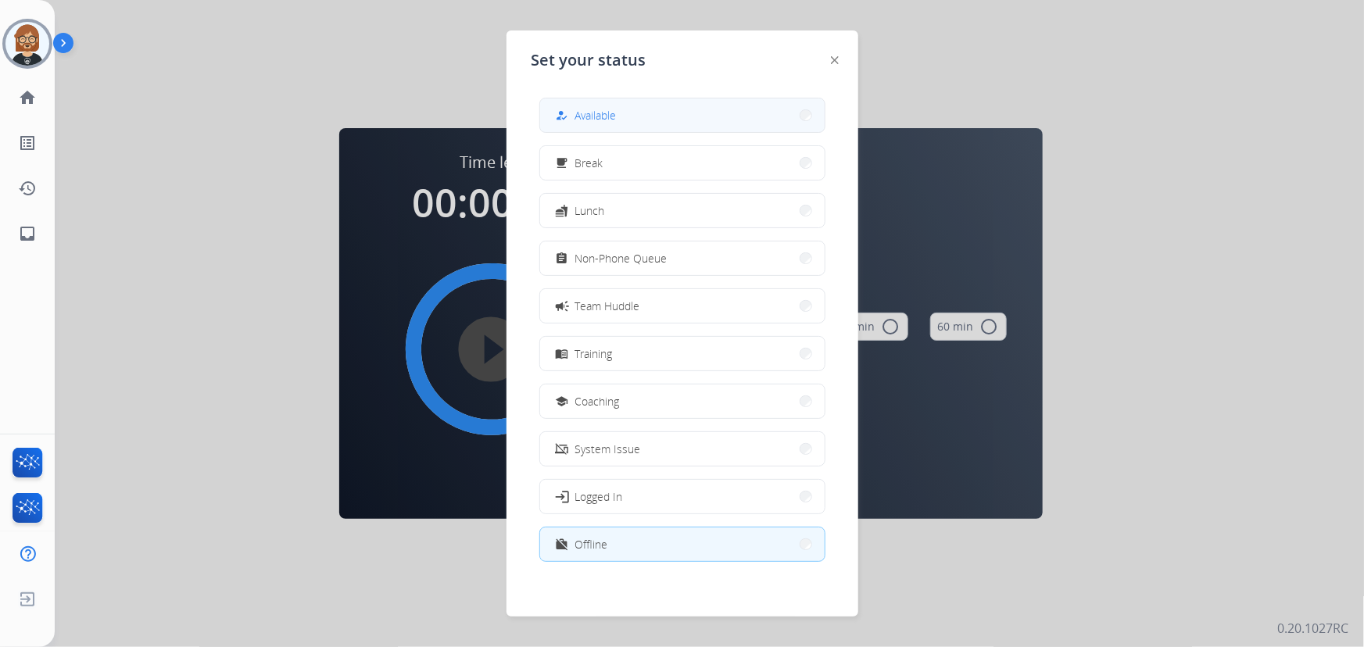
click at [663, 106] on button "how_to_reg Available" at bounding box center [682, 115] width 284 height 34
select select "**********"
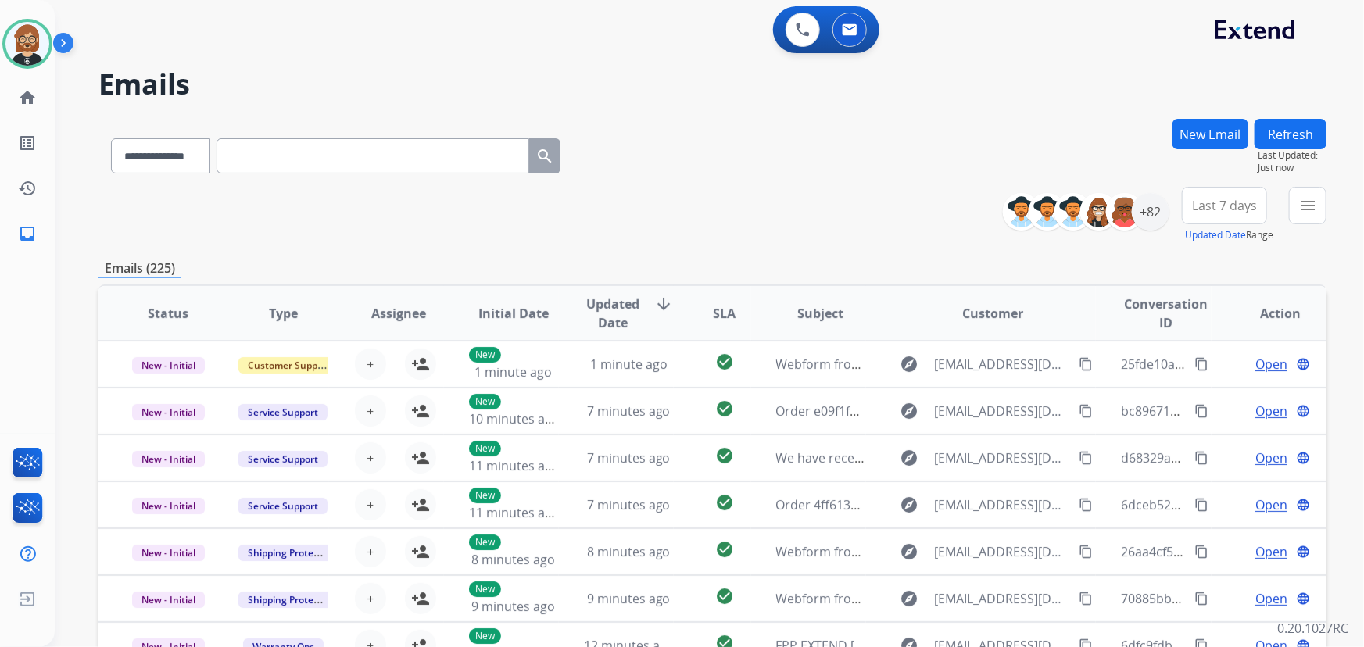
click at [166, 225] on div "**********" at bounding box center [712, 215] width 1228 height 56
click at [1153, 206] on div "+82" at bounding box center [1151, 212] width 38 height 38
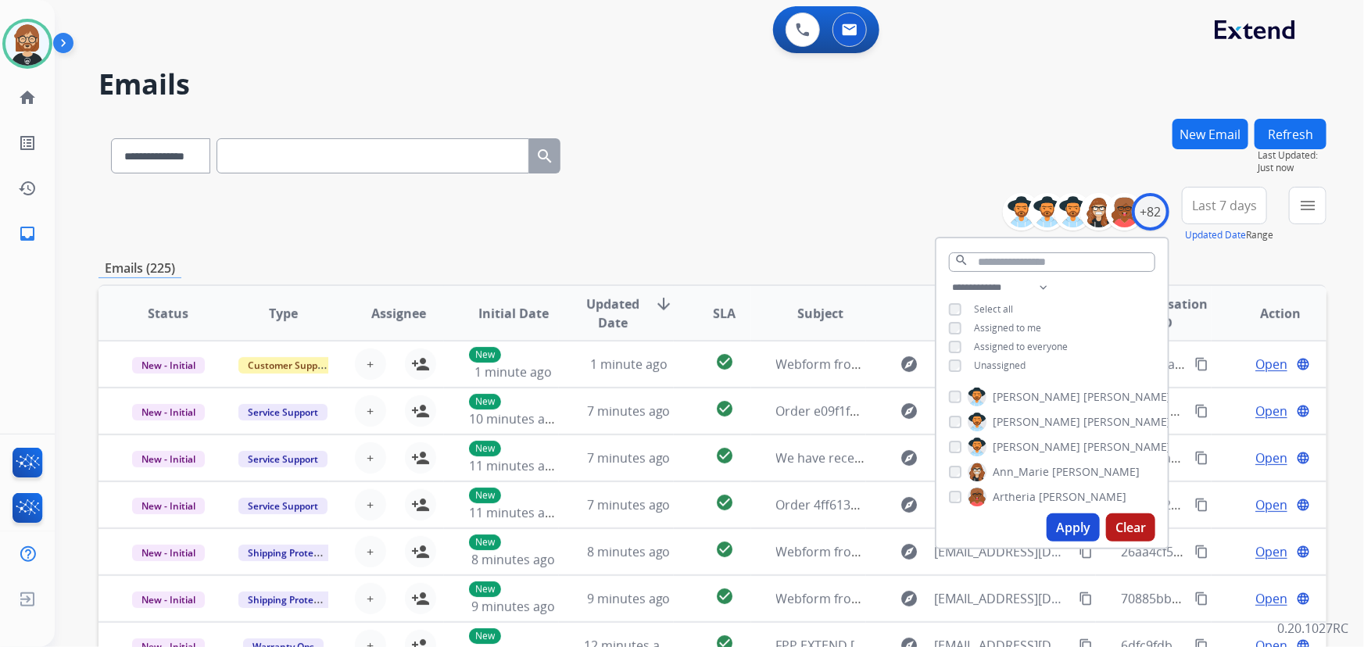
click at [1002, 359] on span "Unassigned" at bounding box center [1000, 365] width 52 height 13
click at [1070, 533] on button "Apply" at bounding box center [1072, 527] width 53 height 28
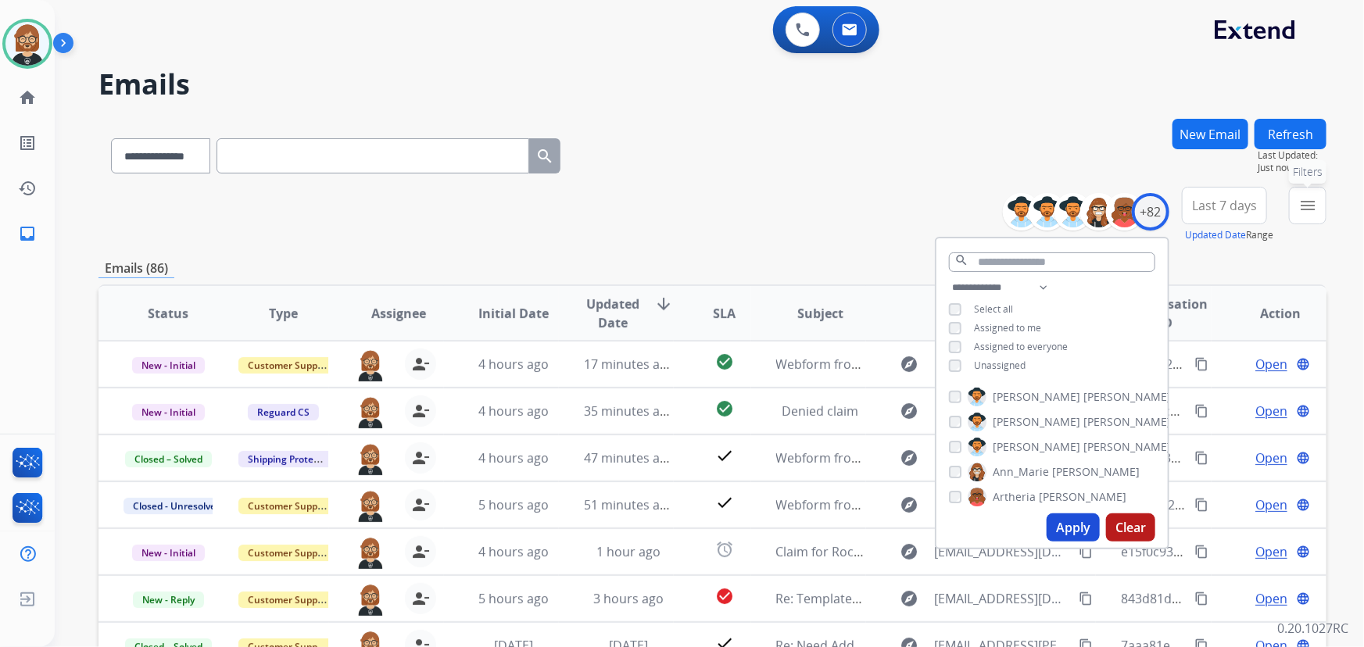
click at [1321, 208] on button "menu Filters" at bounding box center [1308, 206] width 38 height 38
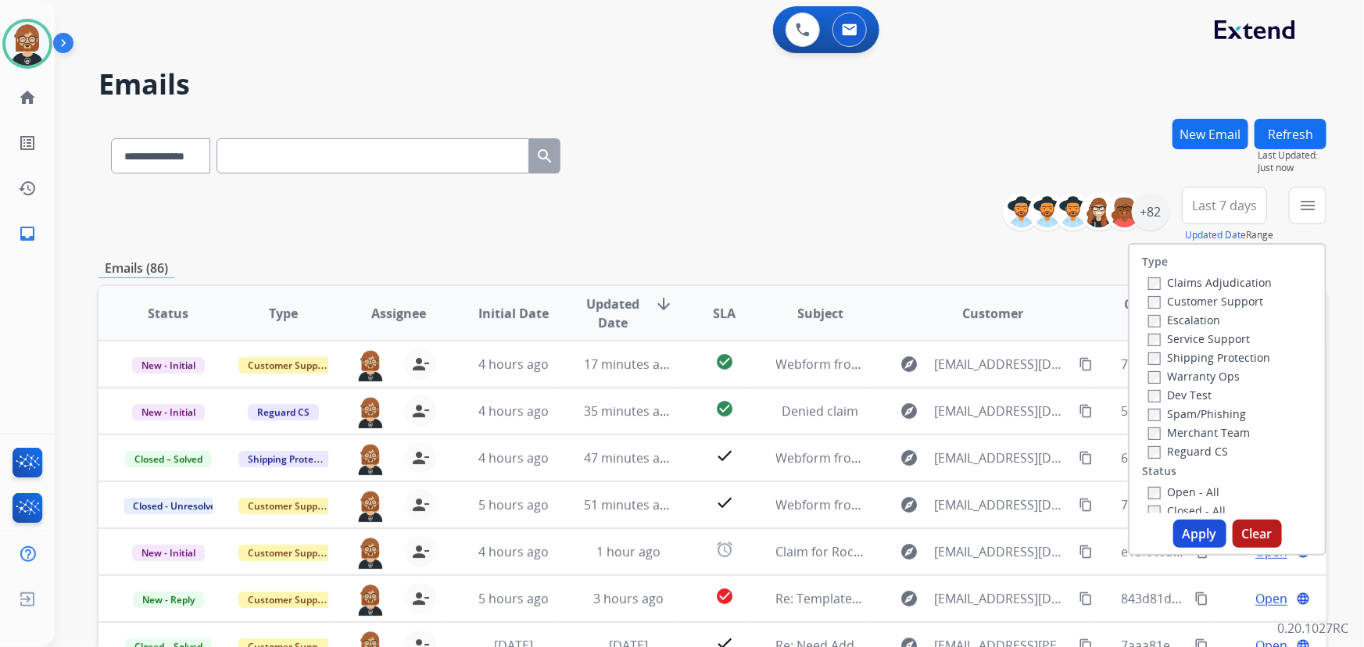
click at [1173, 495] on label "Open - All" at bounding box center [1183, 492] width 71 height 15
click at [1189, 537] on button "Apply" at bounding box center [1199, 534] width 53 height 28
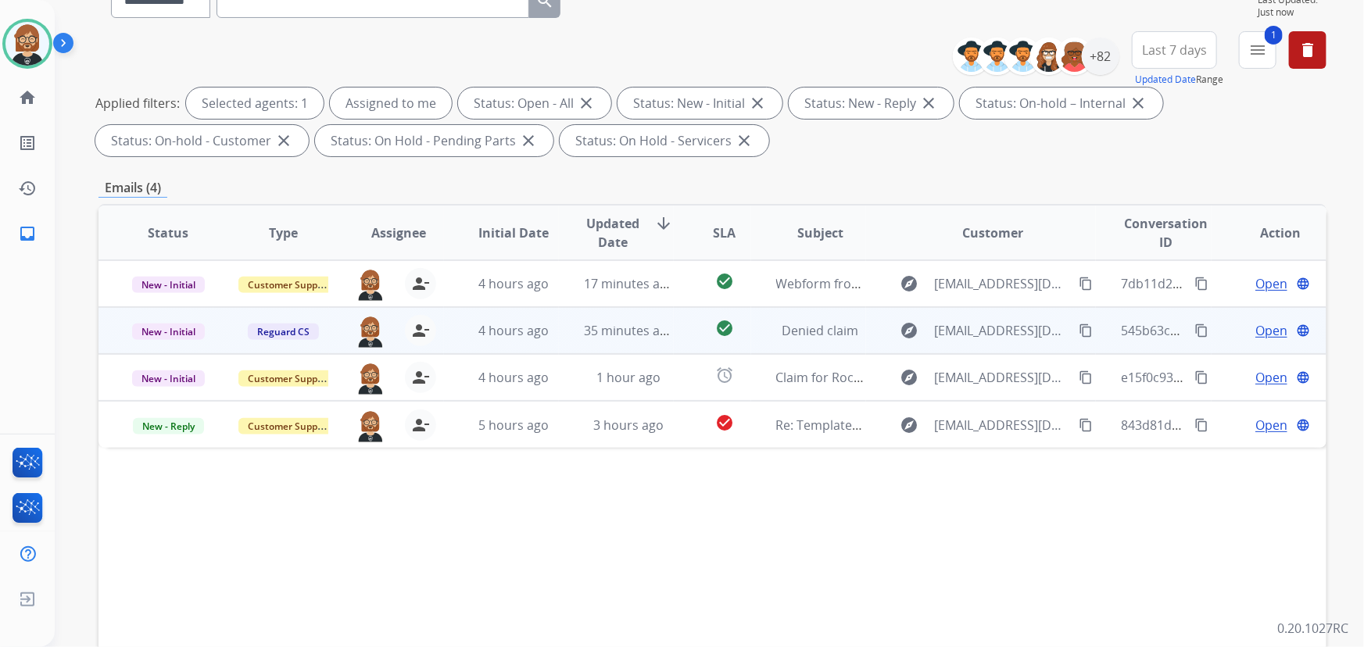
scroll to position [213, 0]
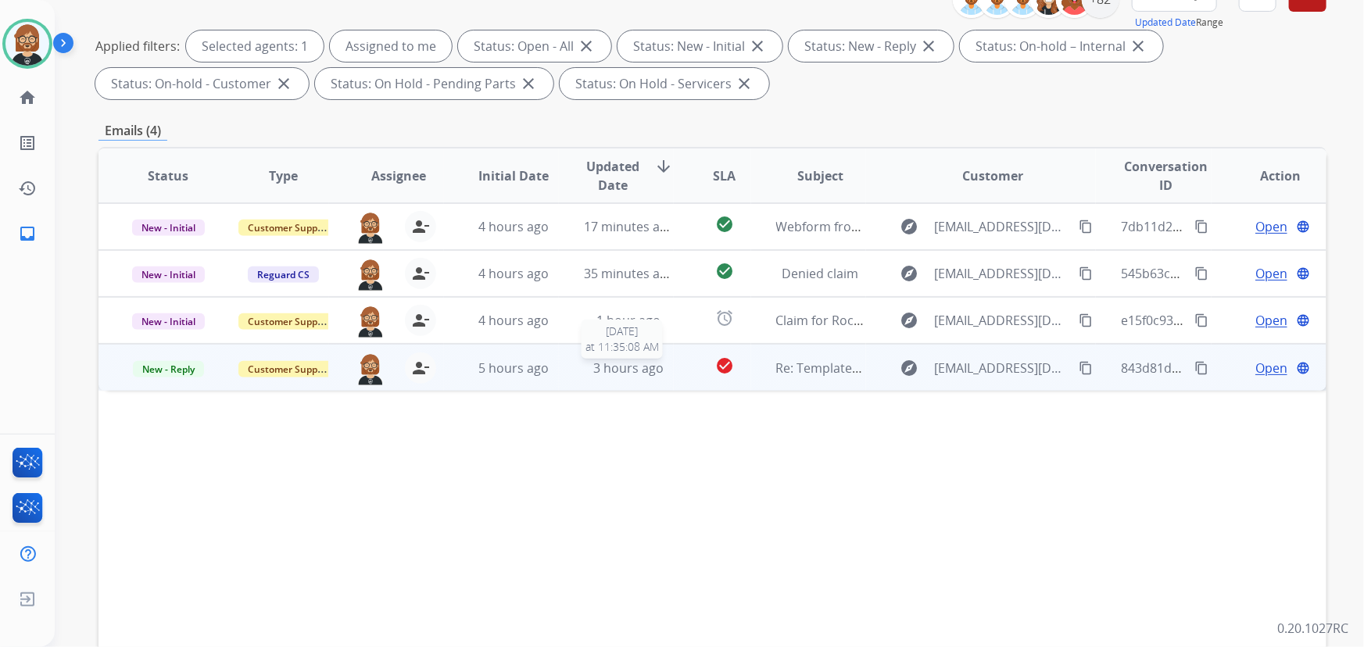
click at [657, 374] on div "3 hours ago" at bounding box center [628, 368] width 89 height 19
click at [1263, 365] on span "Open" at bounding box center [1271, 367] width 32 height 19
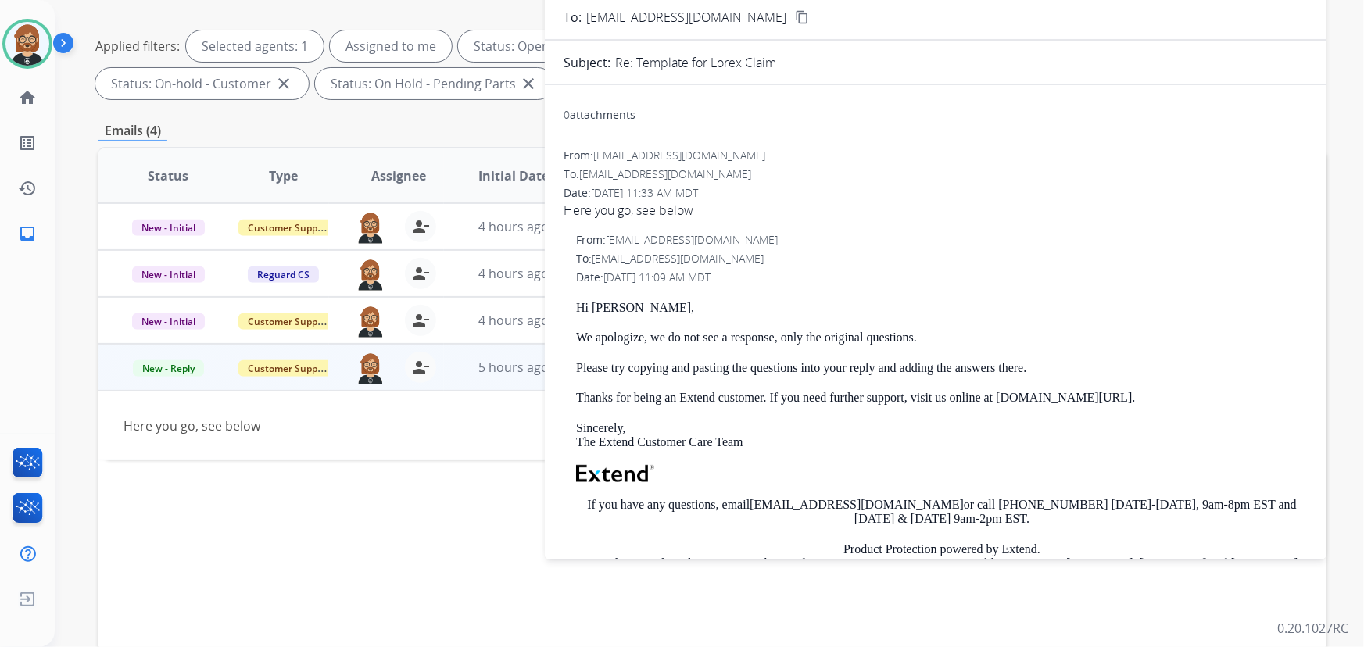
click at [646, 216] on span "Here you go, see below" at bounding box center [935, 210] width 744 height 19
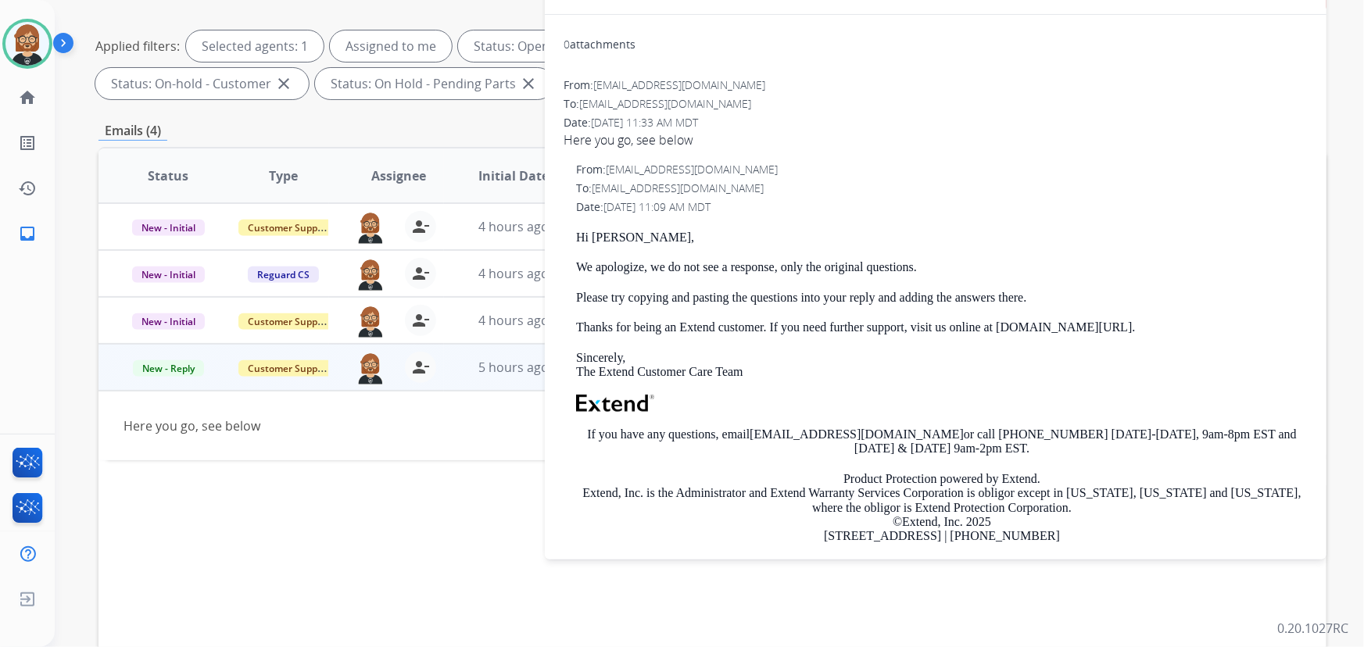
scroll to position [0, 0]
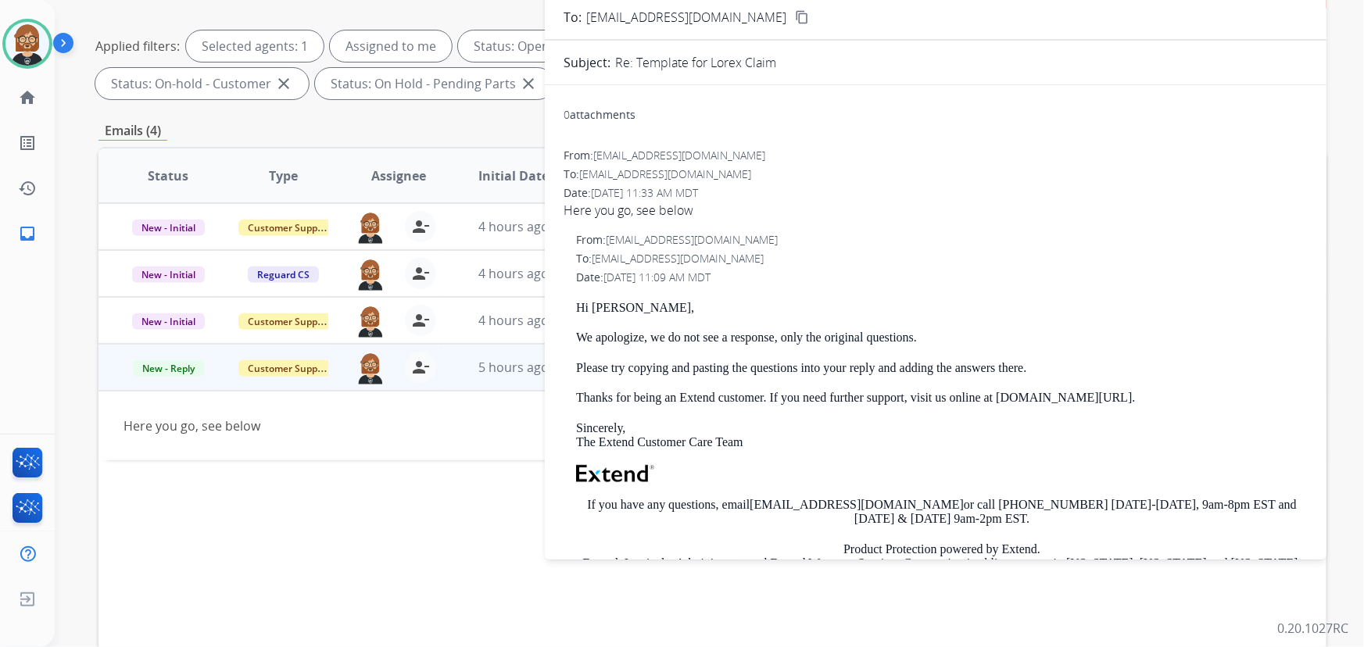
click at [635, 215] on span "Here you go, see below" at bounding box center [935, 210] width 744 height 19
drag, startPoint x: 660, startPoint y: 209, endPoint x: 710, endPoint y: 213, distance: 49.5
click at [710, 213] on span "Here you go, see below" at bounding box center [935, 210] width 744 height 19
click at [835, 218] on span "Here you go, see below" at bounding box center [935, 210] width 744 height 19
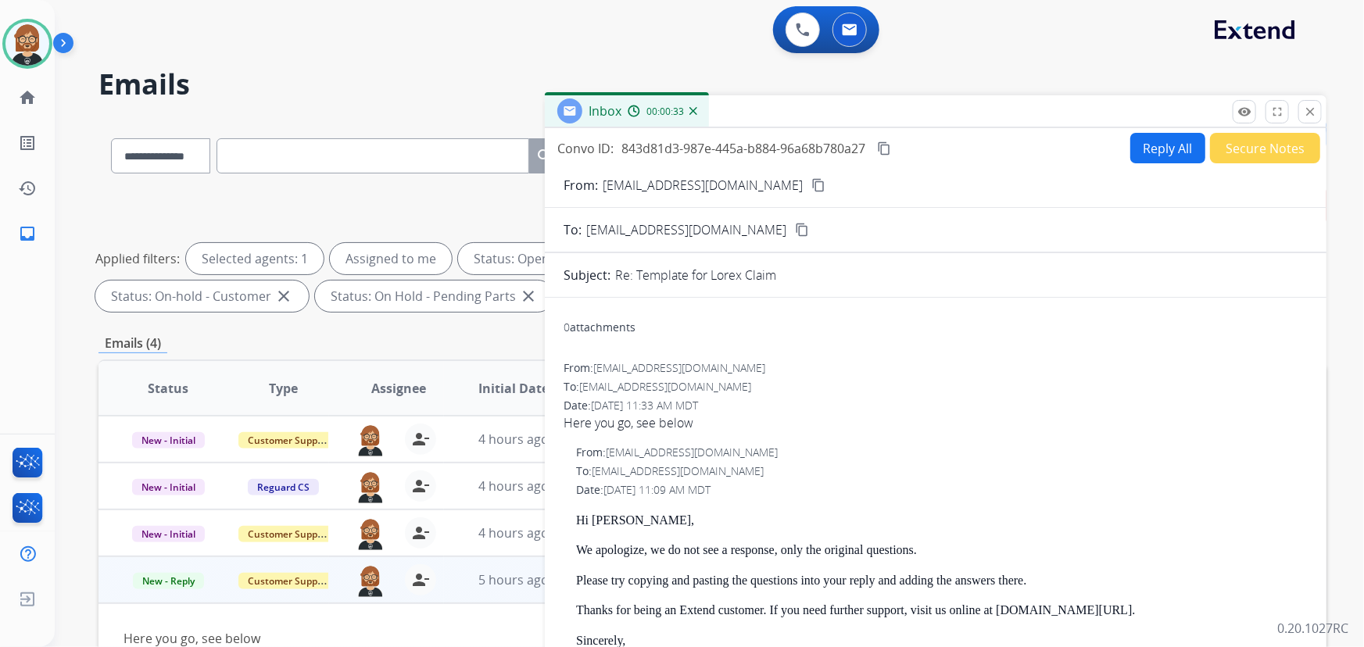
click at [1156, 149] on button "Reply All" at bounding box center [1167, 148] width 75 height 30
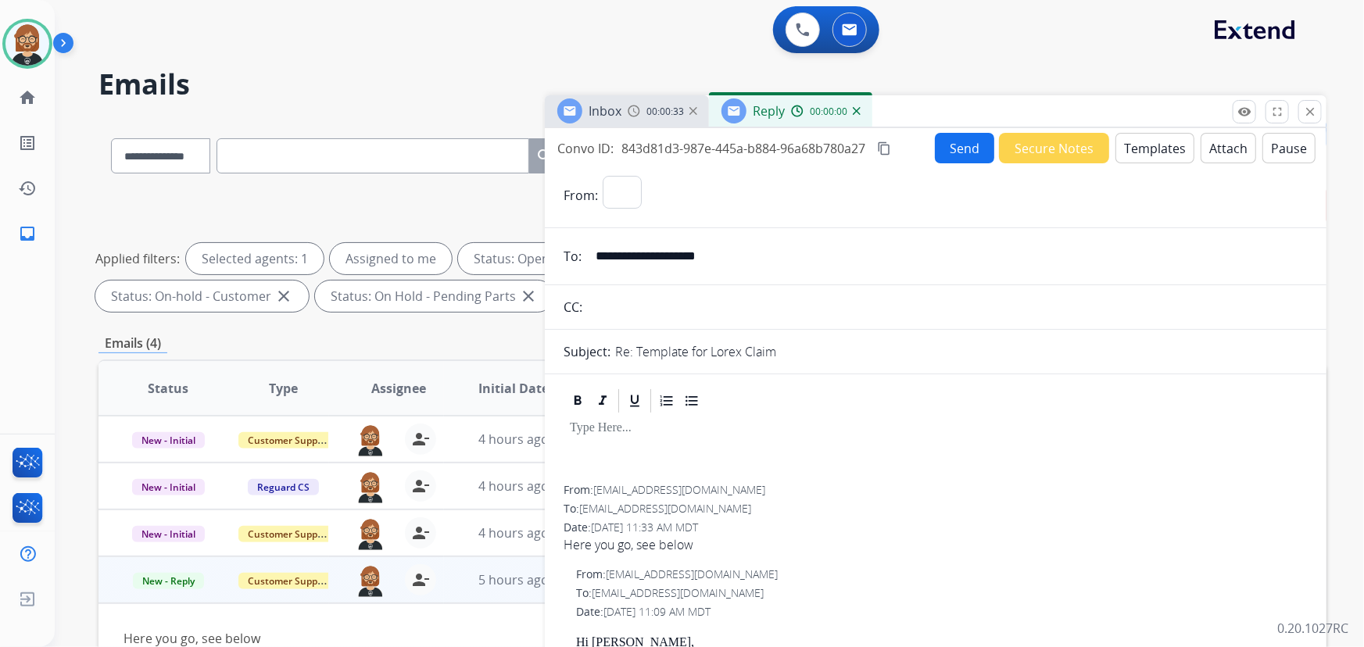
select select "**********"
click at [1133, 156] on button "Templates" at bounding box center [1154, 148] width 79 height 30
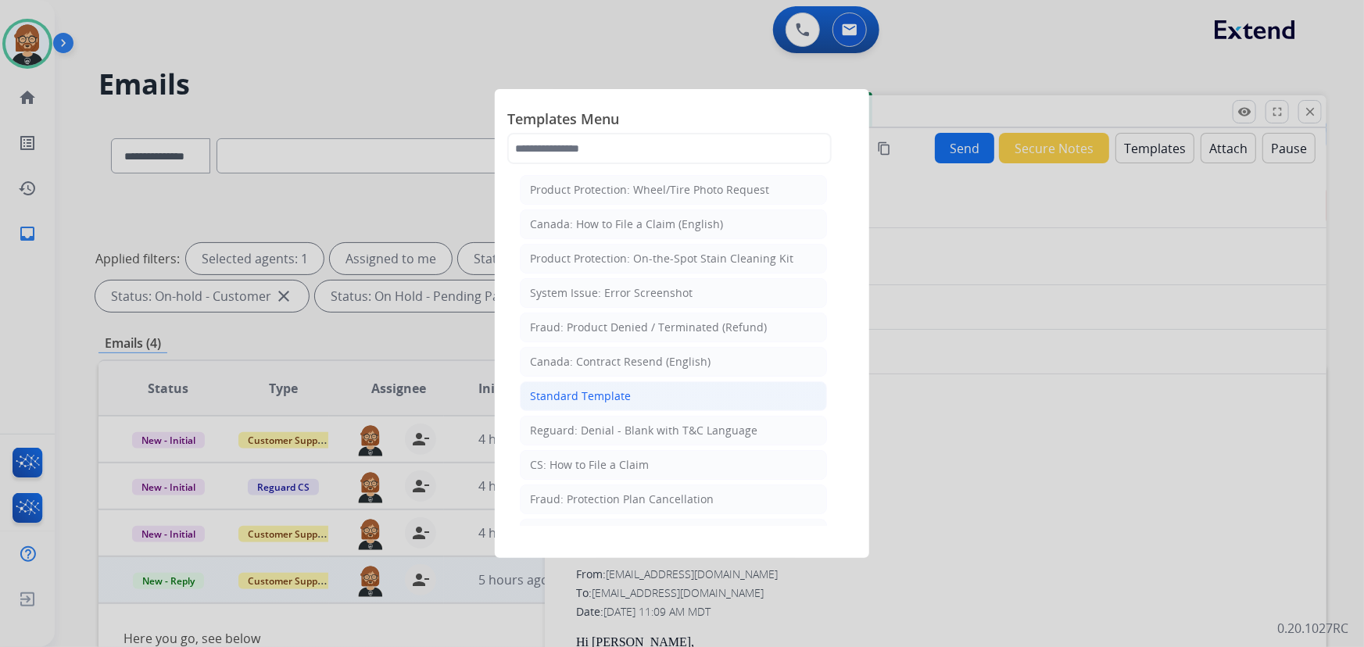
click at [631, 400] on li "Standard Template" at bounding box center [673, 396] width 307 height 30
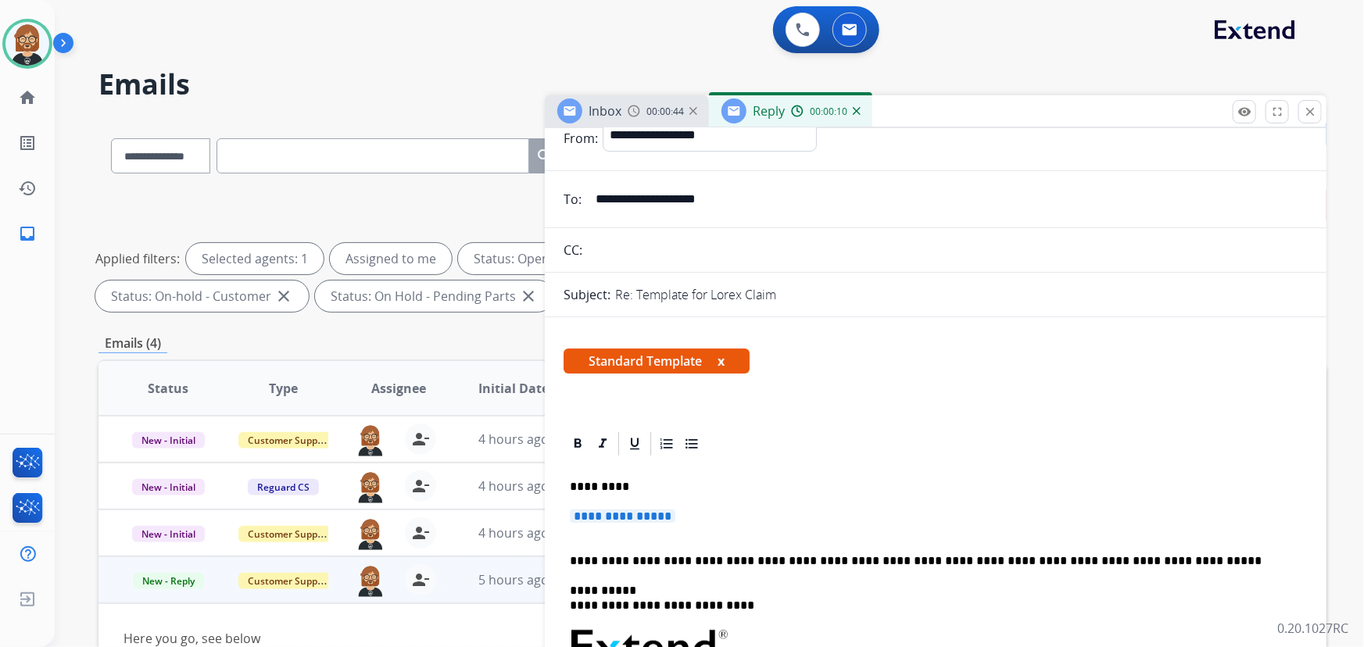
scroll to position [355, 0]
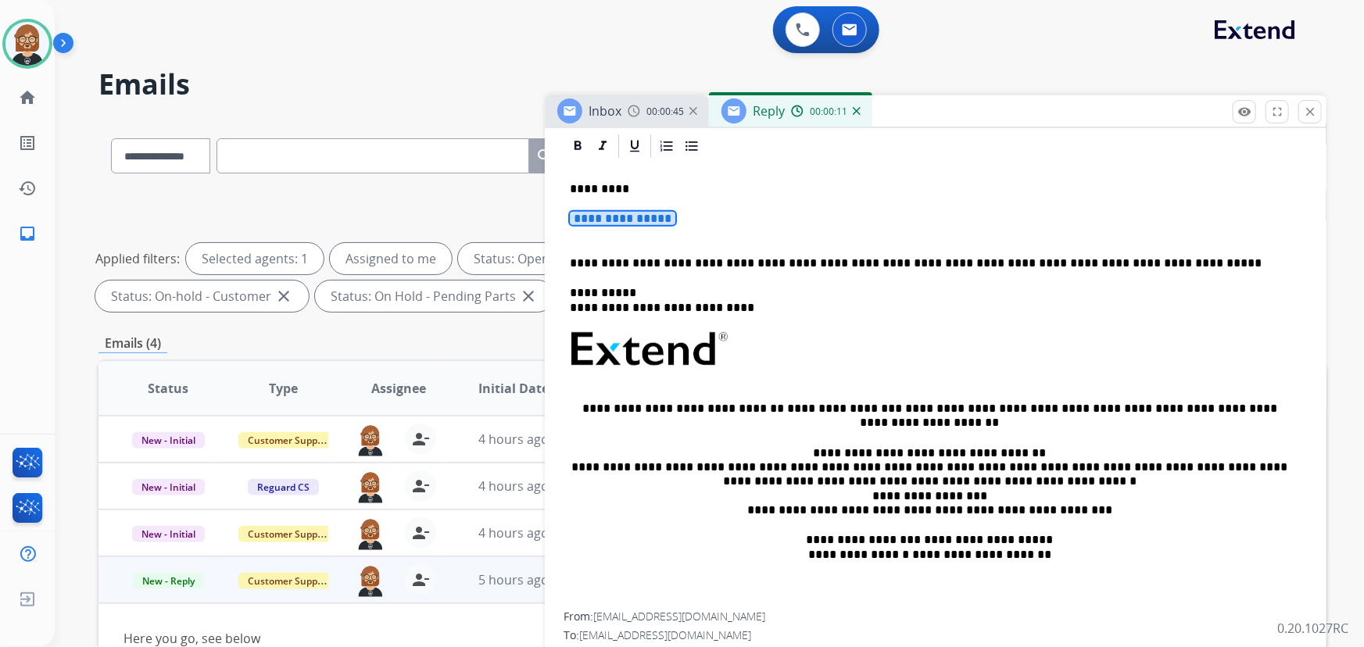
click at [631, 224] on span "**********" at bounding box center [623, 218] width 106 height 13
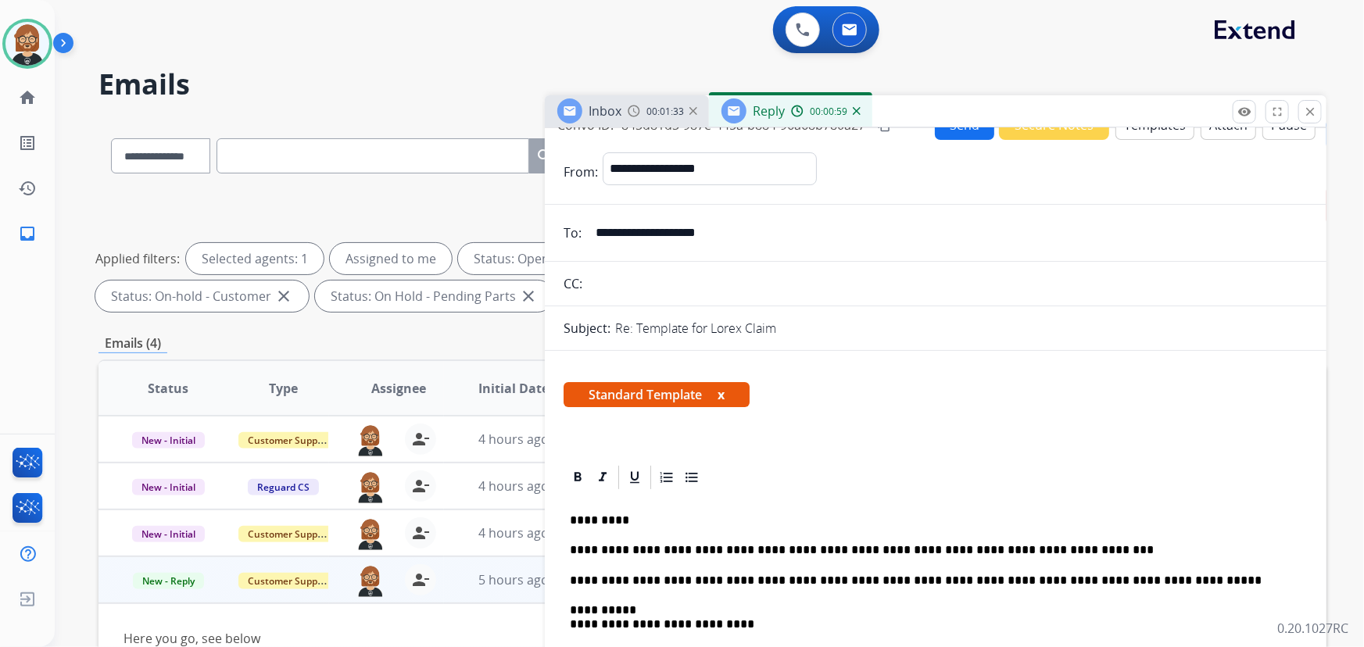
scroll to position [0, 0]
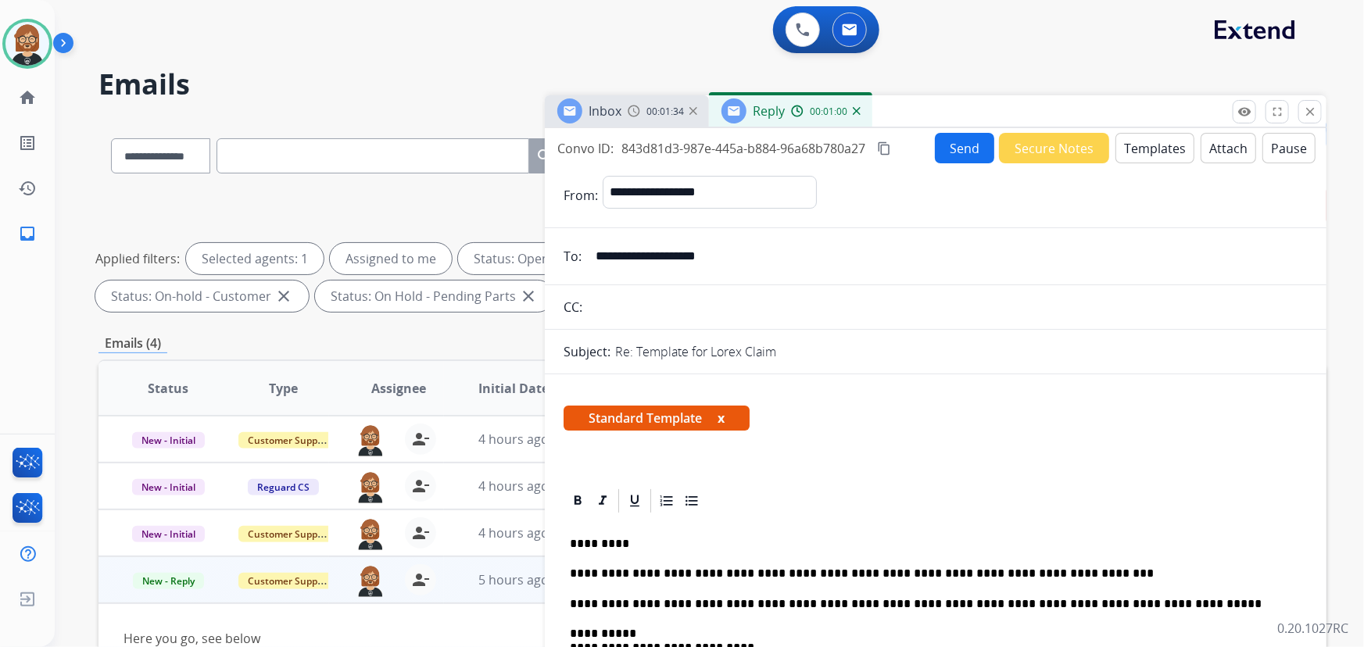
click at [936, 155] on button "Send" at bounding box center [964, 148] width 59 height 30
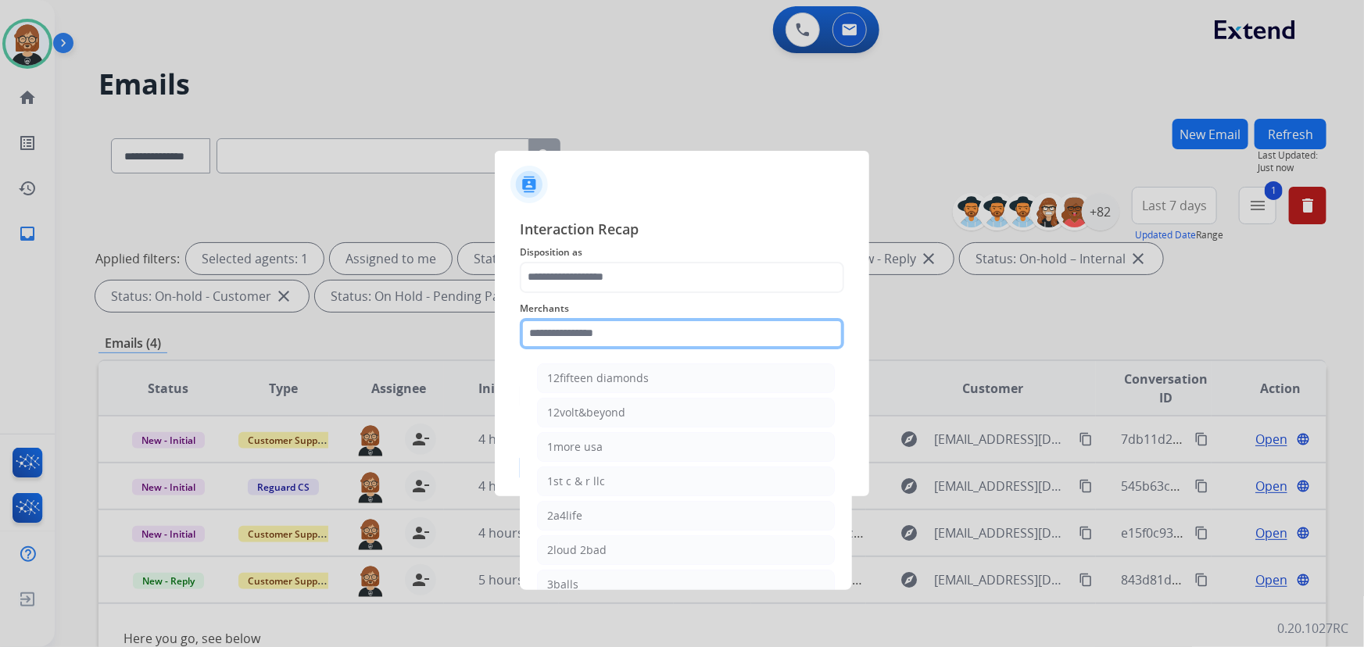
click at [673, 322] on input "text" at bounding box center [682, 333] width 324 height 31
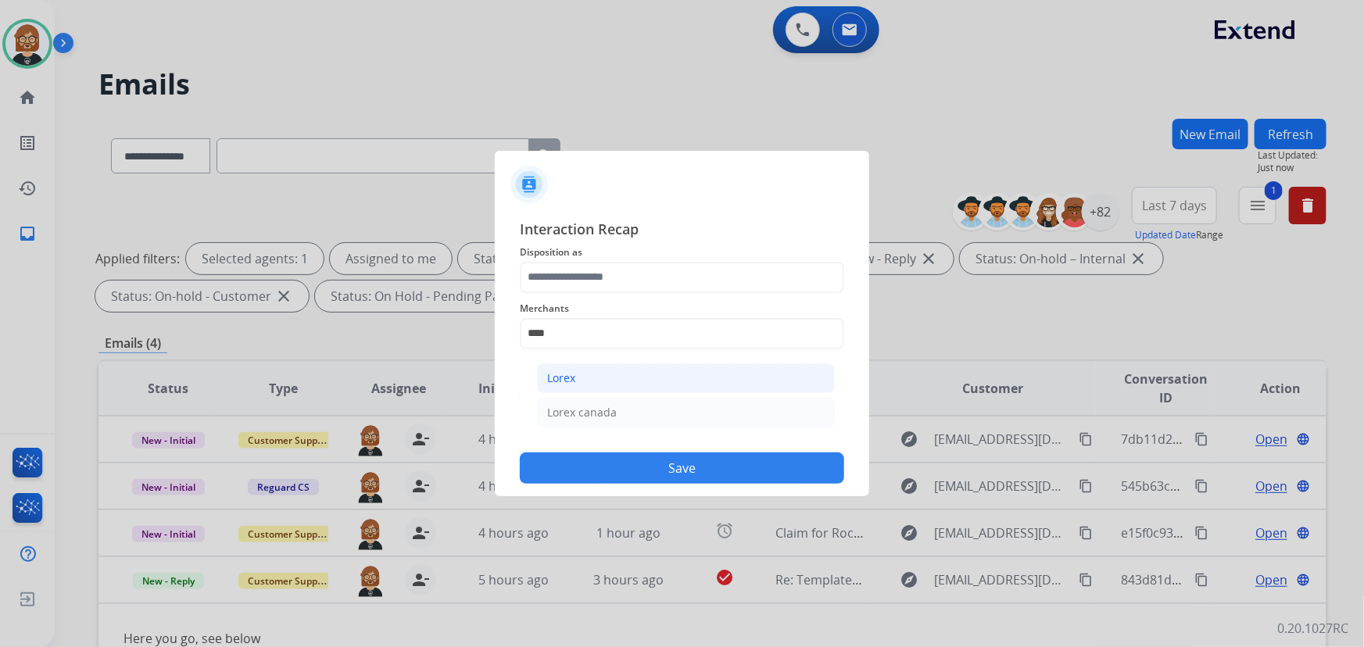
click at [637, 368] on li "Lorex" at bounding box center [686, 378] width 298 height 30
type input "*****"
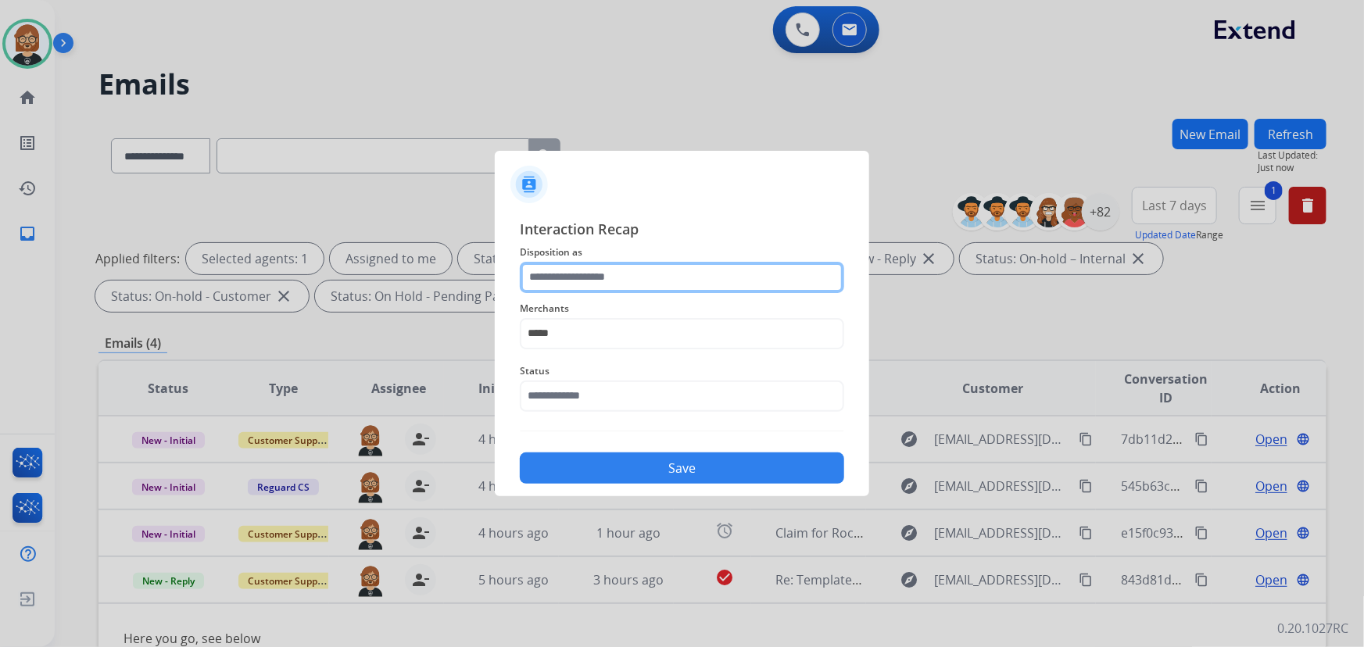
click at [632, 285] on input "text" at bounding box center [682, 277] width 324 height 31
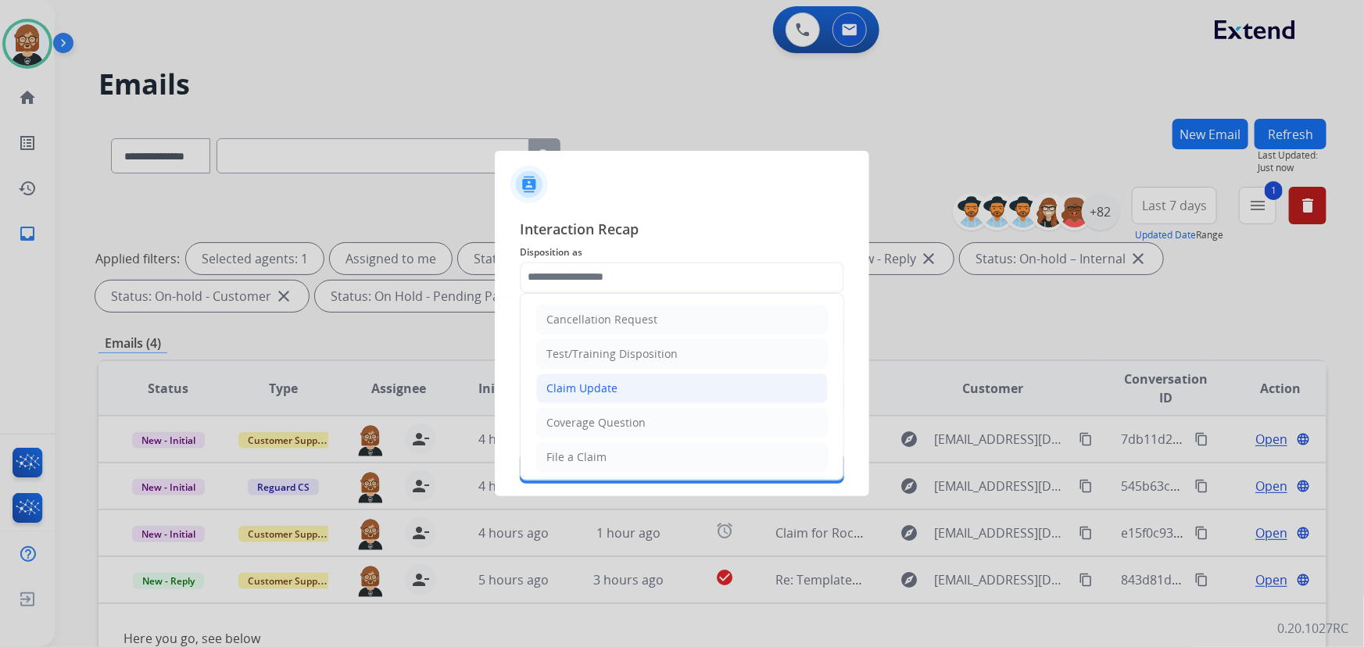
click at [652, 386] on li "Claim Update" at bounding box center [681, 389] width 291 height 30
type input "**********"
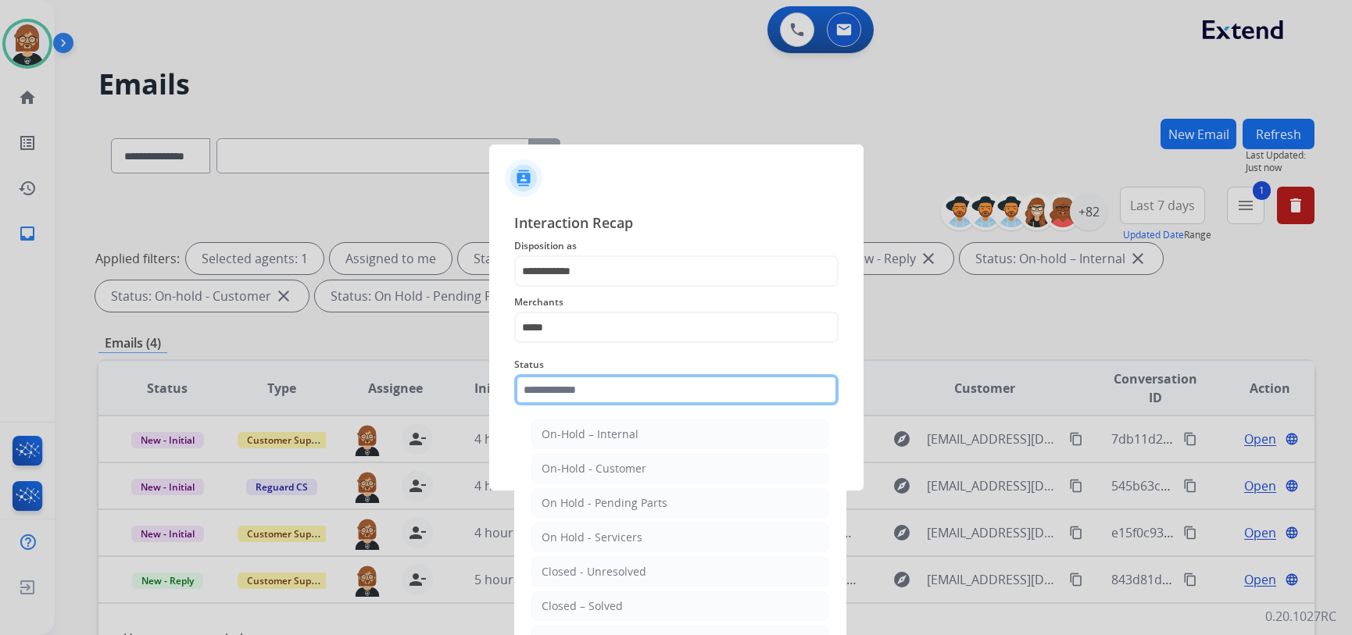
click at [642, 403] on input "text" at bounding box center [676, 389] width 324 height 31
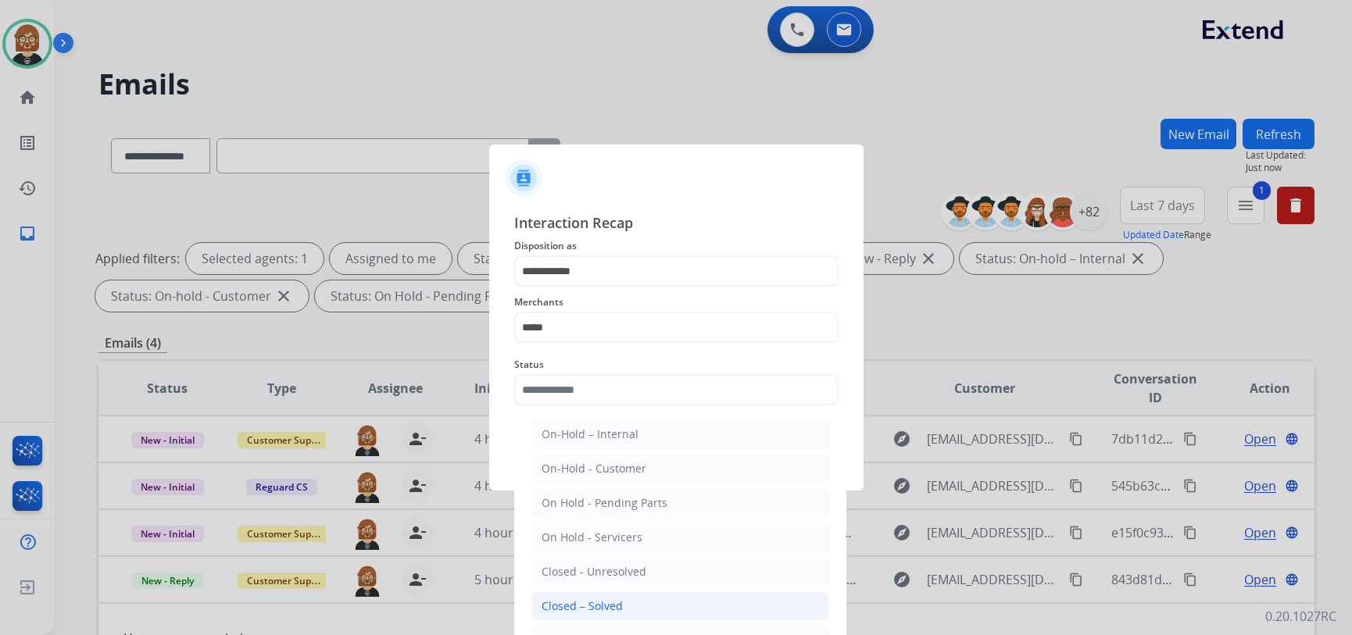
click at [651, 605] on li "Closed – Solved" at bounding box center [680, 607] width 298 height 30
type input "**********"
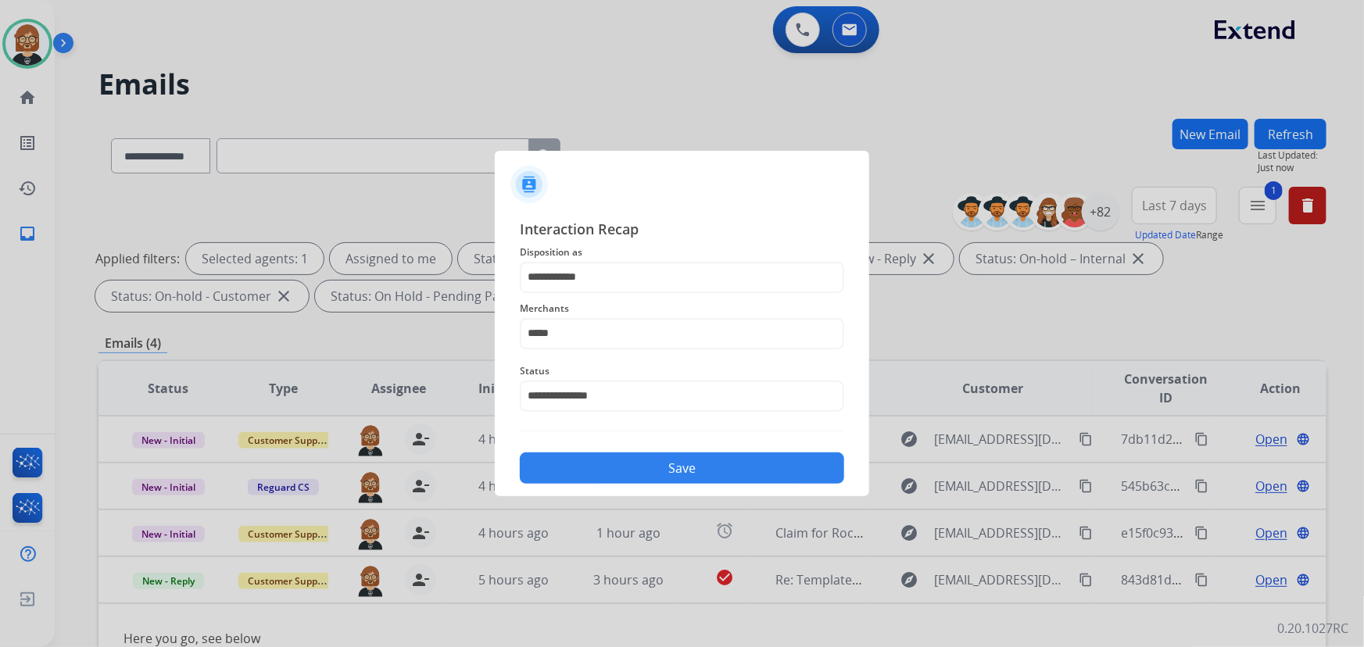
click at [687, 459] on button "Save" at bounding box center [682, 467] width 324 height 31
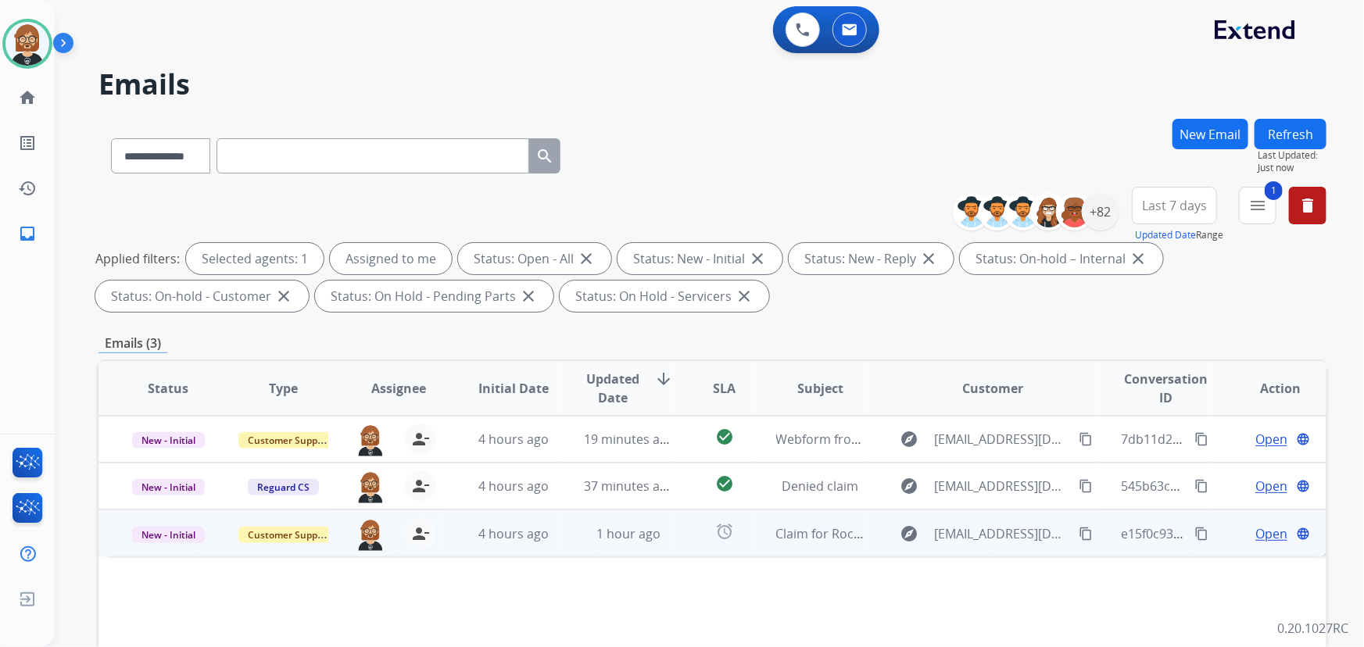
click at [663, 549] on td "1 hour ago" at bounding box center [616, 533] width 115 height 47
click at [664, 534] on div "1 hour ago" at bounding box center [628, 533] width 89 height 19
click at [661, 535] on div "1 hour ago" at bounding box center [628, 533] width 89 height 19
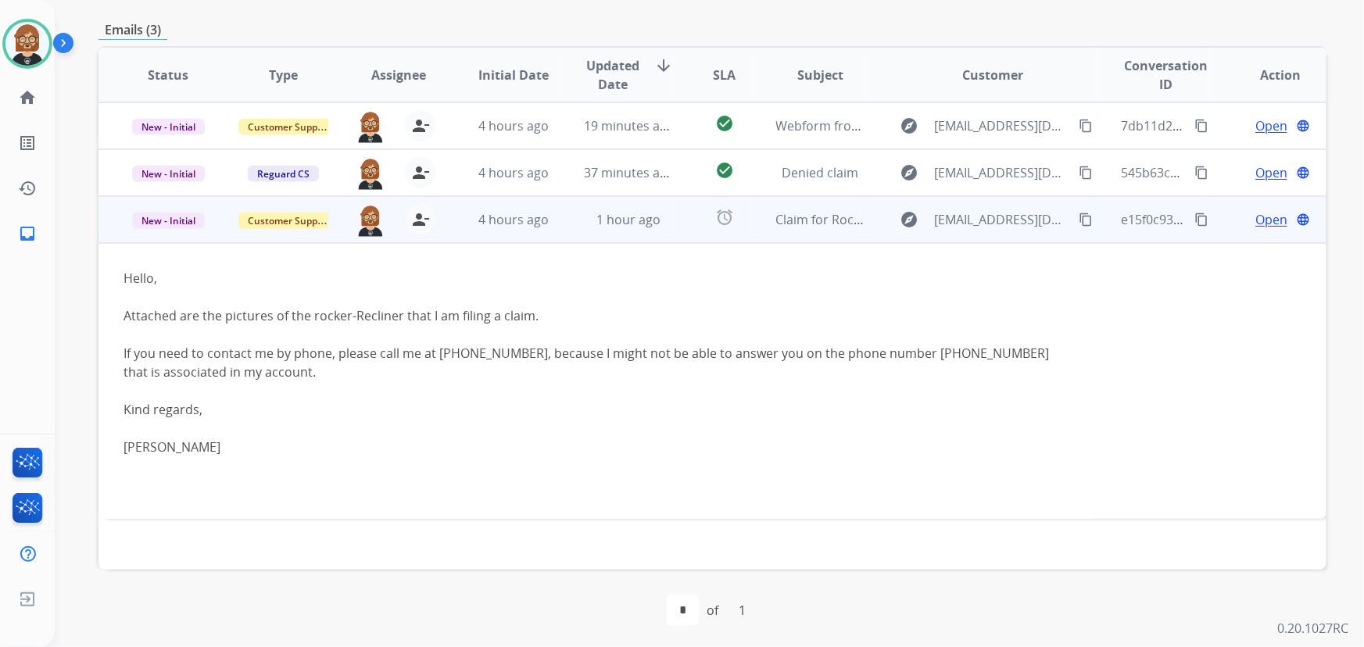
scroll to position [317, 0]
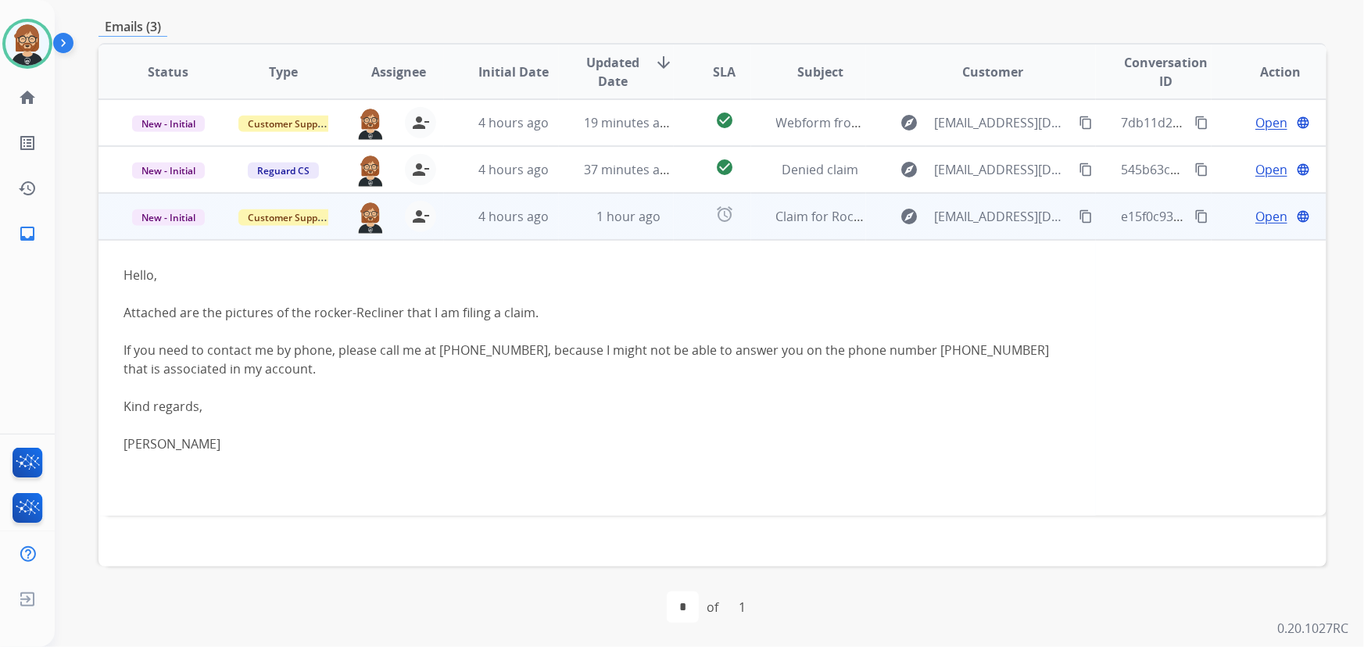
click at [1255, 218] on span "Open" at bounding box center [1271, 216] width 32 height 19
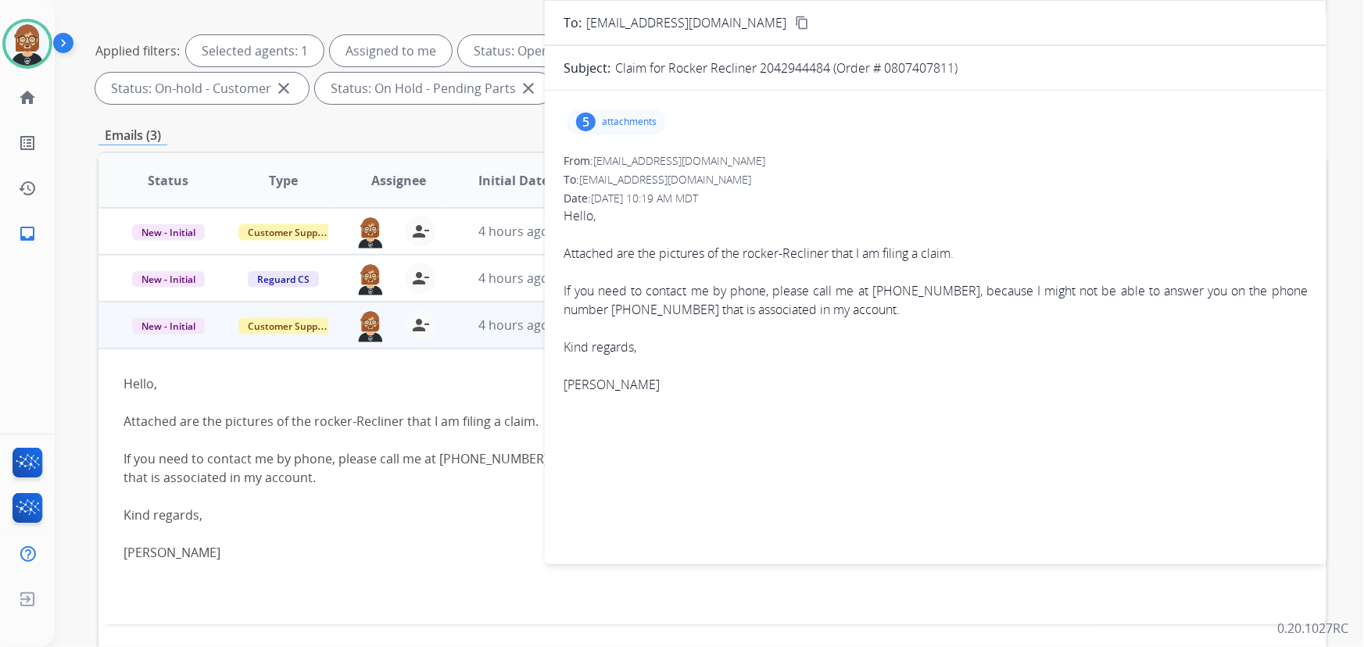
scroll to position [32, 0]
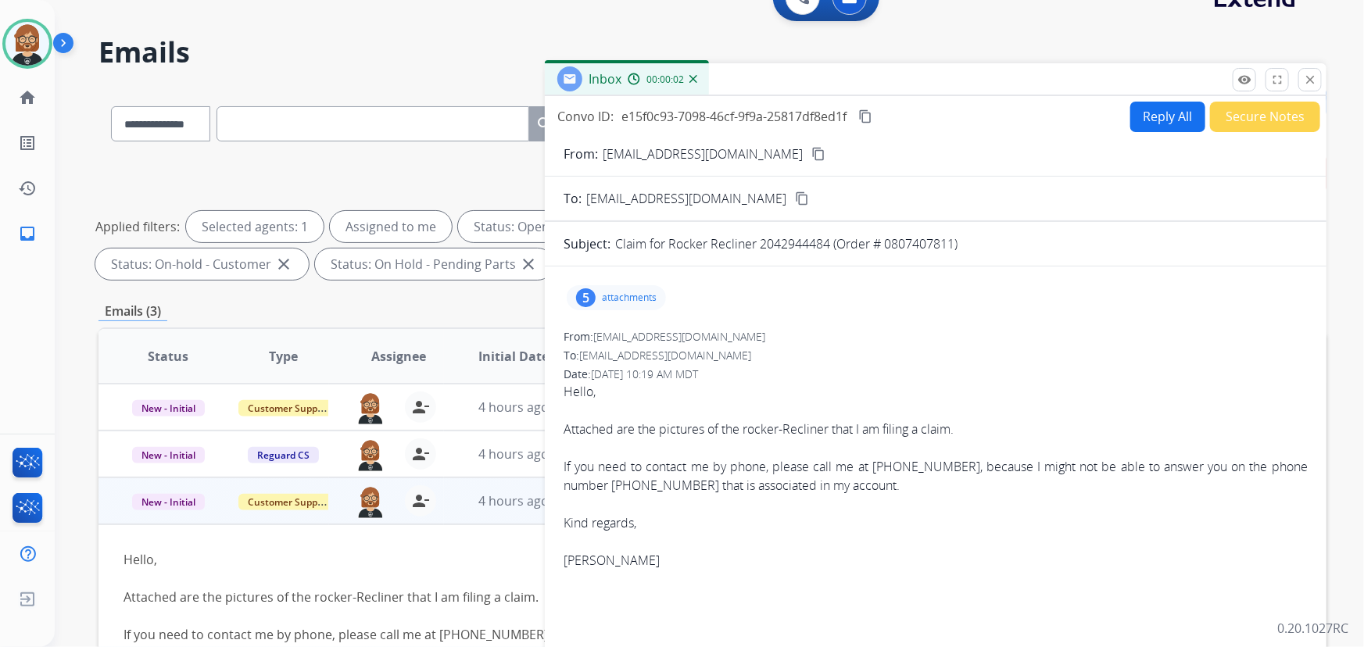
click at [1157, 116] on button "Reply All" at bounding box center [1167, 117] width 75 height 30
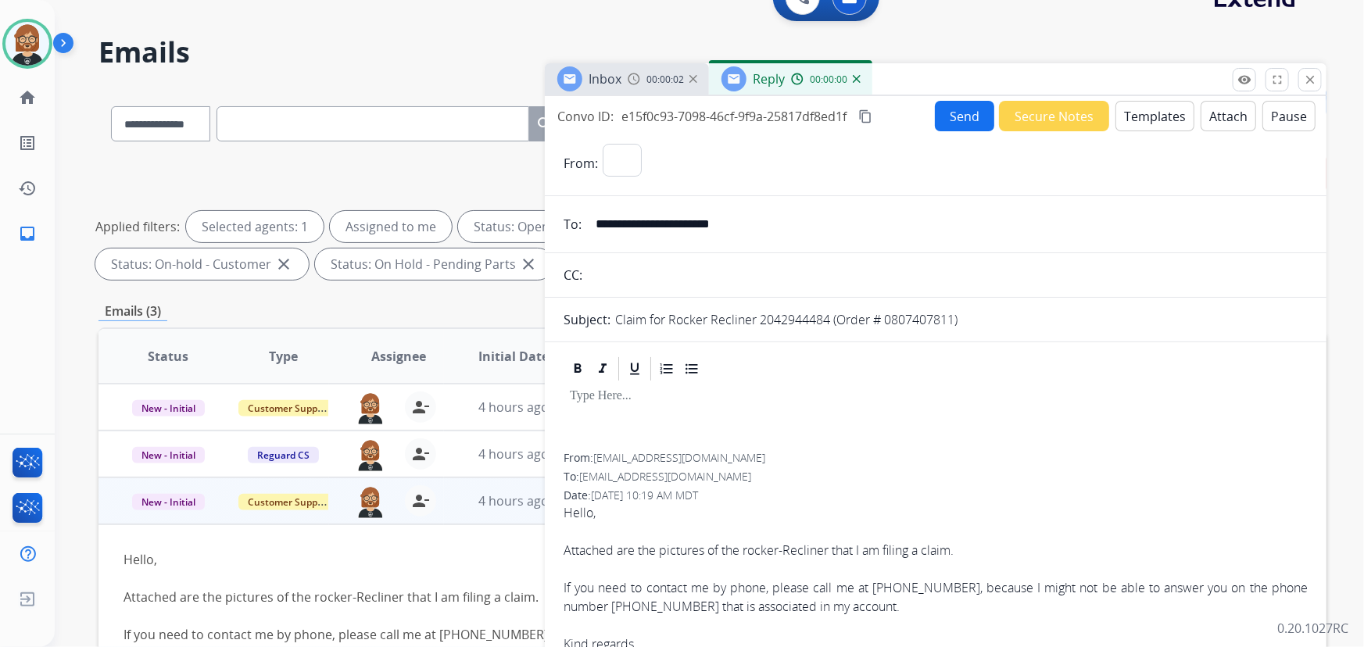
select select "**********"
click at [1140, 116] on button "Templates" at bounding box center [1154, 116] width 79 height 30
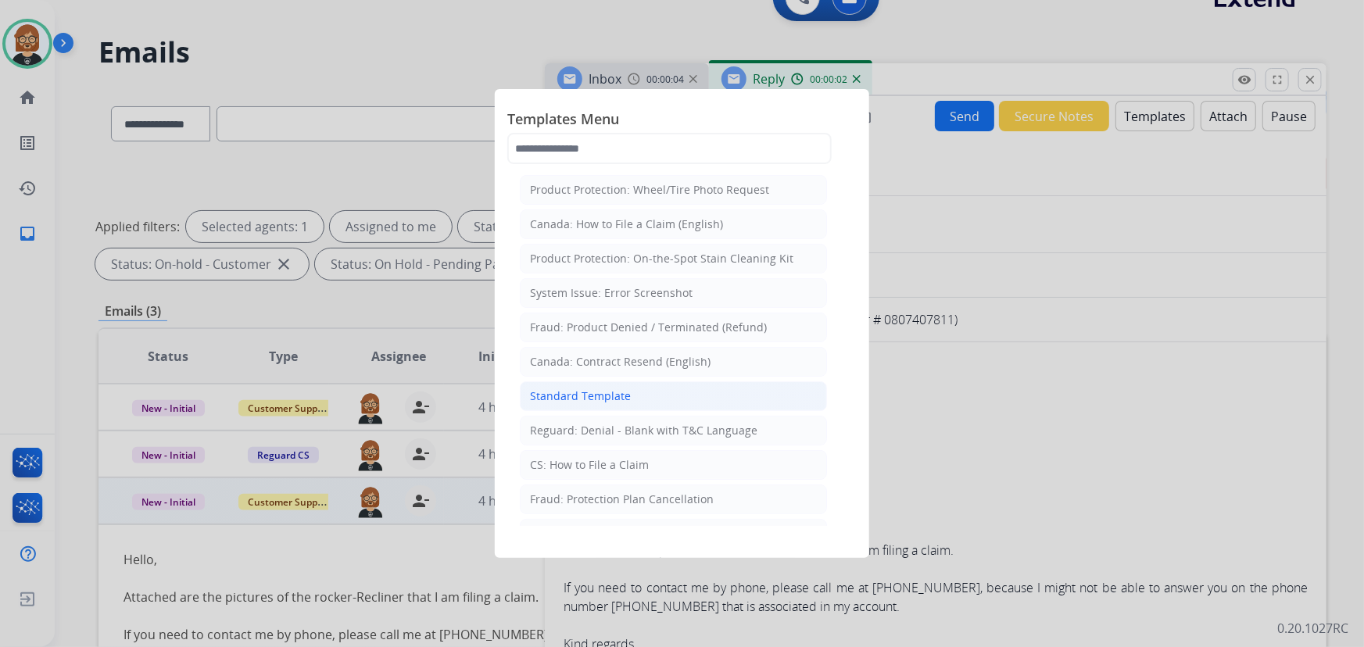
click at [656, 387] on li "Standard Template" at bounding box center [673, 396] width 307 height 30
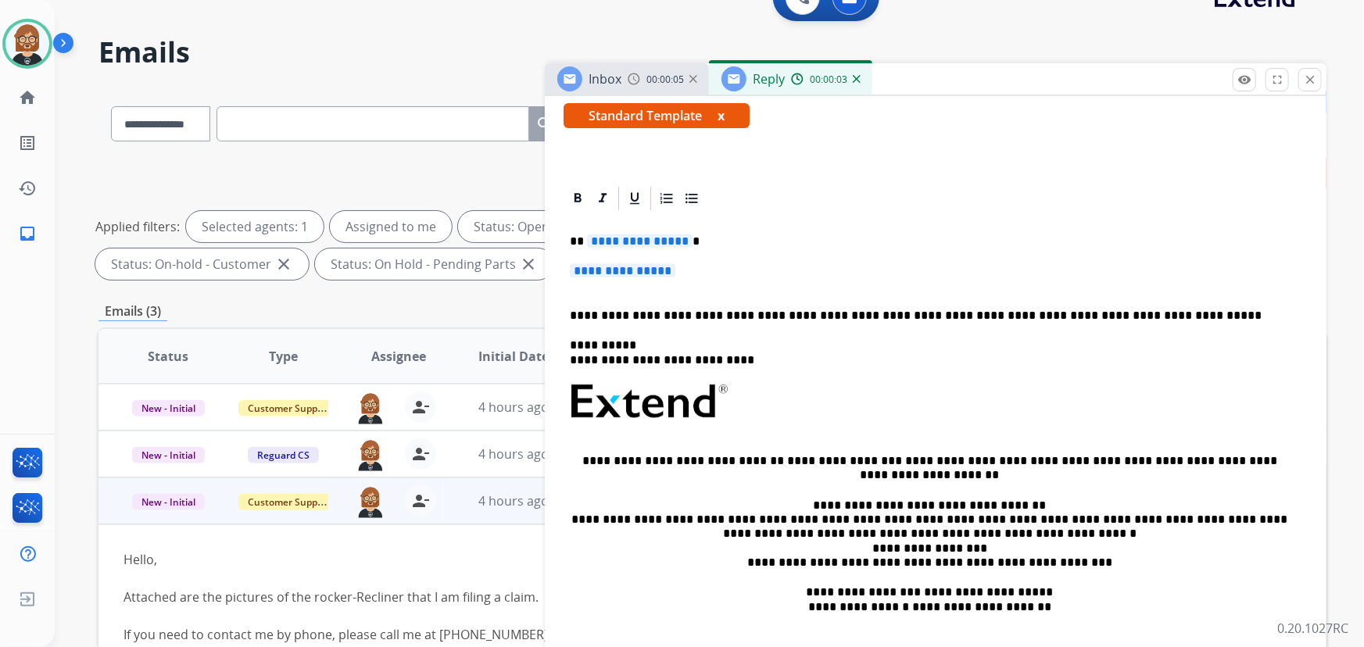
scroll to position [284, 0]
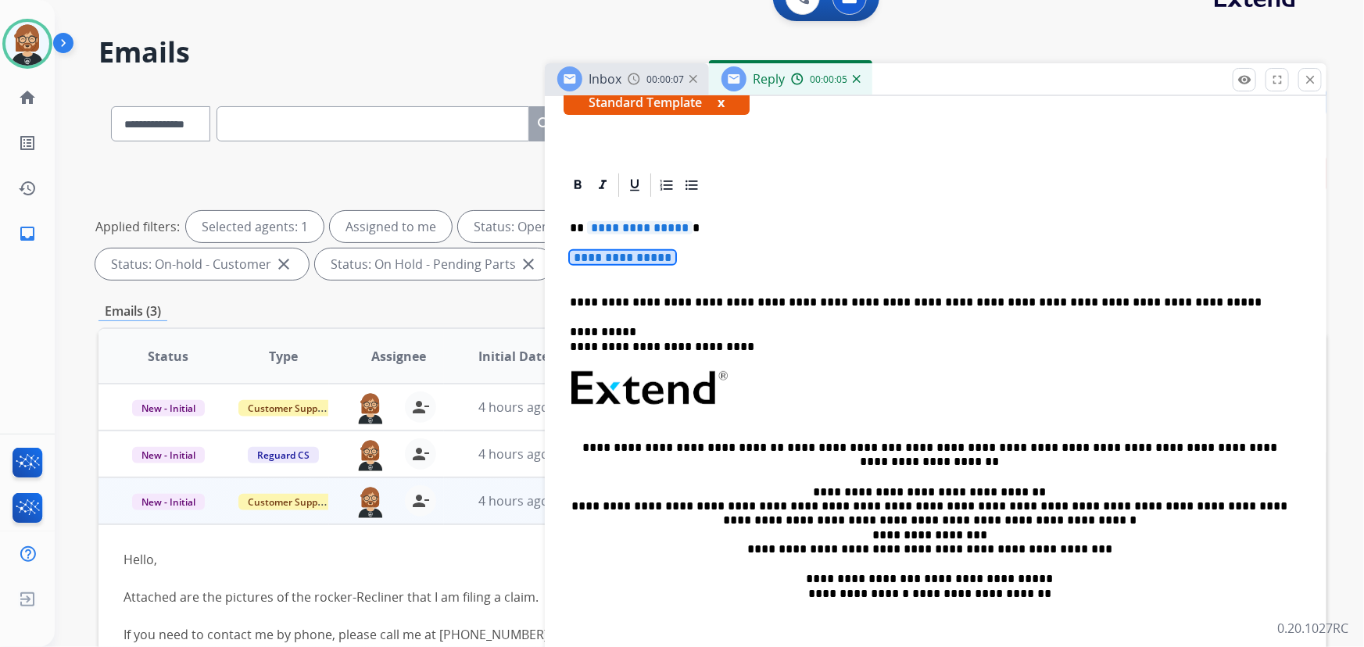
click at [629, 261] on span "**********" at bounding box center [623, 257] width 106 height 13
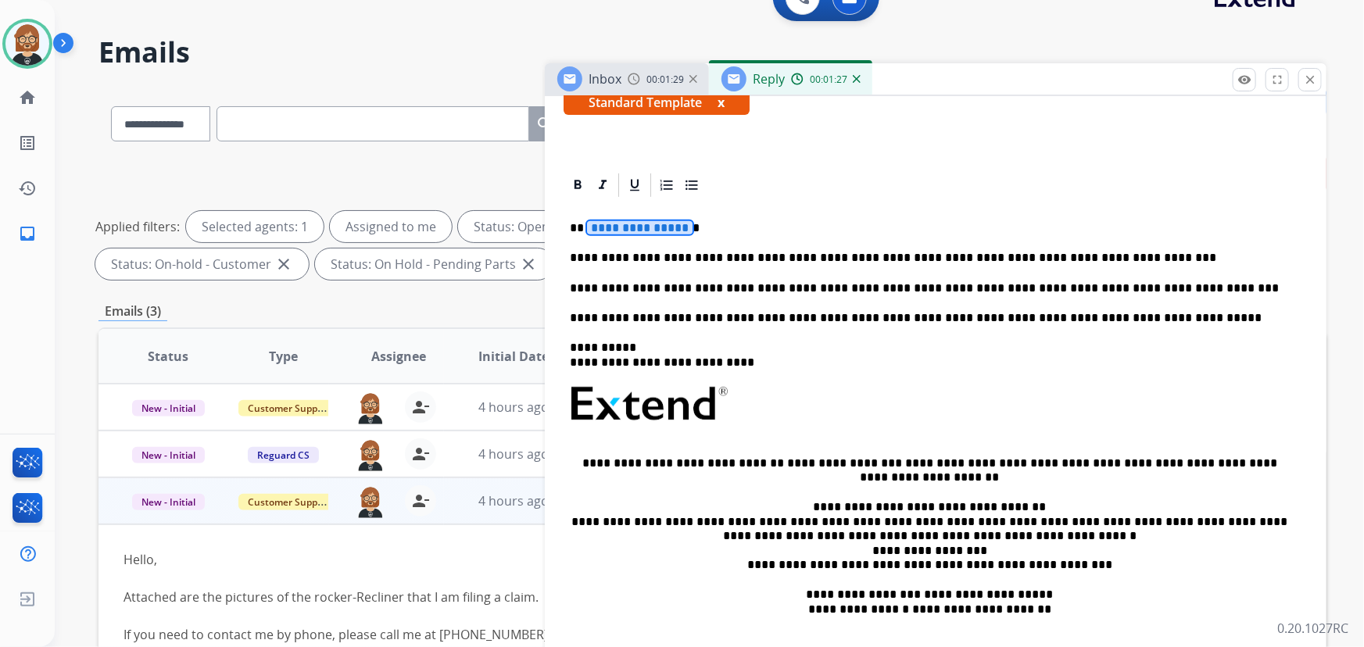
click at [628, 227] on span "**********" at bounding box center [640, 227] width 106 height 13
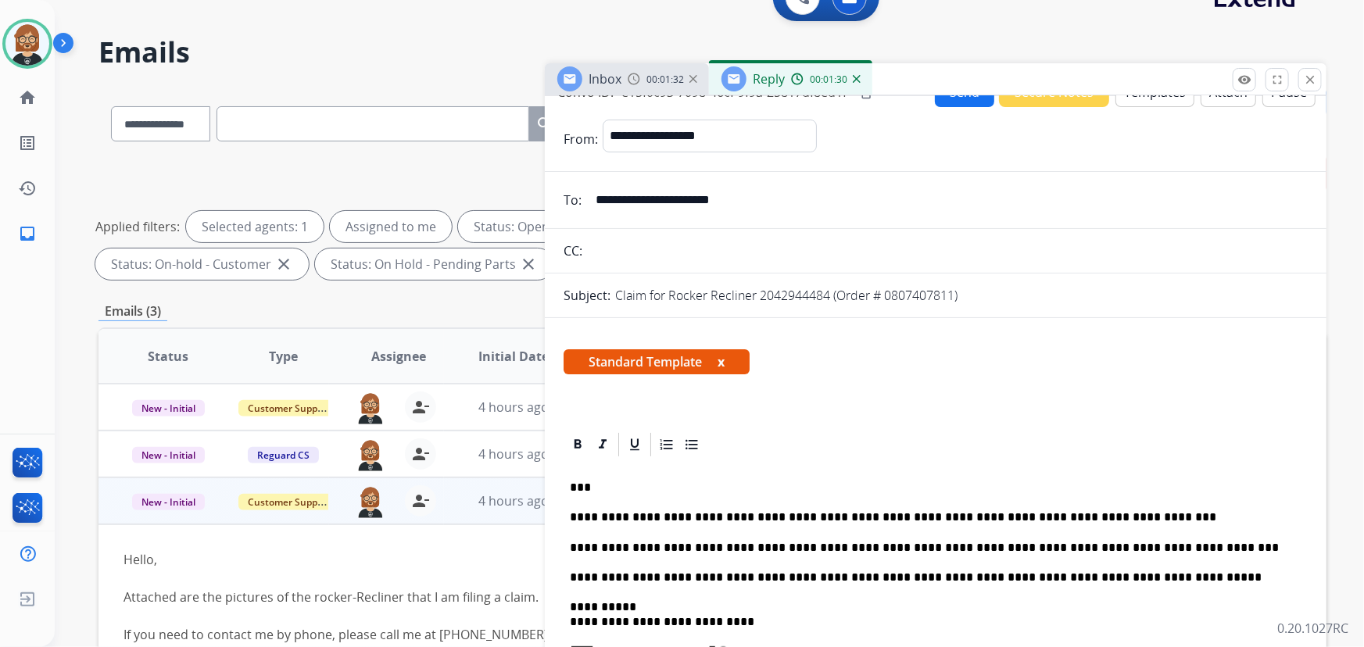
scroll to position [0, 0]
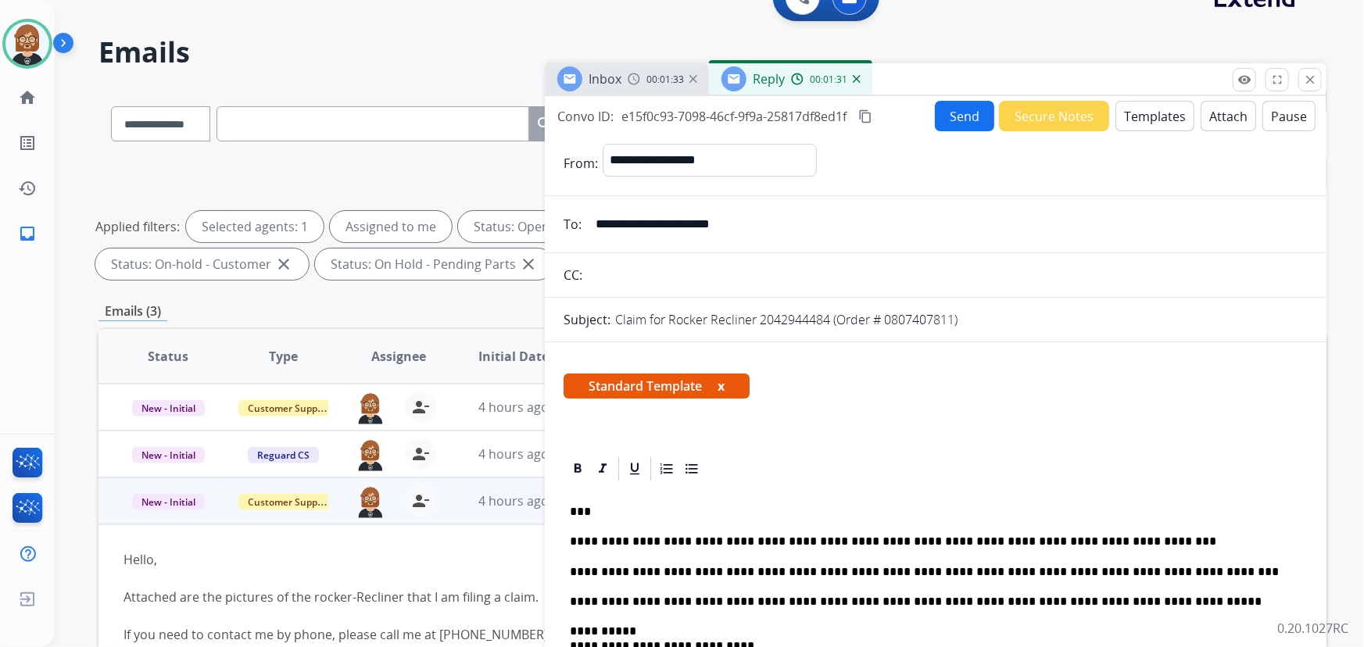
click at [961, 116] on button "Send" at bounding box center [964, 116] width 59 height 30
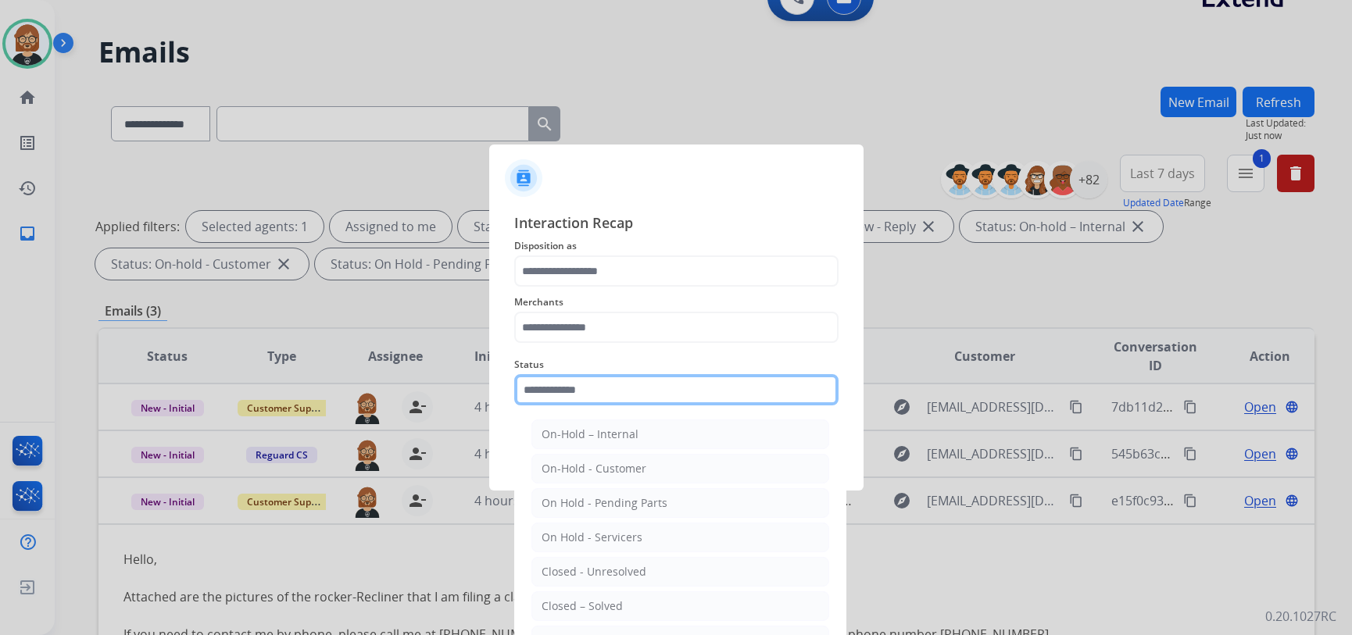
click at [666, 386] on input "text" at bounding box center [676, 389] width 324 height 31
click at [663, 606] on li "Closed – Solved" at bounding box center [680, 607] width 298 height 30
type input "**********"
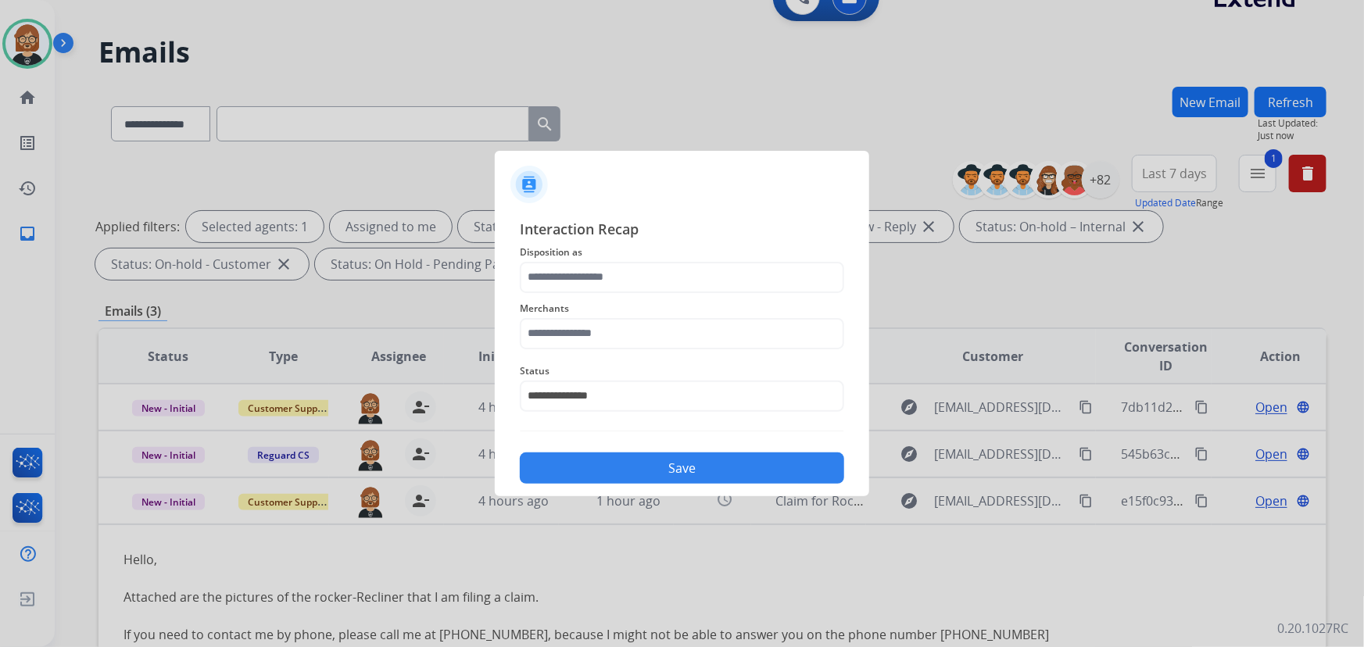
click at [683, 317] on span "Merchants" at bounding box center [682, 308] width 324 height 19
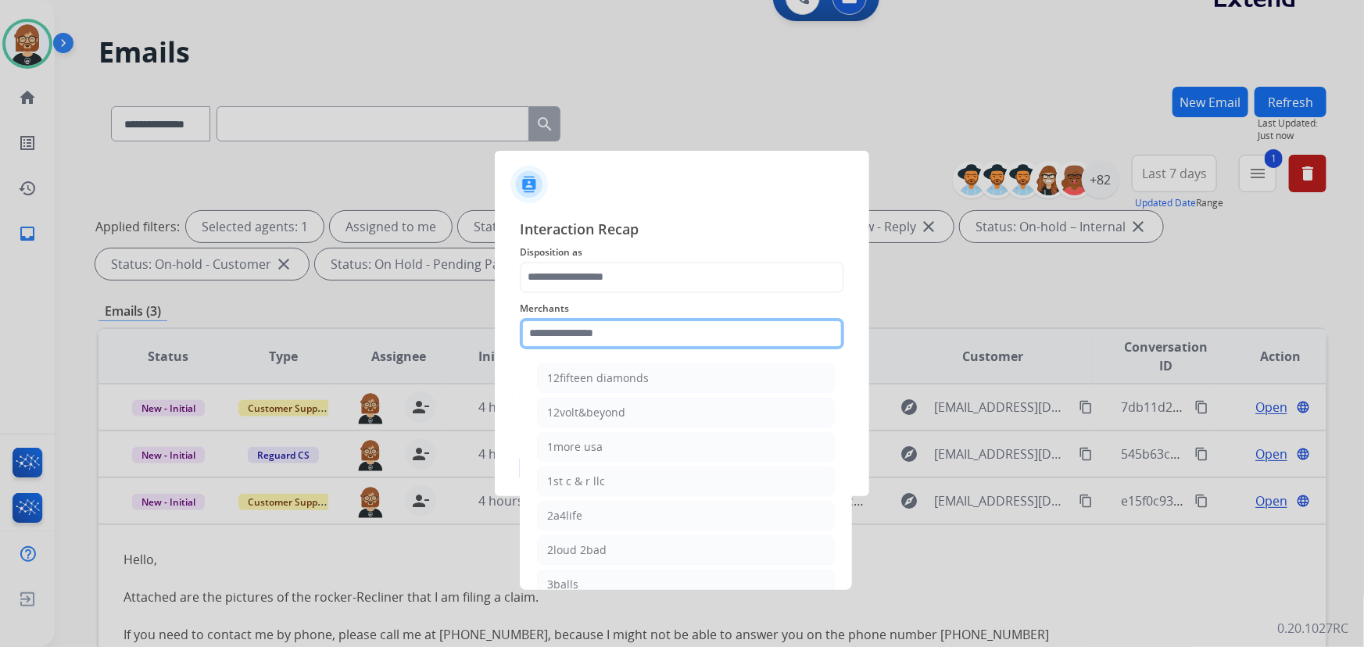
click at [671, 338] on input "text" at bounding box center [682, 333] width 324 height 31
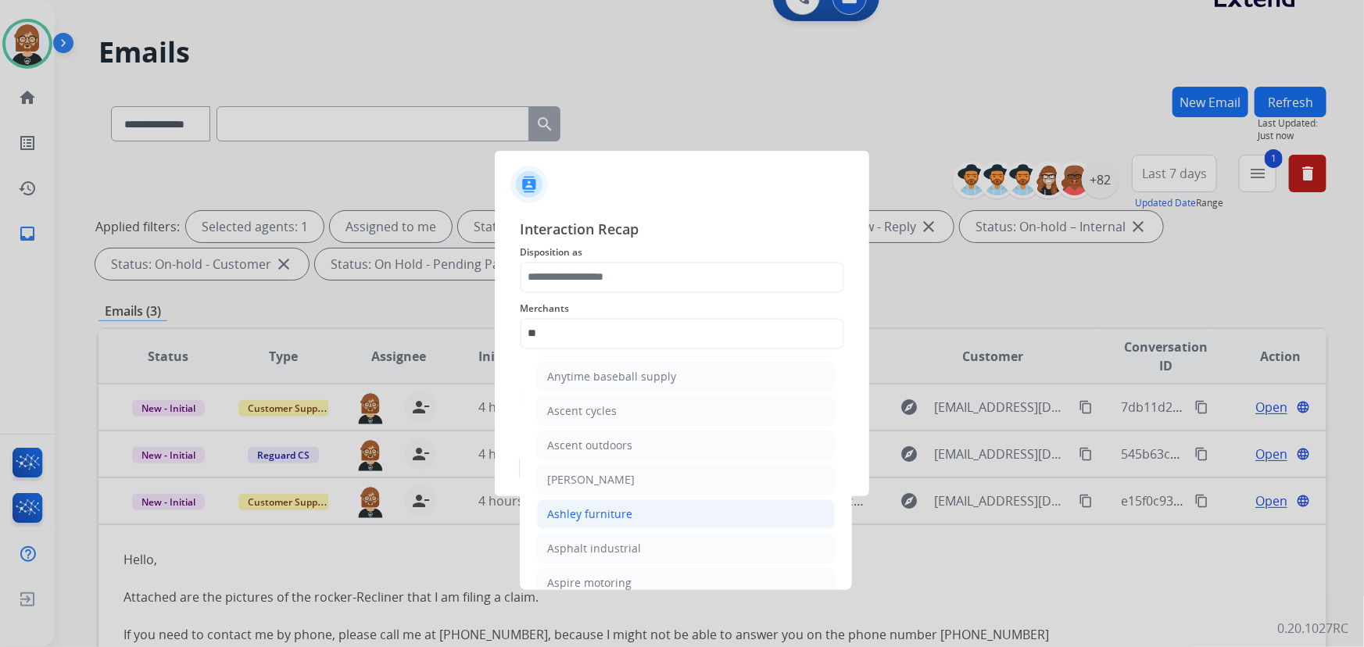
click at [642, 507] on li "Ashley furniture" at bounding box center [686, 514] width 298 height 30
type input "**********"
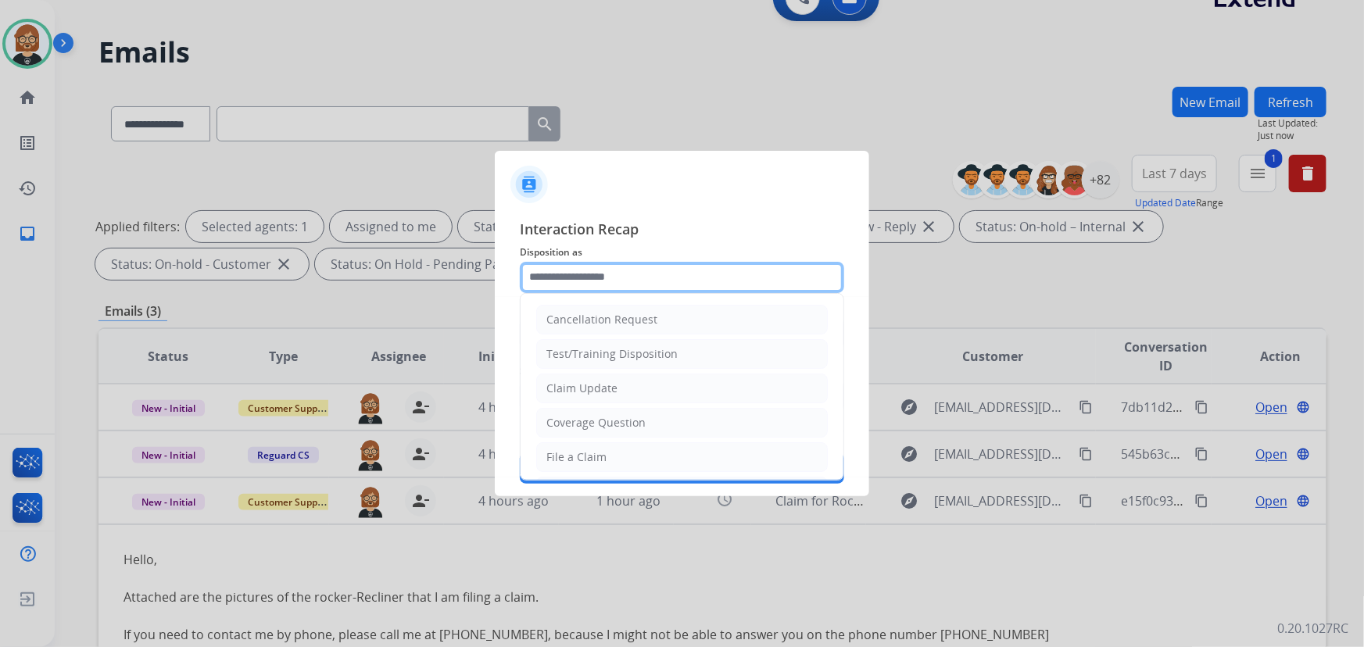
click at [629, 285] on input "text" at bounding box center [682, 277] width 324 height 31
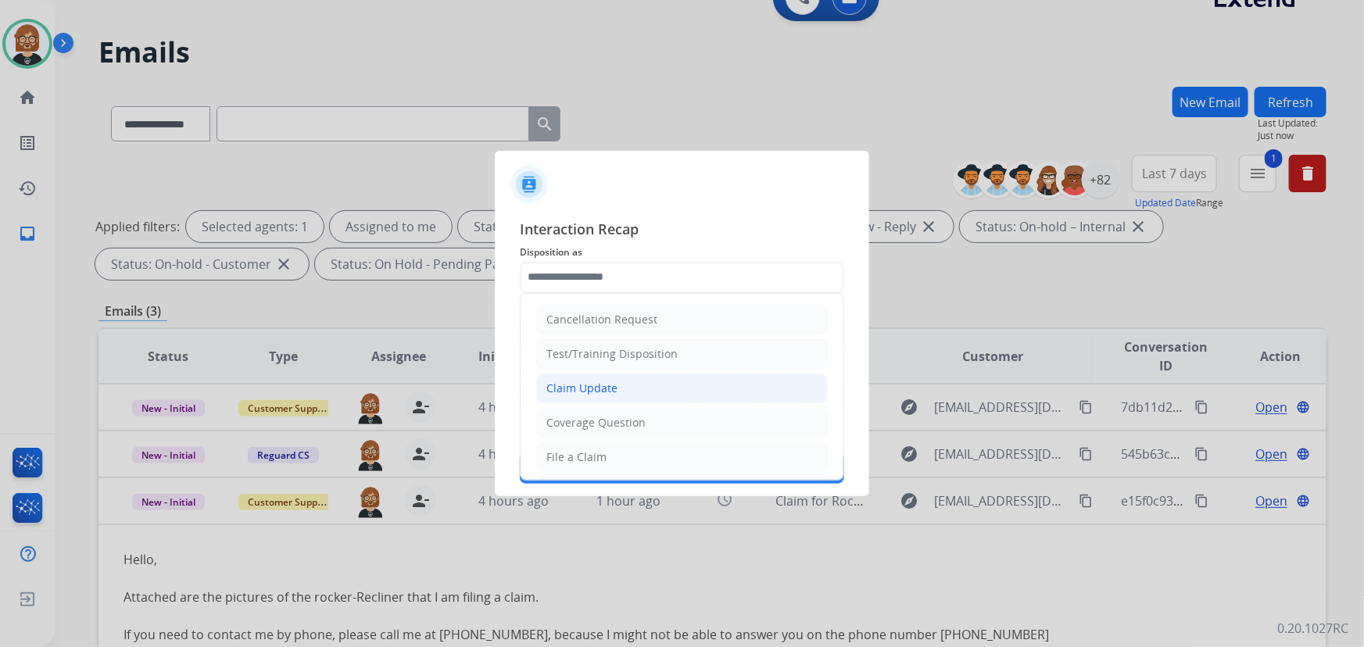
click at [642, 390] on li "Claim Update" at bounding box center [681, 389] width 291 height 30
type input "**********"
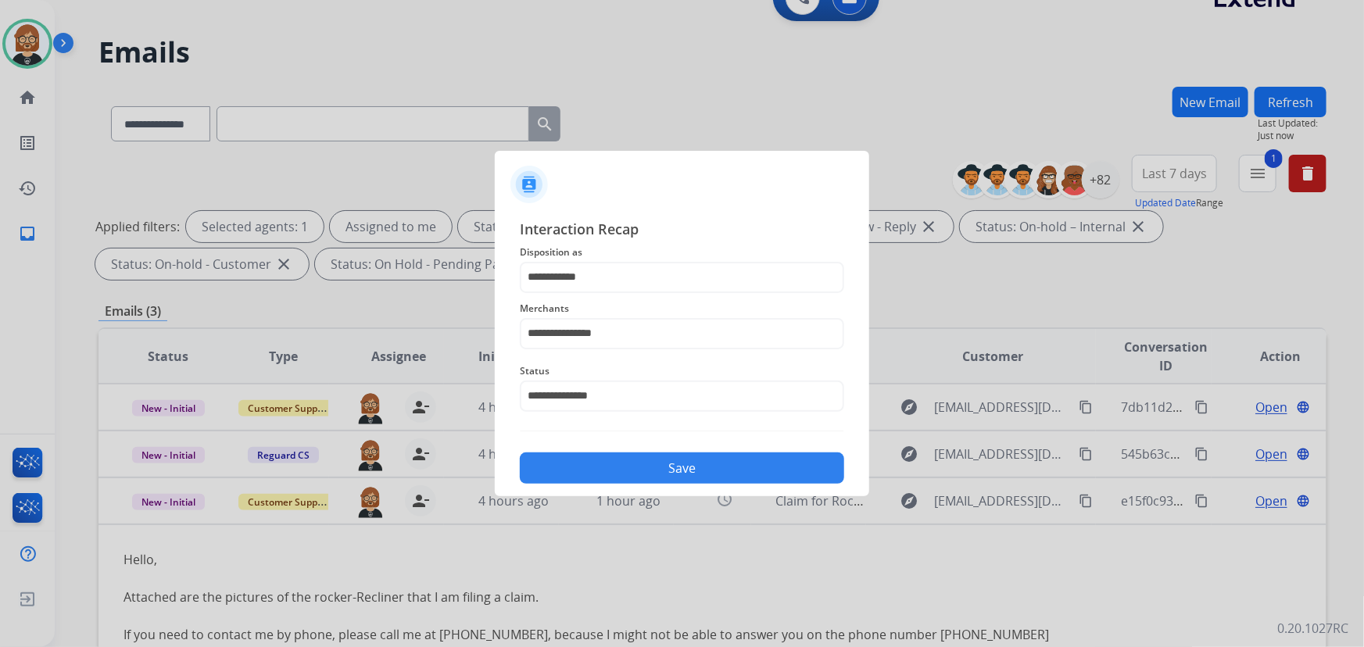
click at [700, 477] on button "Save" at bounding box center [682, 467] width 324 height 31
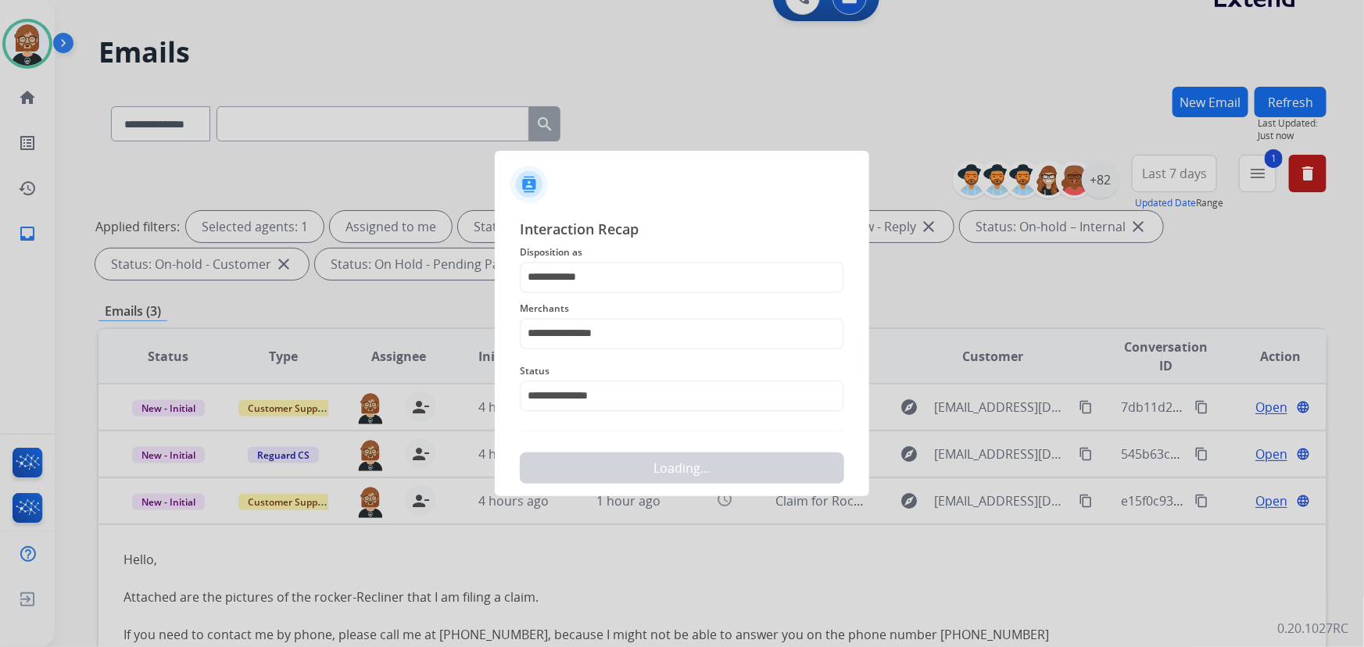
scroll to position [0, 0]
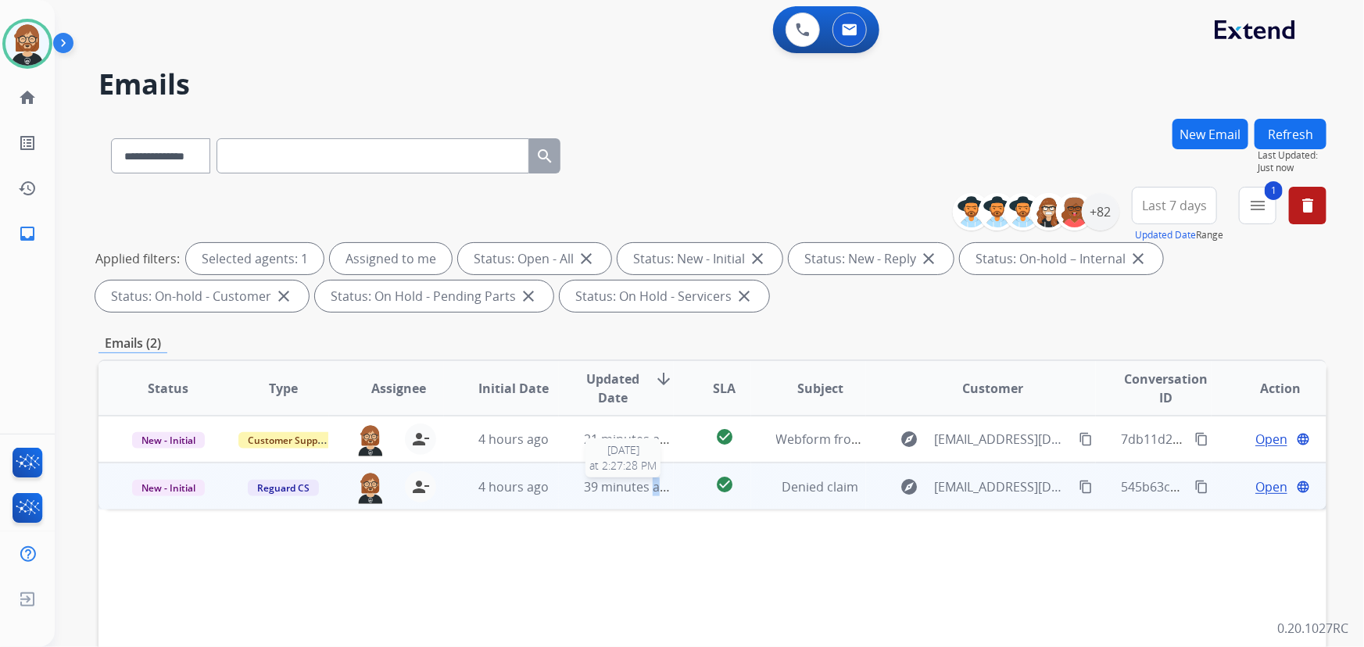
click at [650, 484] on span "39 minutes ago" at bounding box center [629, 486] width 91 height 17
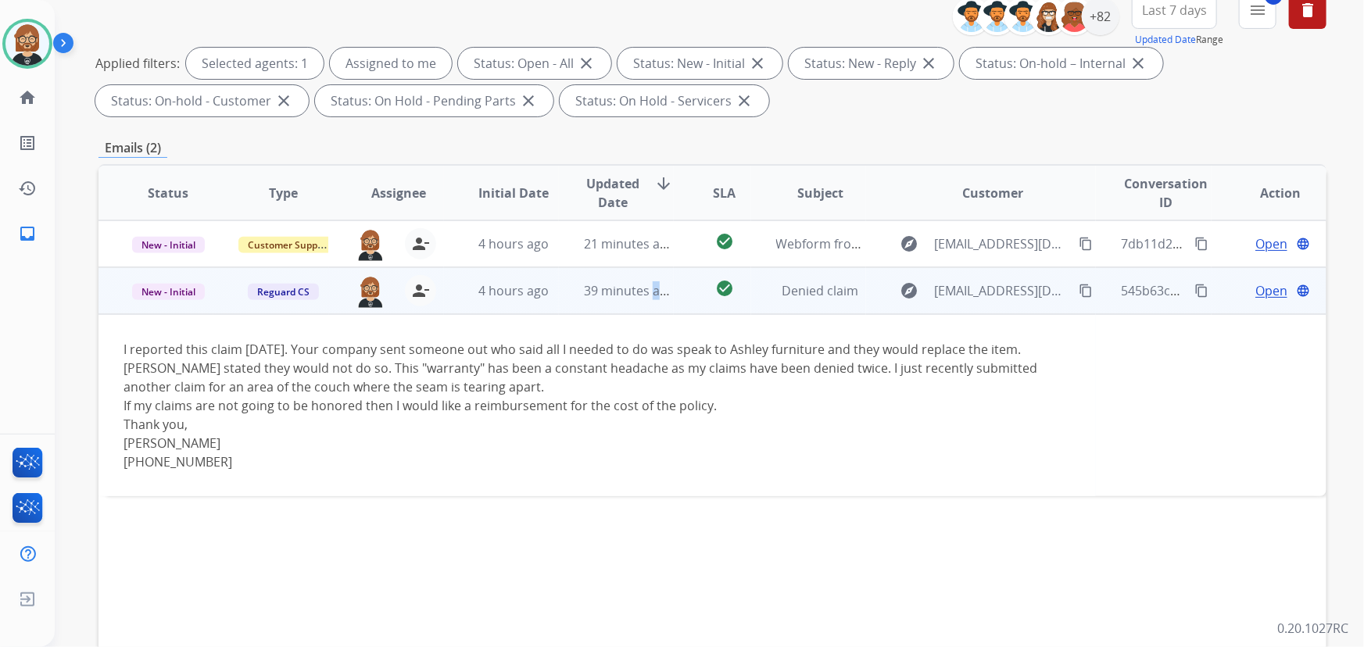
scroll to position [213, 0]
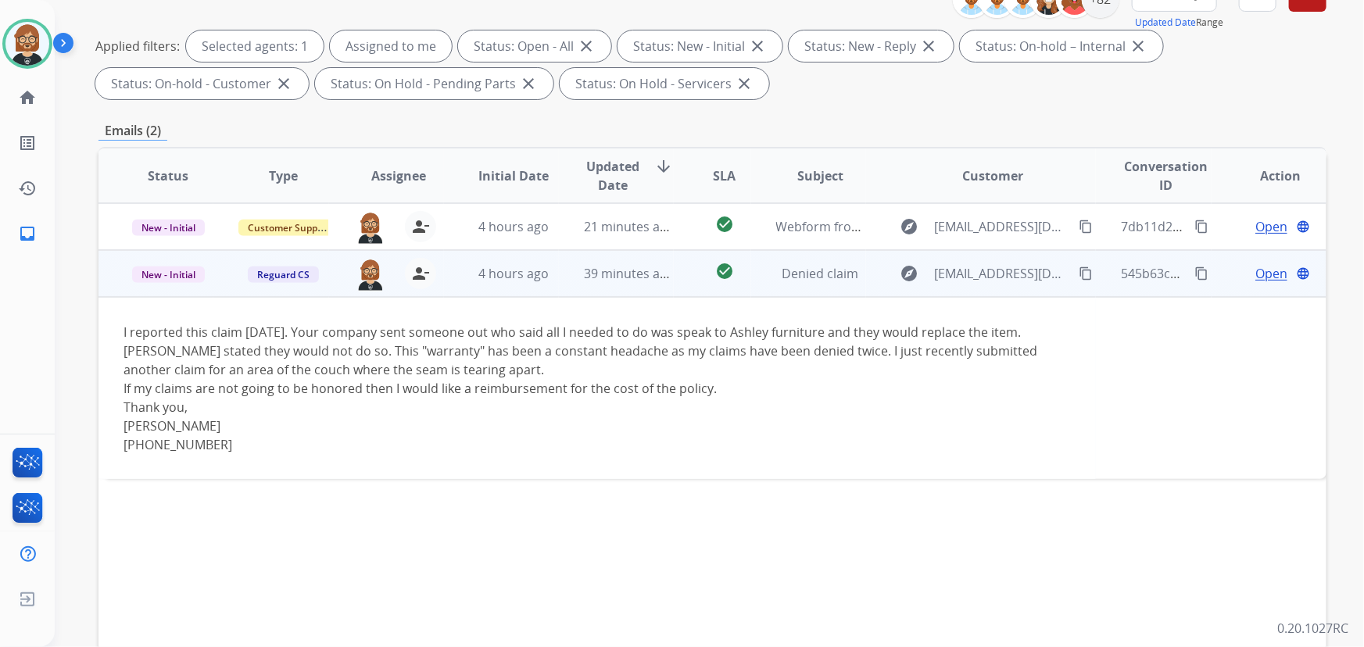
click at [1255, 274] on span "Open" at bounding box center [1271, 273] width 32 height 19
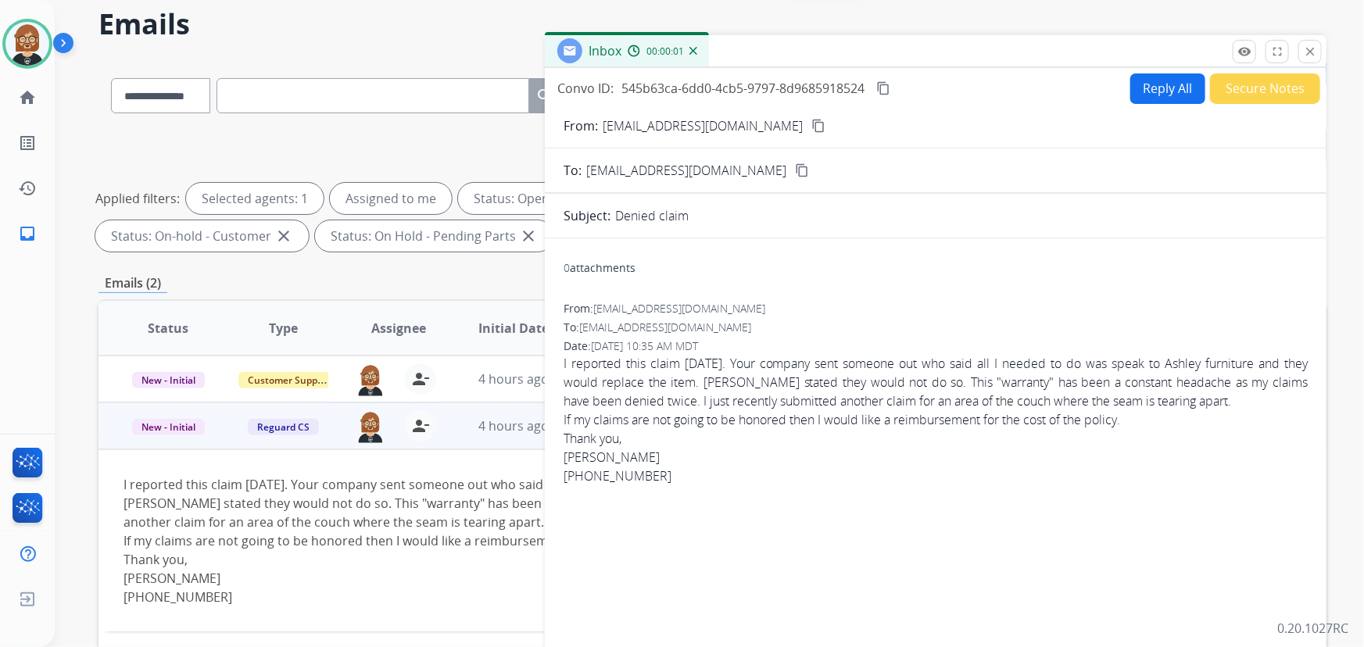
scroll to position [0, 0]
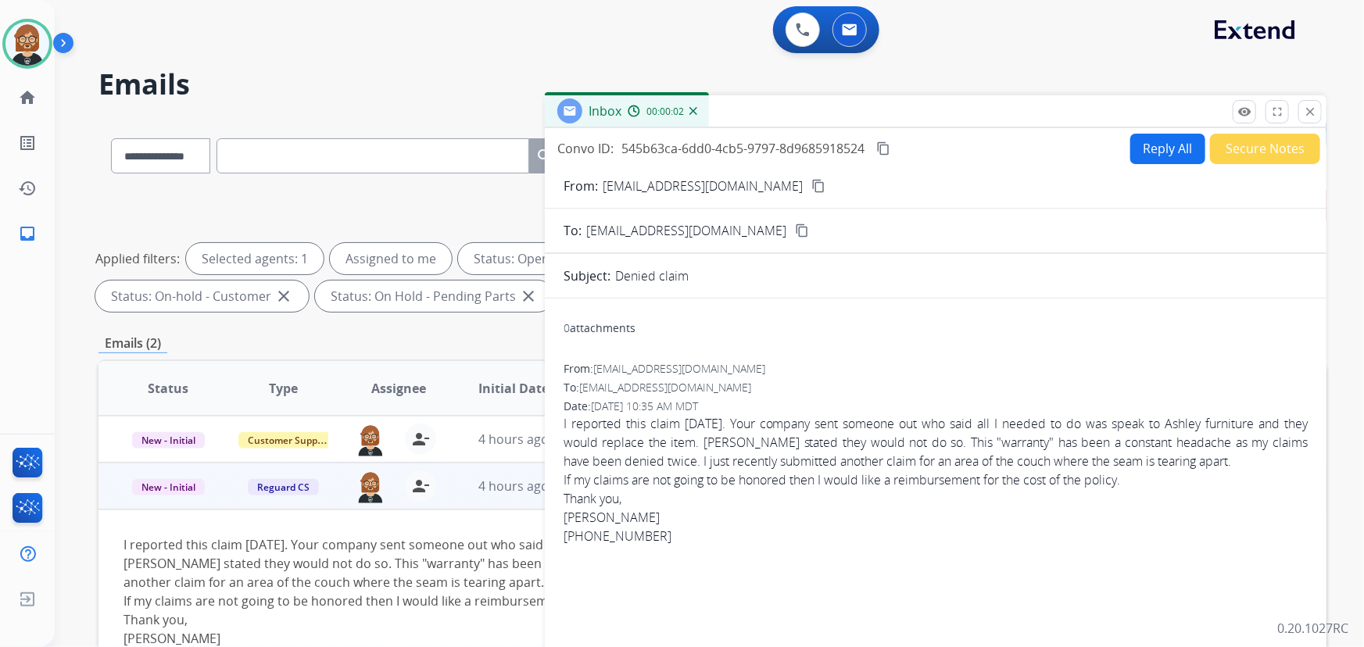
click at [1159, 144] on button "Reply All" at bounding box center [1167, 149] width 75 height 30
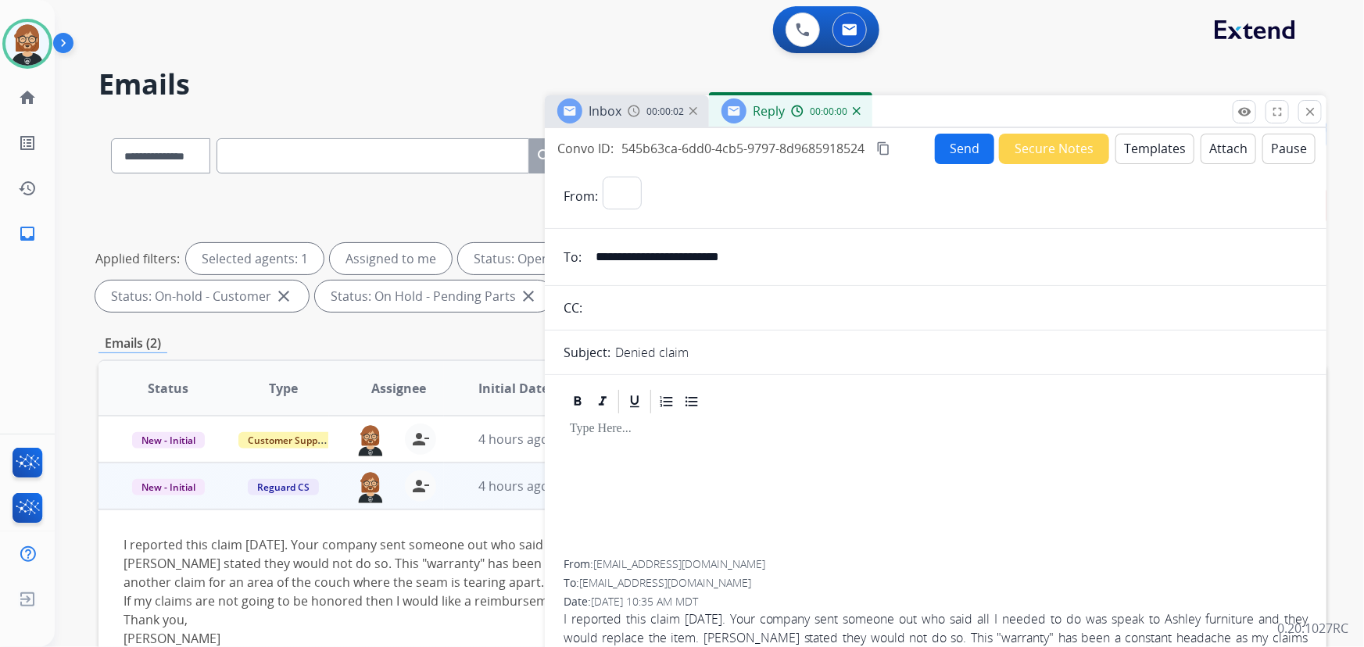
select select "**********"
click at [1136, 151] on button "Templates" at bounding box center [1154, 149] width 79 height 30
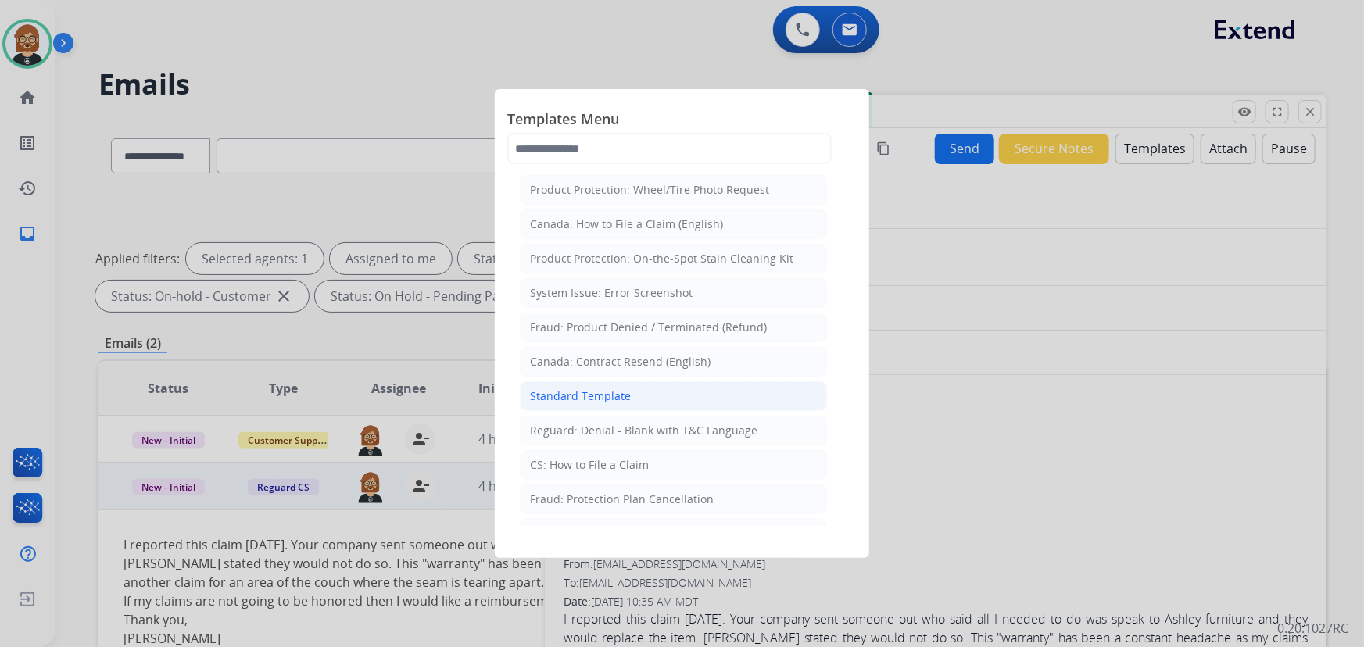
click at [697, 407] on li "Standard Template" at bounding box center [673, 396] width 307 height 30
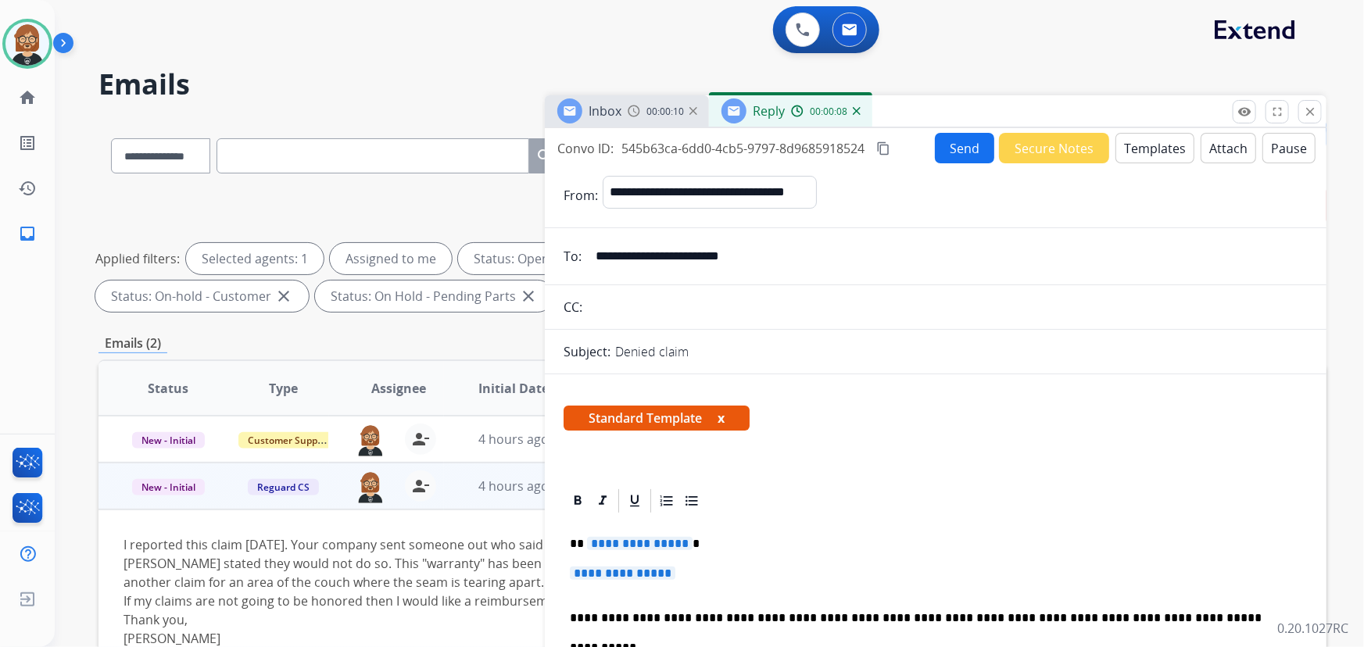
click at [1147, 151] on button "Templates" at bounding box center [1154, 148] width 79 height 30
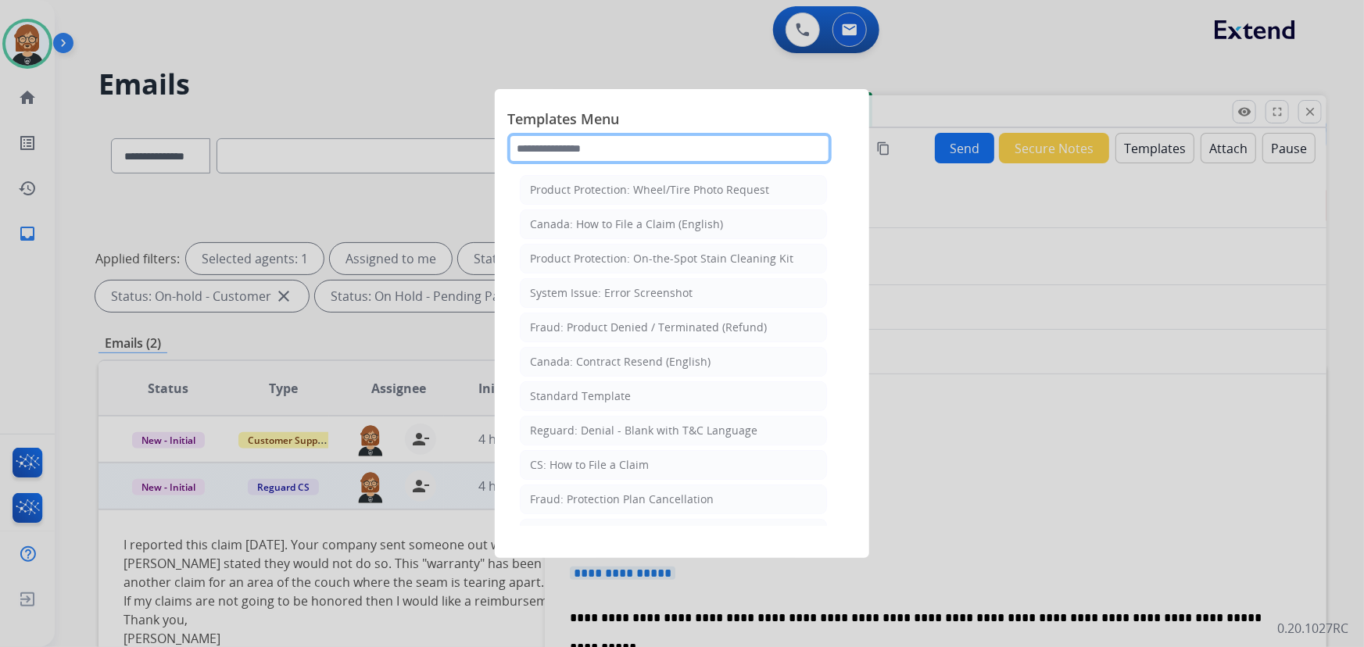
click at [710, 148] on input "text" at bounding box center [669, 148] width 324 height 31
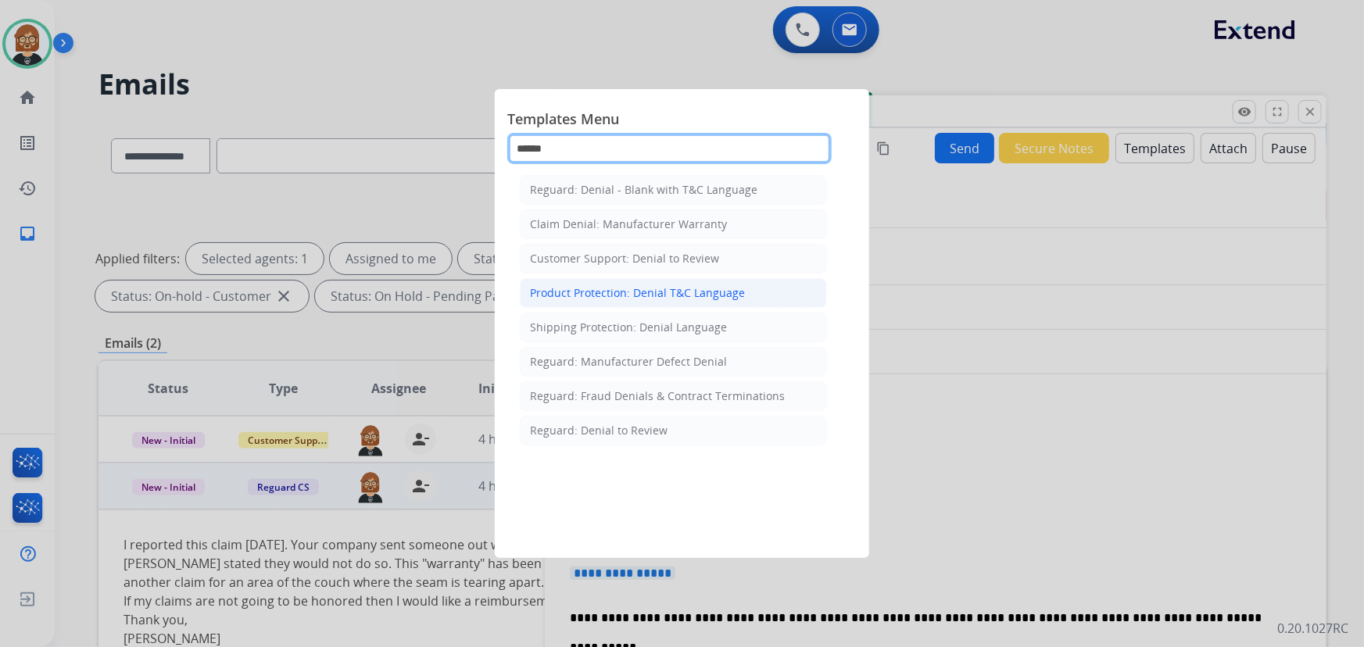
type input "******"
click at [681, 291] on div "Product Protection: Denial T&C Language" at bounding box center [637, 293] width 215 height 16
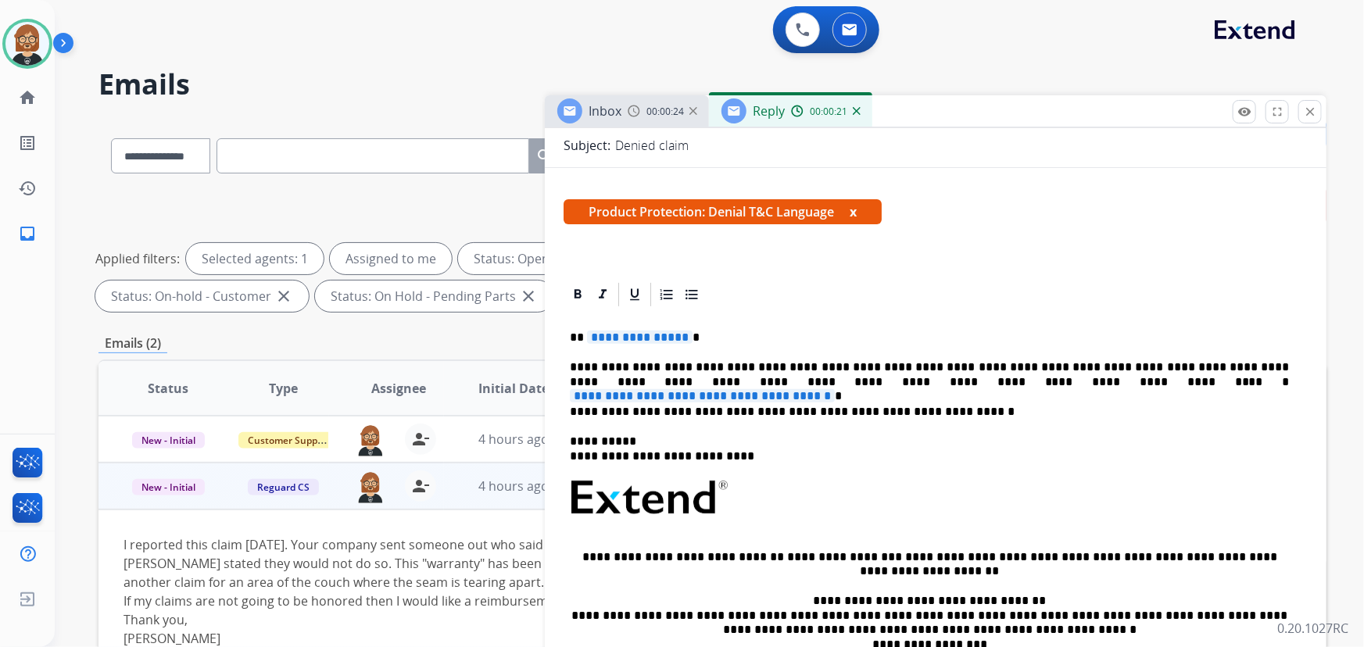
scroll to position [187, 0]
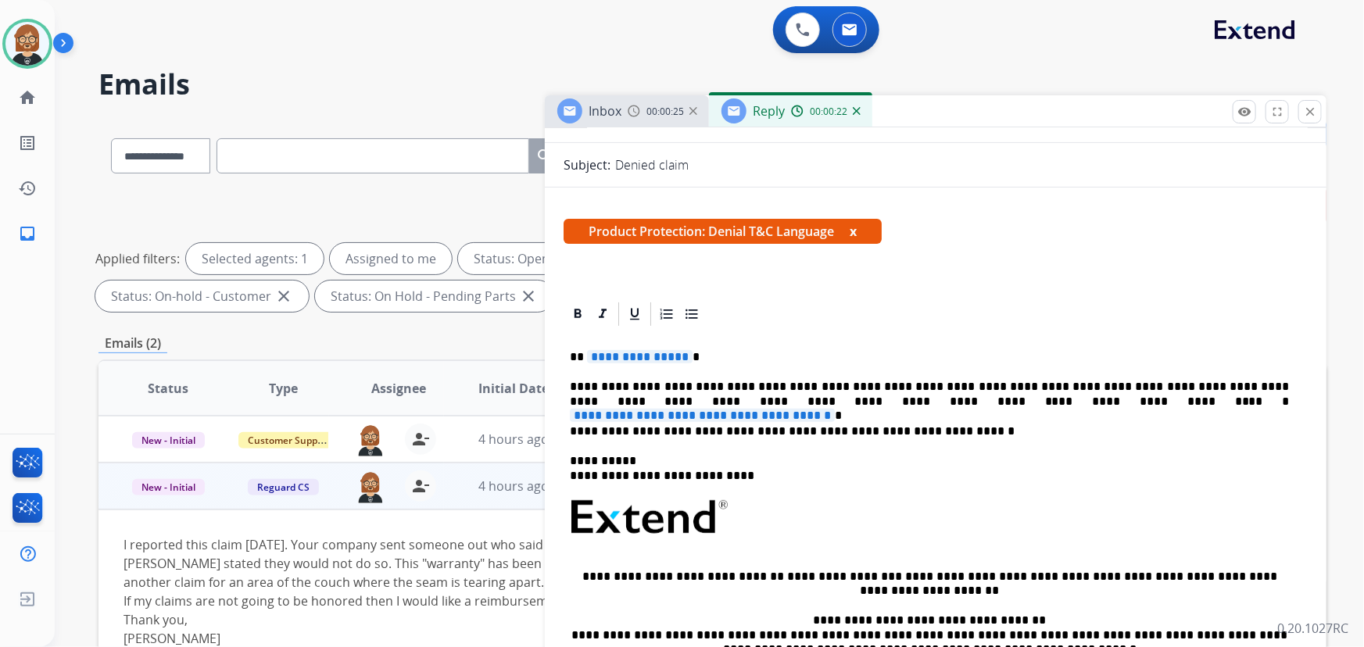
click at [639, 354] on span "**********" at bounding box center [640, 356] width 106 height 13
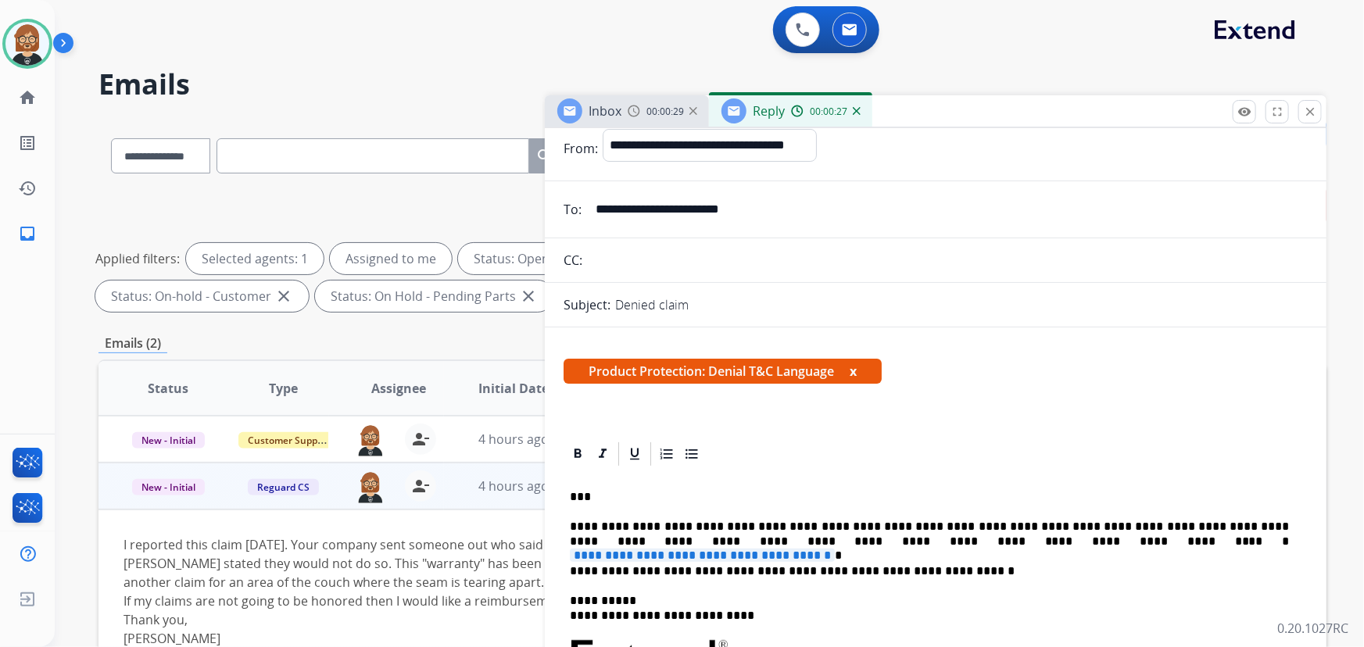
scroll to position [0, 0]
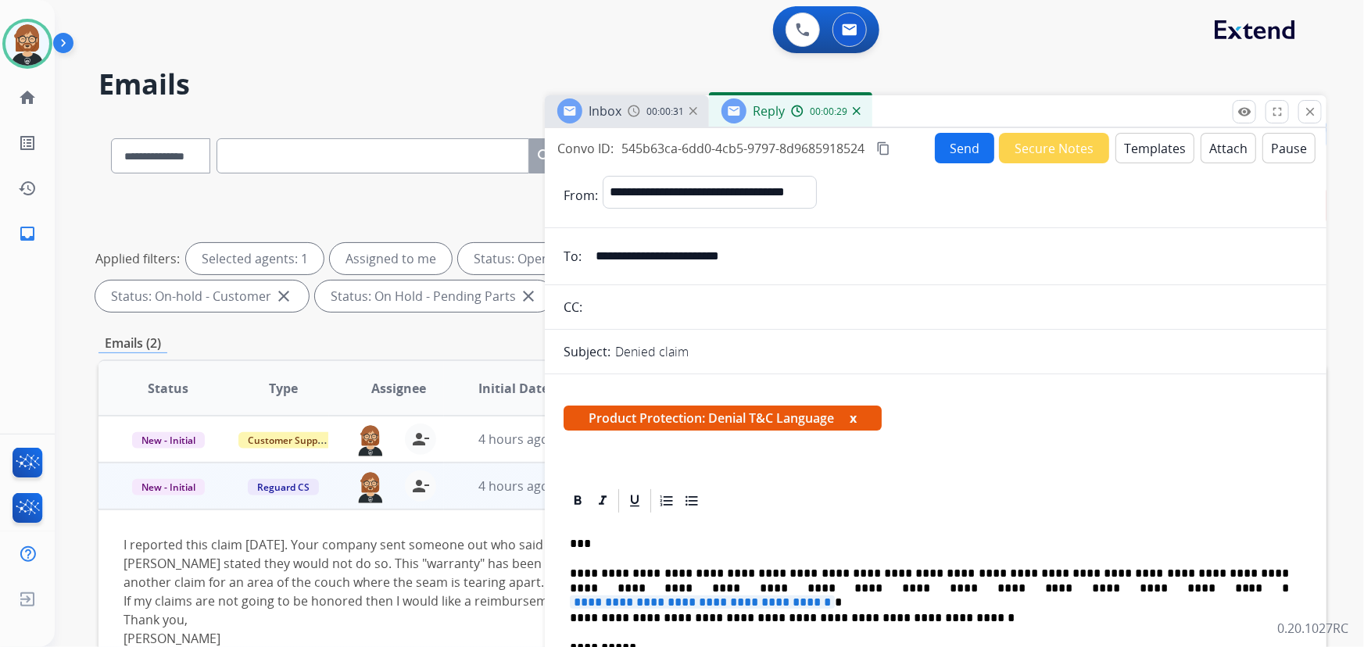
click at [746, 257] on input "**********" at bounding box center [946, 256] width 721 height 31
click at [746, 256] on input "**********" at bounding box center [946, 256] width 721 height 31
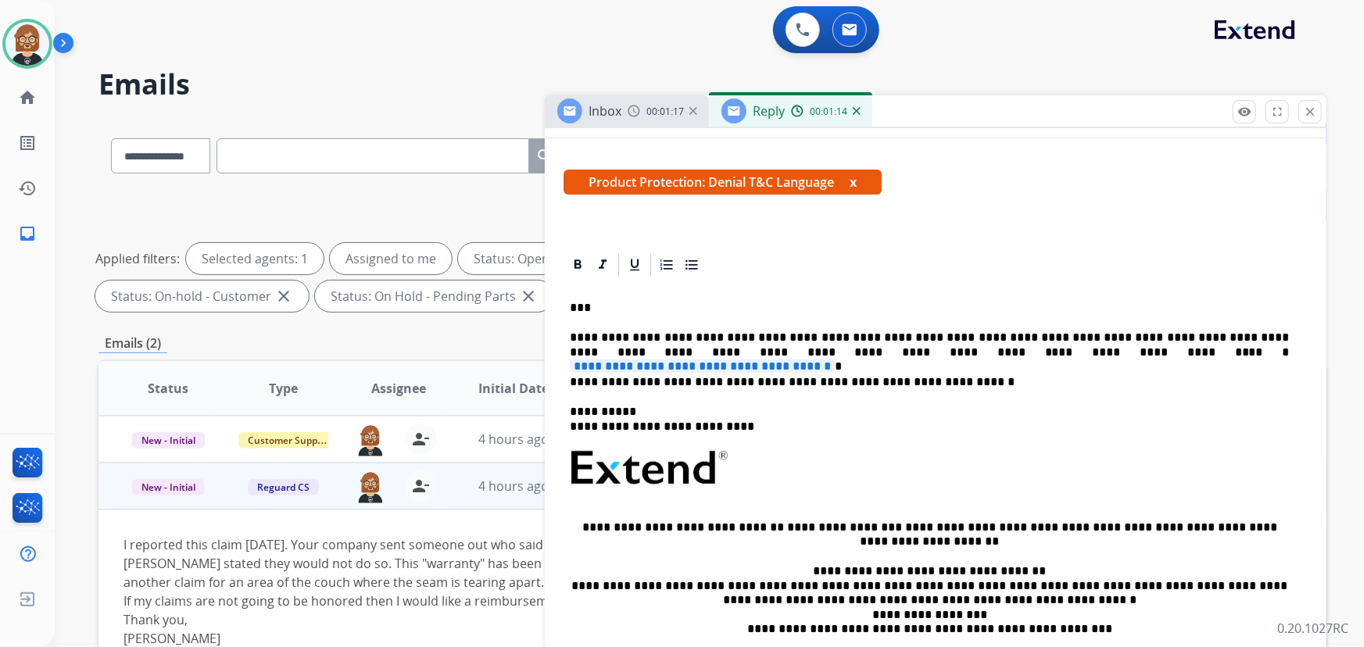
scroll to position [284, 0]
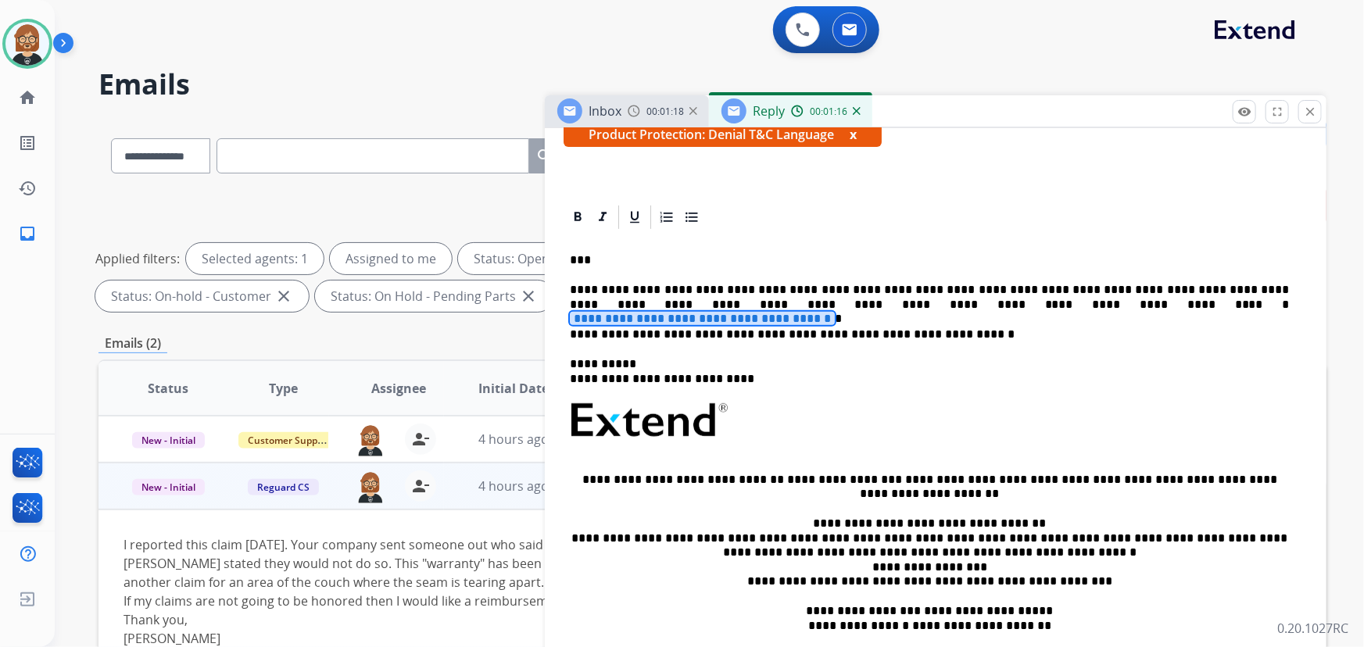
click at [835, 312] on span "**********" at bounding box center [702, 318] width 265 height 13
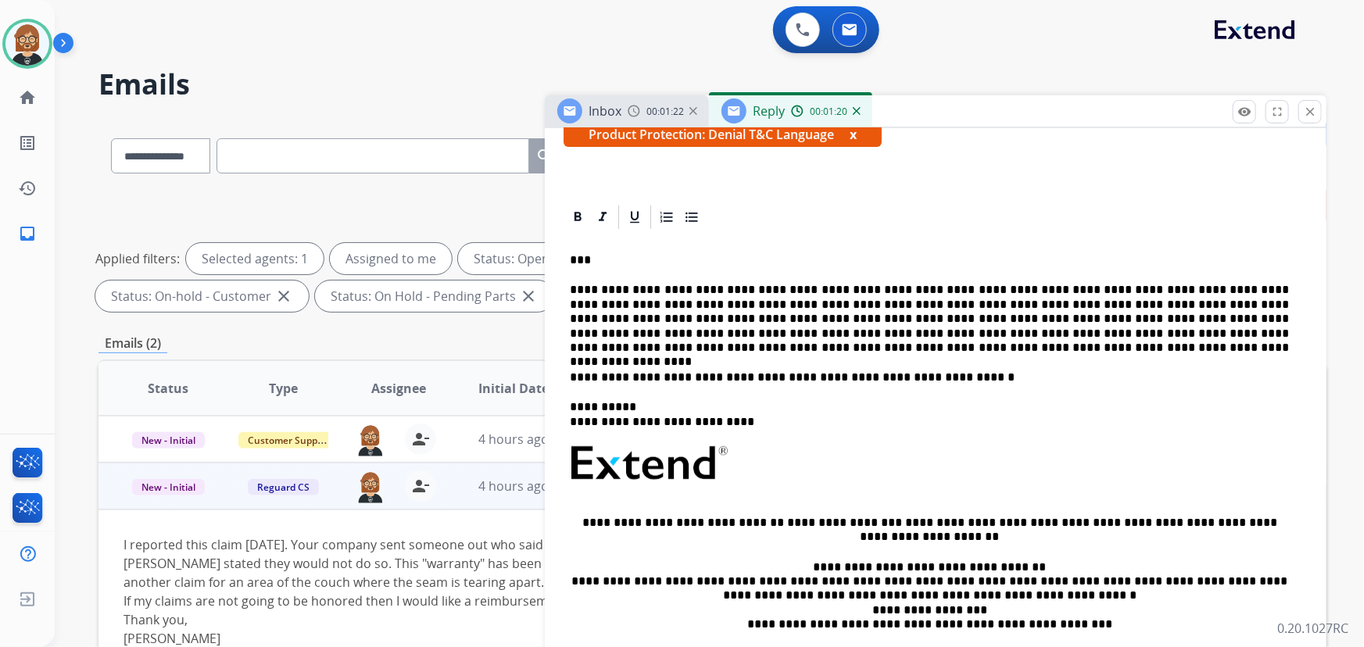
click at [734, 352] on p "**********" at bounding box center [930, 319] width 720 height 72
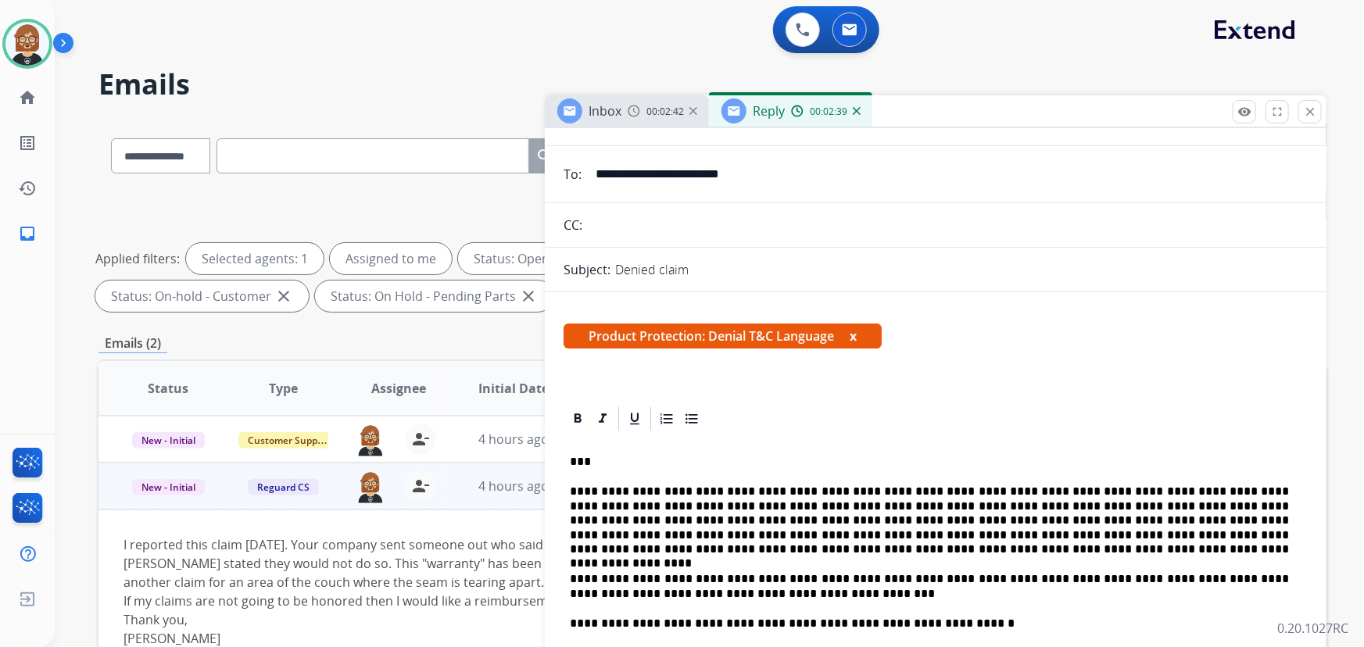
scroll to position [0, 0]
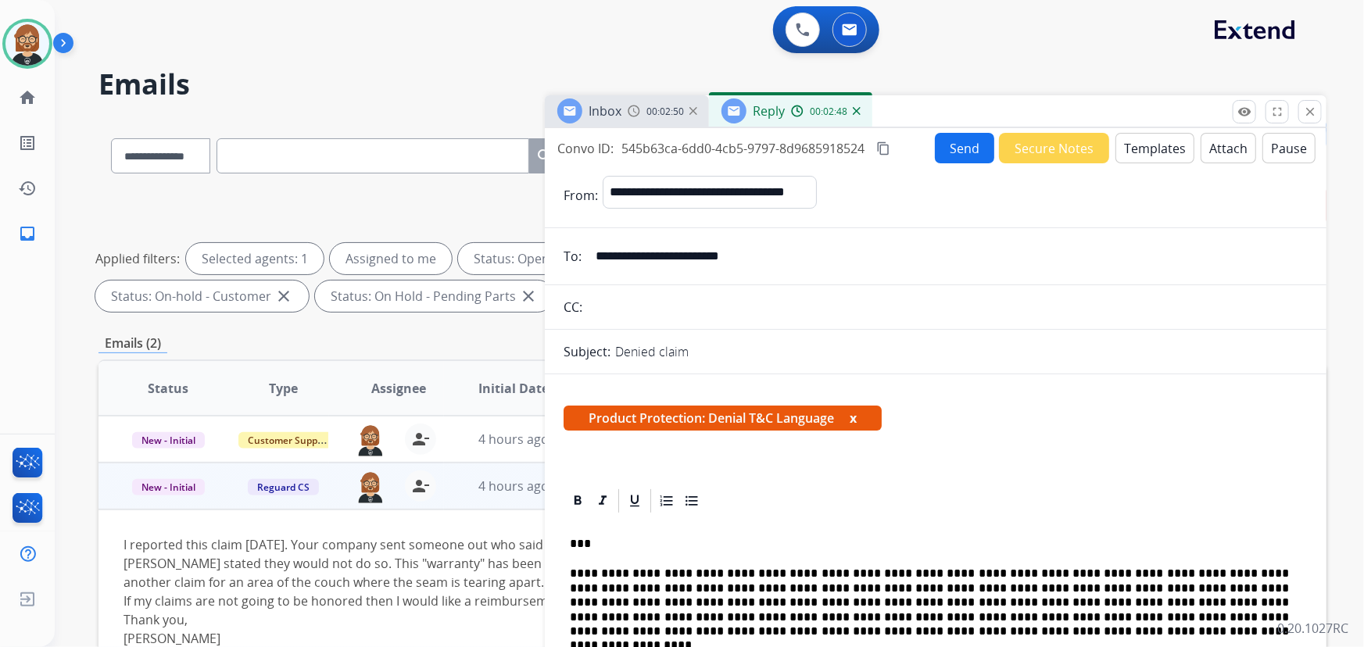
click at [1200, 142] on button "Attach" at bounding box center [1227, 148] width 55 height 30
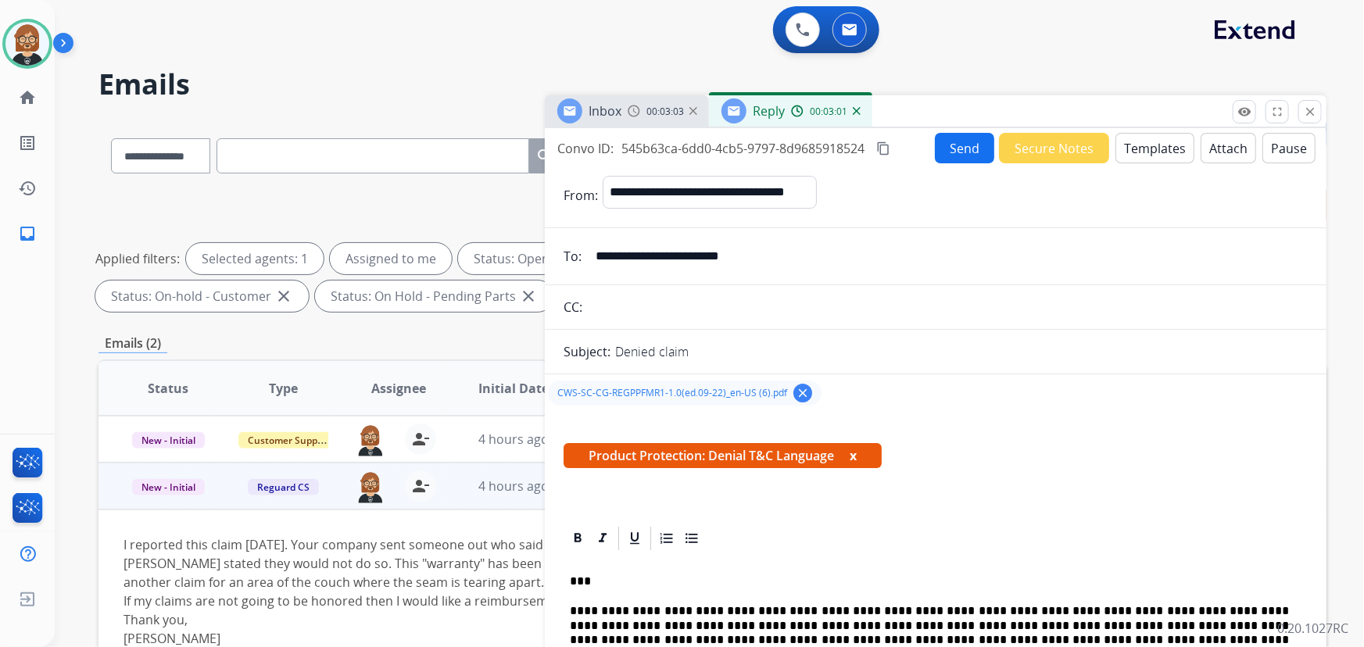
click at [955, 146] on button "Send" at bounding box center [964, 148] width 59 height 30
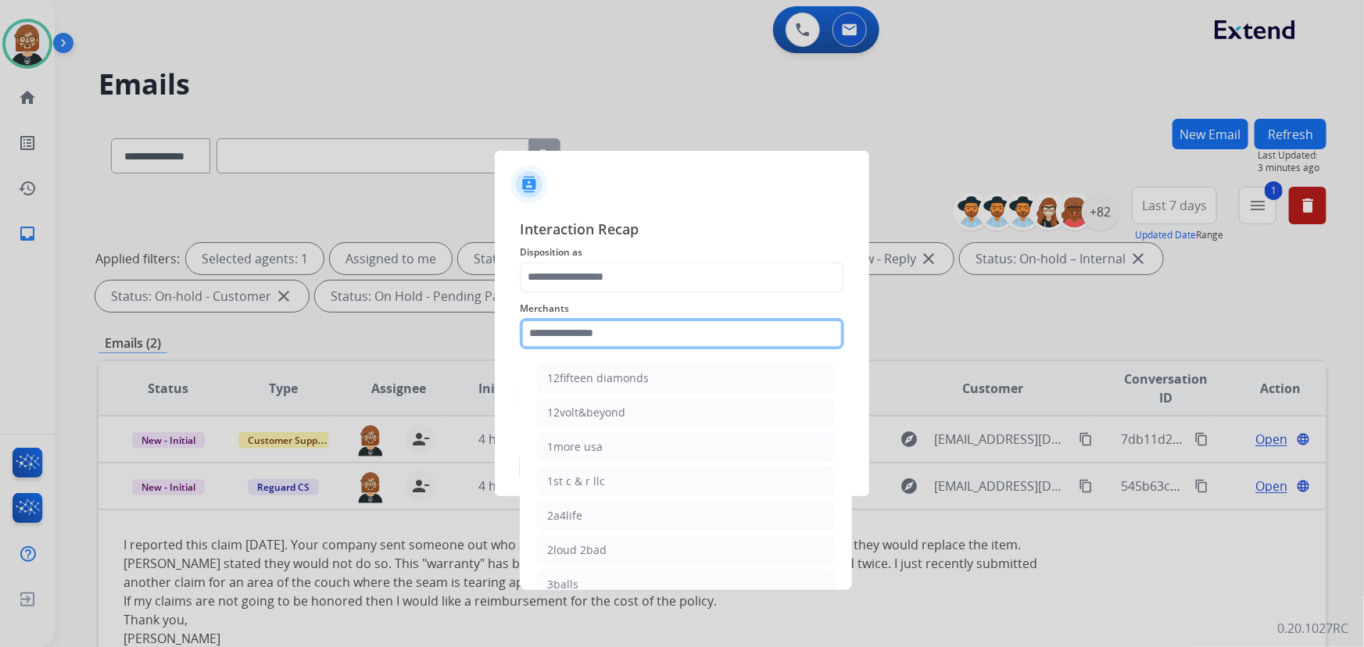
click at [651, 332] on input "text" at bounding box center [682, 333] width 324 height 31
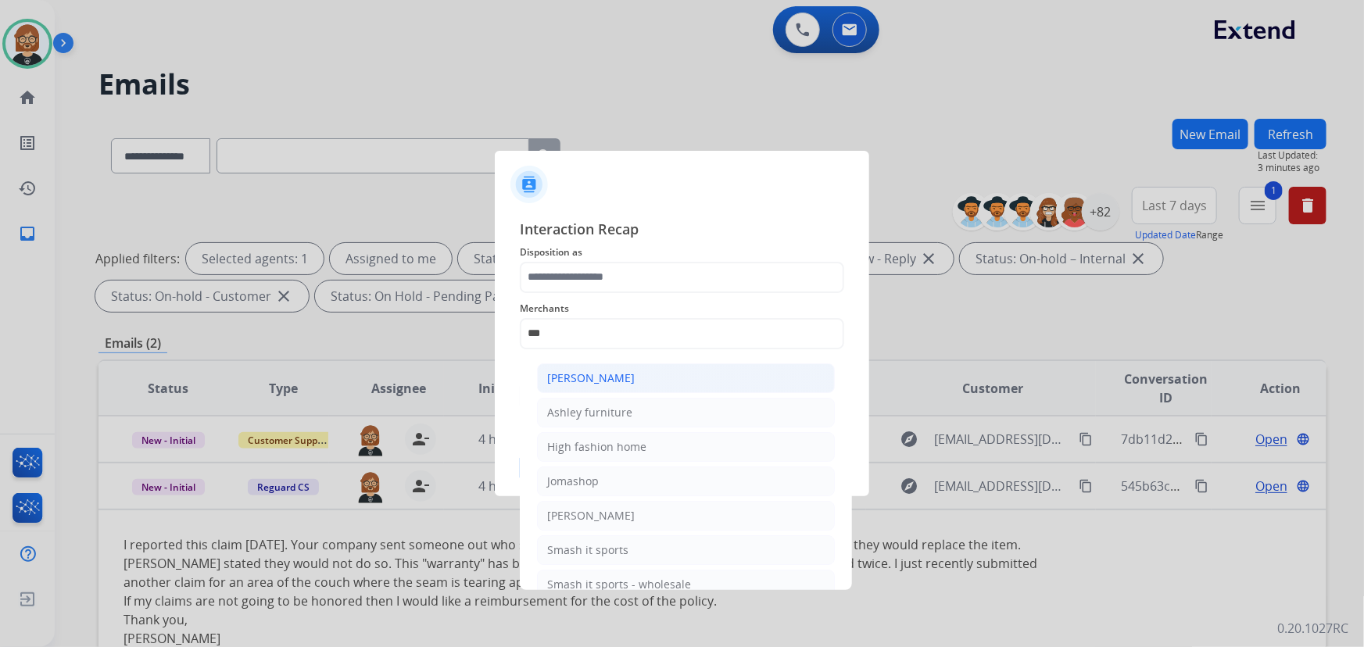
click at [631, 375] on div "[PERSON_NAME]" at bounding box center [591, 378] width 88 height 16
type input "**********"
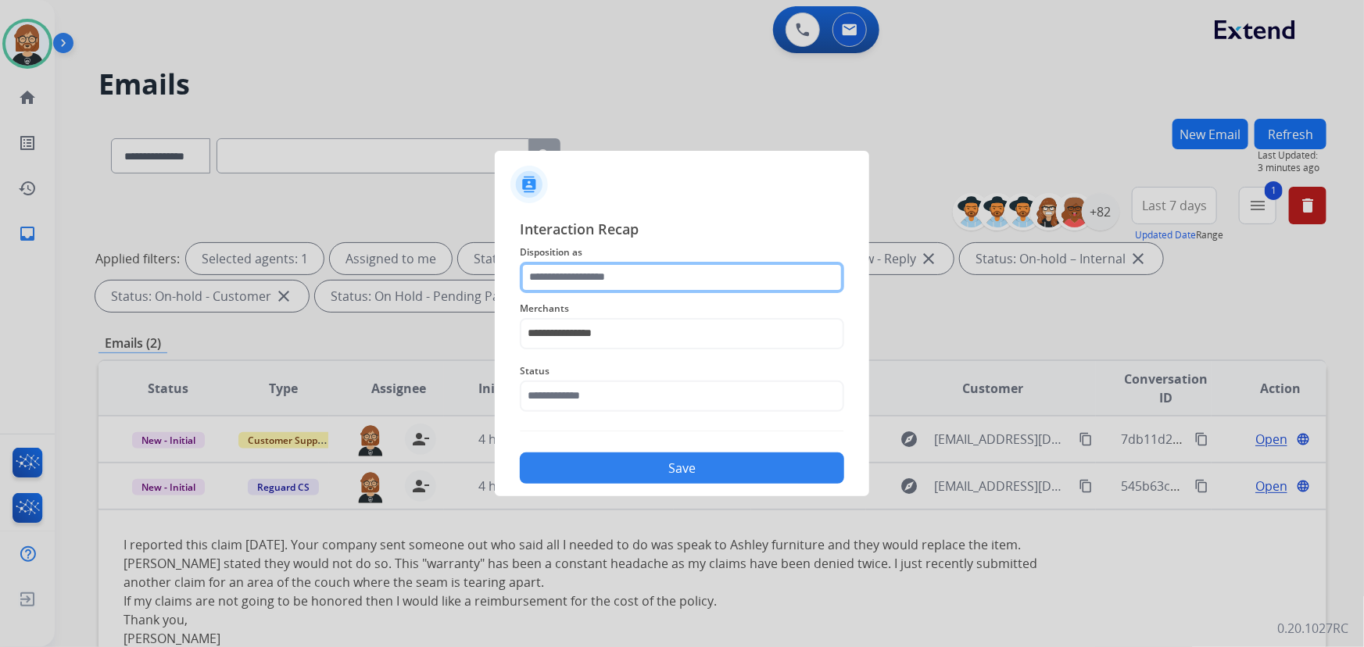
click at [656, 270] on input "text" at bounding box center [682, 277] width 324 height 31
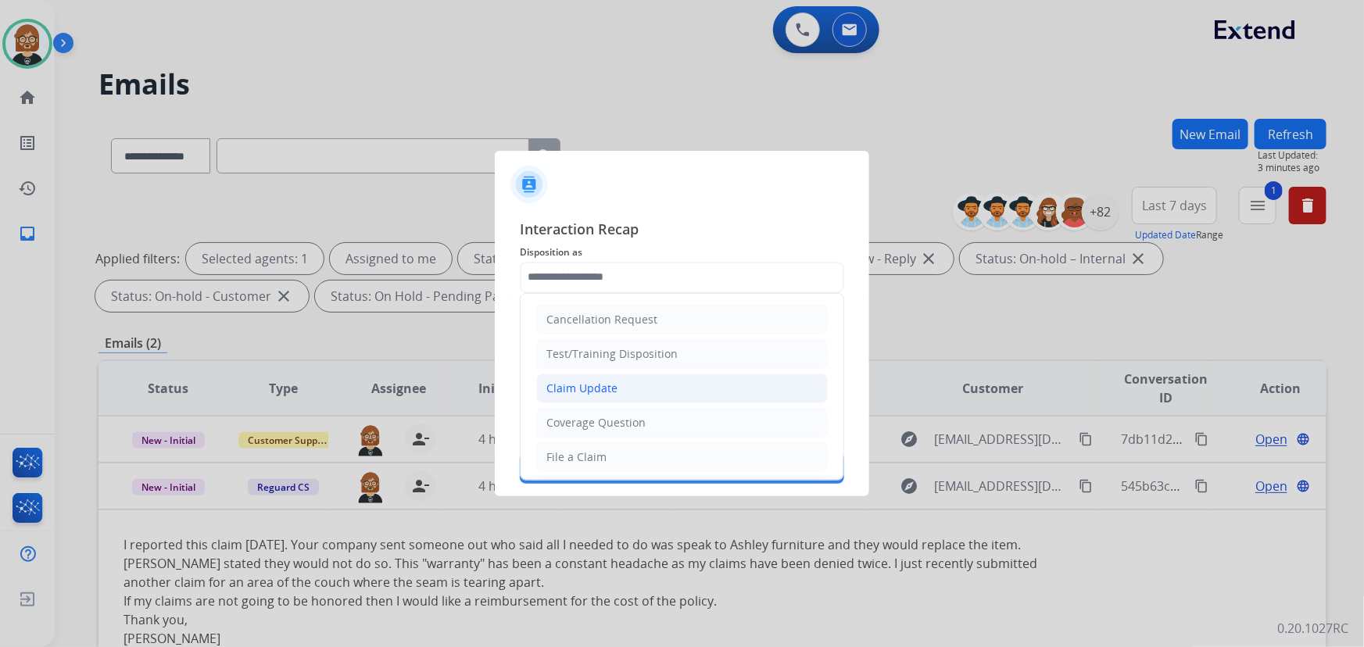
click at [642, 386] on li "Claim Update" at bounding box center [681, 389] width 291 height 30
type input "**********"
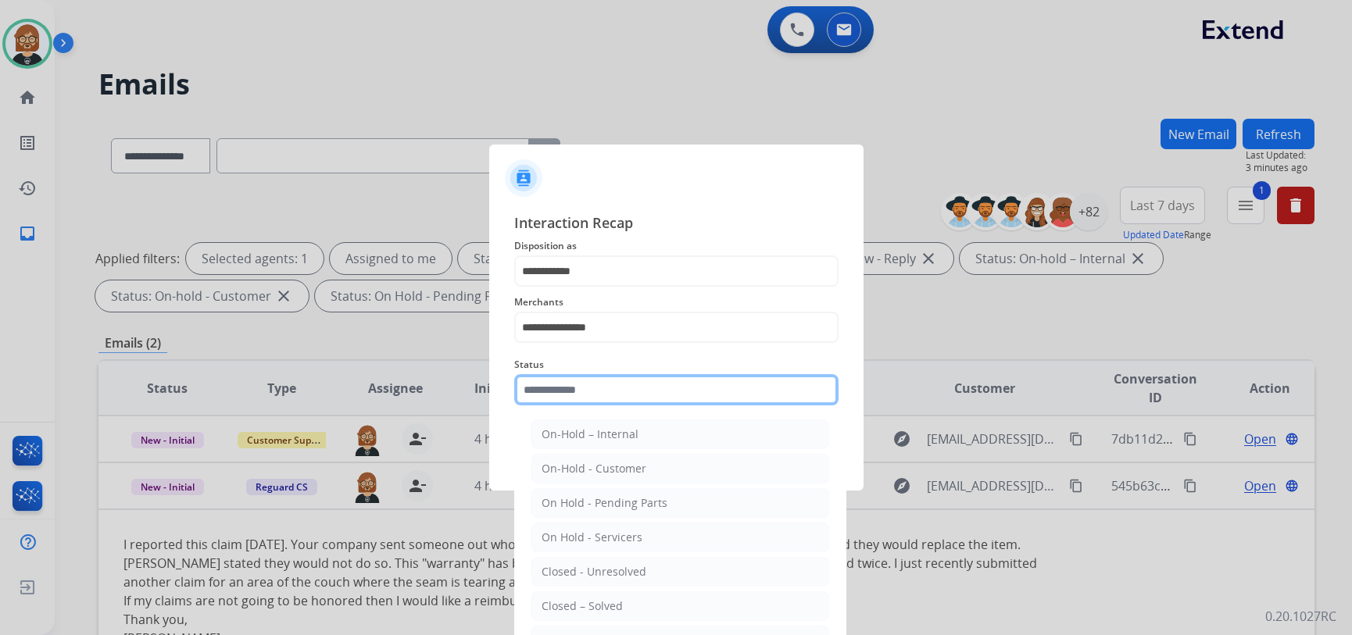
click at [653, 395] on input "text" at bounding box center [676, 389] width 324 height 31
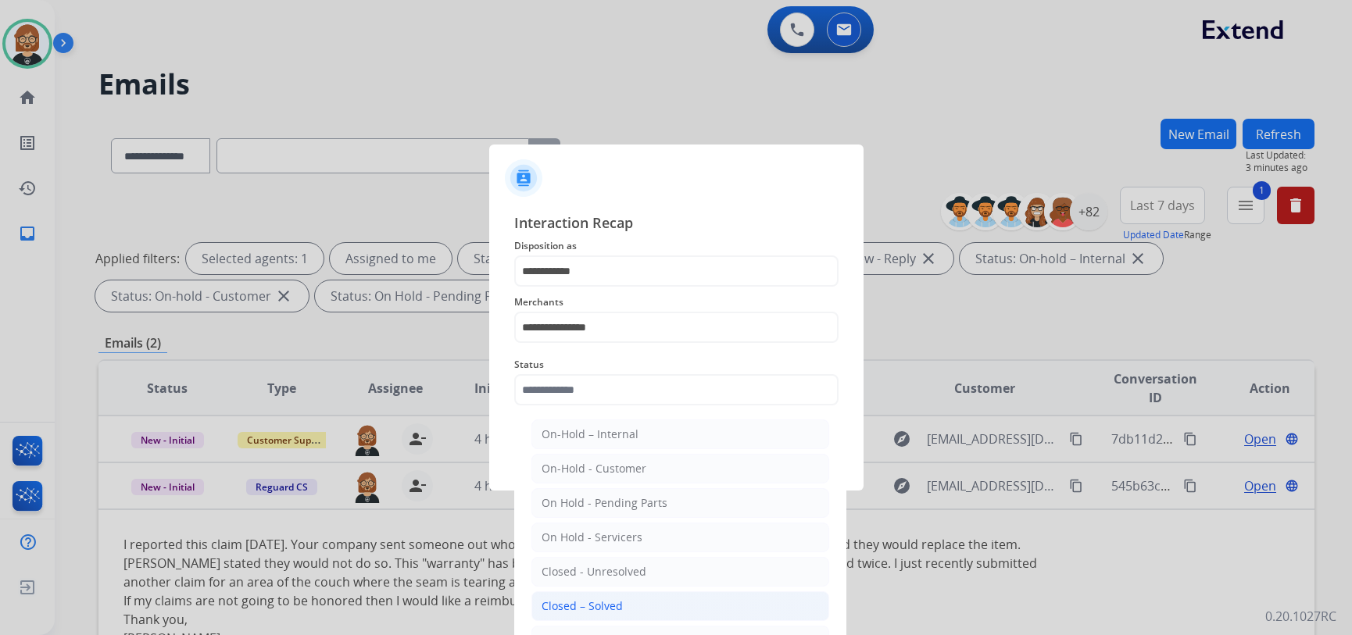
click at [671, 612] on li "Closed – Solved" at bounding box center [680, 607] width 298 height 30
type input "**********"
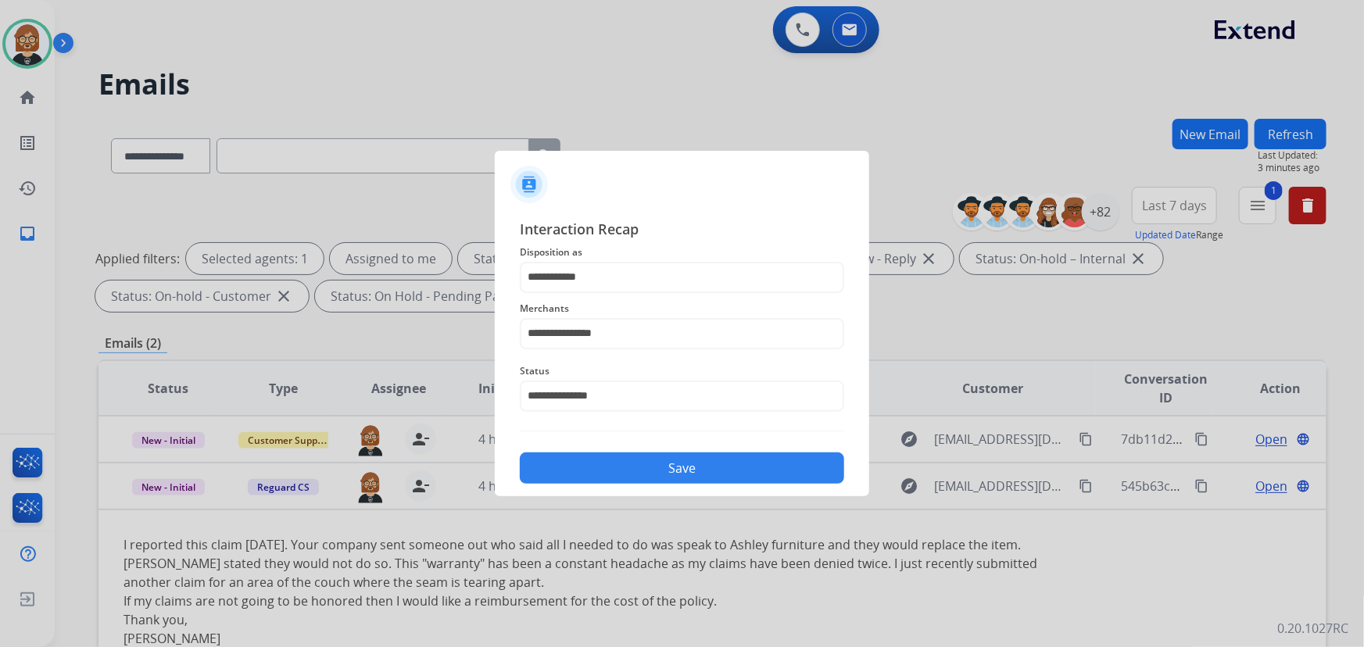
click at [706, 470] on button "Save" at bounding box center [682, 467] width 324 height 31
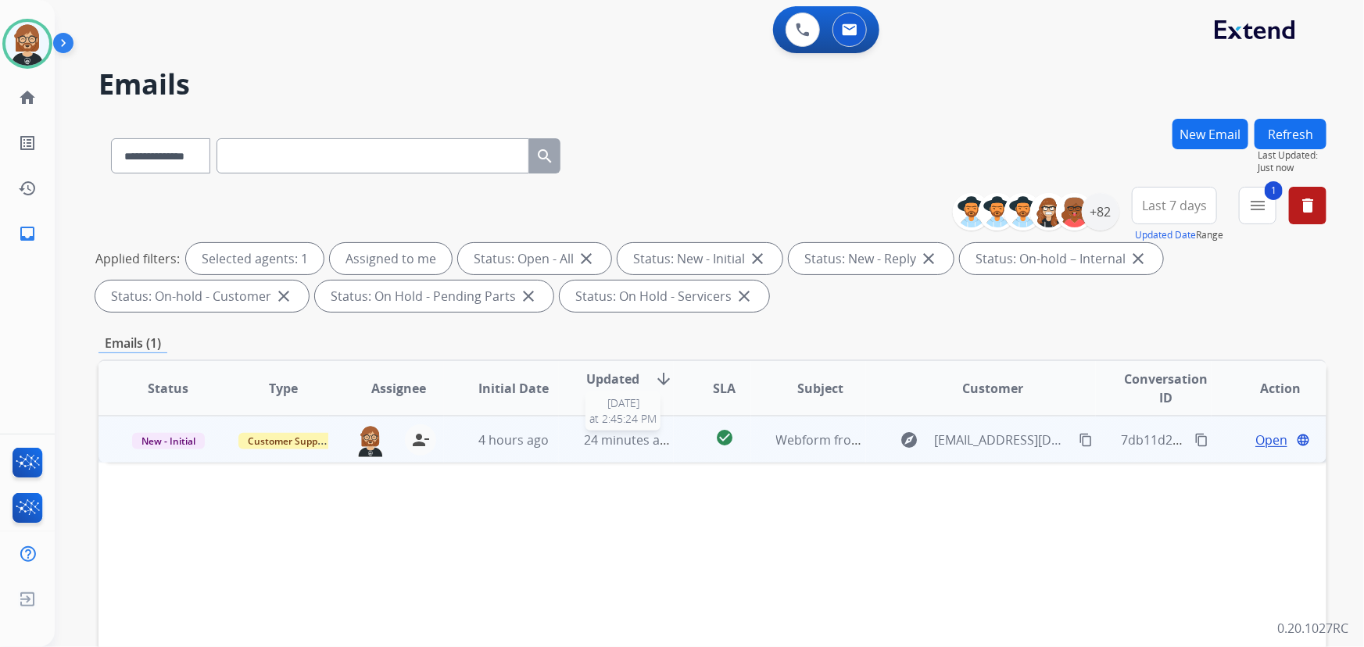
click at [599, 431] on span "24 minutes ago" at bounding box center [629, 439] width 91 height 17
click at [1078, 442] on mat-icon "content_copy" at bounding box center [1085, 439] width 14 height 14
click at [1266, 432] on span "Open" at bounding box center [1271, 439] width 32 height 19
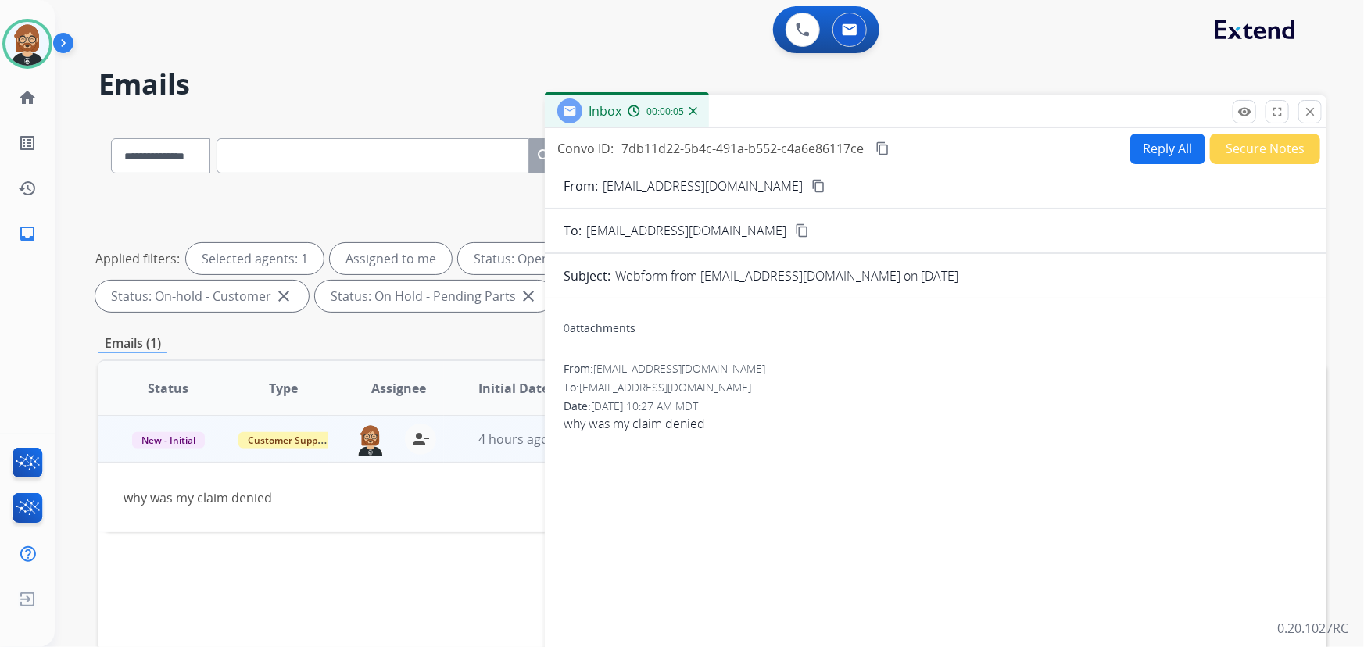
click at [1260, 150] on button "Secure Notes" at bounding box center [1265, 149] width 110 height 30
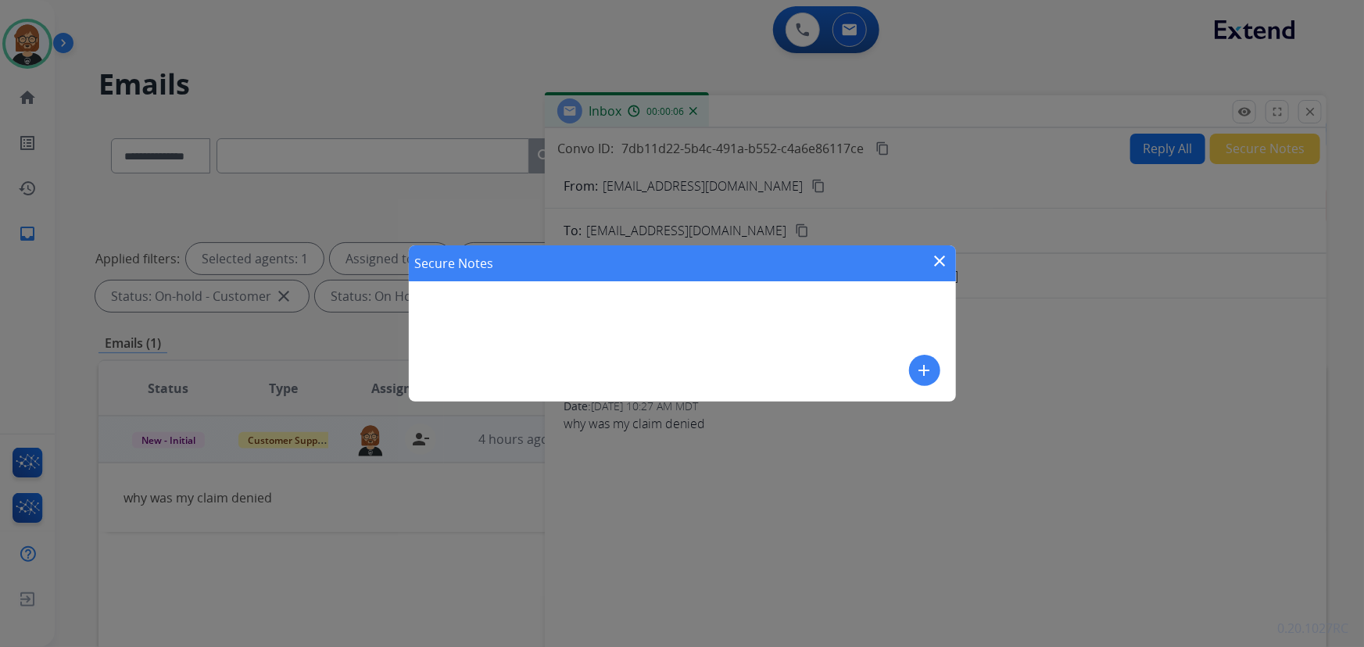
click at [918, 363] on mat-icon "add" at bounding box center [924, 370] width 19 height 19
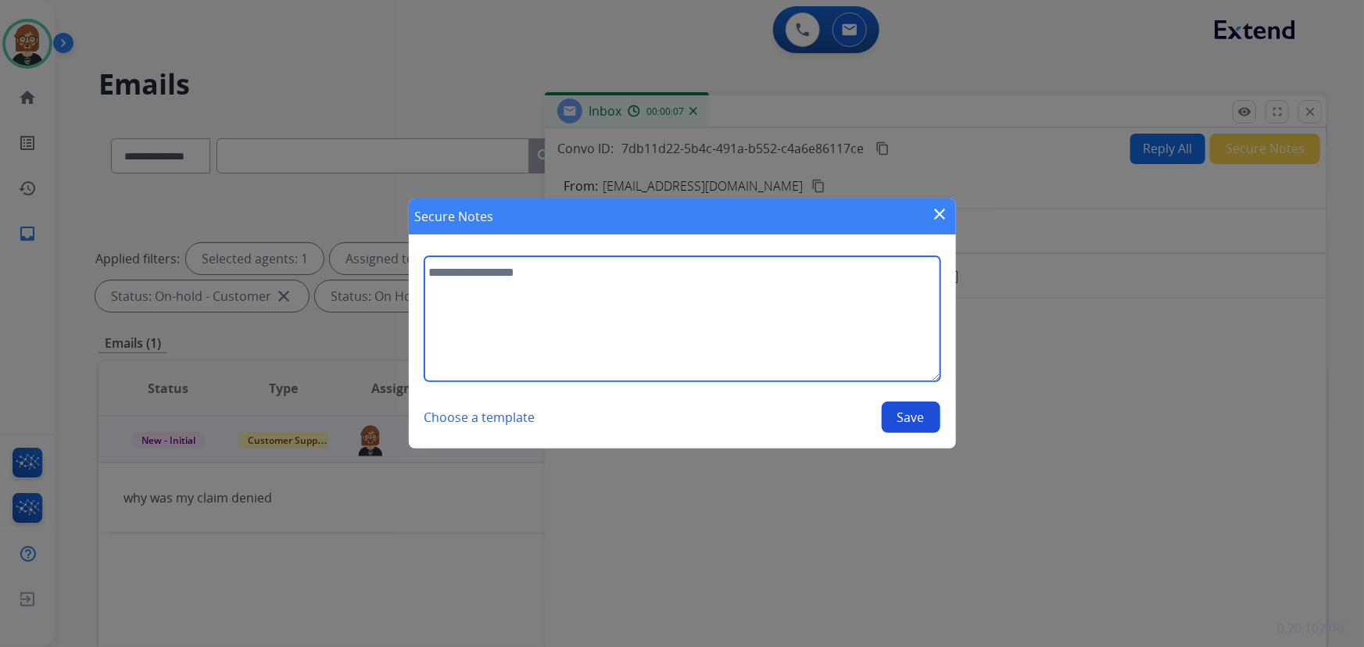
click at [553, 331] on textarea at bounding box center [682, 318] width 516 height 125
type textarea "**********"
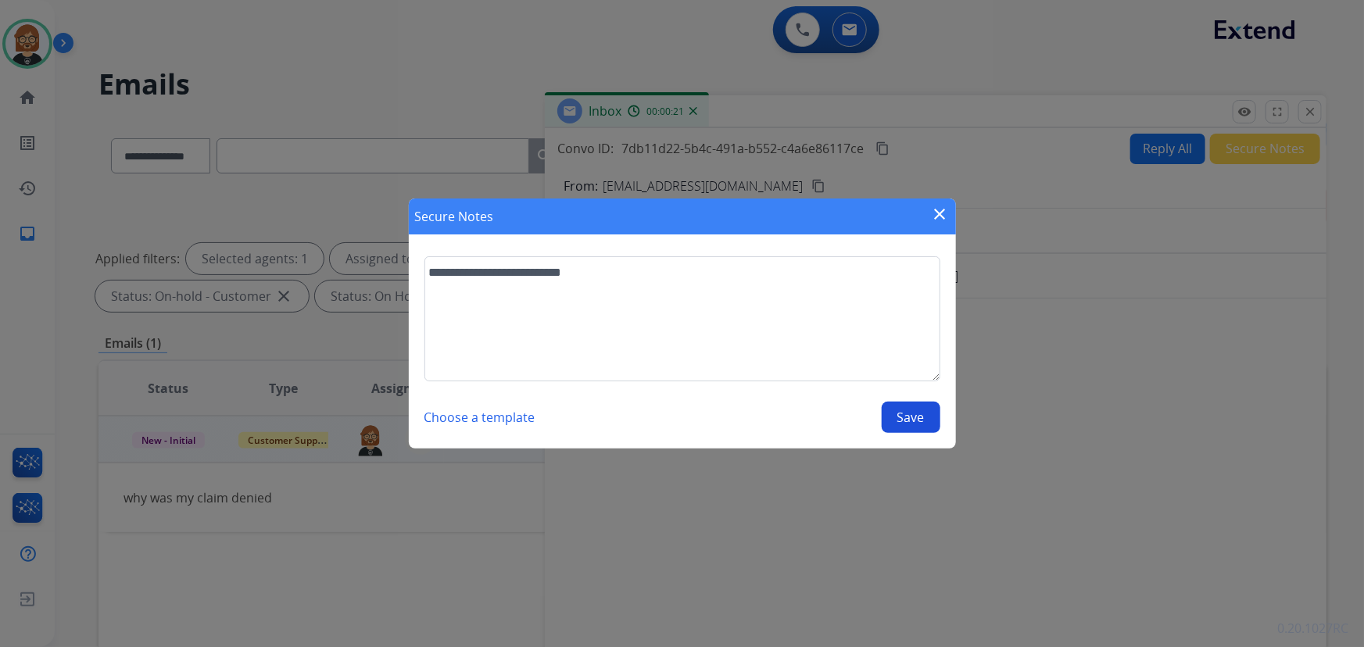
click at [911, 416] on button "Save" at bounding box center [911, 417] width 59 height 31
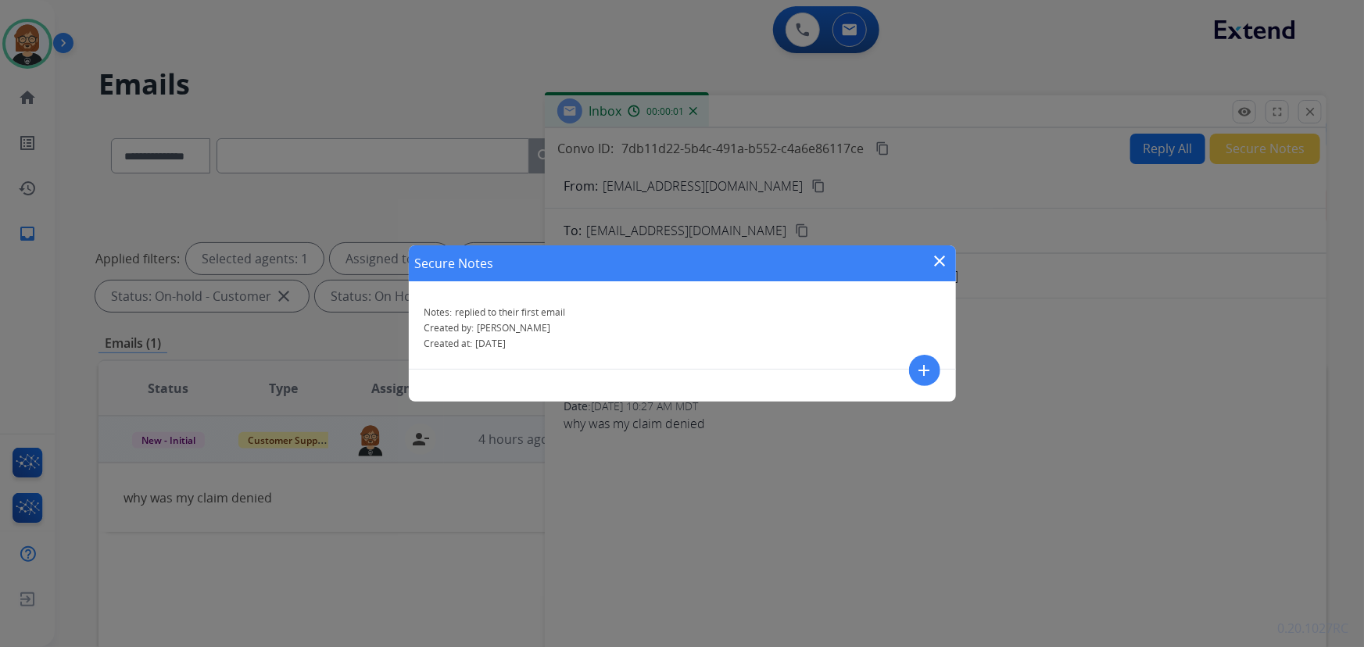
click at [937, 265] on mat-icon "close" at bounding box center [940, 261] width 19 height 19
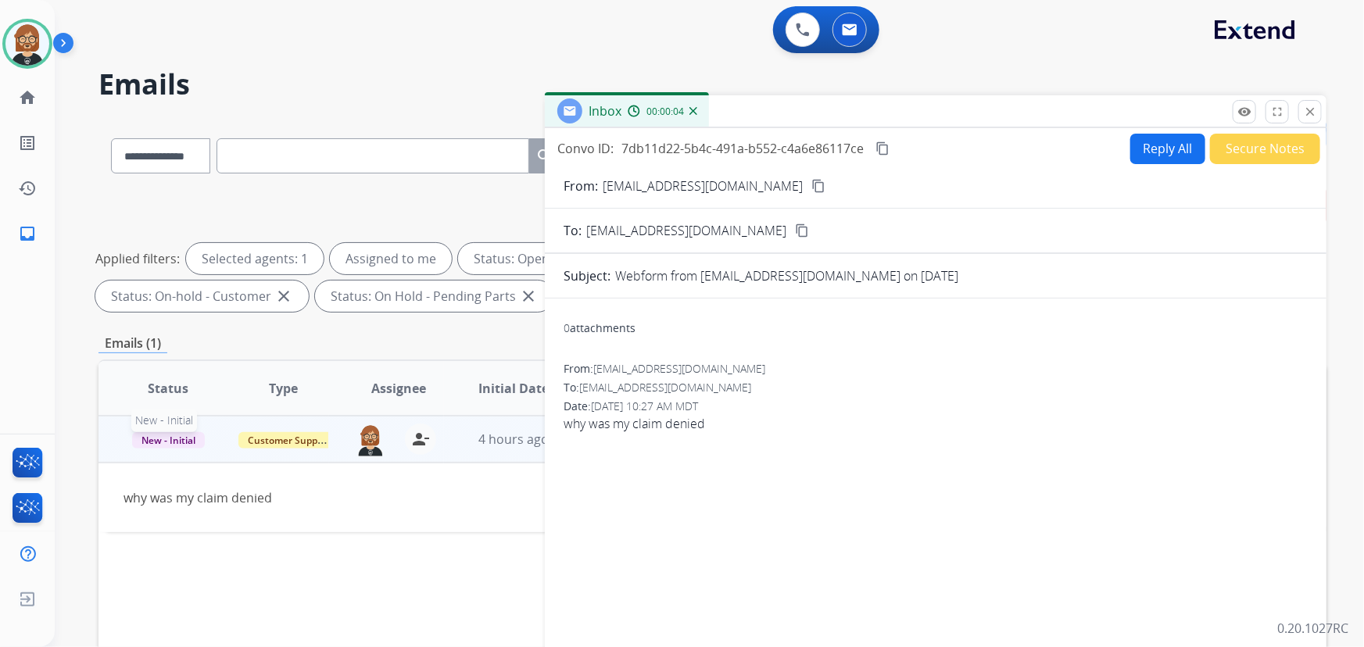
click at [165, 442] on span "New - Initial" at bounding box center [168, 440] width 73 height 16
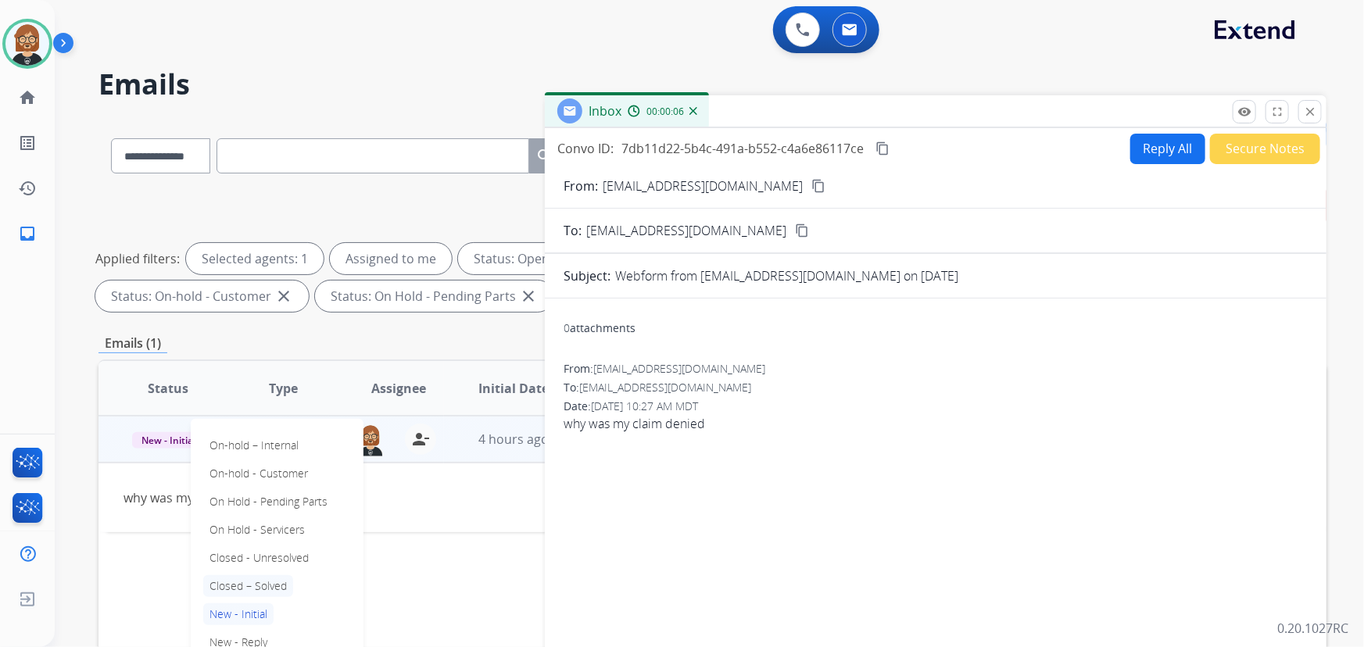
click at [252, 585] on p "Closed – Solved" at bounding box center [248, 586] width 90 height 22
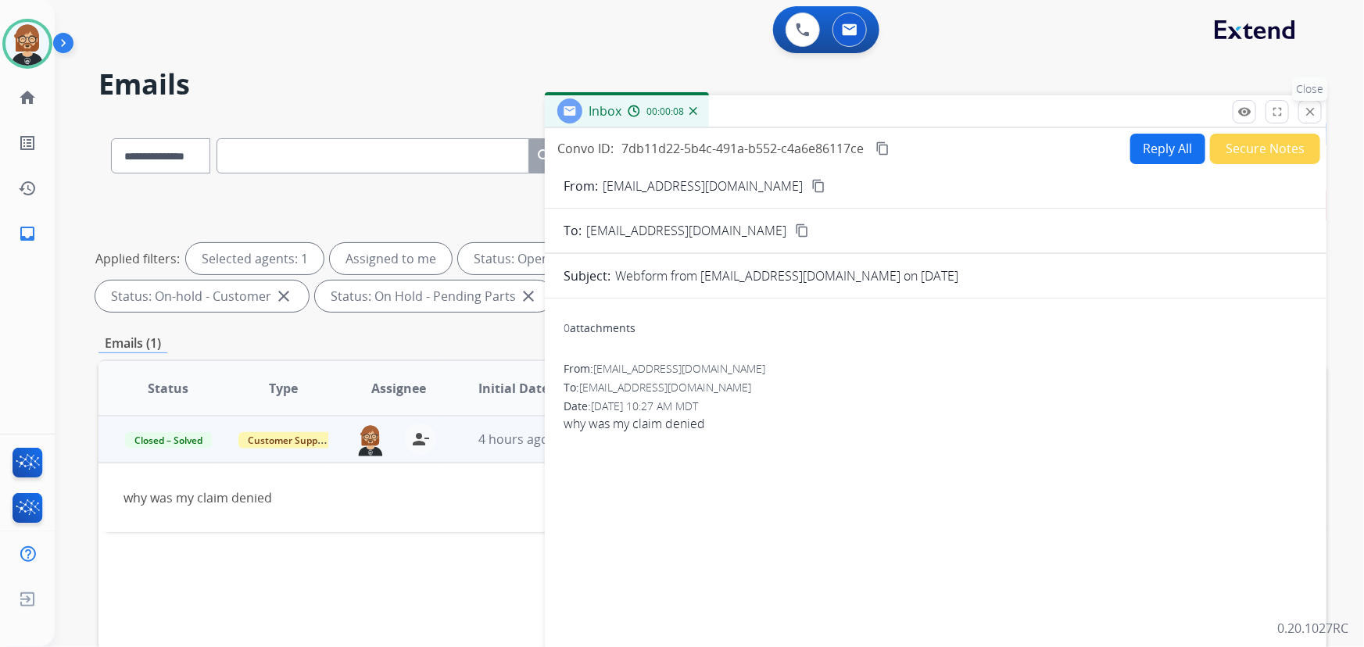
click at [1311, 116] on mat-icon "close" at bounding box center [1310, 112] width 14 height 14
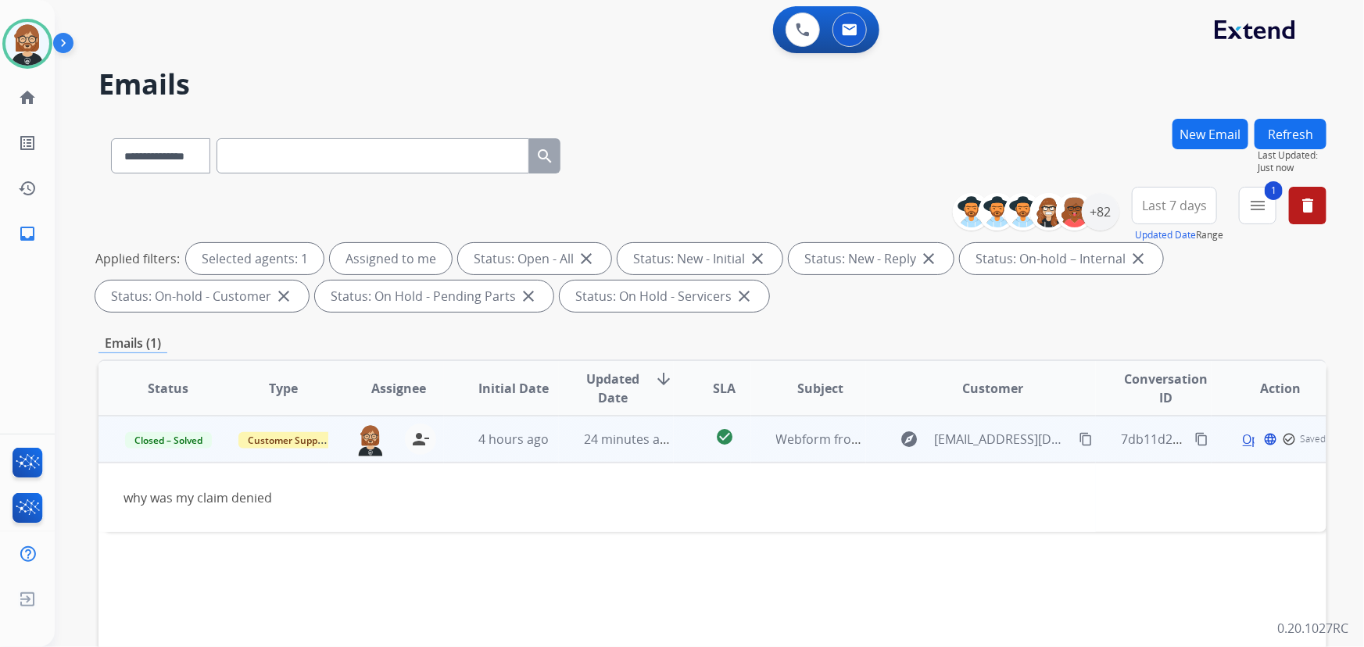
click at [1276, 131] on button "Refresh" at bounding box center [1290, 134] width 72 height 30
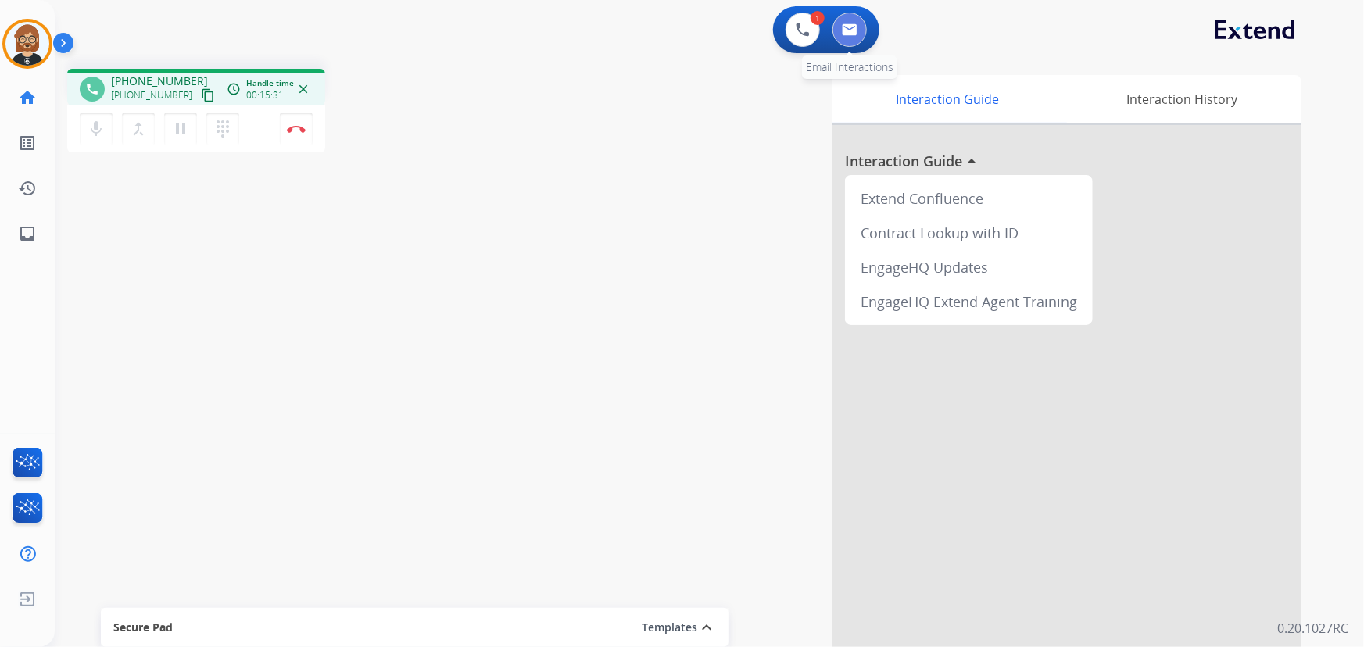
click at [846, 23] on img at bounding box center [850, 29] width 16 height 13
select select "**********"
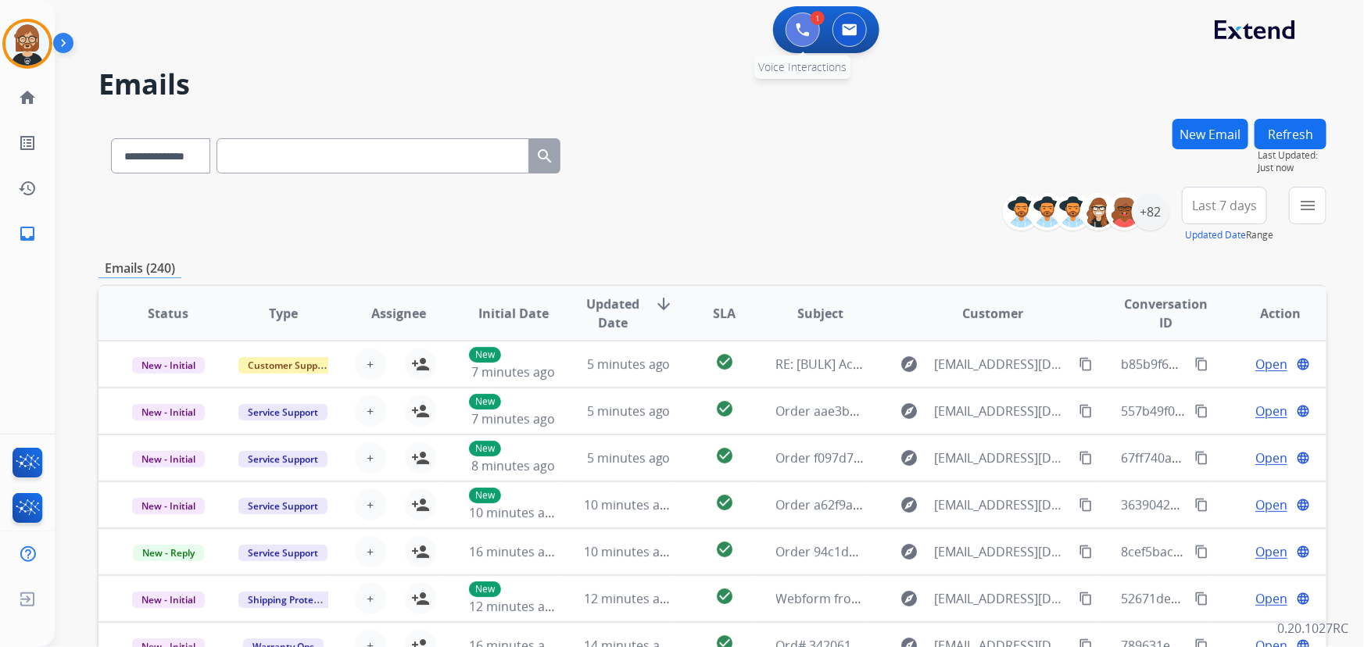
click at [814, 30] on button at bounding box center [802, 30] width 34 height 34
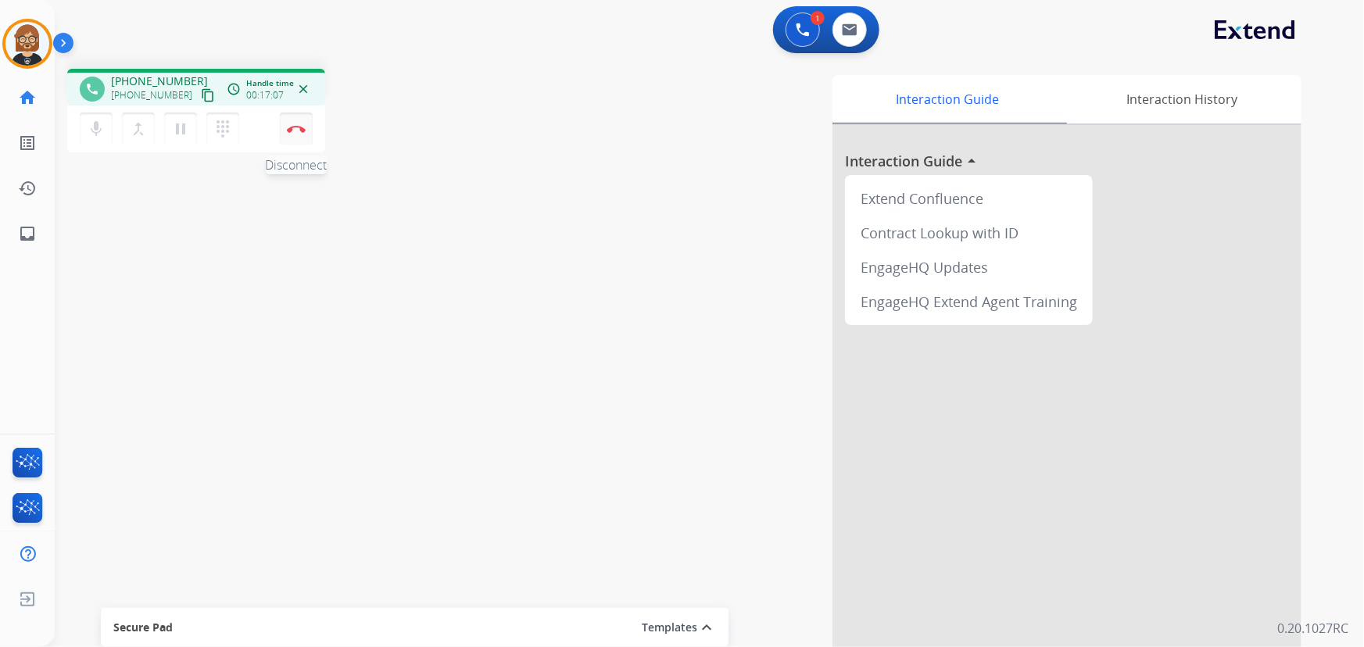
click at [299, 133] on button "Disconnect" at bounding box center [296, 129] width 33 height 33
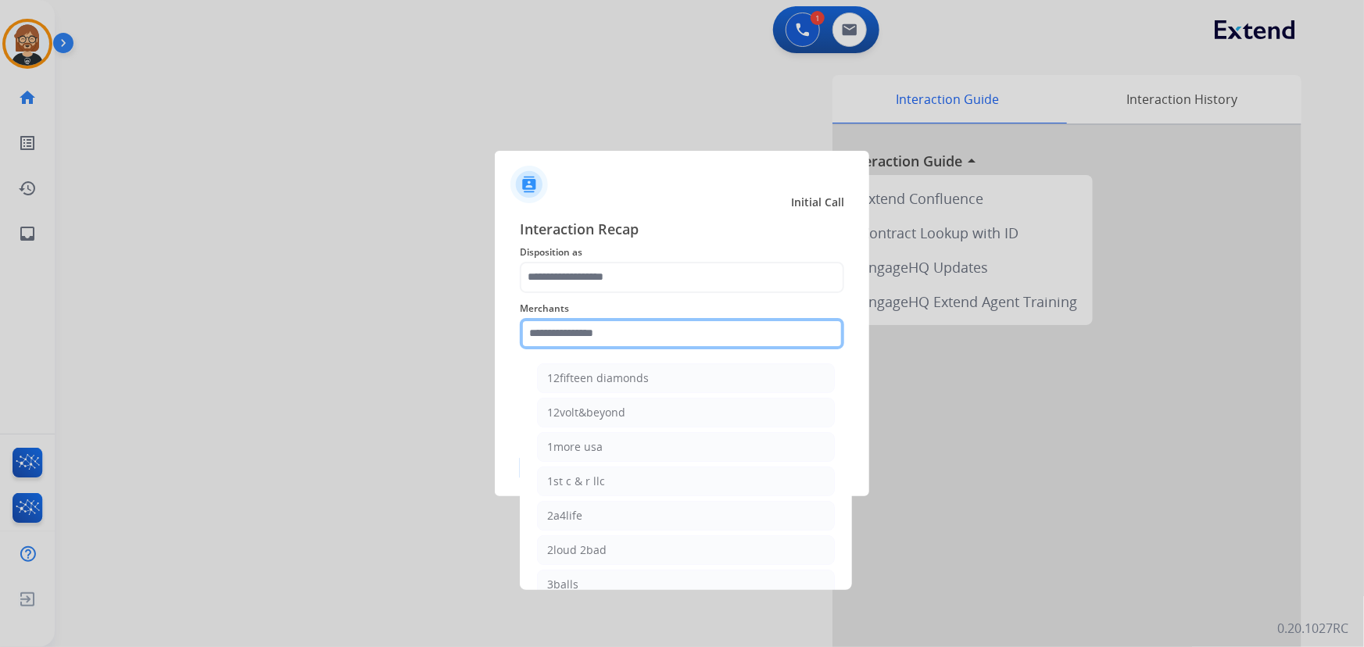
click at [612, 334] on input "text" at bounding box center [682, 333] width 324 height 31
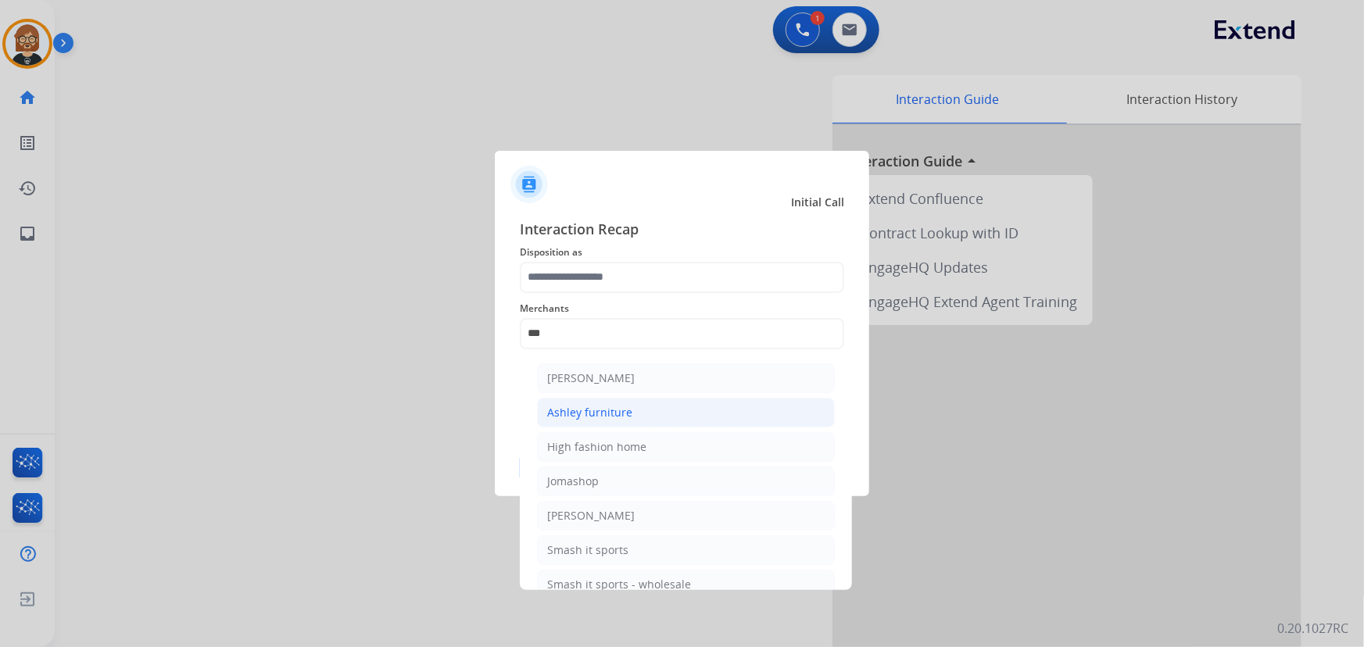
click at [624, 410] on div "Ashley furniture" at bounding box center [589, 413] width 85 height 16
type input "**********"
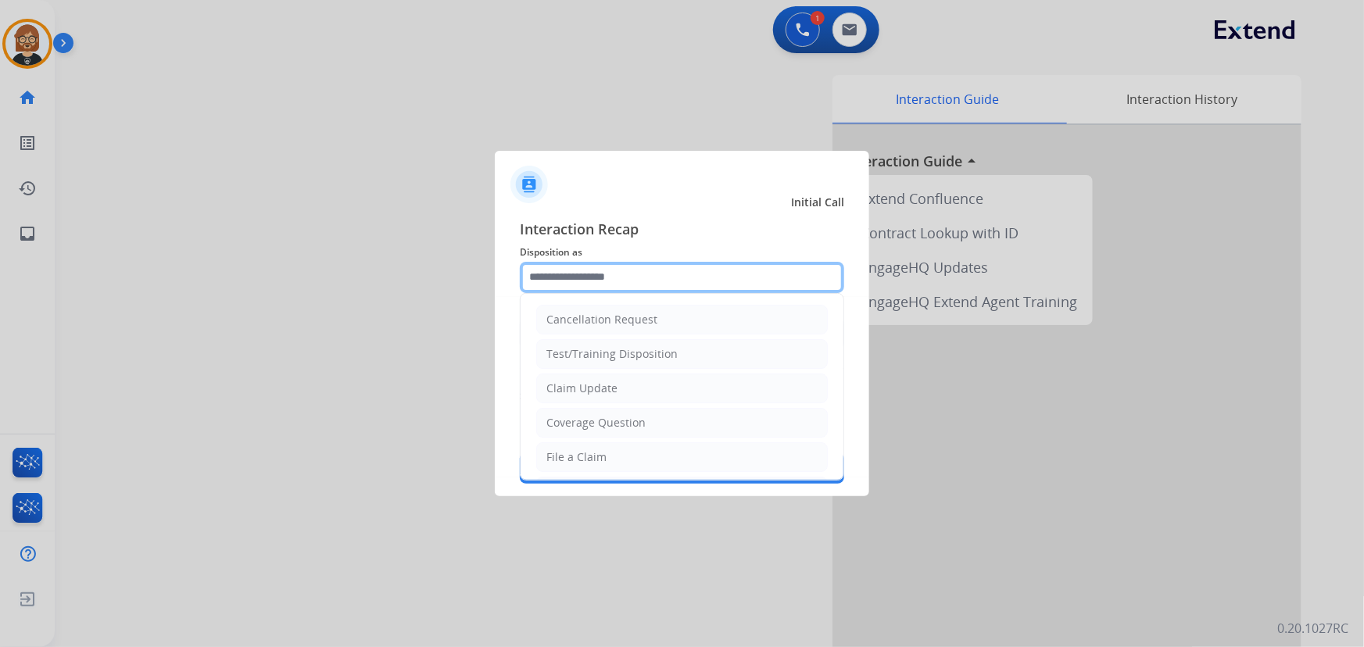
click at [635, 266] on input "text" at bounding box center [682, 277] width 324 height 31
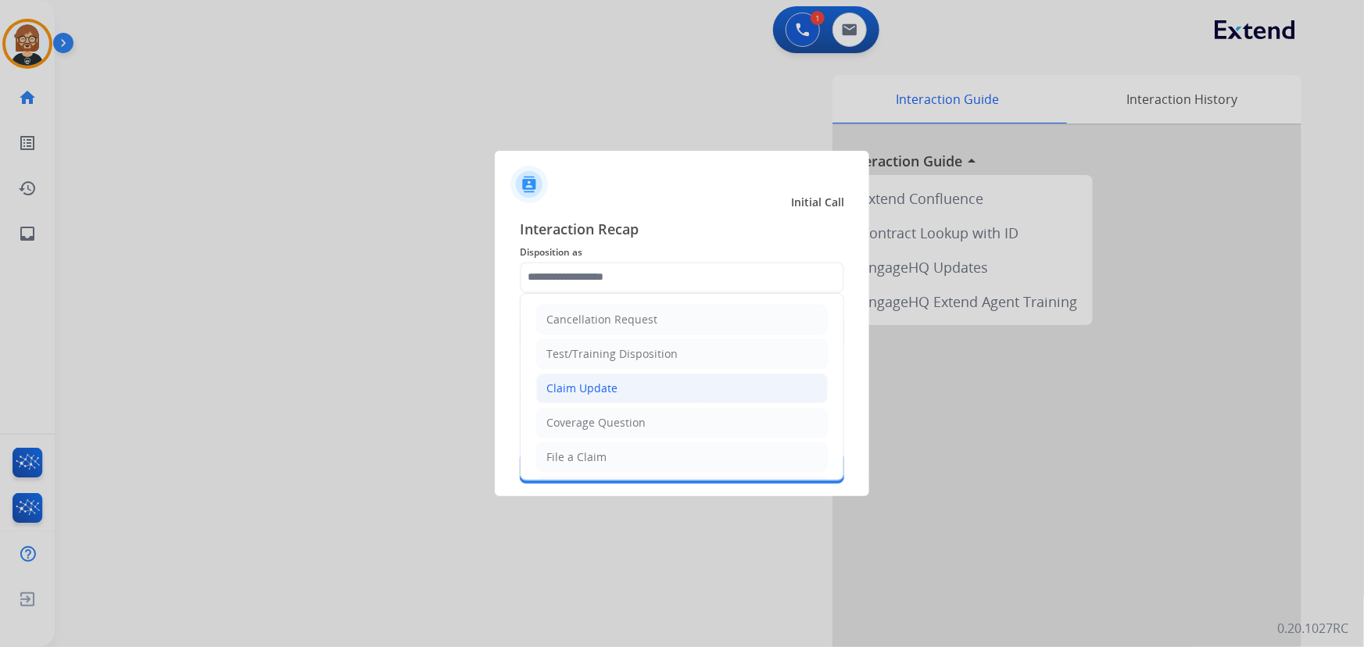
click at [634, 388] on li "Claim Update" at bounding box center [681, 389] width 291 height 30
type input "**********"
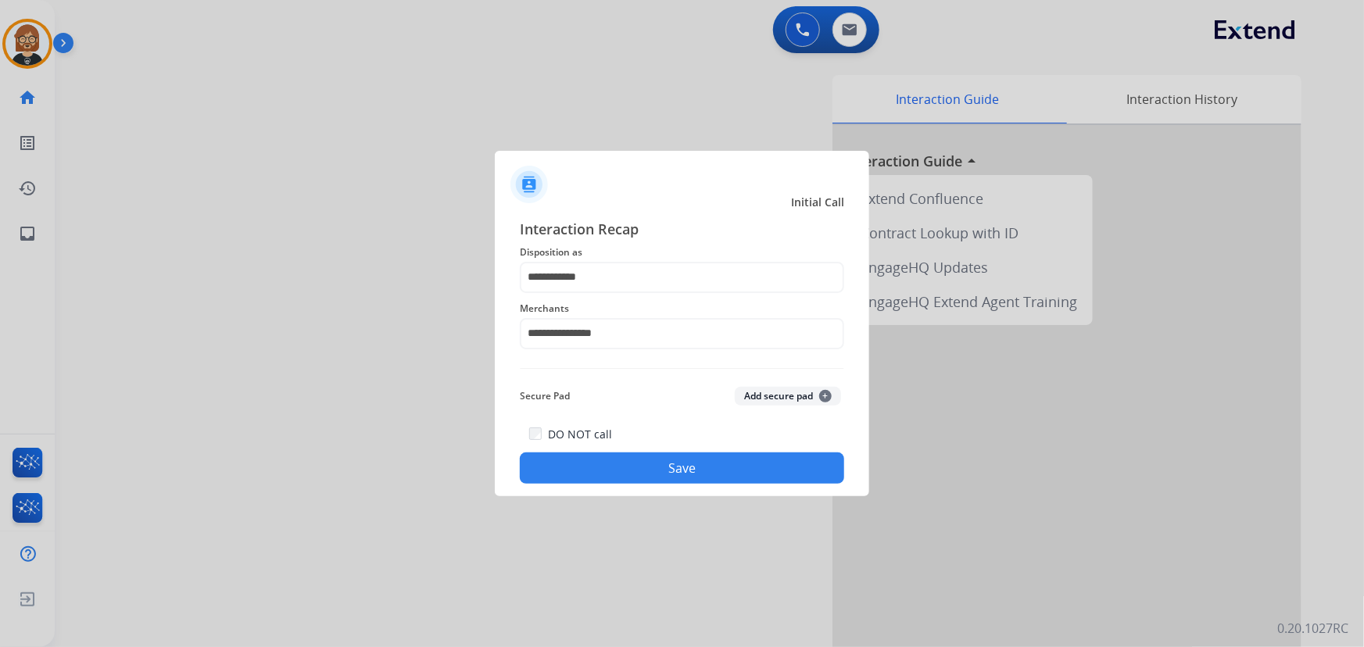
click at [688, 477] on button "Save" at bounding box center [682, 467] width 324 height 31
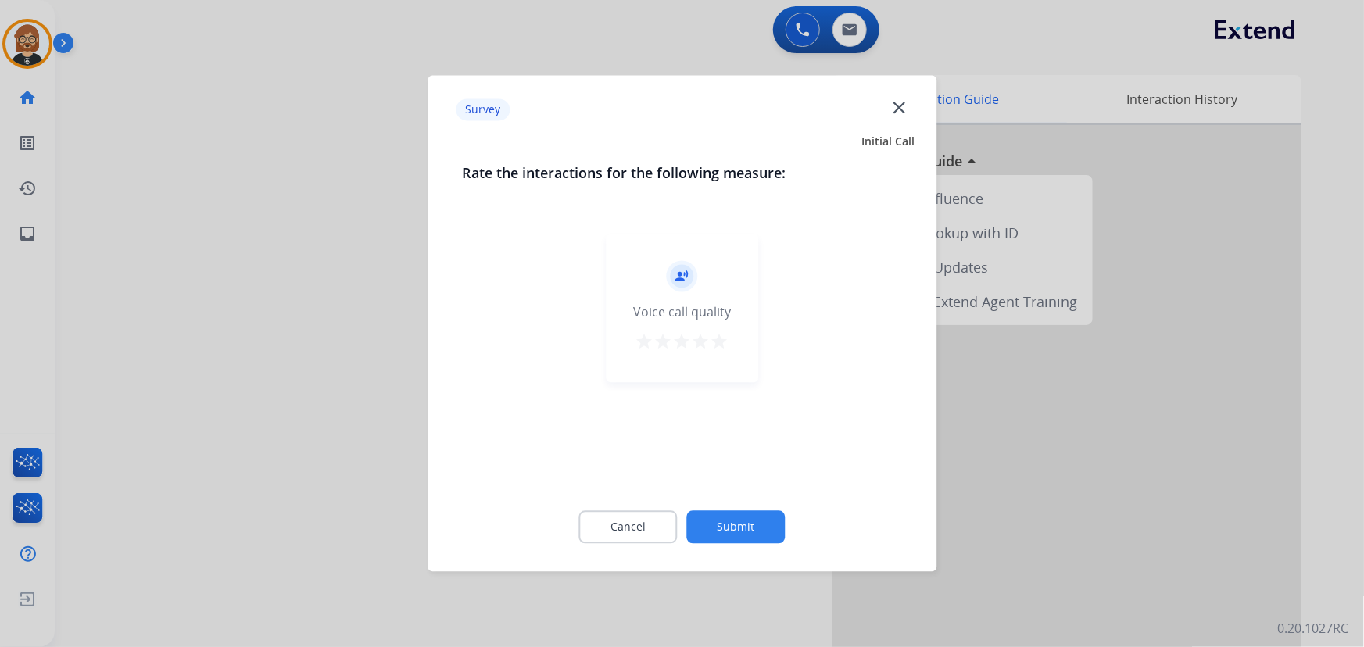
click at [749, 526] on button "Submit" at bounding box center [736, 527] width 98 height 33
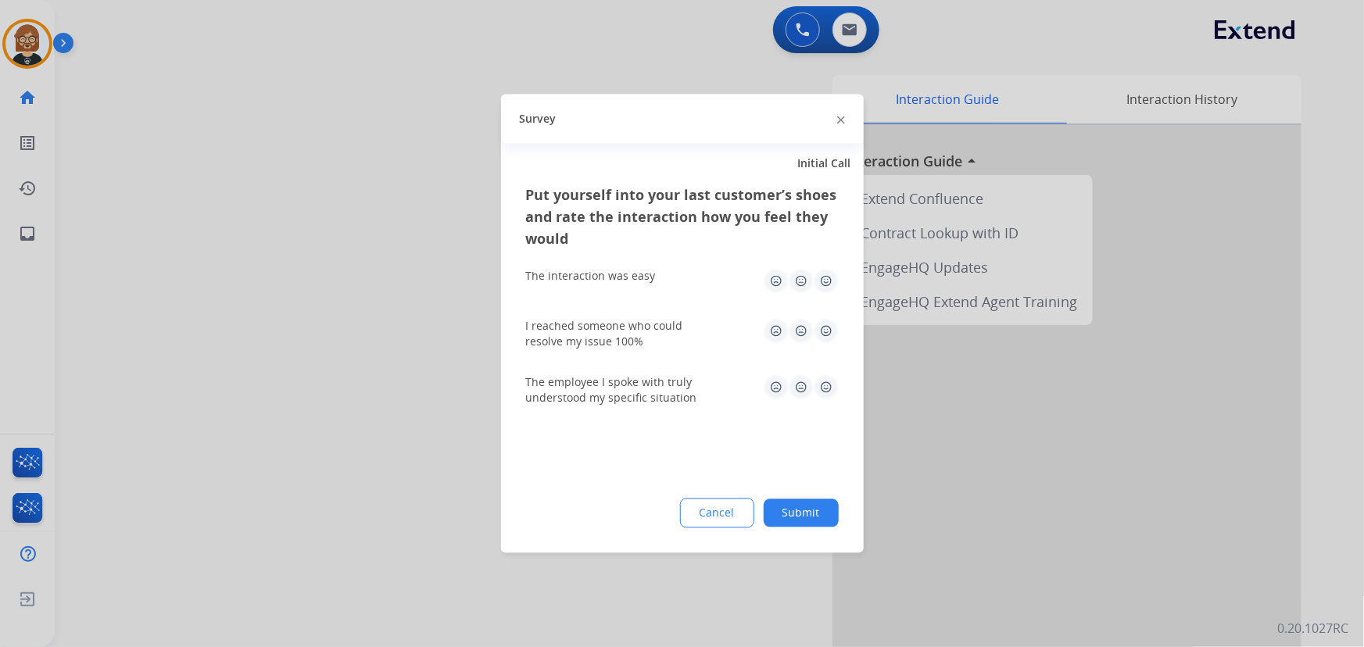
click at [822, 524] on button "Submit" at bounding box center [801, 513] width 75 height 28
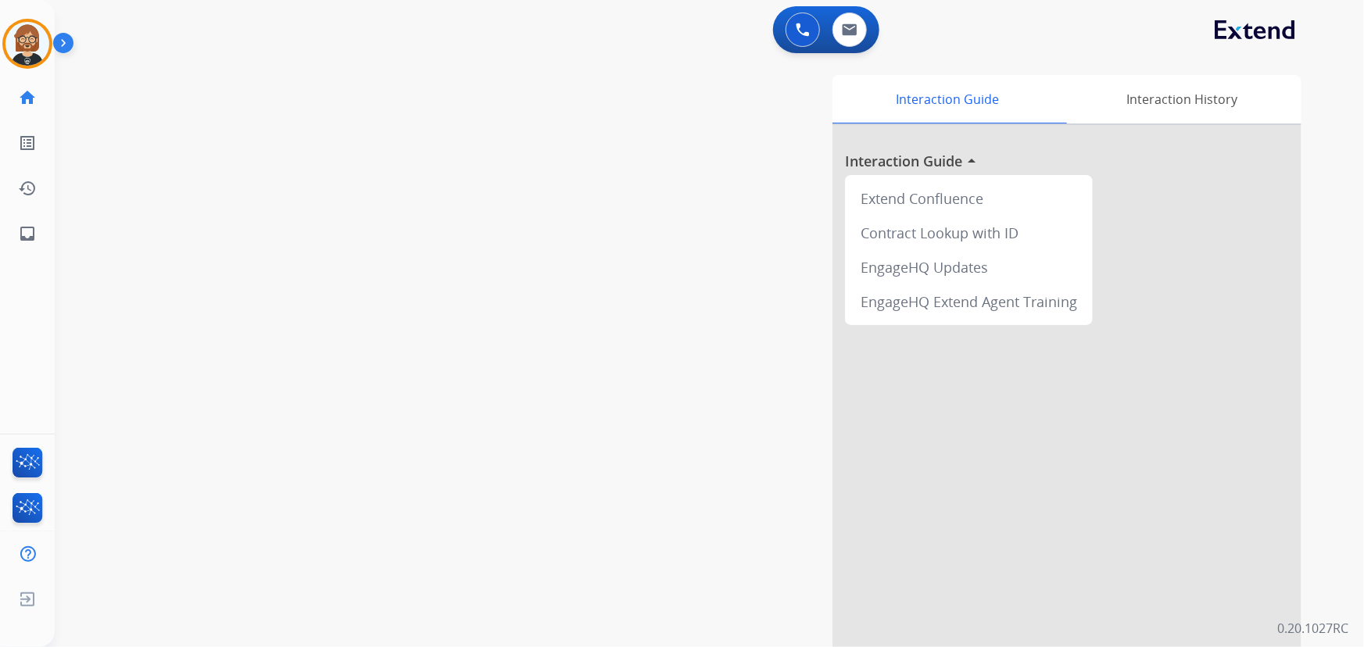
click at [152, 470] on div "swap_horiz Break voice bridge close_fullscreen Connect 3-Way Call merge_type Se…" at bounding box center [690, 382] width 1271 height 652
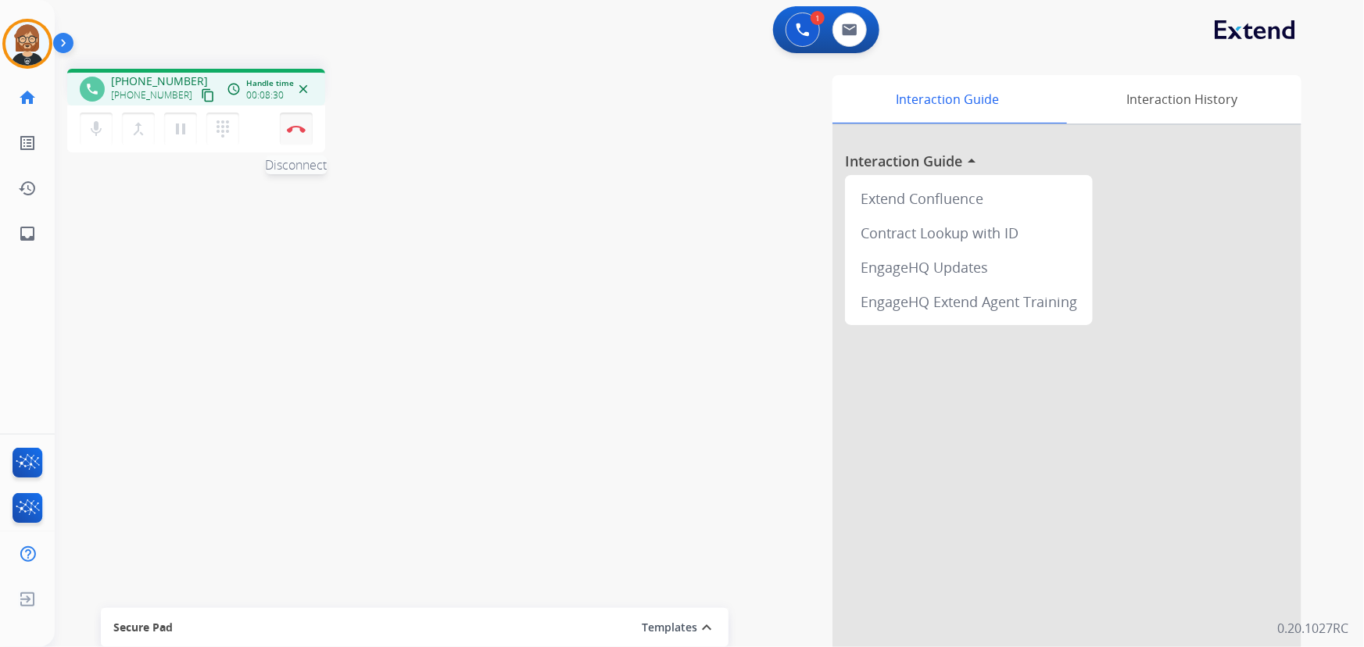
click at [299, 131] on img at bounding box center [296, 129] width 19 height 8
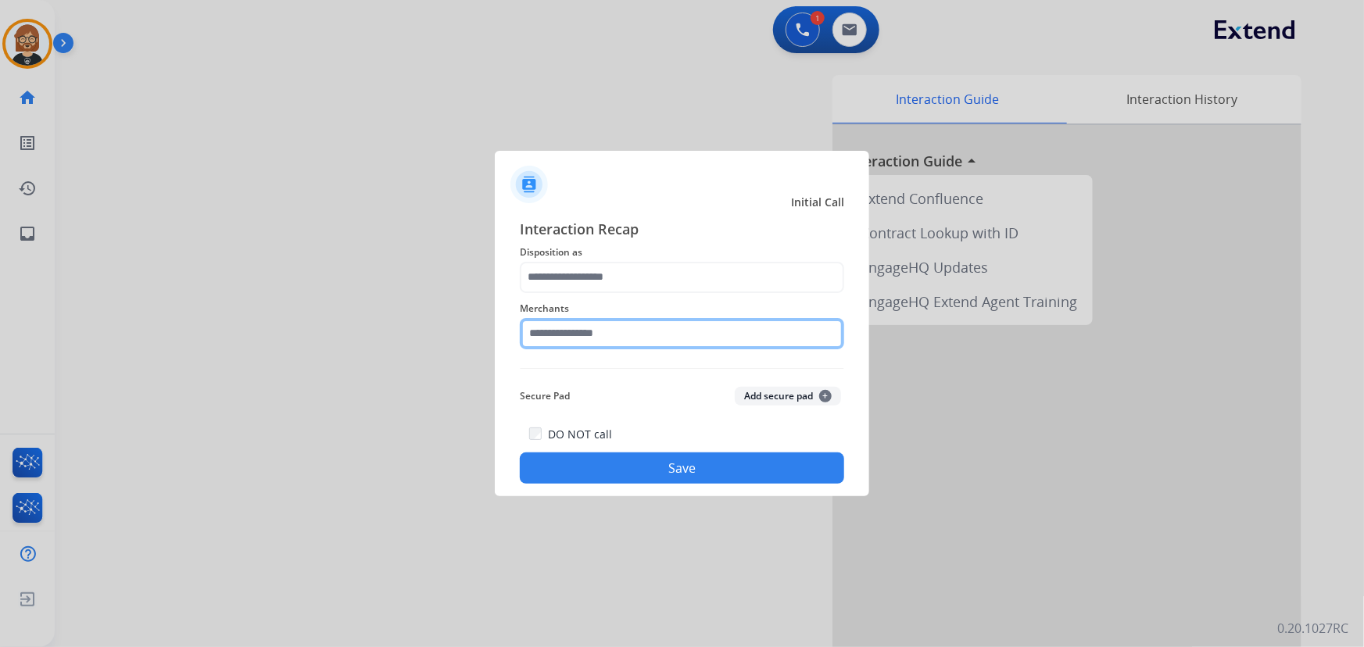
click at [631, 333] on input "text" at bounding box center [682, 333] width 324 height 31
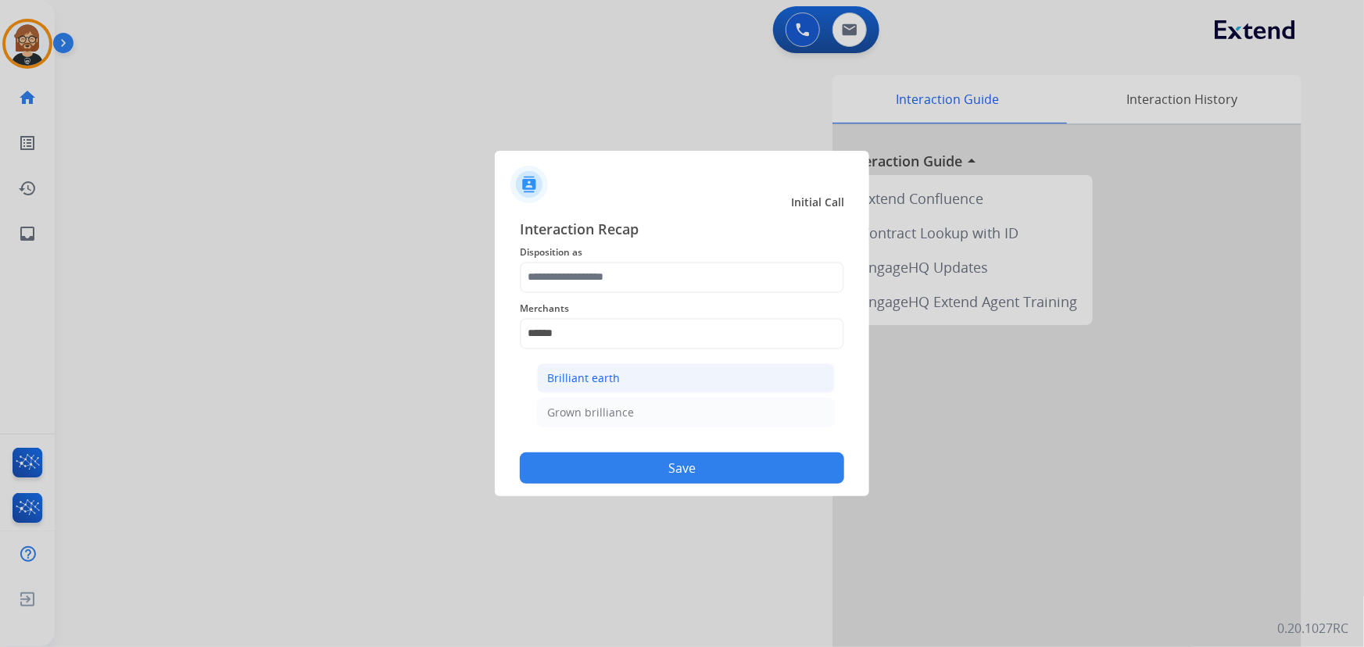
click at [638, 378] on li "Brilliant earth" at bounding box center [686, 378] width 298 height 30
type input "**********"
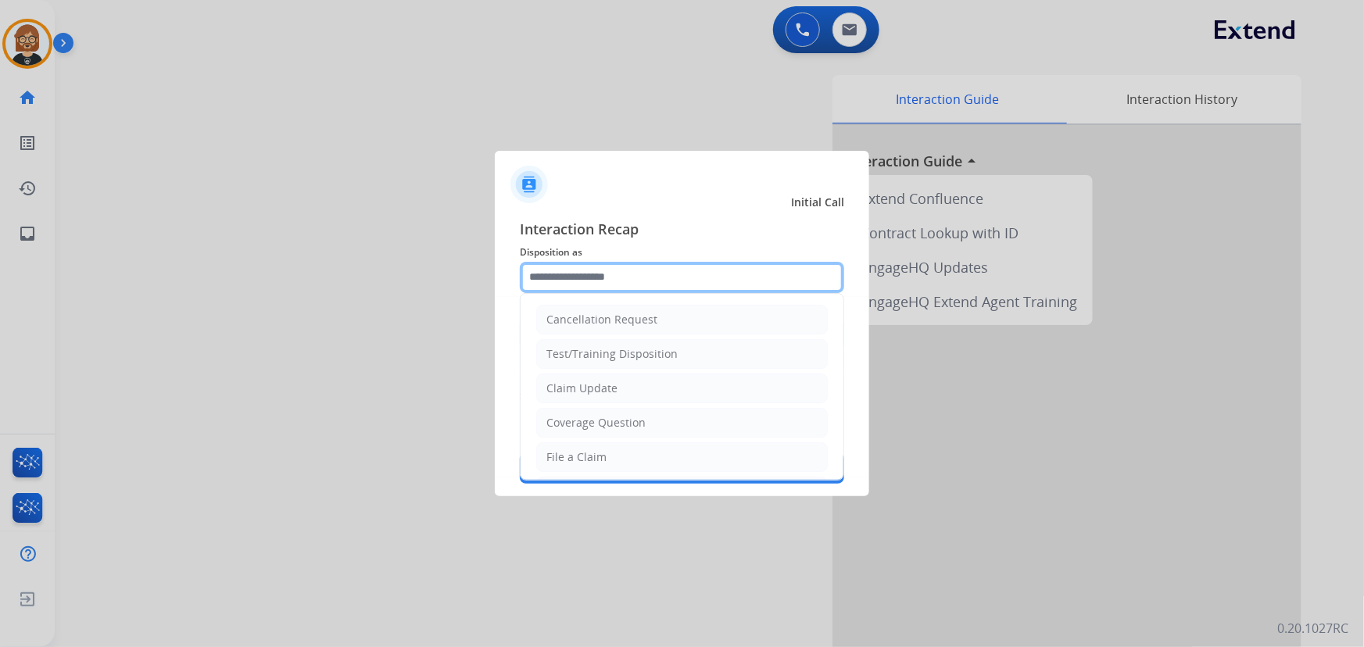
click at [654, 285] on input "text" at bounding box center [682, 277] width 324 height 31
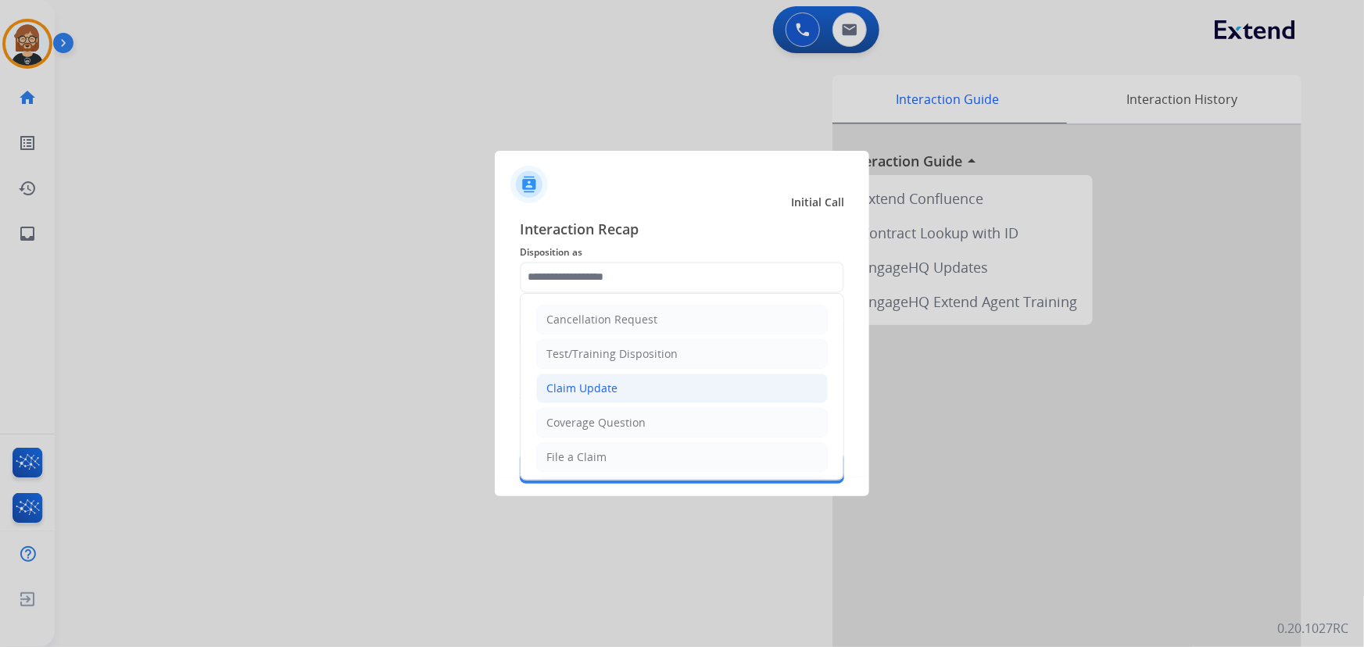
click at [605, 386] on div "Claim Update" at bounding box center [581, 389] width 71 height 16
type input "**********"
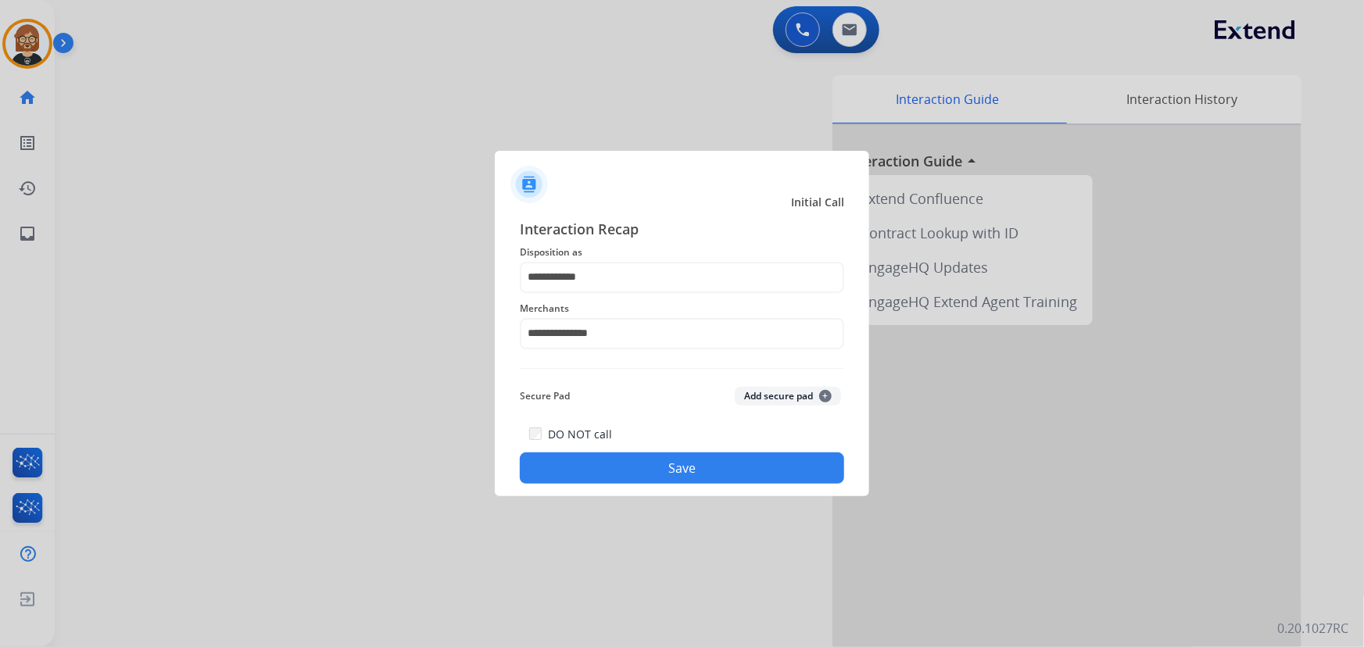
click at [662, 465] on button "Save" at bounding box center [682, 467] width 324 height 31
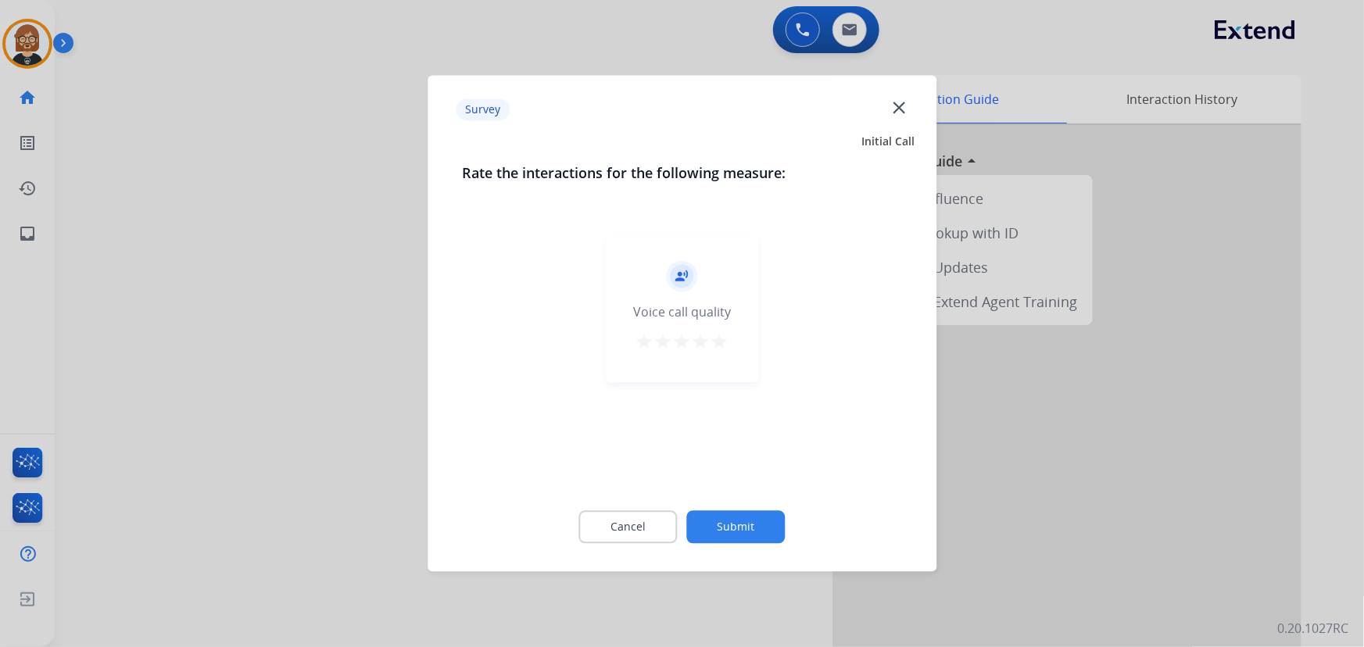
click at [720, 524] on button "Submit" at bounding box center [736, 527] width 98 height 33
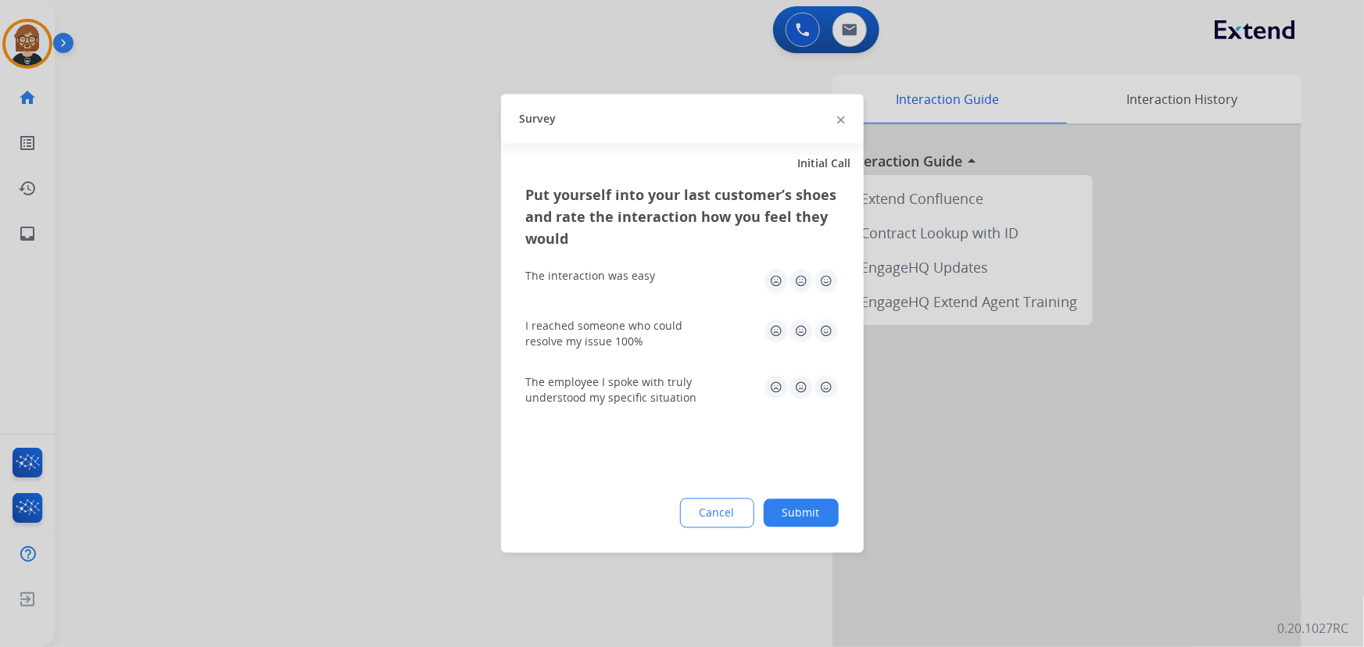
click at [781, 519] on button "Submit" at bounding box center [801, 513] width 75 height 28
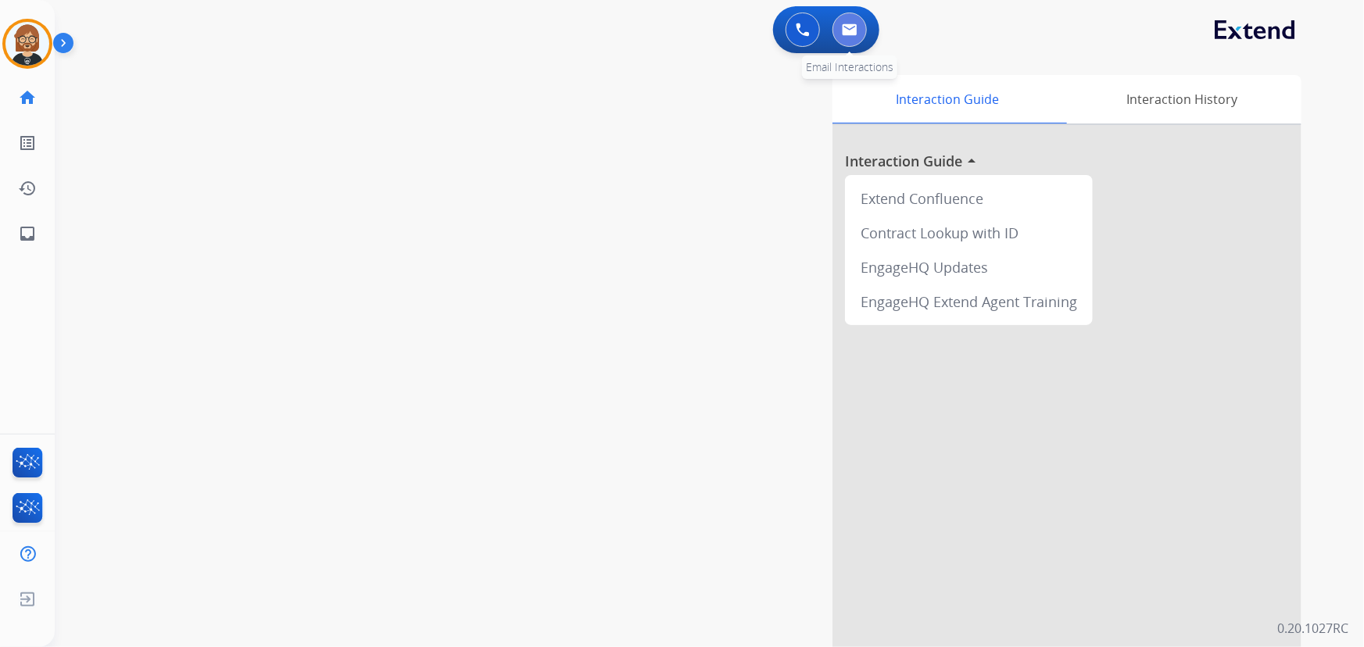
click at [859, 31] on button at bounding box center [849, 30] width 34 height 34
select select "**********"
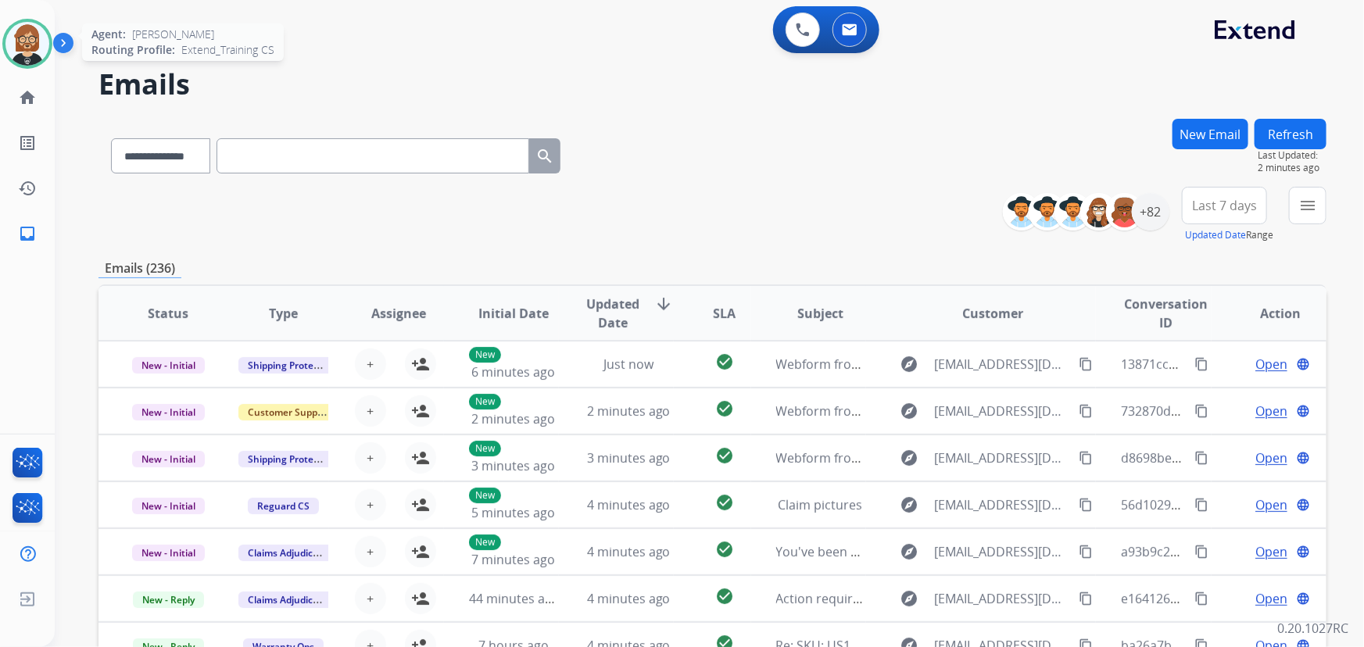
click at [32, 46] on img at bounding box center [27, 44] width 44 height 44
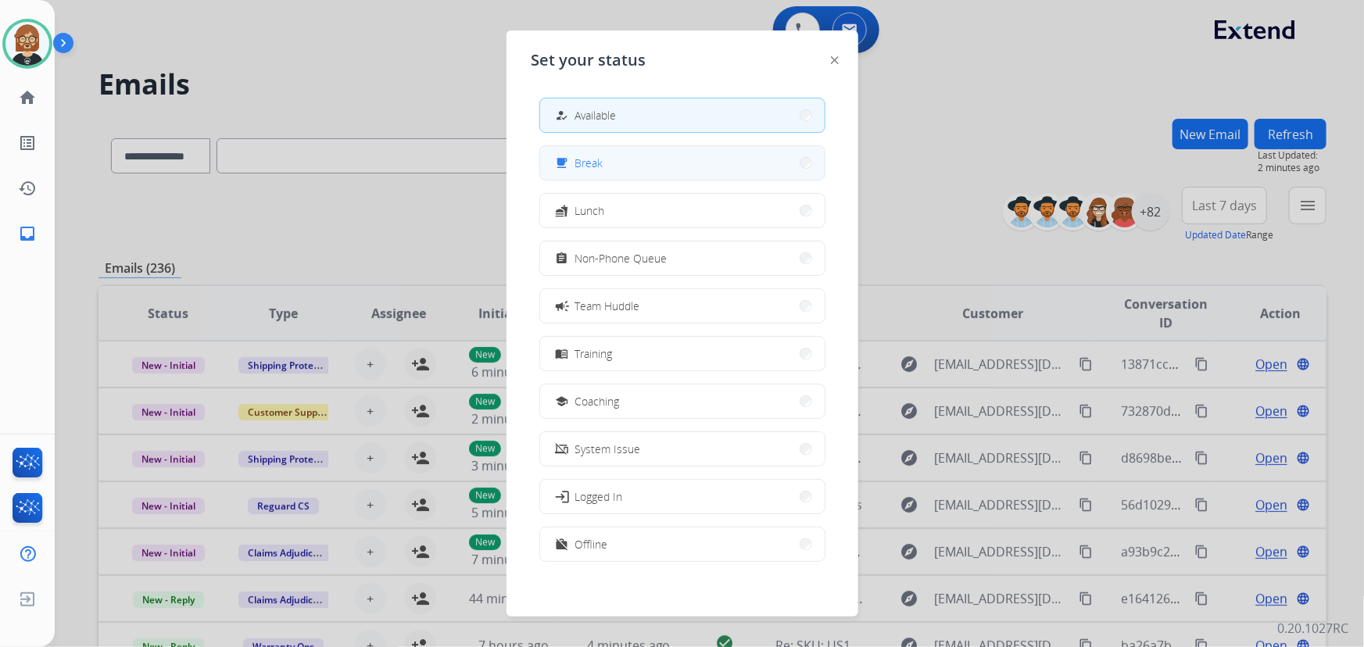
click at [580, 172] on button "free_breakfast Break" at bounding box center [682, 163] width 284 height 34
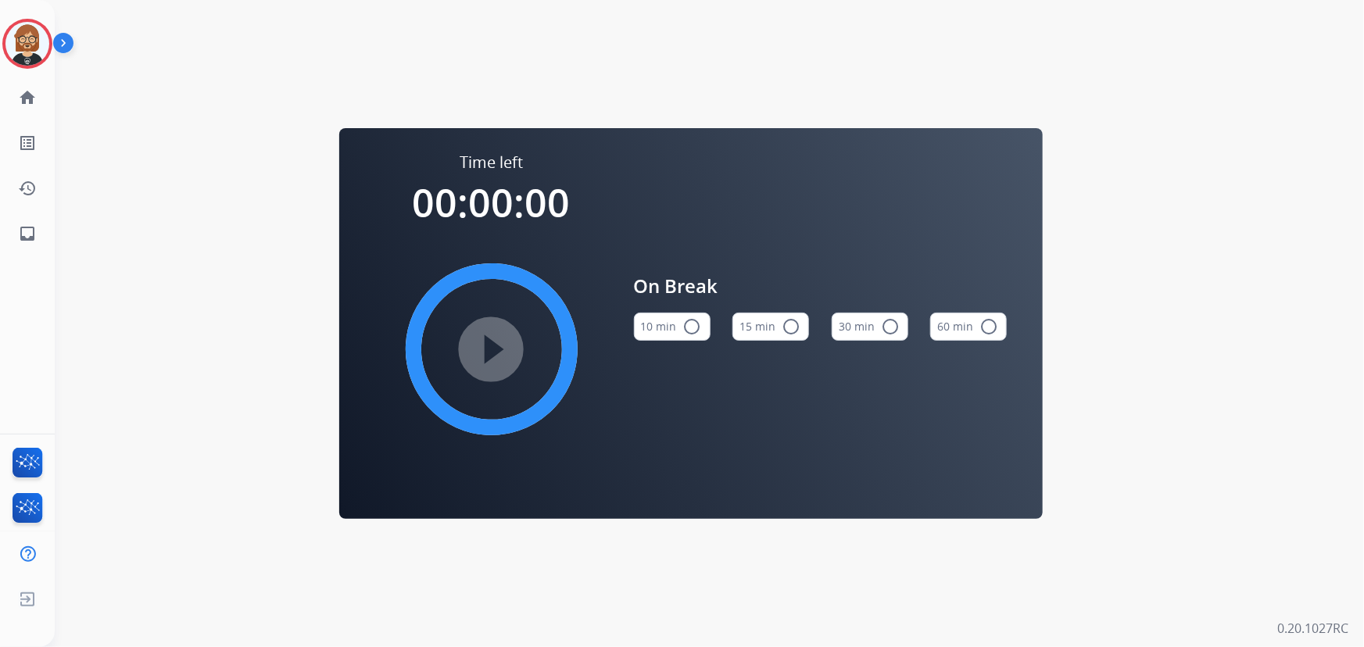
click at [658, 335] on button "10 min radio_button_unchecked" at bounding box center [672, 327] width 77 height 28
click at [484, 359] on mat-icon "play_circle_filled" at bounding box center [491, 349] width 19 height 19
click at [34, 230] on mat-icon "inbox" at bounding box center [27, 233] width 19 height 19
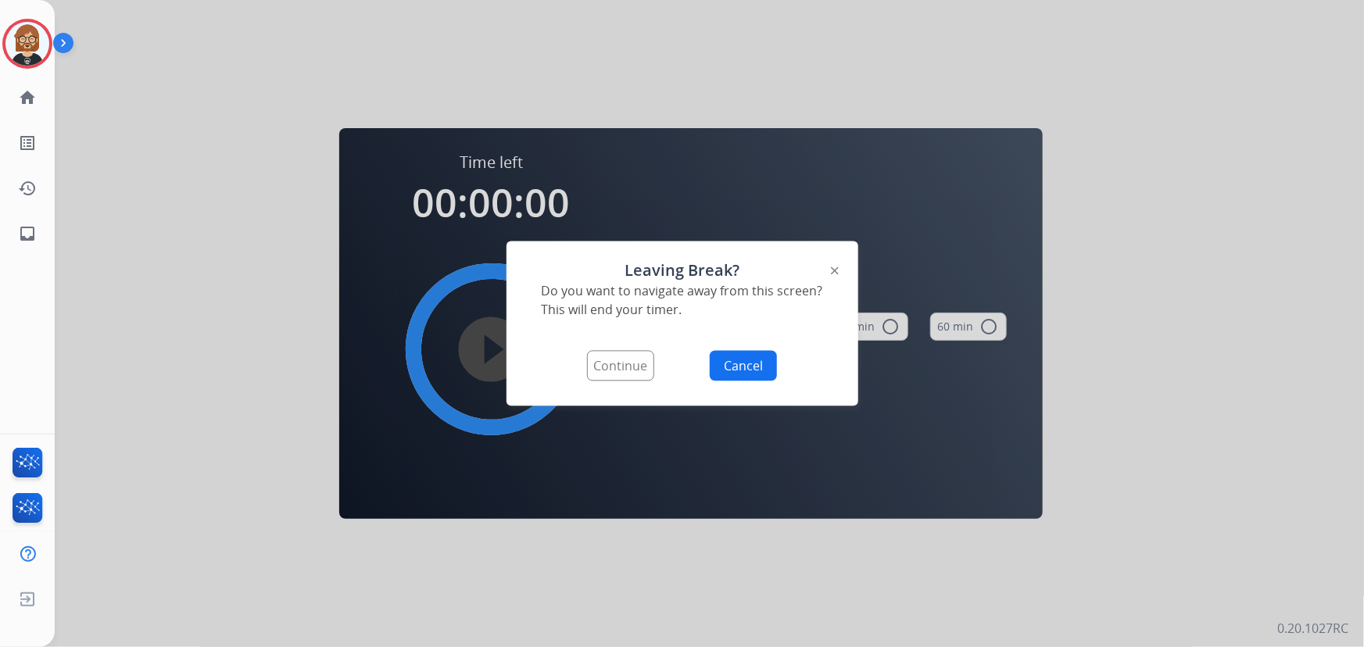
click at [608, 364] on button "Continue" at bounding box center [620, 366] width 67 height 30
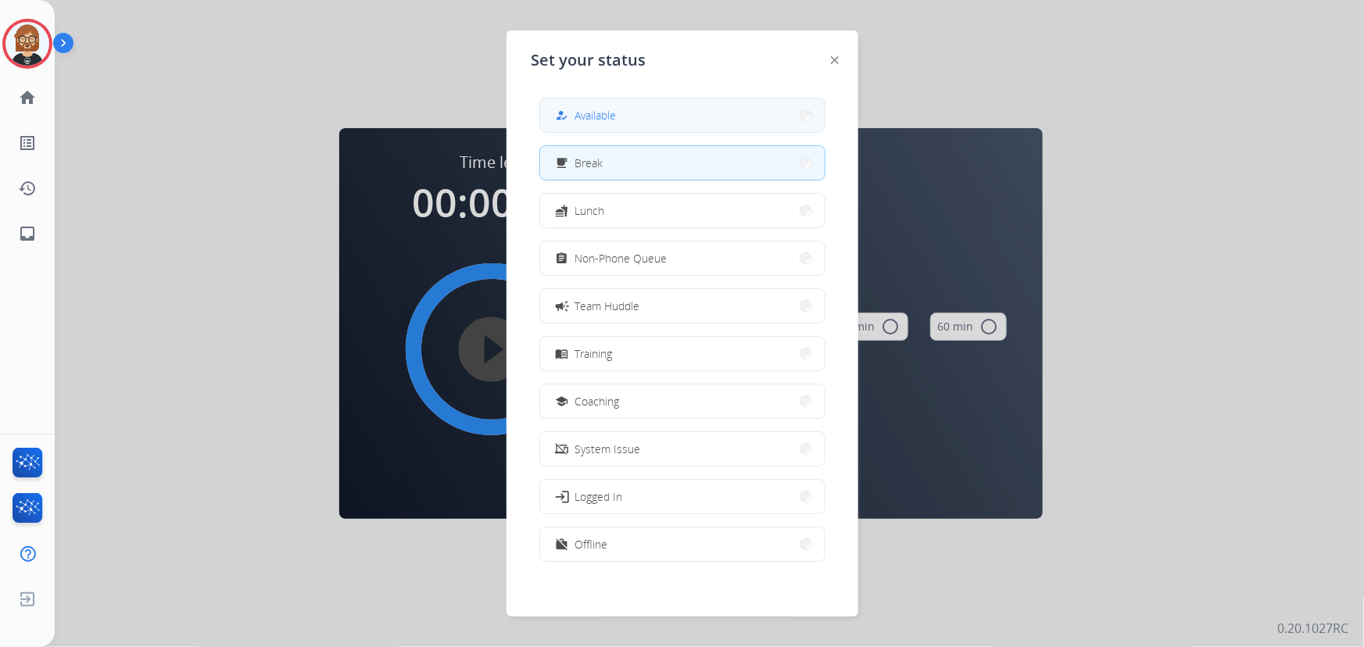
click at [594, 116] on span "Available" at bounding box center [595, 115] width 41 height 16
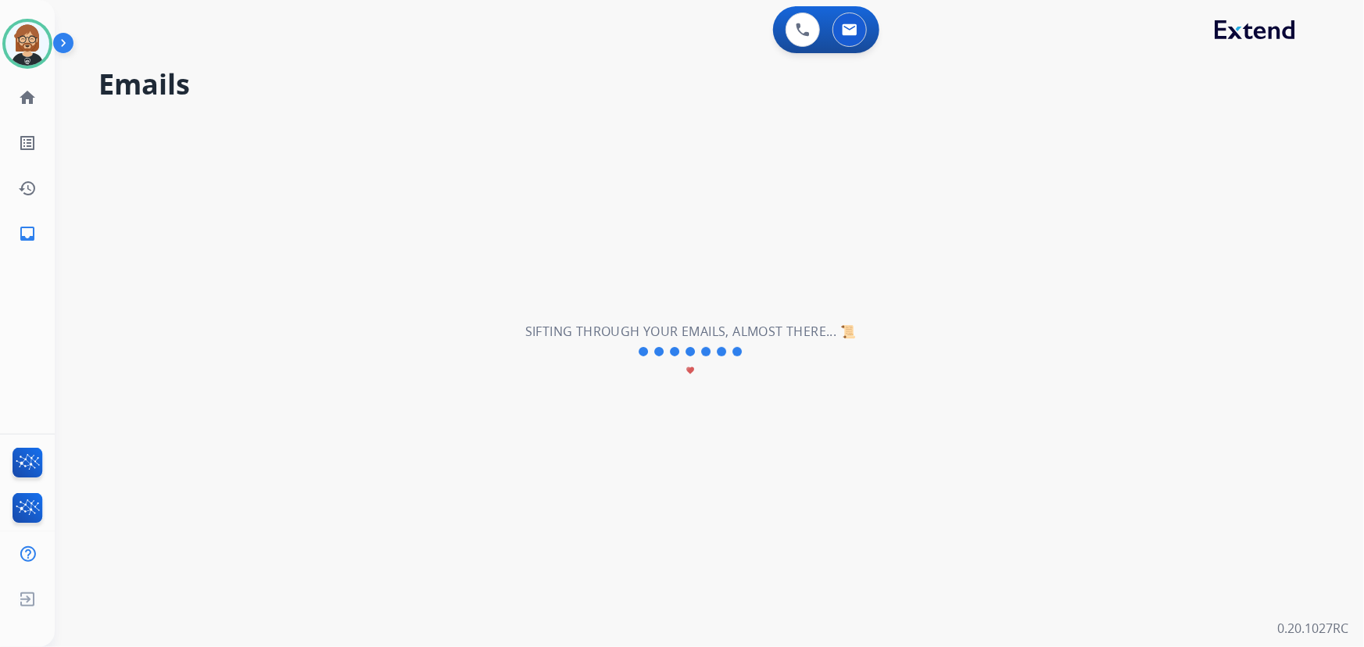
click at [117, 151] on div "**********" at bounding box center [690, 351] width 1271 height 591
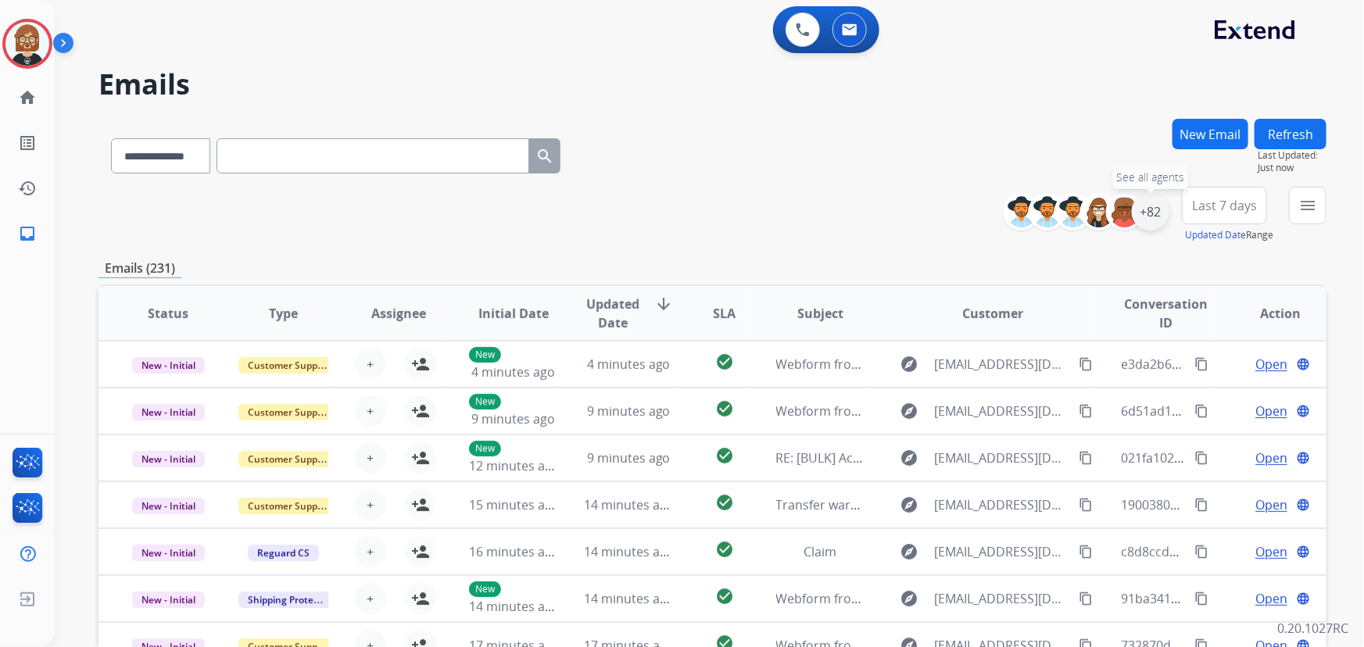
click at [1155, 210] on div "+82" at bounding box center [1151, 212] width 38 height 38
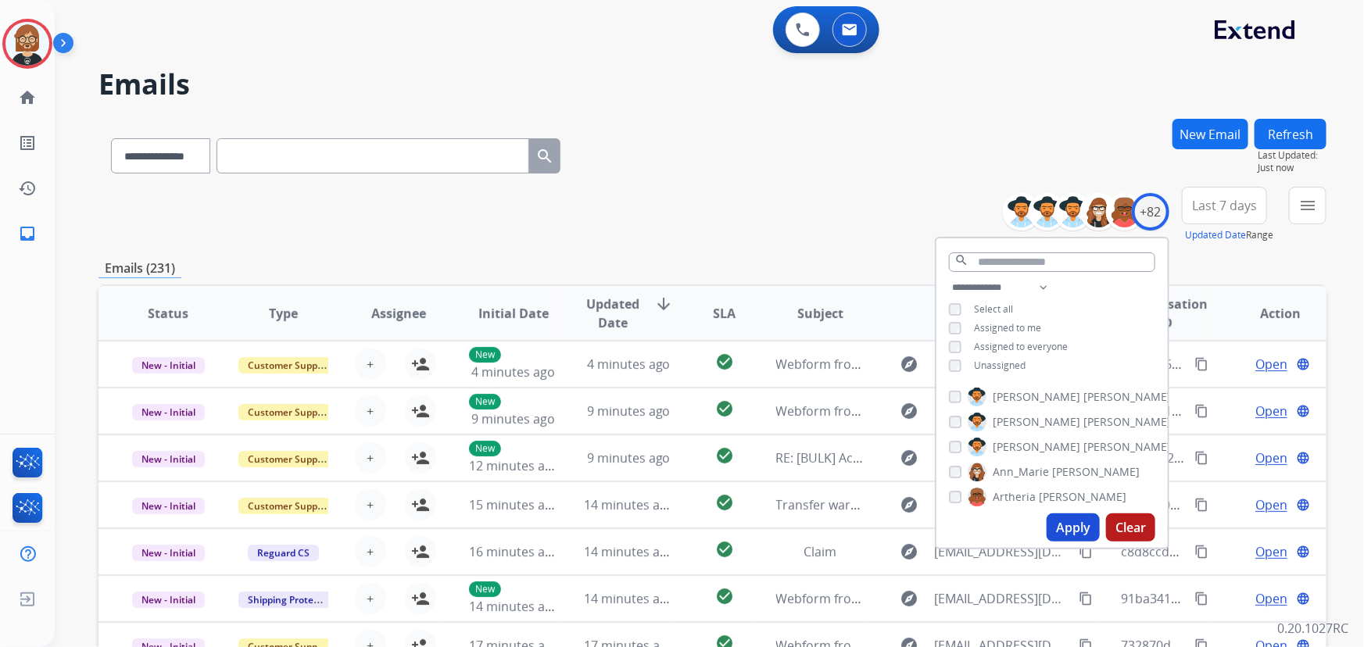
click at [1000, 363] on span "Unassigned" at bounding box center [1000, 365] width 52 height 13
click at [1074, 524] on button "Apply" at bounding box center [1072, 527] width 53 height 28
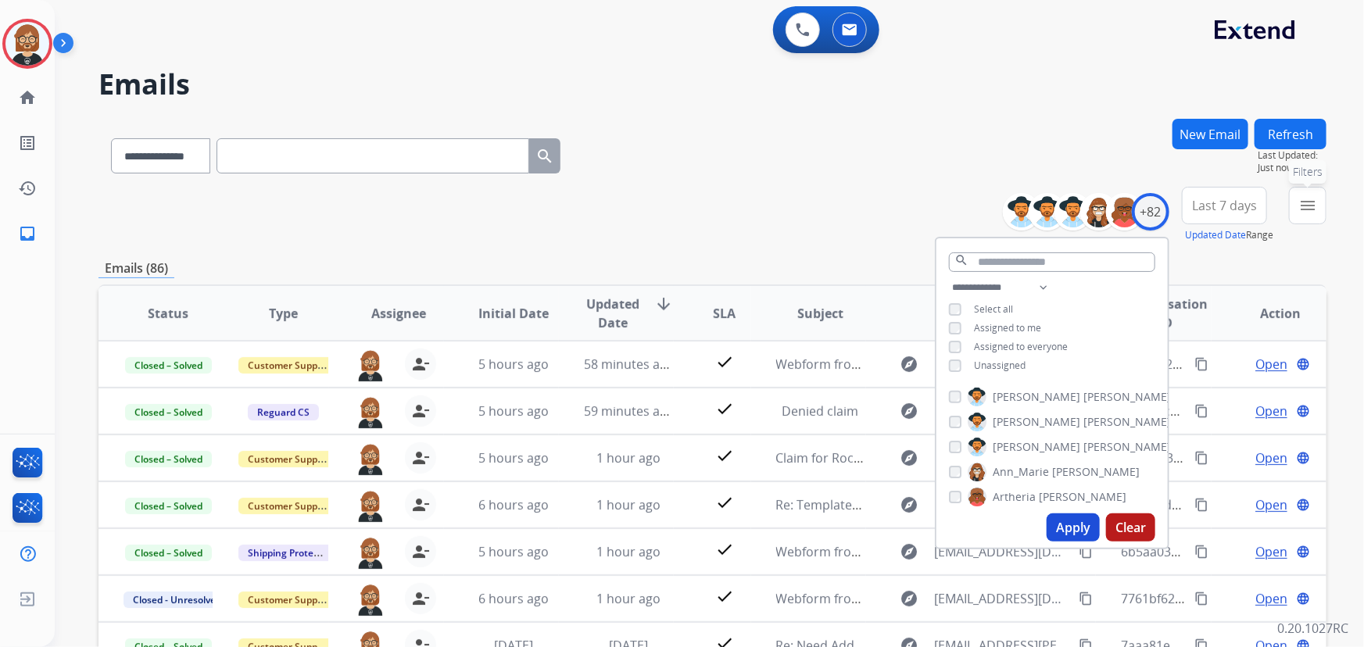
click at [1303, 210] on mat-icon "menu" at bounding box center [1307, 205] width 19 height 19
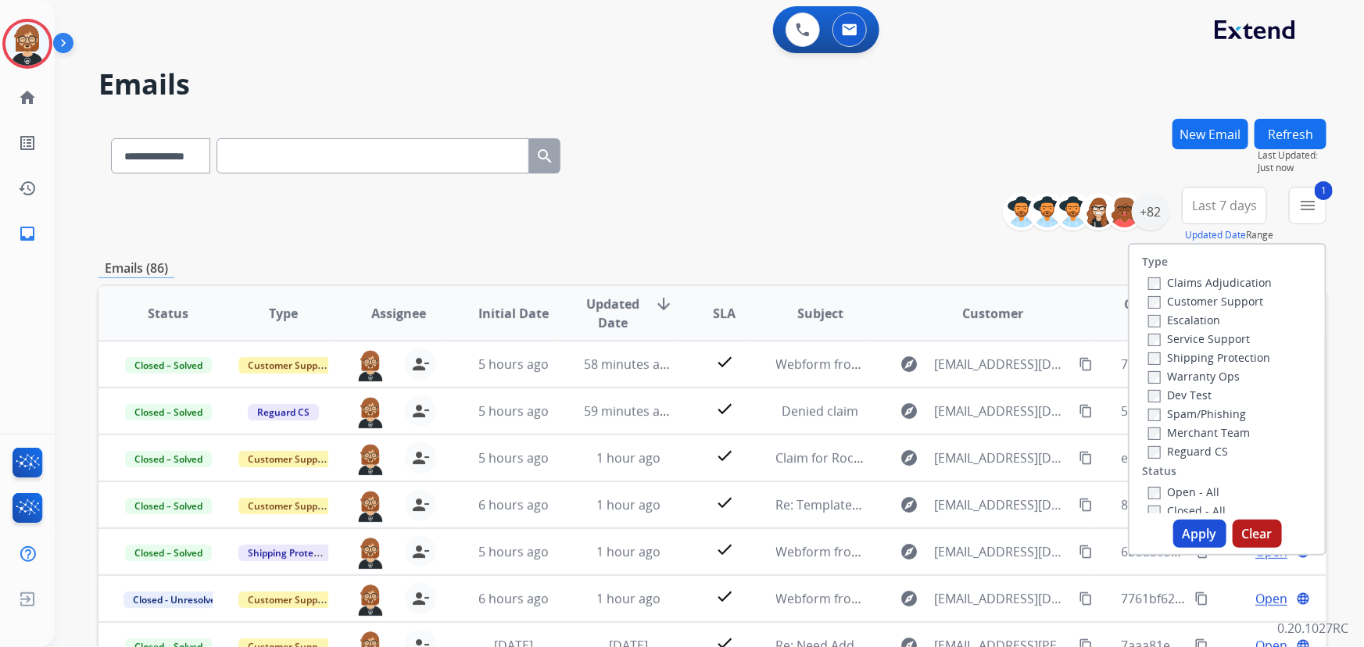
click at [1186, 531] on button "Apply" at bounding box center [1199, 534] width 53 height 28
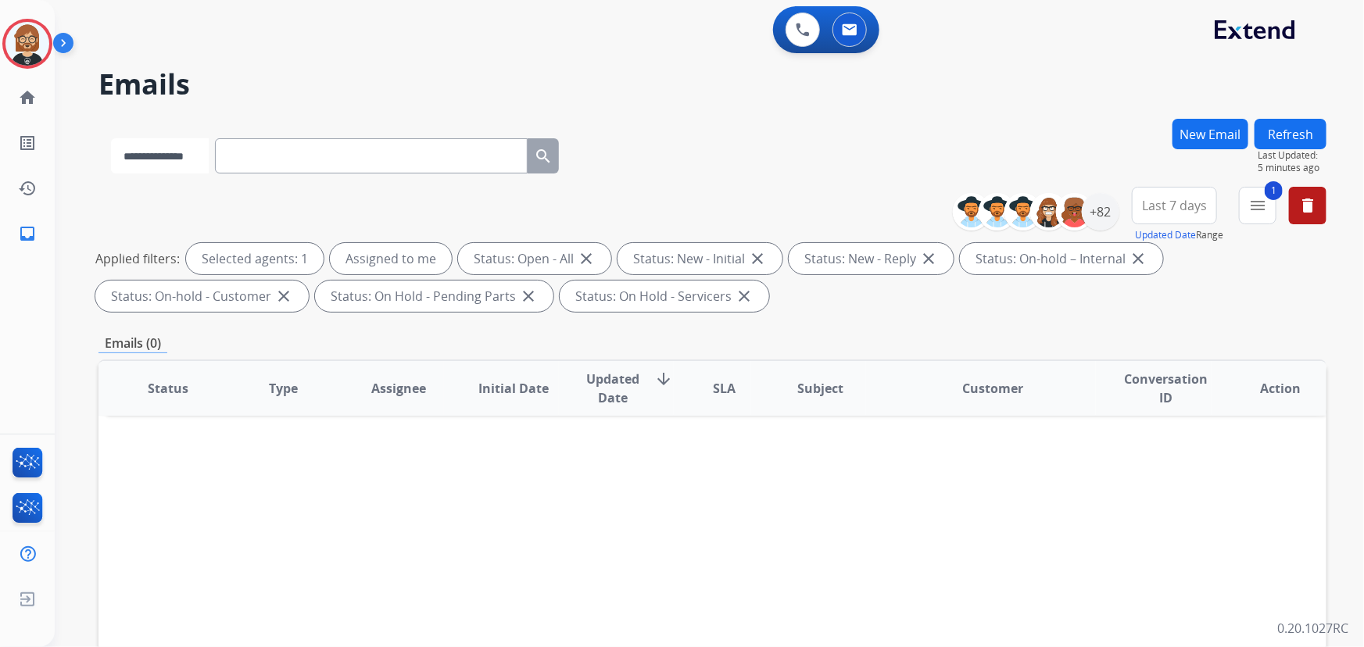
click at [186, 150] on select "**********" at bounding box center [160, 155] width 98 height 35
select select "**********"
click at [111, 138] on select "**********" at bounding box center [160, 155] width 98 height 35
click at [302, 159] on input "text" at bounding box center [372, 155] width 313 height 35
paste input "**********"
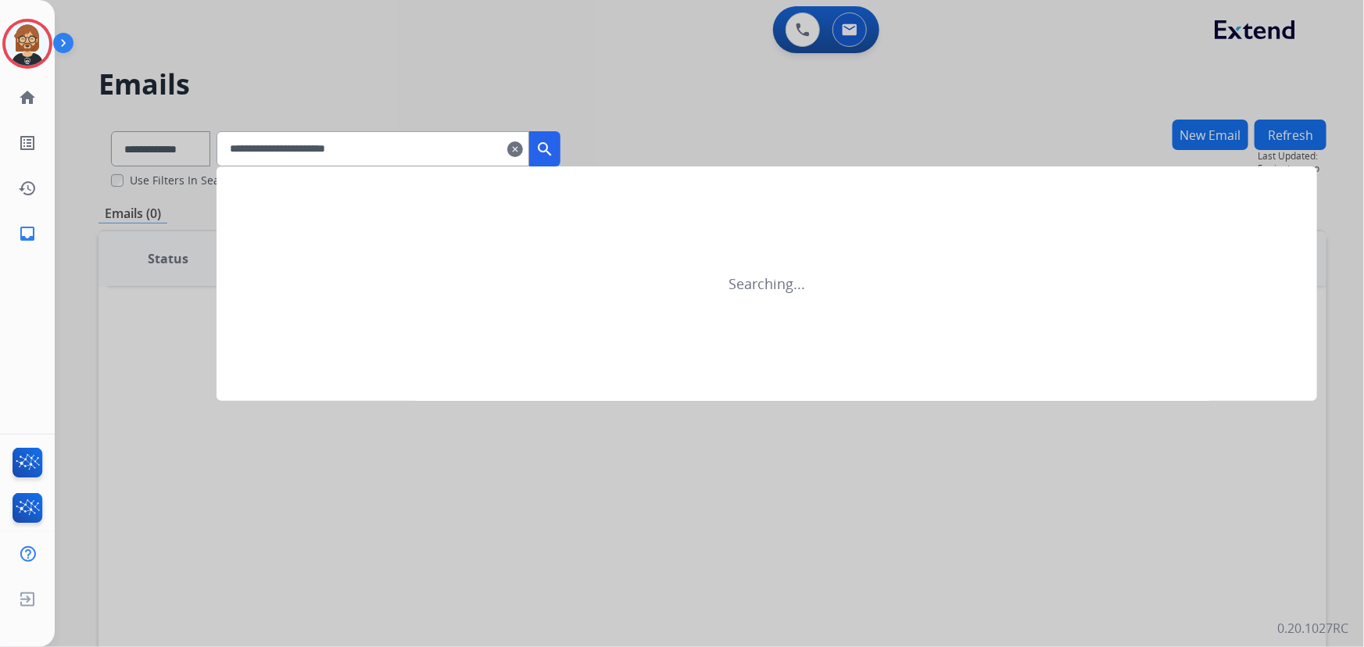
type input "**********"
click at [554, 152] on mat-icon "search" at bounding box center [544, 149] width 19 height 19
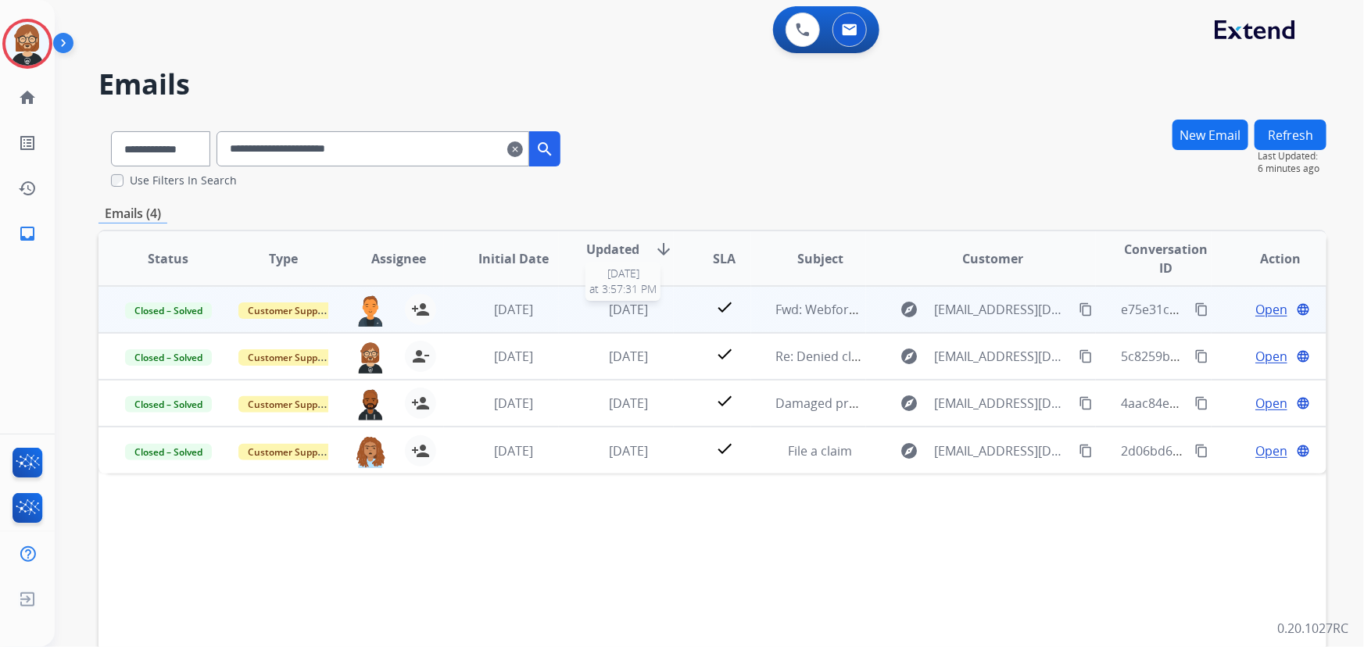
click at [610, 313] on span "[DATE]" at bounding box center [628, 309] width 39 height 17
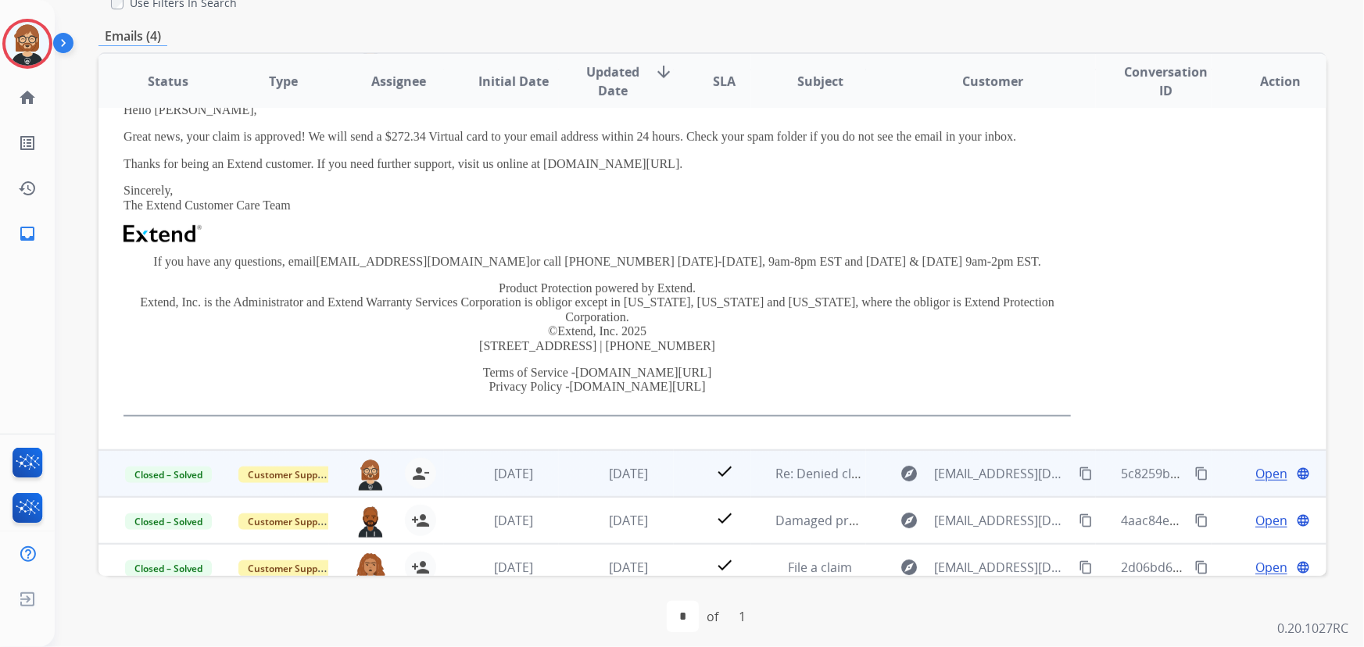
scroll to position [188, 0]
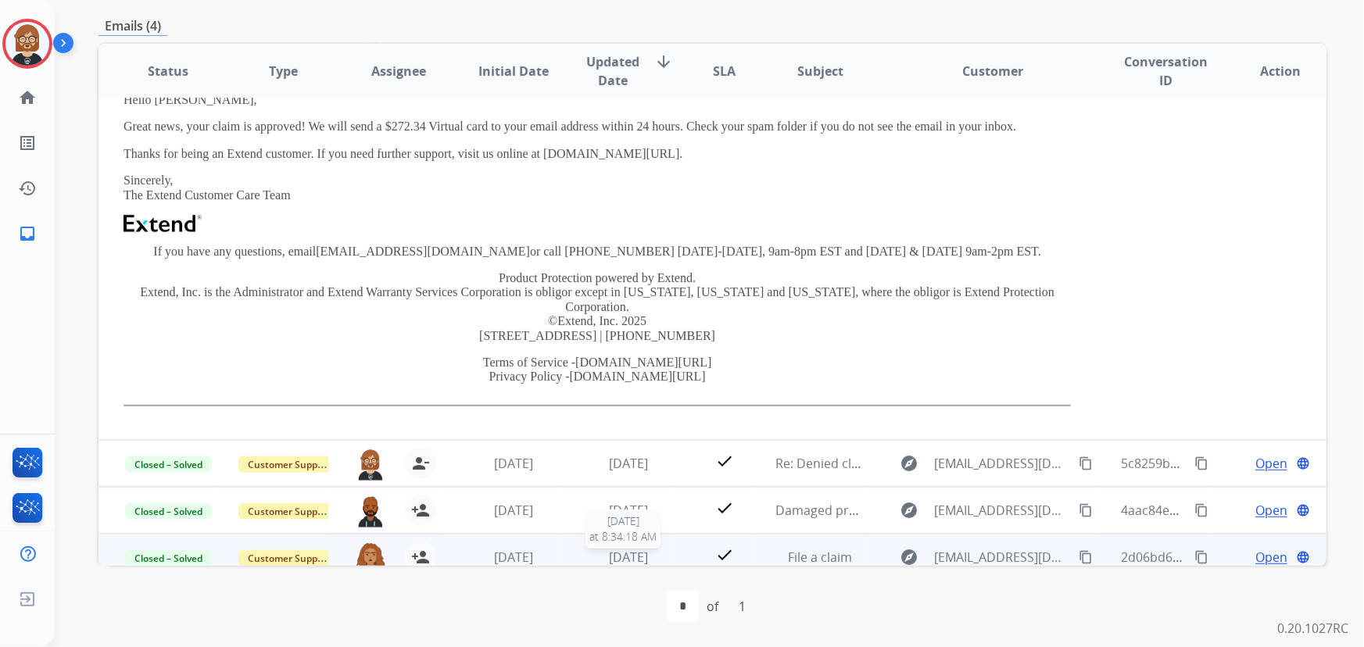
click at [631, 549] on span "[DATE]" at bounding box center [628, 557] width 39 height 17
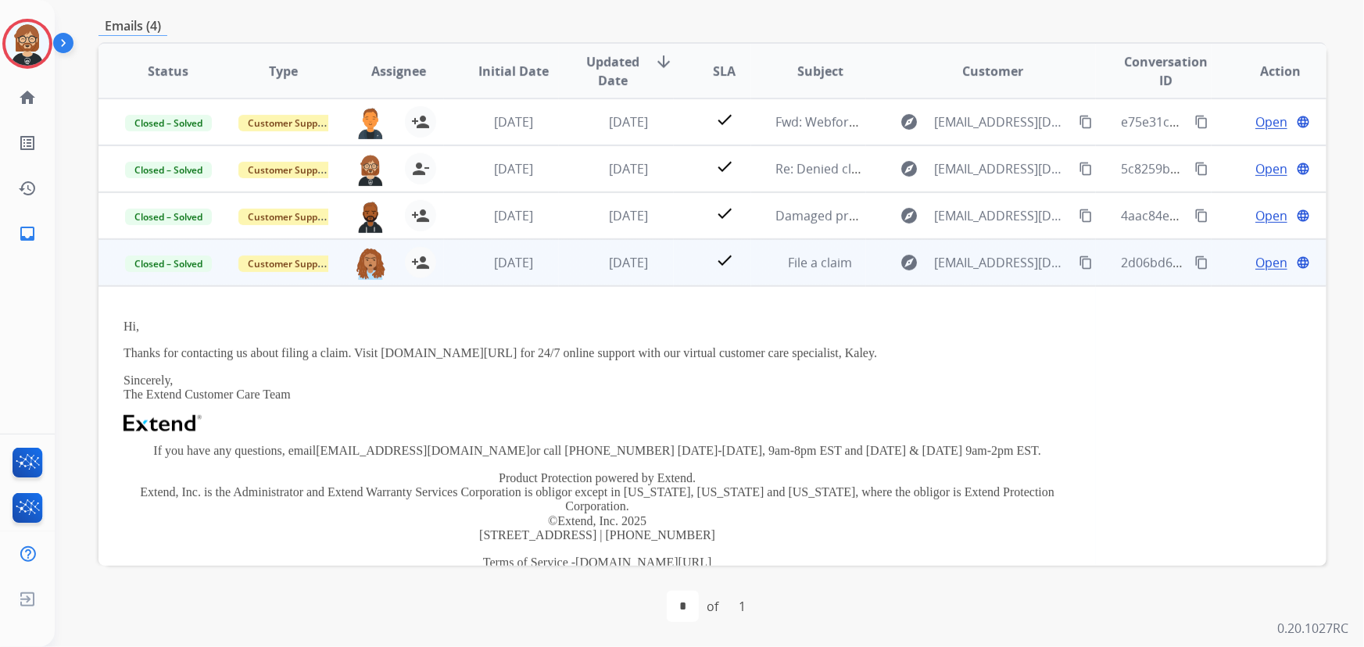
scroll to position [58, 0]
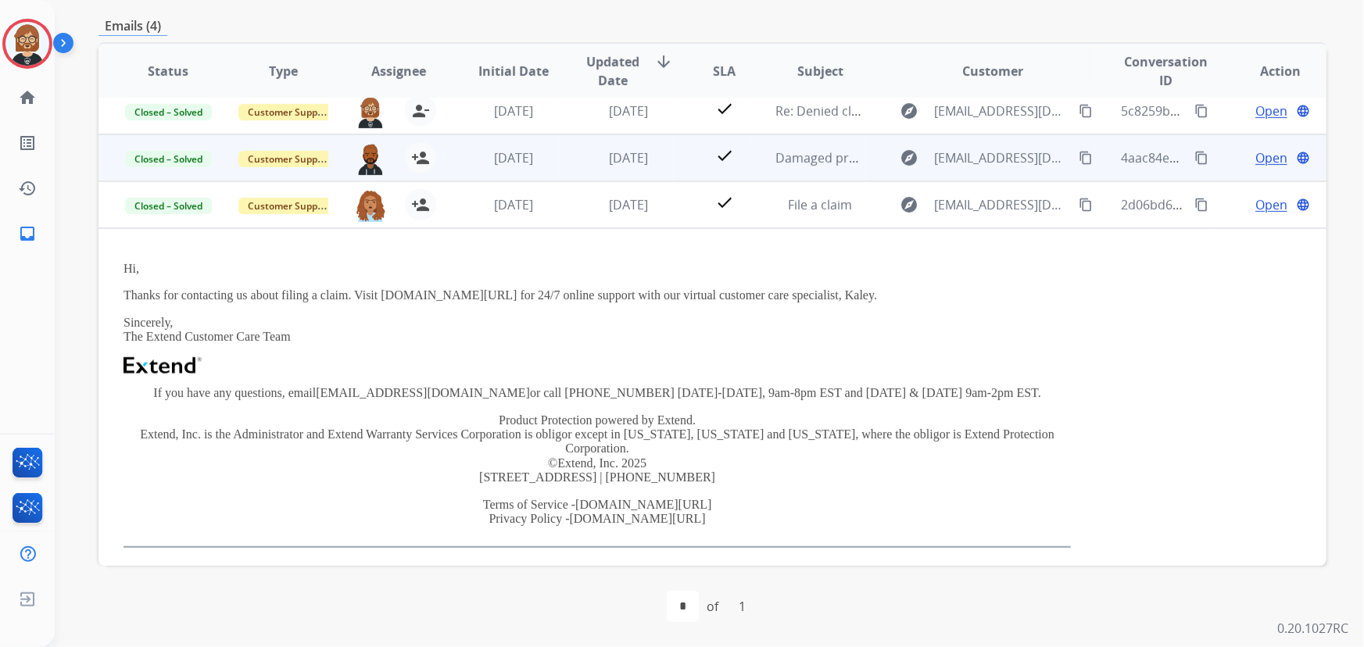
click at [567, 160] on td "[DATE]" at bounding box center [616, 157] width 115 height 47
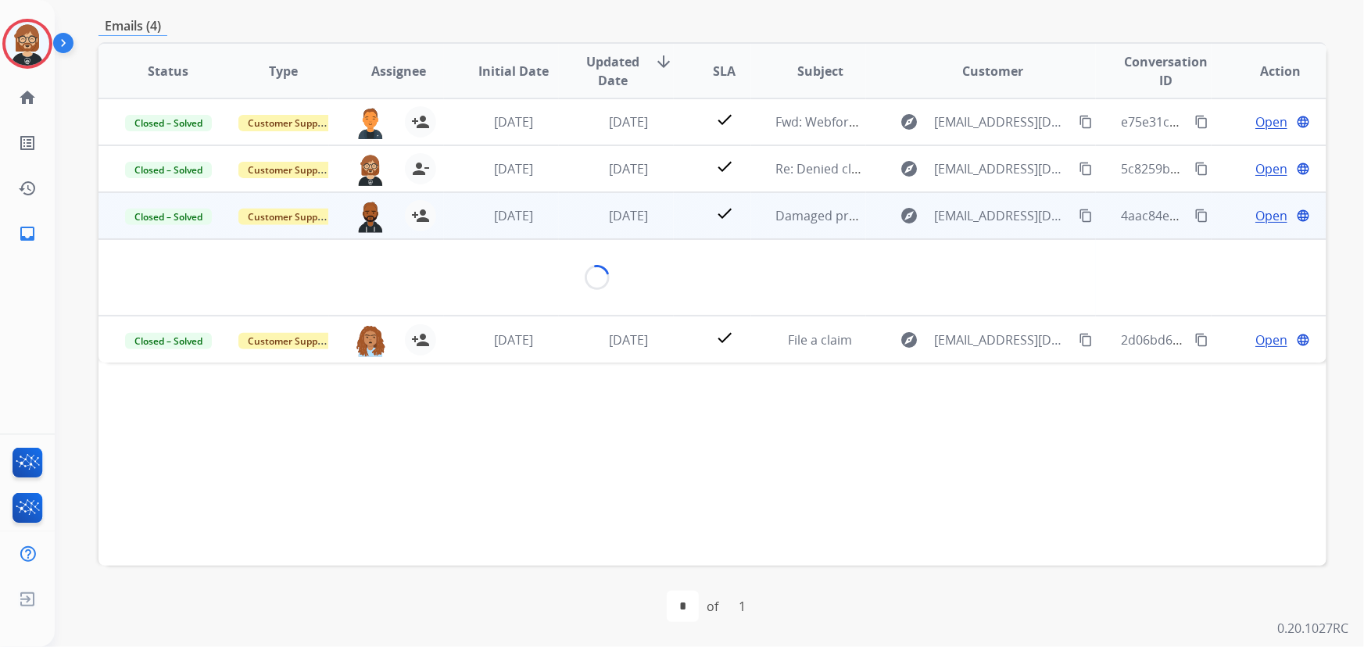
scroll to position [0, 0]
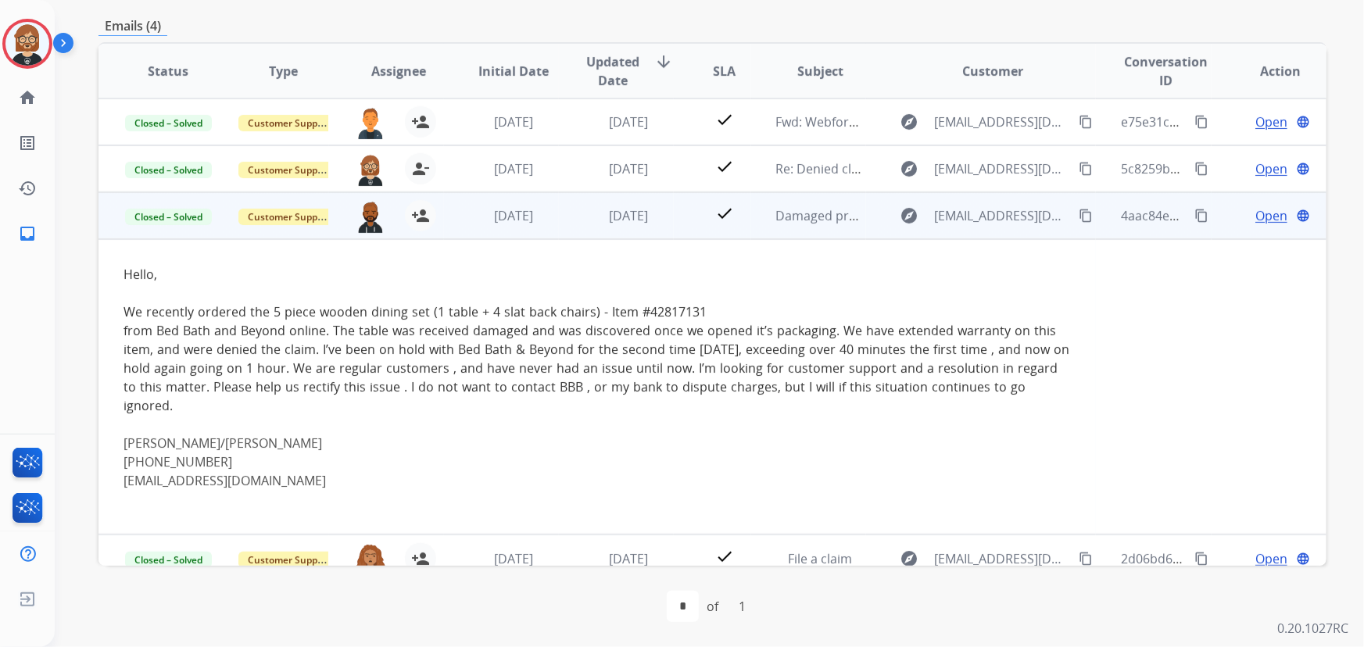
click at [1259, 219] on span "Open" at bounding box center [1271, 215] width 32 height 19
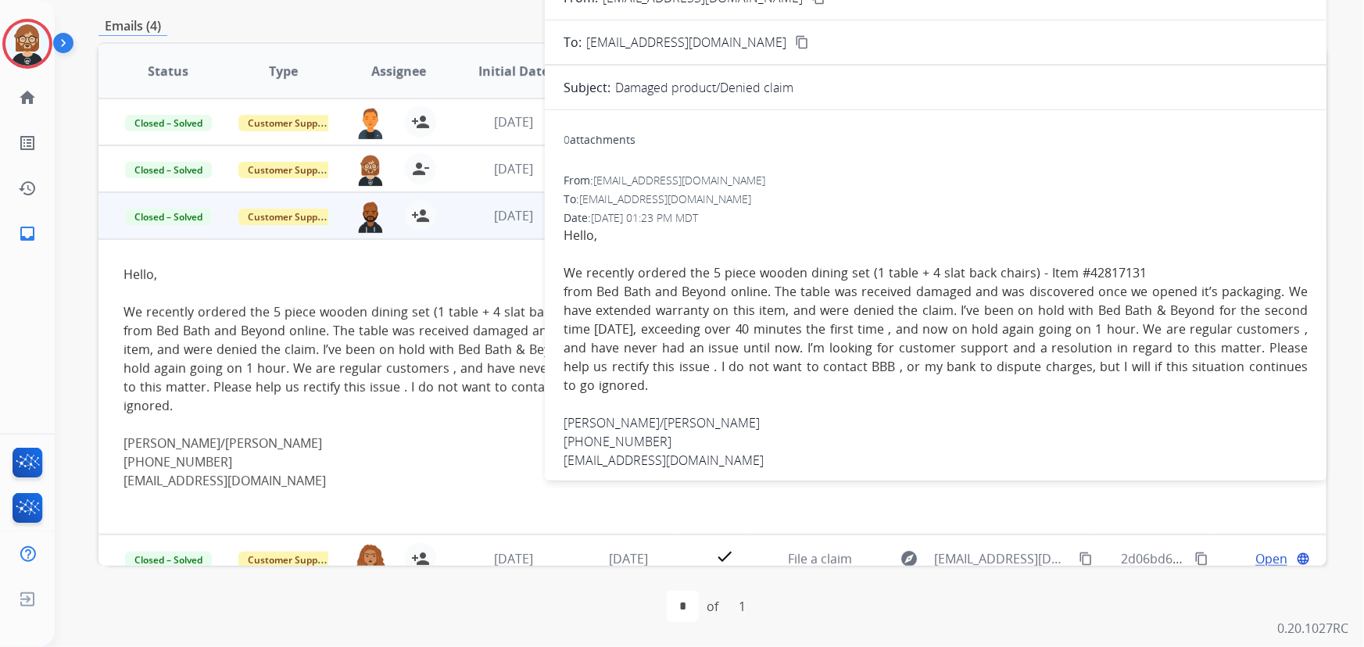
click at [406, 299] on div at bounding box center [596, 293] width 947 height 19
click at [456, 166] on td "[DATE]" at bounding box center [501, 168] width 115 height 47
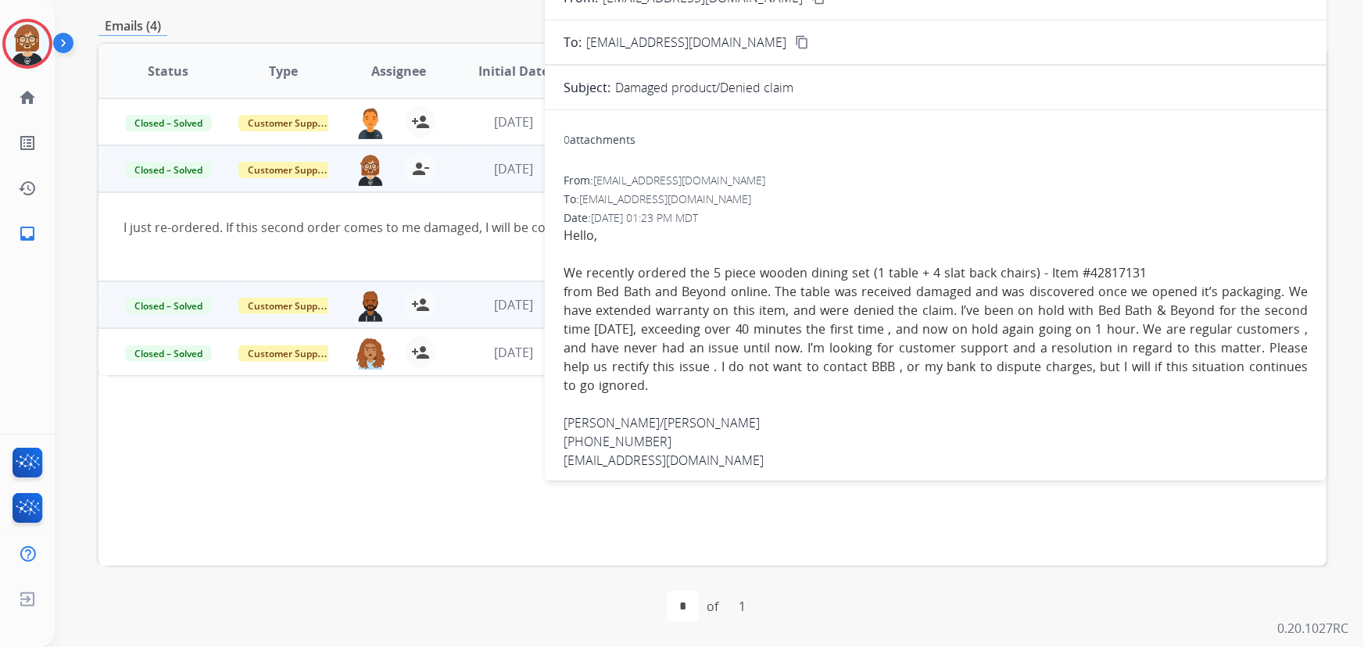
click at [367, 234] on div "I just re-ordered. If this second order comes to me damaged, I will be contacti…" at bounding box center [596, 227] width 947 height 19
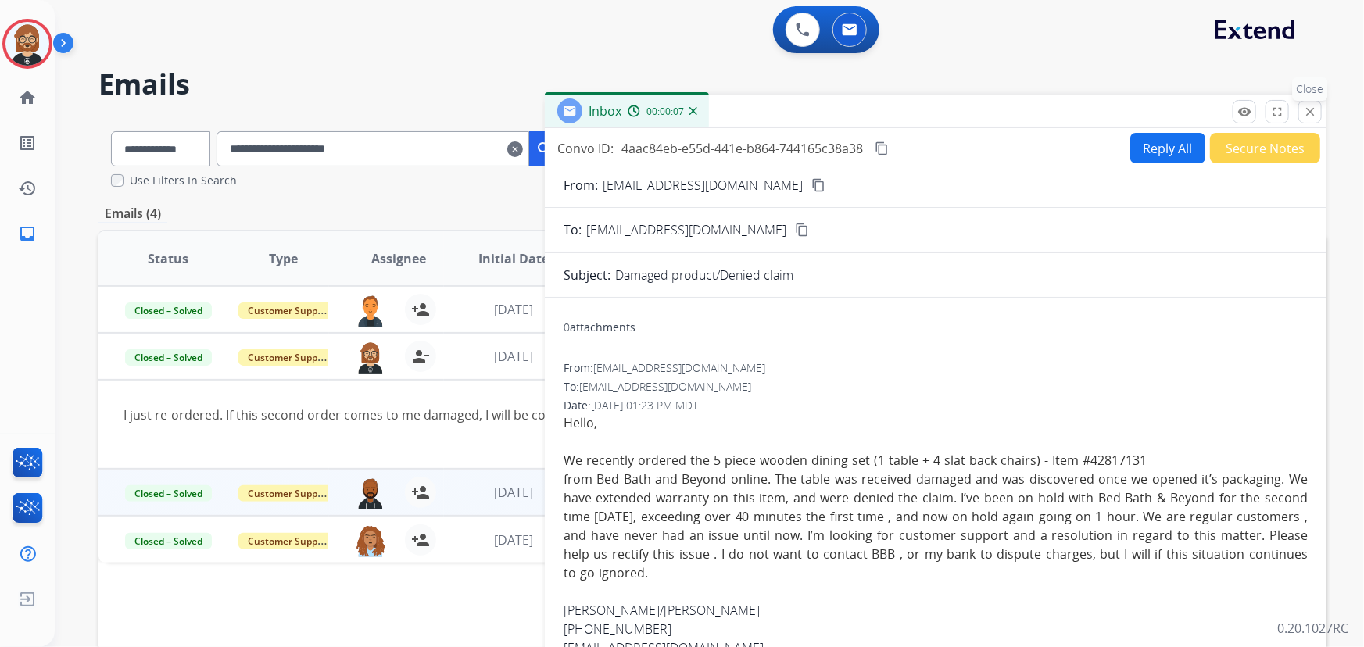
click at [1307, 117] on mat-icon "close" at bounding box center [1310, 112] width 14 height 14
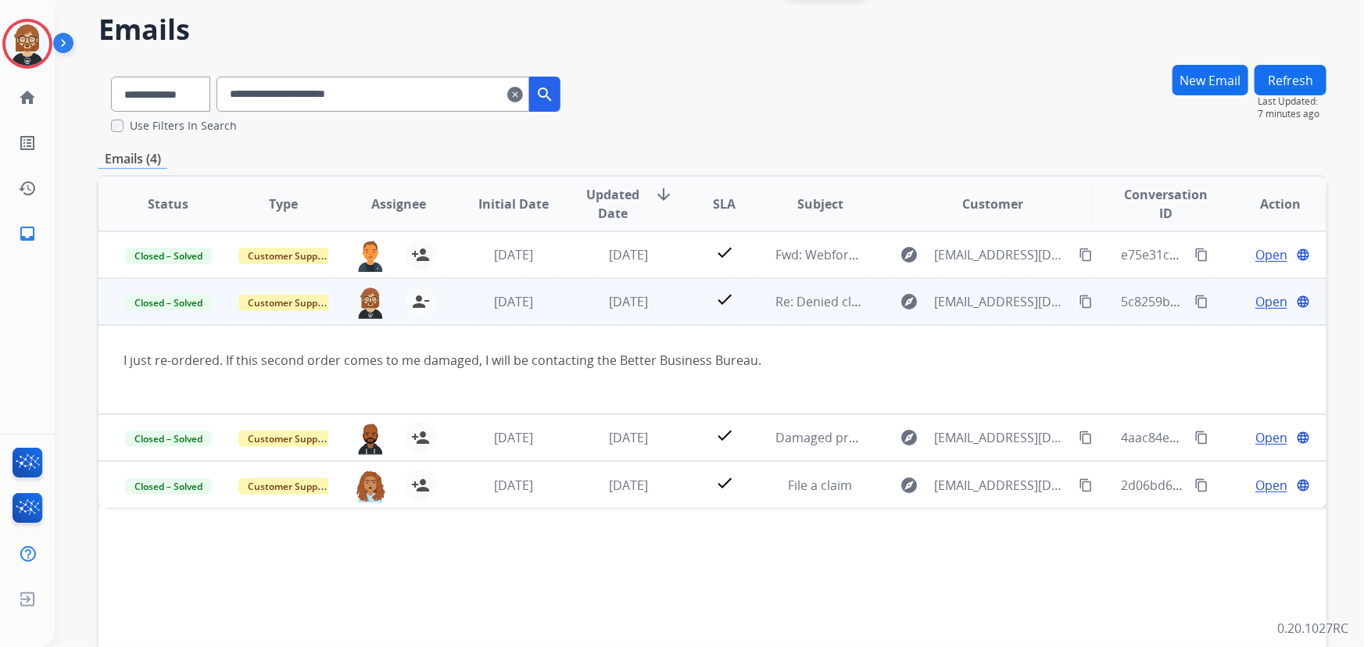
scroll to position [70, 0]
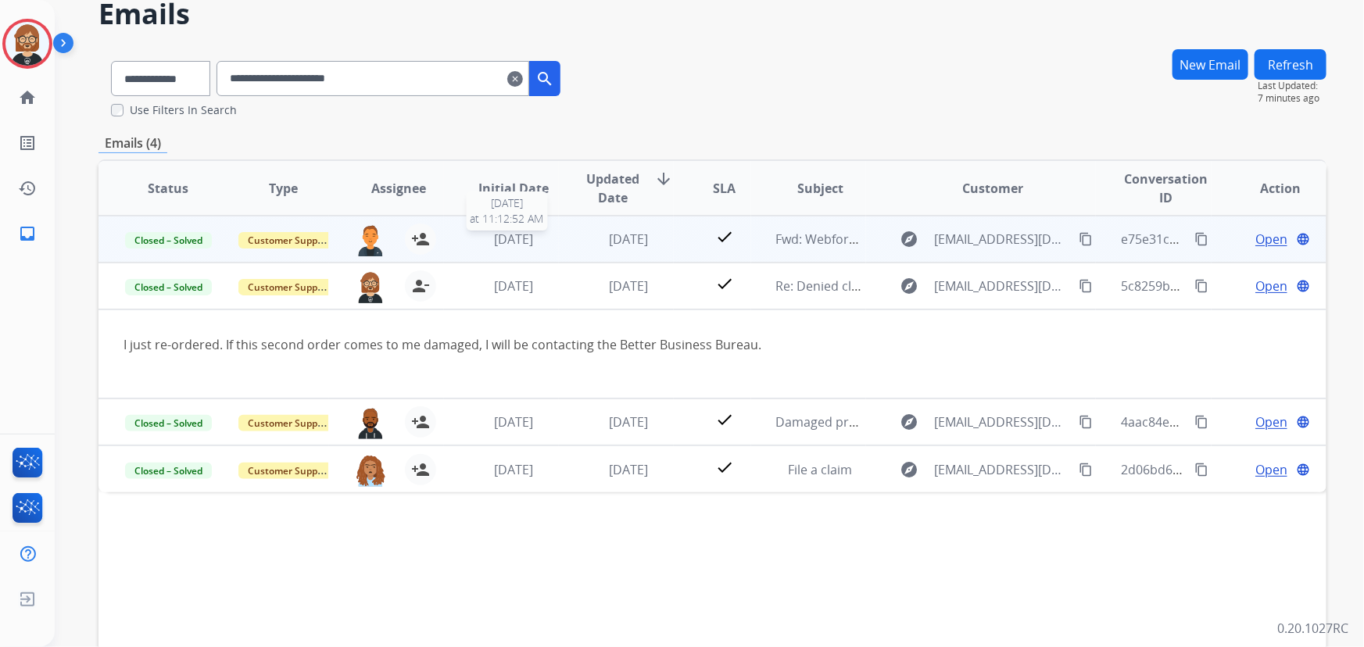
click at [533, 237] on span "[DATE]" at bounding box center [513, 239] width 39 height 17
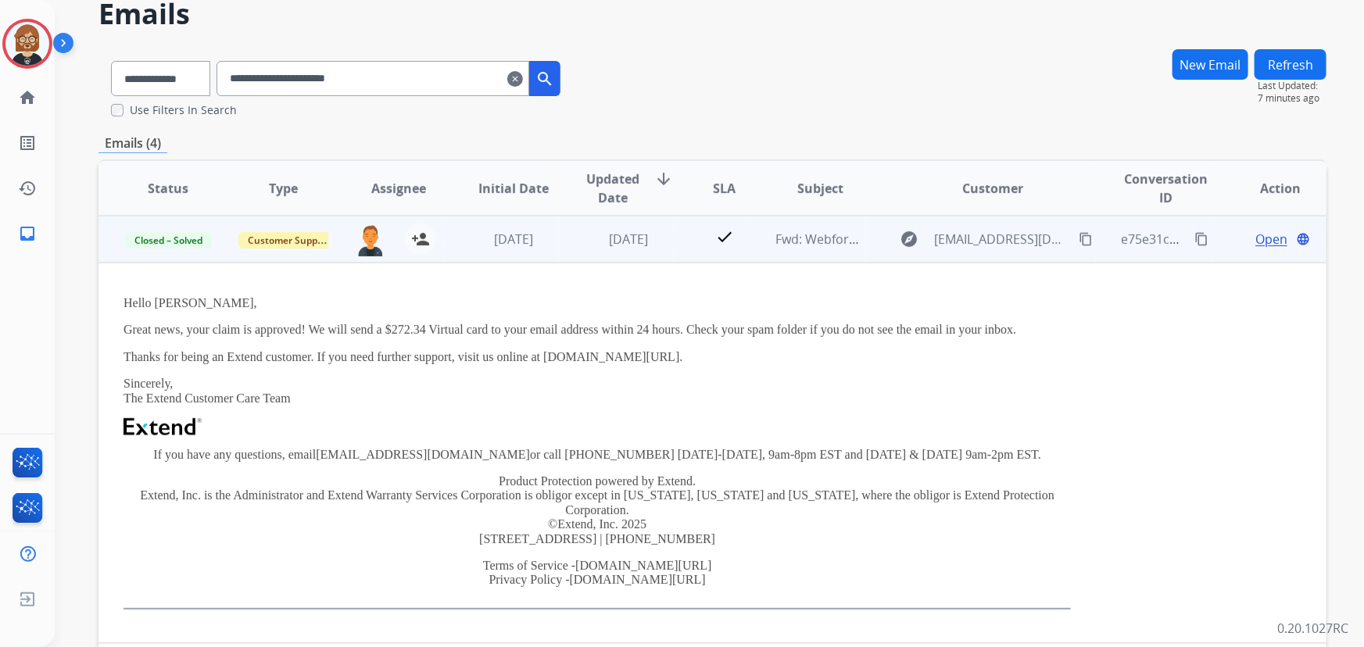
click at [548, 250] on td "[DATE]" at bounding box center [501, 239] width 115 height 47
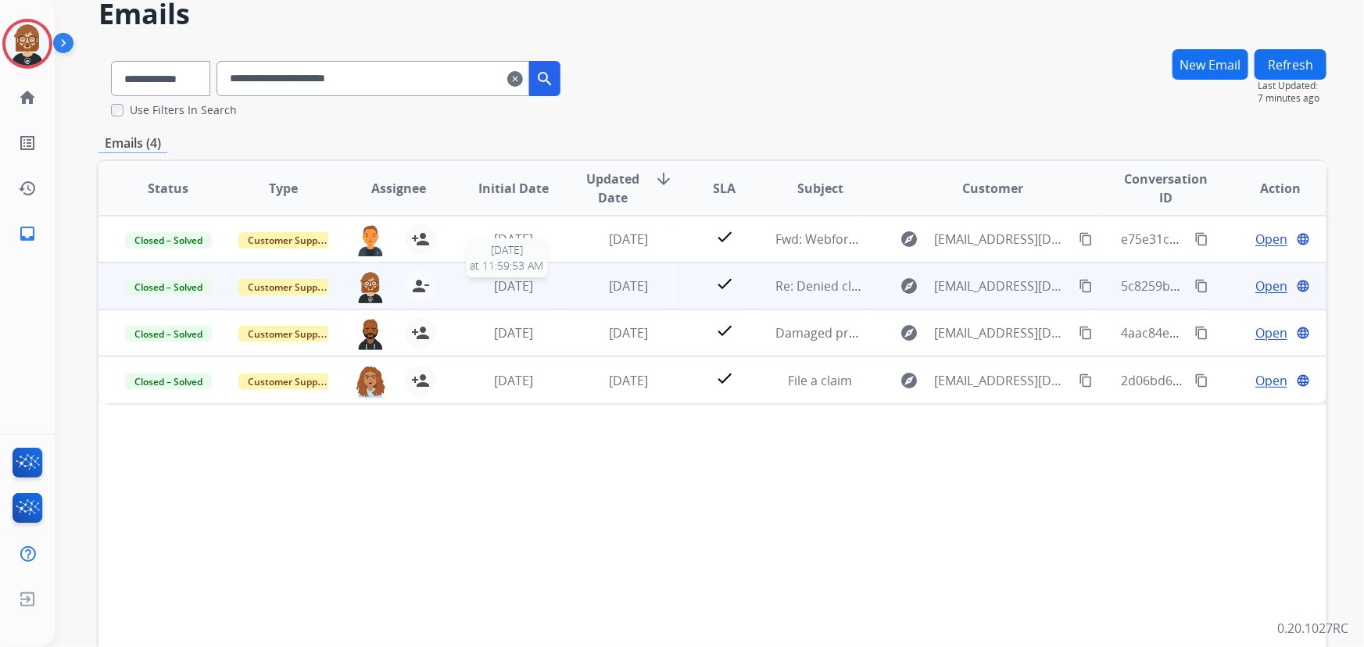
click at [550, 279] on div "[DATE]" at bounding box center [513, 286] width 89 height 19
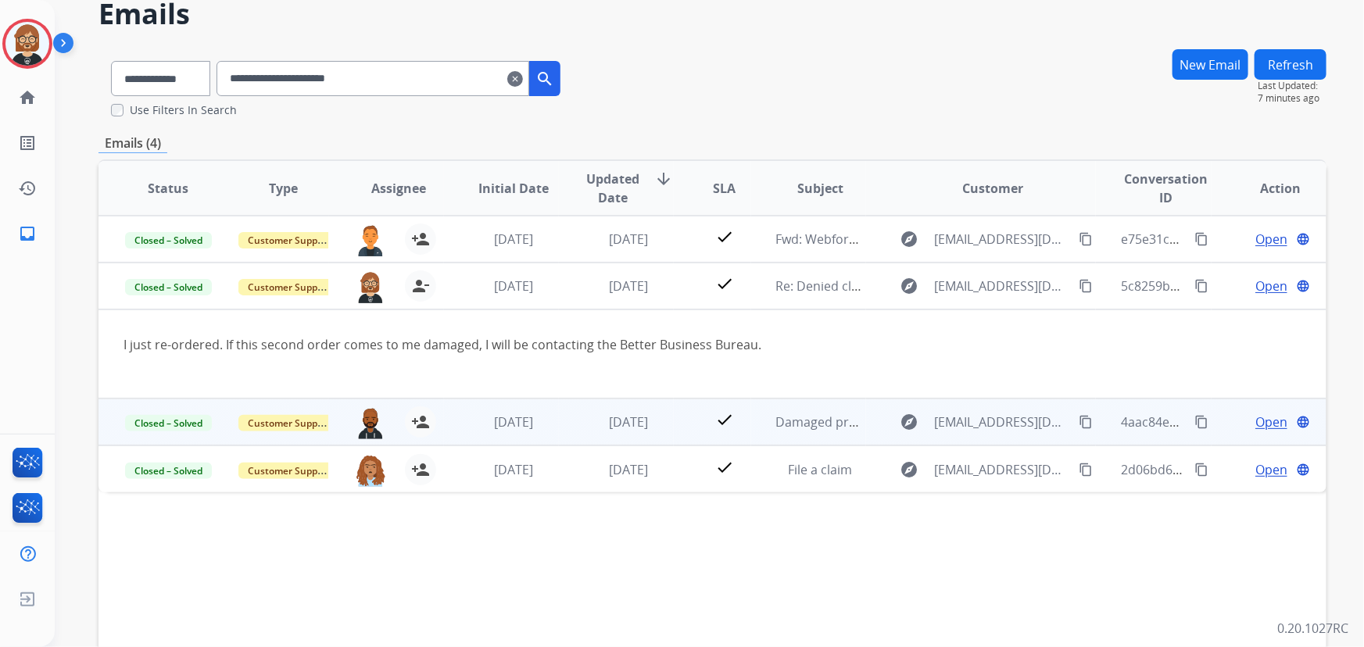
click at [563, 413] on td "[DATE]" at bounding box center [616, 422] width 115 height 47
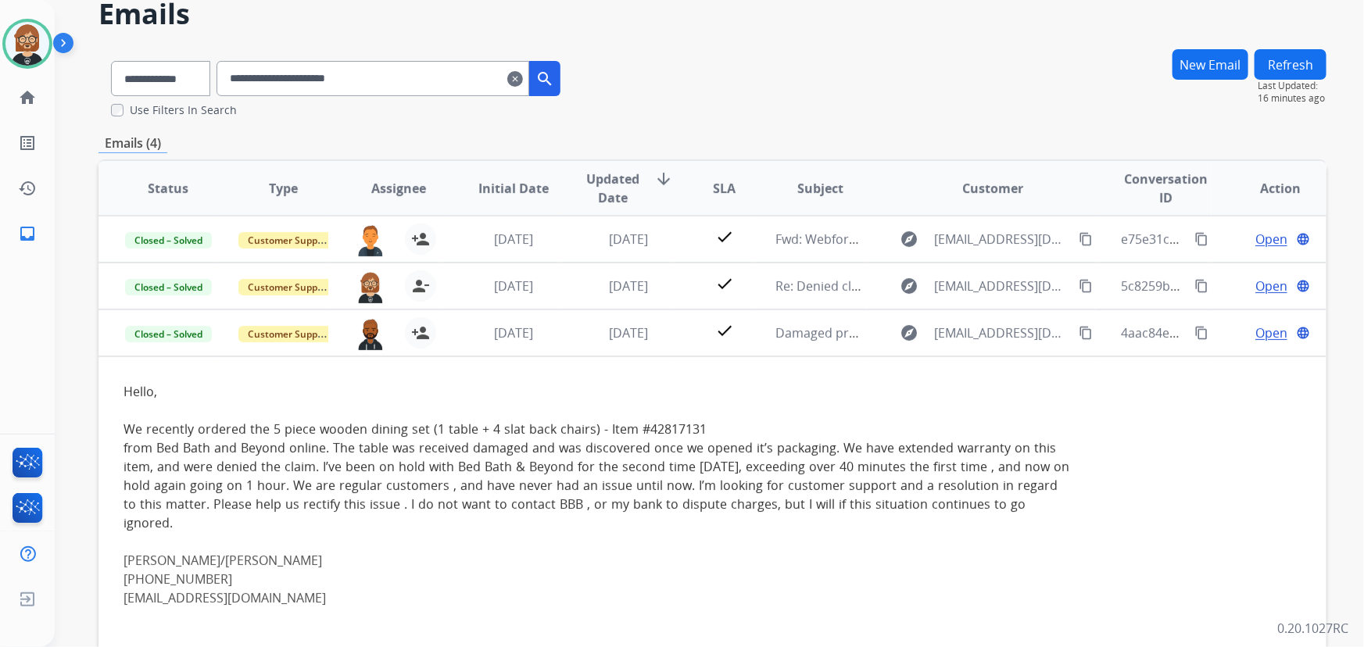
scroll to position [0, 0]
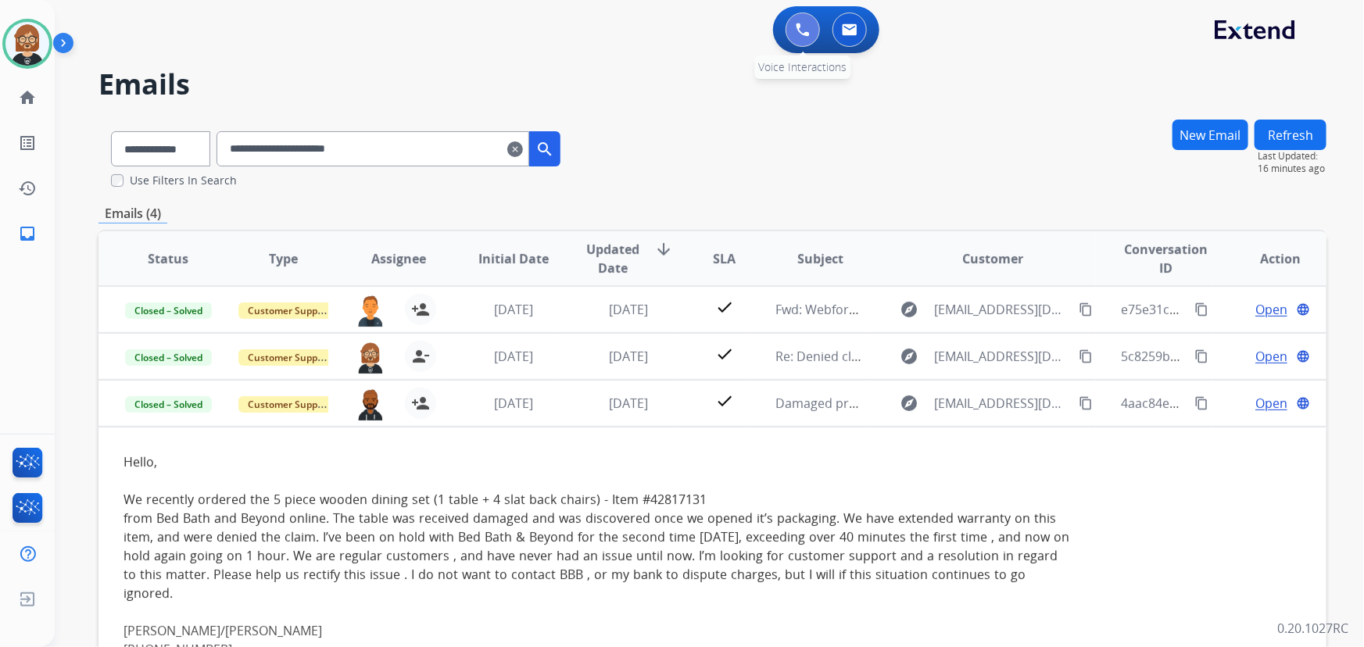
click at [806, 28] on img at bounding box center [803, 30] width 14 height 14
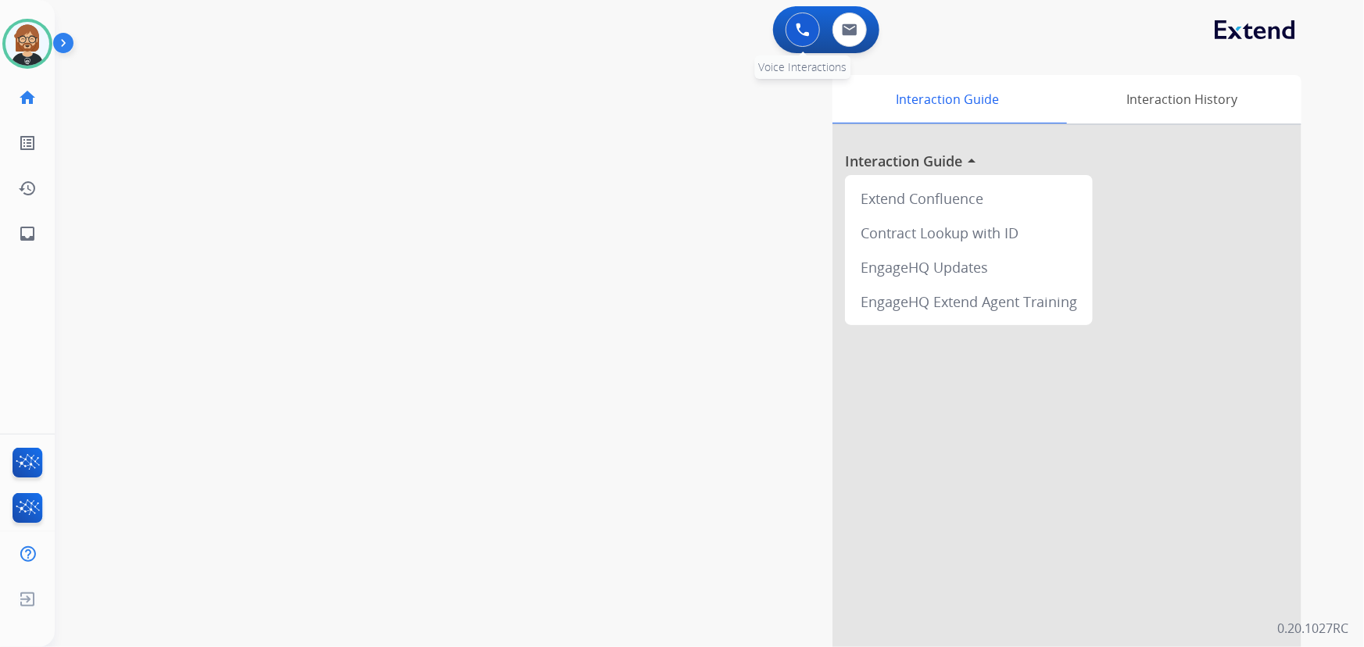
click at [803, 26] on img at bounding box center [803, 30] width 14 height 14
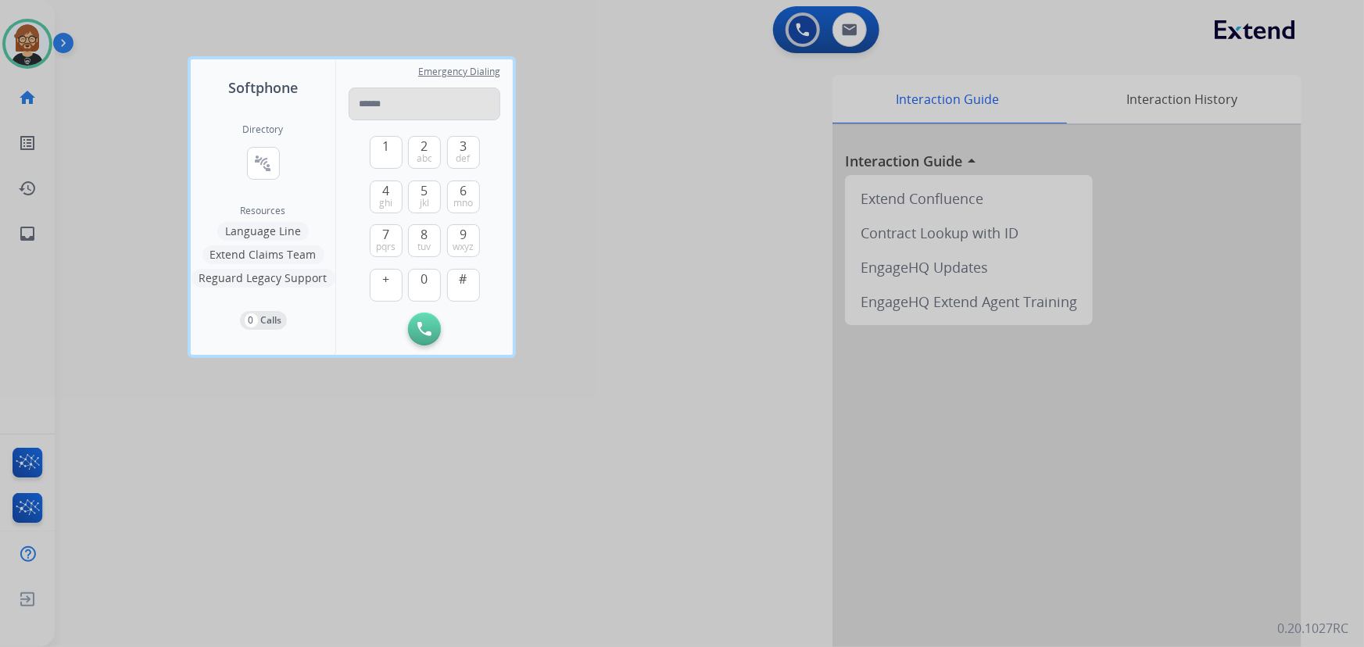
click at [435, 103] on input "tel" at bounding box center [425, 104] width 152 height 33
type input "**********"
click at [418, 324] on img at bounding box center [424, 329] width 14 height 14
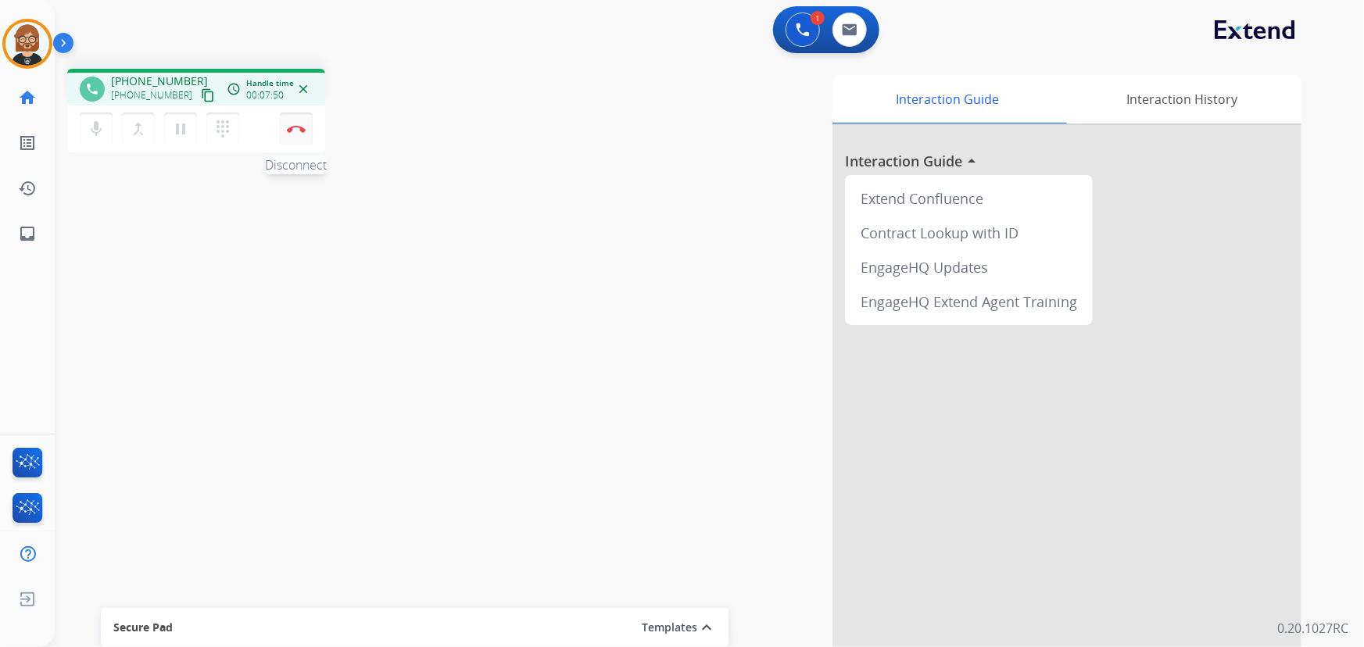
click at [298, 133] on button "Disconnect" at bounding box center [296, 129] width 33 height 33
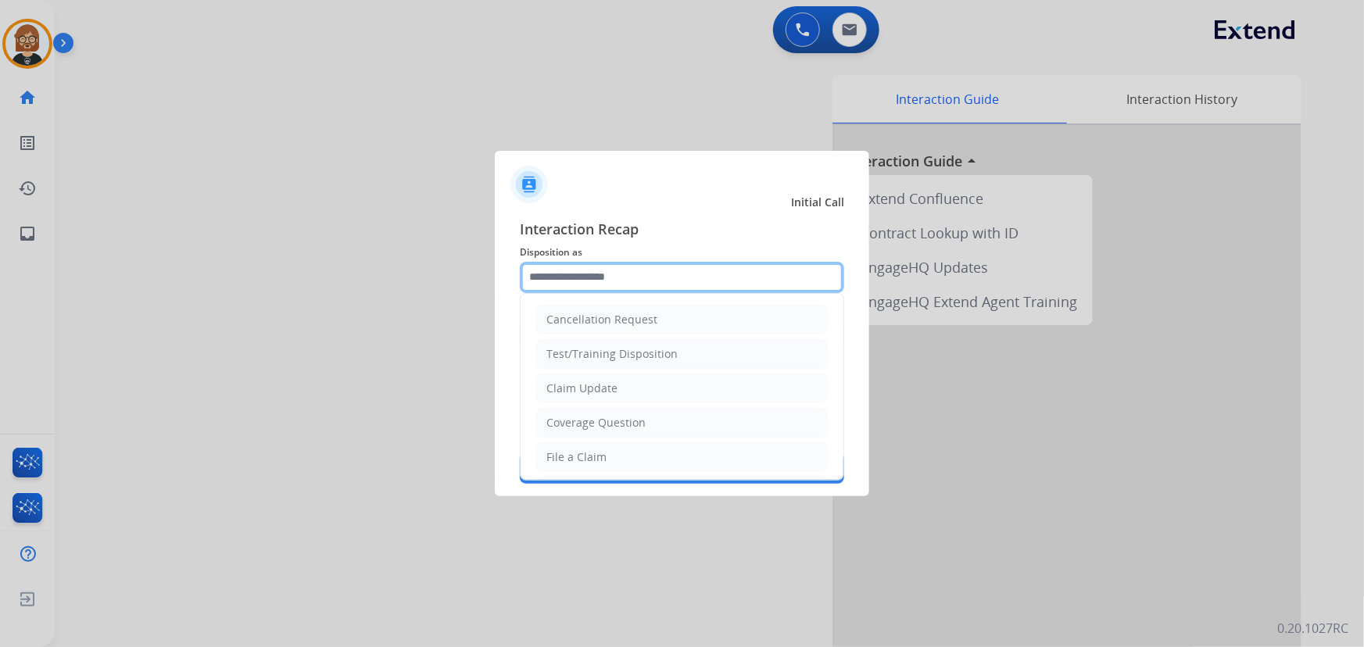
click at [641, 284] on input "text" at bounding box center [682, 277] width 324 height 31
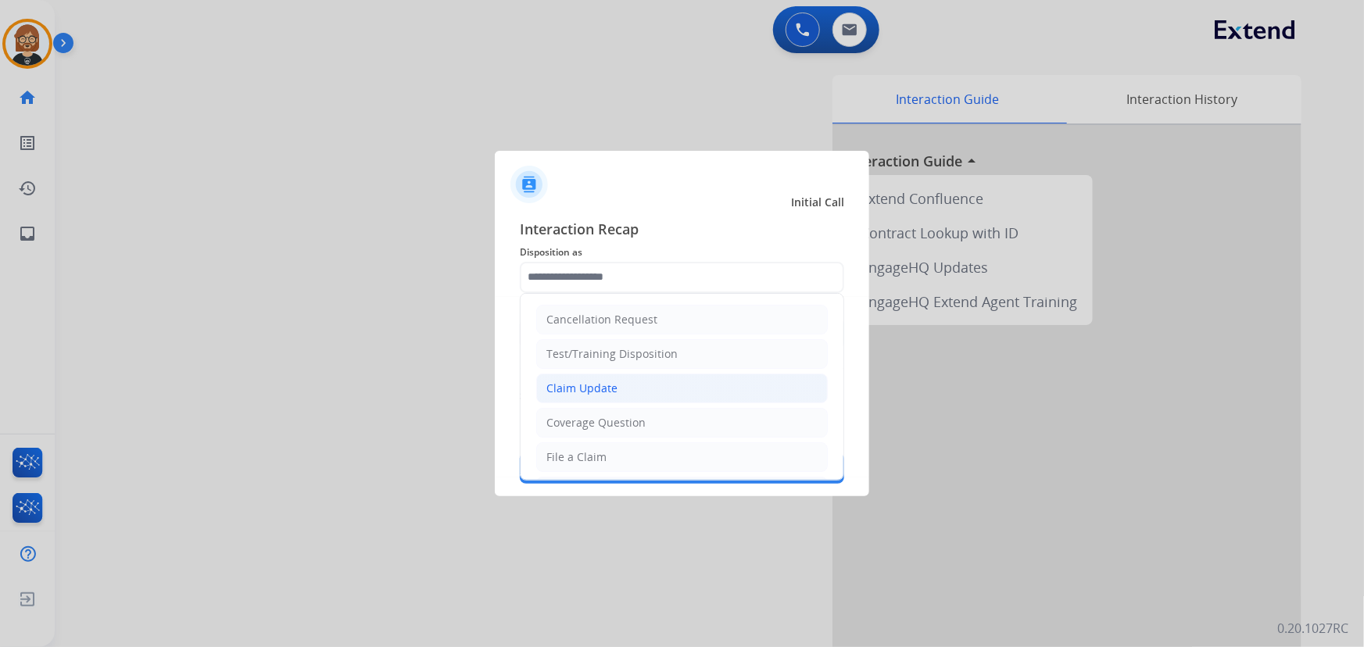
click at [644, 374] on li "Claim Update" at bounding box center [681, 389] width 291 height 30
type input "**********"
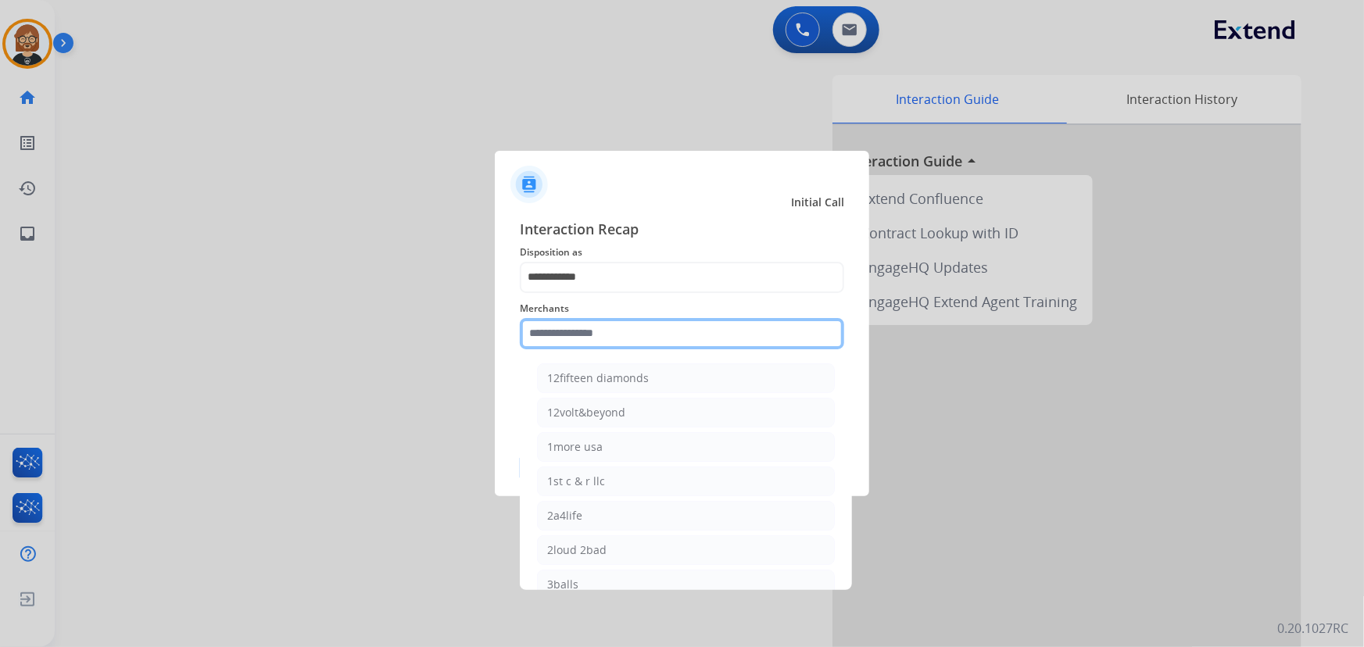
click at [677, 332] on input "text" at bounding box center [682, 333] width 324 height 31
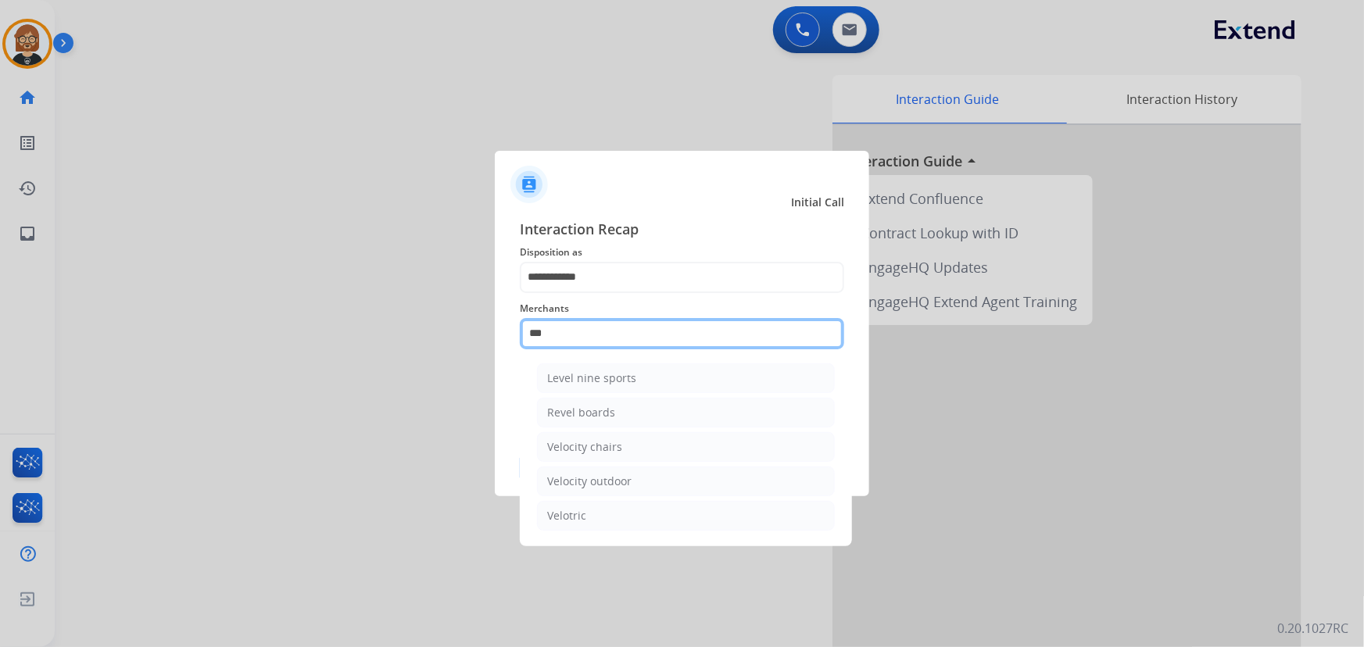
type input "****"
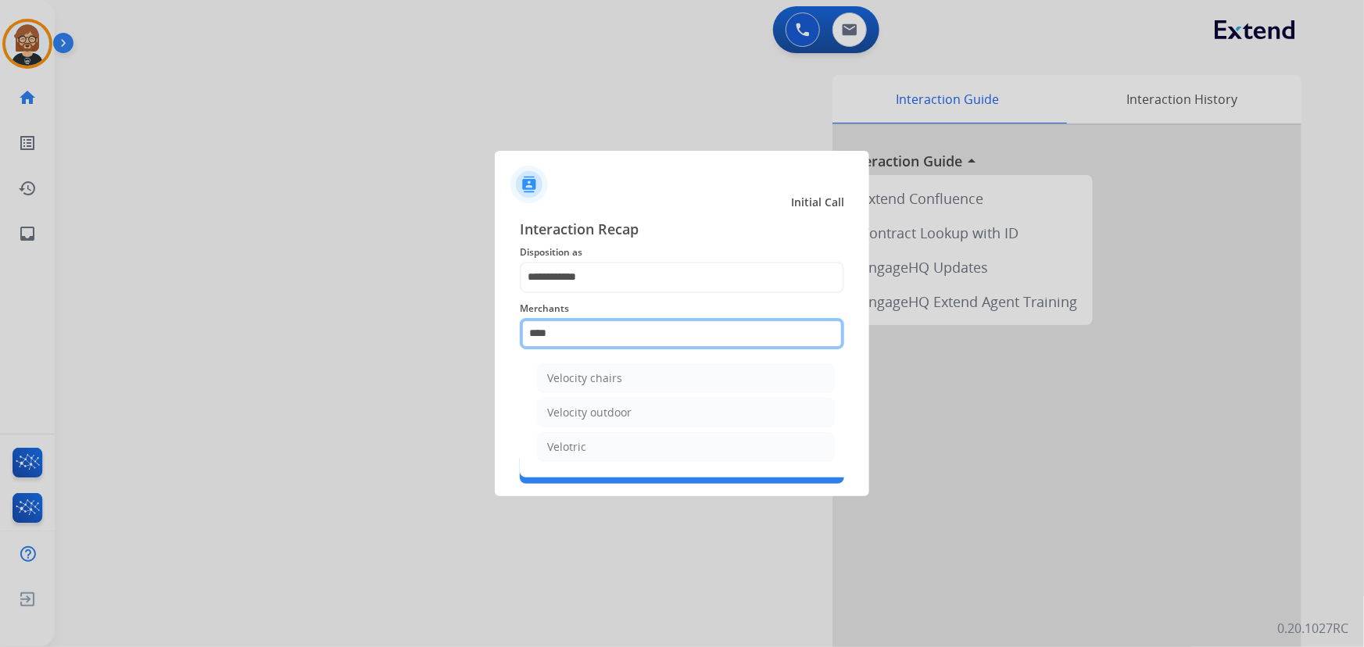
click at [699, 332] on input "****" at bounding box center [682, 333] width 324 height 31
drag, startPoint x: 699, startPoint y: 332, endPoint x: 394, endPoint y: 334, distance: 304.8
click at [0, 334] on app-contact-recap-modal "**********" at bounding box center [0, 323] width 0 height 647
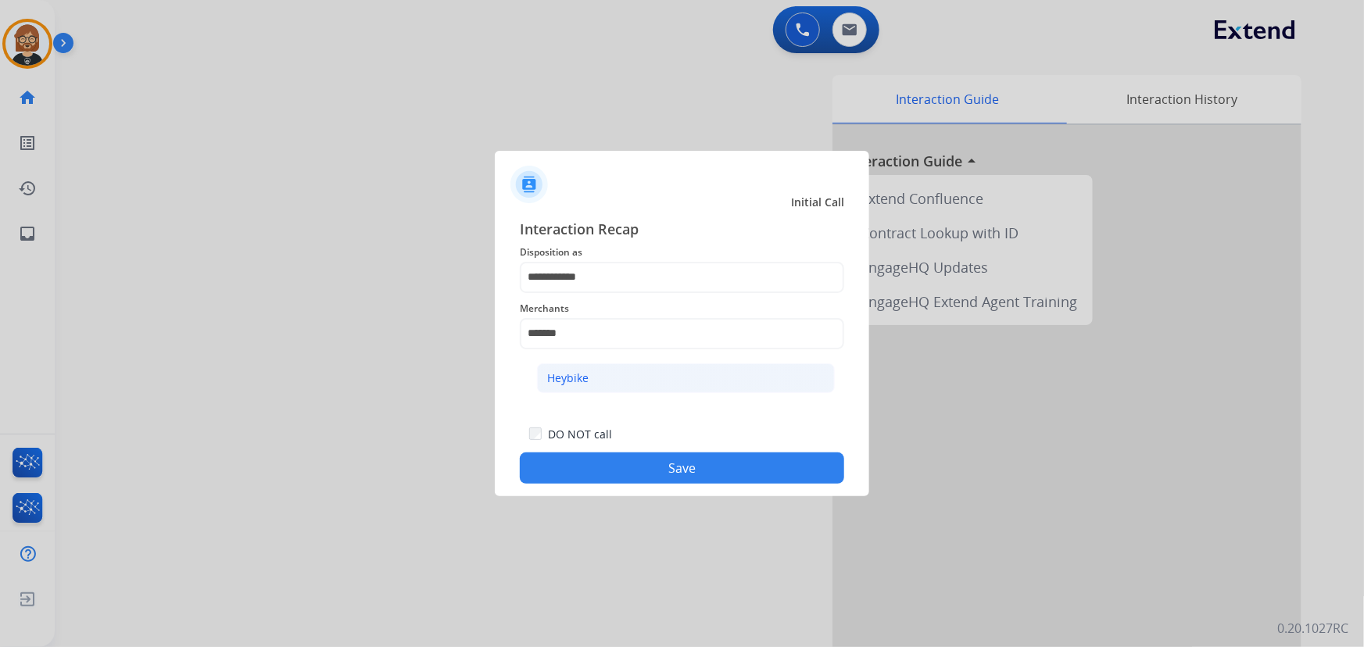
click at [618, 375] on li "Heybike" at bounding box center [686, 378] width 298 height 30
type input "*******"
click at [718, 463] on button "Save" at bounding box center [682, 467] width 324 height 31
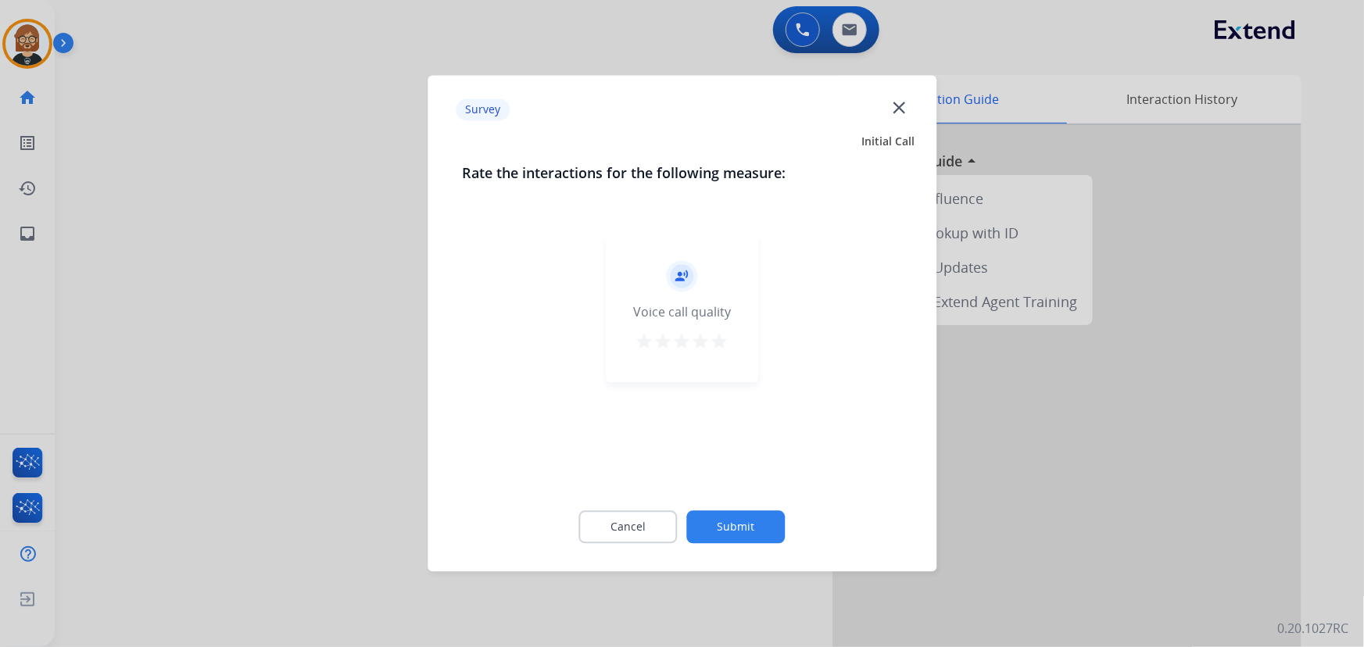
click at [731, 528] on button "Submit" at bounding box center [736, 527] width 98 height 33
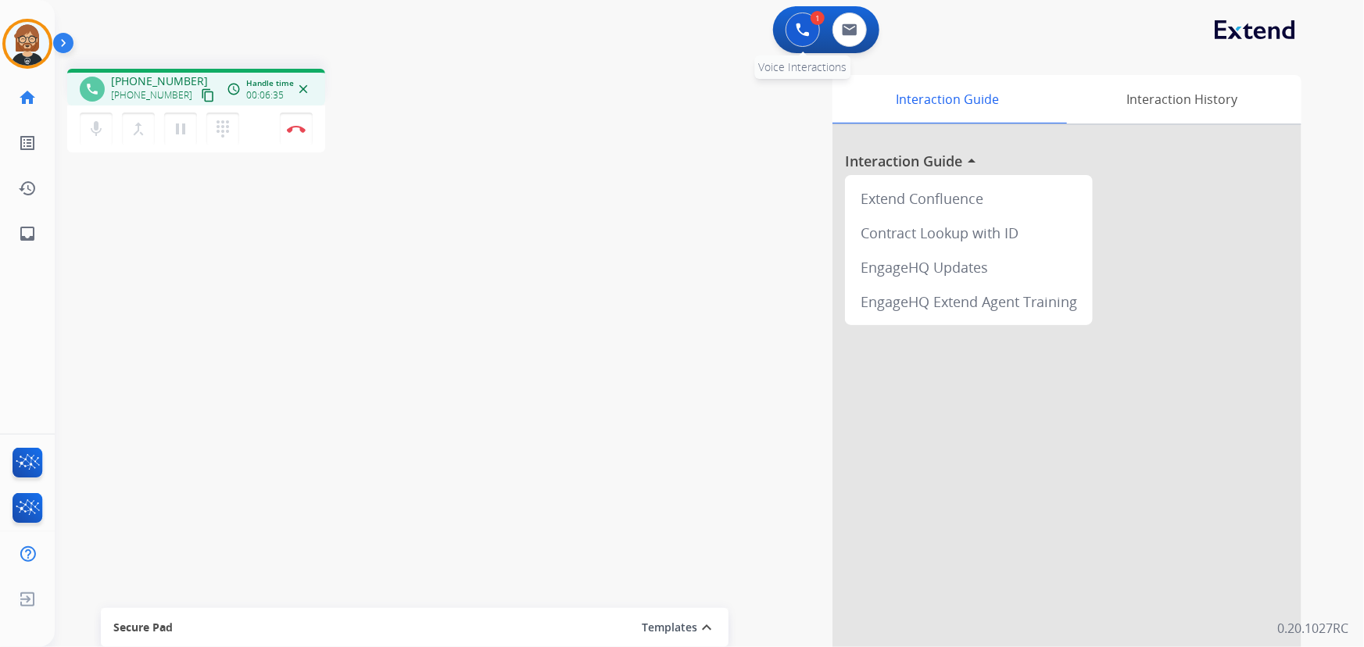
click at [786, 27] on button at bounding box center [802, 30] width 34 height 34
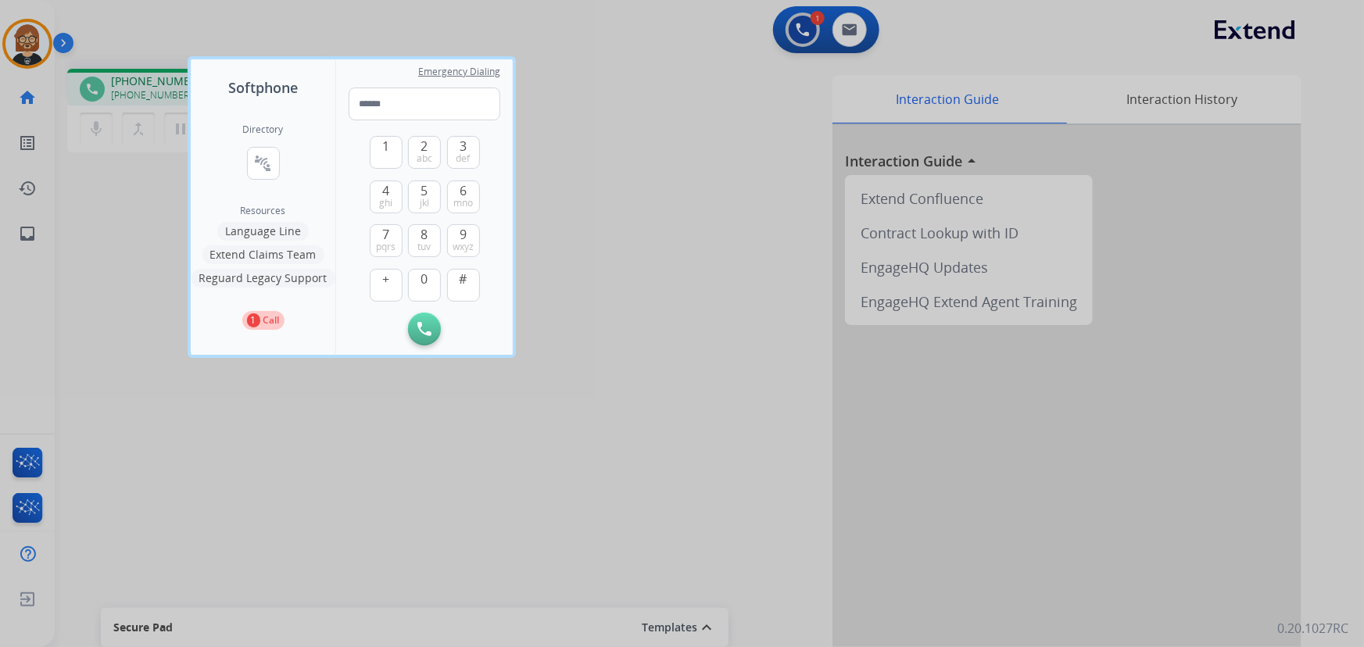
click at [850, 18] on div at bounding box center [682, 323] width 1364 height 647
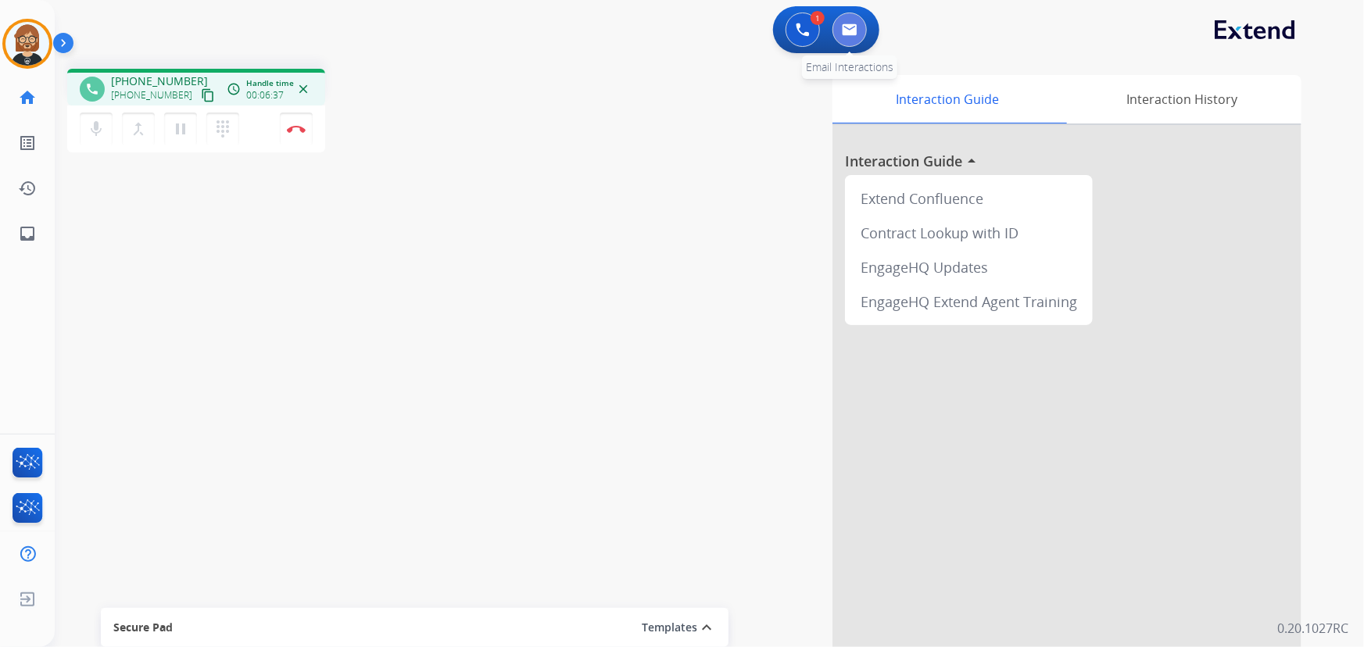
click at [849, 20] on button at bounding box center [849, 30] width 34 height 34
select select "**********"
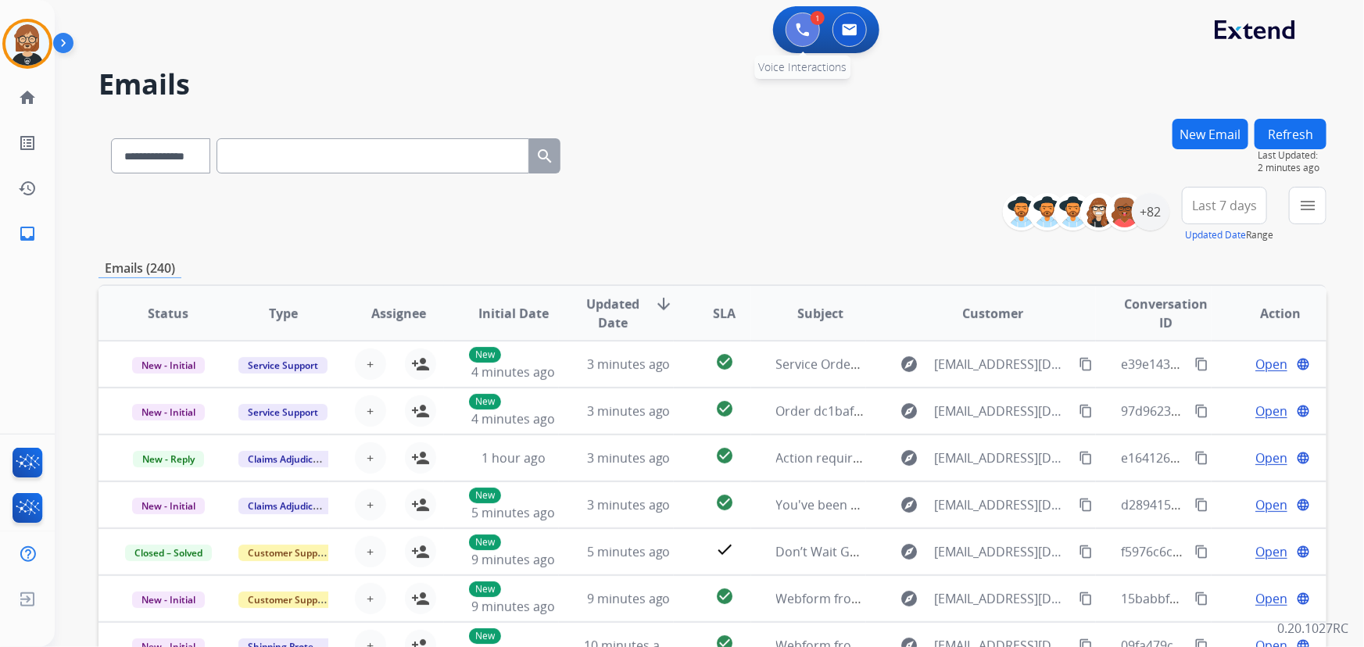
click at [798, 30] on img at bounding box center [803, 30] width 14 height 14
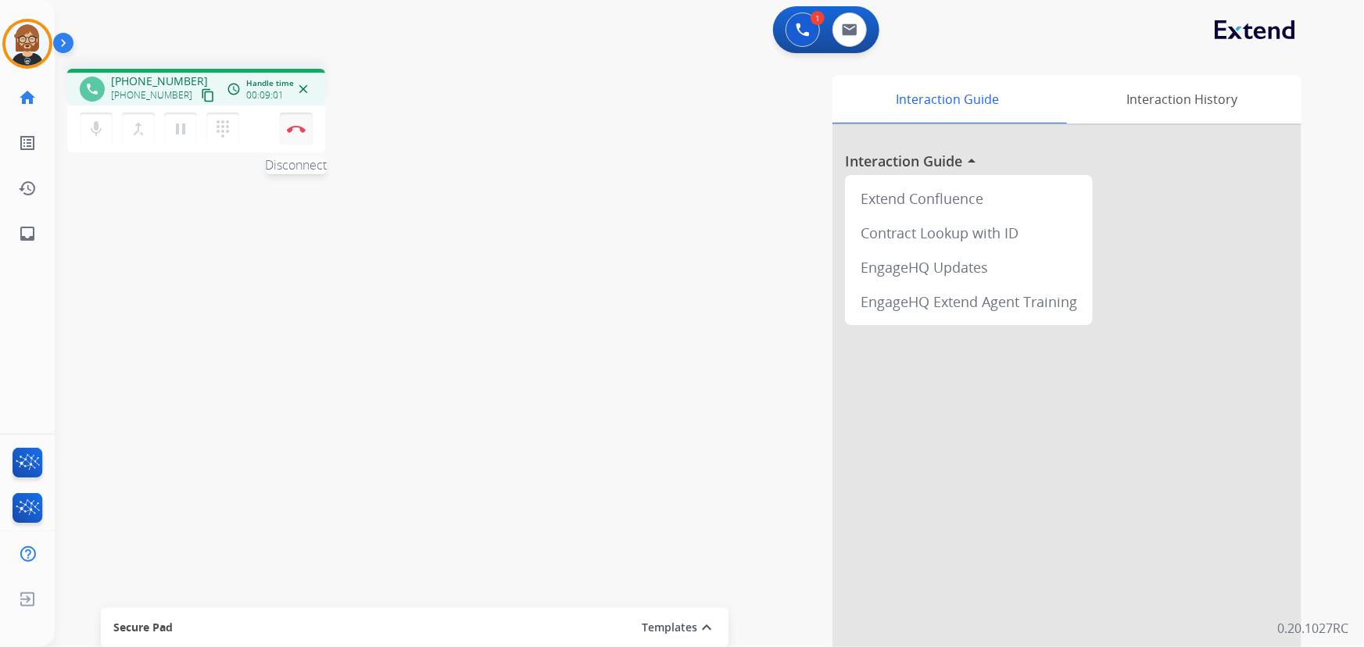
click at [295, 123] on button "Disconnect" at bounding box center [296, 129] width 33 height 33
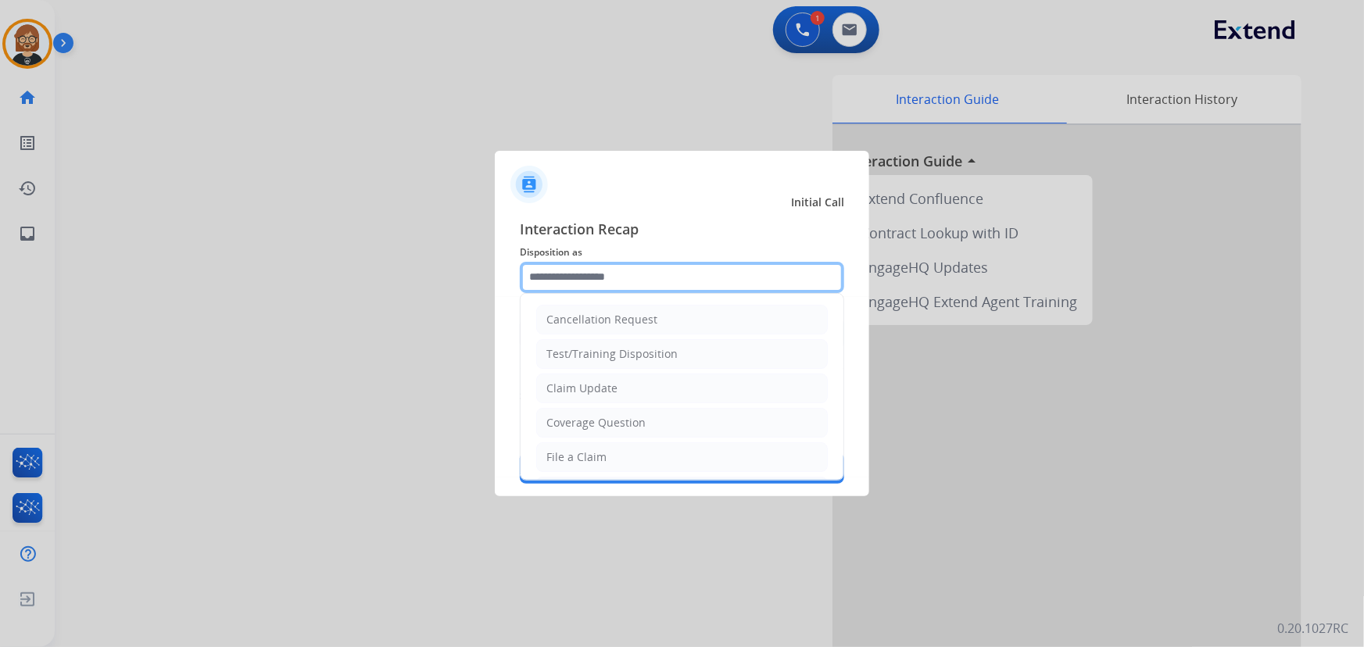
click at [695, 289] on input "text" at bounding box center [682, 277] width 324 height 31
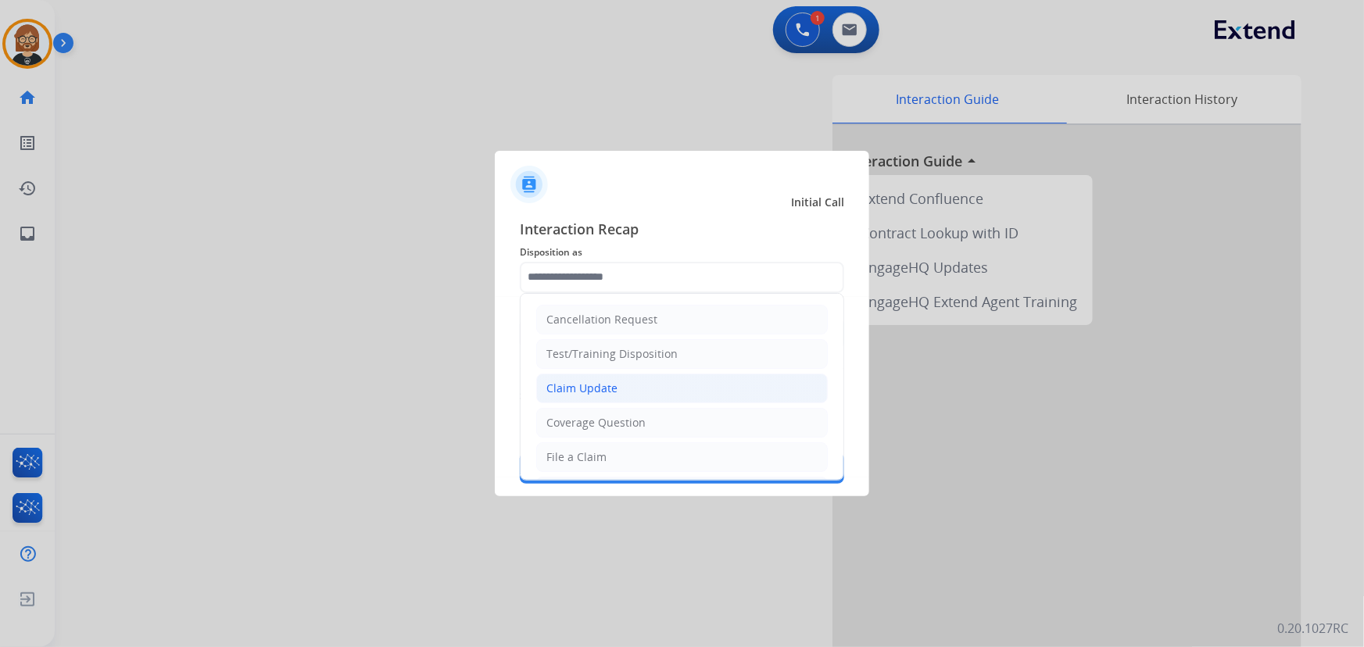
click at [694, 378] on li "Claim Update" at bounding box center [681, 389] width 291 height 30
type input "**********"
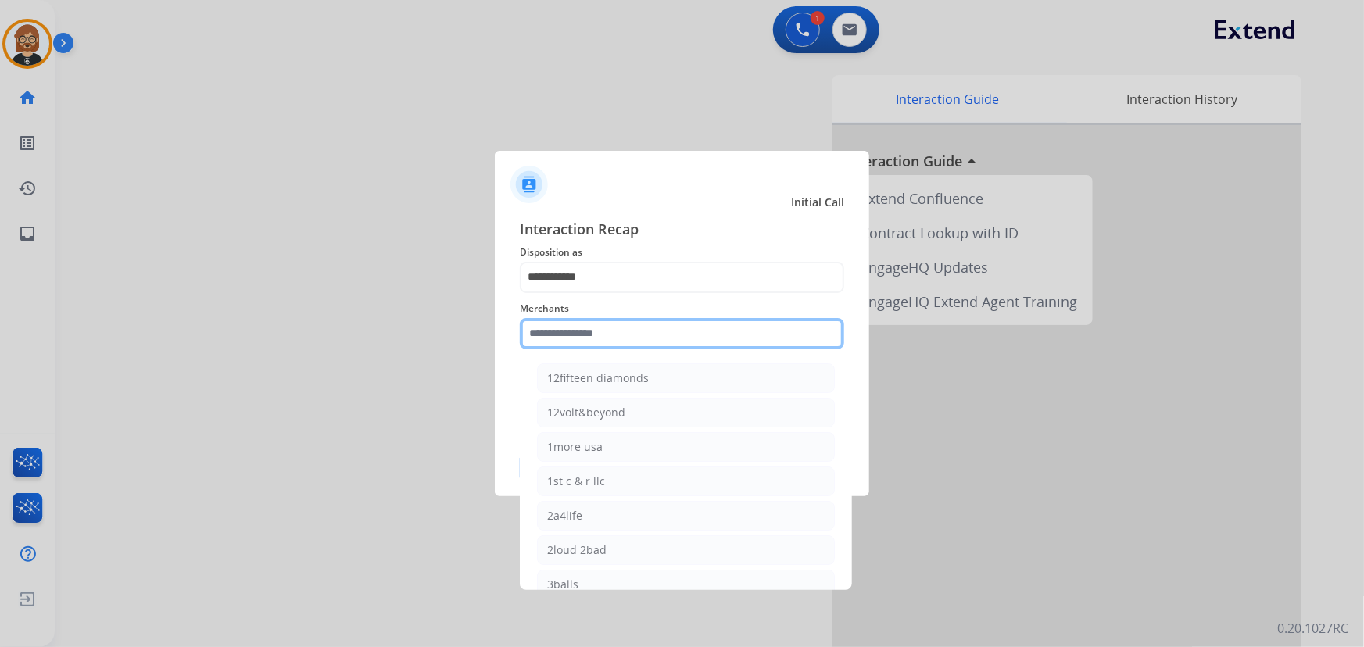
click at [678, 343] on input "text" at bounding box center [682, 333] width 324 height 31
click at [656, 333] on input "text" at bounding box center [682, 333] width 324 height 31
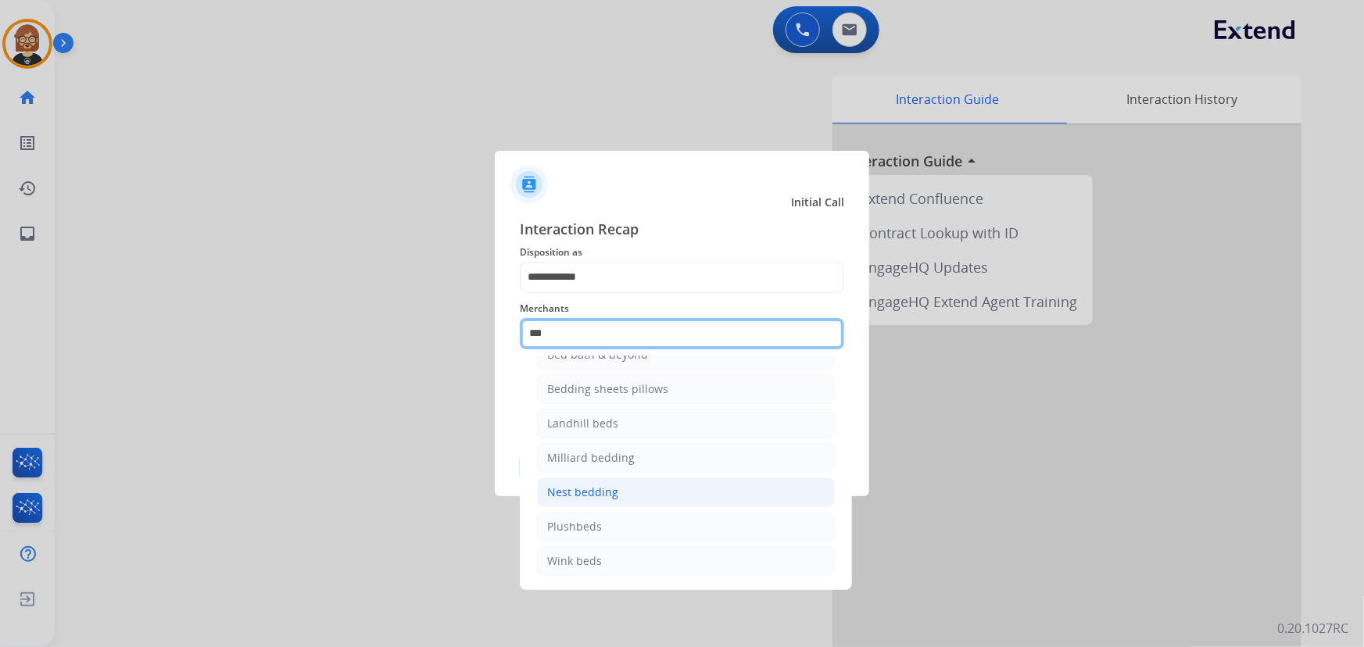
scroll to position [0, 0]
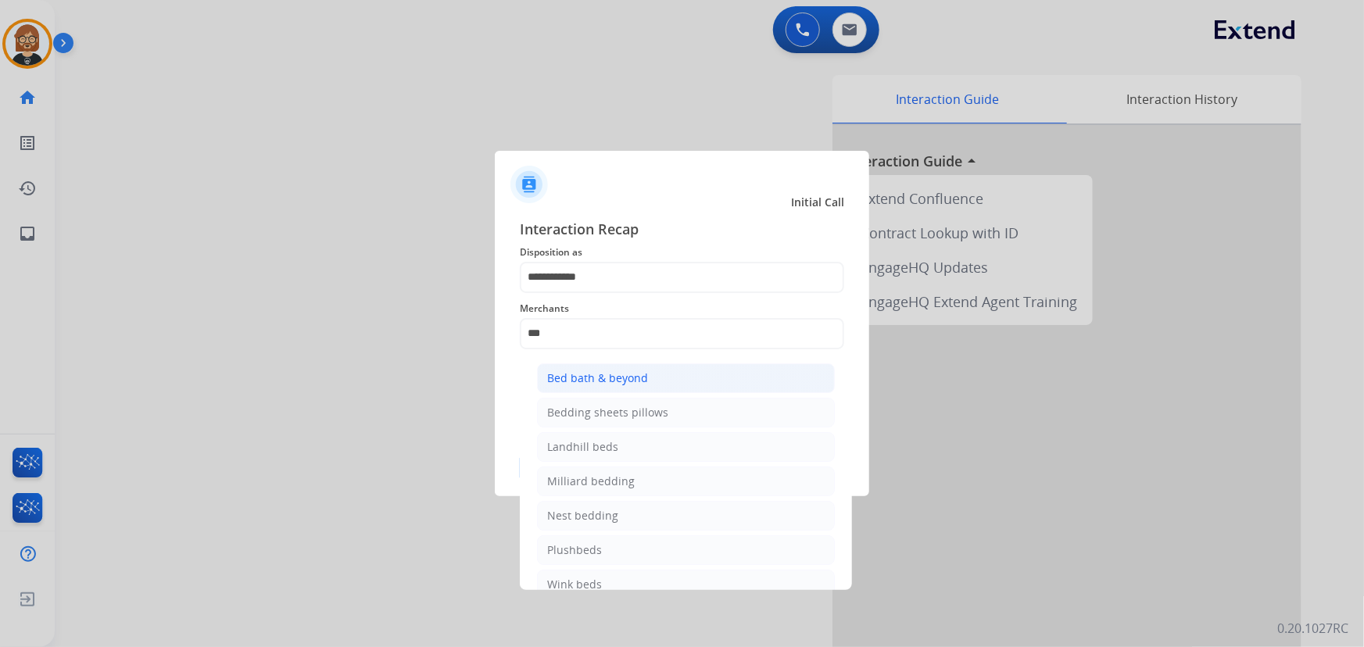
click at [676, 381] on li "Bed bath & beyond" at bounding box center [686, 378] width 298 height 30
type input "**********"
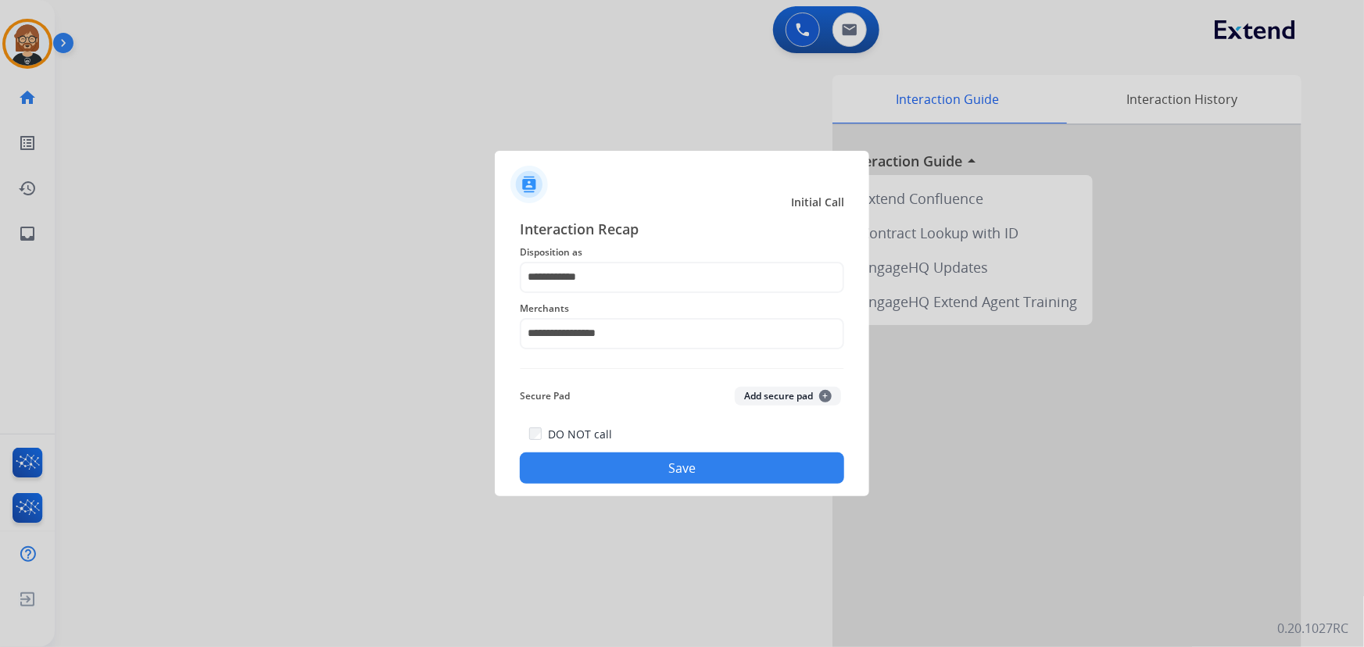
click at [776, 509] on div at bounding box center [682, 323] width 1364 height 647
click at [759, 466] on button "Save" at bounding box center [682, 467] width 324 height 31
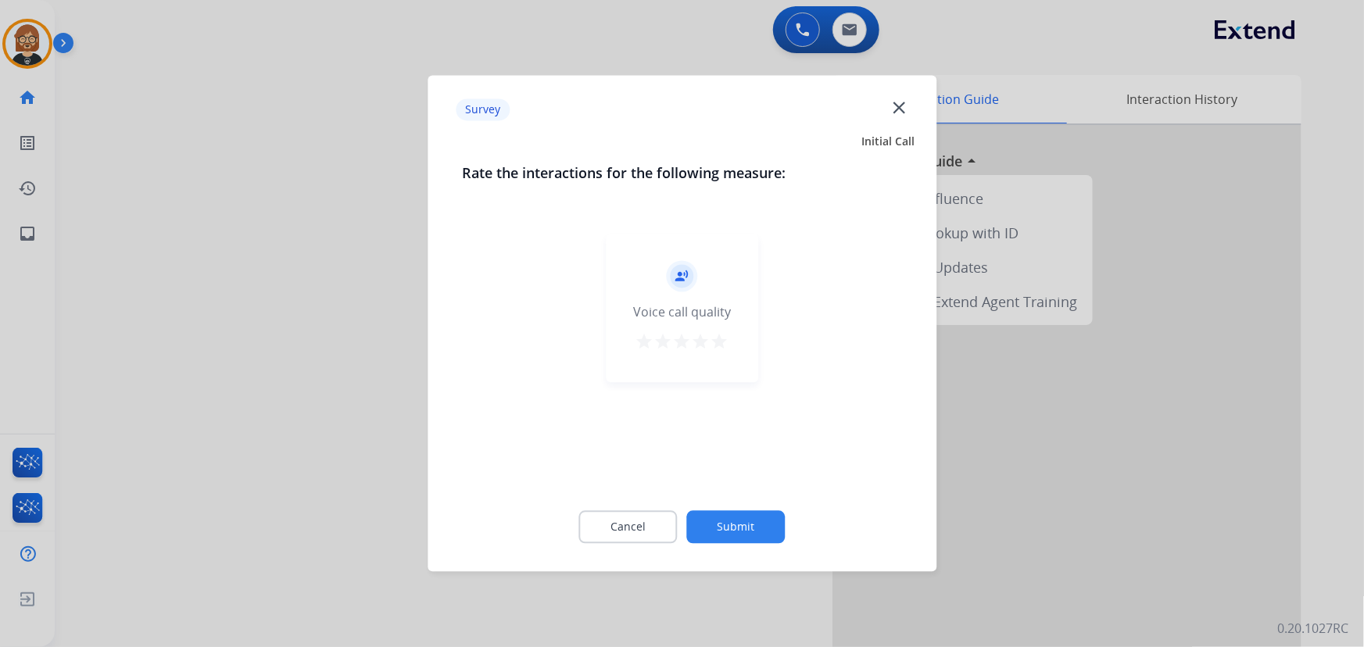
click at [729, 531] on button "Submit" at bounding box center [736, 527] width 98 height 33
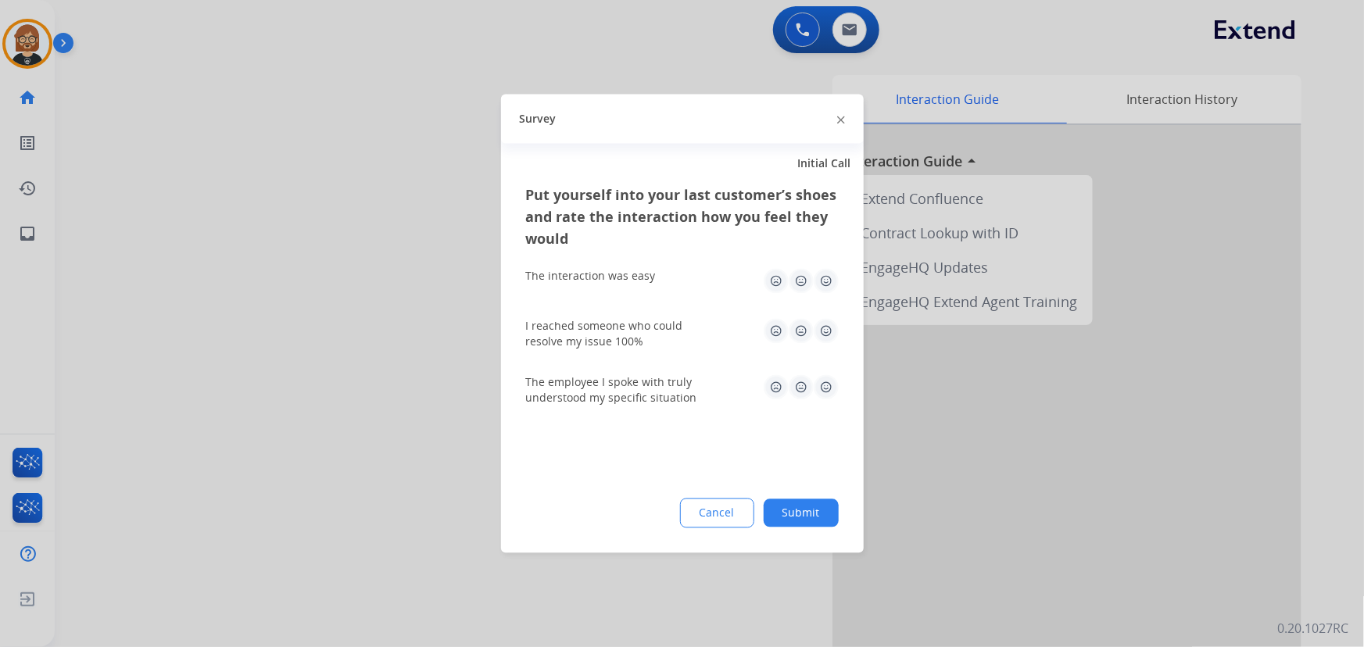
click at [804, 517] on button "Submit" at bounding box center [801, 513] width 75 height 28
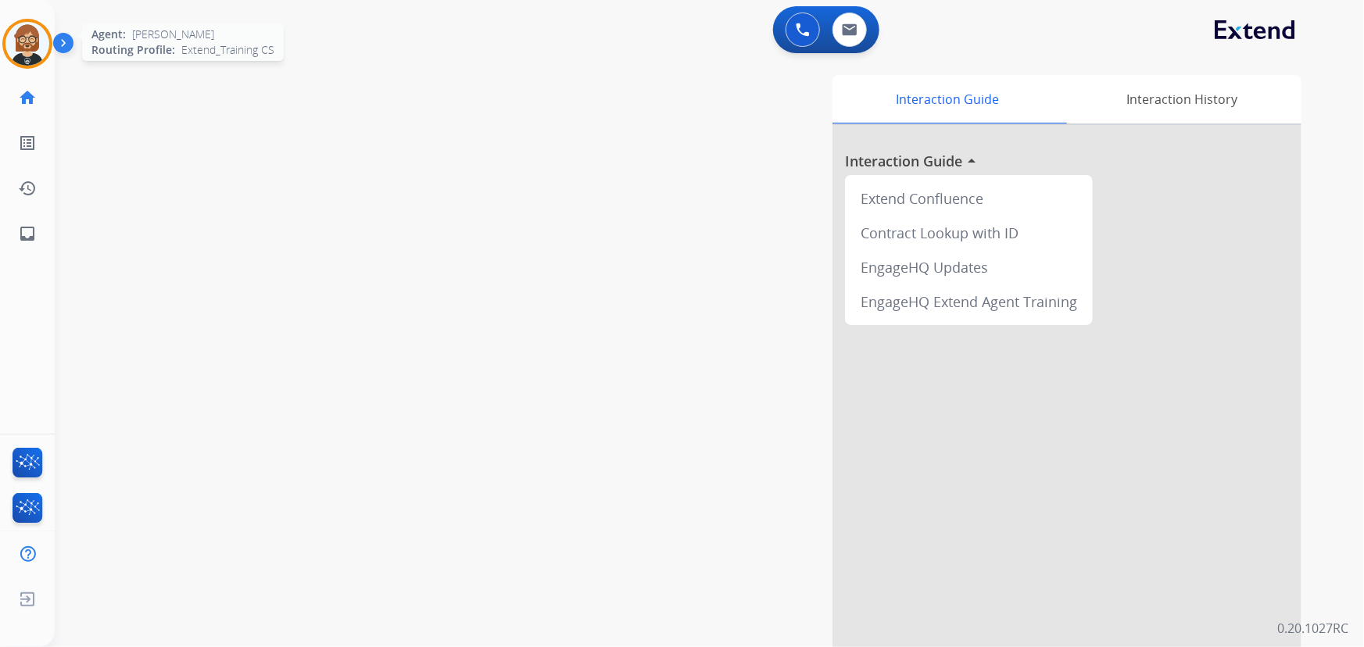
click at [28, 41] on img at bounding box center [27, 44] width 44 height 44
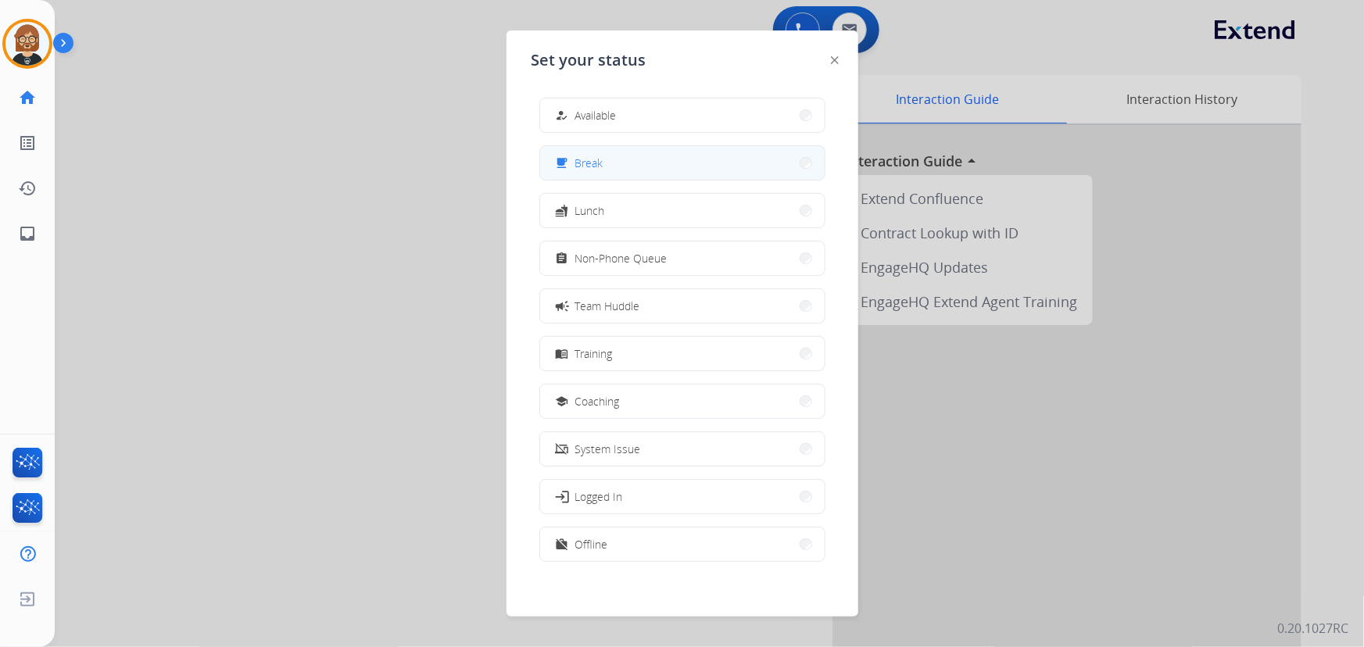
click at [639, 174] on button "free_breakfast Break" at bounding box center [682, 163] width 284 height 34
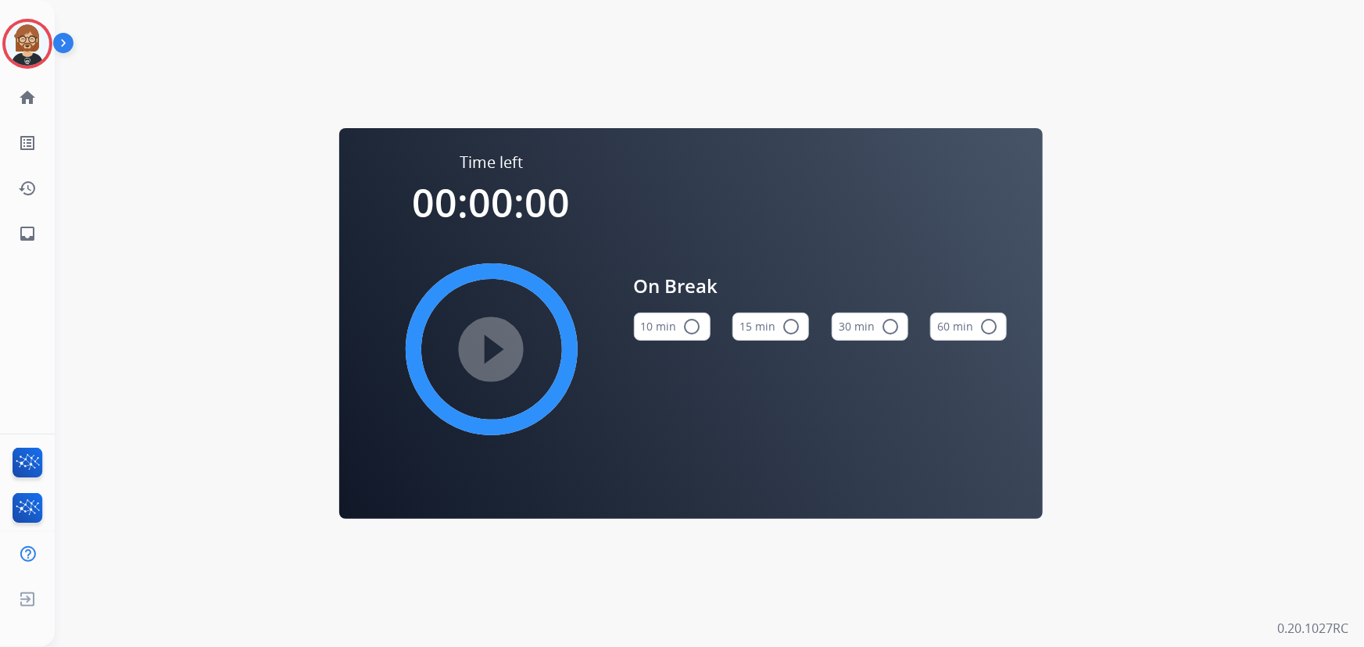
click at [683, 327] on mat-icon "radio_button_unchecked" at bounding box center [692, 326] width 19 height 19
click at [482, 345] on mat-icon "play_circle_filled" at bounding box center [491, 349] width 19 height 19
click at [31, 242] on link "inbox Emails" at bounding box center [27, 234] width 44 height 44
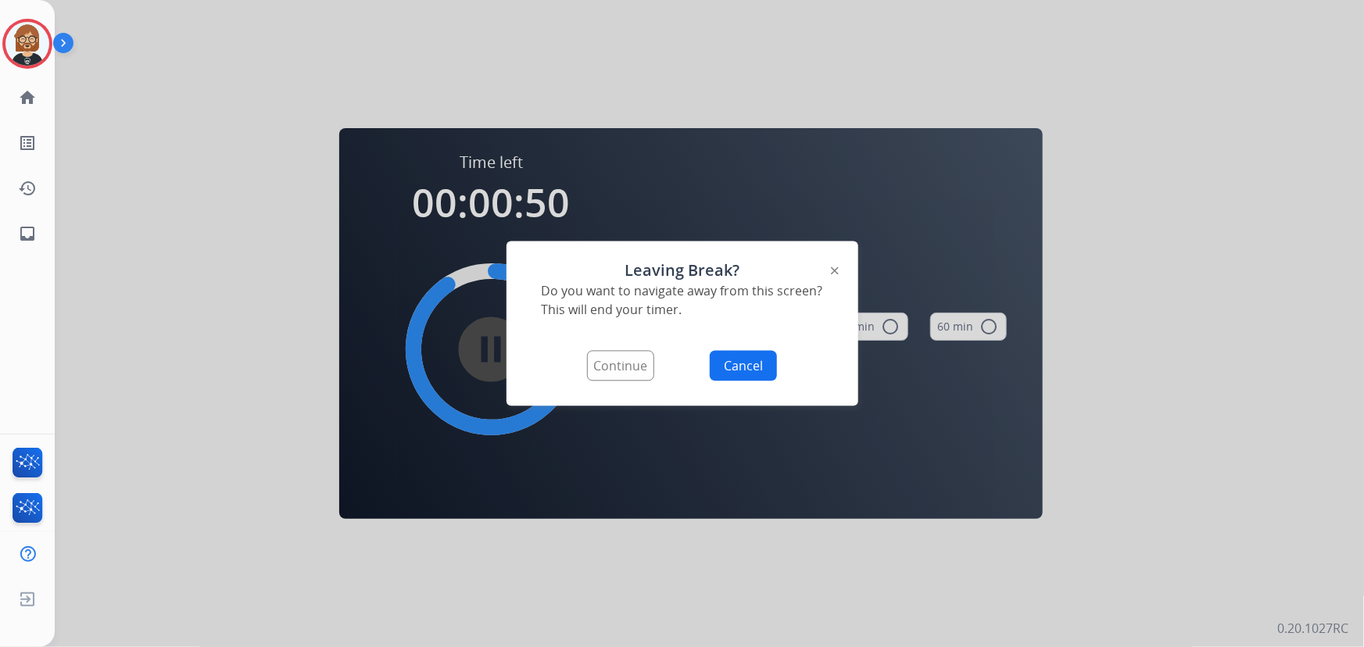
click at [635, 367] on button "Continue" at bounding box center [620, 366] width 67 height 30
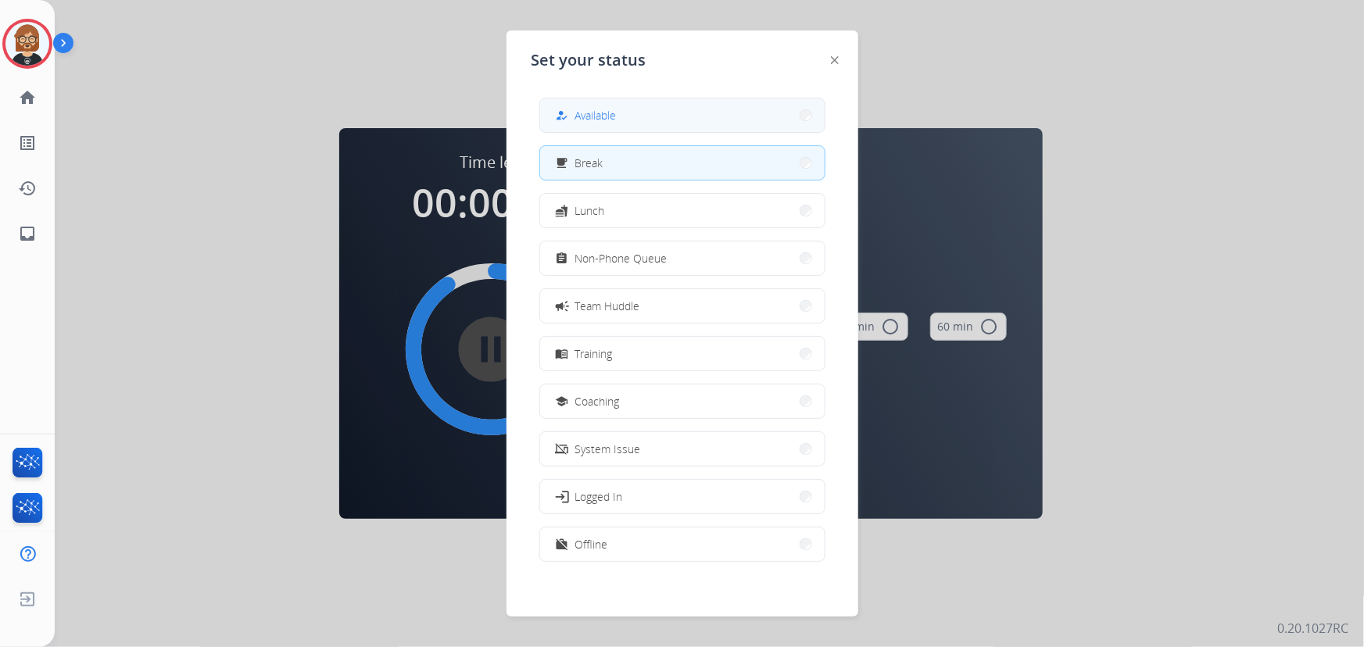
click at [632, 120] on button "how_to_reg Available" at bounding box center [682, 115] width 284 height 34
select select "**********"
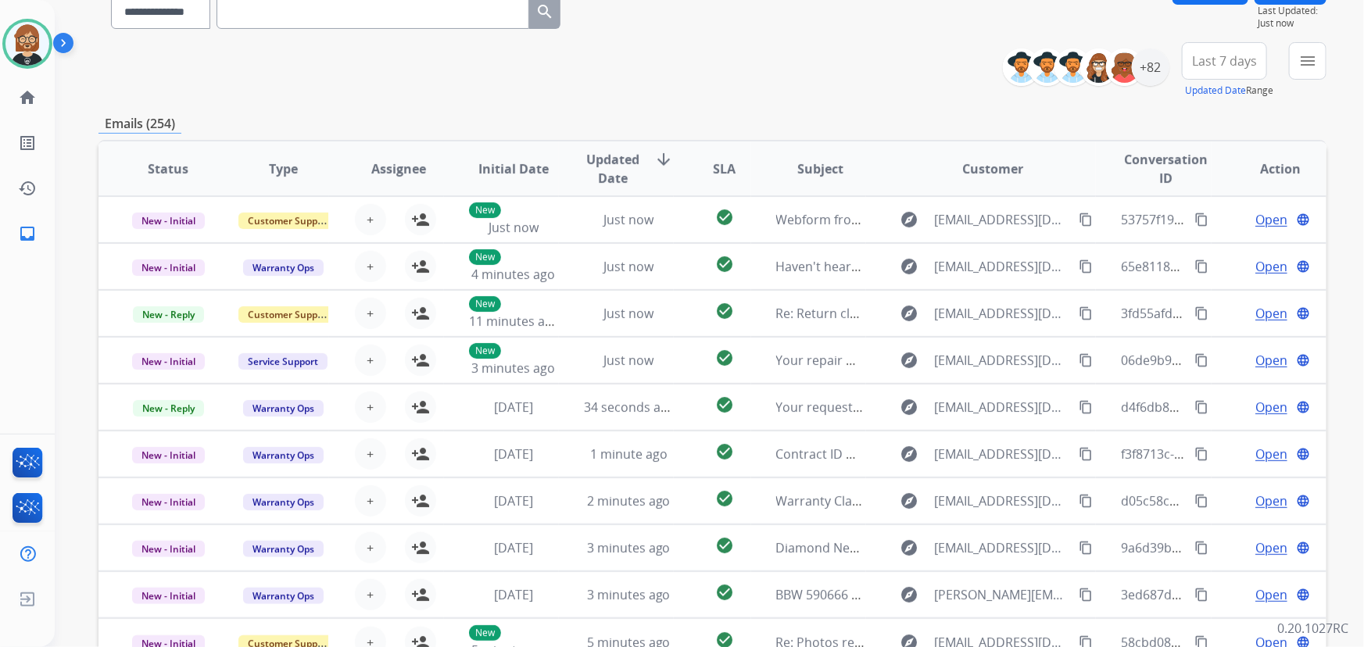
scroll to position [70, 0]
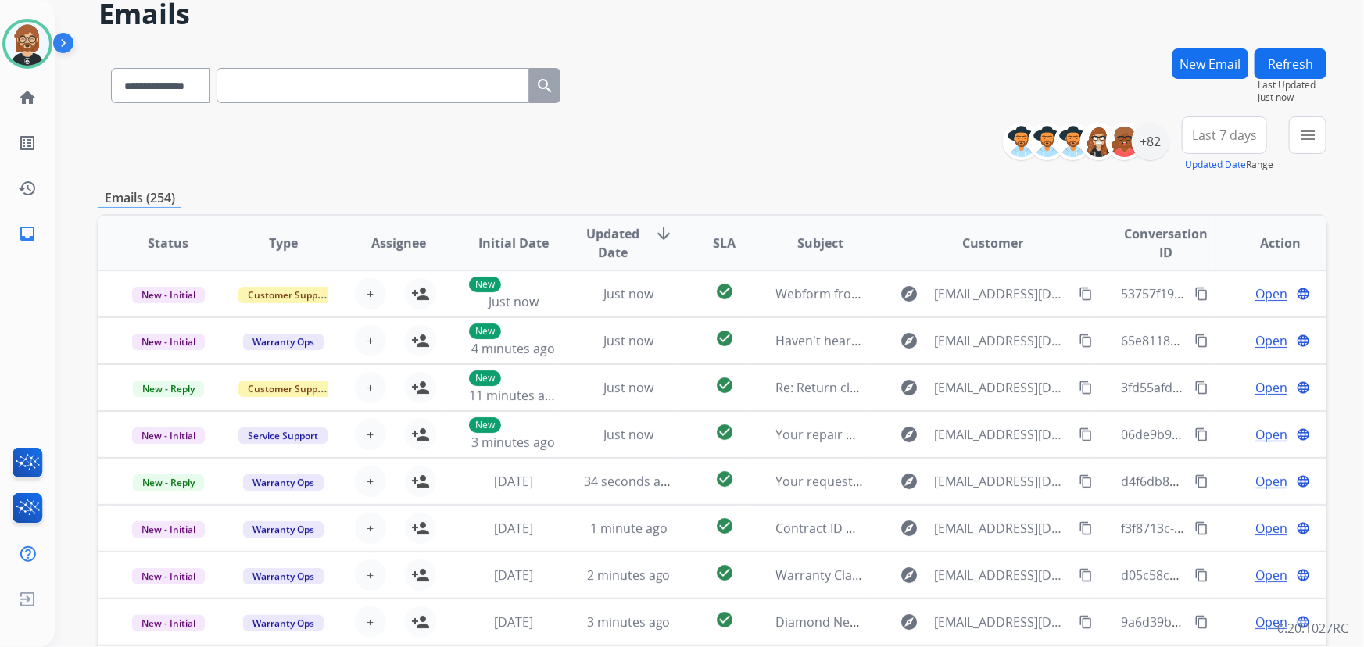
click at [126, 138] on div "**********" at bounding box center [712, 144] width 1228 height 56
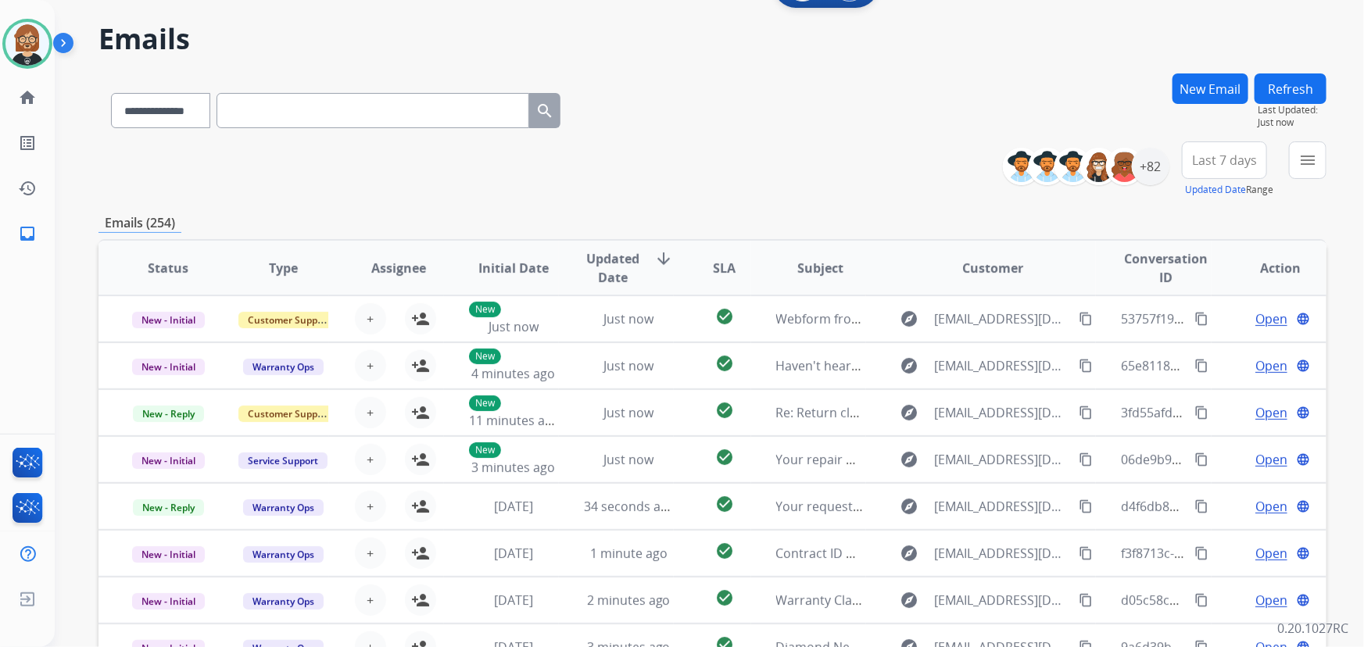
scroll to position [0, 0]
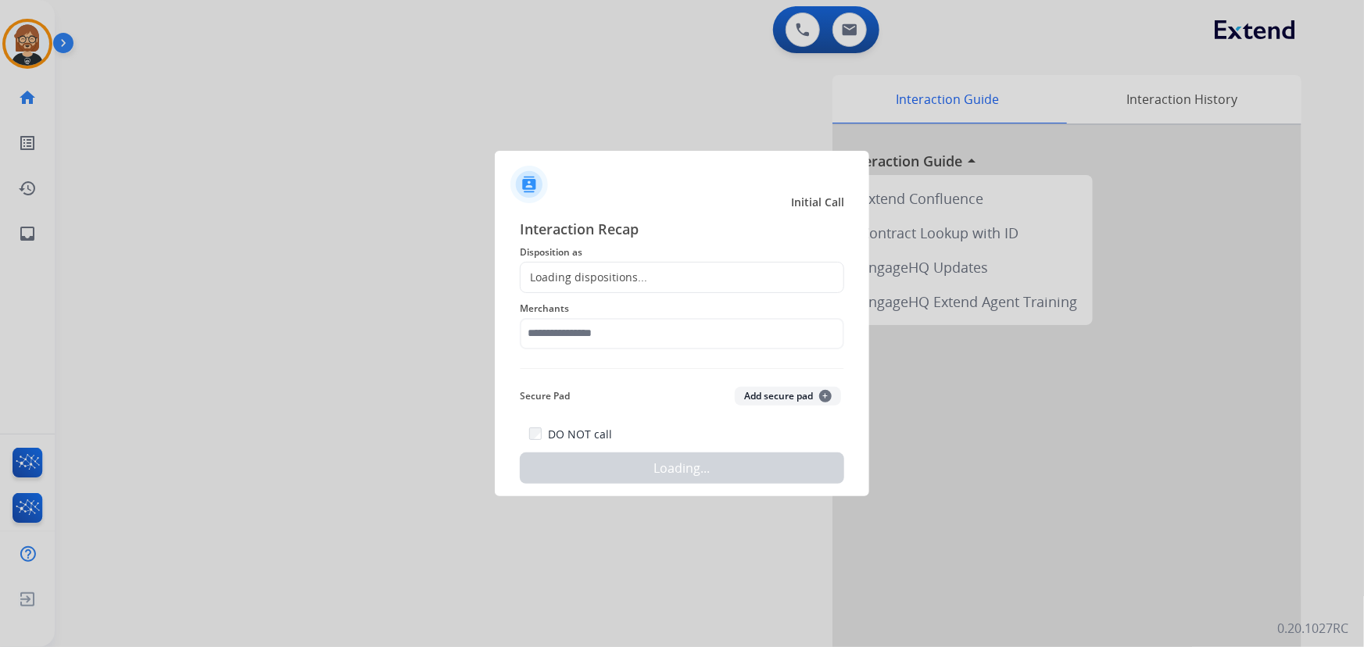
click at [689, 269] on div "Loading dispositions..." at bounding box center [682, 277] width 324 height 31
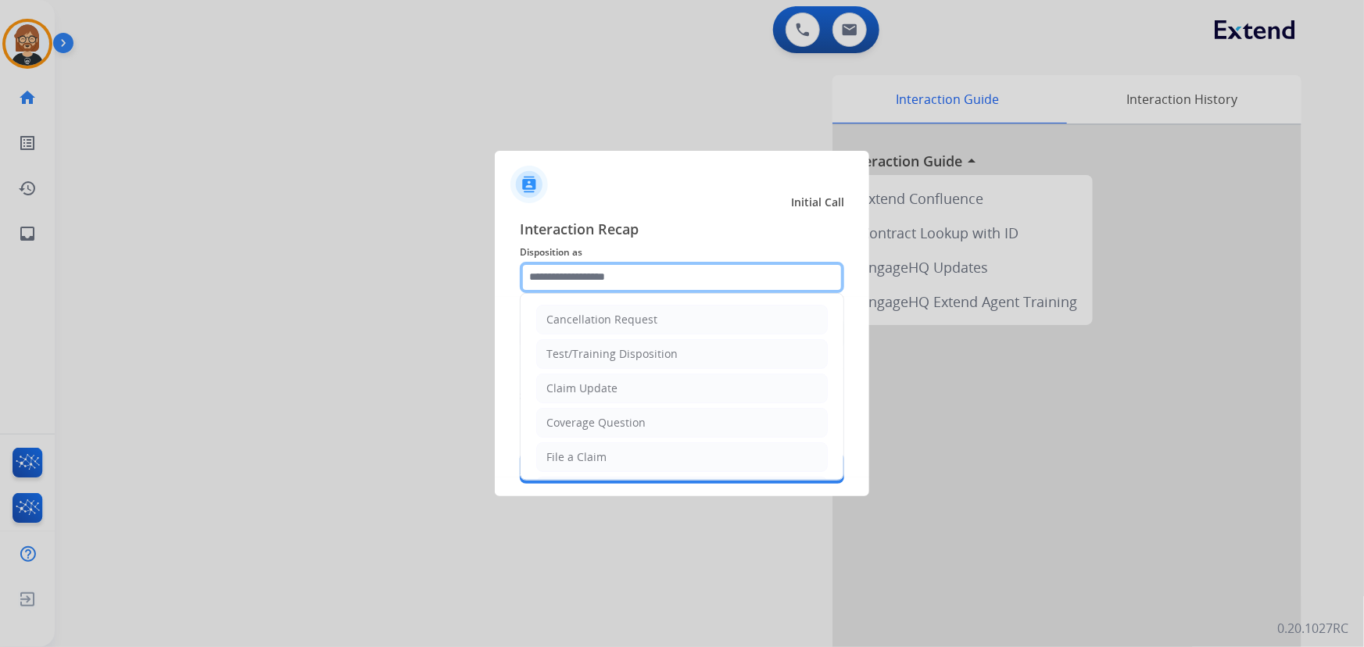
click at [686, 279] on input "text" at bounding box center [682, 277] width 324 height 31
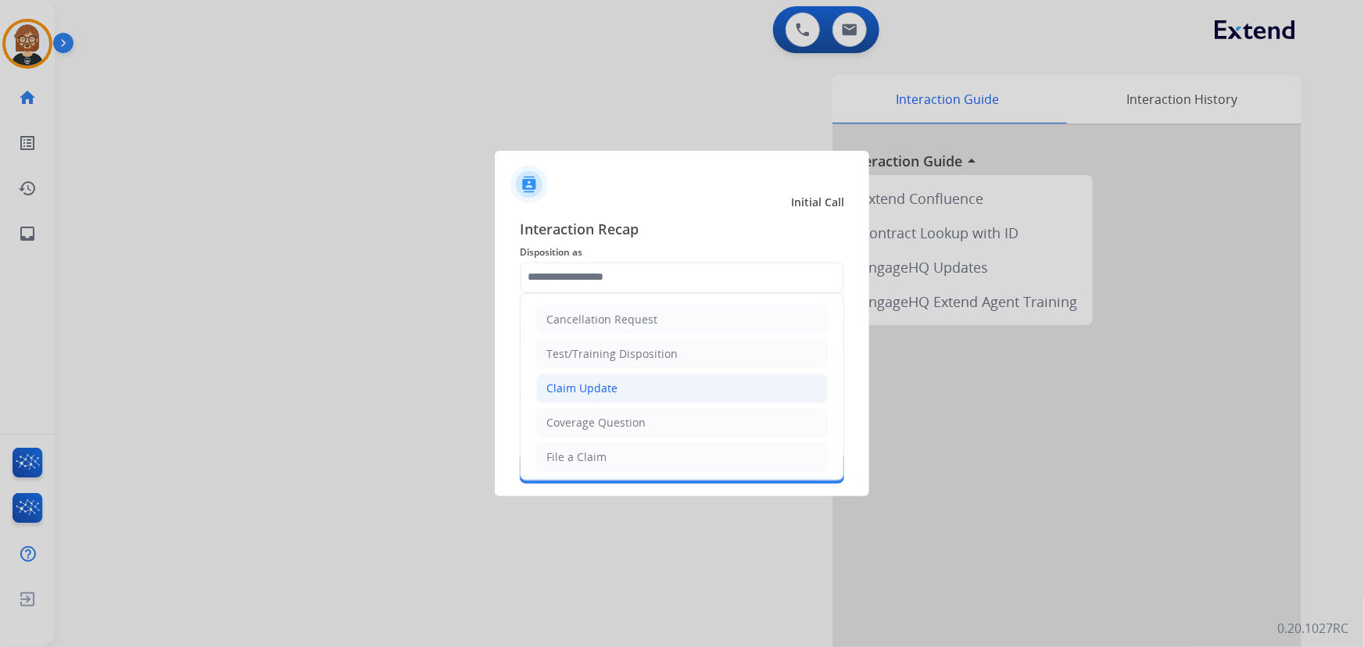
click at [676, 382] on li "Claim Update" at bounding box center [681, 389] width 291 height 30
type input "**********"
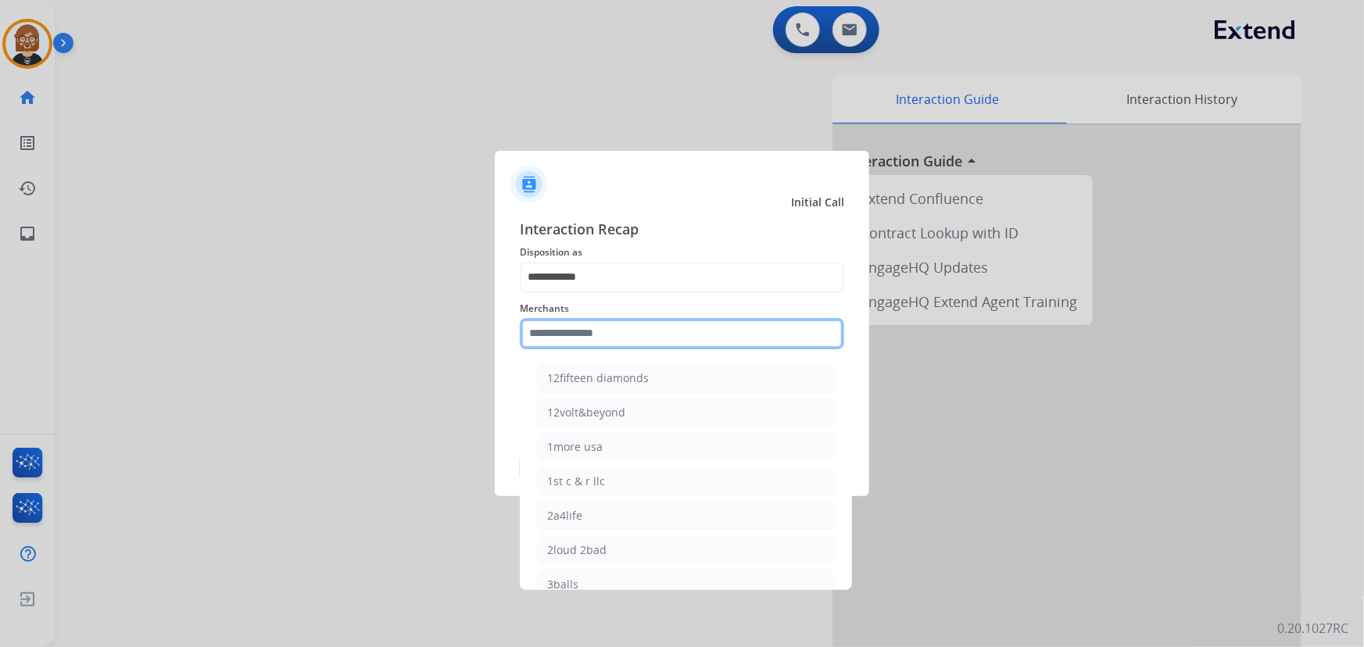
click at [681, 347] on input "text" at bounding box center [682, 333] width 324 height 31
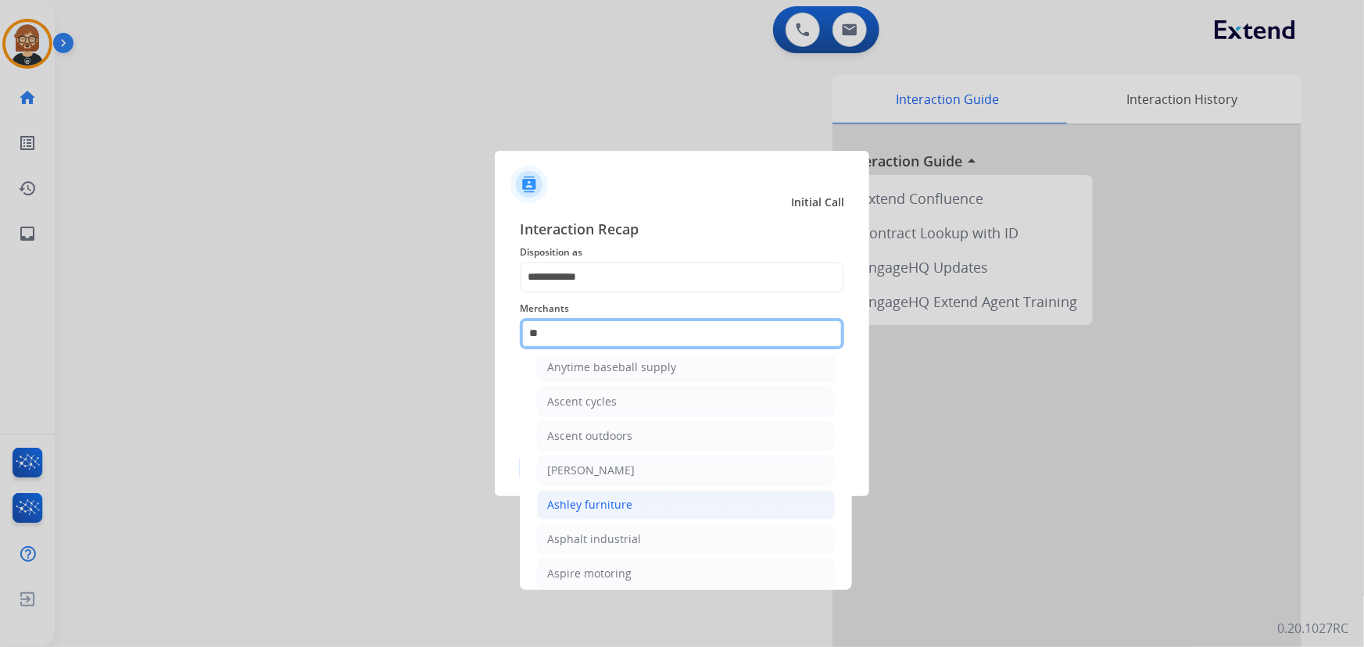
scroll to position [55, 0]
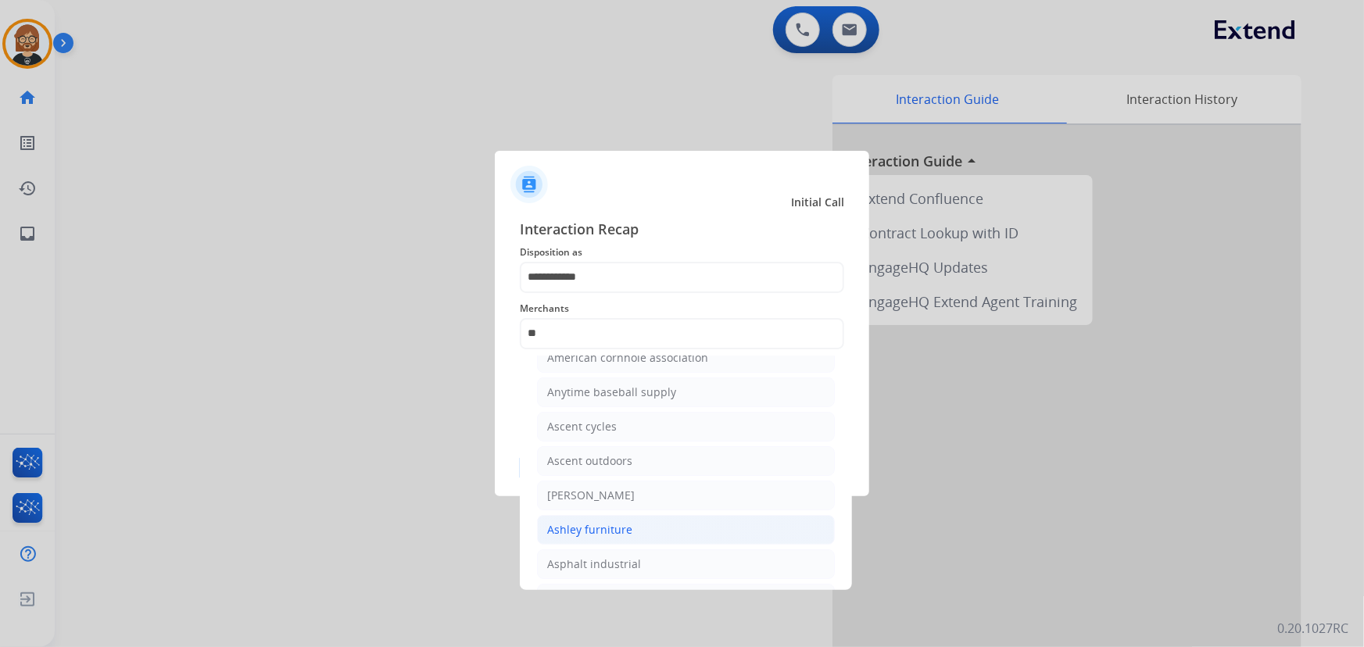
click at [651, 525] on li "Ashley furniture" at bounding box center [686, 530] width 298 height 30
type input "**********"
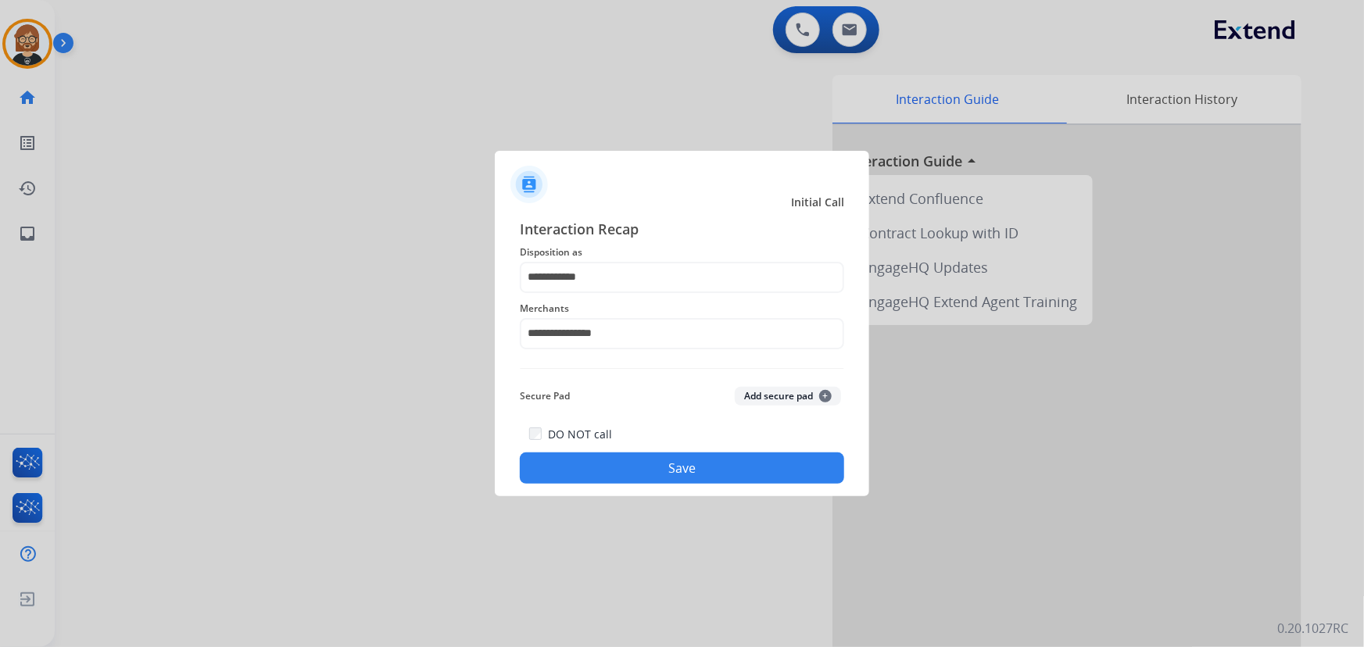
click at [667, 487] on div "**********" at bounding box center [682, 351] width 374 height 291
click at [674, 455] on button "Save" at bounding box center [682, 467] width 324 height 31
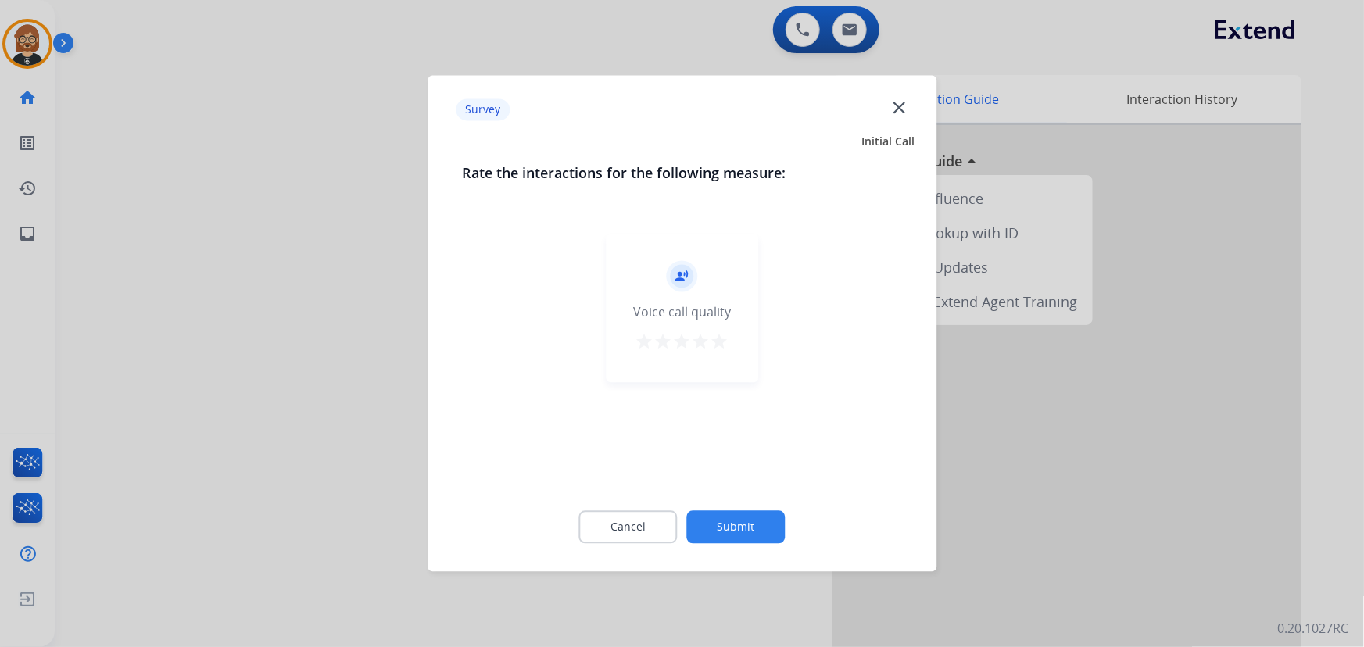
click at [719, 532] on button "Submit" at bounding box center [736, 527] width 98 height 33
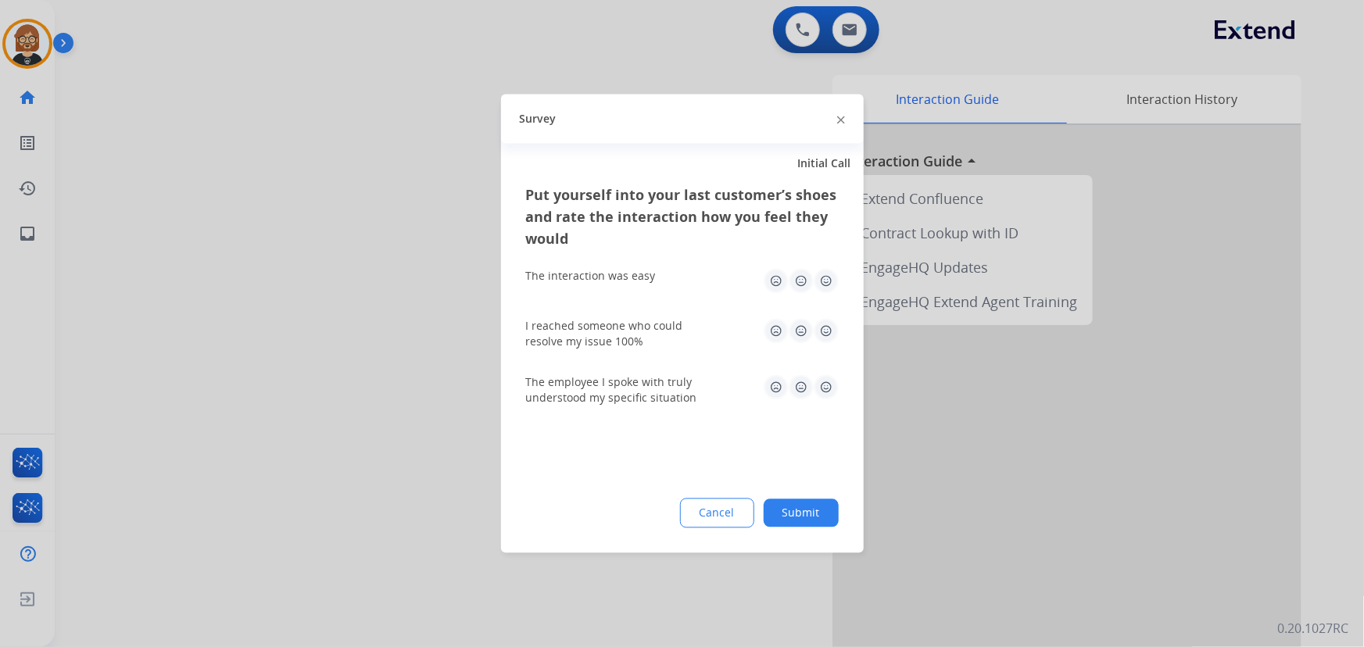
click at [810, 516] on button "Submit" at bounding box center [801, 513] width 75 height 28
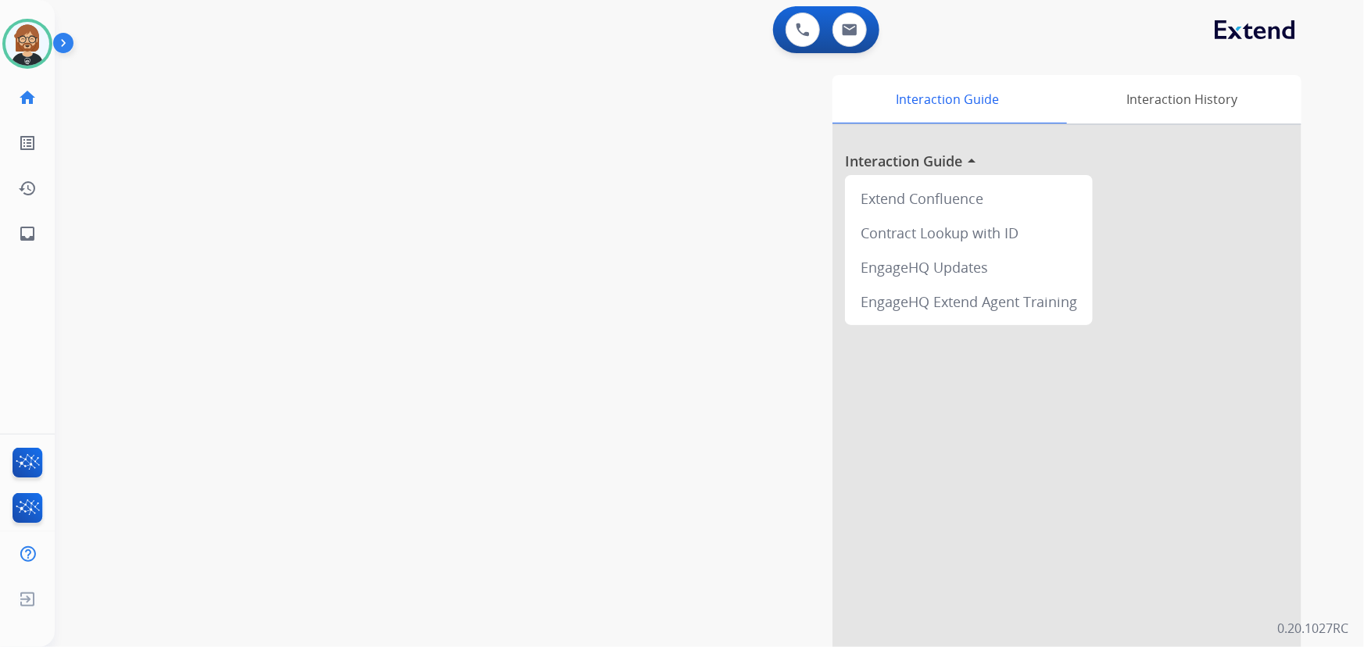
click at [1071, 437] on div at bounding box center [1066, 416] width 469 height 583
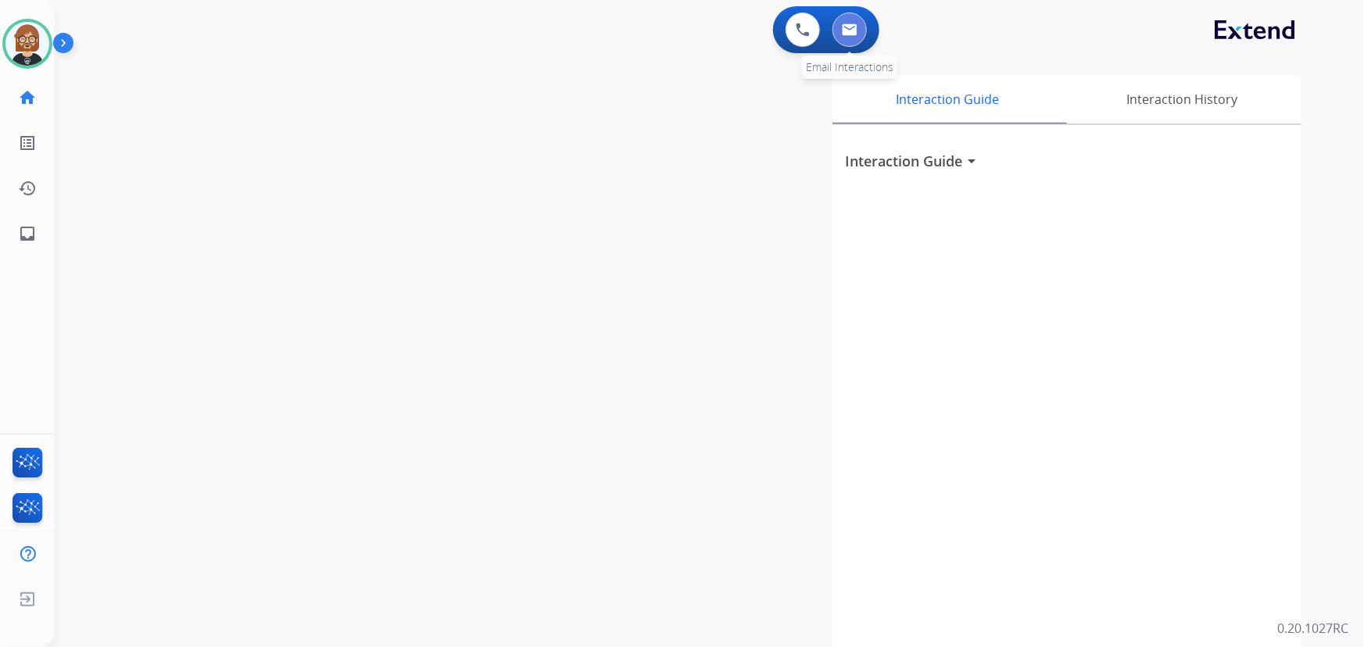
click at [842, 27] on img at bounding box center [850, 29] width 16 height 13
select select "**********"
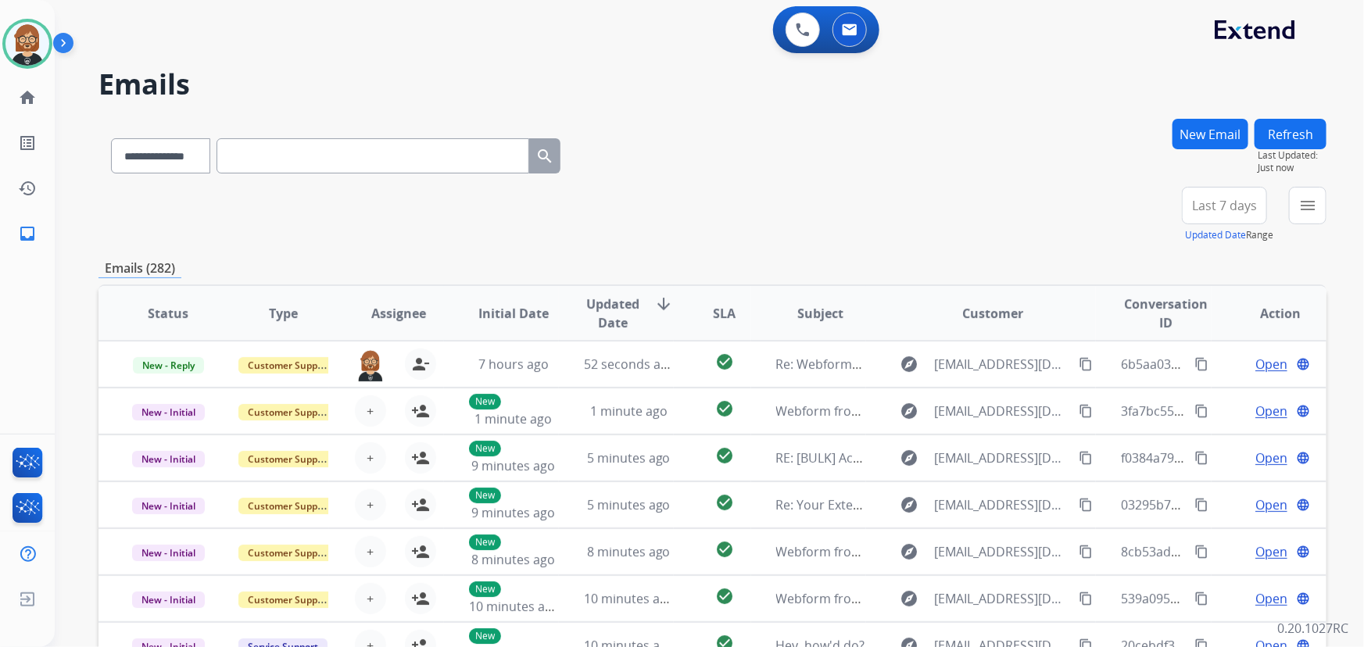
click at [1202, 133] on button "New Email" at bounding box center [1210, 134] width 76 height 30
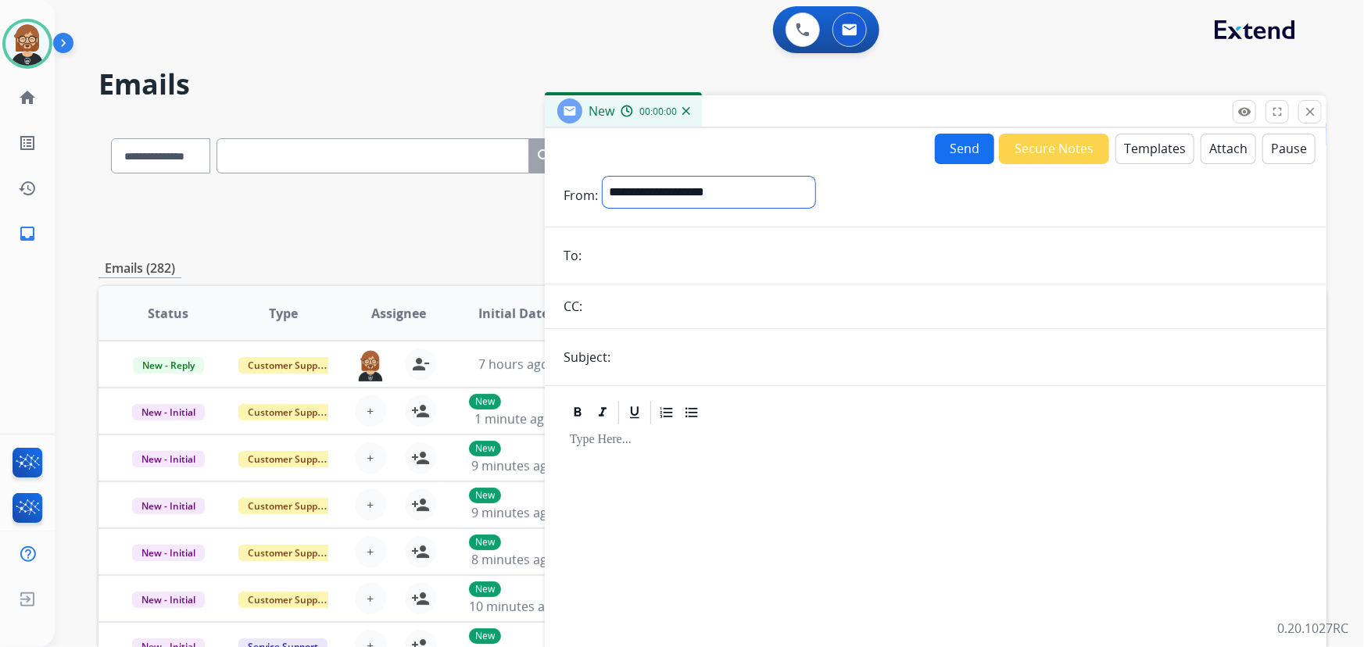
click at [736, 191] on select "**********" at bounding box center [709, 192] width 213 height 31
select select "**********"
click at [603, 177] on select "**********" at bounding box center [709, 192] width 213 height 31
click at [1134, 146] on button "Templates" at bounding box center [1154, 149] width 79 height 30
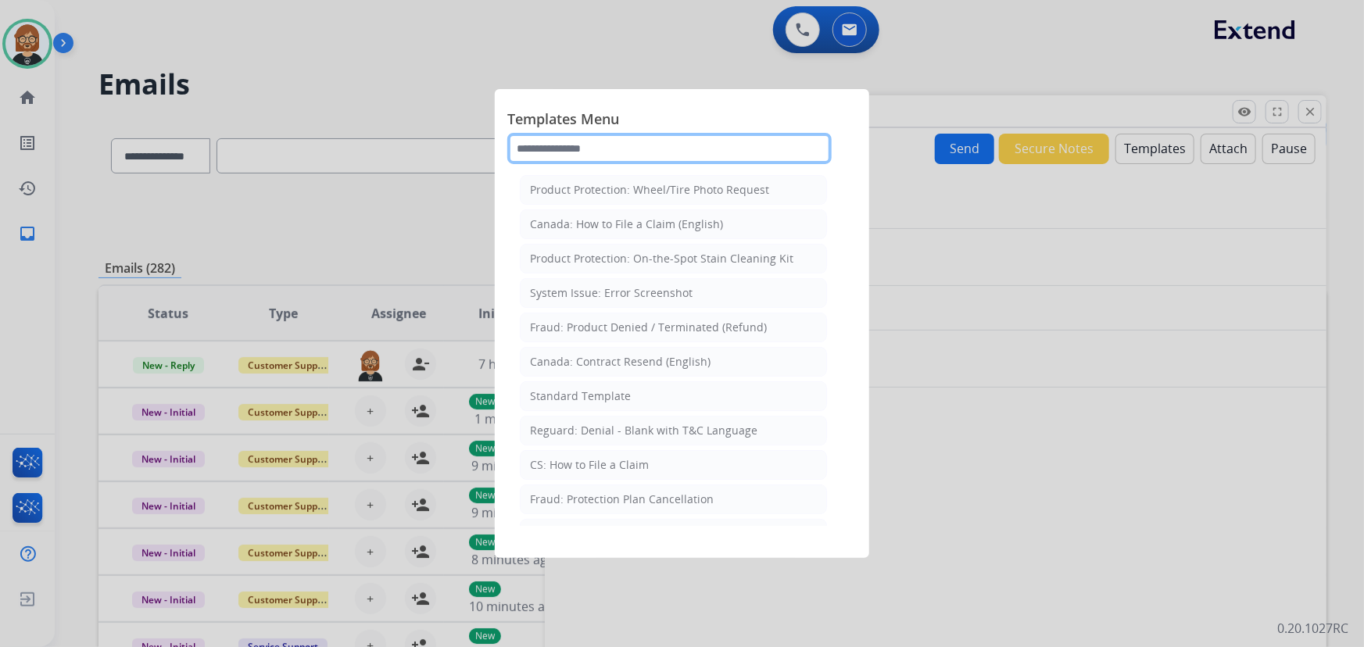
click at [658, 154] on input "text" at bounding box center [669, 148] width 324 height 31
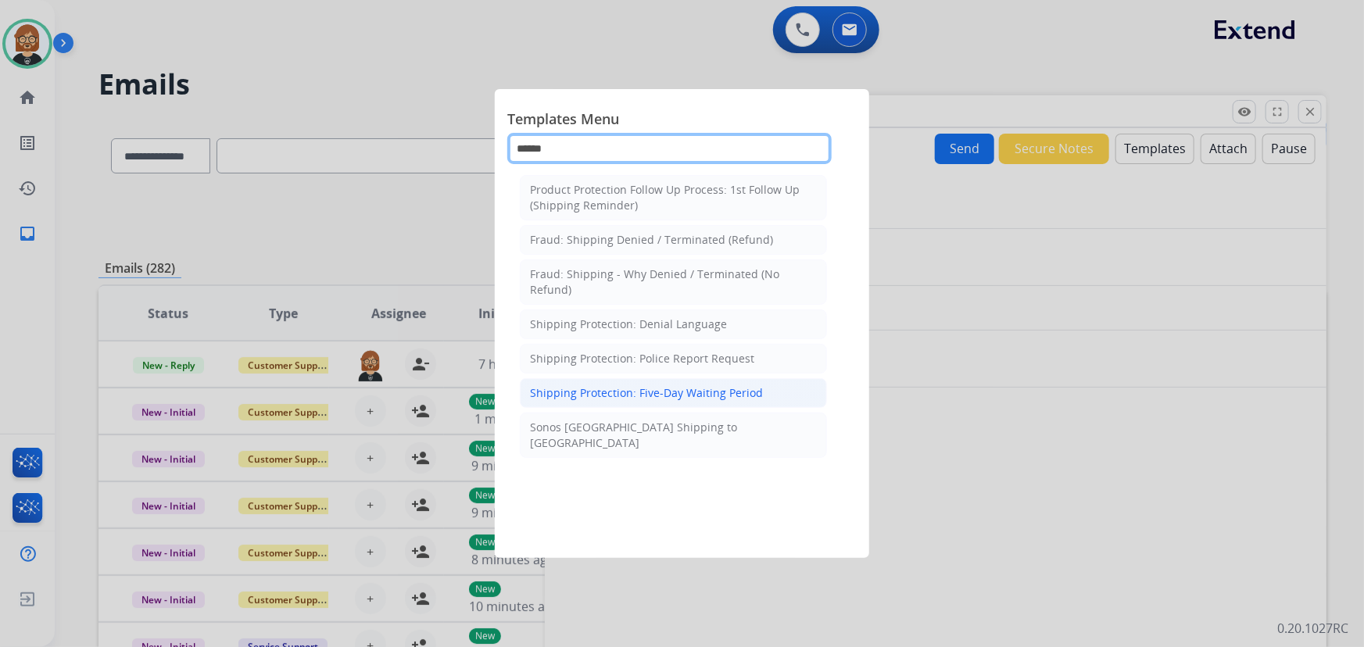
type input "******"
click at [685, 399] on div "Shipping Protection: Five-Day Waiting Period" at bounding box center [646, 393] width 233 height 16
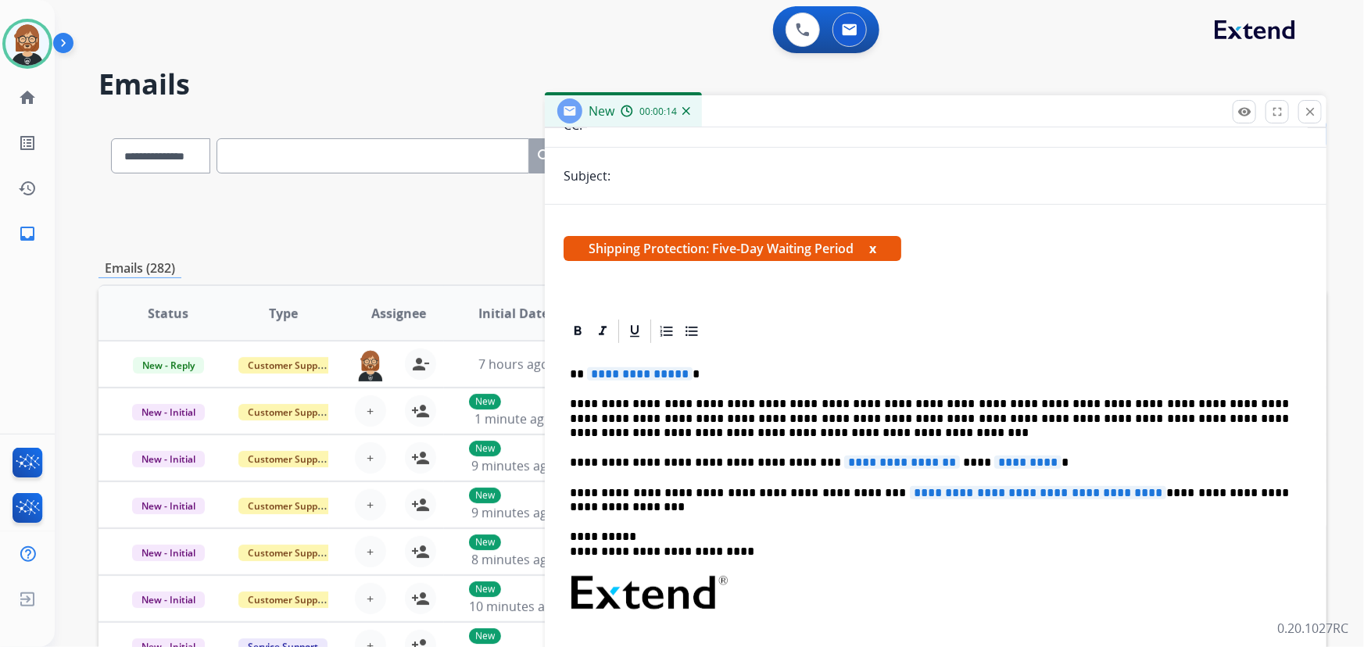
scroll to position [213, 0]
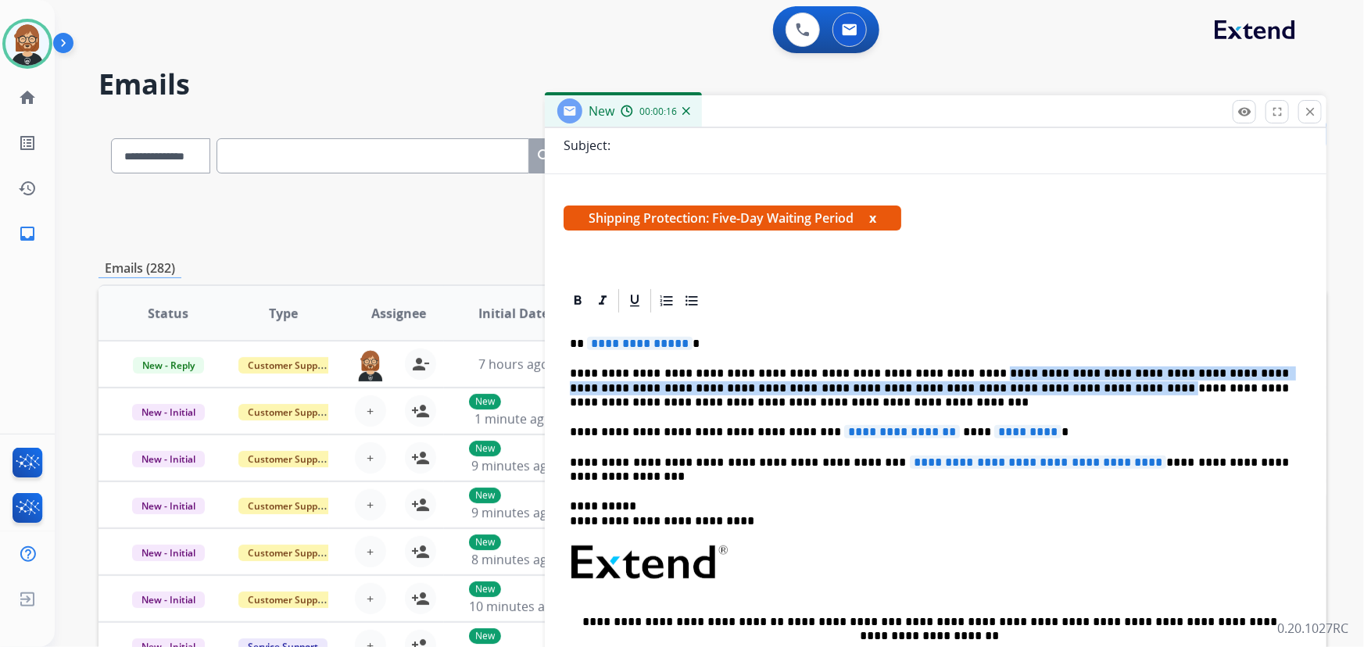
drag, startPoint x: 935, startPoint y: 370, endPoint x: 935, endPoint y: 382, distance: 11.7
click at [935, 382] on p "**********" at bounding box center [930, 388] width 720 height 43
click at [936, 368] on p "**********" at bounding box center [930, 388] width 720 height 43
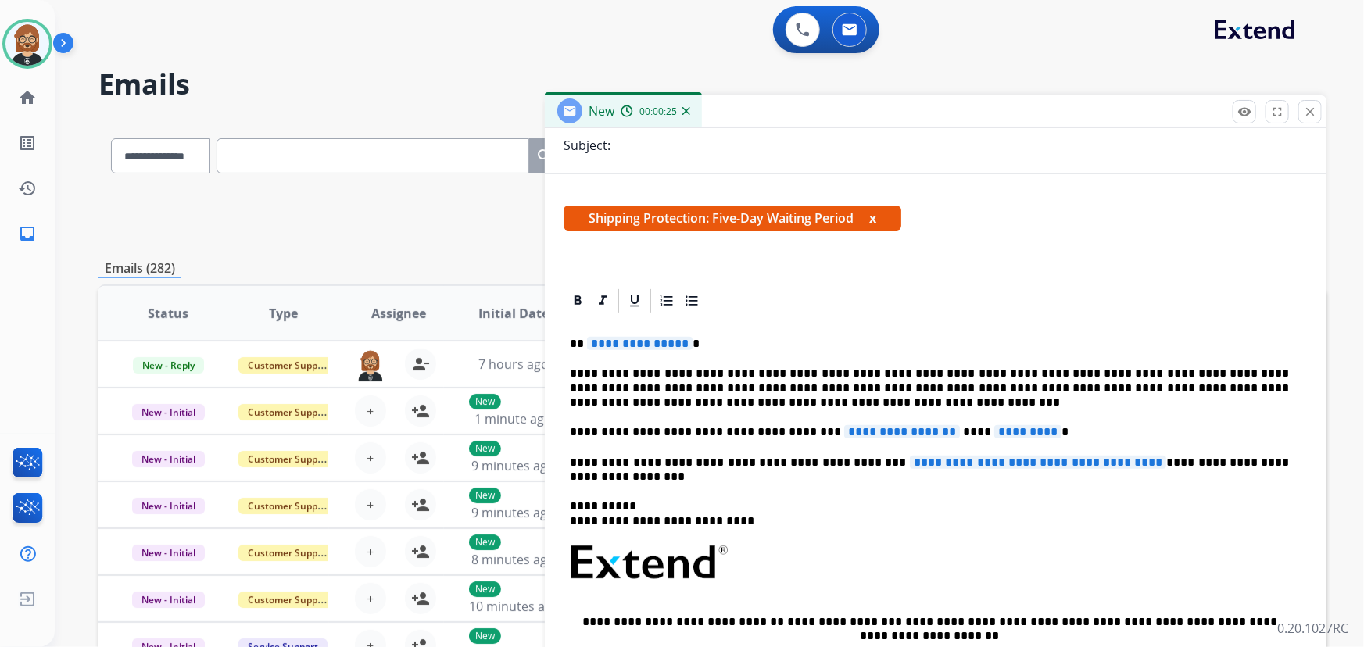
click at [1002, 432] on span "*********" at bounding box center [1027, 431] width 67 height 13
click at [854, 435] on span "**********" at bounding box center [902, 431] width 116 height 13
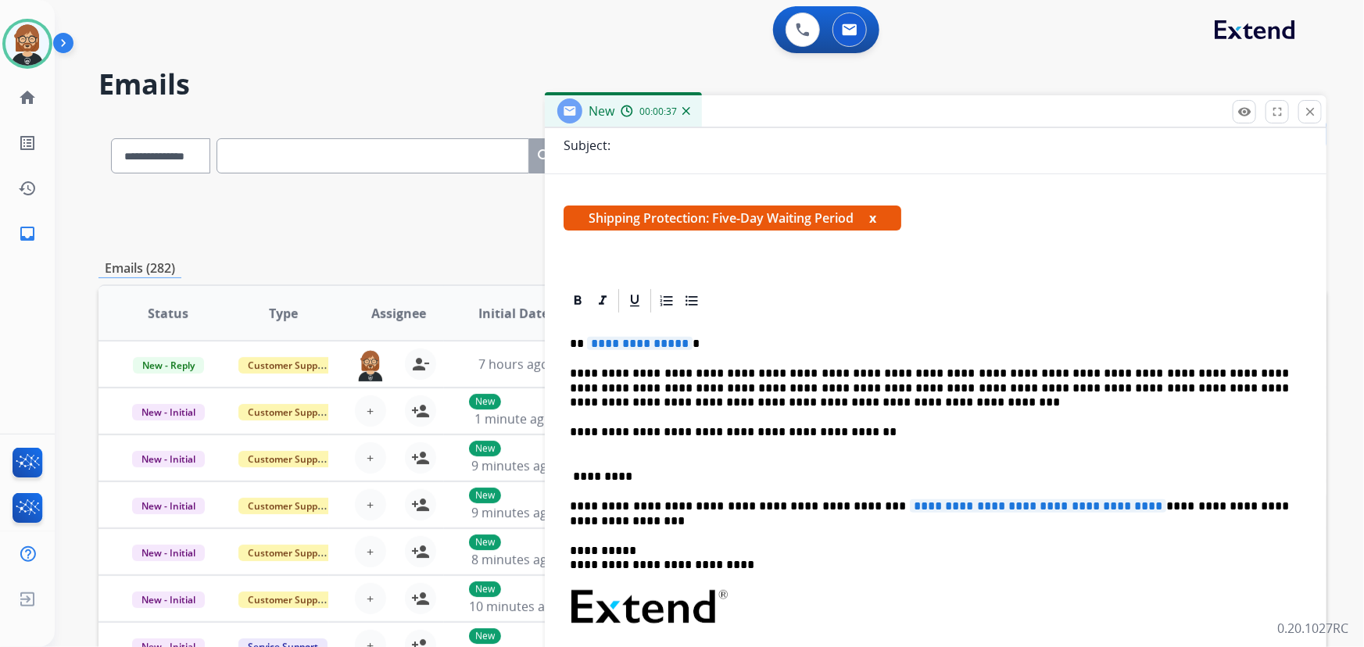
click at [934, 415] on div "**********" at bounding box center [935, 578] width 744 height 526
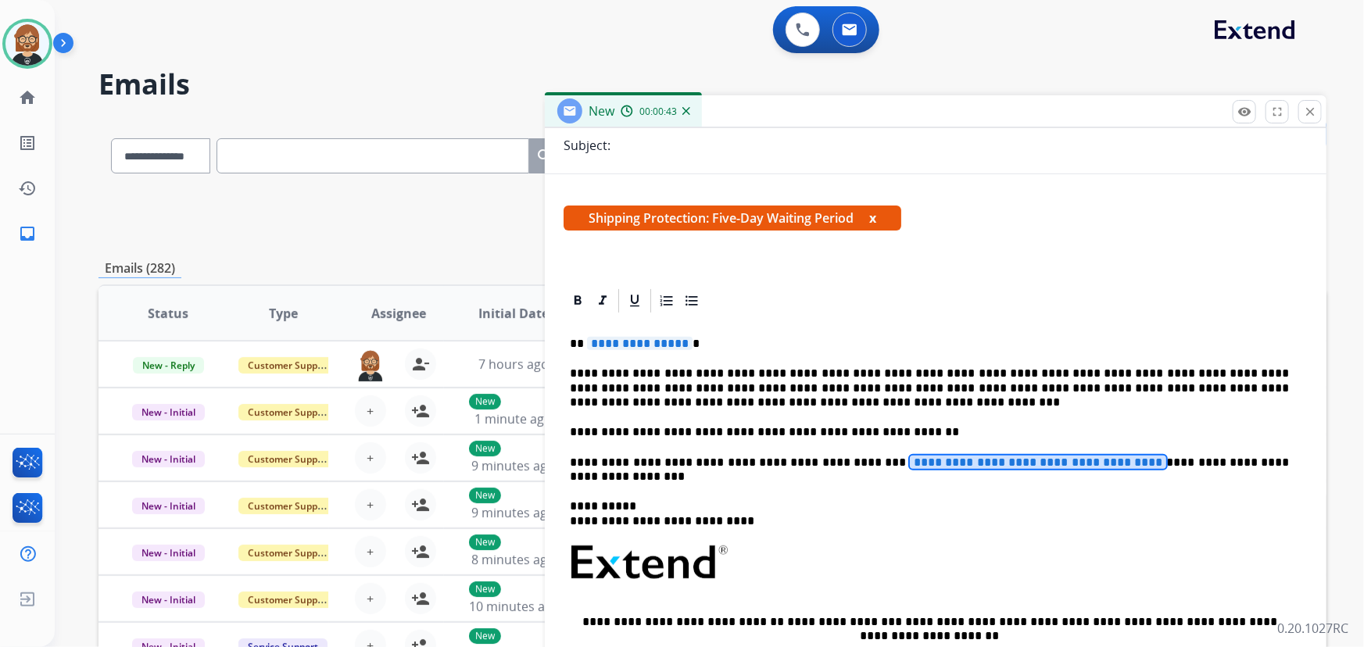
click at [938, 460] on span "**********" at bounding box center [1038, 462] width 257 height 13
click at [653, 341] on span "**********" at bounding box center [640, 343] width 106 height 13
drag, startPoint x: 849, startPoint y: 461, endPoint x: 926, endPoint y: 461, distance: 76.6
click at [926, 461] on span "**********" at bounding box center [1038, 462] width 257 height 13
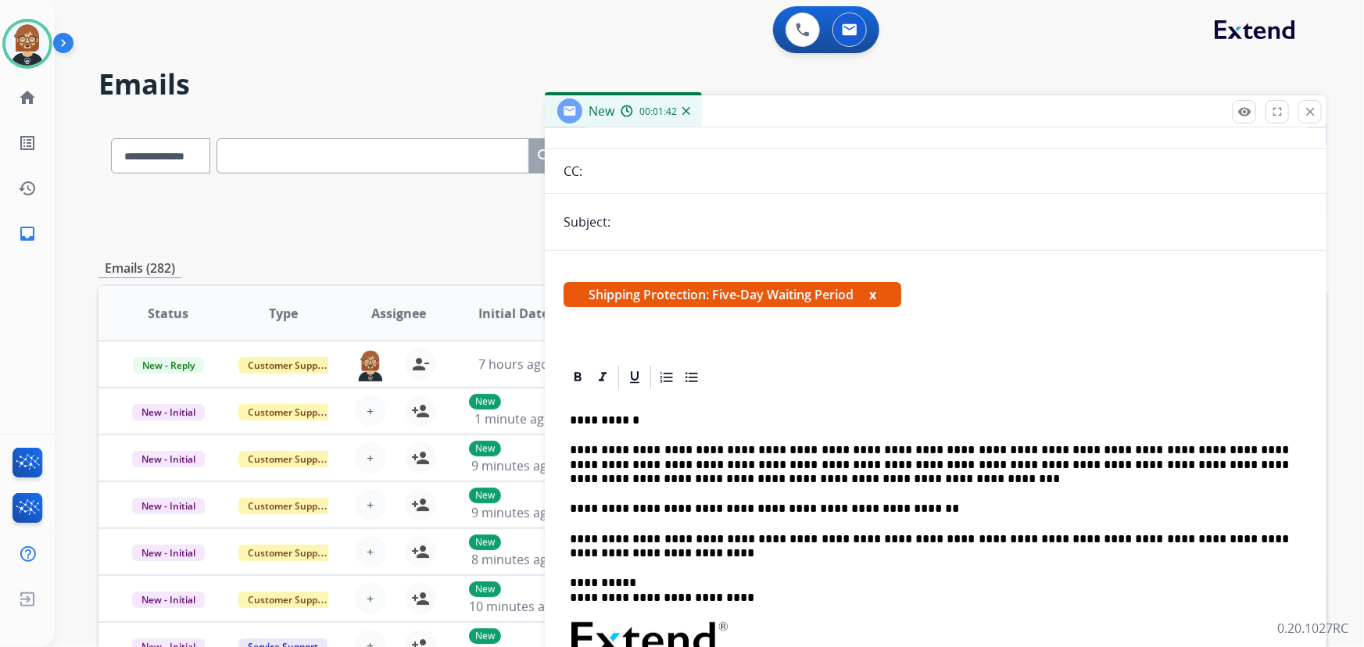
scroll to position [0, 0]
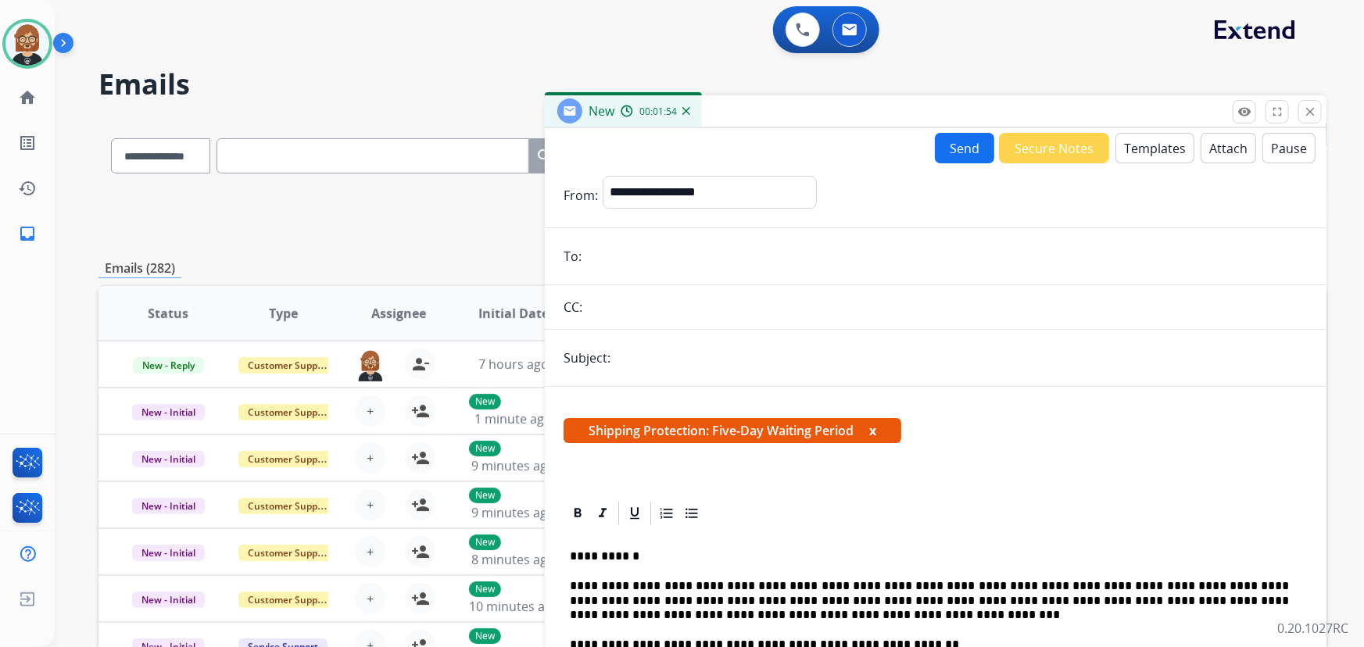
click at [692, 256] on input "email" at bounding box center [946, 256] width 721 height 31
paste input "**********"
type input "**********"
click at [764, 350] on input "text" at bounding box center [961, 357] width 692 height 31
type input "**********"
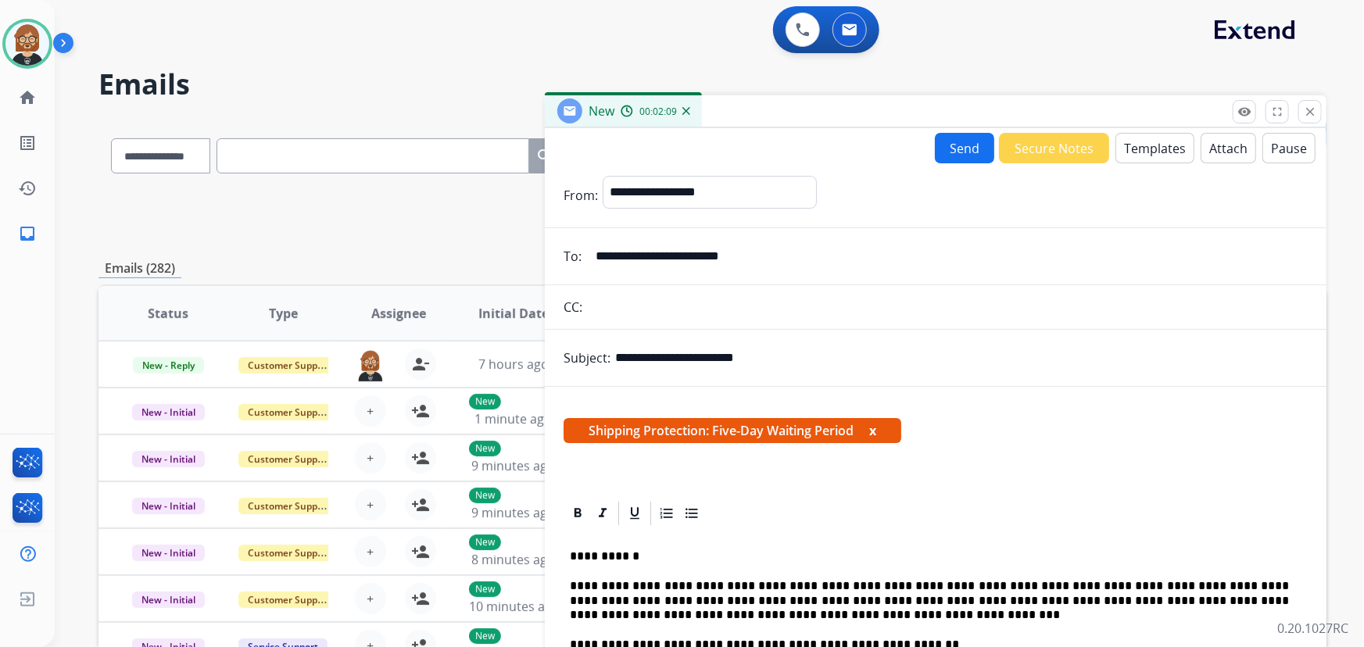
click at [971, 150] on button "Send" at bounding box center [964, 148] width 59 height 30
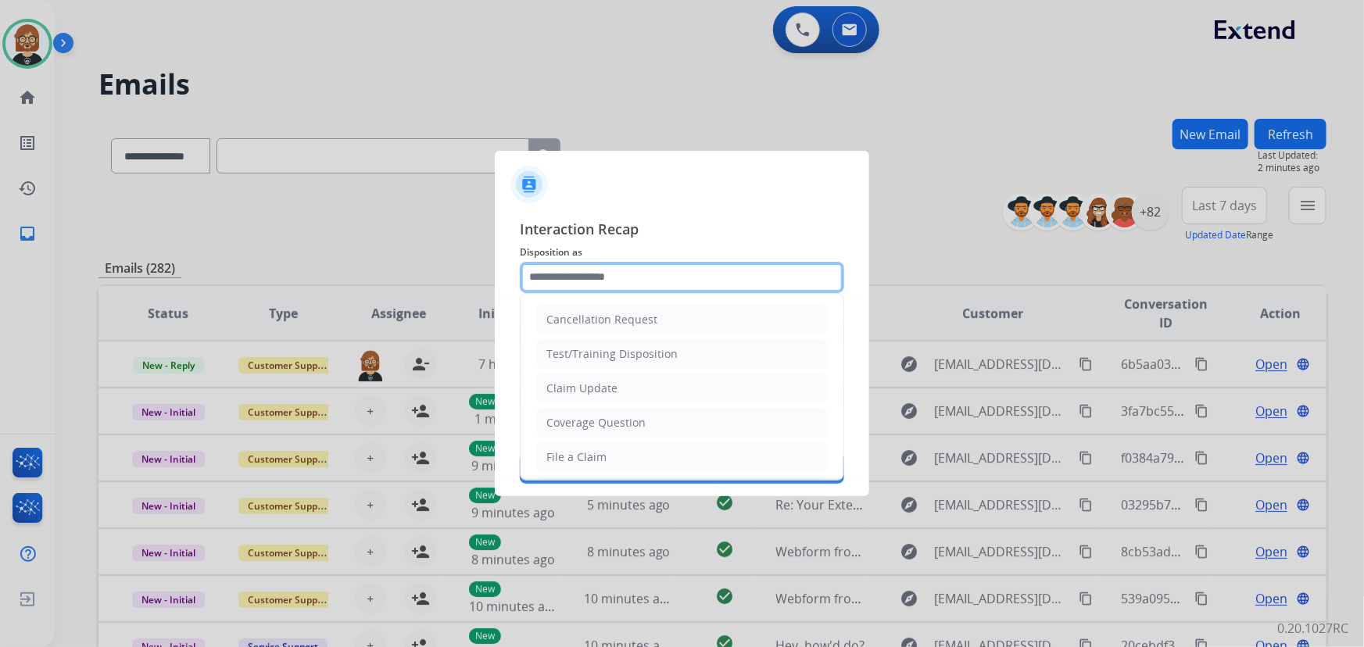
click at [607, 268] on input "text" at bounding box center [682, 277] width 324 height 31
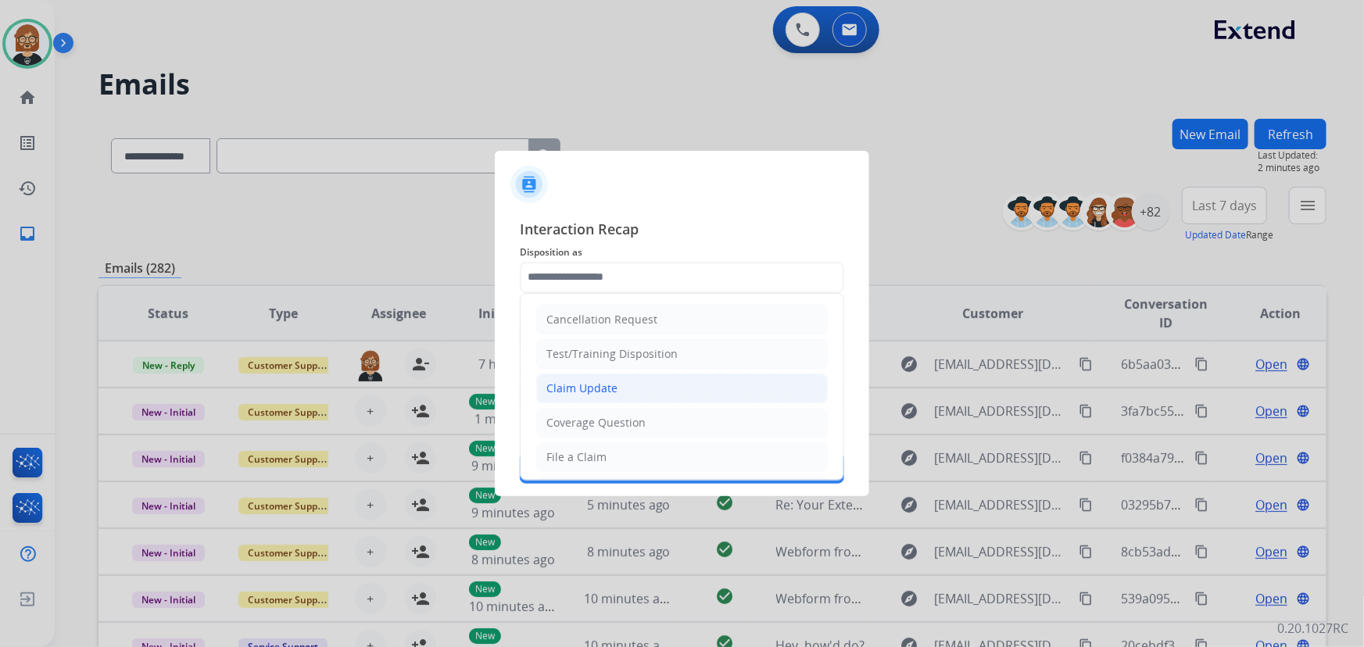
click at [610, 381] on div "Claim Update" at bounding box center [581, 389] width 71 height 16
type input "**********"
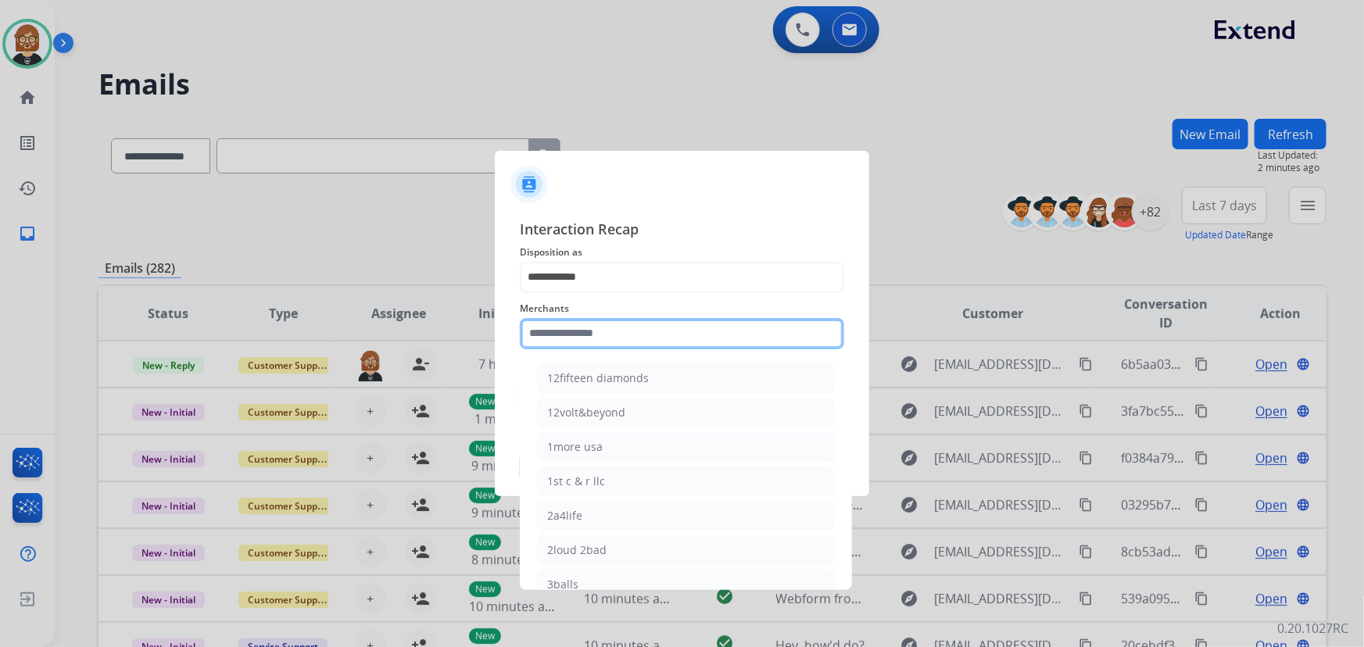
click at [625, 334] on input "text" at bounding box center [682, 333] width 324 height 31
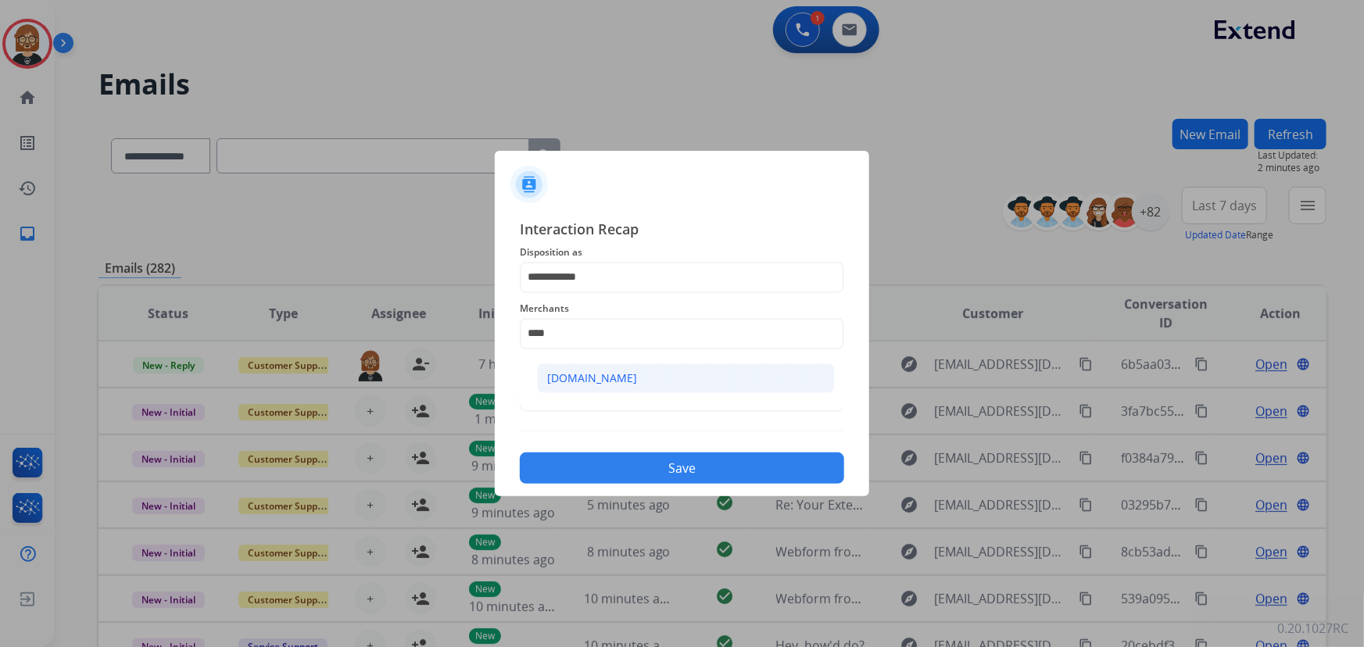
click at [649, 376] on li "Carparts.com" at bounding box center [686, 378] width 298 height 30
type input "**********"
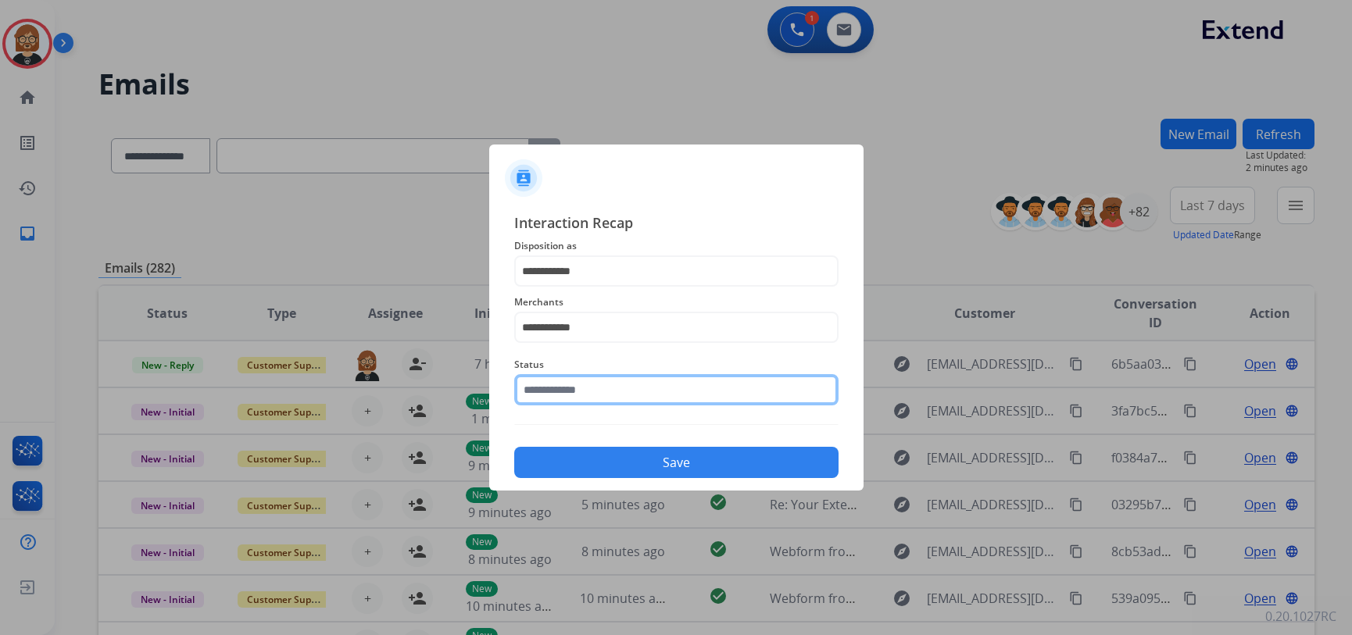
click at [651, 399] on input "text" at bounding box center [676, 389] width 324 height 31
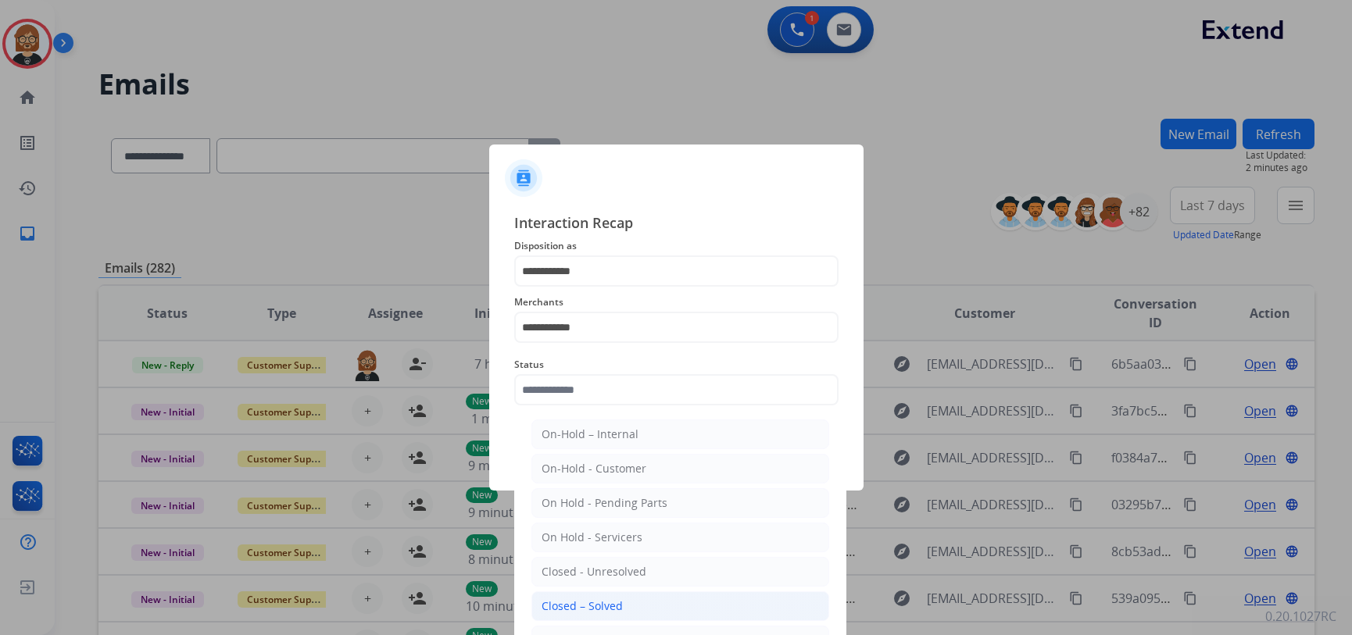
click at [660, 612] on li "Closed – Solved" at bounding box center [680, 607] width 298 height 30
type input "**********"
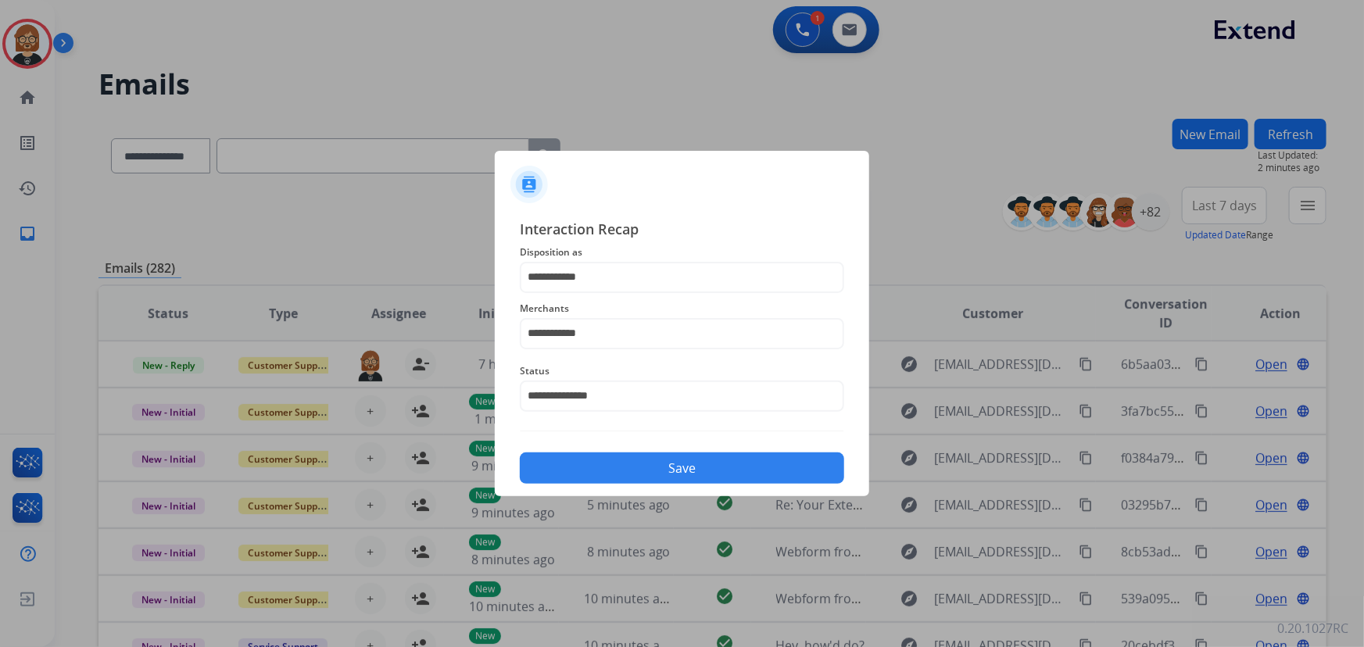
click at [695, 474] on button "Save" at bounding box center [682, 467] width 324 height 31
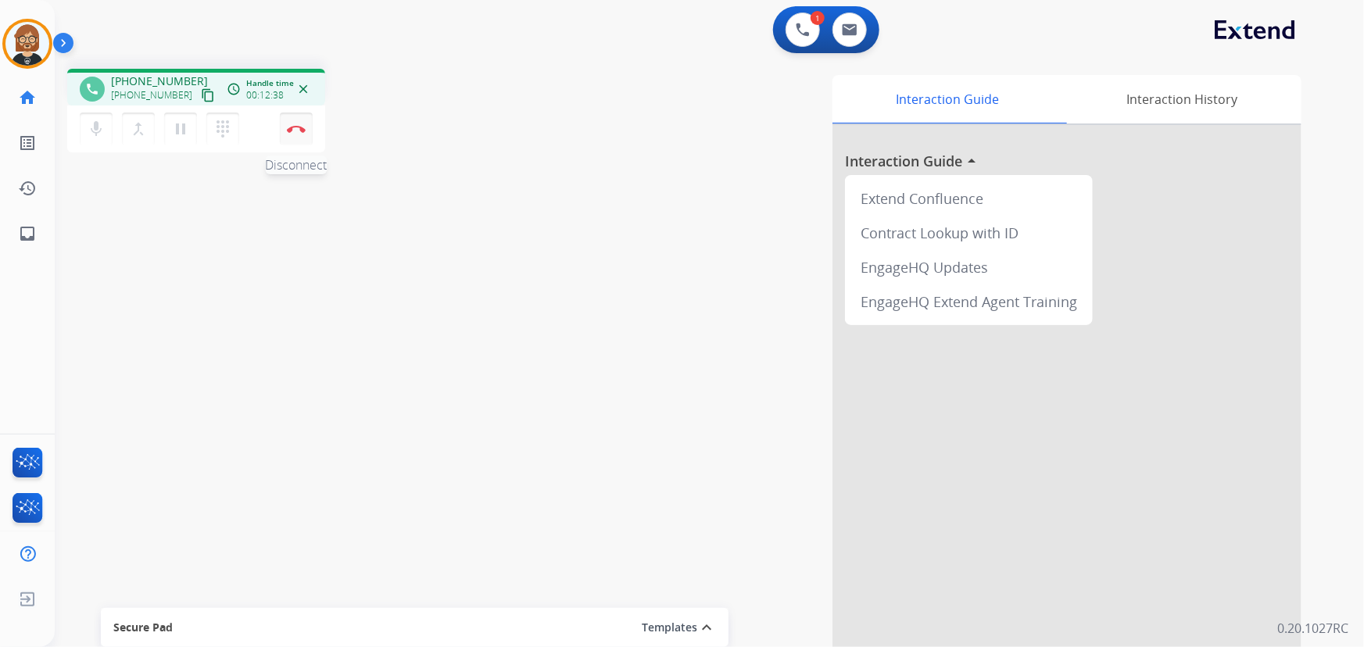
click at [297, 125] on img at bounding box center [296, 129] width 19 height 8
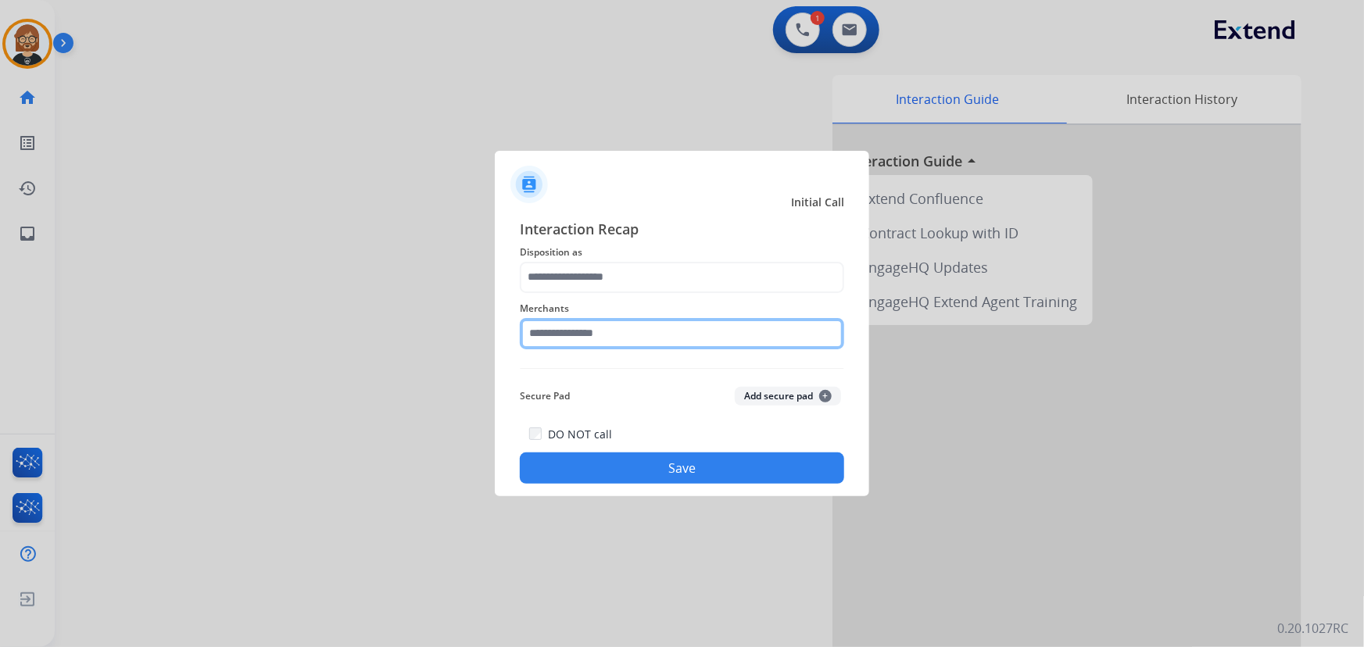
click at [682, 335] on input "text" at bounding box center [682, 333] width 324 height 31
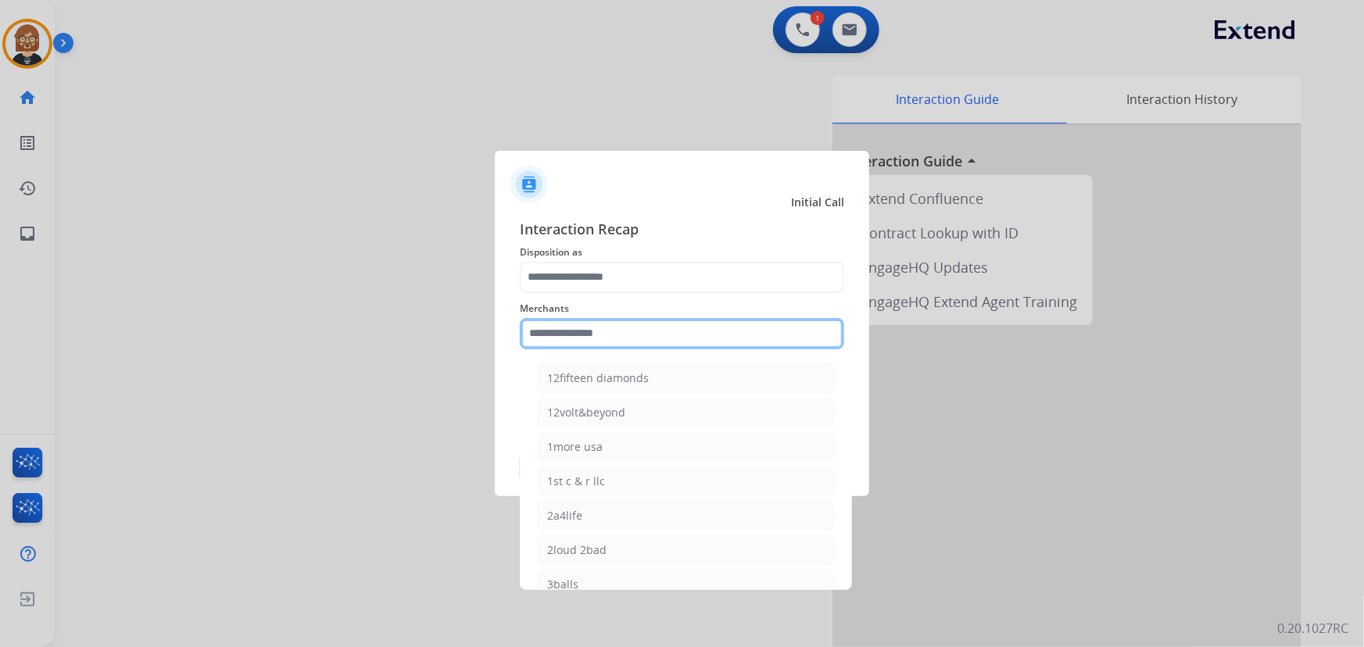
click at [630, 337] on input "text" at bounding box center [682, 333] width 324 height 31
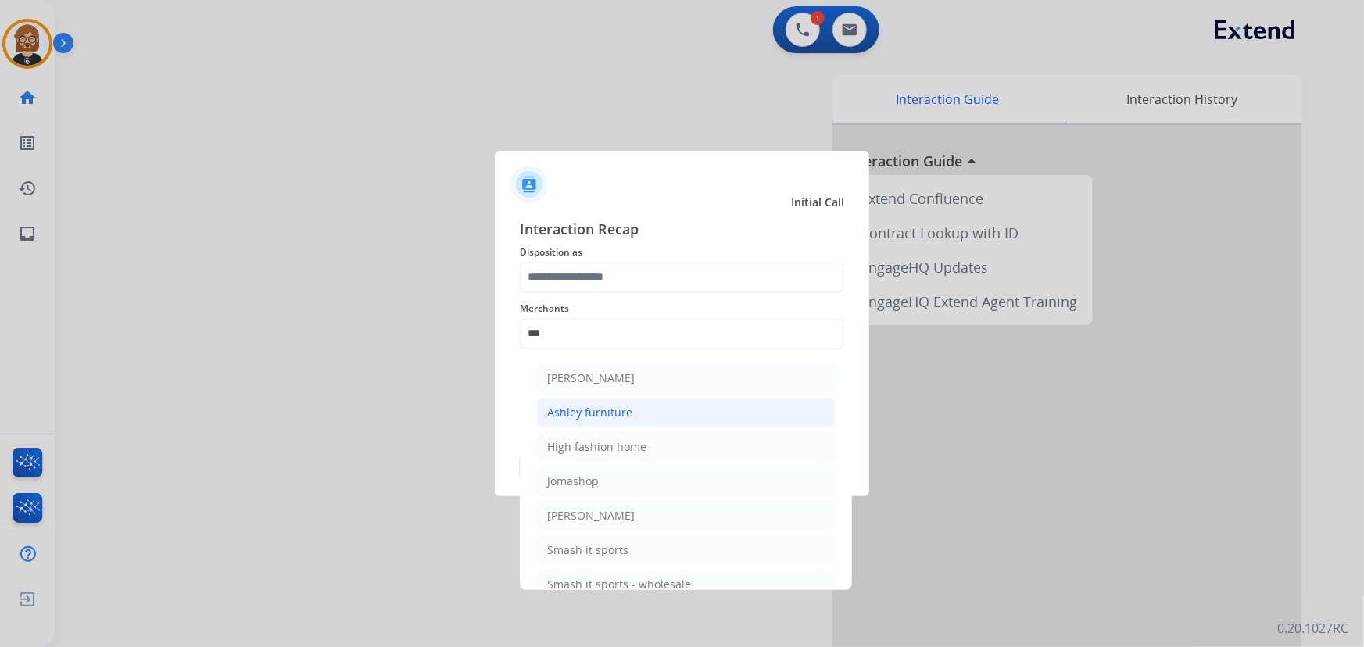
click at [640, 406] on li "Ashley furniture" at bounding box center [686, 413] width 298 height 30
type input "**********"
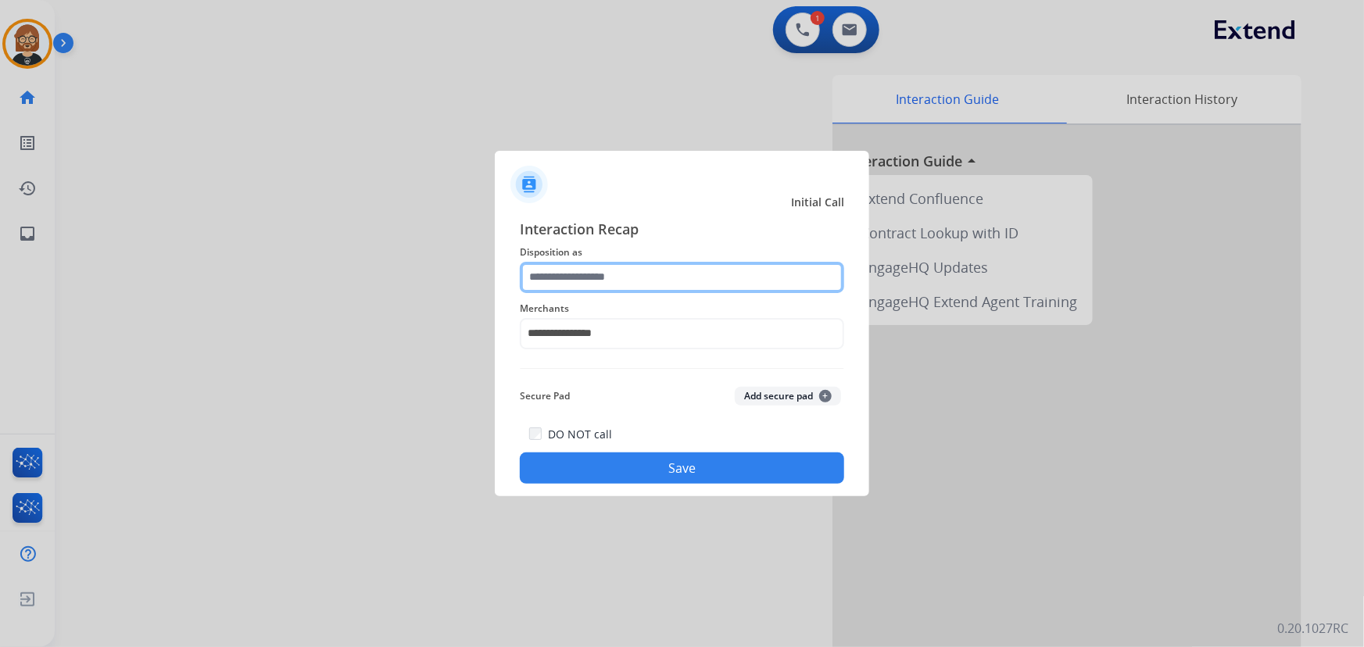
click at [635, 280] on input "text" at bounding box center [682, 277] width 324 height 31
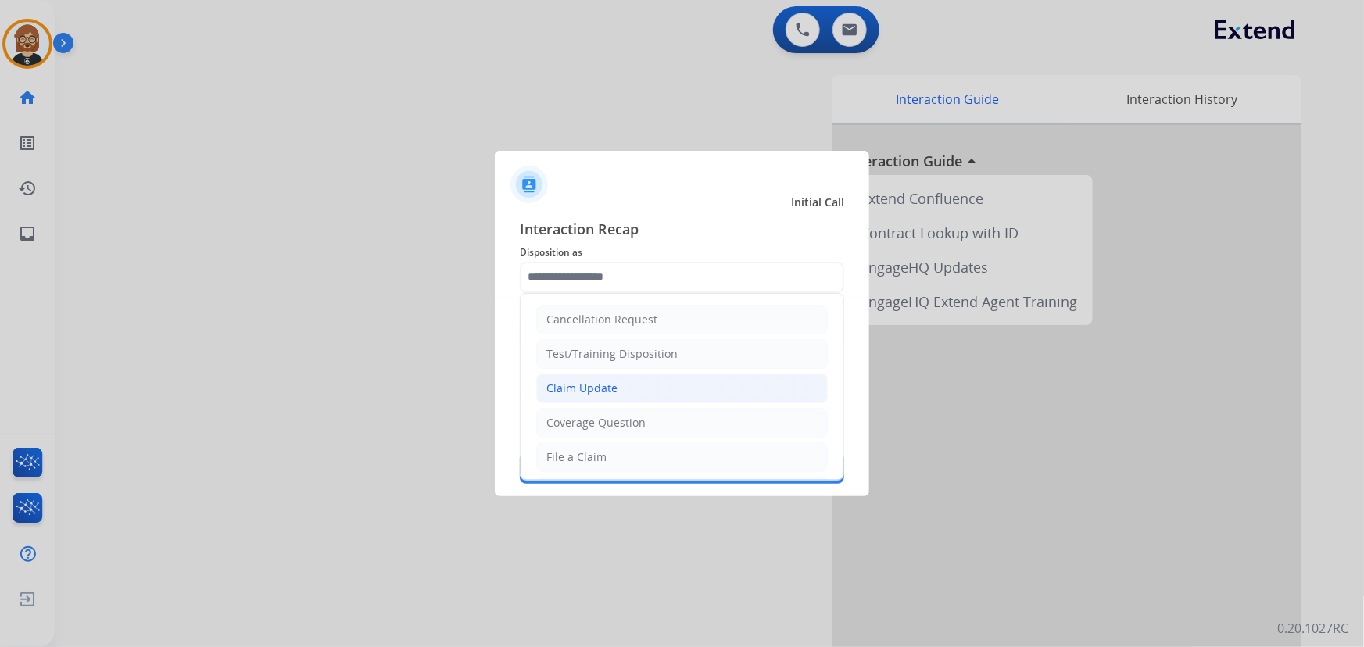
click at [641, 394] on li "Claim Update" at bounding box center [681, 389] width 291 height 30
type input "**********"
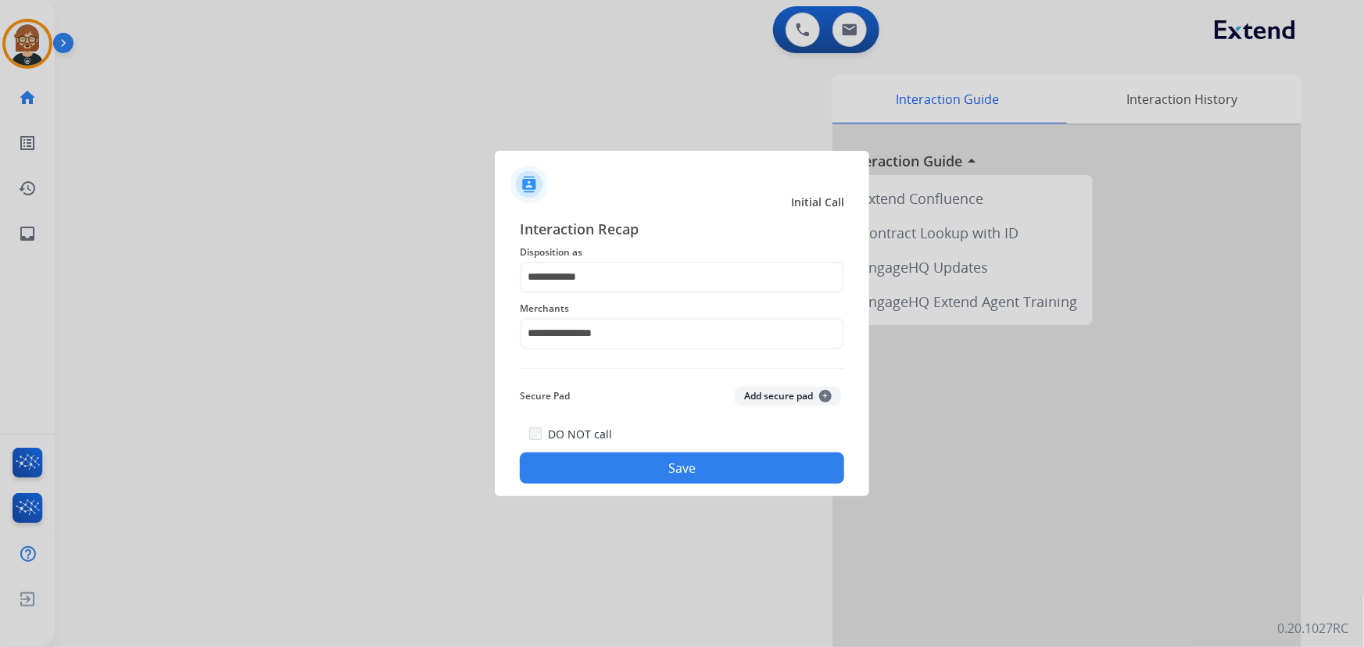
click at [685, 462] on button "Save" at bounding box center [682, 467] width 324 height 31
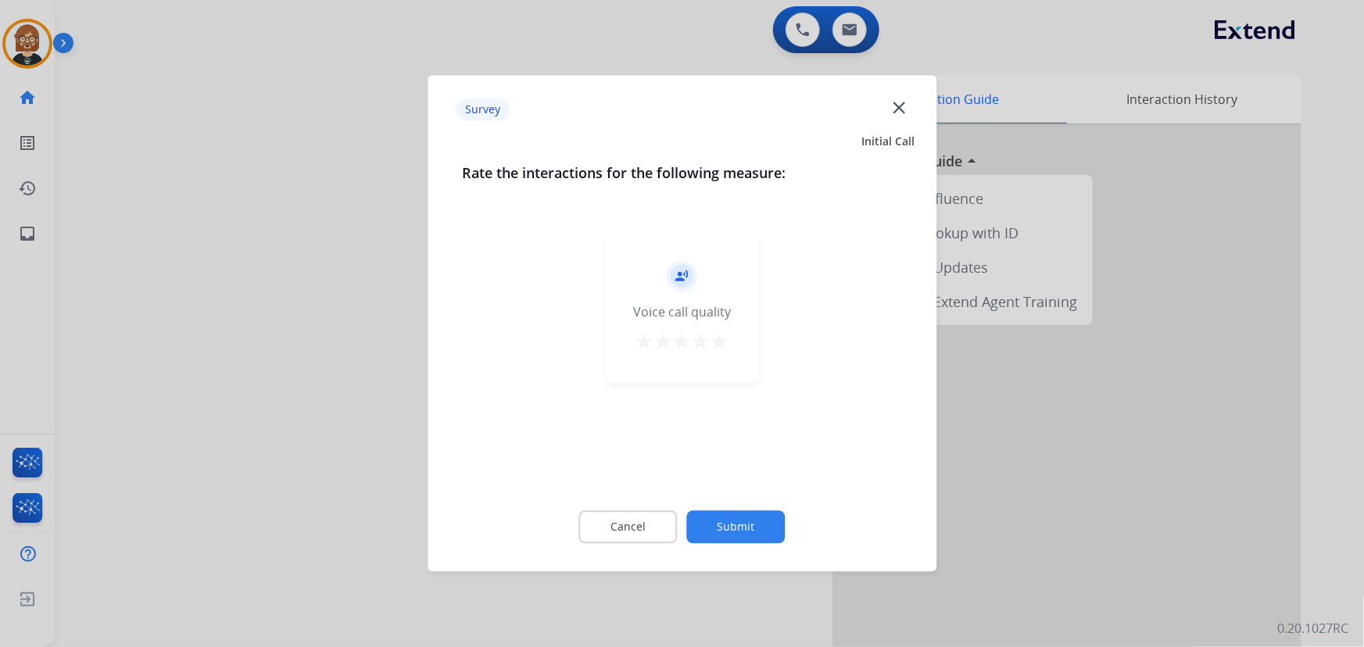
click at [772, 527] on button "Submit" at bounding box center [736, 527] width 98 height 33
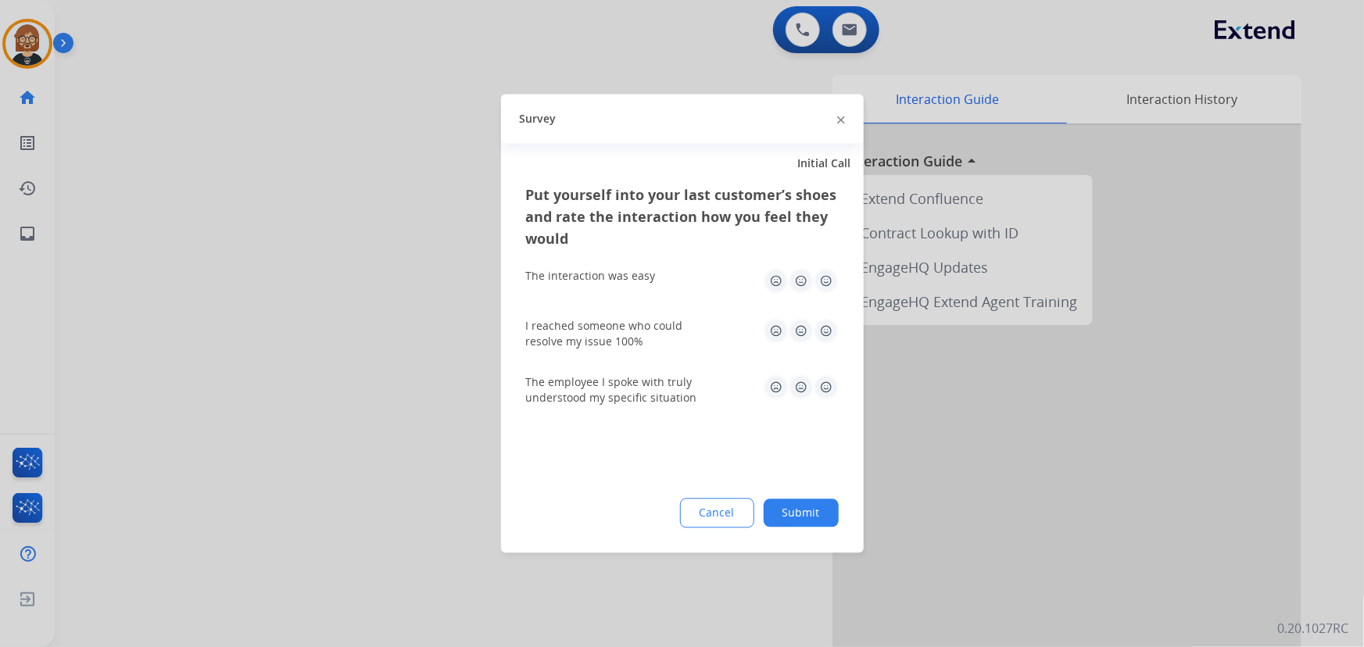
click at [808, 518] on button "Submit" at bounding box center [801, 513] width 75 height 28
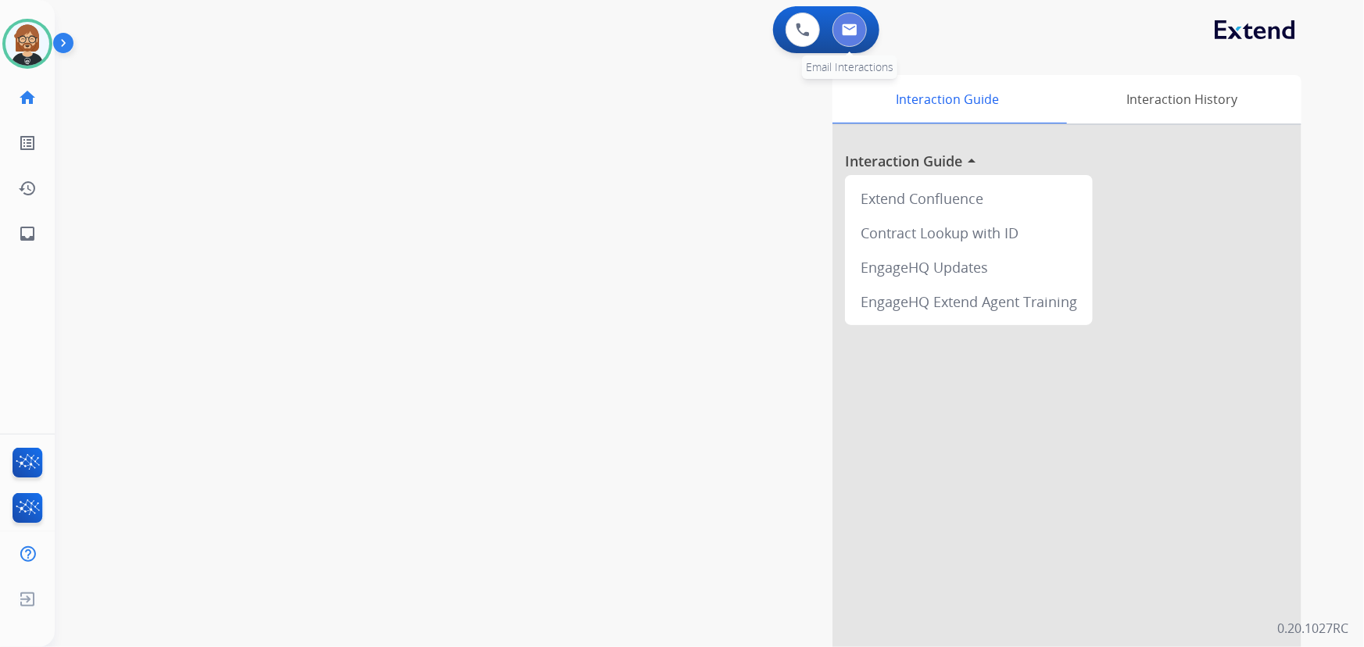
click at [848, 28] on img at bounding box center [850, 29] width 16 height 13
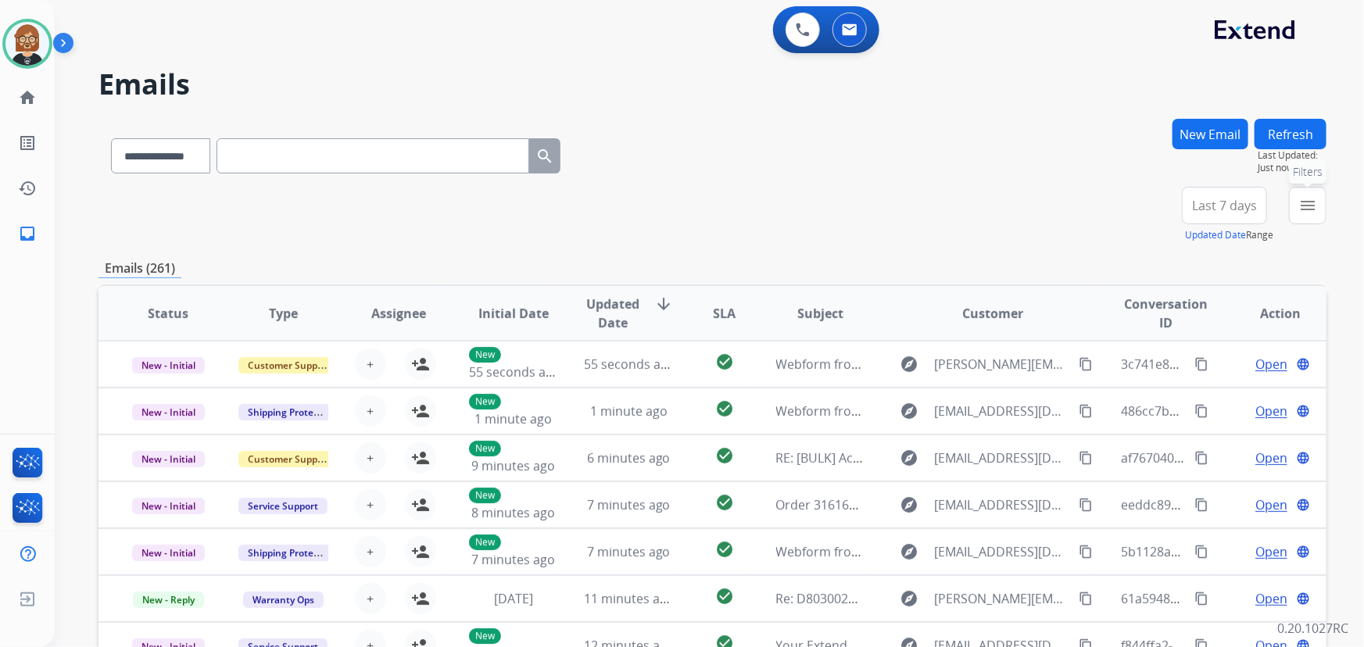
click at [1314, 211] on mat-icon "menu" at bounding box center [1307, 205] width 19 height 19
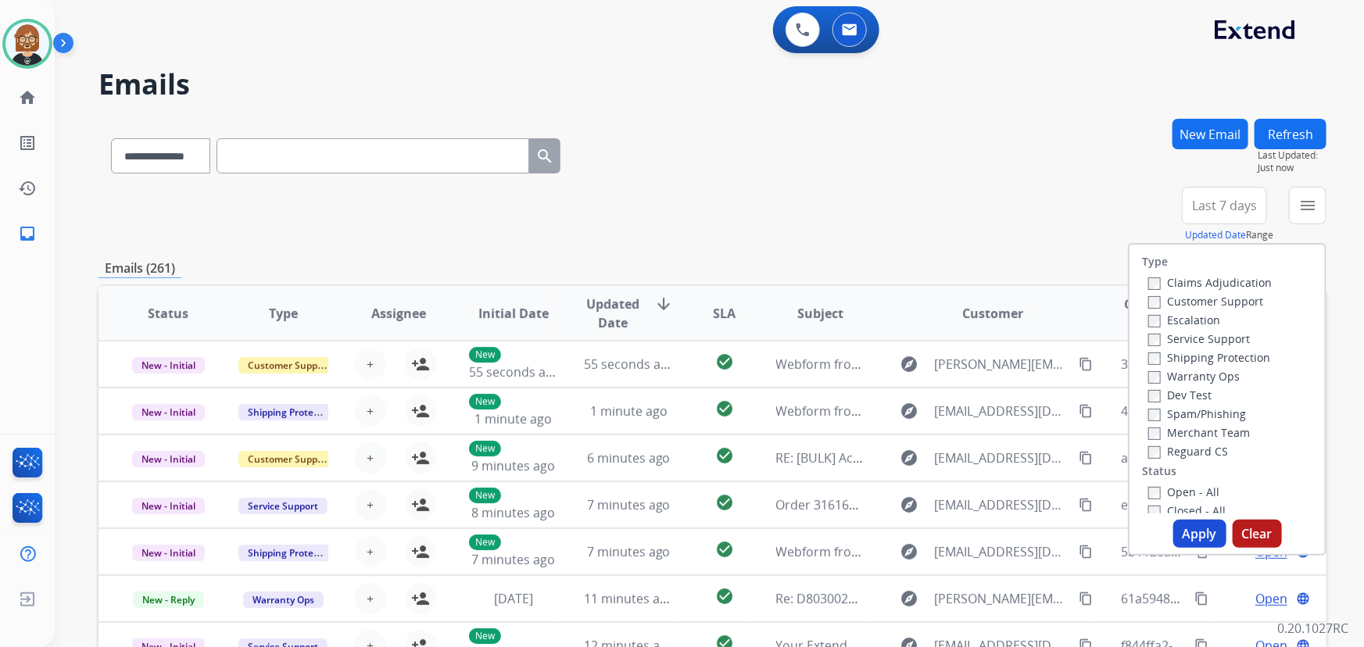
click at [1188, 494] on label "Open - All" at bounding box center [1183, 492] width 71 height 15
drag, startPoint x: 1190, startPoint y: 538, endPoint x: 1200, endPoint y: 538, distance: 9.4
click at [1200, 538] on button "Apply" at bounding box center [1199, 534] width 53 height 28
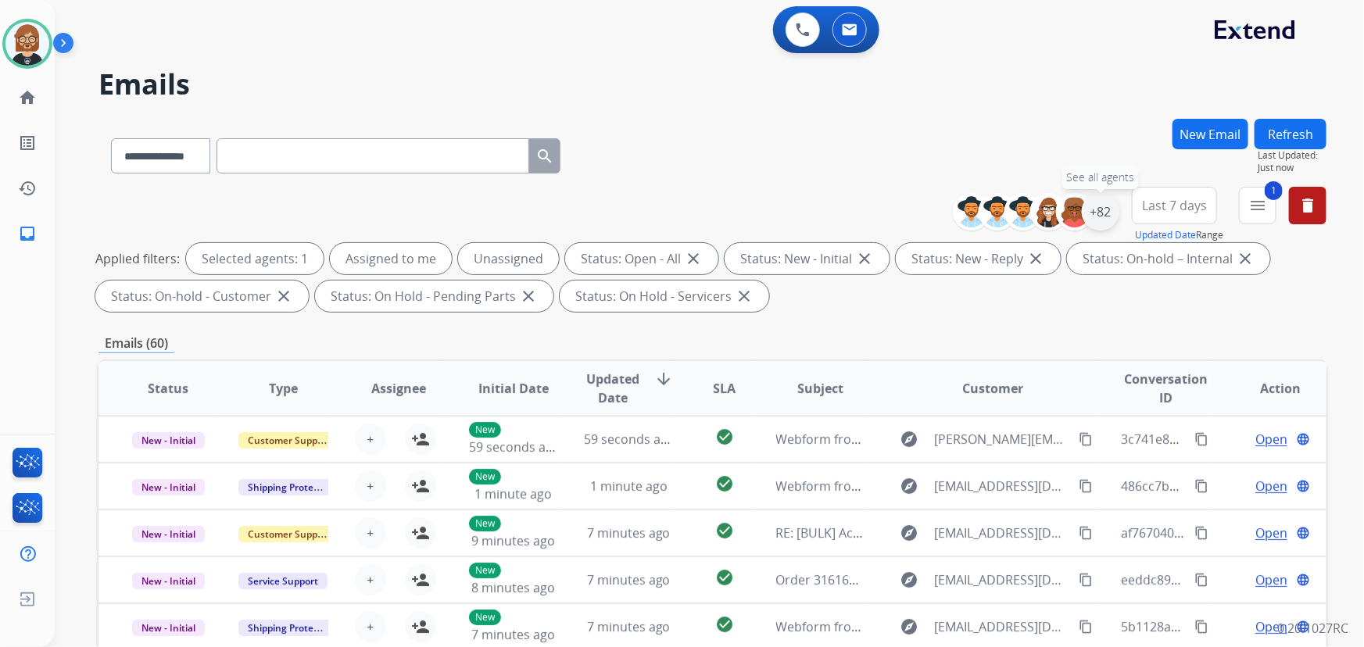
click at [1091, 209] on div "+82" at bounding box center [1101, 212] width 38 height 38
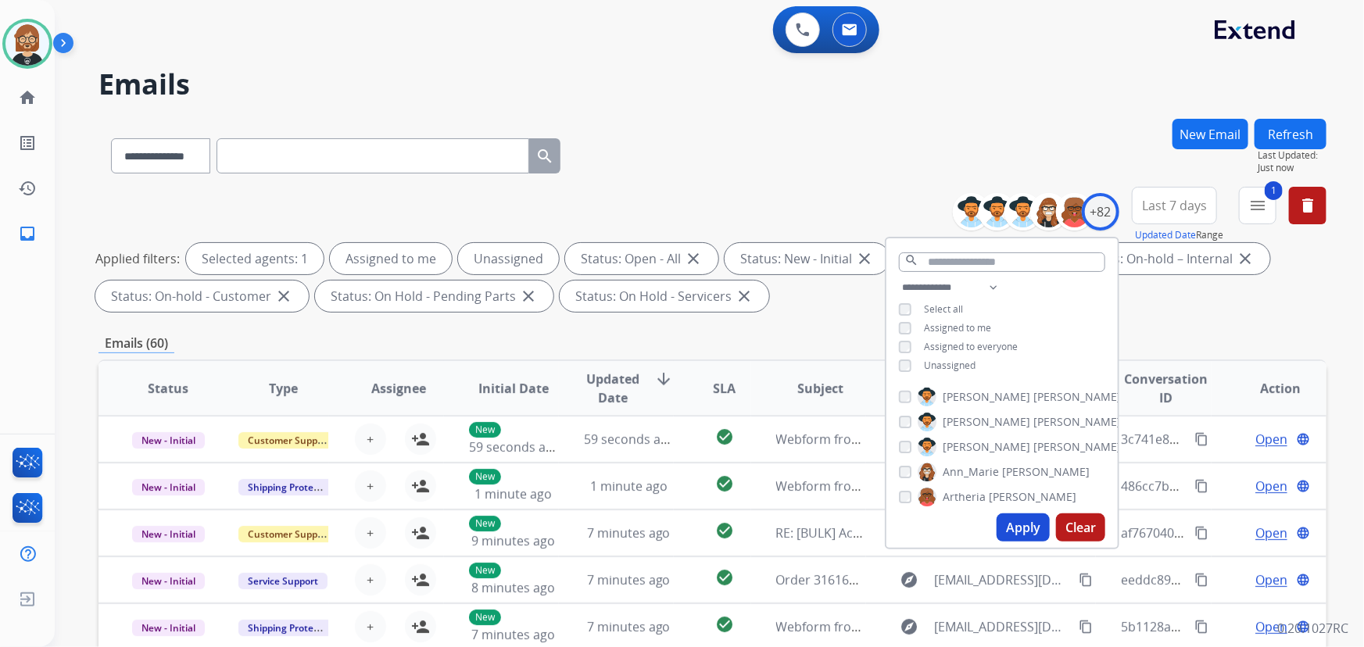
click at [958, 365] on span "Unassigned" at bounding box center [950, 365] width 52 height 13
click at [1014, 528] on button "Apply" at bounding box center [1022, 527] width 53 height 28
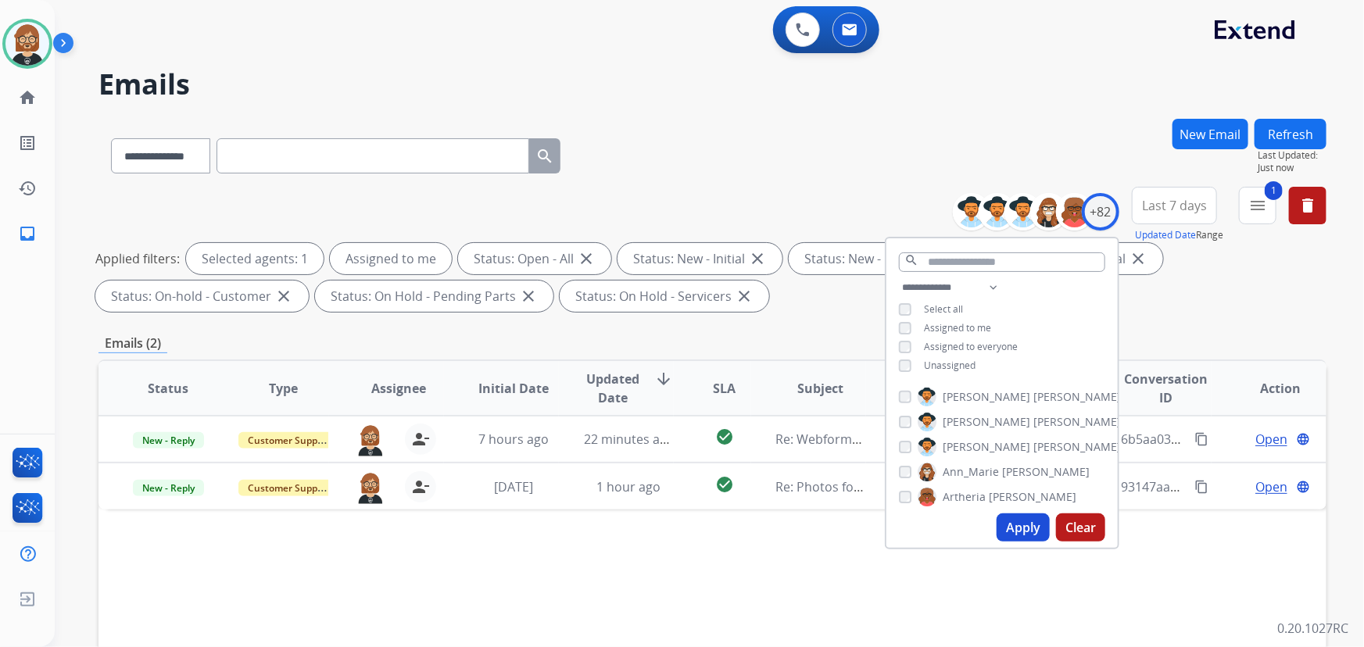
click at [732, 543] on div "Status Type Assignee Initial Date Updated Date arrow_downward SLA Subject Custo…" at bounding box center [712, 621] width 1228 height 524
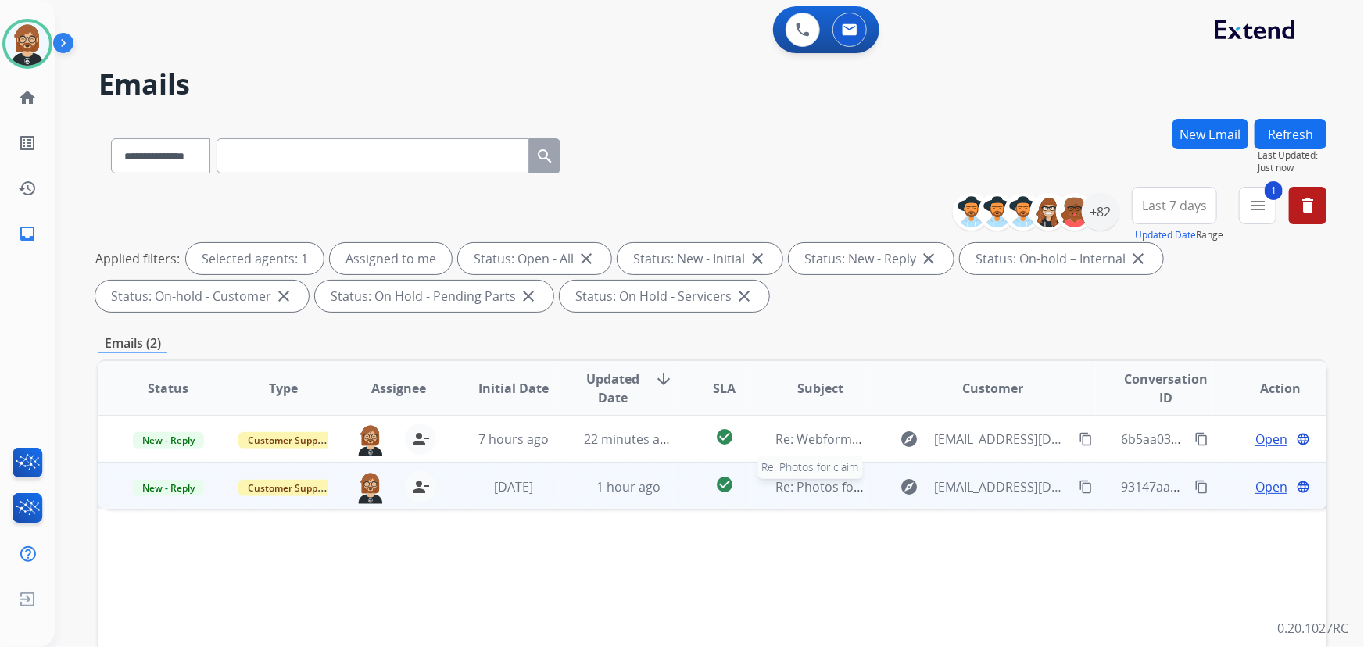
click at [776, 492] on span "Re: Photos for claim" at bounding box center [835, 486] width 118 height 17
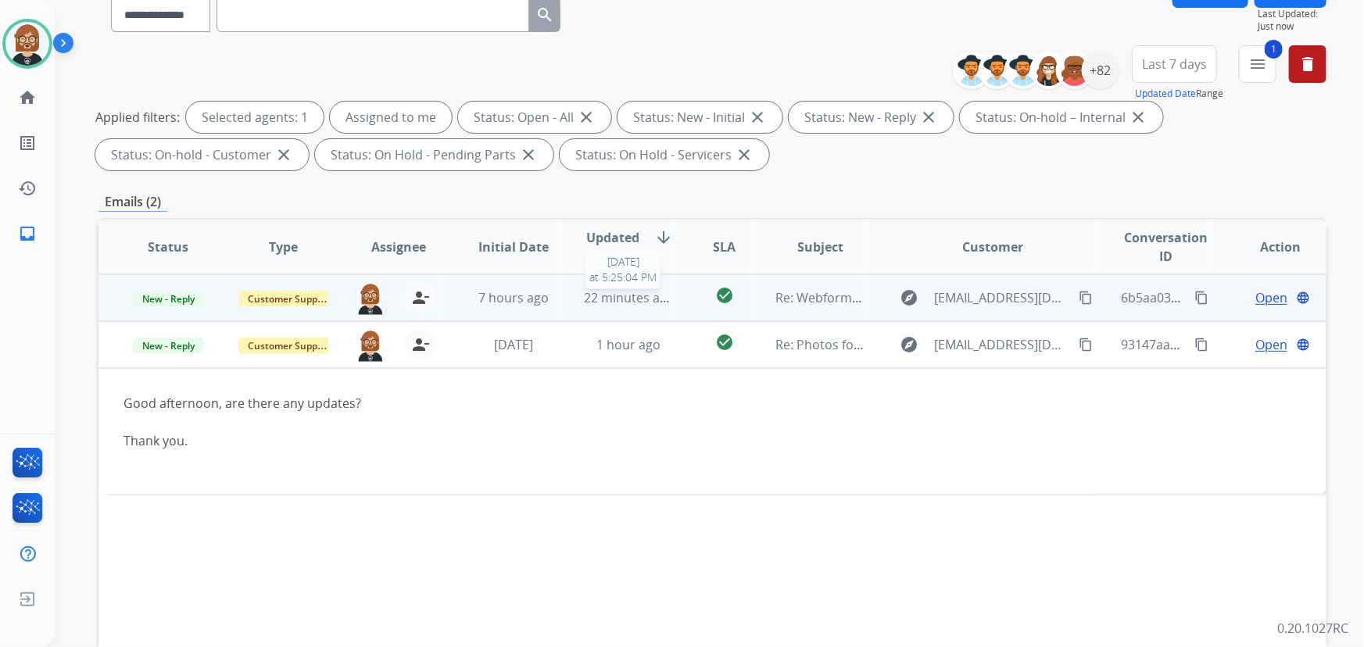
click at [635, 289] on span "22 minutes ago" at bounding box center [629, 297] width 91 height 17
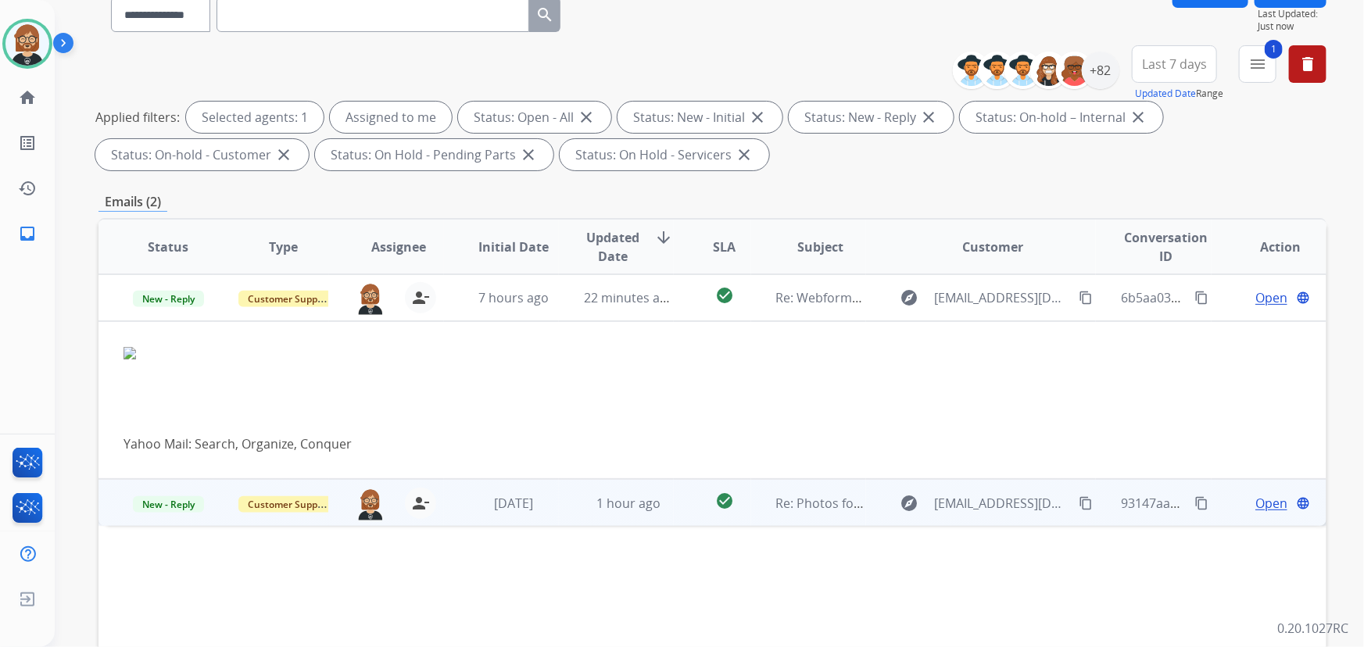
click at [1078, 502] on mat-icon "content_copy" at bounding box center [1085, 503] width 14 height 14
click at [1256, 504] on span "Open" at bounding box center [1271, 503] width 32 height 19
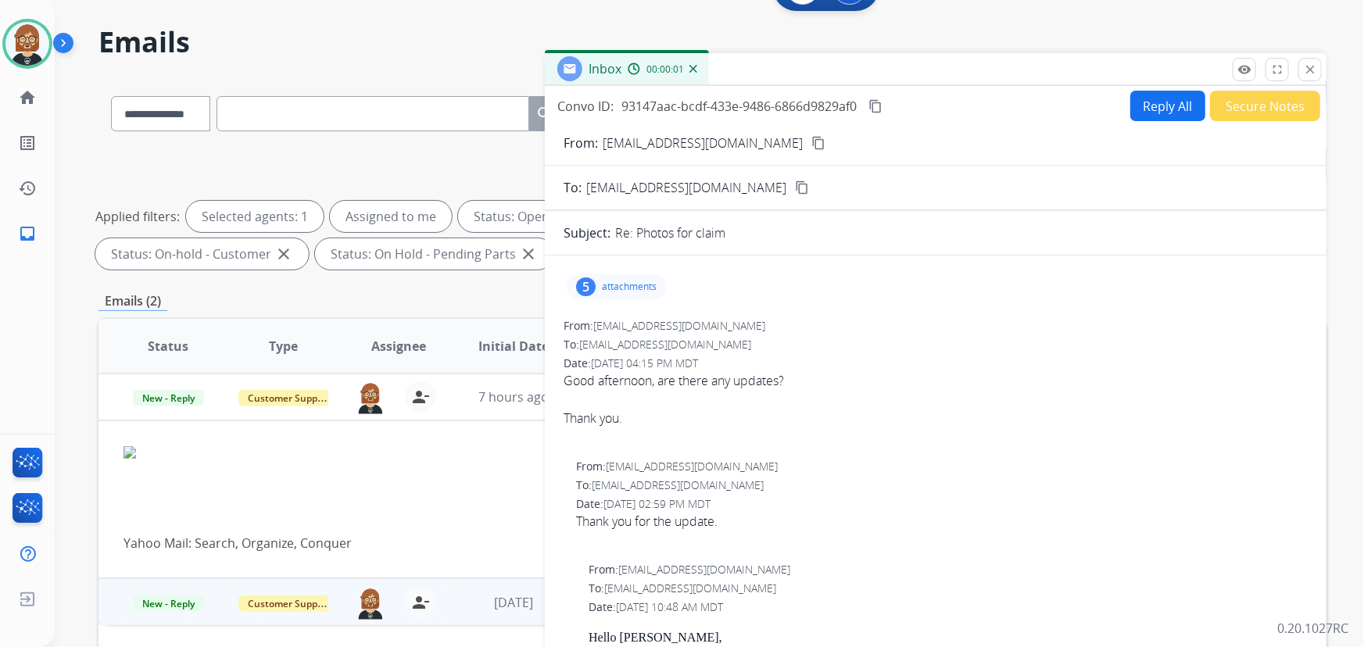
scroll to position [0, 0]
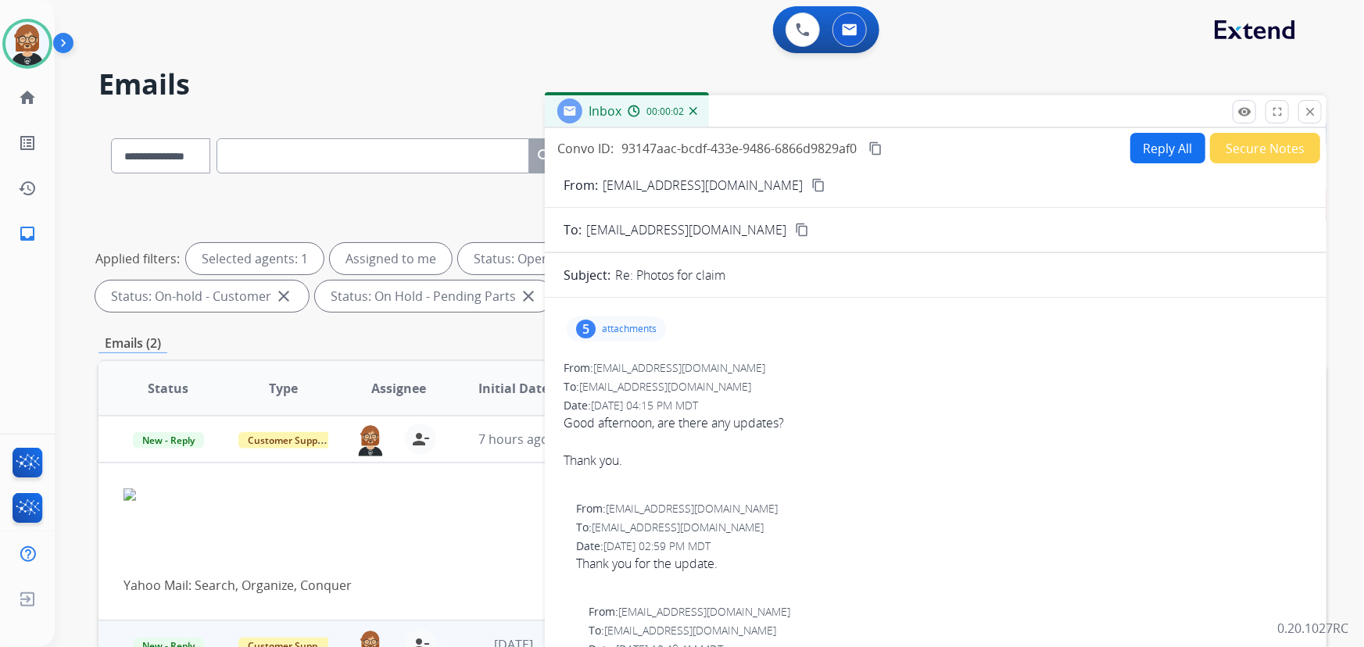
click at [1247, 147] on button "Secure Notes" at bounding box center [1265, 148] width 110 height 30
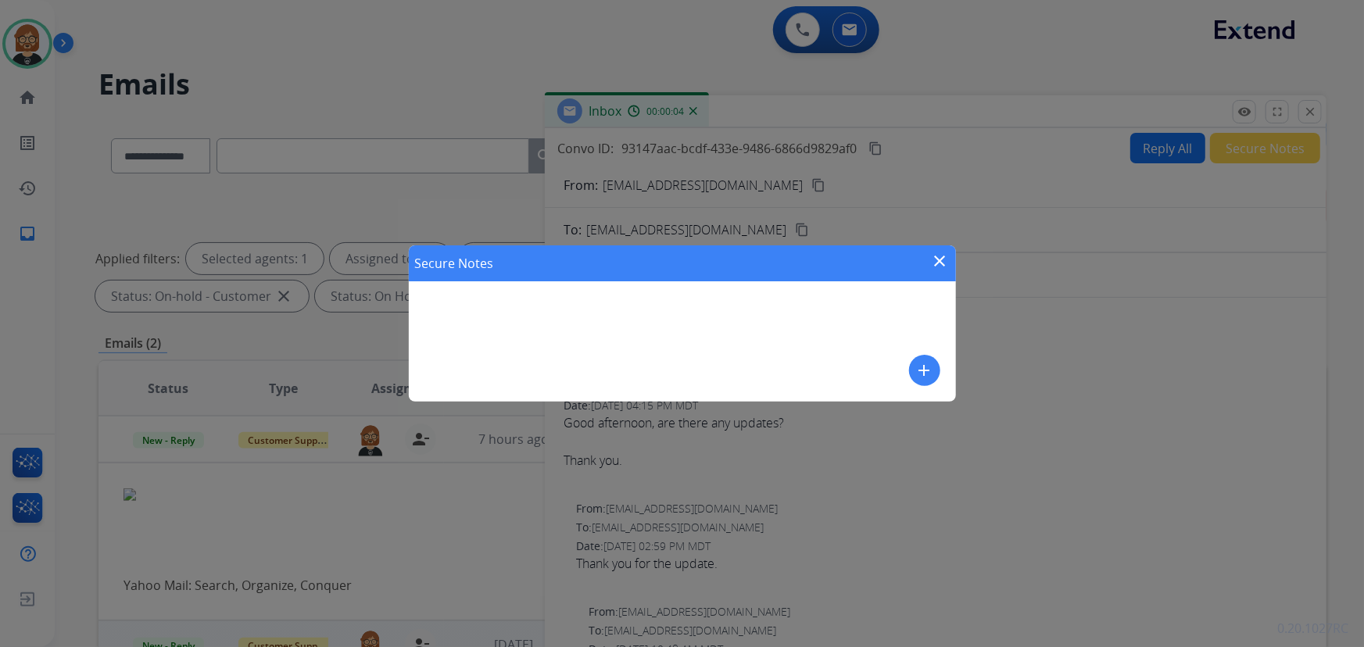
click at [932, 374] on mat-icon "add" at bounding box center [924, 370] width 19 height 19
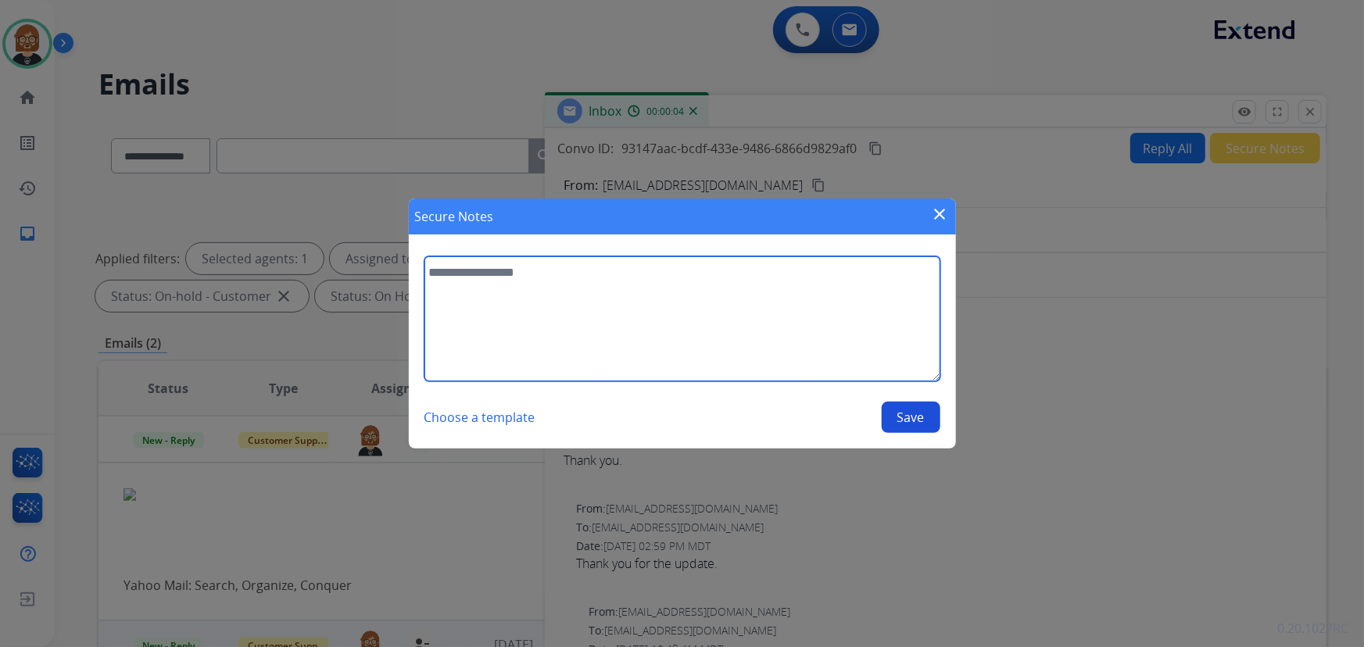
click at [655, 290] on textarea at bounding box center [682, 318] width 516 height 125
type textarea "**********"
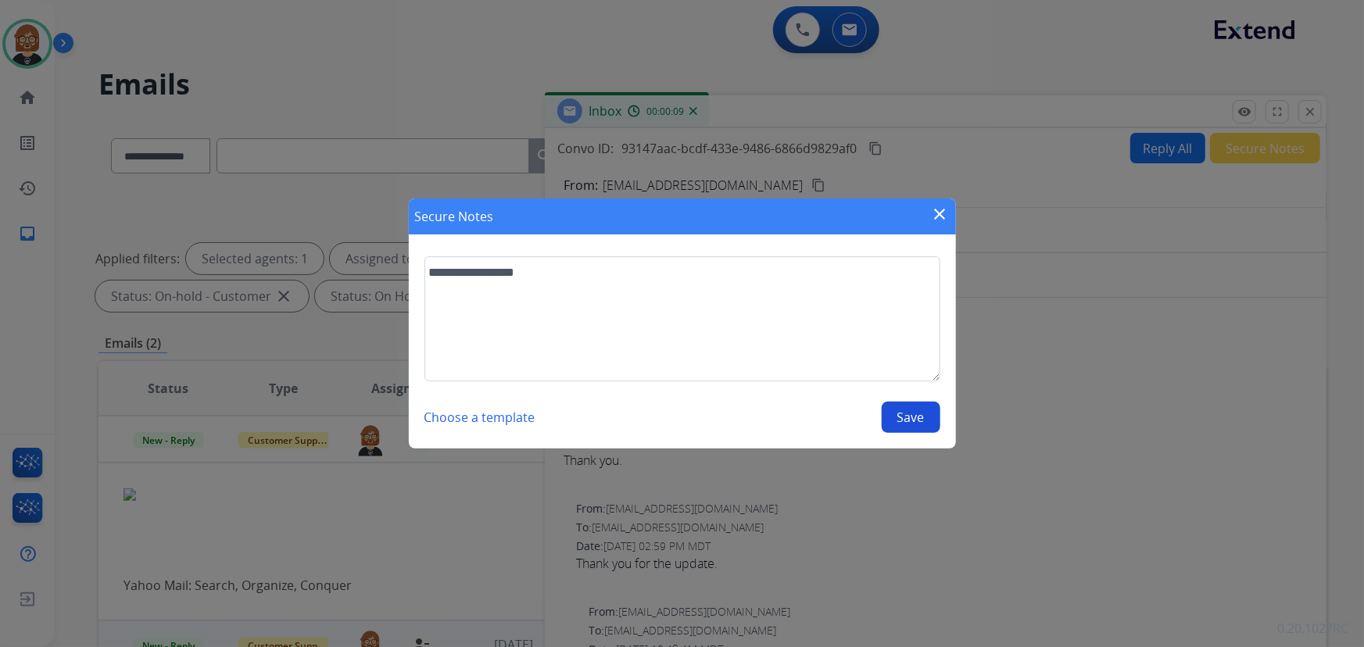
click at [925, 419] on button "Save" at bounding box center [911, 417] width 59 height 31
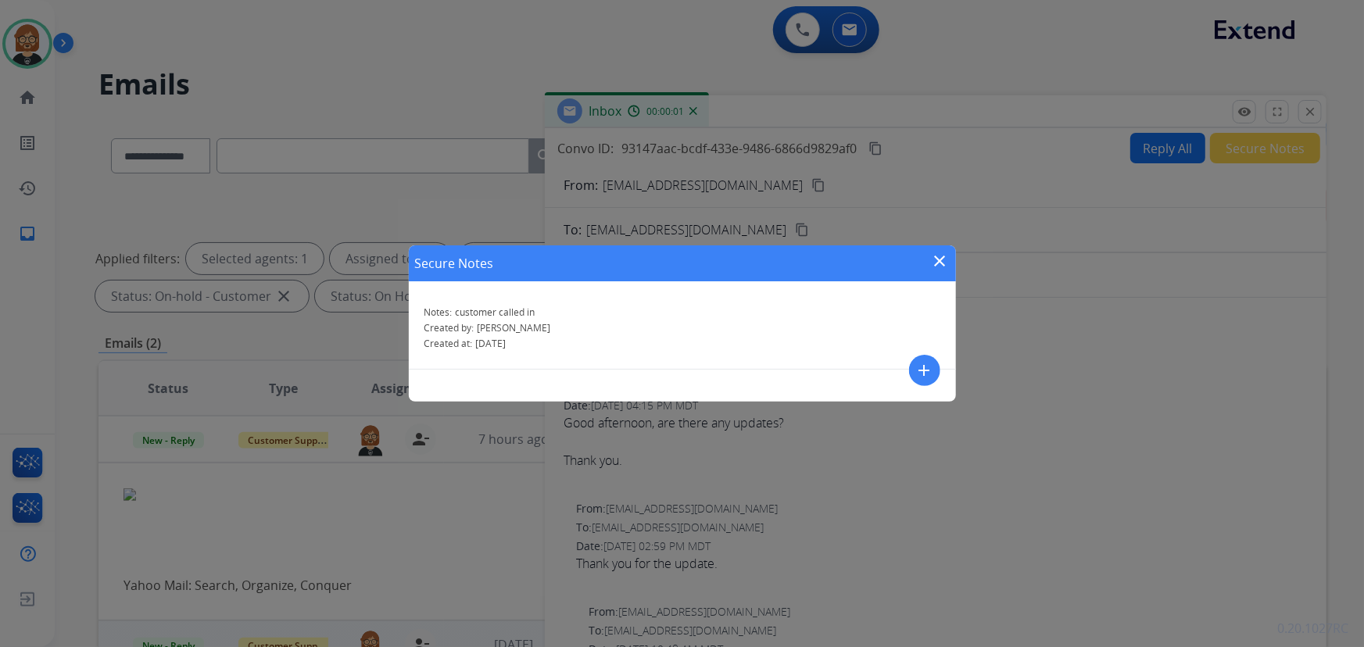
click at [938, 262] on mat-icon "close" at bounding box center [940, 261] width 19 height 19
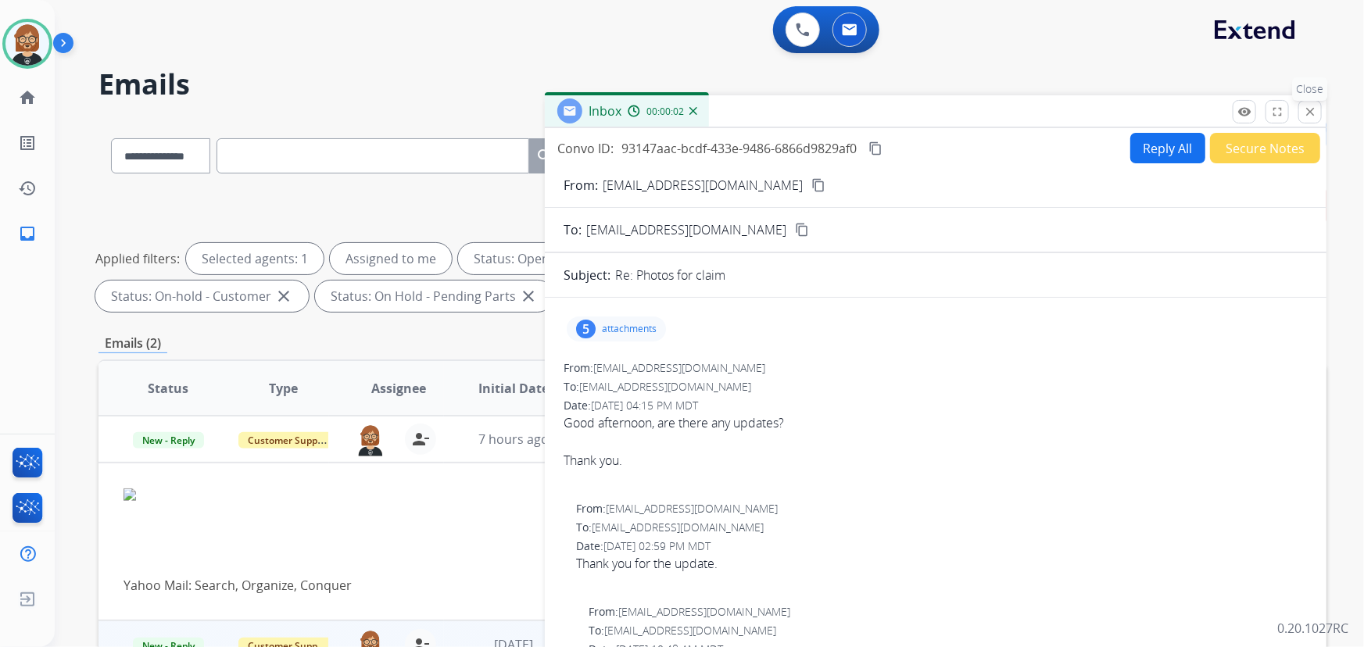
click at [1304, 116] on mat-icon "close" at bounding box center [1310, 112] width 14 height 14
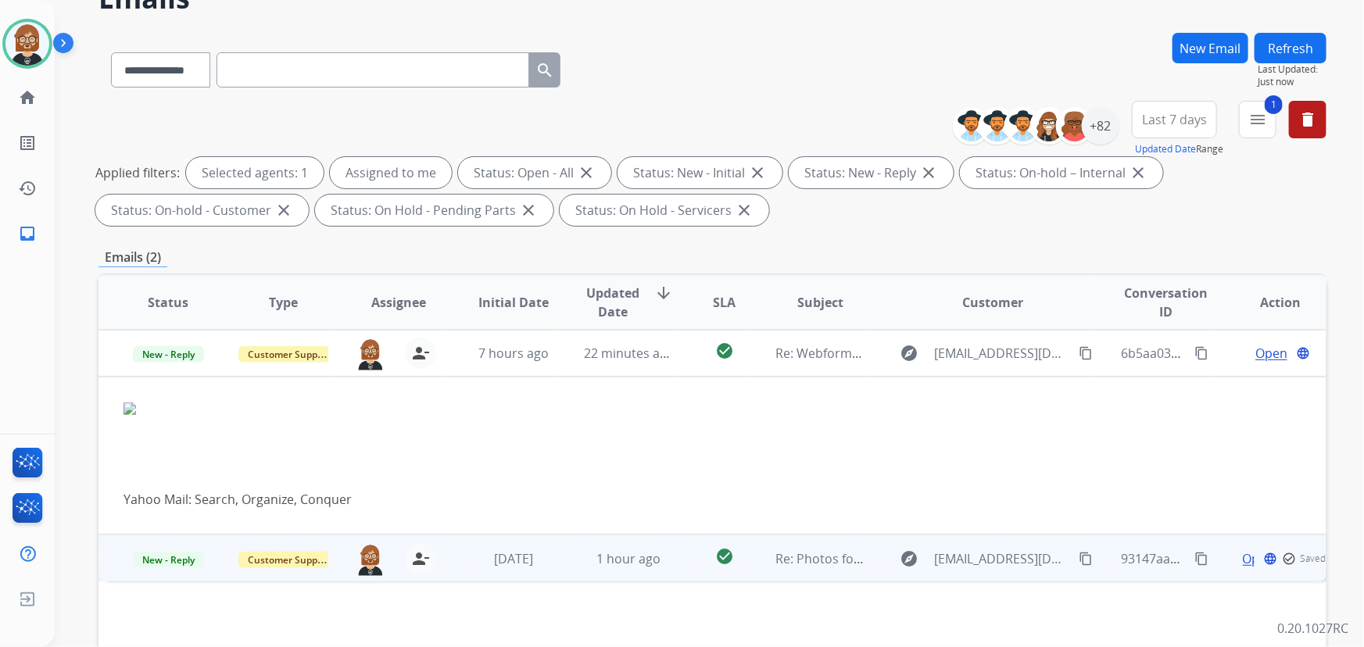
scroll to position [213, 0]
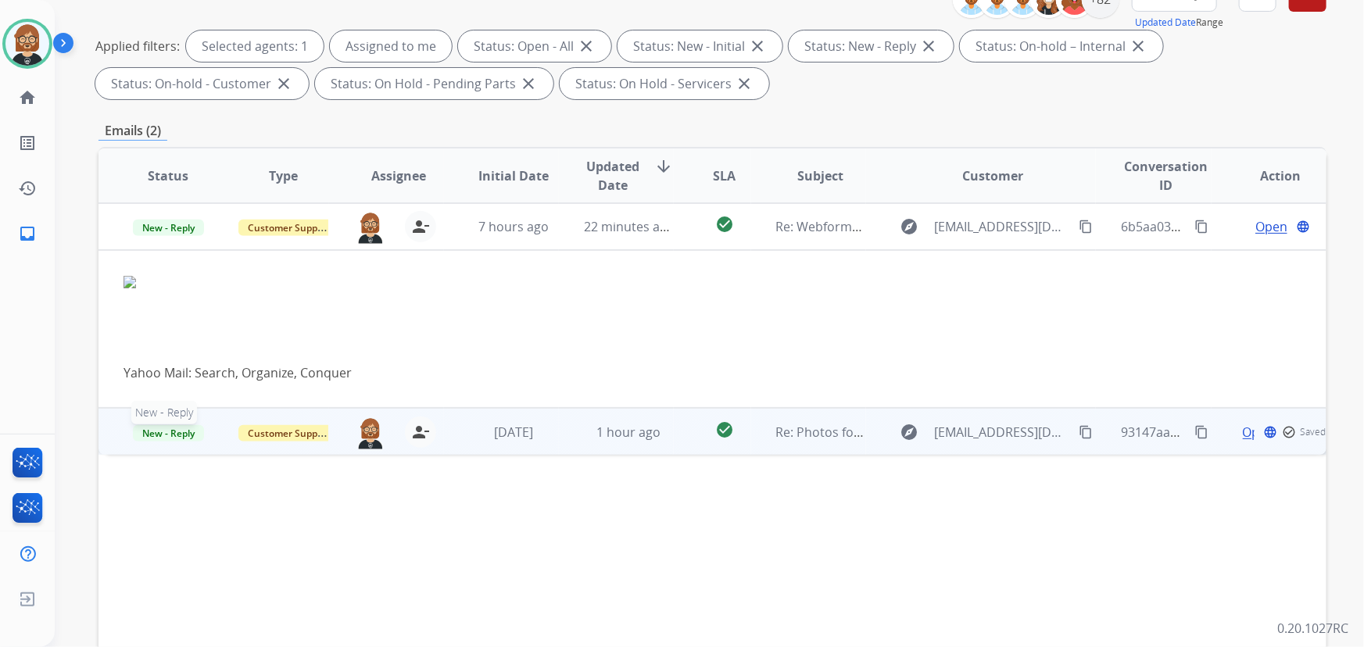
click at [176, 429] on span "New - Reply" at bounding box center [168, 433] width 71 height 16
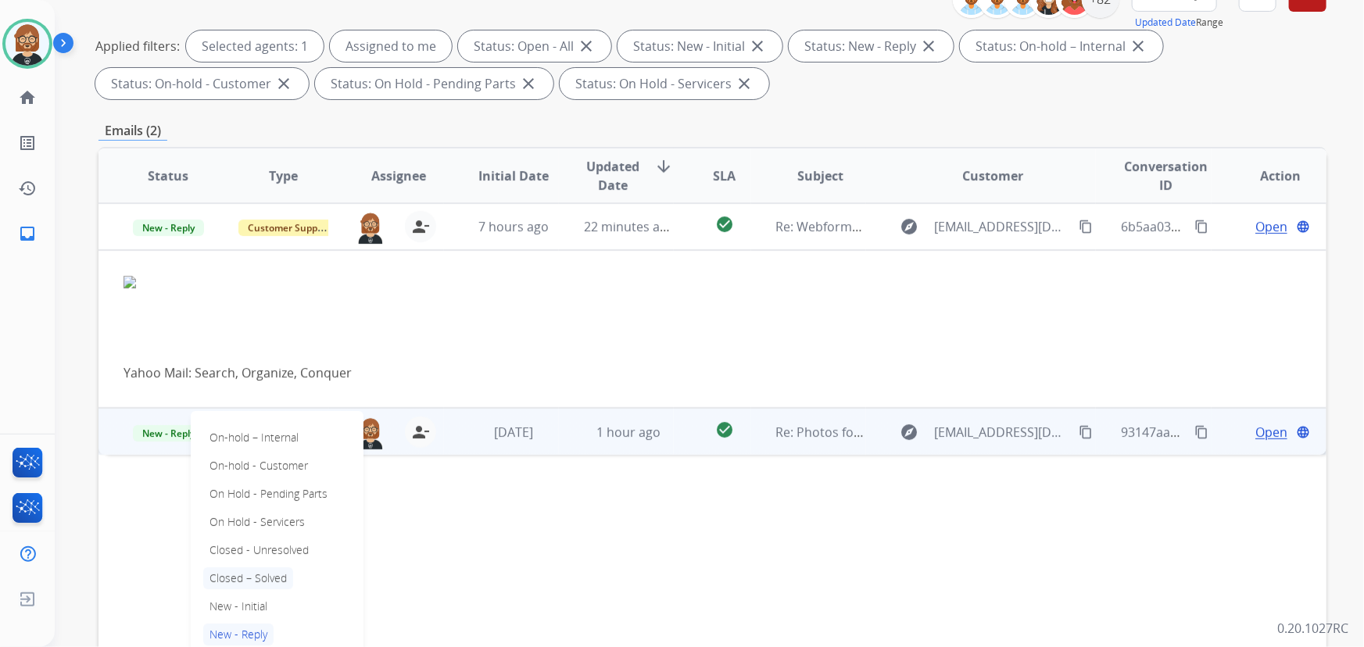
click at [271, 578] on p "Closed – Solved" at bounding box center [248, 578] width 90 height 22
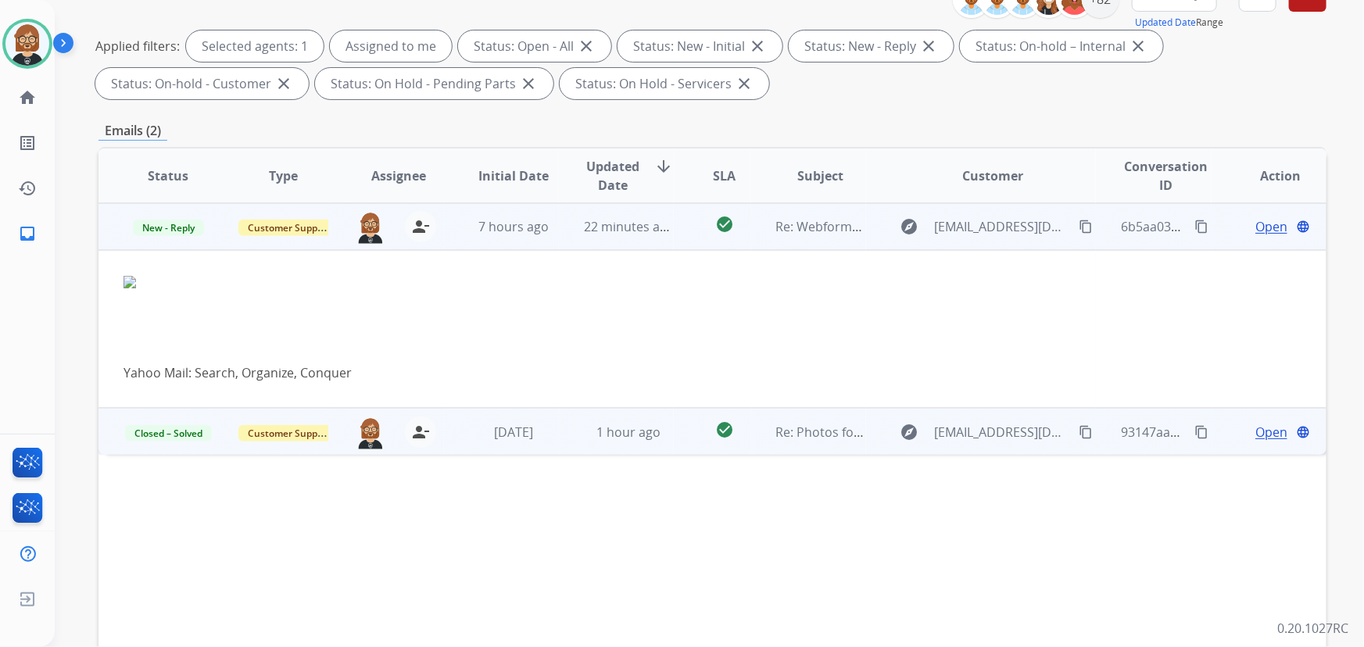
click at [1266, 225] on span "Open" at bounding box center [1271, 226] width 32 height 19
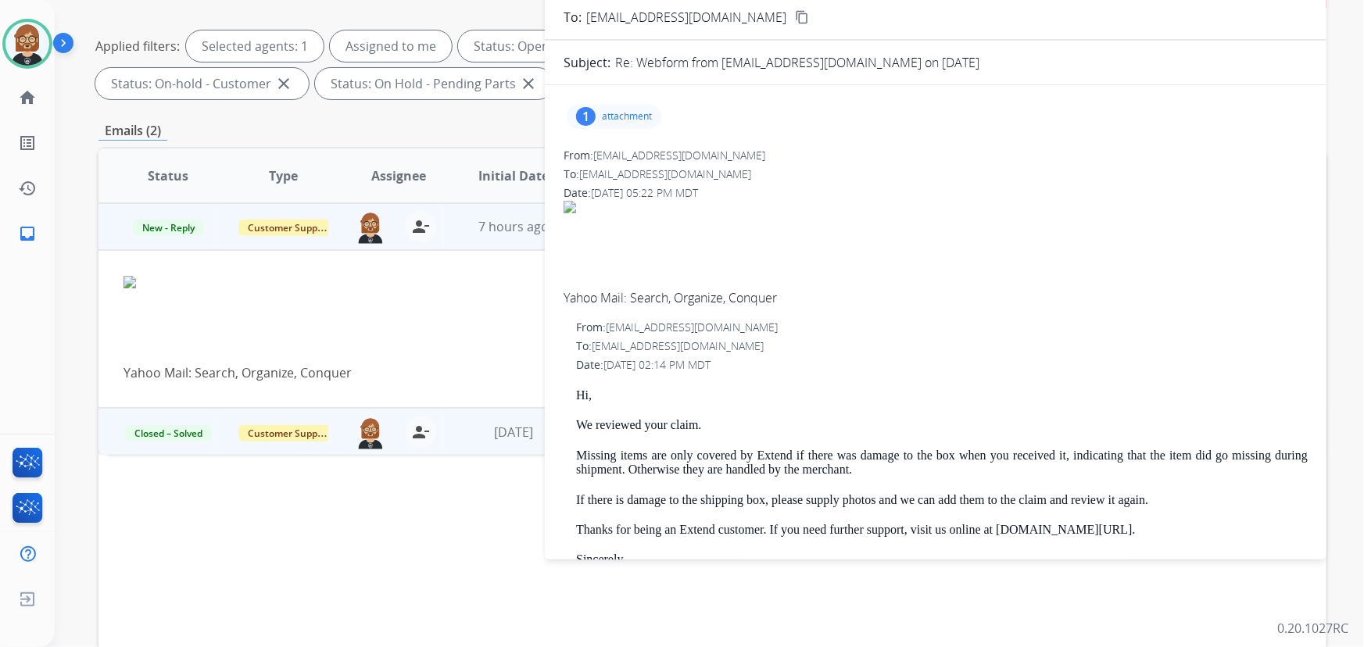
click at [621, 116] on p "attachment" at bounding box center [627, 116] width 50 height 13
click at [621, 152] on div at bounding box center [618, 156] width 78 height 55
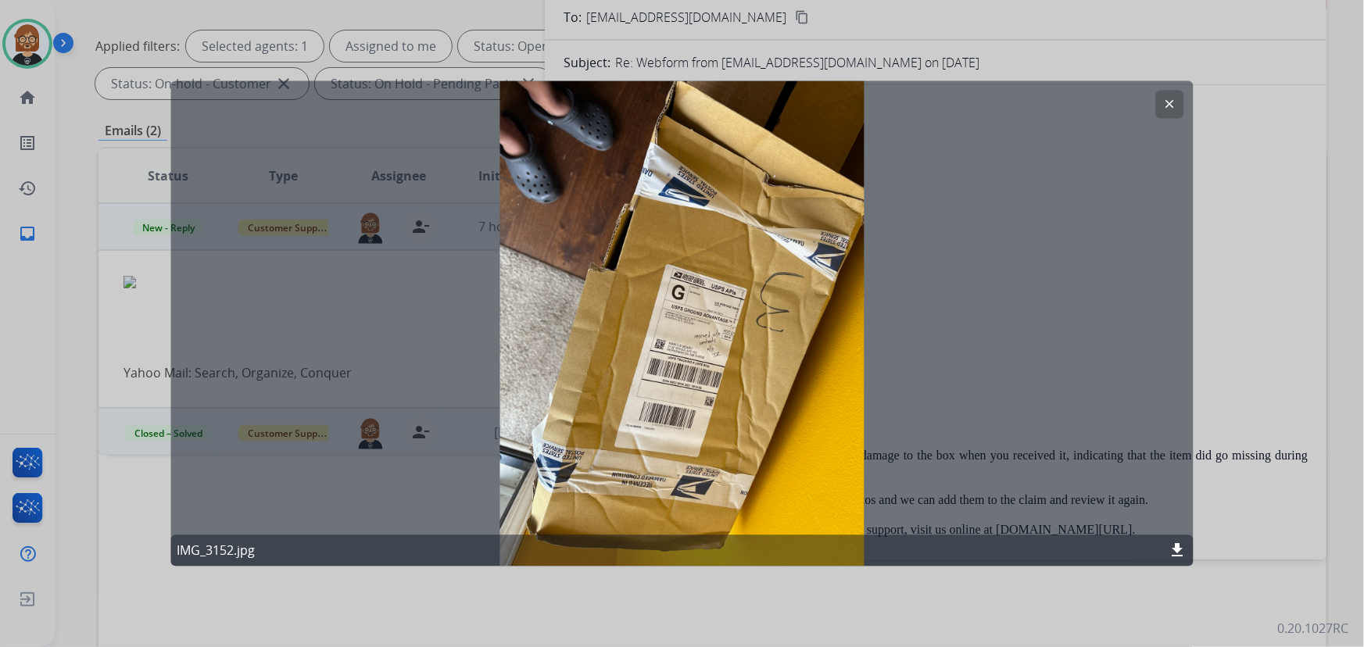
click at [623, 488] on div "clear IMG_3152.jpg download" at bounding box center [681, 323] width 1023 height 485
click at [1178, 102] on button "clear" at bounding box center [1170, 105] width 28 height 28
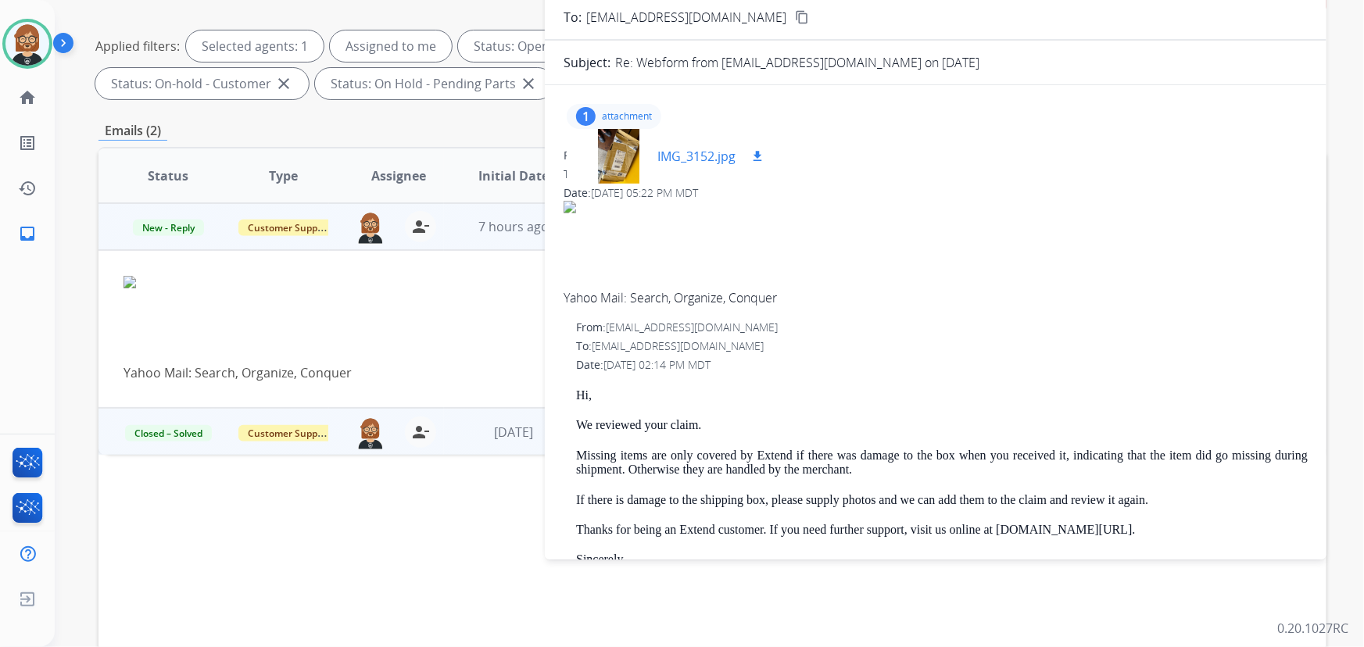
click at [760, 155] on mat-icon "download" at bounding box center [757, 156] width 14 height 14
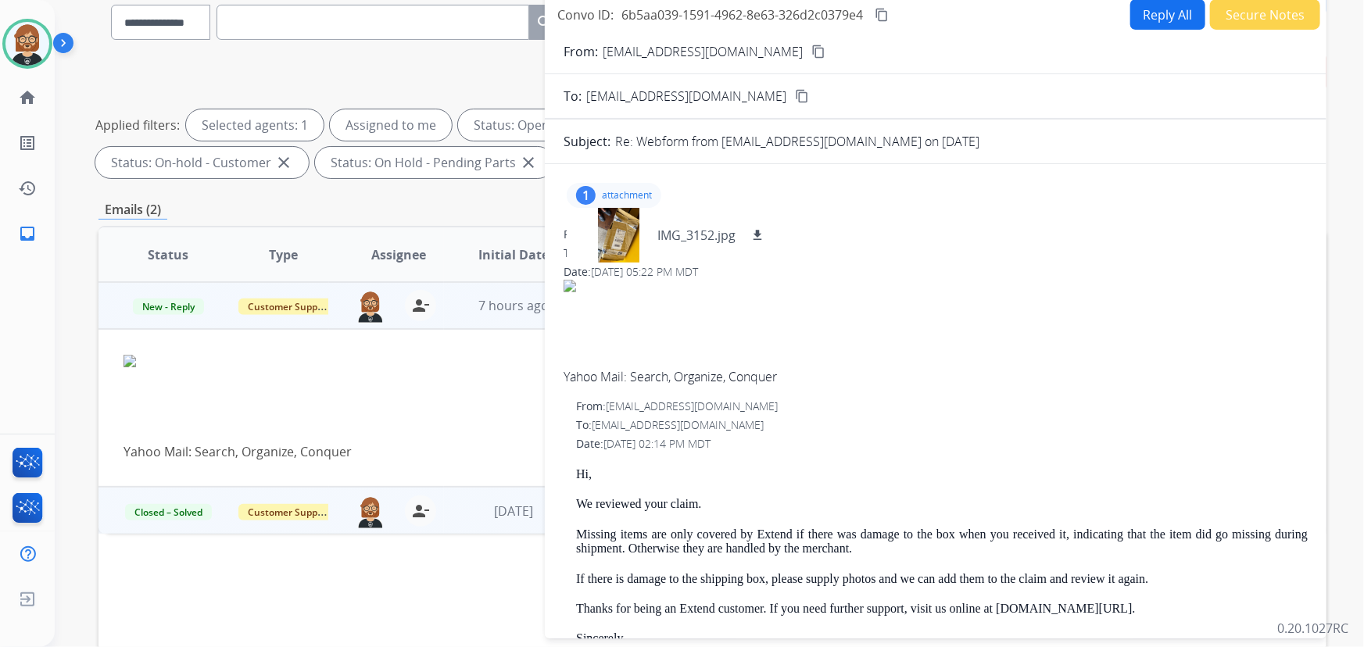
scroll to position [0, 0]
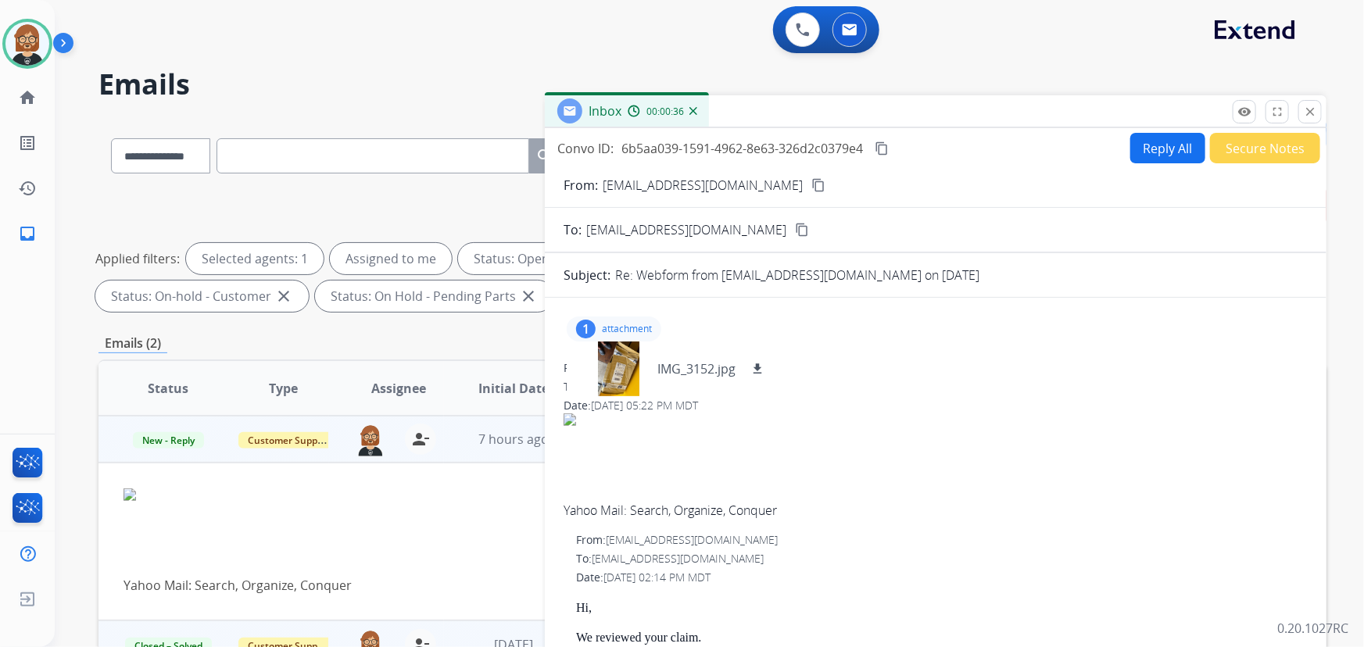
click at [811, 186] on mat-icon "content_copy" at bounding box center [818, 185] width 14 height 14
click at [1136, 144] on button "Reply All" at bounding box center [1167, 148] width 75 height 30
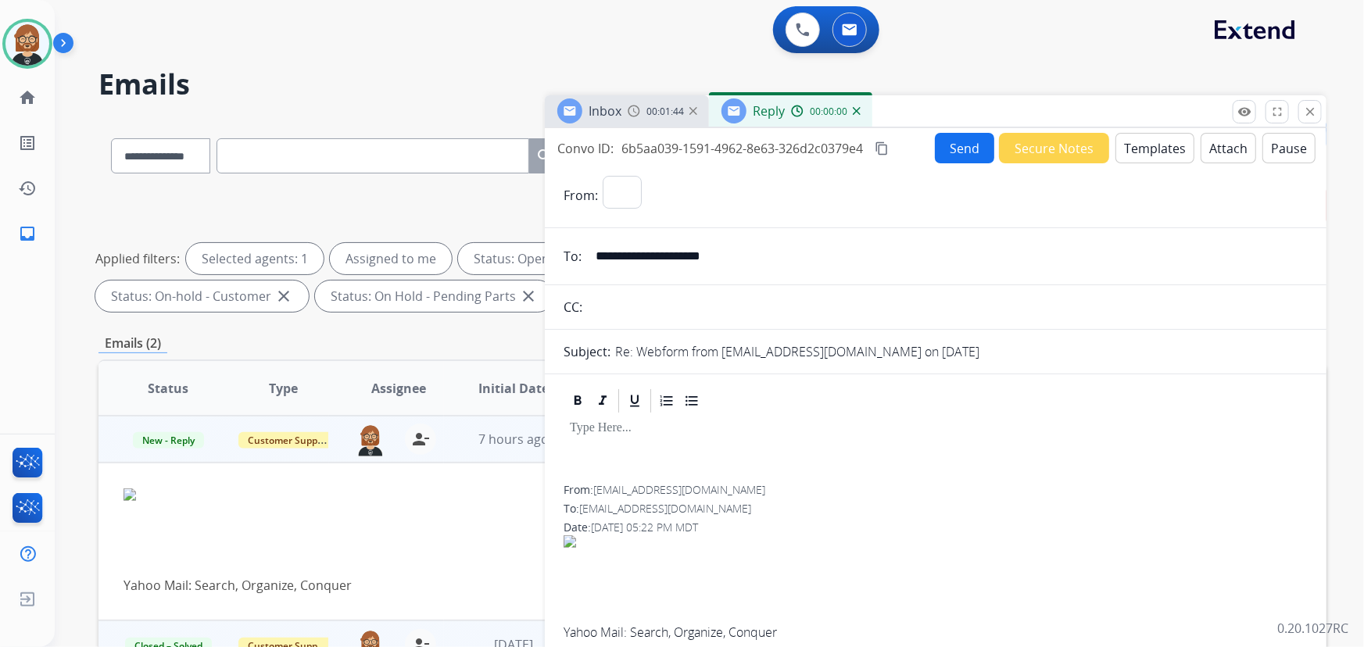
select select "**********"
click at [1146, 139] on button "Templates" at bounding box center [1154, 148] width 79 height 30
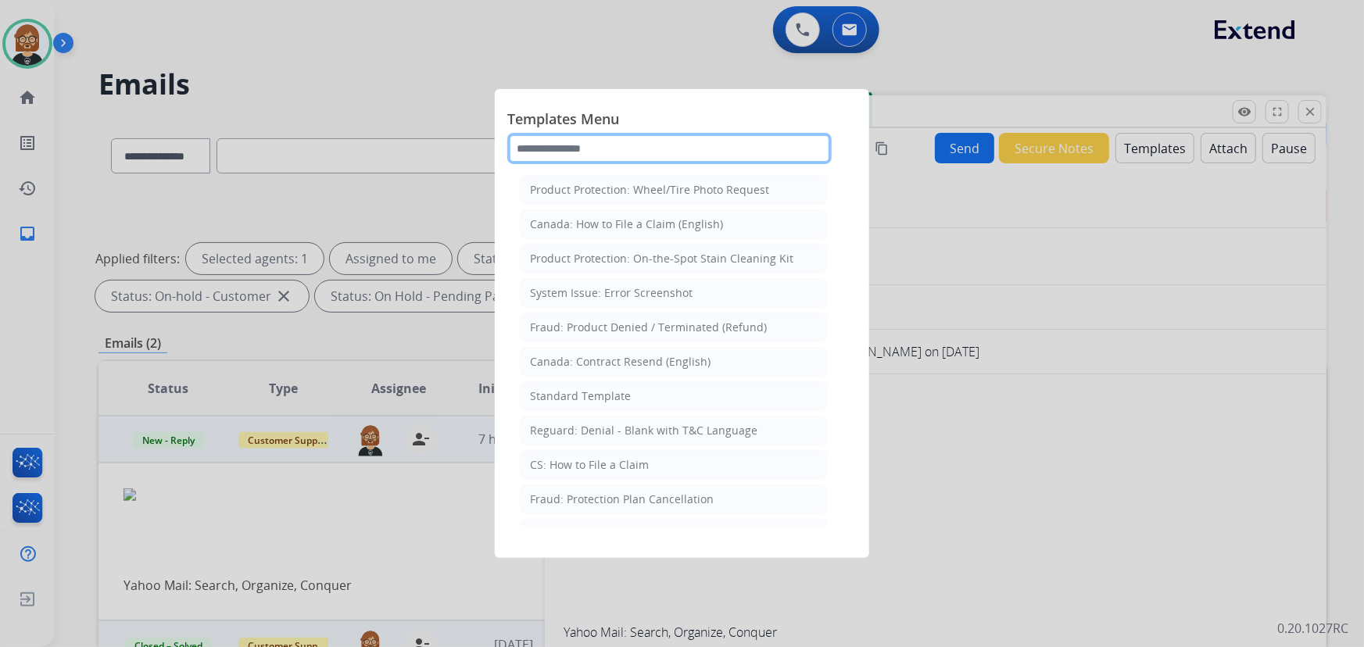
click at [598, 139] on input "text" at bounding box center [669, 148] width 324 height 31
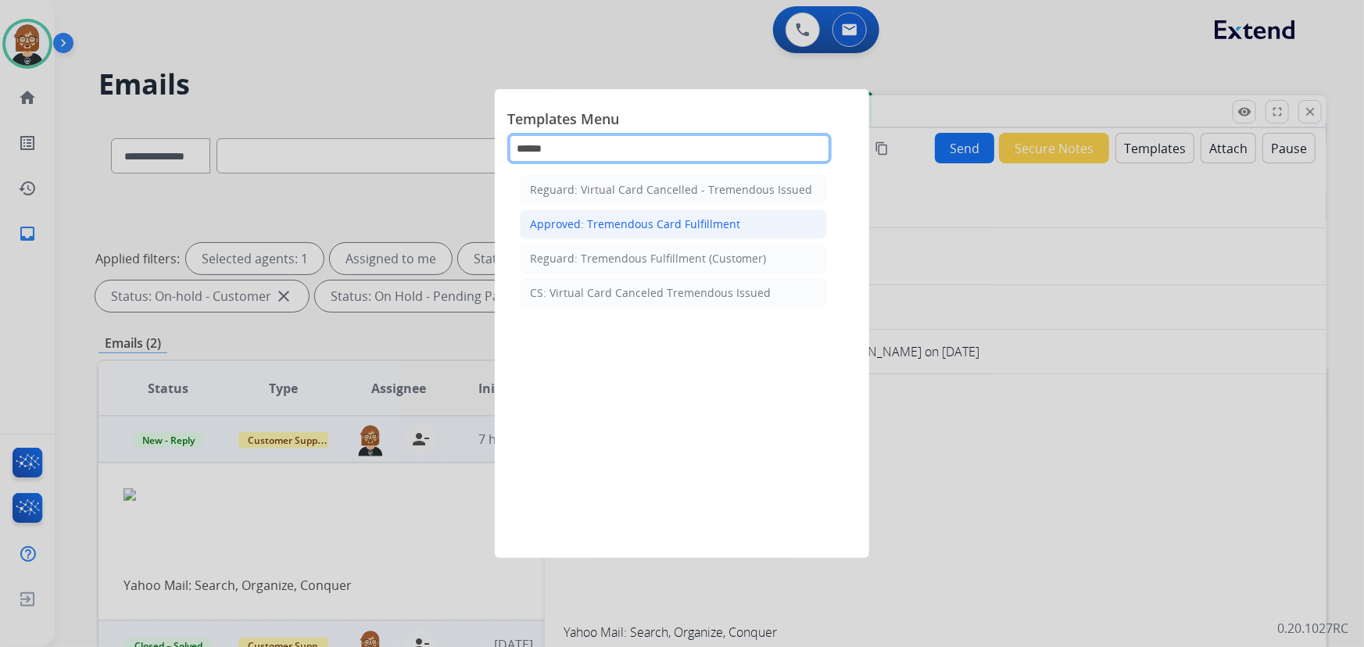
type input "******"
click at [703, 233] on li "Approved: Tremendous Card Fulfillment" at bounding box center [673, 224] width 307 height 30
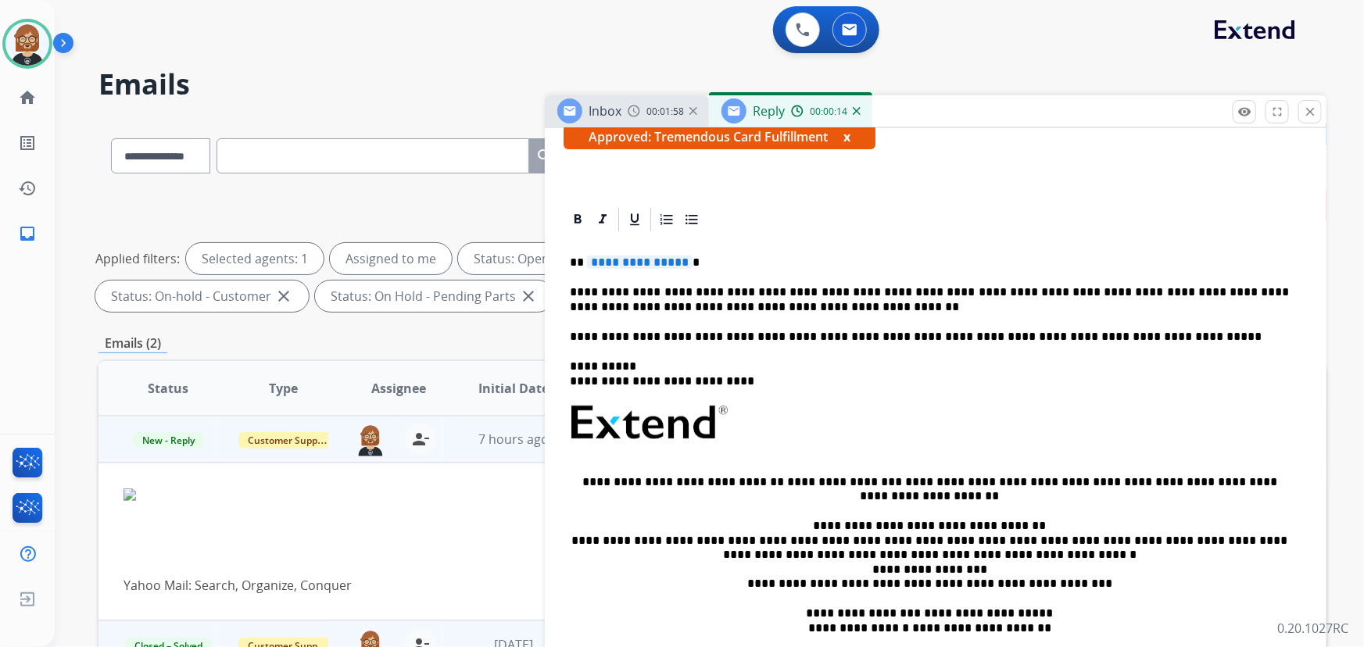
scroll to position [284, 0]
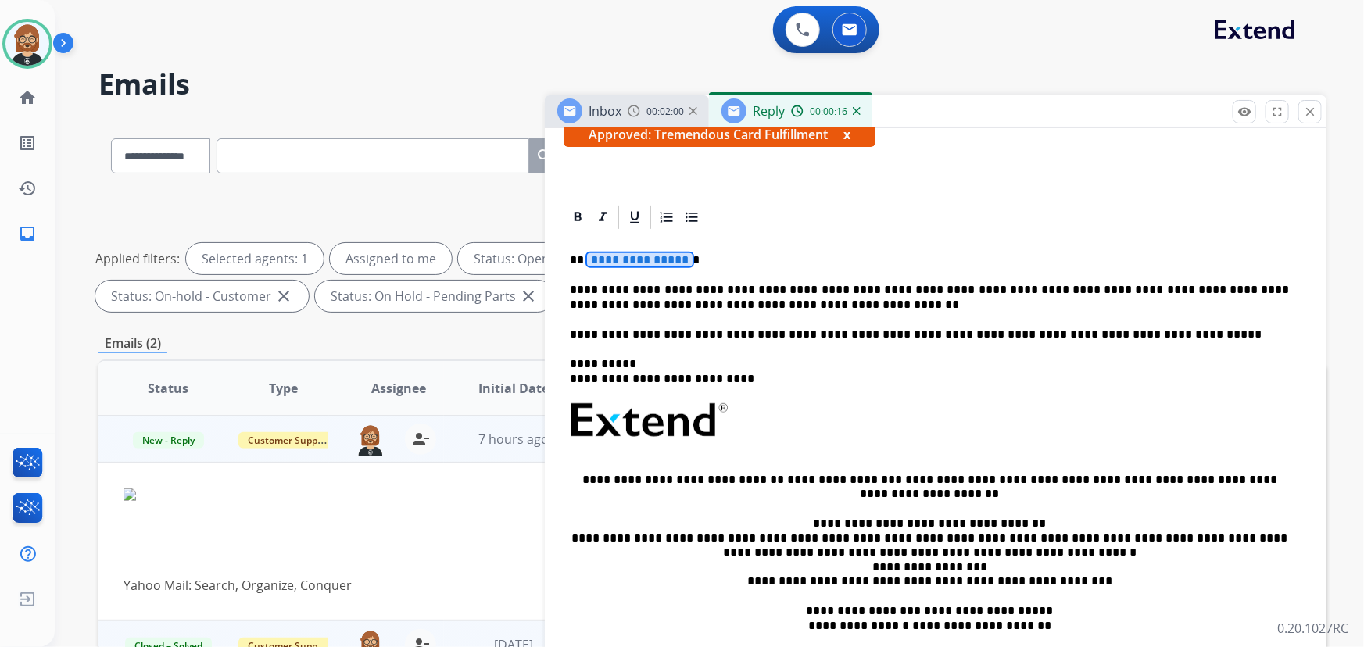
click at [621, 263] on span "**********" at bounding box center [640, 259] width 106 height 13
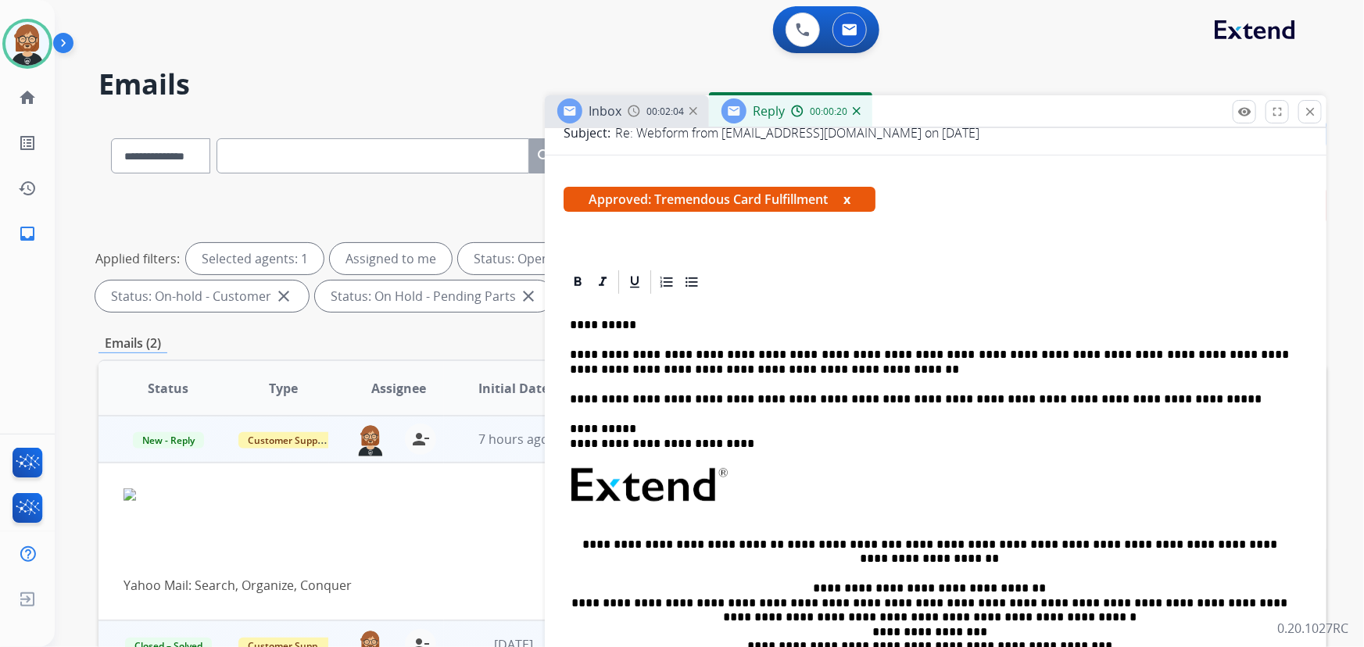
scroll to position [0, 0]
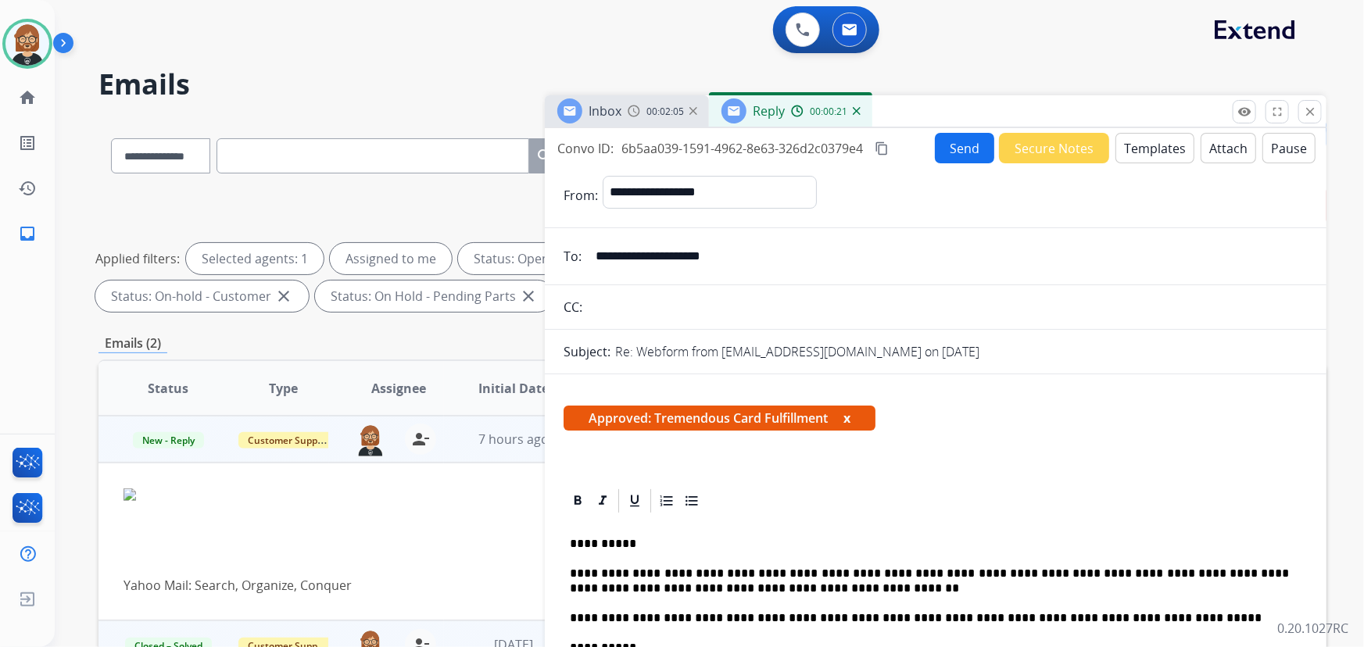
click at [970, 141] on button "Send" at bounding box center [964, 148] width 59 height 30
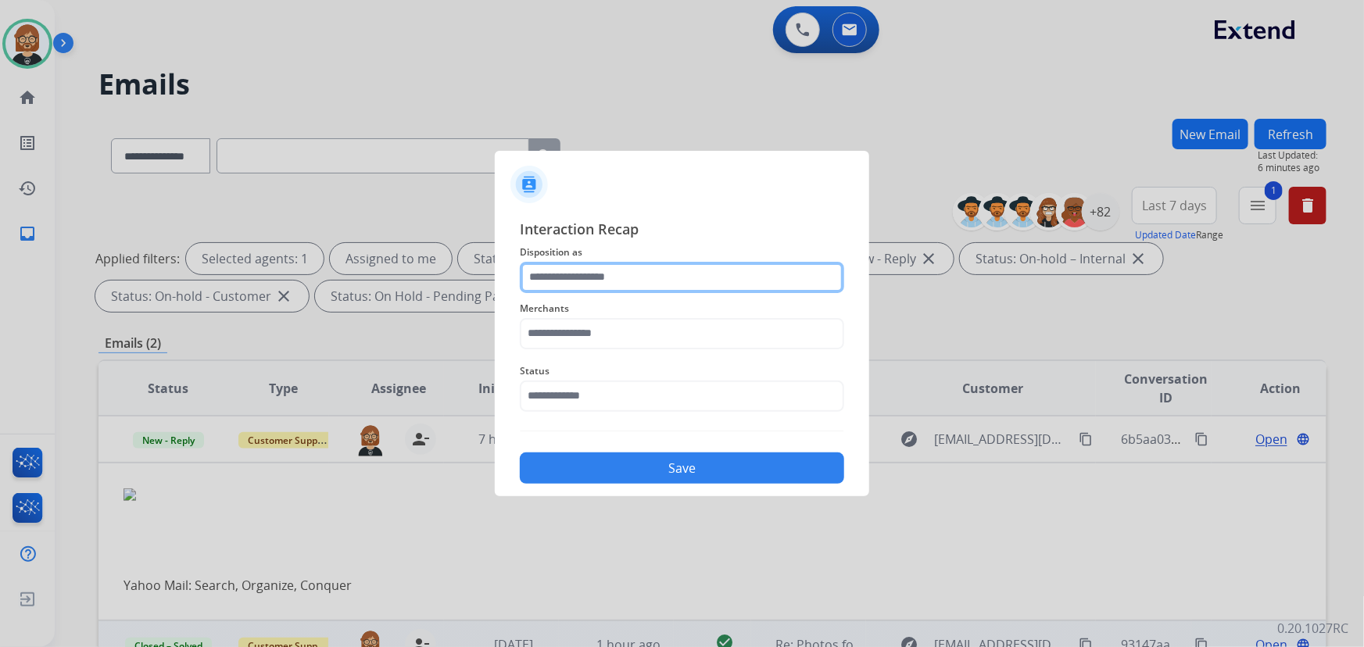
click at [717, 275] on input "text" at bounding box center [682, 277] width 324 height 31
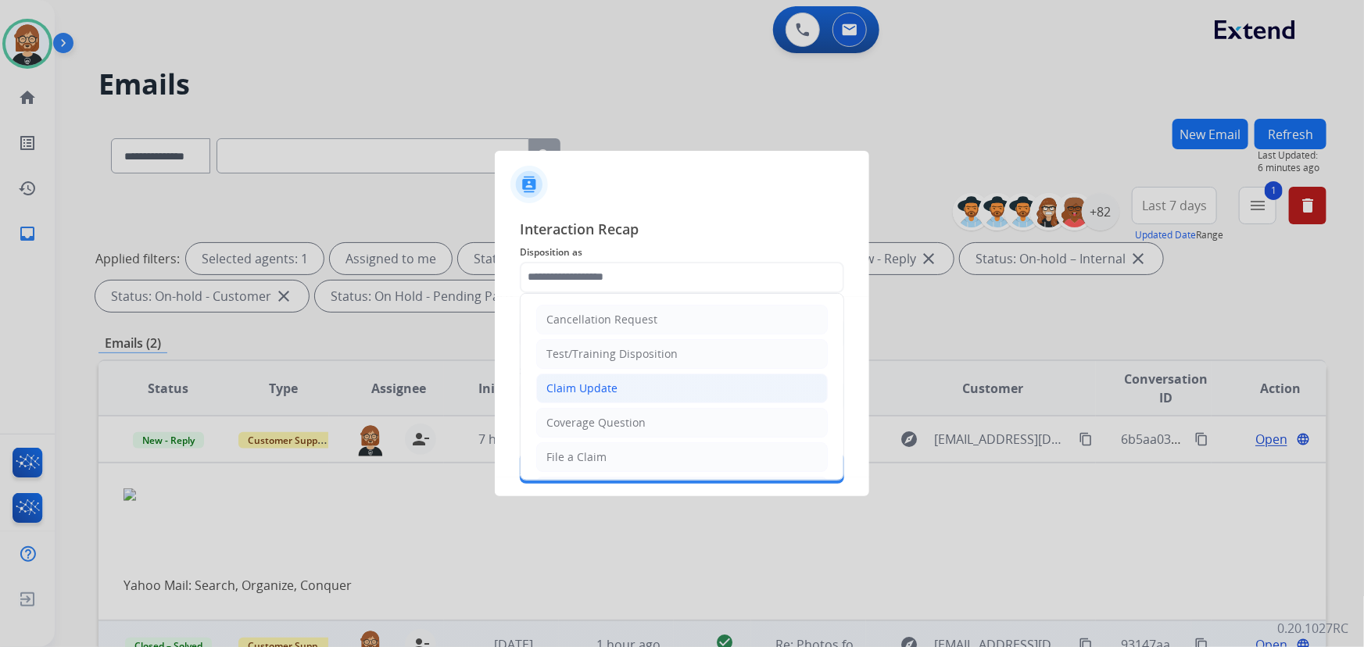
click at [701, 393] on li "Claim Update" at bounding box center [681, 389] width 291 height 30
type input "**********"
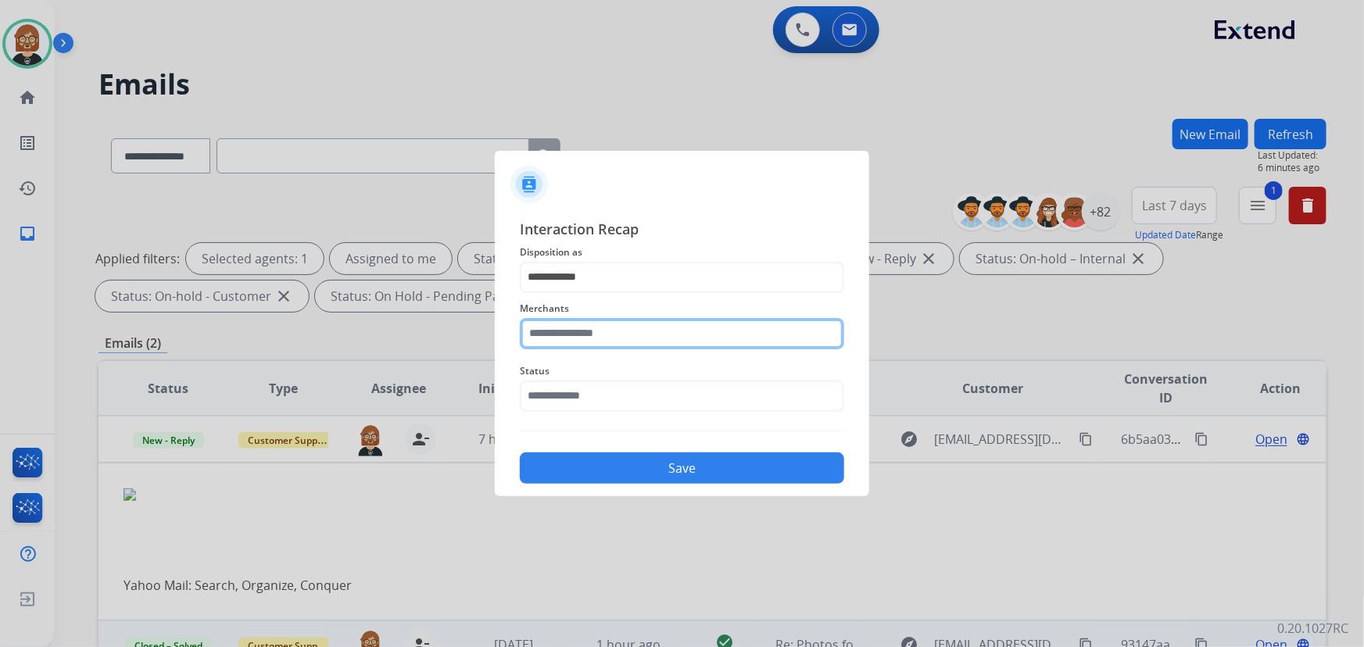
click at [742, 328] on input "text" at bounding box center [682, 333] width 324 height 31
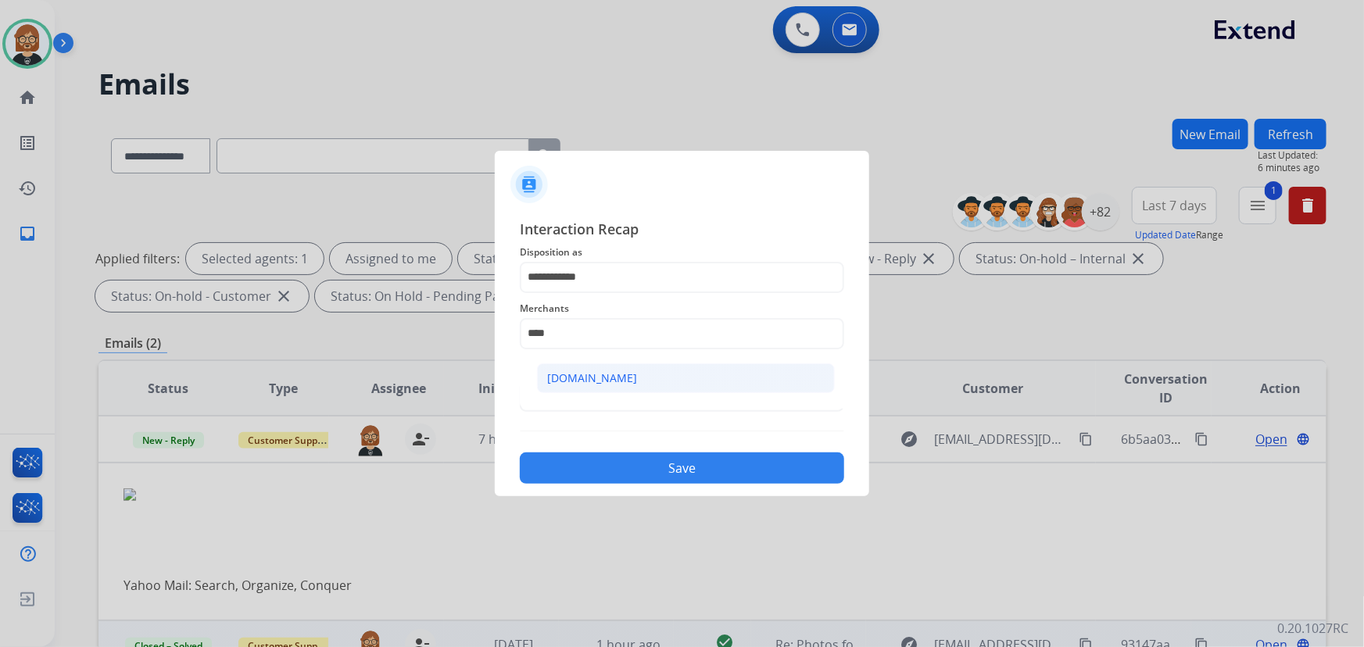
click at [751, 382] on li "Carparts.com" at bounding box center [686, 378] width 298 height 30
type input "**********"
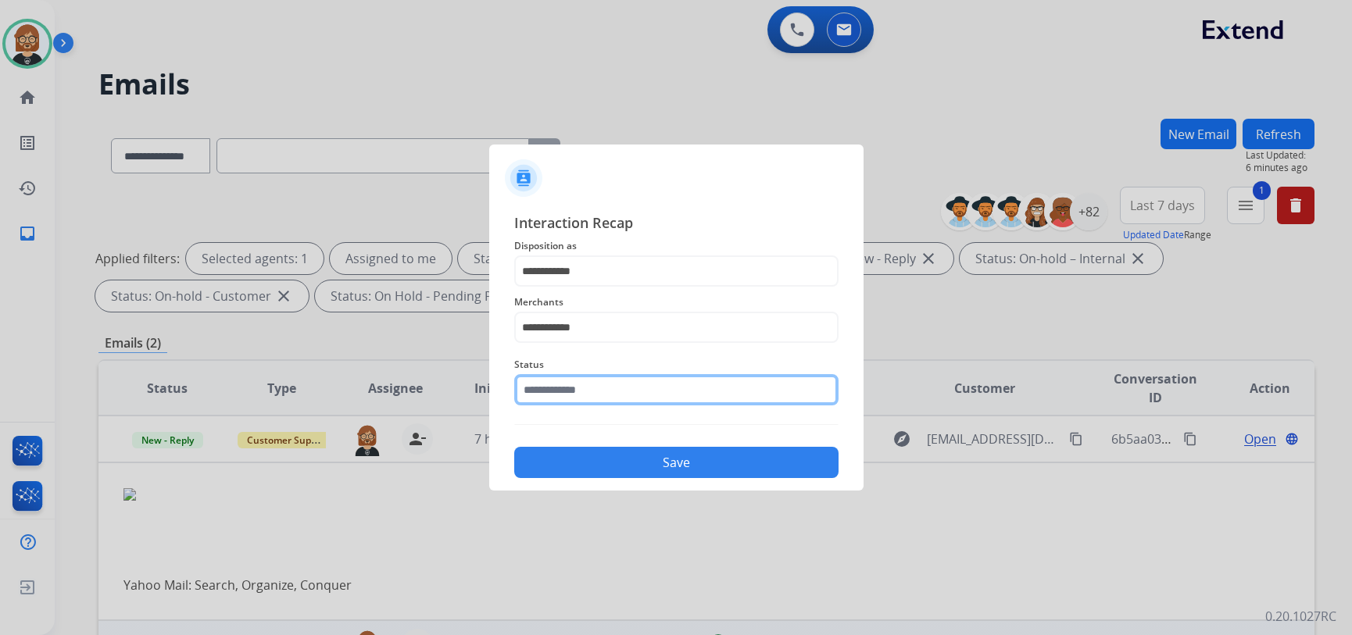
click at [742, 406] on div "Status" at bounding box center [676, 380] width 324 height 63
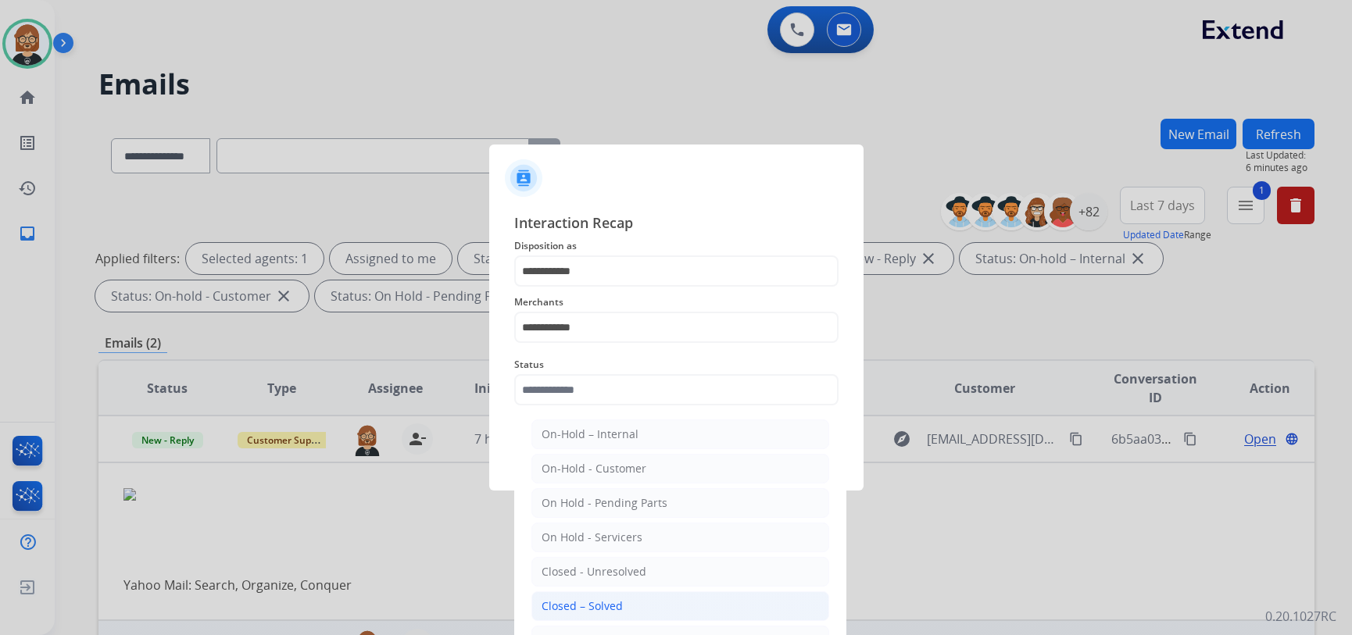
click at [682, 604] on li "Closed – Solved" at bounding box center [680, 607] width 298 height 30
type input "**********"
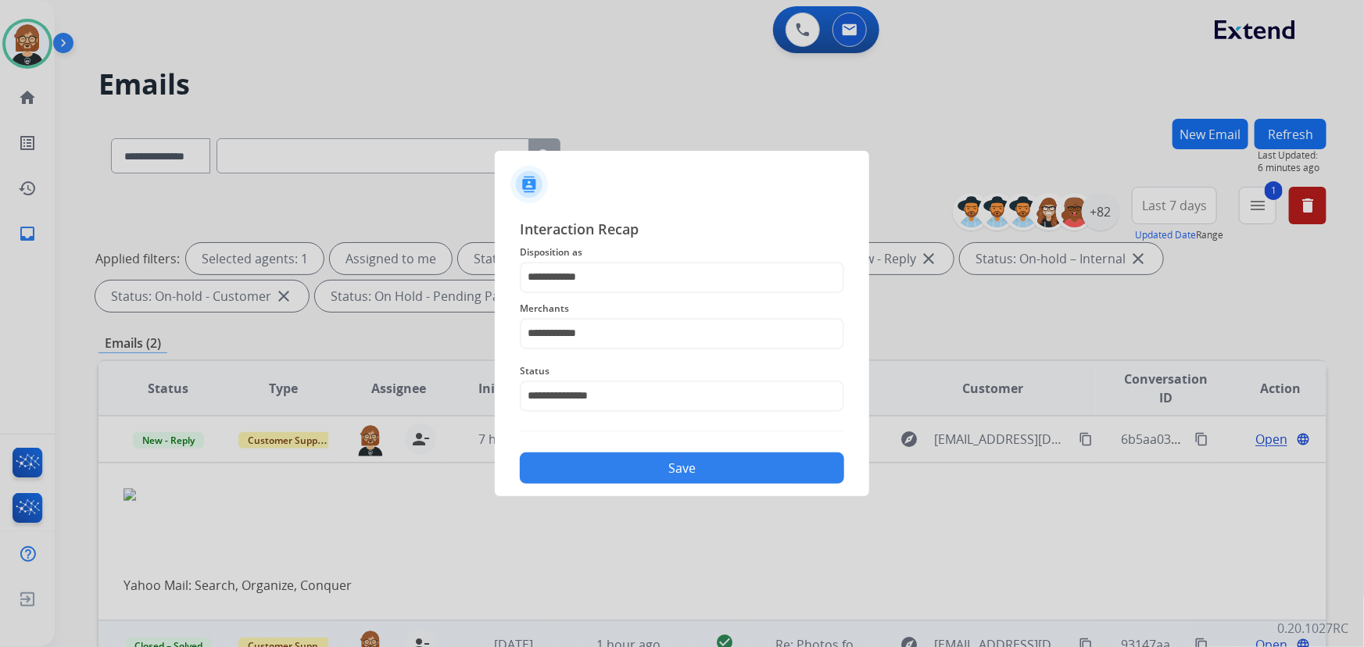
click at [706, 487] on div "**********" at bounding box center [682, 351] width 374 height 291
click at [708, 472] on button "Save" at bounding box center [682, 467] width 324 height 31
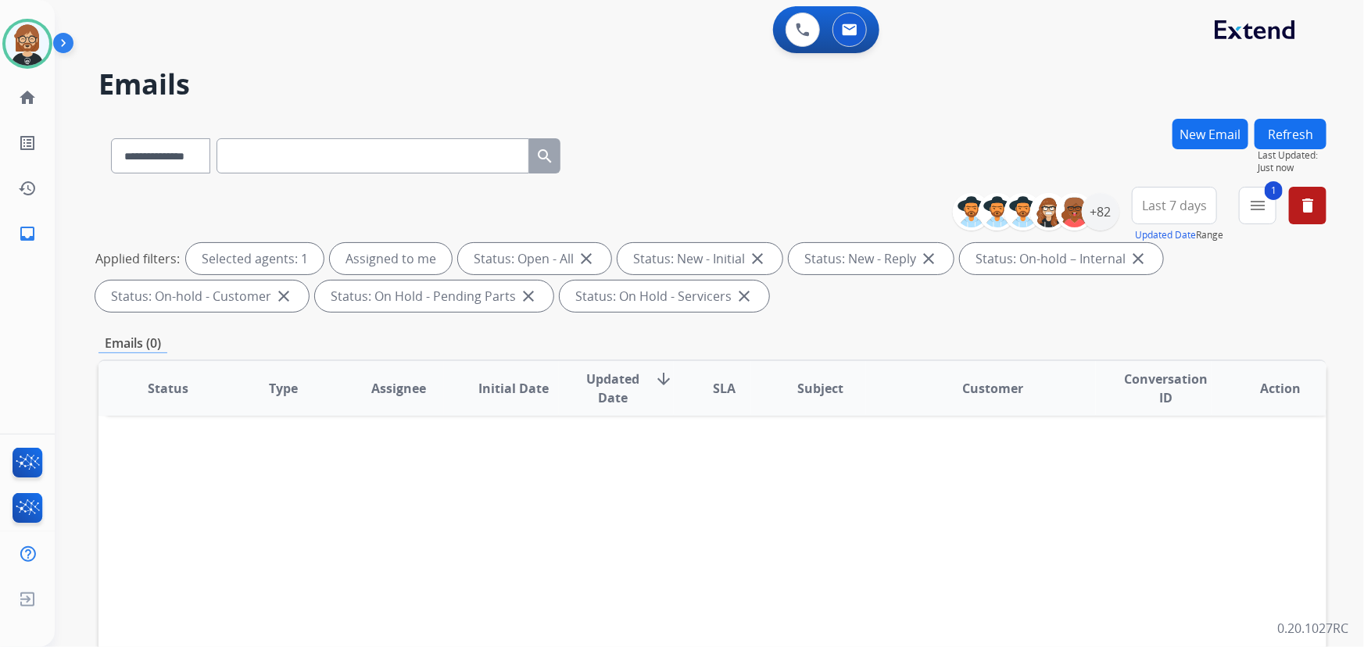
click at [1313, 131] on button "Refresh" at bounding box center [1290, 134] width 72 height 30
click at [1292, 131] on button "Refresh" at bounding box center [1290, 134] width 72 height 30
click at [1098, 213] on div "+82" at bounding box center [1101, 212] width 38 height 38
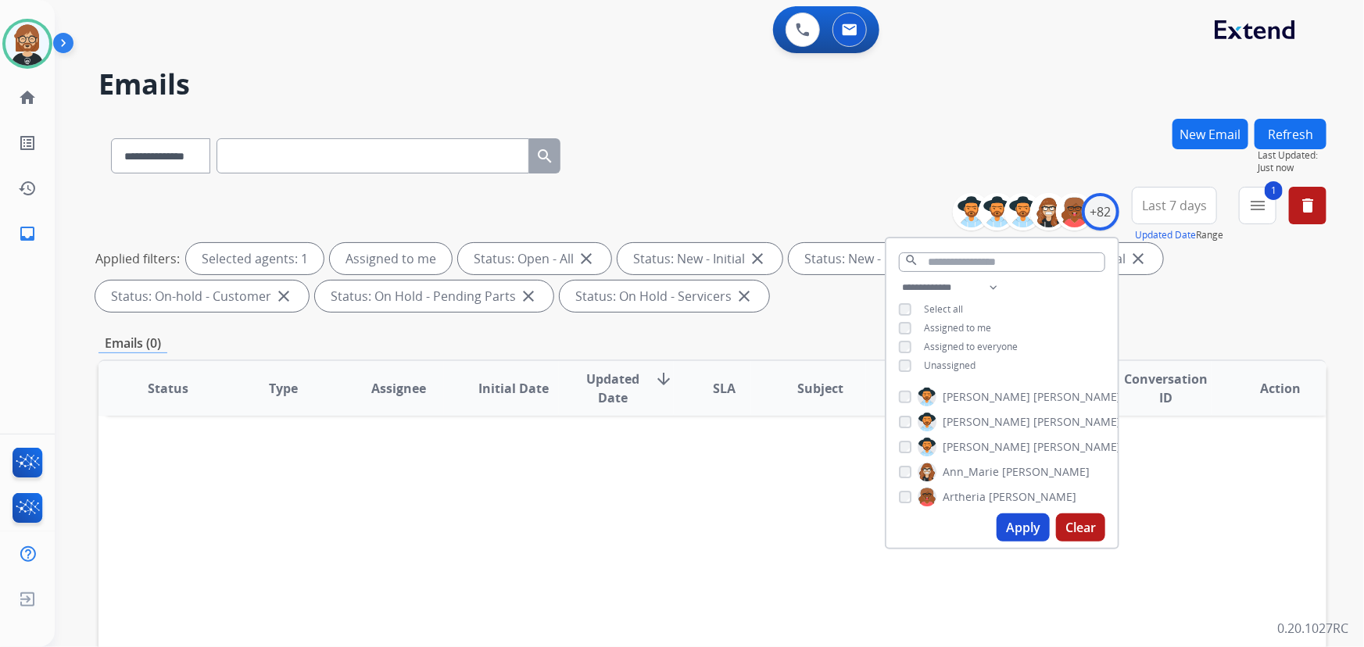
click at [951, 366] on span "Unassigned" at bounding box center [950, 365] width 52 height 13
click at [1017, 542] on div "Apply Clear" at bounding box center [1001, 527] width 231 height 41
click at [1018, 535] on button "Apply" at bounding box center [1022, 527] width 53 height 28
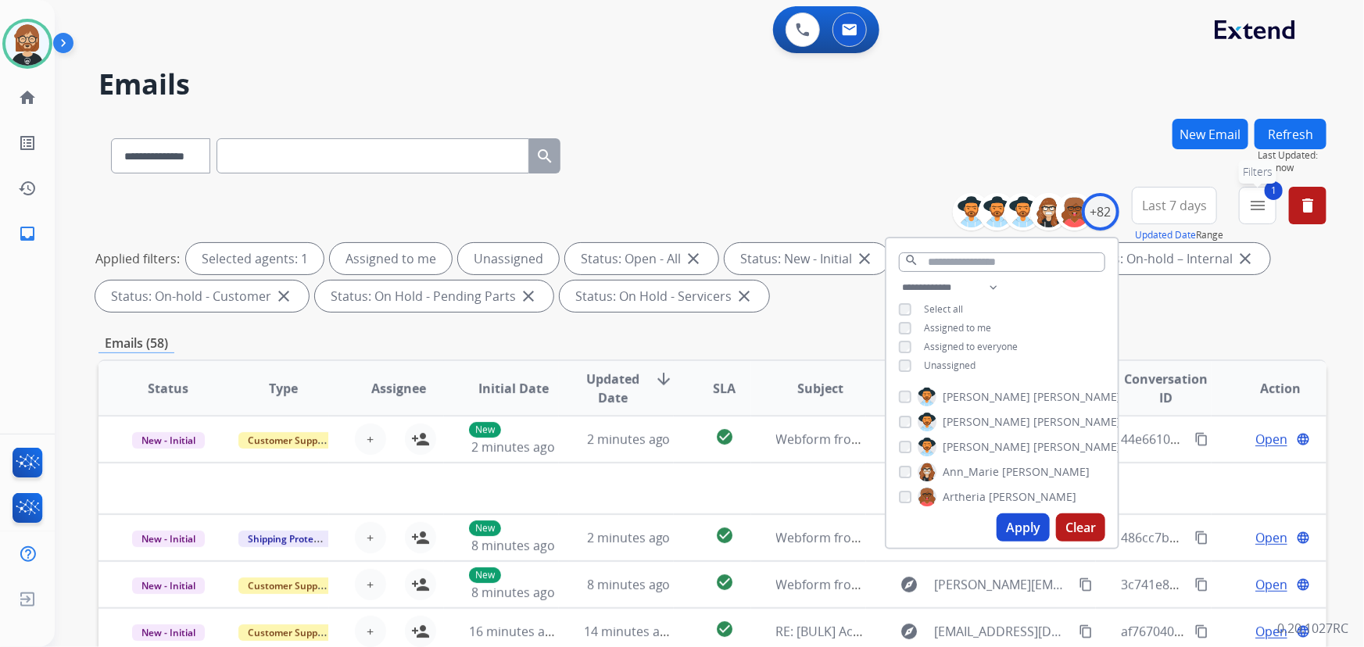
click at [1250, 214] on button "1 menu Filters" at bounding box center [1258, 206] width 38 height 38
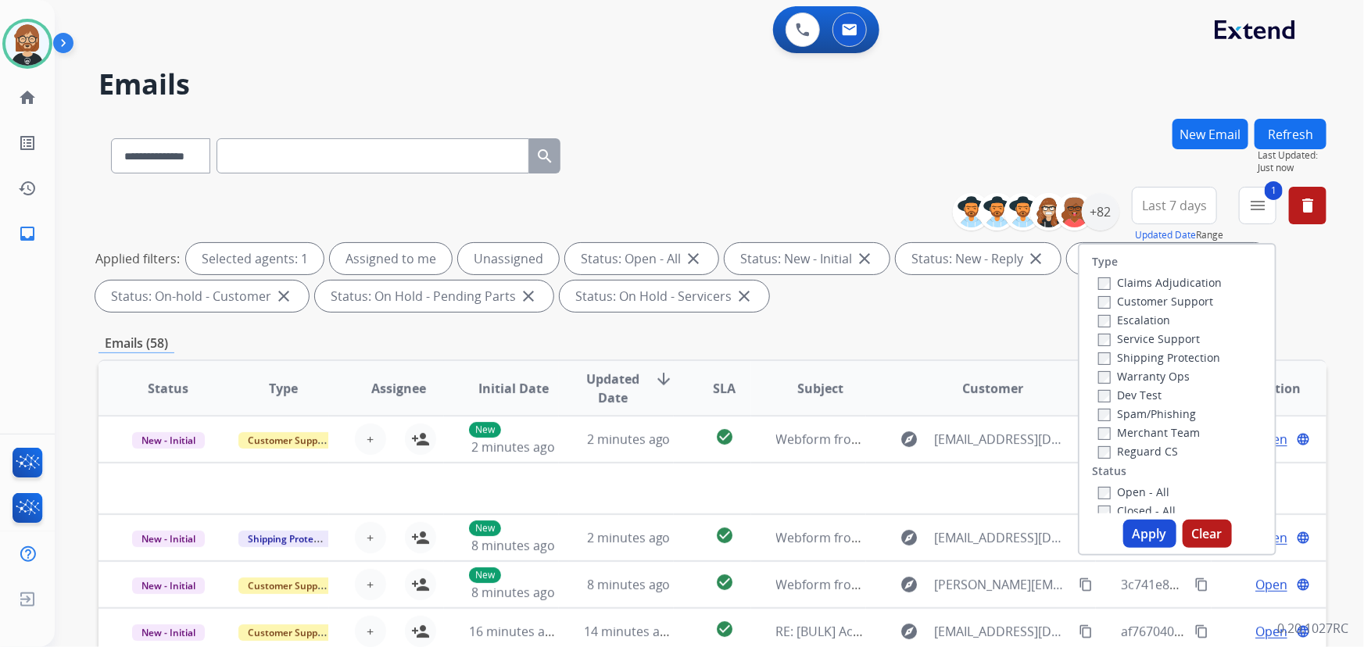
click at [1132, 454] on label "Reguard CS" at bounding box center [1138, 451] width 80 height 15
click at [1129, 299] on label "Customer Support" at bounding box center [1155, 301] width 115 height 15
click at [1144, 359] on label "Shipping Protection" at bounding box center [1159, 357] width 122 height 15
click at [1146, 539] on button "Apply" at bounding box center [1149, 534] width 53 height 28
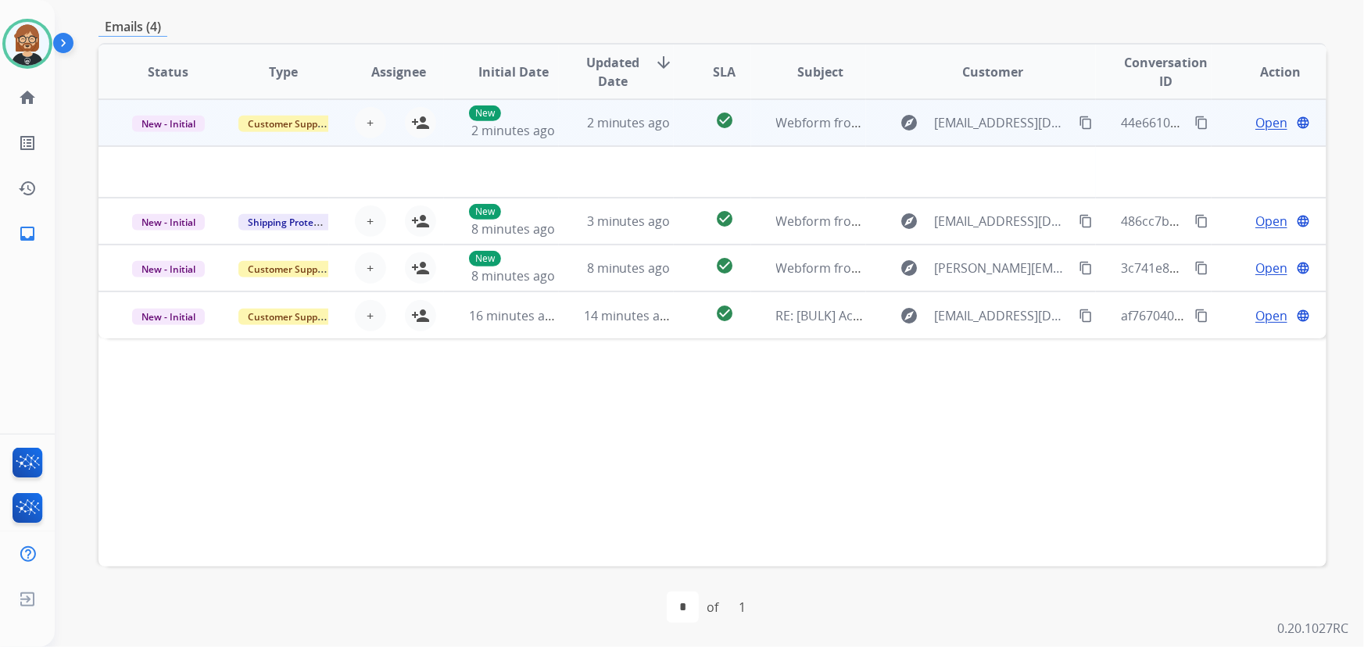
scroll to position [245, 0]
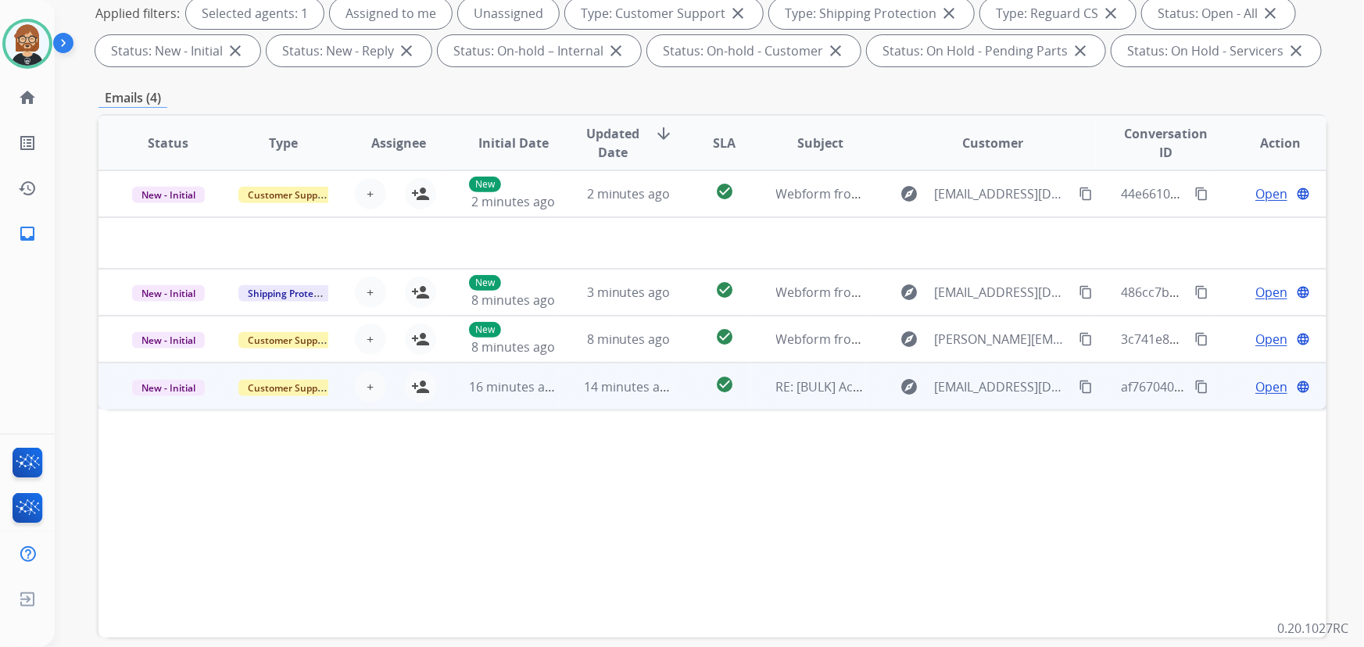
click at [647, 395] on td "14 minutes ago" at bounding box center [616, 386] width 115 height 47
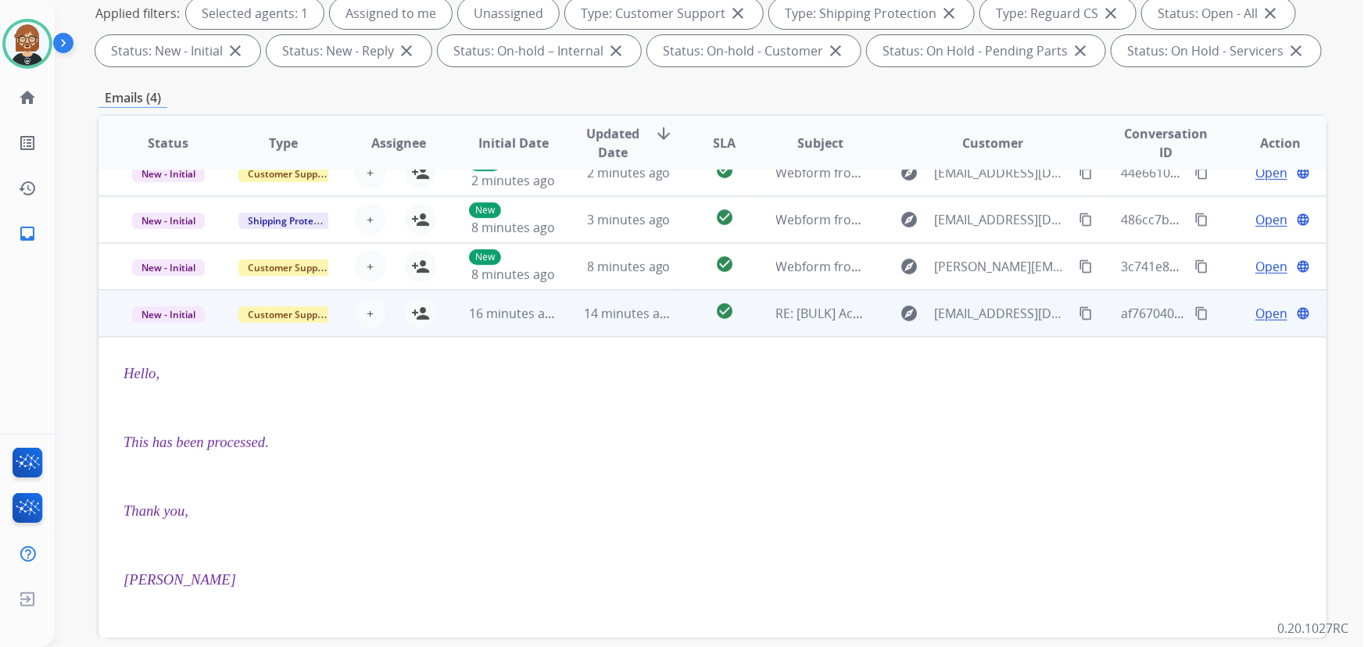
scroll to position [0, 0]
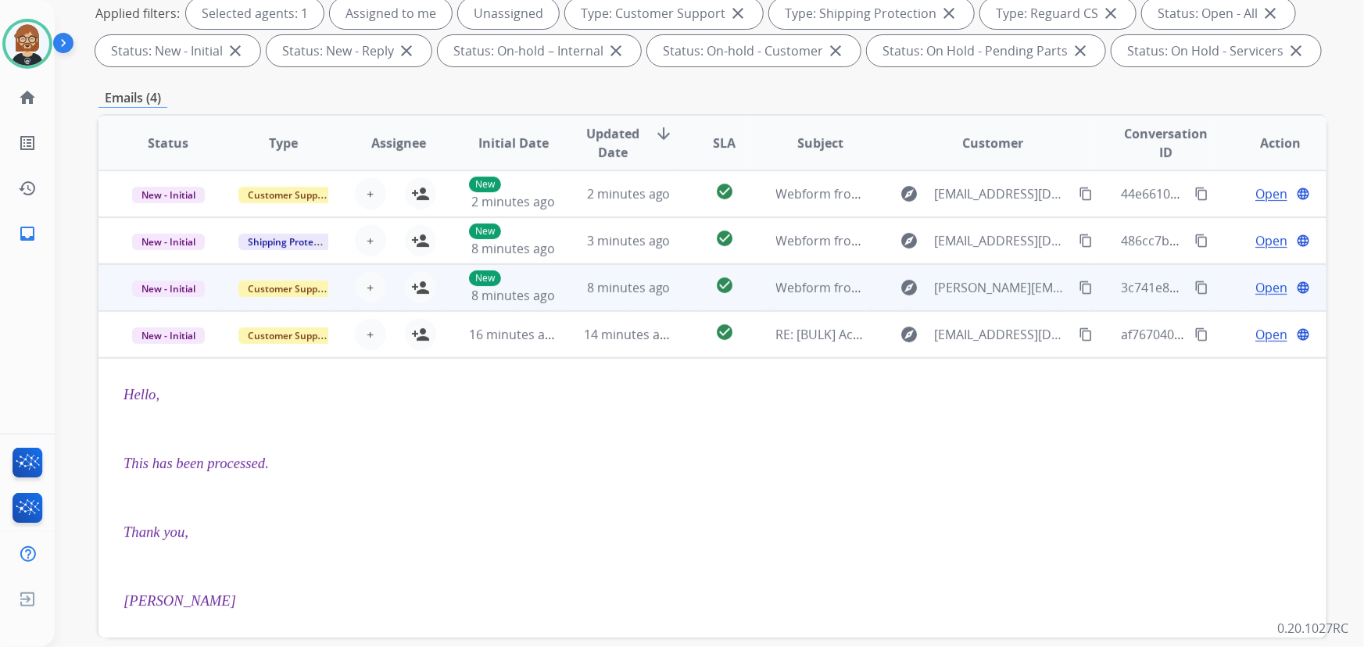
click at [631, 300] on td "8 minutes ago" at bounding box center [616, 287] width 115 height 47
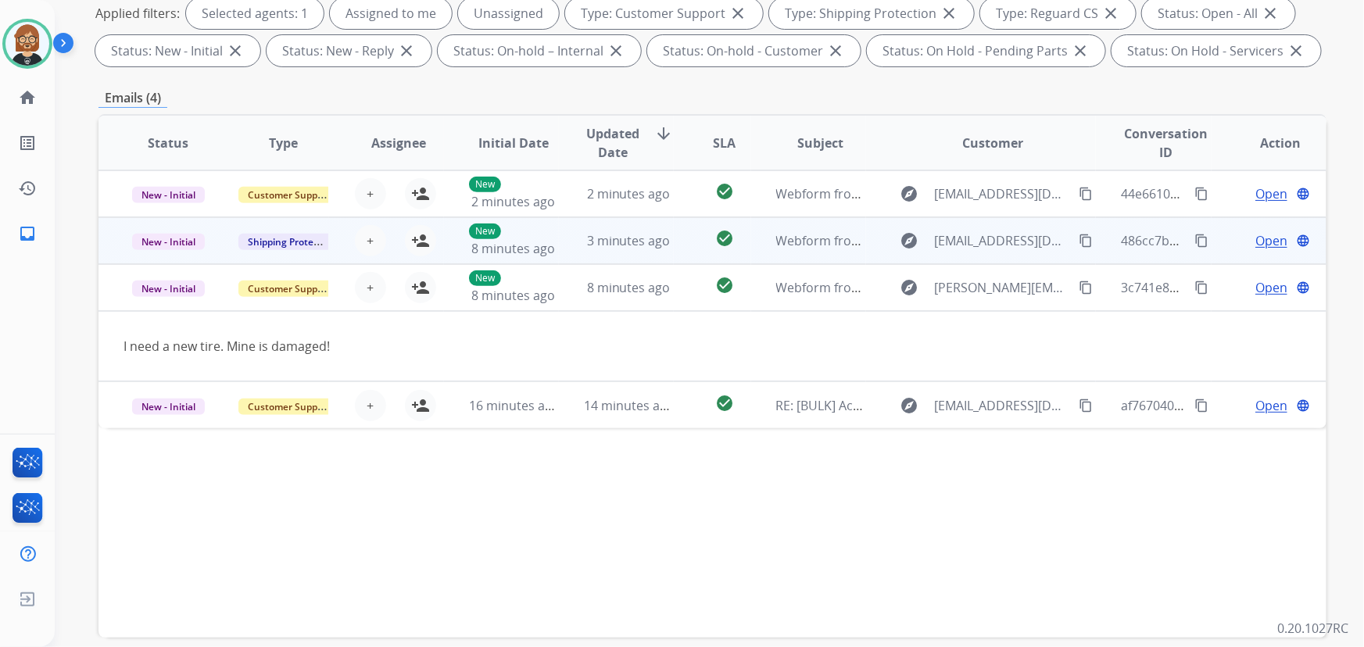
click at [628, 250] on td "3 minutes ago" at bounding box center [616, 240] width 115 height 47
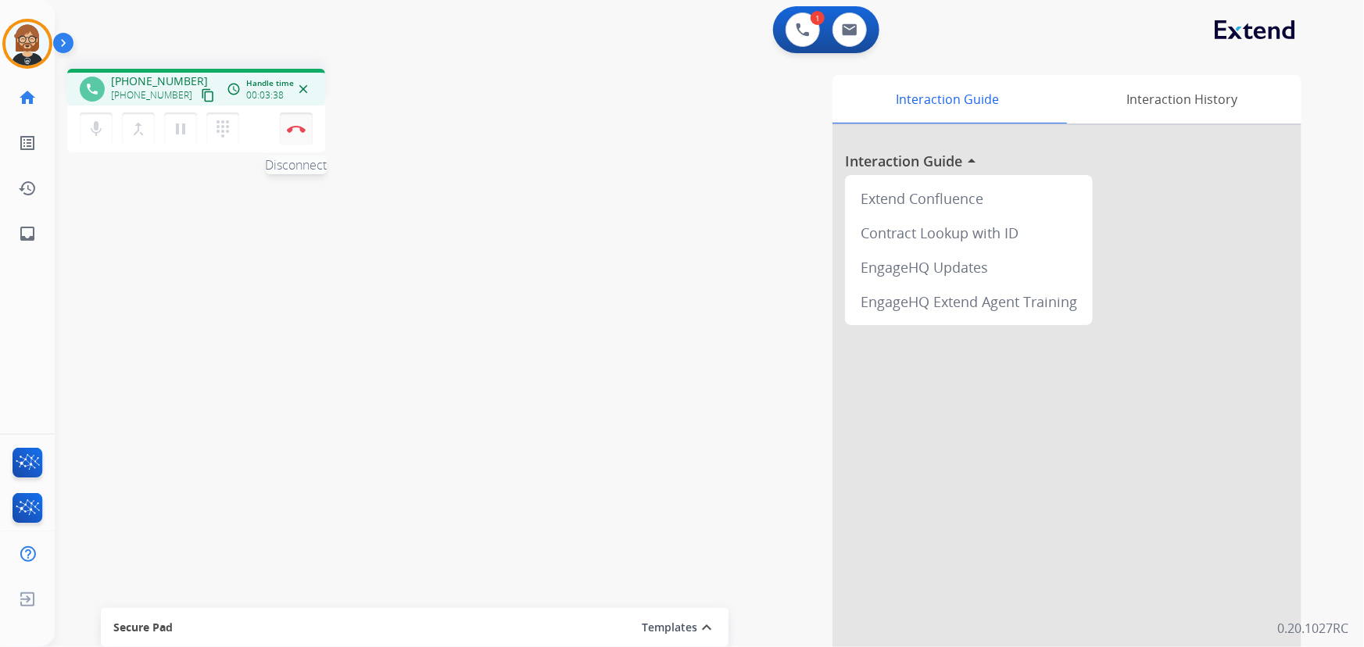
click at [292, 125] on img at bounding box center [296, 129] width 19 height 8
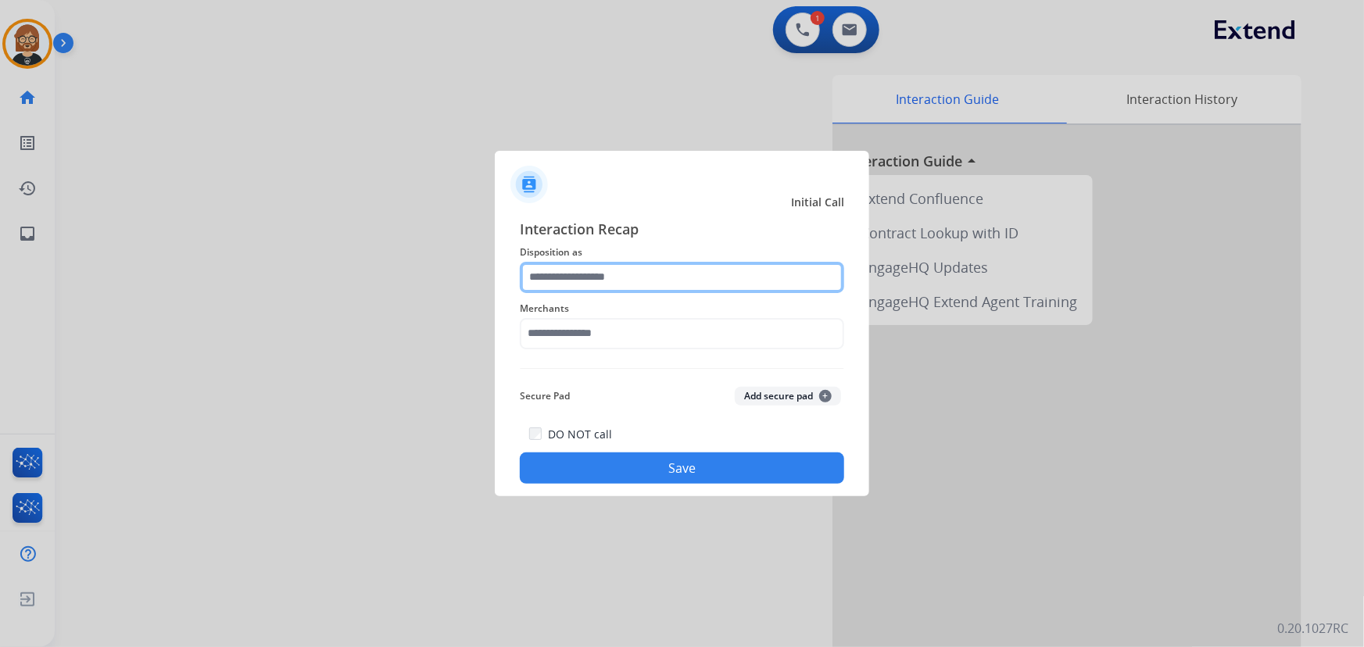
click at [656, 281] on input "text" at bounding box center [682, 277] width 324 height 31
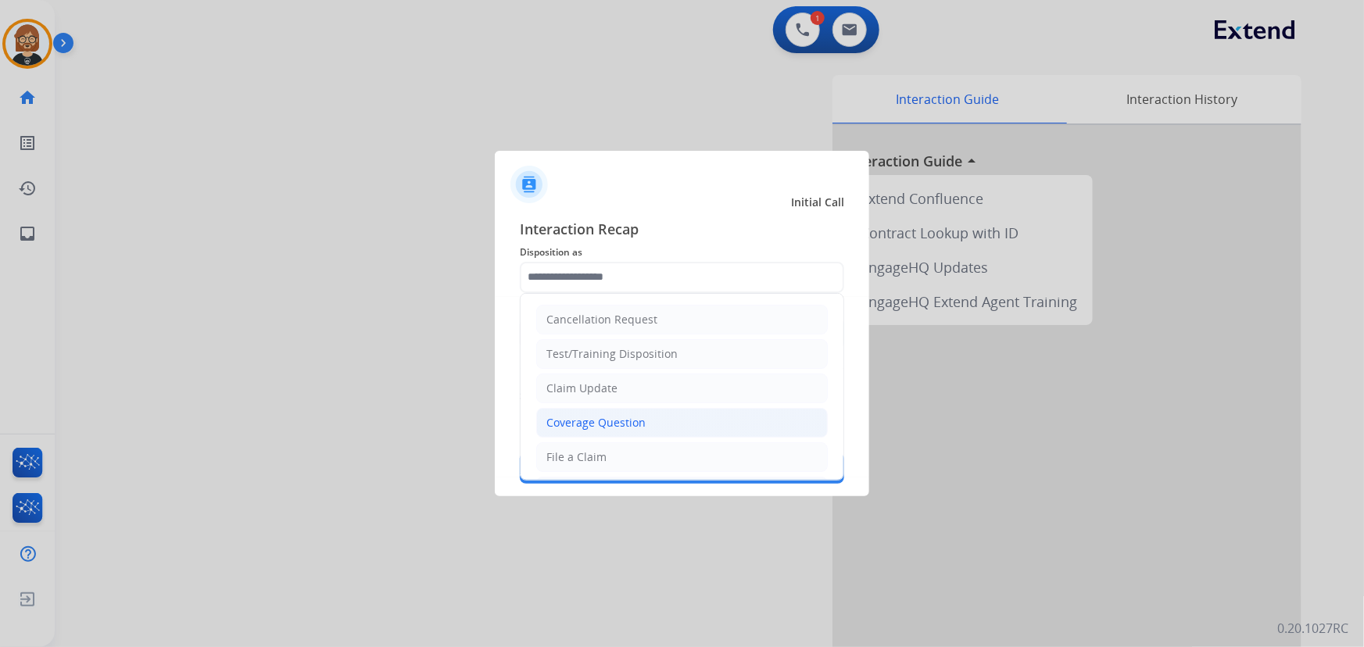
click at [653, 422] on li "Coverage Question" at bounding box center [681, 423] width 291 height 30
type input "**********"
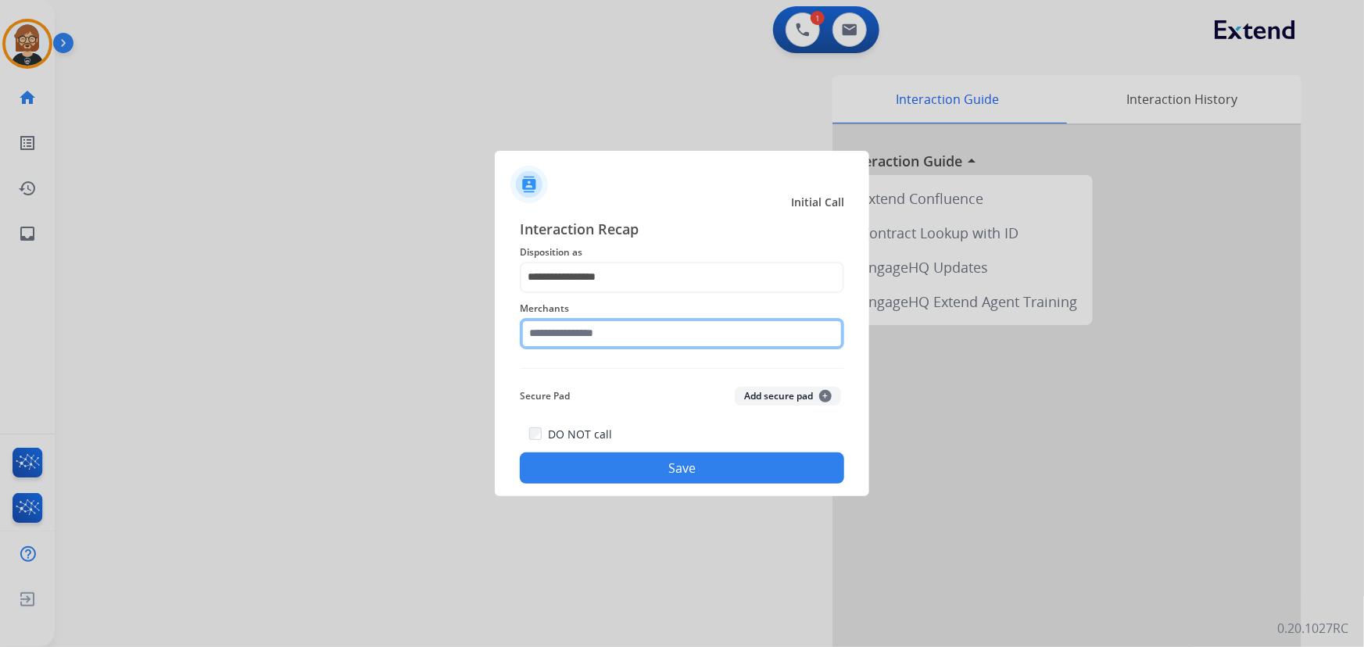
click at [684, 336] on input "text" at bounding box center [682, 333] width 324 height 31
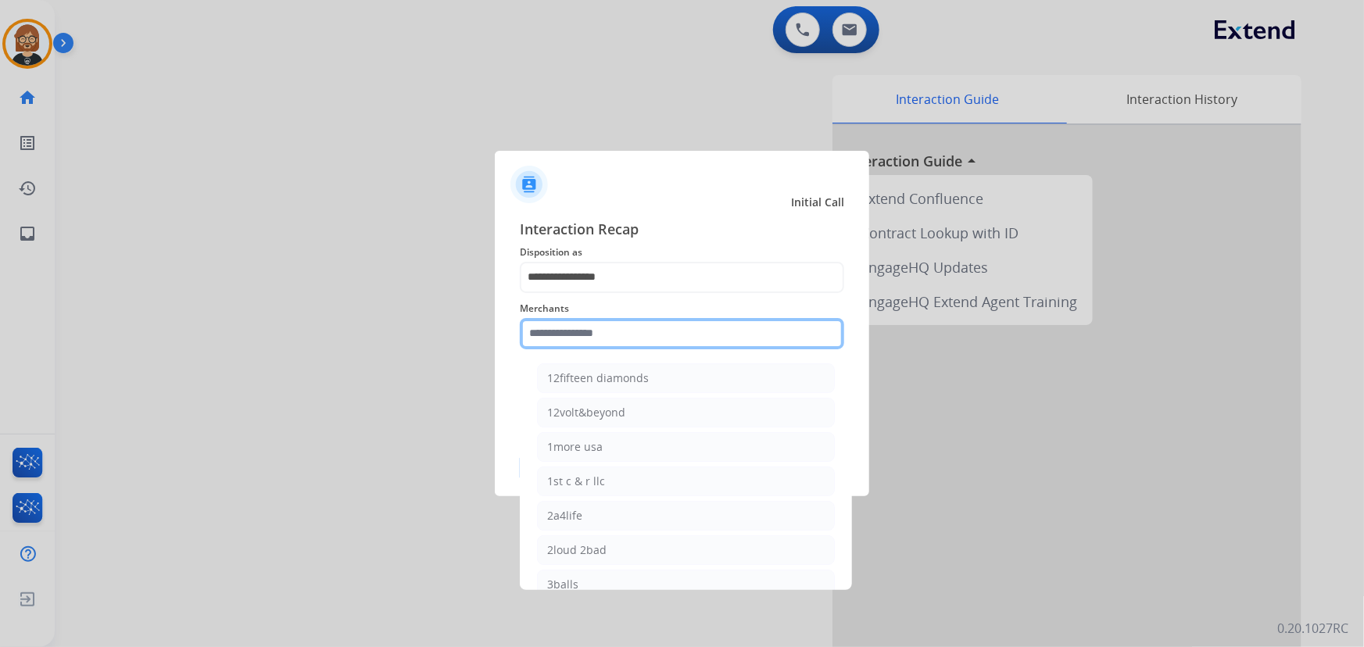
click at [549, 338] on input "text" at bounding box center [682, 333] width 324 height 31
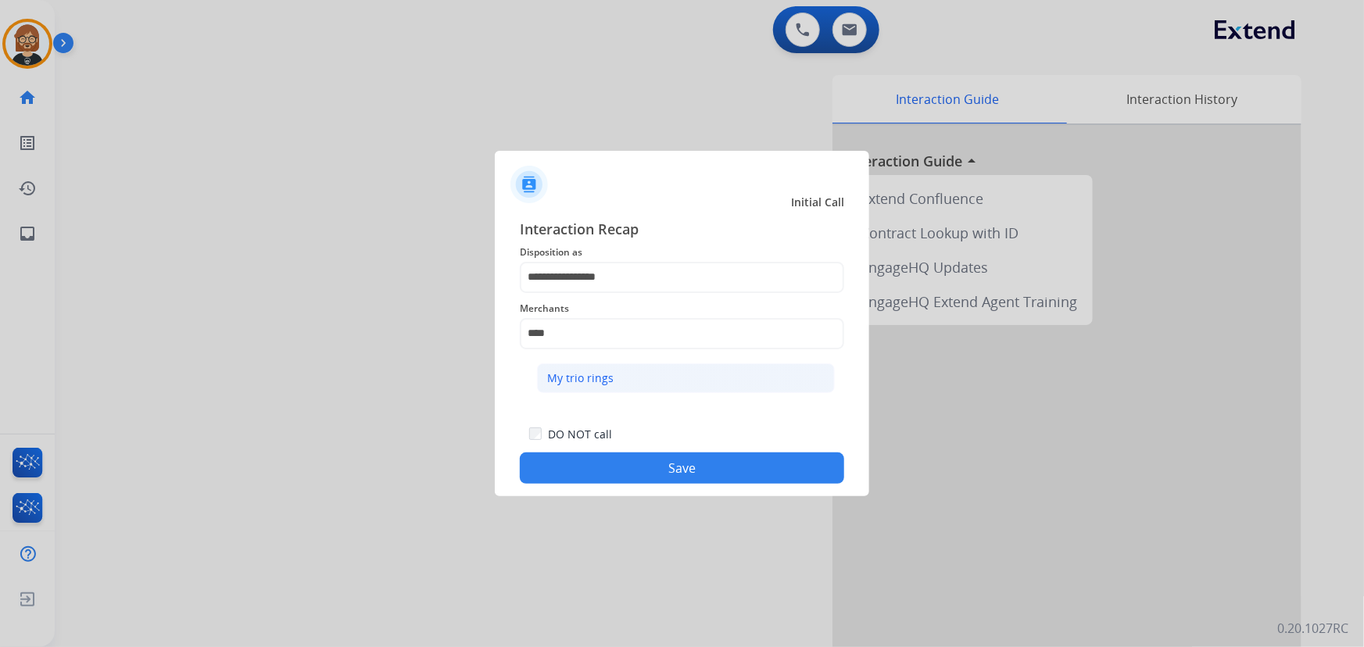
click at [590, 376] on div "My trio rings" at bounding box center [580, 378] width 66 height 16
type input "**********"
click at [629, 473] on button "Save" at bounding box center [682, 467] width 324 height 31
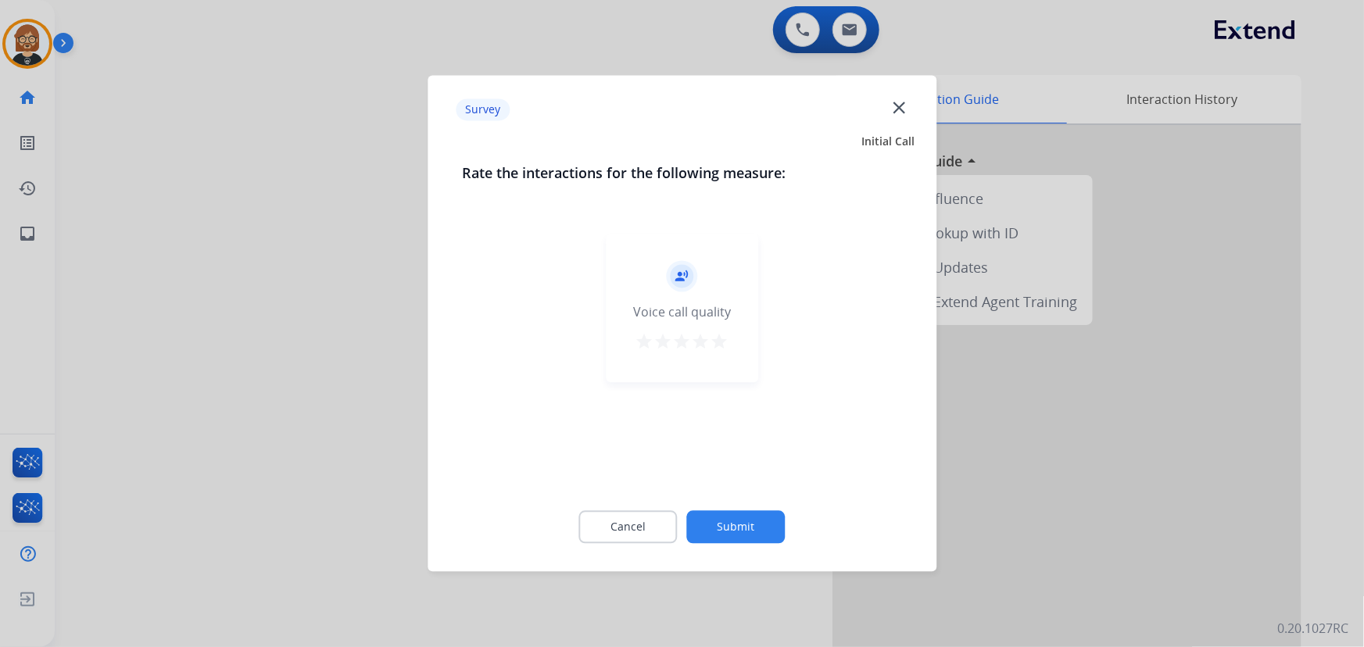
click at [747, 534] on button "Submit" at bounding box center [736, 527] width 98 height 33
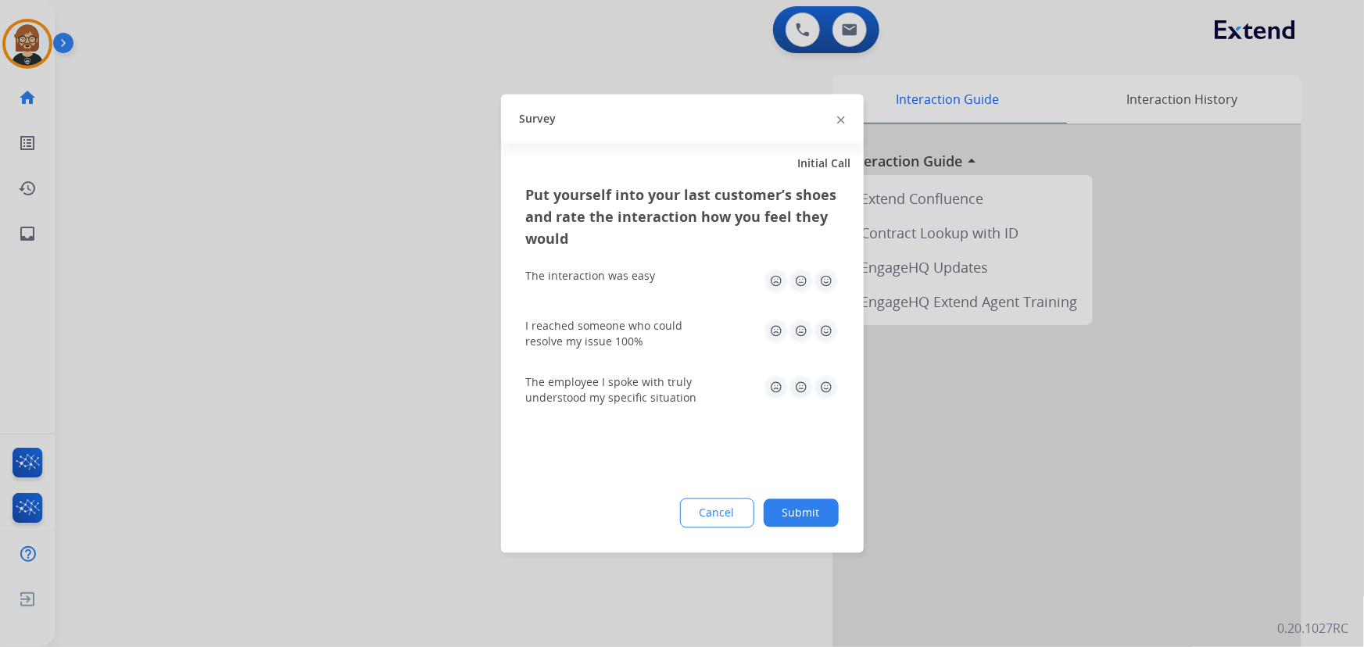
click at [774, 517] on button "Submit" at bounding box center [801, 513] width 75 height 28
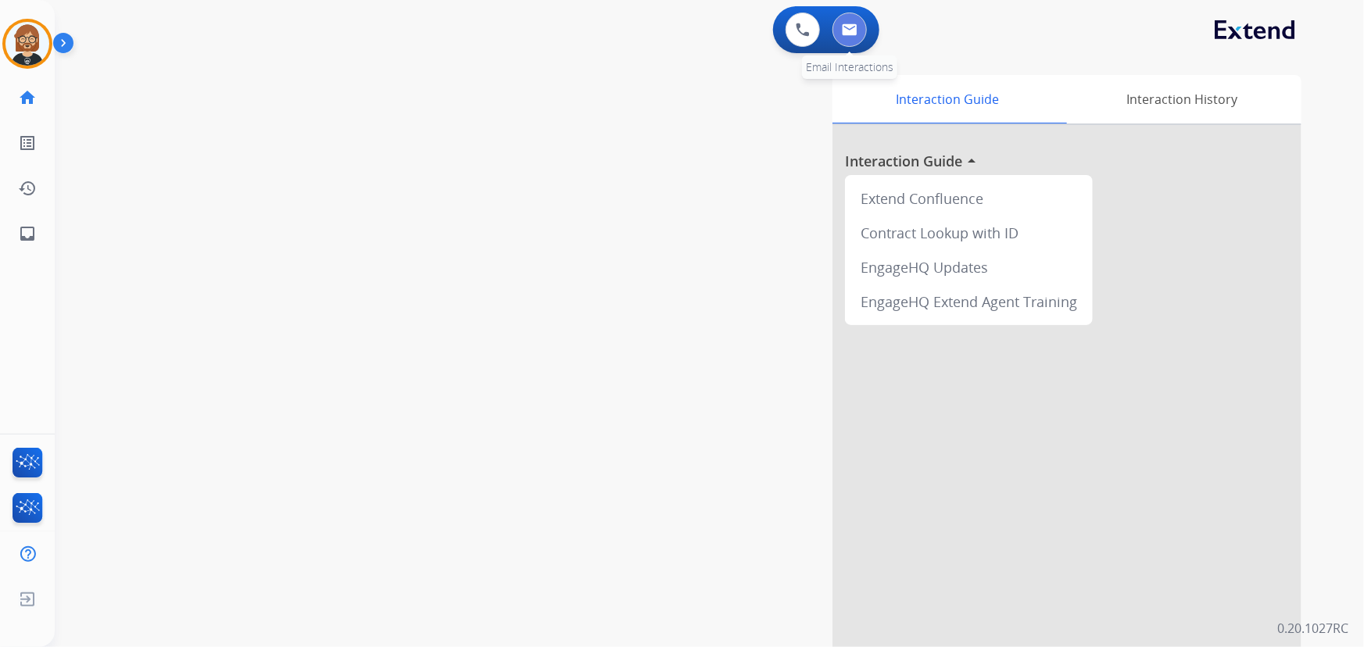
click at [848, 25] on img at bounding box center [850, 29] width 16 height 13
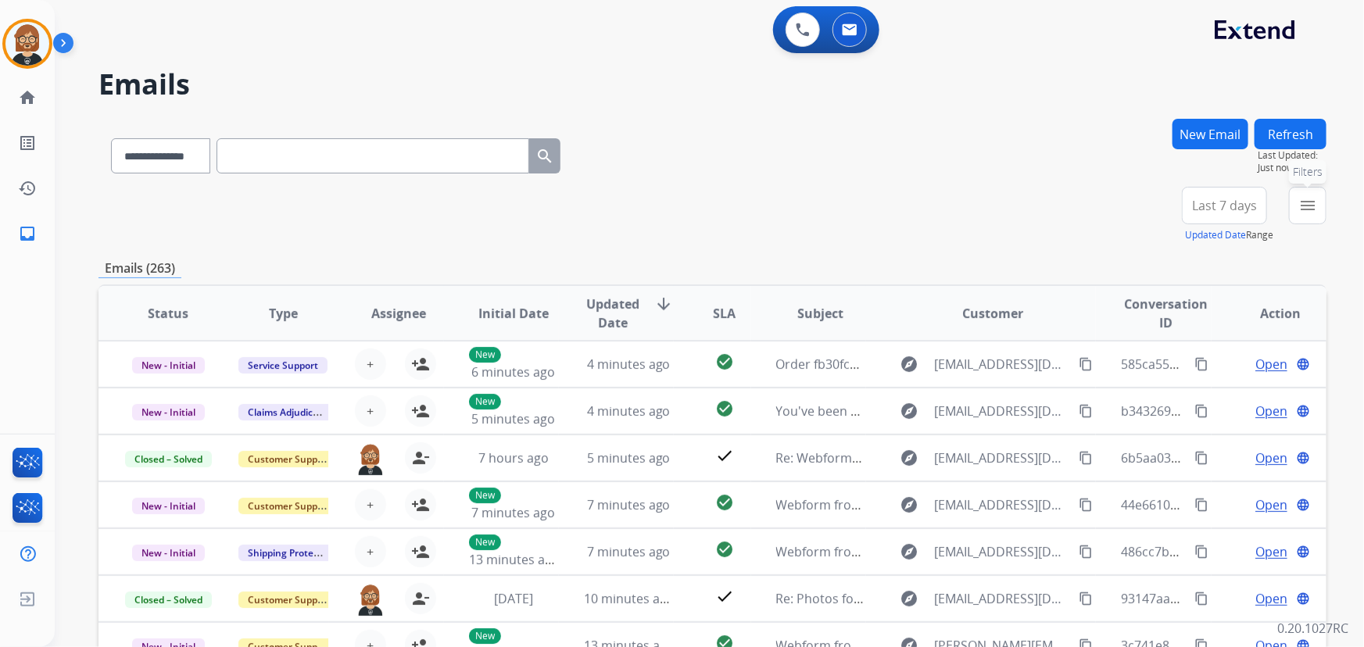
click at [1313, 218] on button "menu Filters" at bounding box center [1308, 206] width 38 height 38
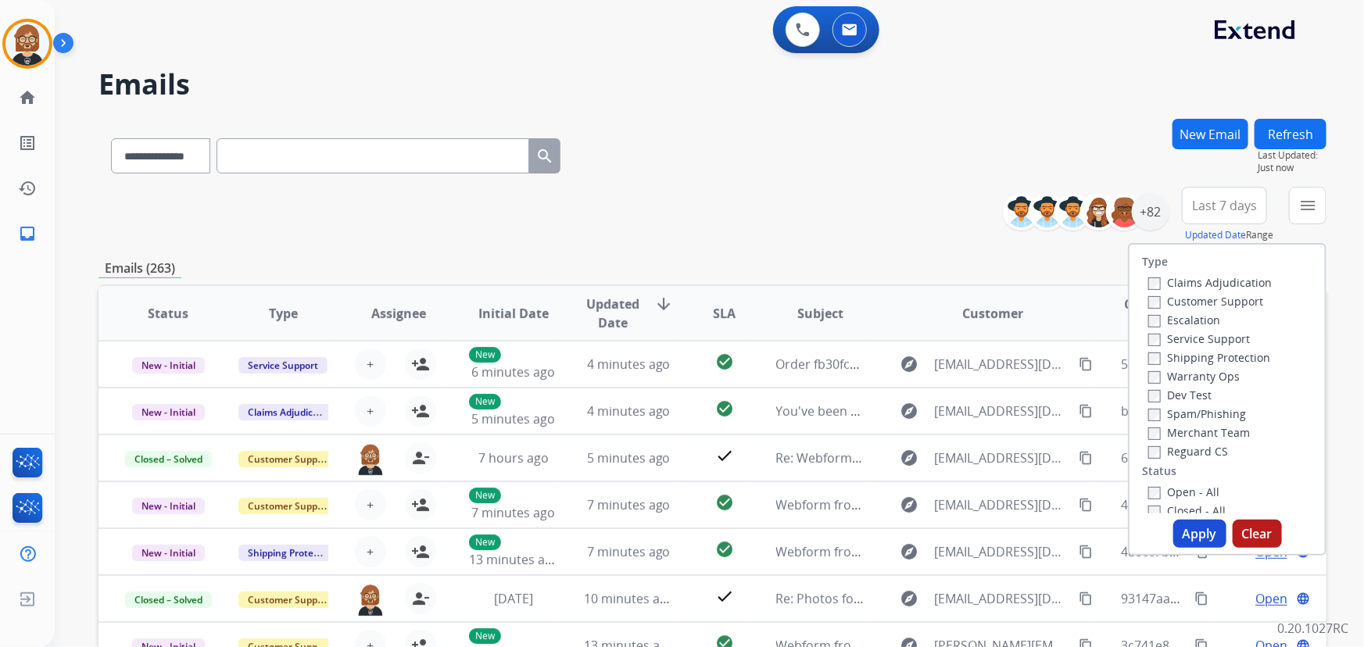
click at [1175, 488] on label "Open - All" at bounding box center [1183, 492] width 71 height 15
click at [1181, 305] on label "Customer Support" at bounding box center [1205, 301] width 115 height 15
click at [1173, 363] on label "Shipping Protection" at bounding box center [1209, 357] width 122 height 15
click at [1179, 453] on label "Reguard CS" at bounding box center [1188, 451] width 80 height 15
click at [1186, 531] on button "Apply" at bounding box center [1199, 534] width 53 height 28
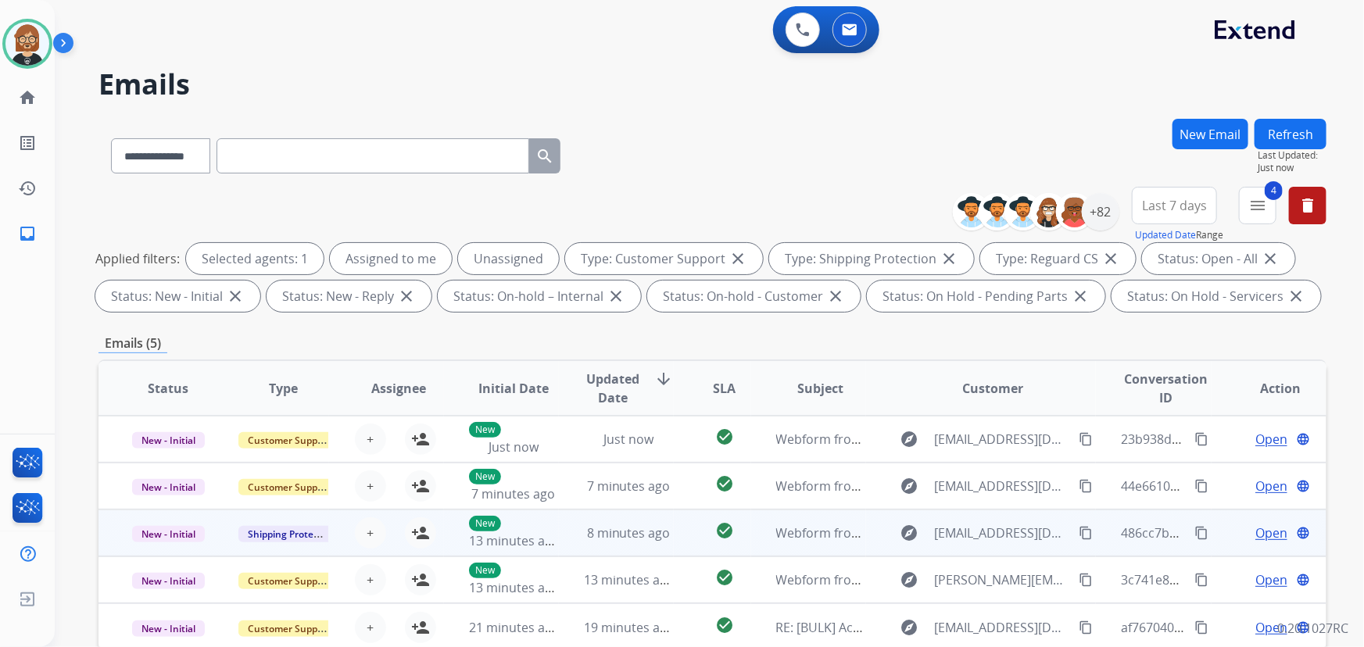
click at [674, 530] on td "check_circle" at bounding box center [712, 533] width 77 height 47
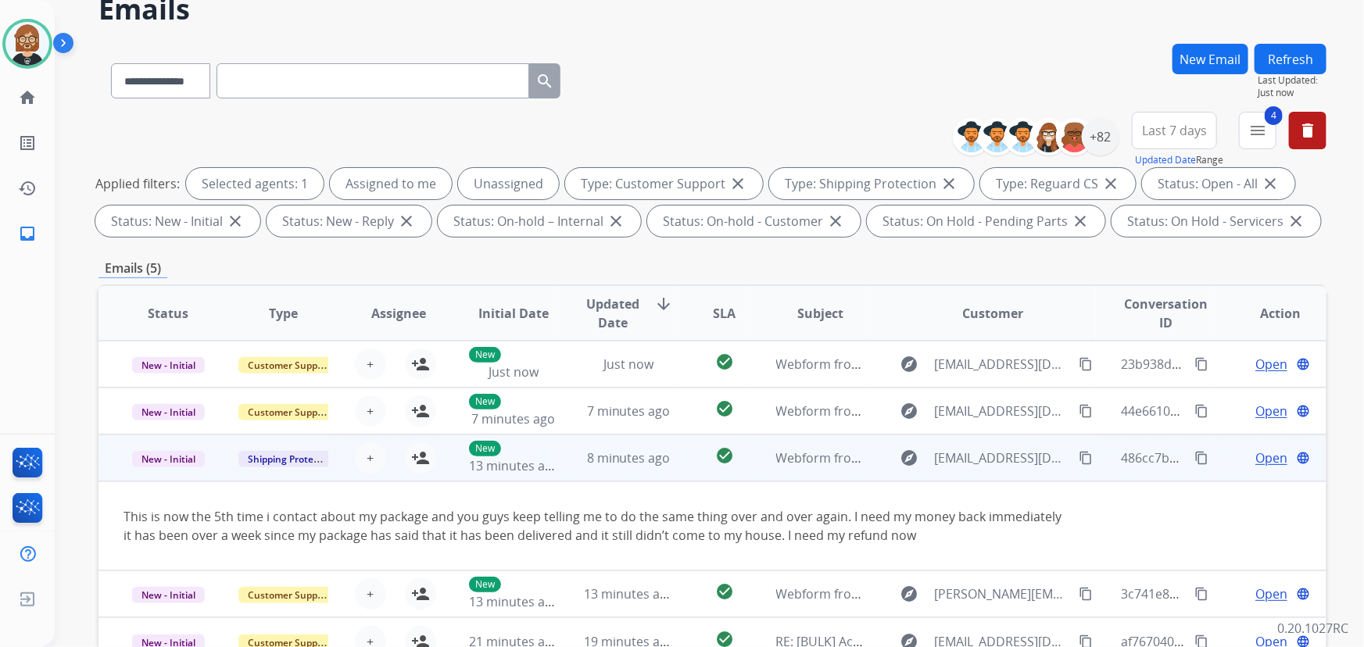
scroll to position [213, 0]
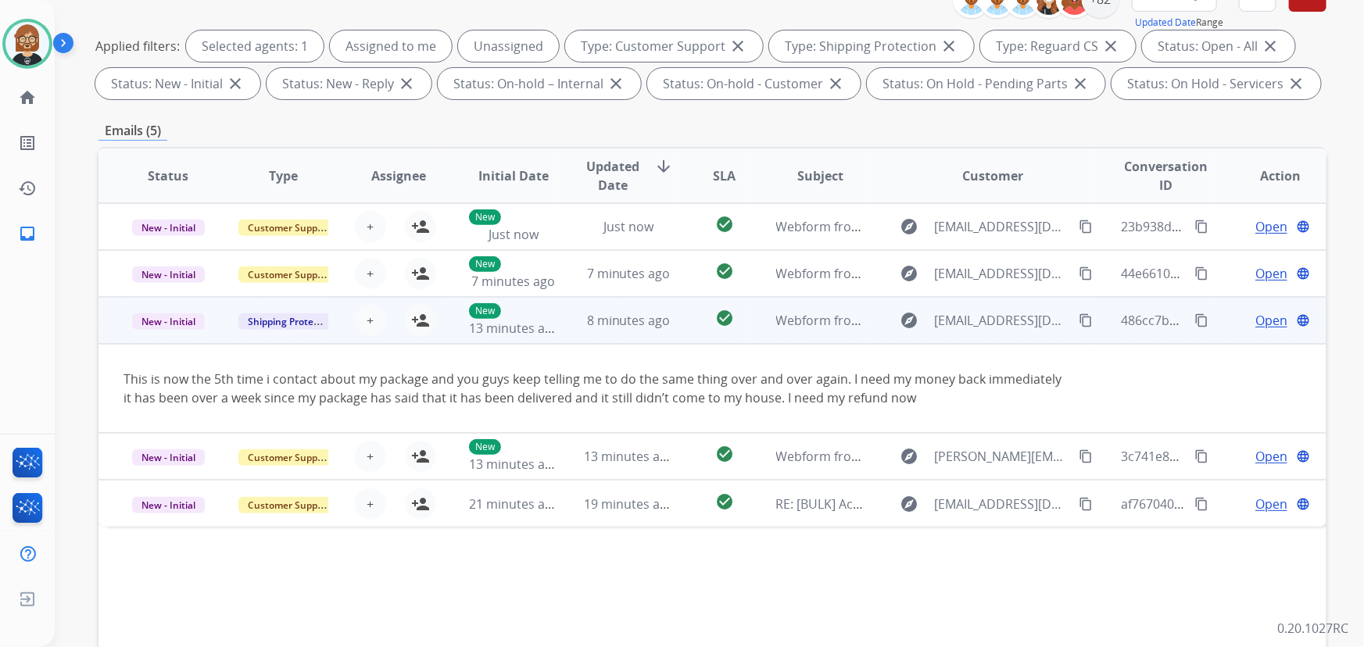
click at [1078, 320] on mat-icon "content_copy" at bounding box center [1085, 320] width 14 height 14
click at [1255, 323] on span "Open" at bounding box center [1271, 320] width 32 height 19
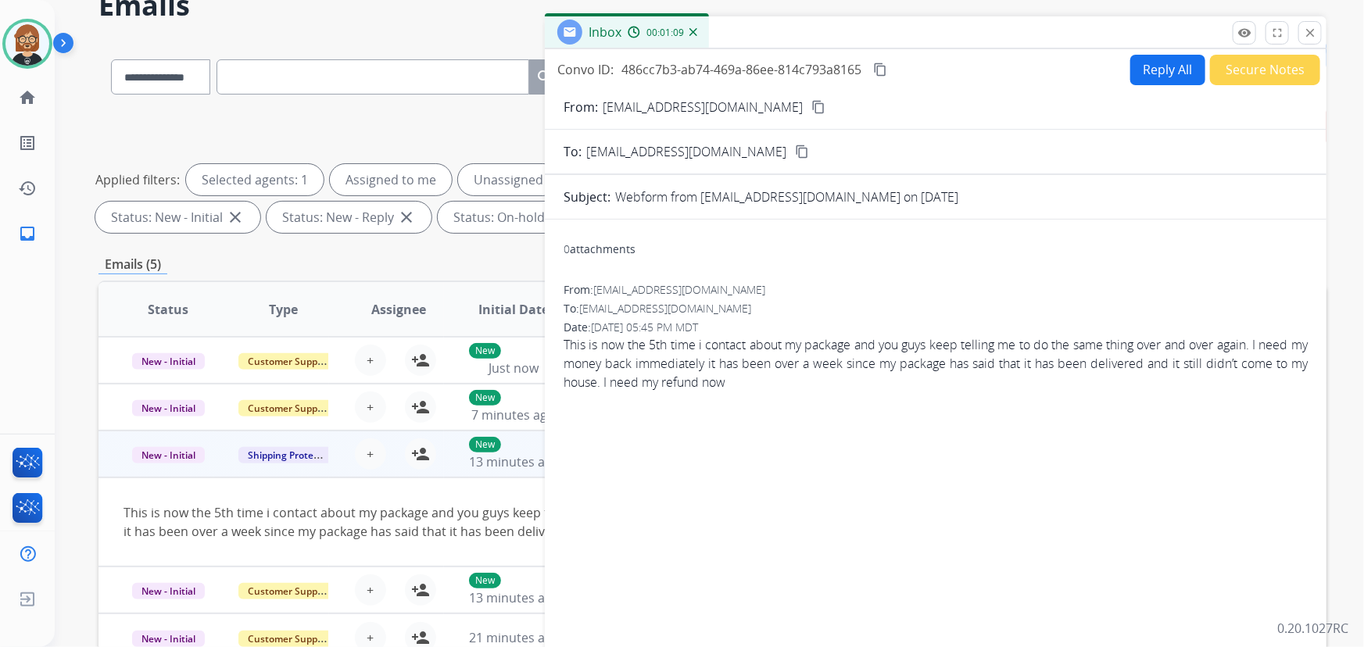
scroll to position [0, 0]
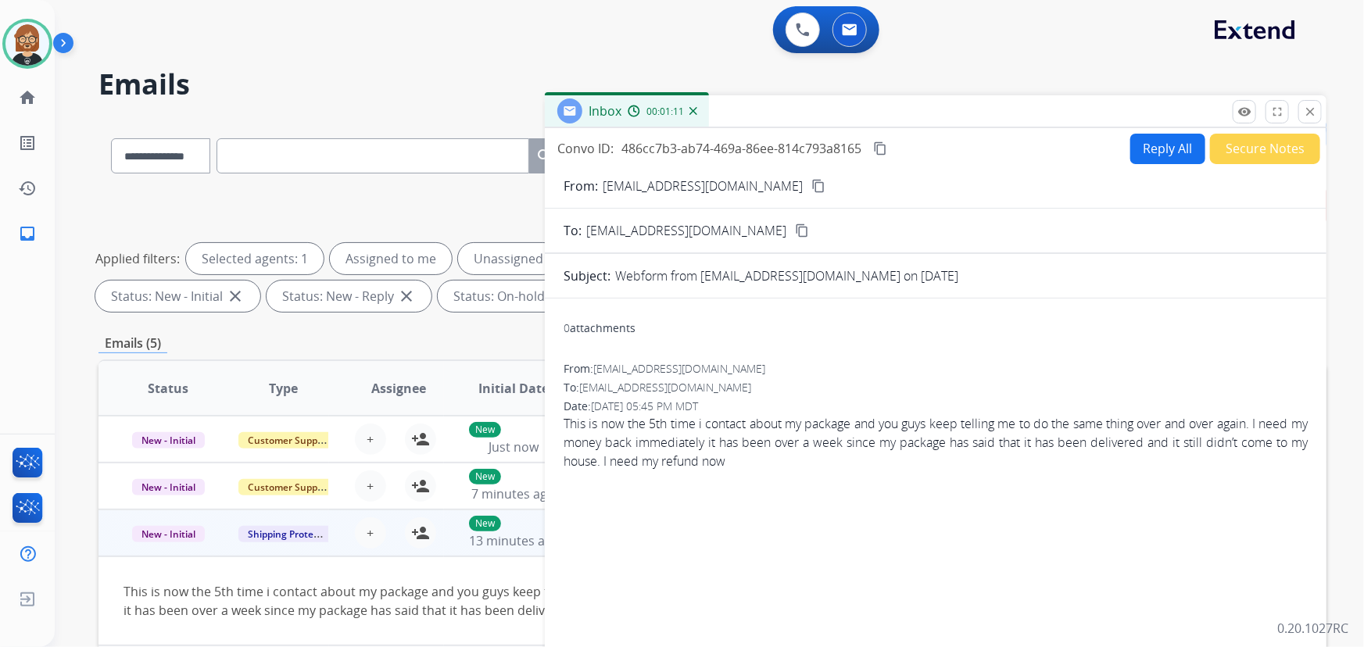
click at [811, 185] on mat-icon "content_copy" at bounding box center [818, 186] width 14 height 14
click at [157, 153] on select "**********" at bounding box center [160, 155] width 98 height 35
select select "**********"
click at [111, 138] on select "**********" at bounding box center [160, 155] width 98 height 35
click at [313, 164] on input "text" at bounding box center [372, 155] width 313 height 35
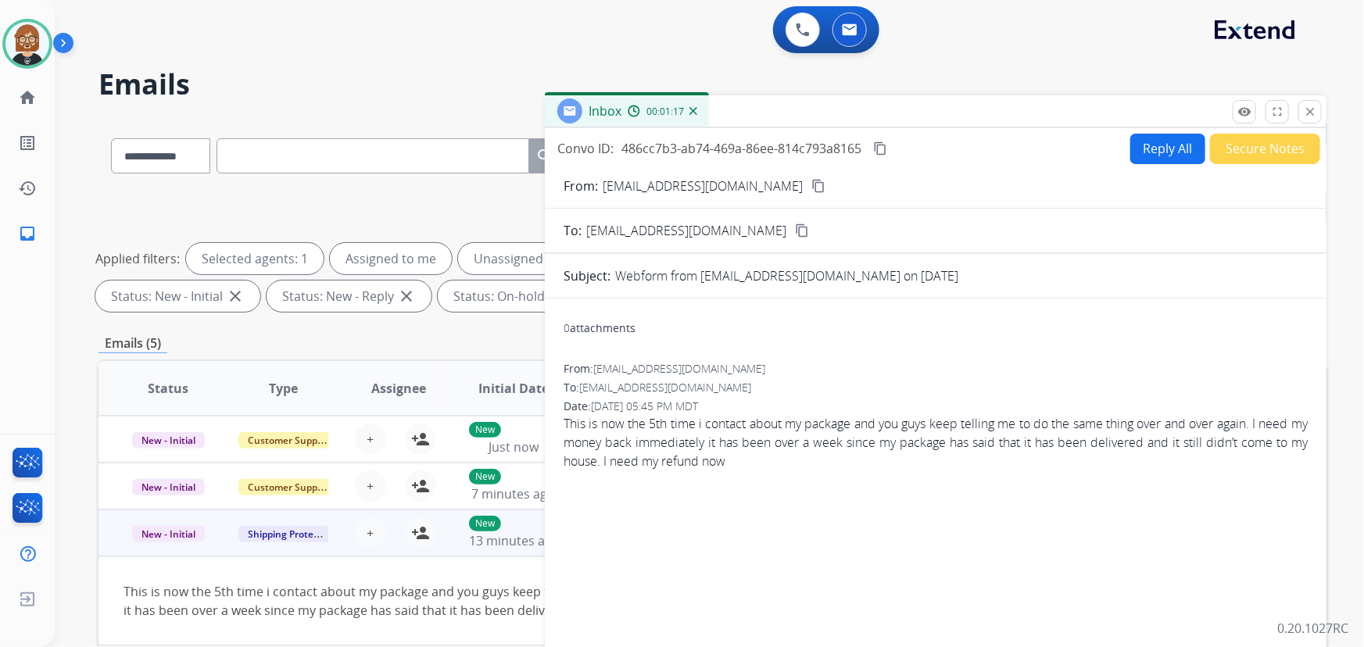
paste input "**********"
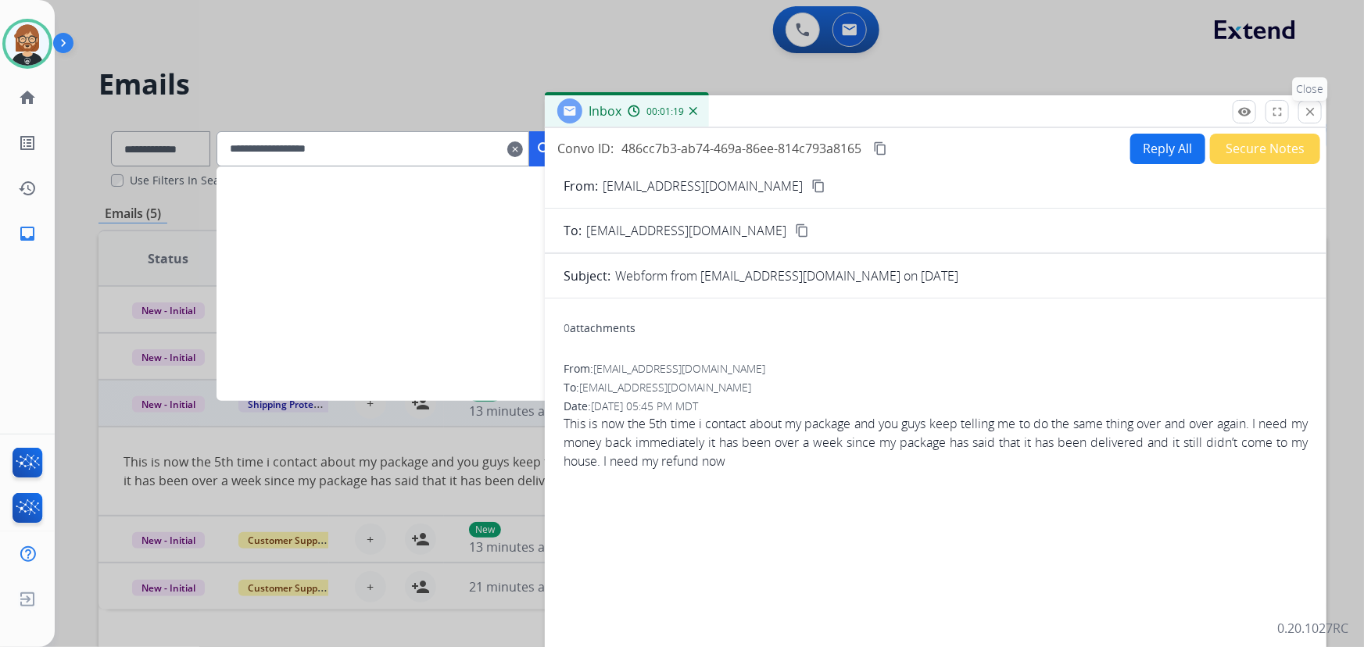
type input "**********"
click at [1316, 109] on mat-icon "close" at bounding box center [1310, 112] width 14 height 14
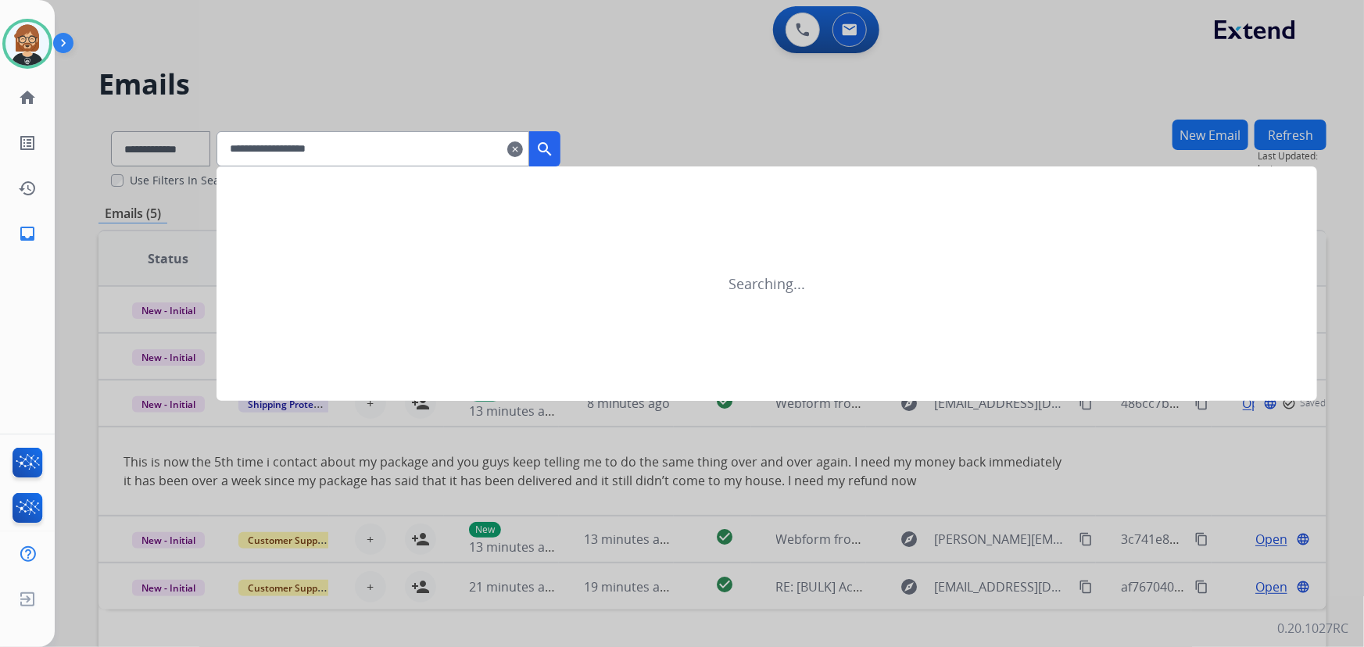
click at [554, 147] on mat-icon "search" at bounding box center [544, 149] width 19 height 19
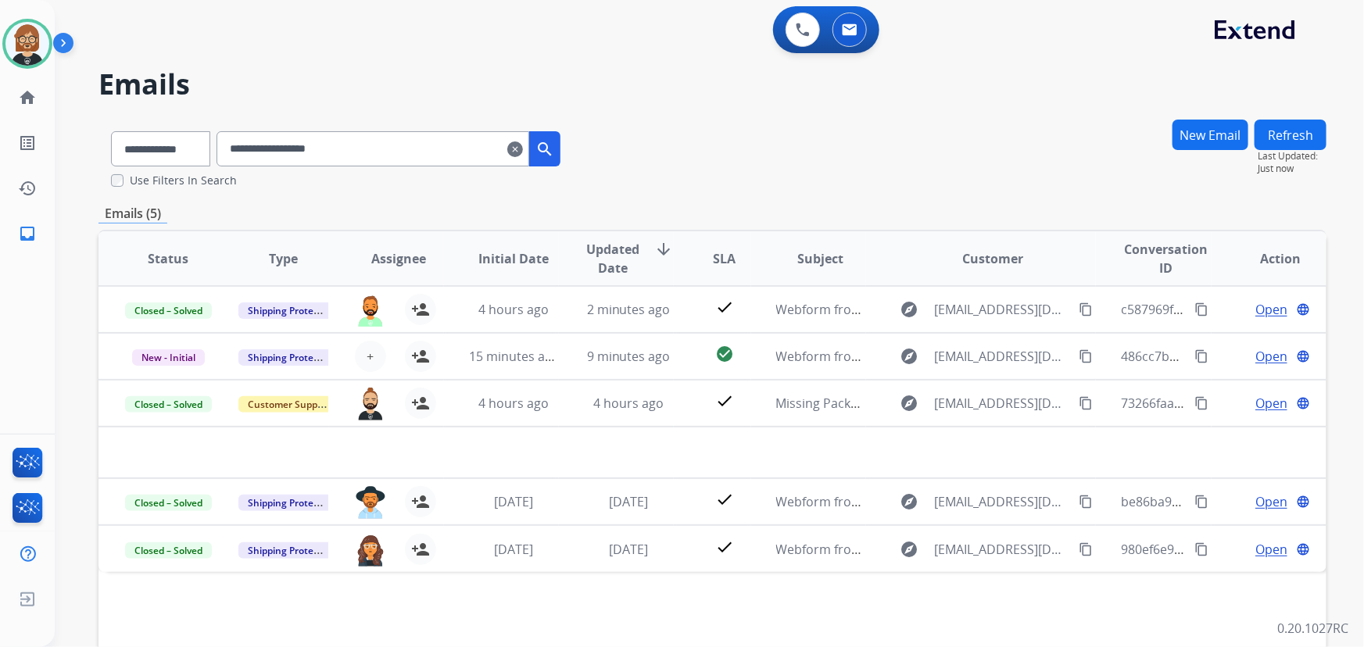
click at [79, 317] on div "**********" at bounding box center [690, 379] width 1271 height 647
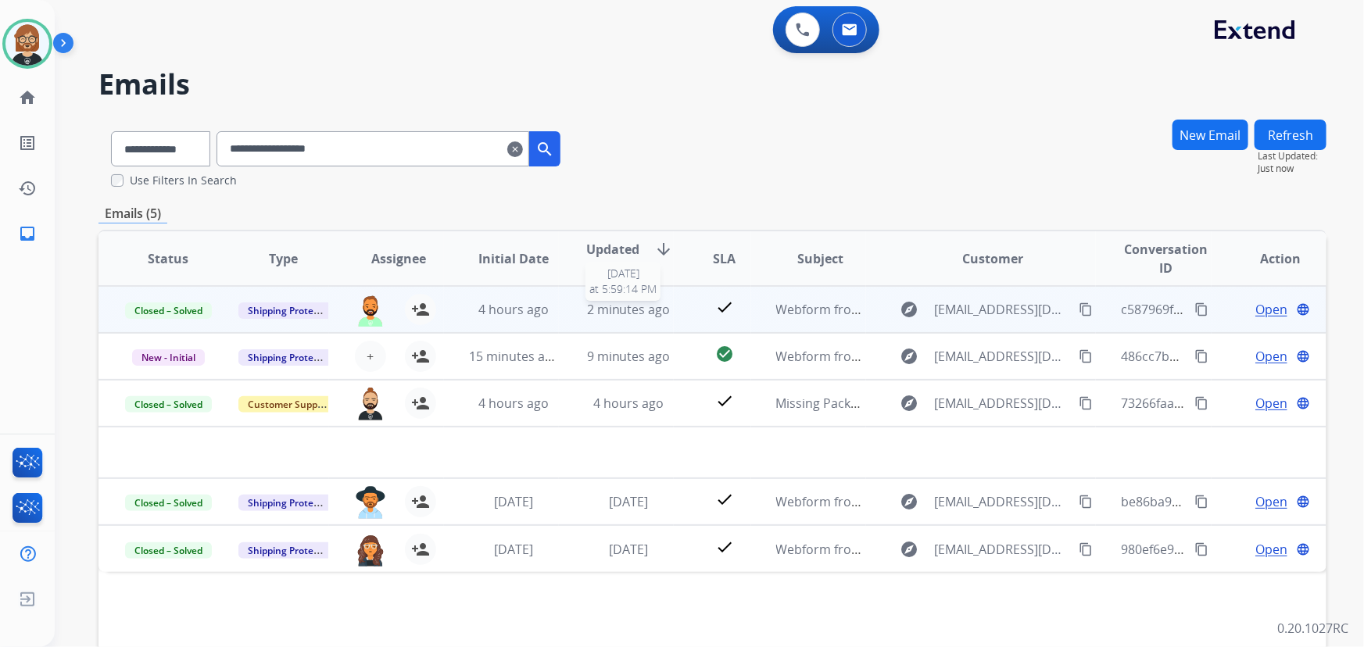
click at [645, 317] on span "2 minutes ago" at bounding box center [629, 309] width 84 height 17
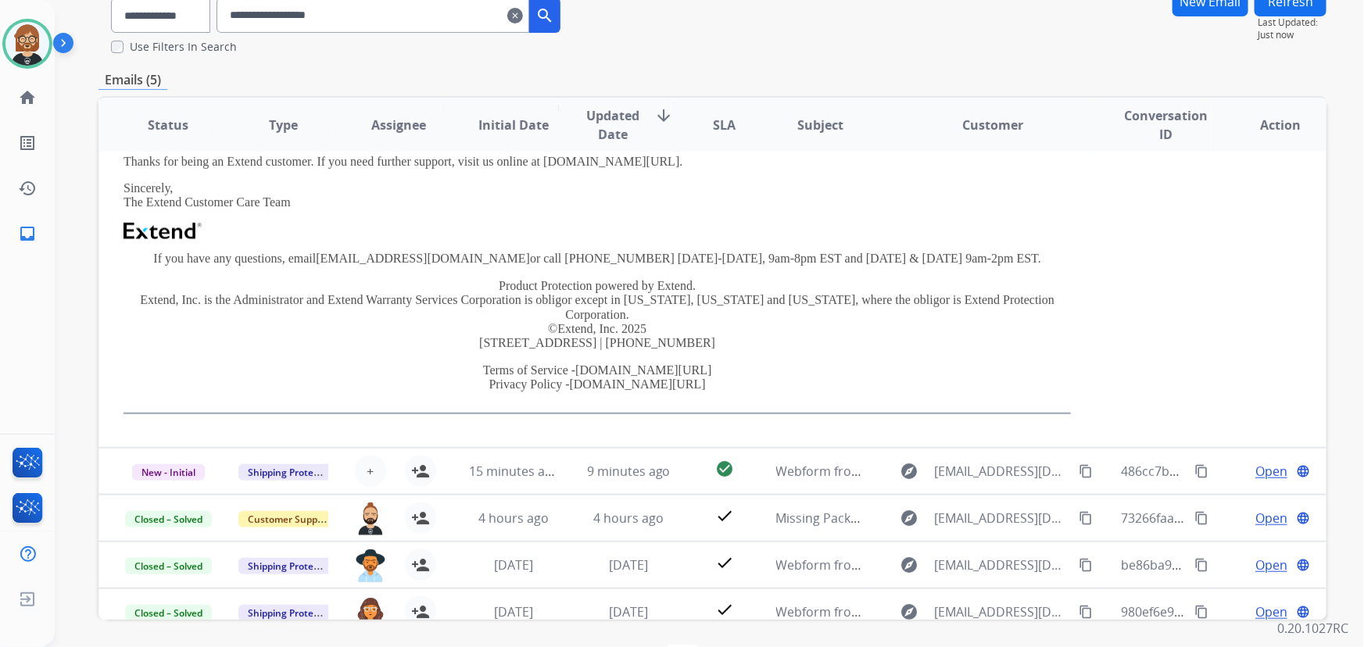
scroll to position [188, 0]
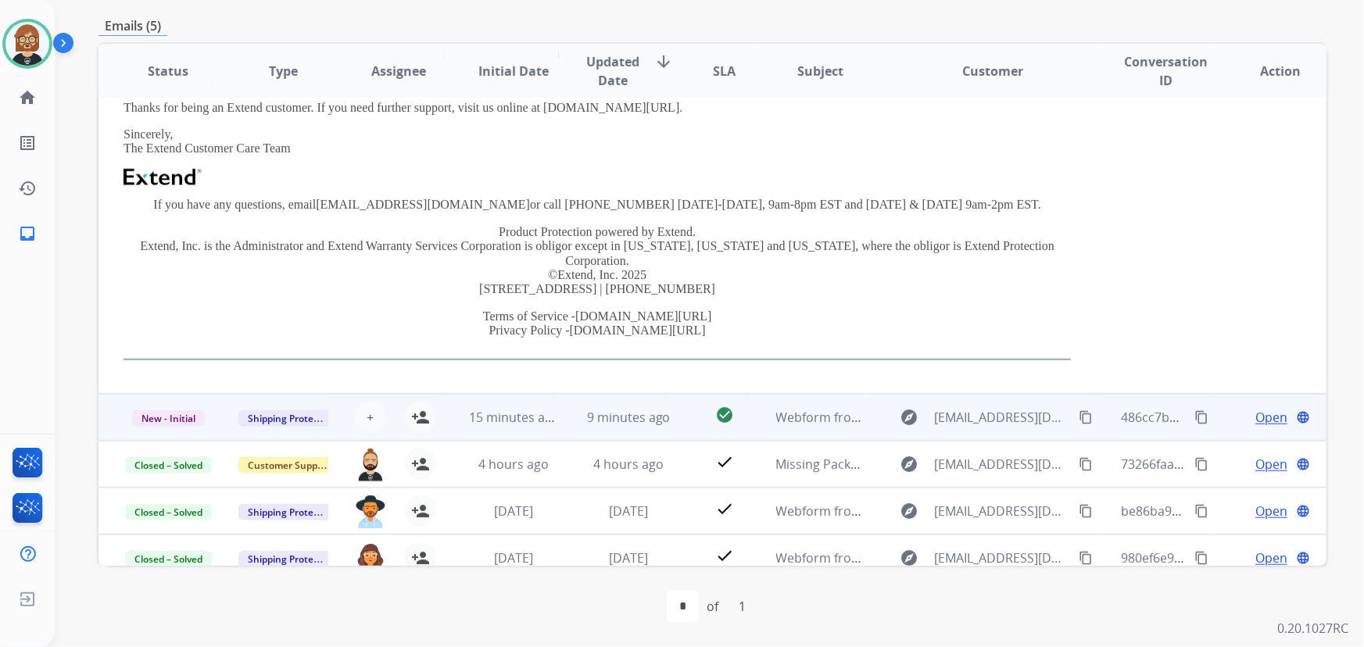
click at [567, 401] on td "9 minutes ago" at bounding box center [616, 417] width 115 height 47
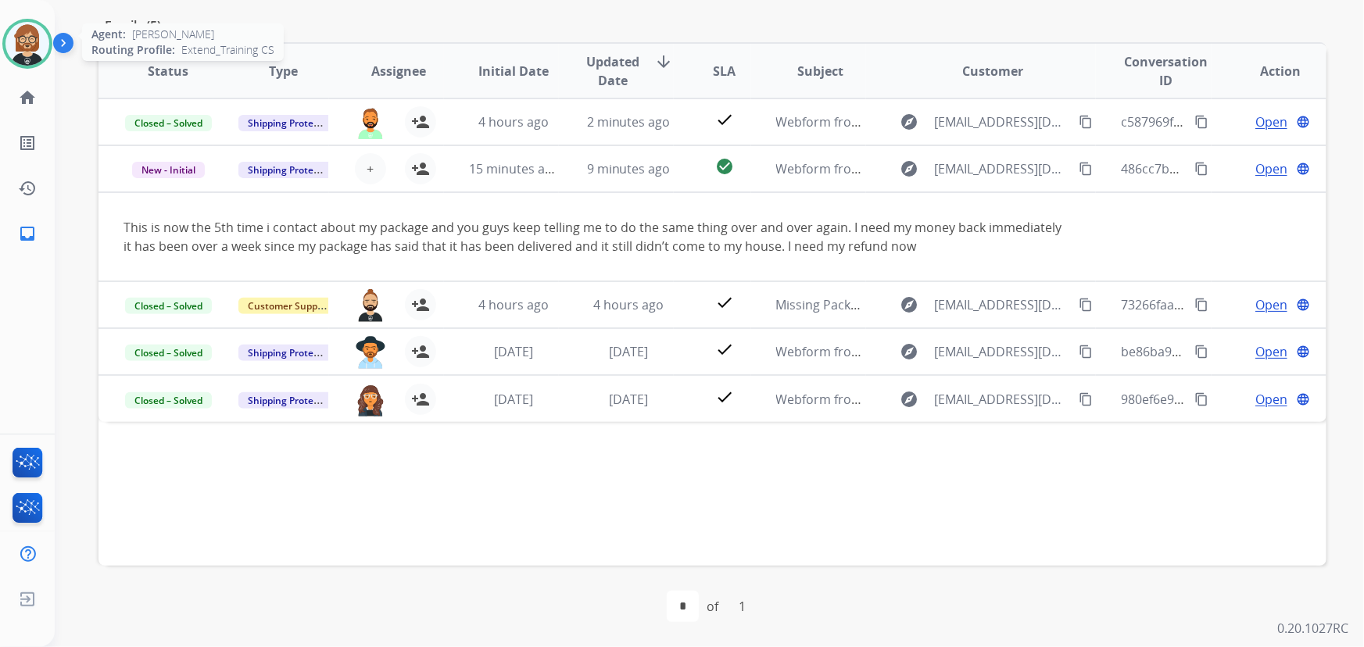
click at [32, 46] on img at bounding box center [27, 44] width 44 height 44
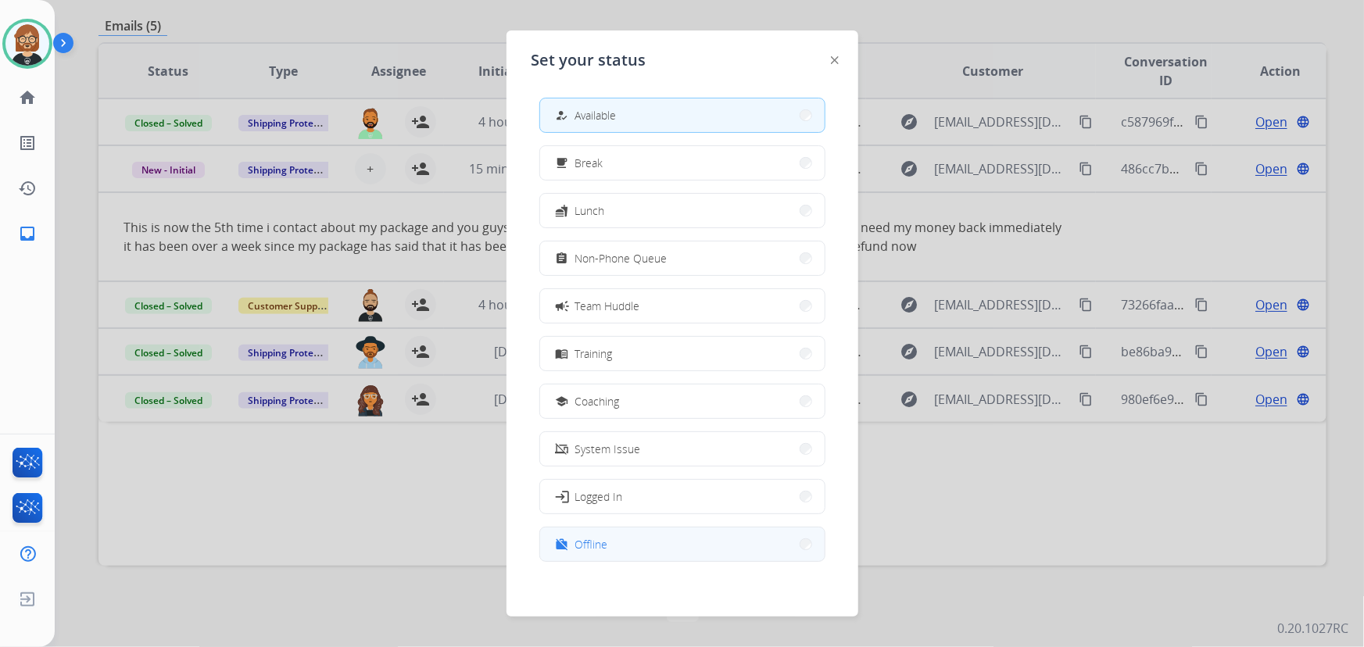
click at [685, 547] on button "work_off Offline" at bounding box center [682, 545] width 284 height 34
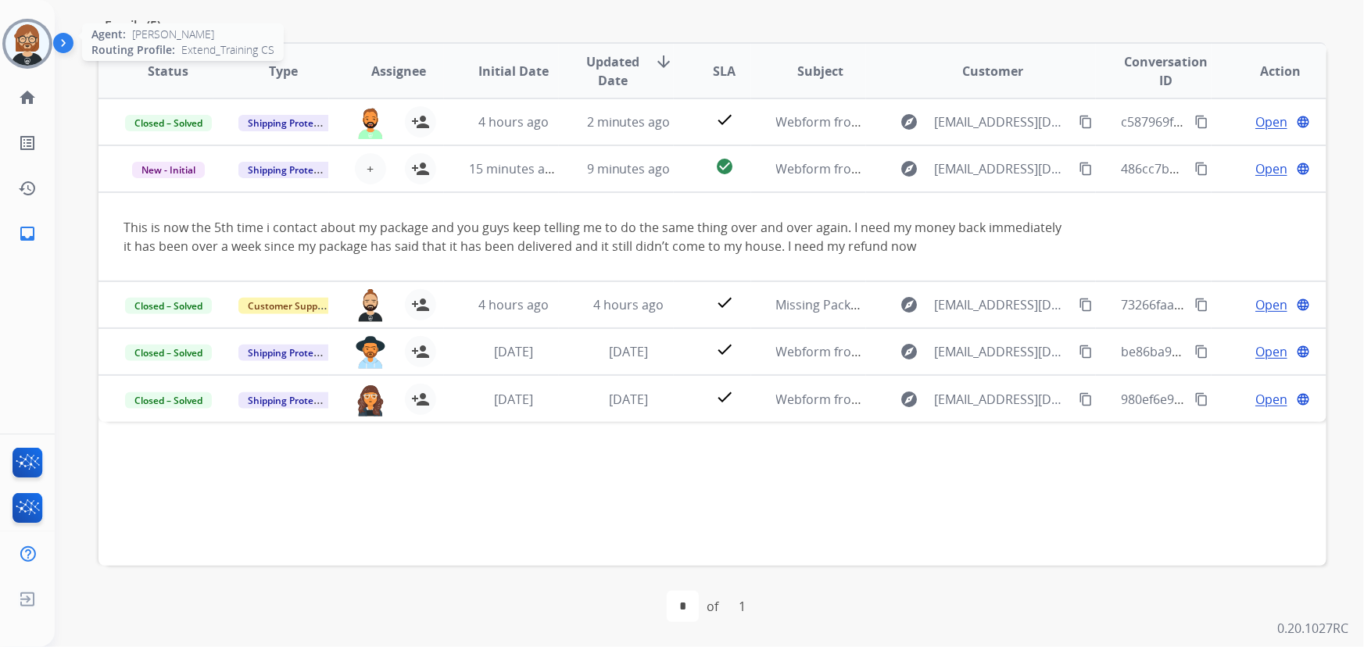
click at [29, 40] on img at bounding box center [27, 44] width 44 height 44
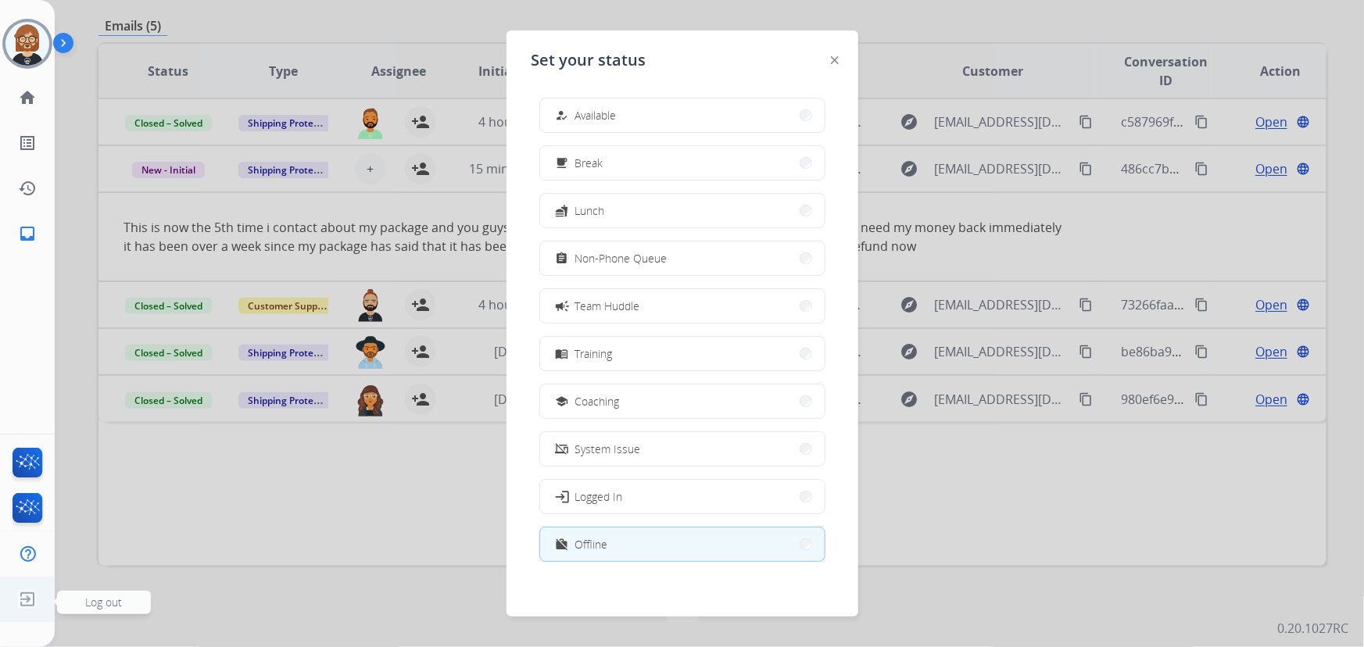
click at [37, 595] on img at bounding box center [27, 600] width 28 height 30
click at [27, 596] on img at bounding box center [27, 600] width 28 height 30
